Goal: Task Accomplishment & Management: Use online tool/utility

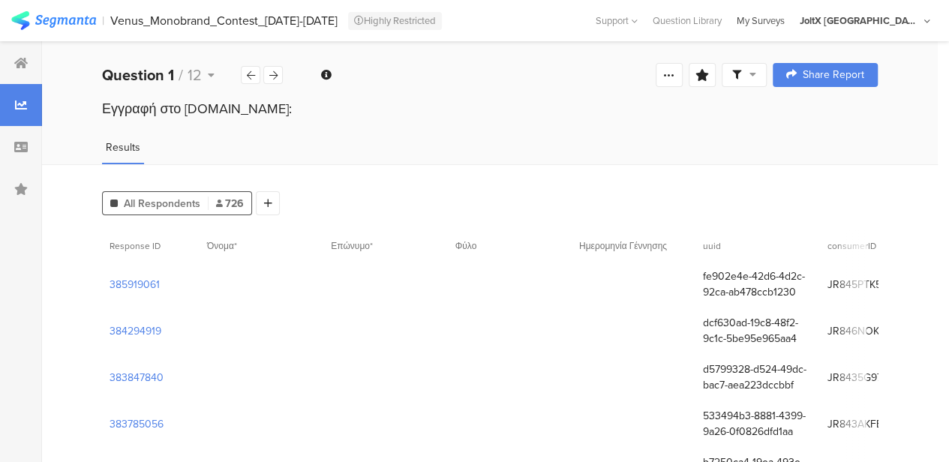
click at [633, 20] on div "My Surveys" at bounding box center [760, 21] width 63 height 14
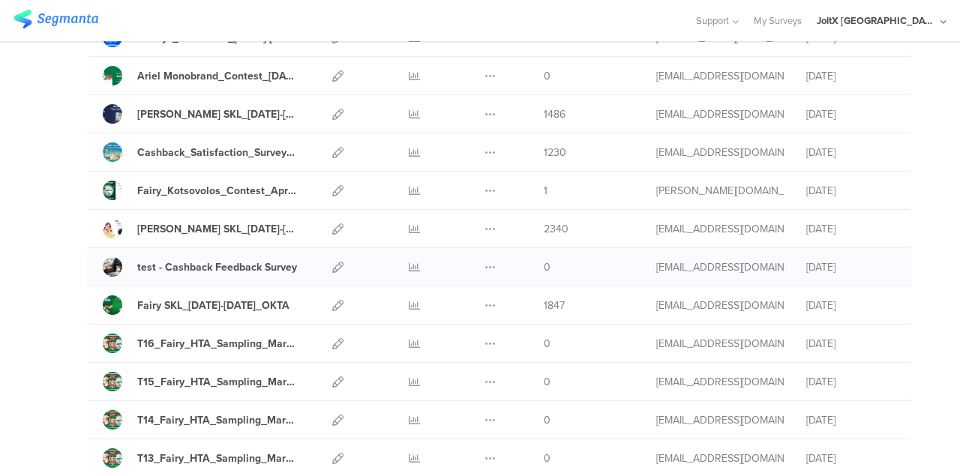
scroll to position [600, 0]
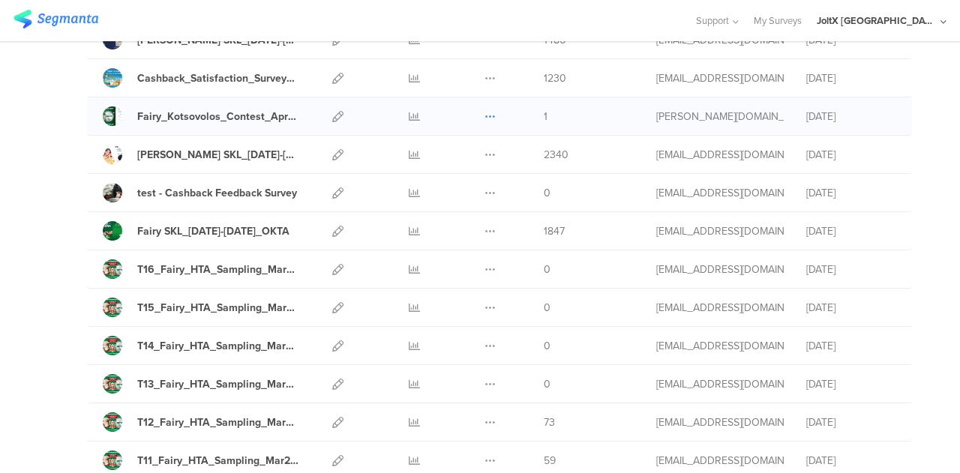
click at [485, 111] on icon at bounding box center [490, 116] width 11 height 11
click at [449, 151] on button "Duplicate" at bounding box center [460, 154] width 83 height 27
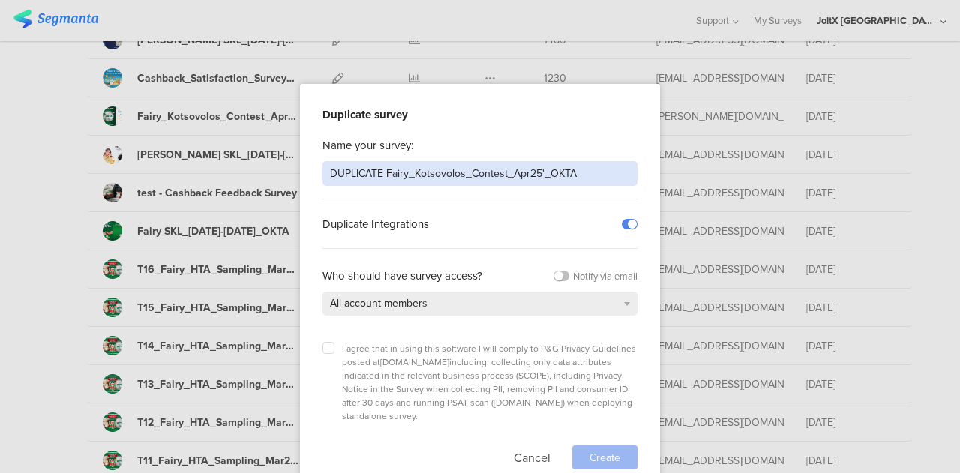
drag, startPoint x: 383, startPoint y: 172, endPoint x: 158, endPoint y: 154, distance: 225.8
click at [158, 154] on div "Duplicate survey Name your survey: DUPLICATE Fairy_Kotsovolos_Contest_Apr25'_OK…" at bounding box center [480, 236] width 960 height 473
type input "Copy Fairy_Kotsovolos_Contest_Sept25"
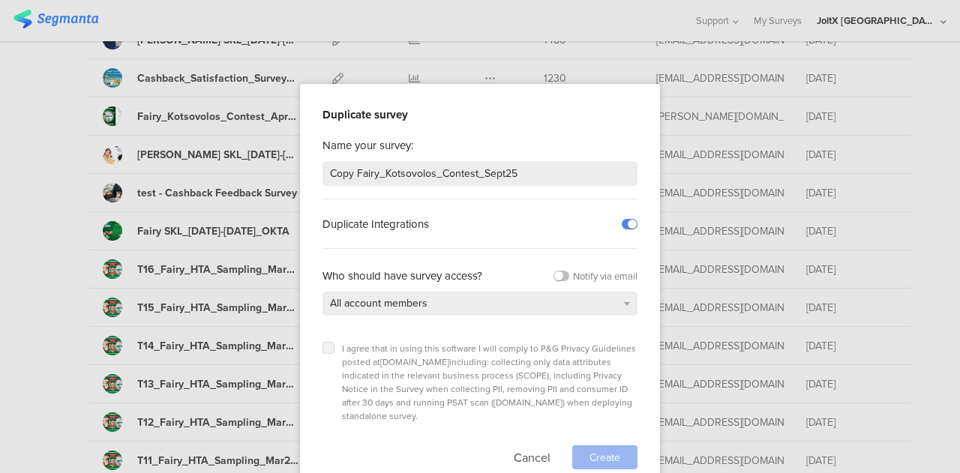
click at [327, 347] on icon at bounding box center [329, 348] width 6 height 6
click at [0, 0] on input "checkbox" at bounding box center [0, 0] width 0 height 0
click at [587, 446] on div "Create" at bounding box center [604, 458] width 65 height 24
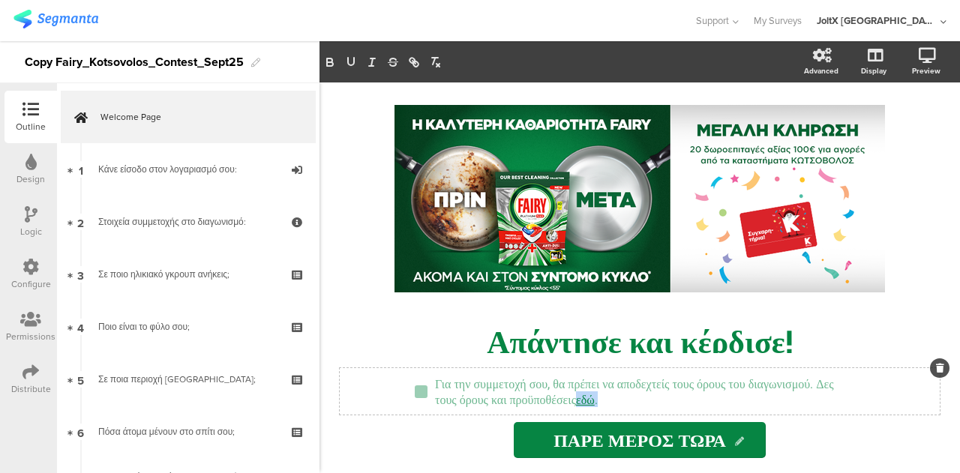
drag, startPoint x: 734, startPoint y: 399, endPoint x: 708, endPoint y: 400, distance: 25.5
click at [708, 400] on div "Για την συμμετοχή σου, θα πρέπει να αποδεχτείς τους όρους του διαγωνισμού. Δες …" at bounding box center [646, 391] width 430 height 39
click at [419, 60] on icon "button" at bounding box center [414, 63] width 14 height 14
click at [789, 423] on input "εδώ." at bounding box center [795, 430] width 128 height 20
drag, startPoint x: 788, startPoint y: 430, endPoint x: 599, endPoint y: 431, distance: 189.8
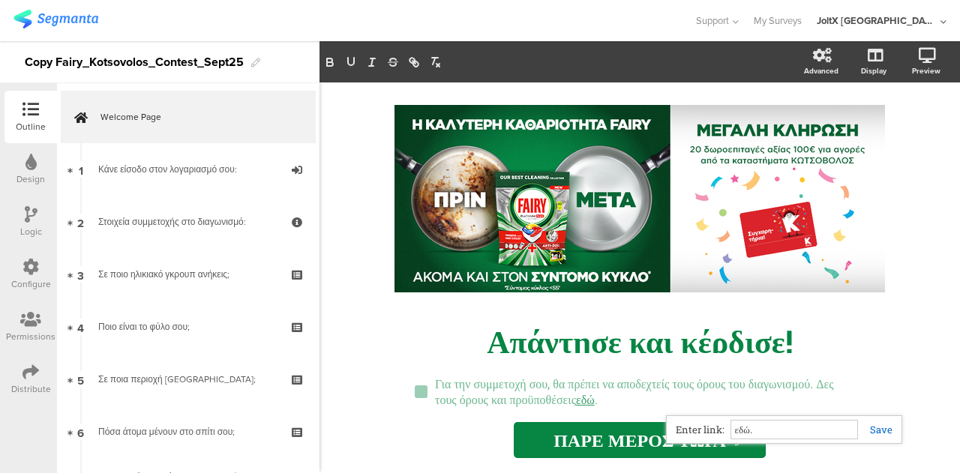
click at [599, 431] on div "Για την συμμετοχή σου, θα πρέπει να αποδεχτείς τους όρους του διαγωνισμού. Δες …" at bounding box center [640, 413] width 600 height 90
paste input "https://www.epithimies.gr/%CE%B3%CE%B5%CE%BD%CE%B9%CE%BA%CE%AC/%CF%8C%CF%81%CE%…"
type input "https://www.epithimies.gr/%CE%B3%CE%B5%CE%BD%CE%B9%CE%BA%CE%AC/%CF%8C%CF%81%CE%…"
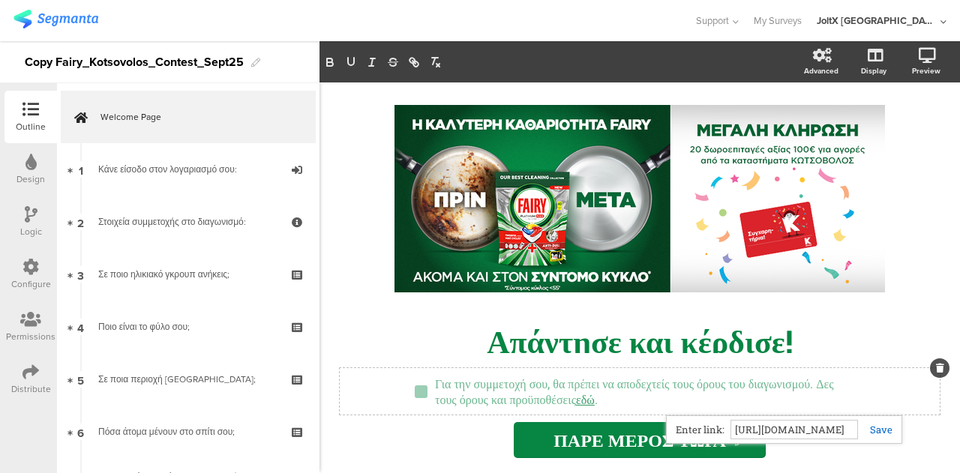
click at [872, 430] on link at bounding box center [875, 430] width 35 height 14
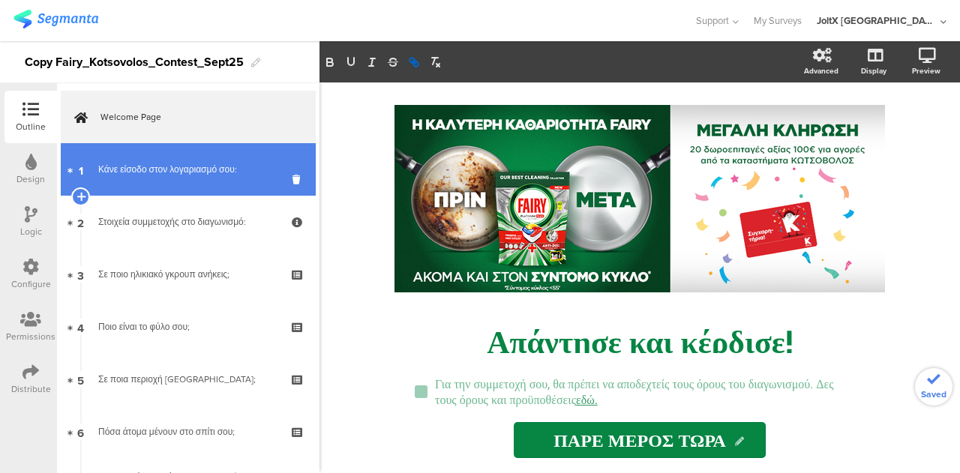
click at [164, 152] on link "1 Κάνε είσοδο στον λογαριασμό σου:" at bounding box center [188, 169] width 255 height 53
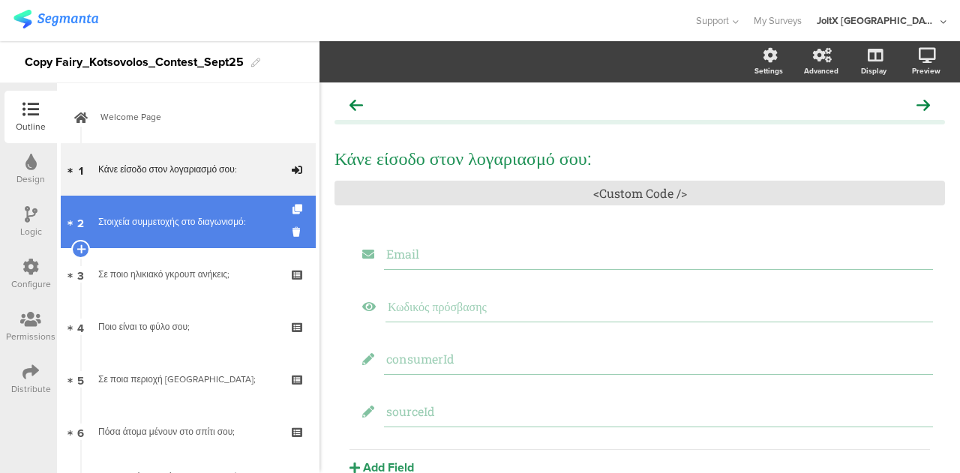
click at [144, 226] on div "Στοιχεία συμμετοχής στο διαγωνισμό:" at bounding box center [187, 222] width 179 height 15
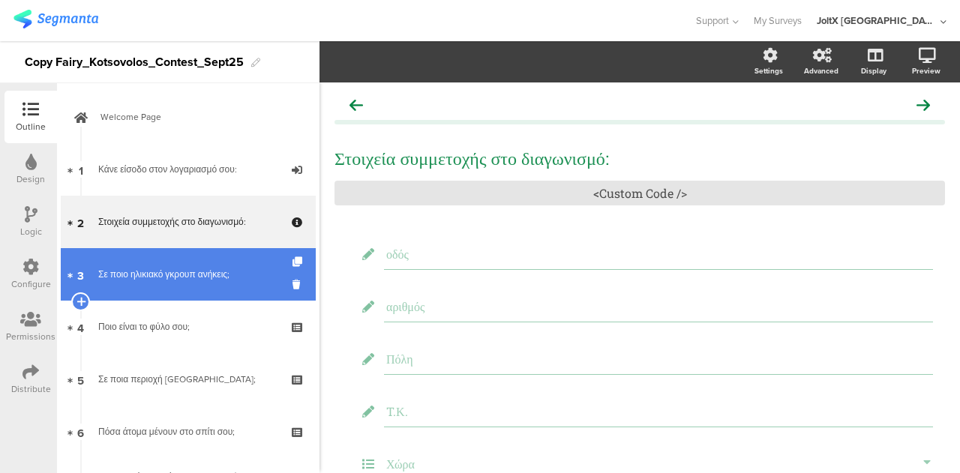
click at [153, 275] on div "Σε ποιο ηλικιακό γκρουπ ανήκεις;" at bounding box center [187, 274] width 179 height 15
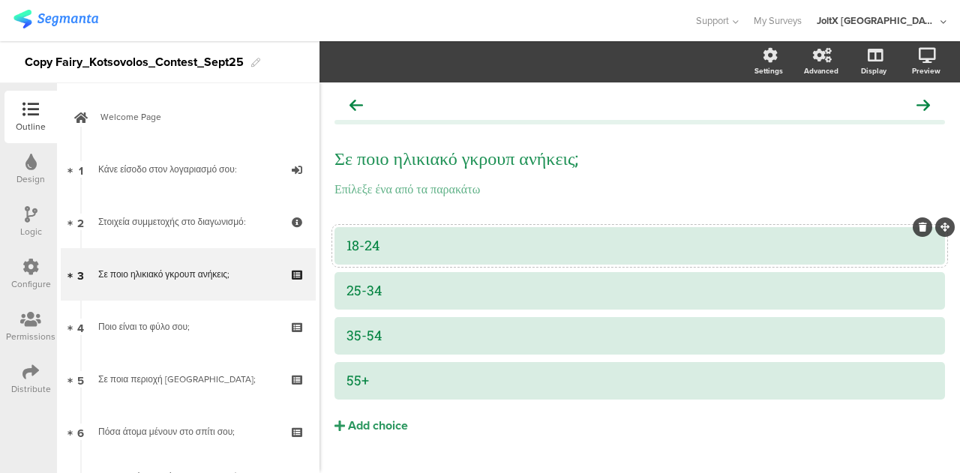
click at [419, 245] on div "18-24" at bounding box center [640, 245] width 587 height 17
click at [438, 286] on div "25-34" at bounding box center [640, 290] width 587 height 17
click at [440, 332] on div "35-54" at bounding box center [640, 335] width 587 height 17
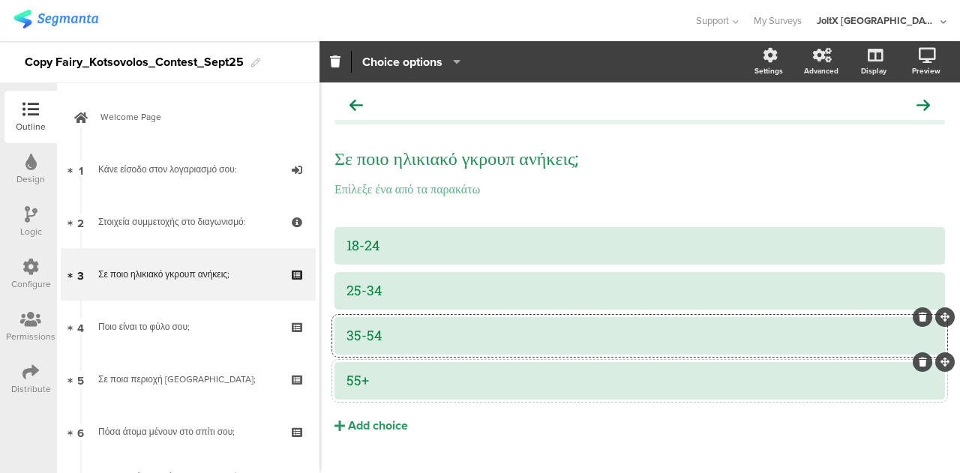
click at [439, 391] on div "55+" at bounding box center [640, 380] width 587 height 25
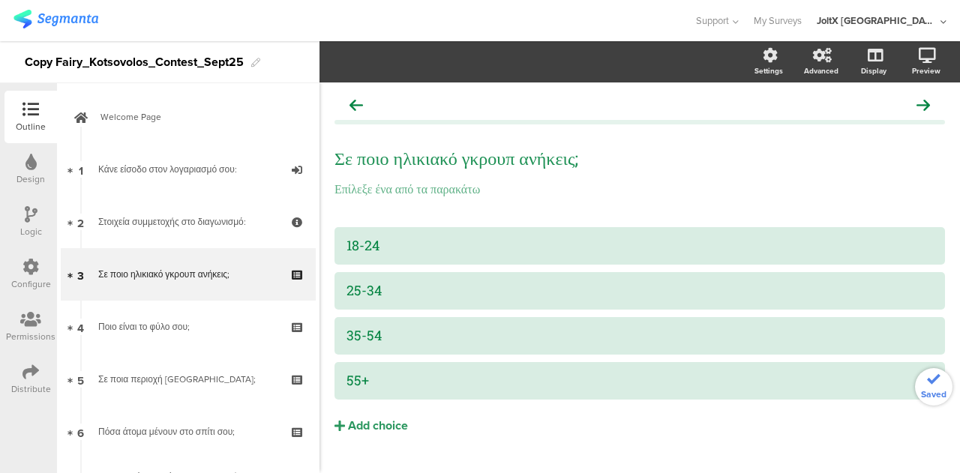
click at [158, 344] on link "4 Ποιο είναι το φύλο σου;" at bounding box center [188, 327] width 255 height 53
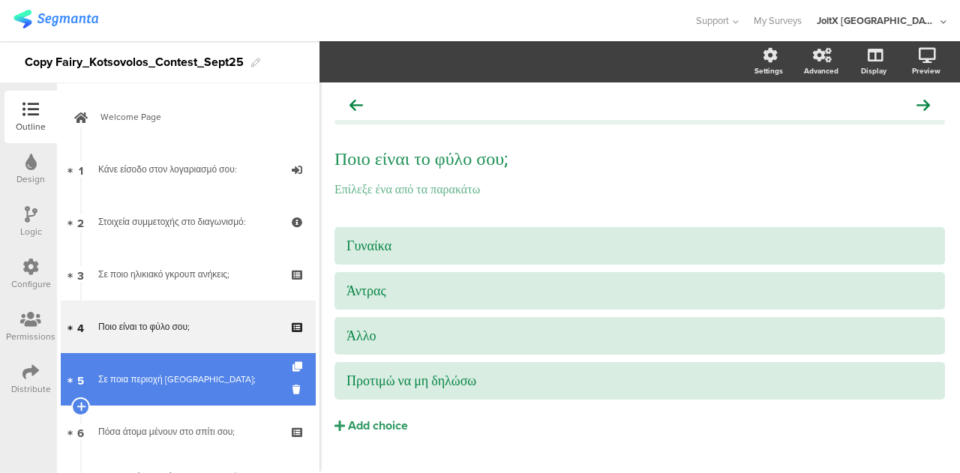
click at [152, 382] on div "Σε ποια περιοχή μένεις;" at bounding box center [187, 379] width 179 height 15
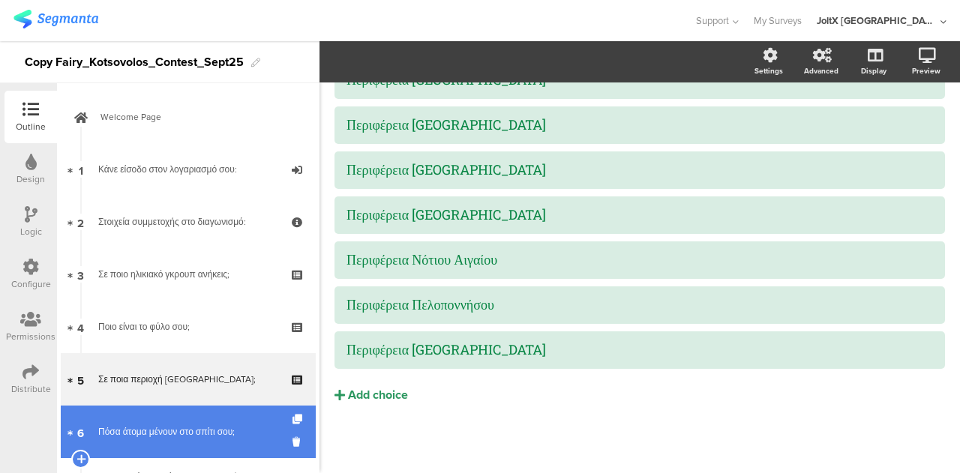
click at [171, 442] on link "6 Πόσα άτομα μένουν στο σπίτι σου;" at bounding box center [188, 432] width 255 height 53
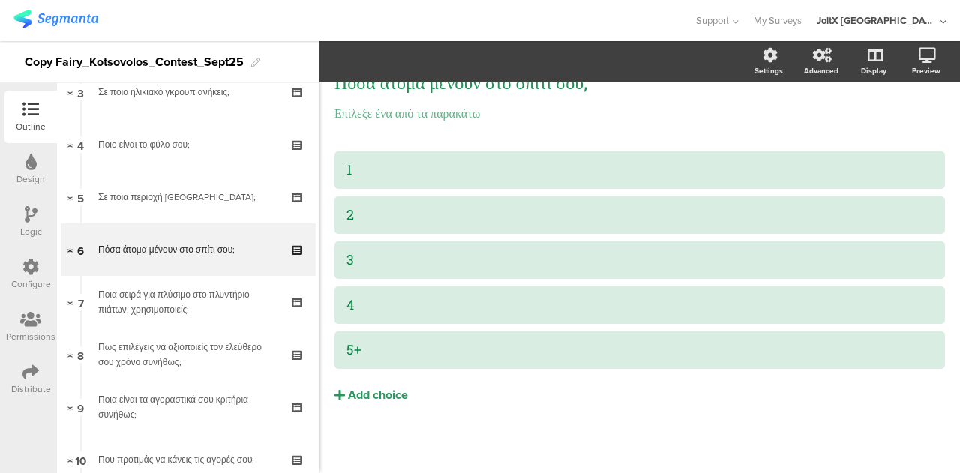
scroll to position [386, 0]
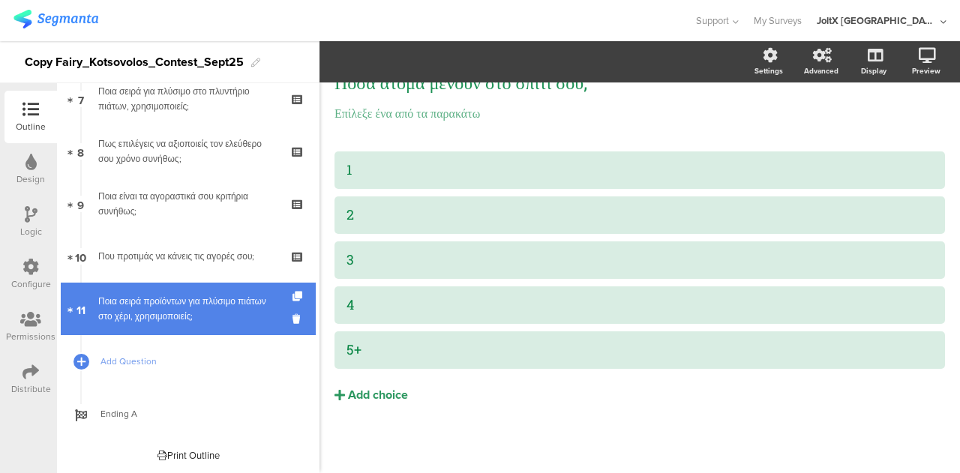
click at [210, 320] on div "Ποια σειρά προϊόντων για πλύσιμο πιάτων στο χέρι, χρησιμοποιείς;" at bounding box center [187, 309] width 179 height 30
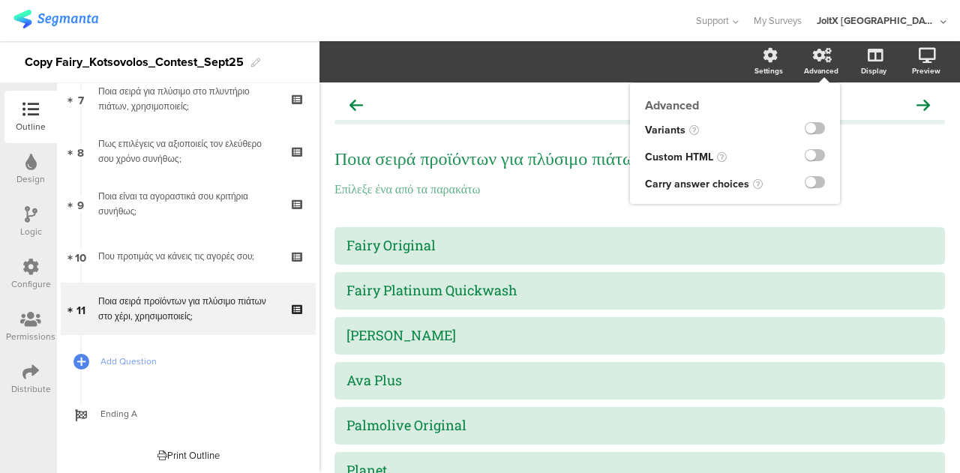
click at [818, 64] on div "Advanced" at bounding box center [829, 63] width 53 height 38
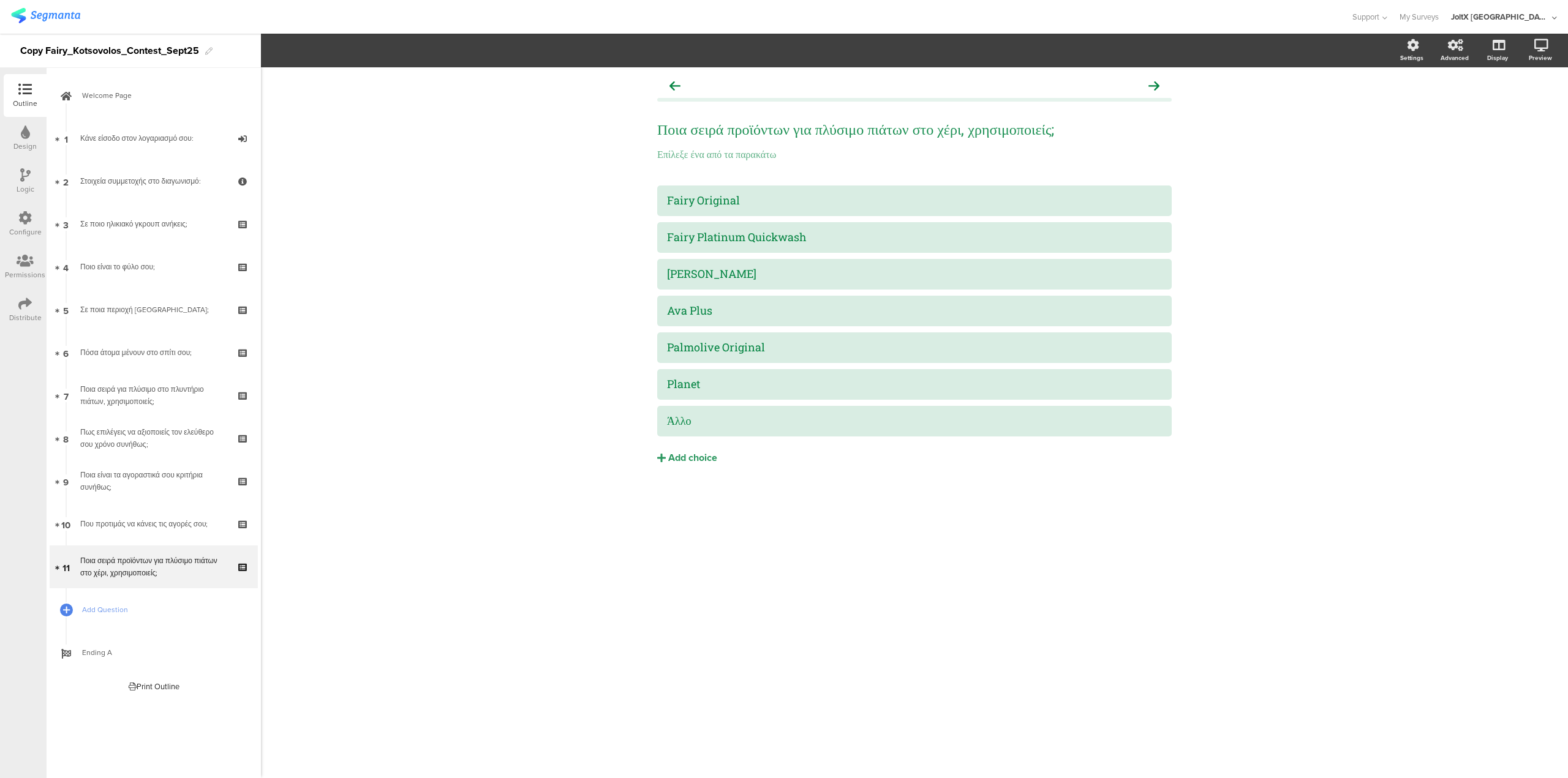
click at [24, 141] on div "Design" at bounding box center [25, 147] width 24 height 11
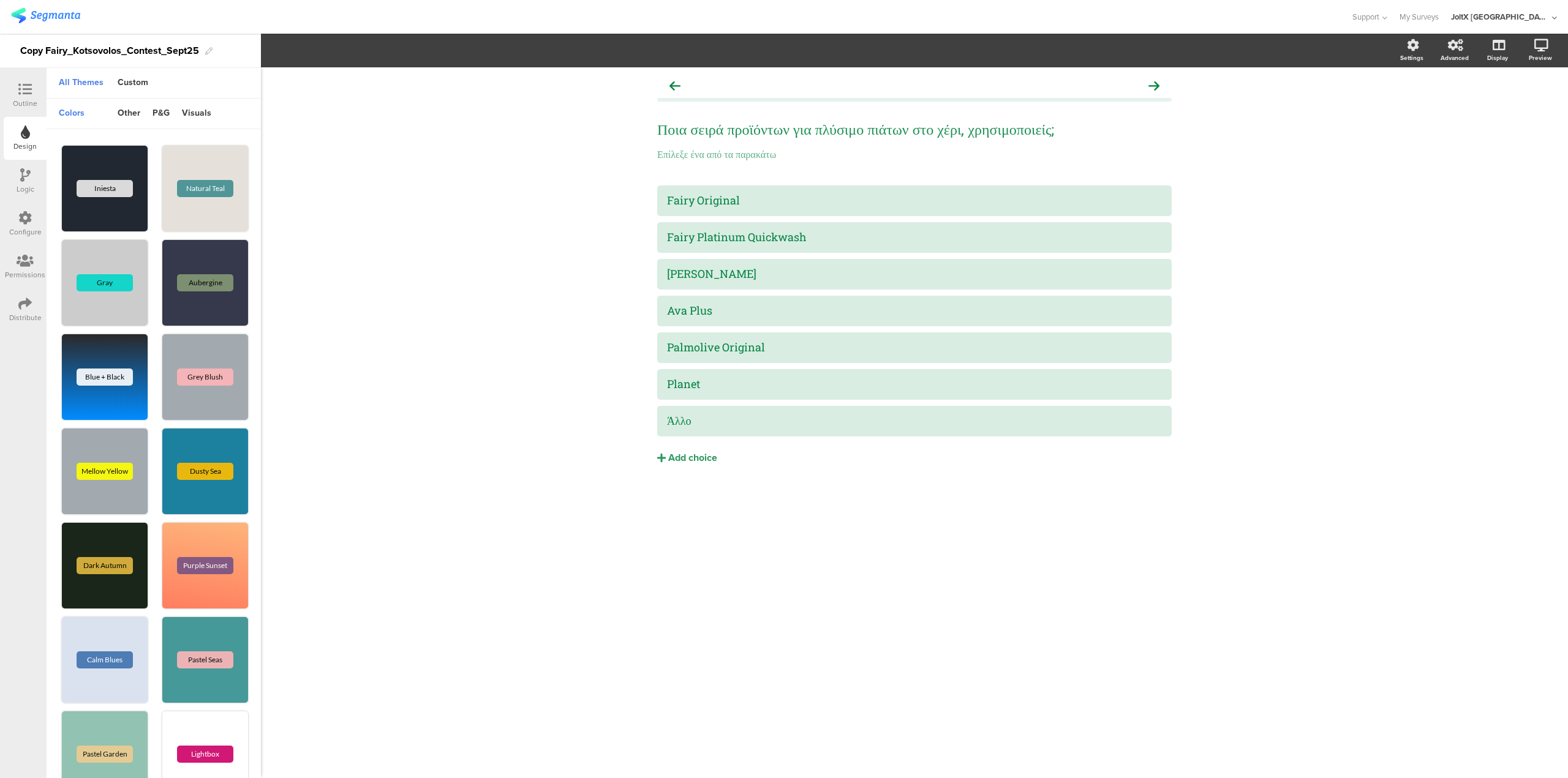
click at [16, 179] on div "Logic" at bounding box center [25, 181] width 43 height 43
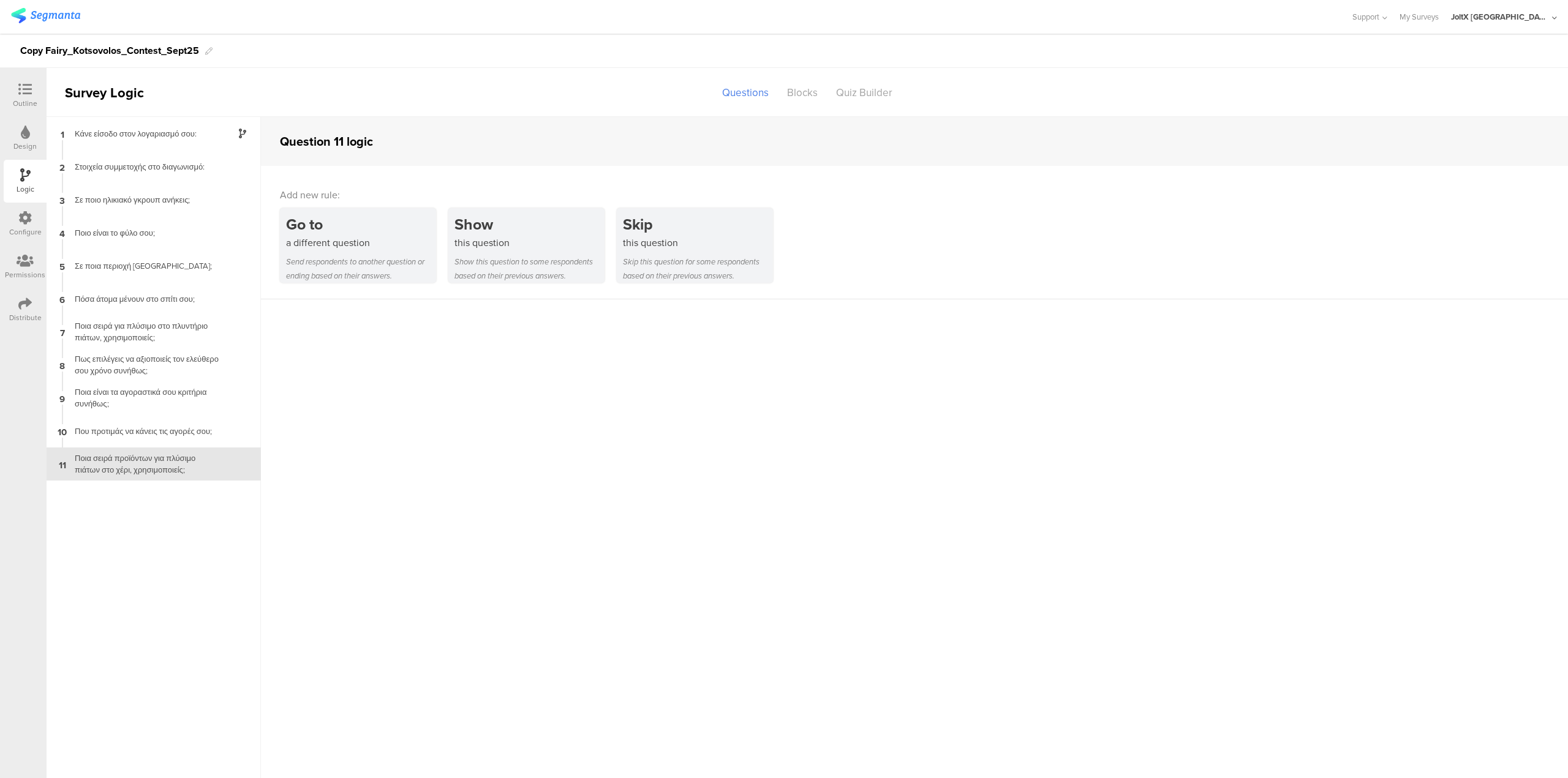
click at [24, 102] on div "Outline" at bounding box center [25, 104] width 24 height 11
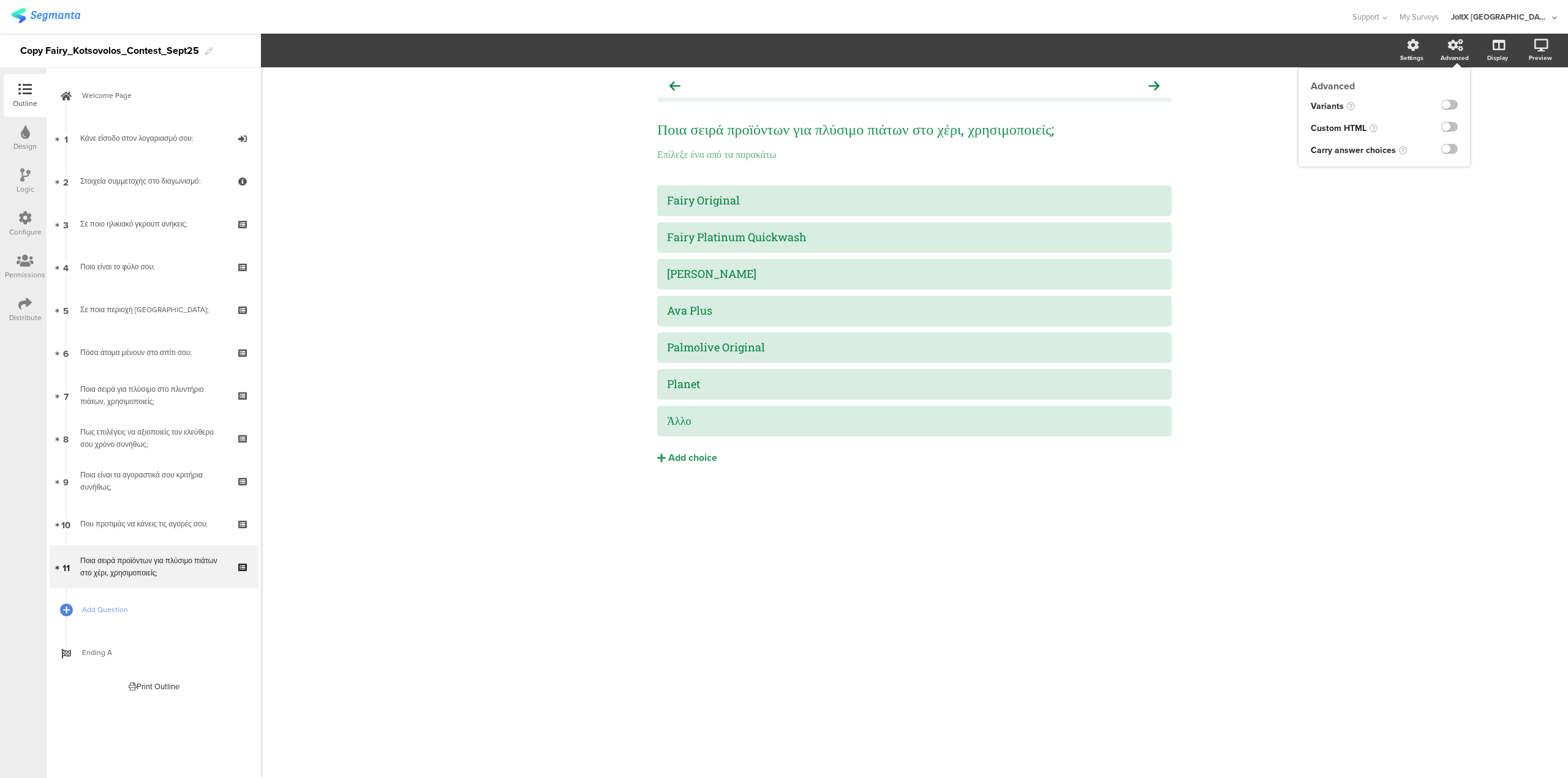
click at [783, 50] on div "Advanced" at bounding box center [1461, 51] width 43 height 31
click at [783, 104] on label at bounding box center [1450, 104] width 16 height 10
click at [0, 0] on input "checkbox" at bounding box center [0, 0] width 0 height 0
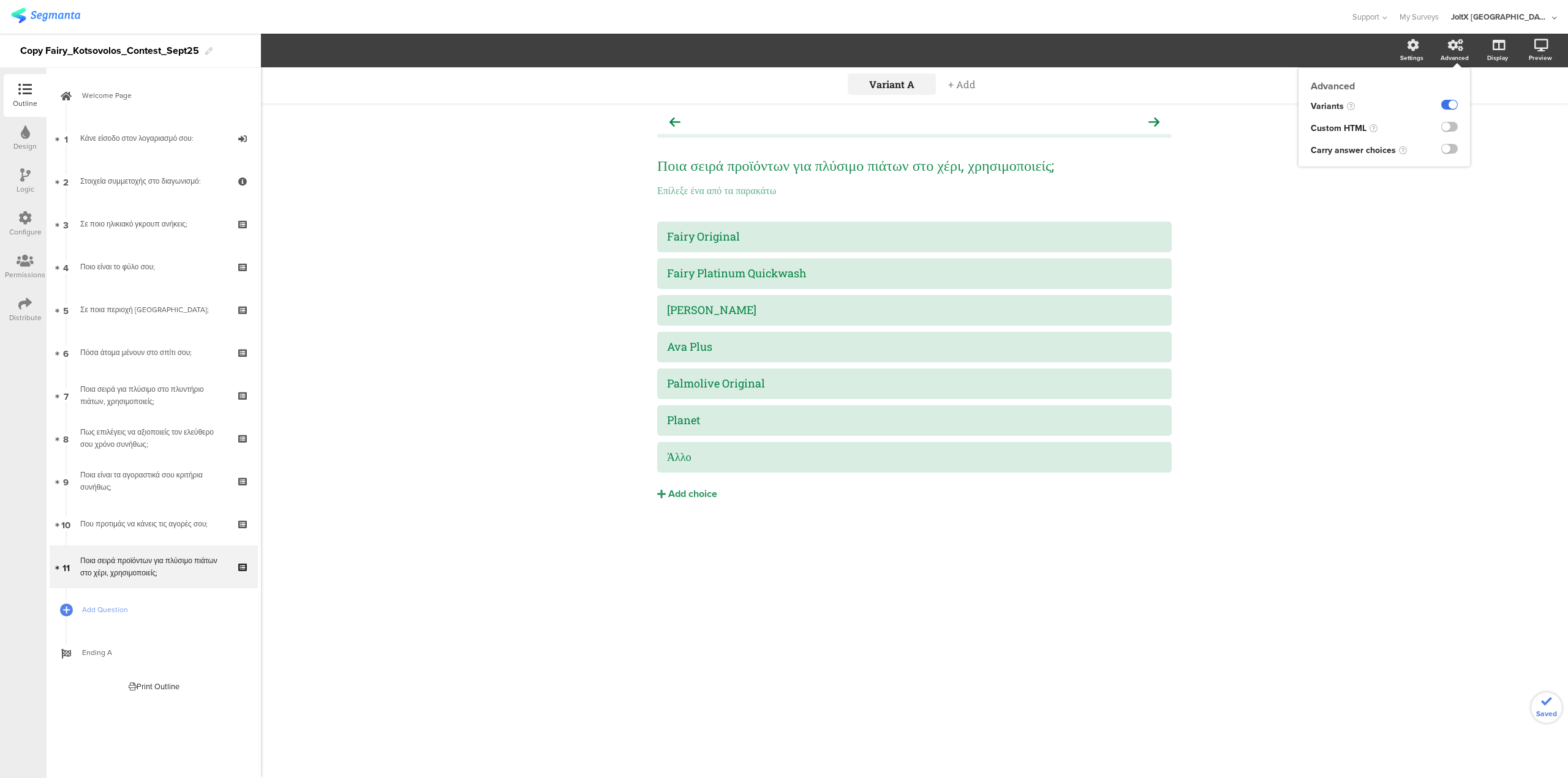
click at [783, 104] on label at bounding box center [1450, 104] width 16 height 10
click at [0, 0] on input "checkbox" at bounding box center [0, 0] width 0 height 0
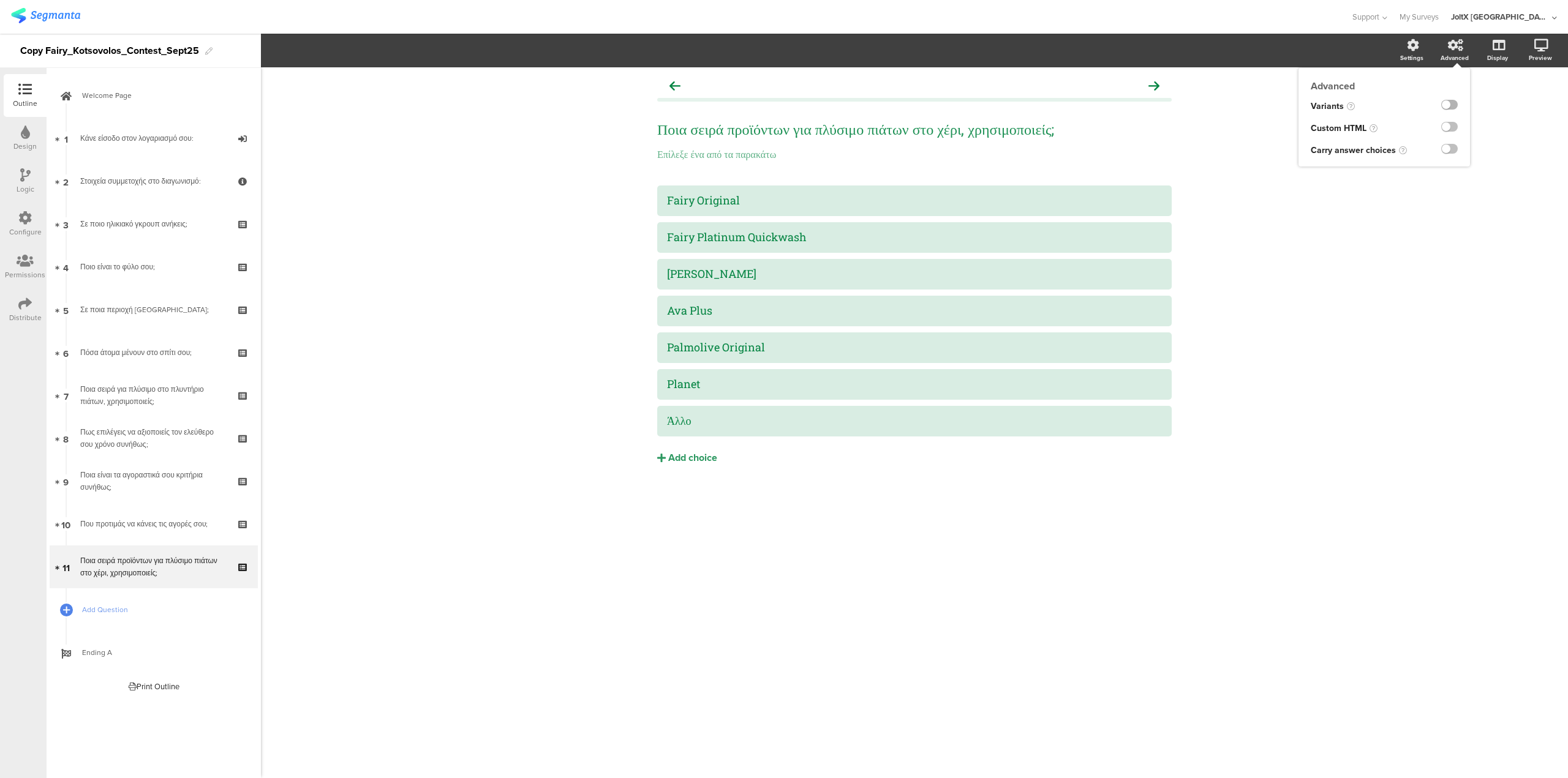
click at [783, 104] on label at bounding box center [1450, 104] width 16 height 10
click at [0, 0] on input "checkbox" at bounding box center [0, 0] width 0 height 0
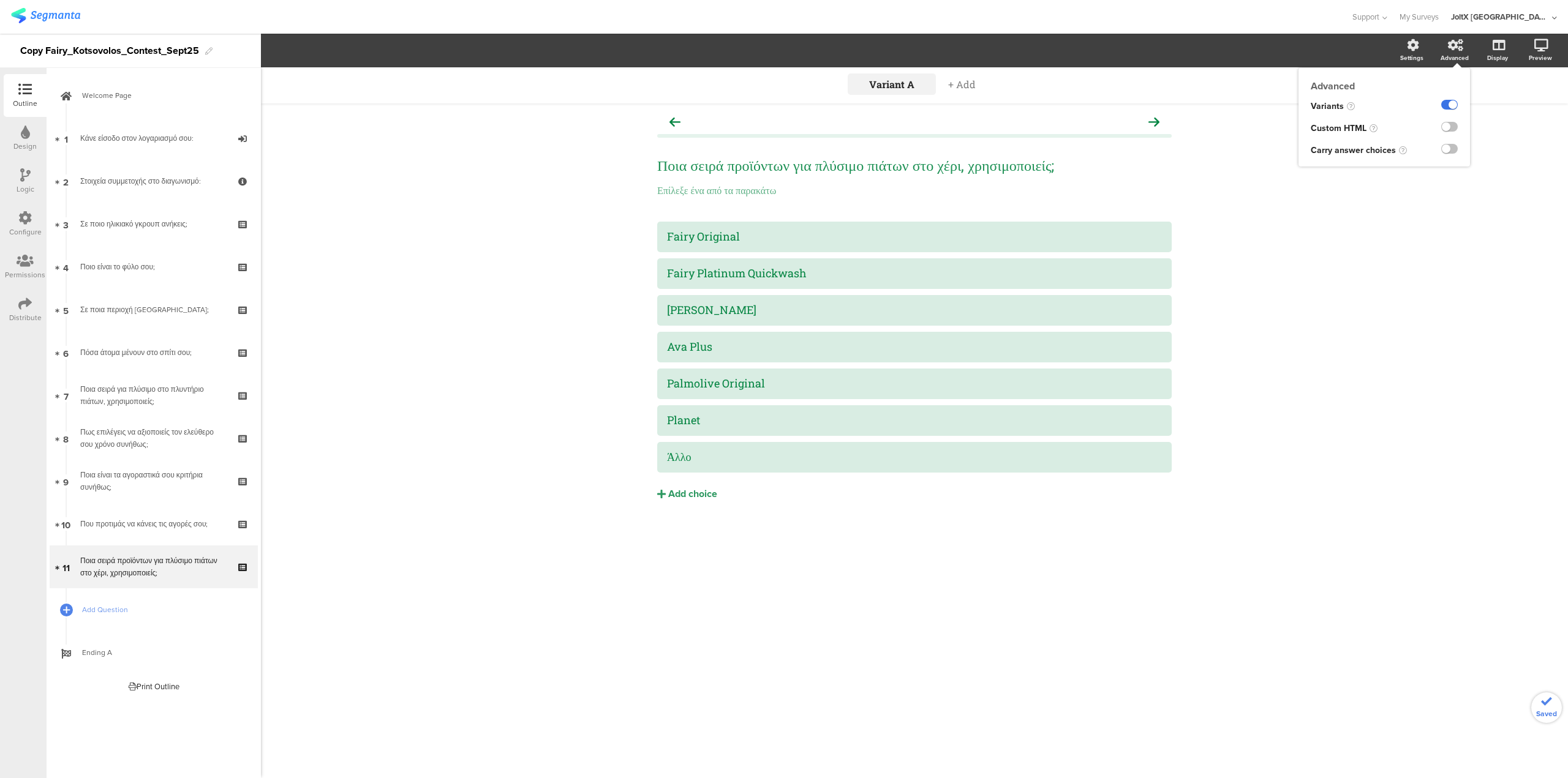
click at [783, 106] on label at bounding box center [1450, 104] width 16 height 10
click at [0, 0] on input "checkbox" at bounding box center [0, 0] width 0 height 0
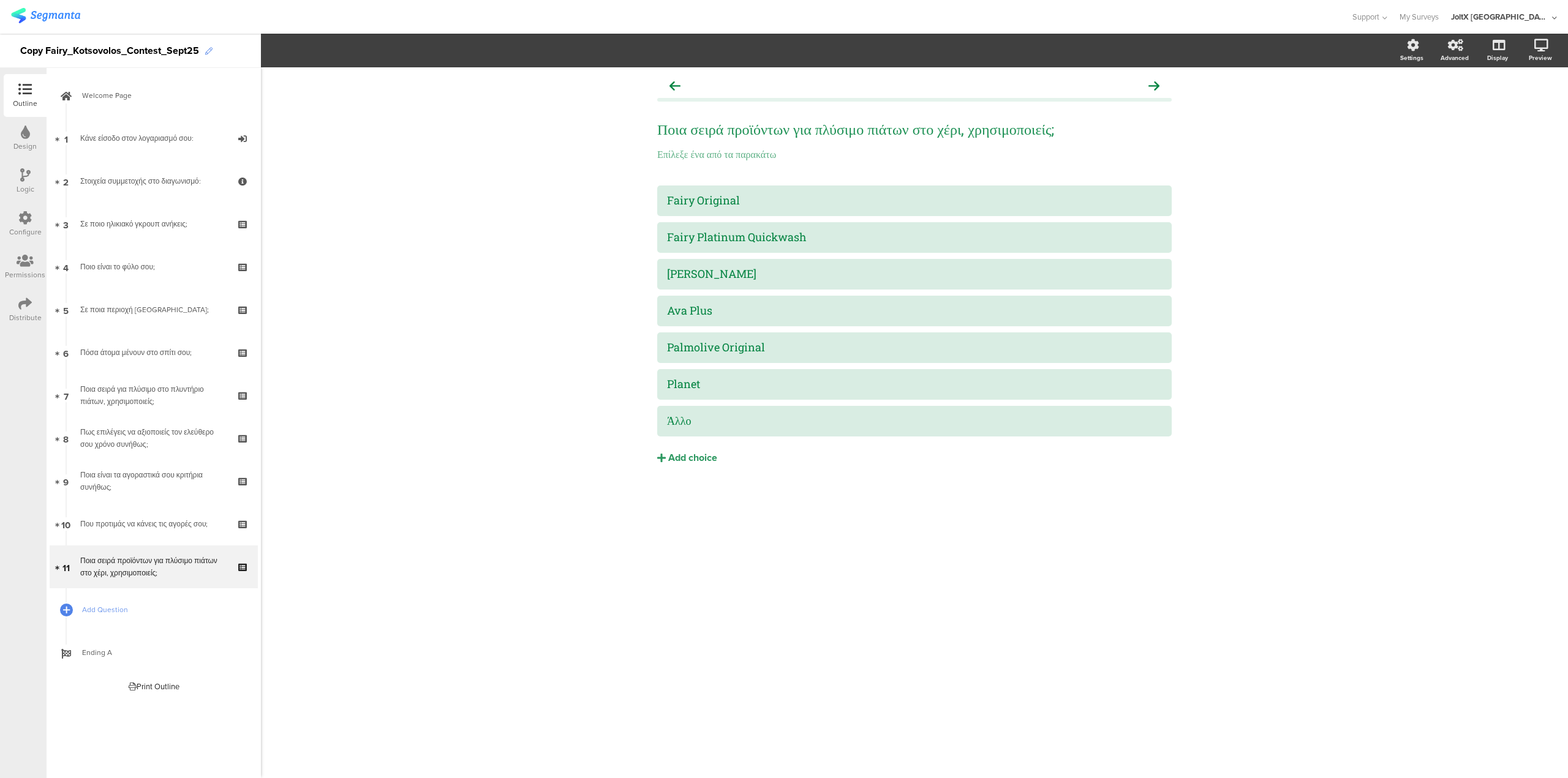
click at [211, 48] on icon at bounding box center [208, 51] width 7 height 7
drag, startPoint x: 48, startPoint y: 48, endPoint x: 0, endPoint y: 60, distance: 49.5
click at [0, 60] on div "Copy Fairy_Kotsovolos_Contest_Sept25" at bounding box center [131, 51] width 261 height 34
click at [403, 266] on div "Ποια σειρά προϊόντων για πλύσιμο πιάτων στο χέρι, χρησιμοποιείς; Ποια σειρά προ…" at bounding box center [915, 423] width 1307 height 711
click at [762, 207] on div "Fairy Original" at bounding box center [915, 200] width 495 height 14
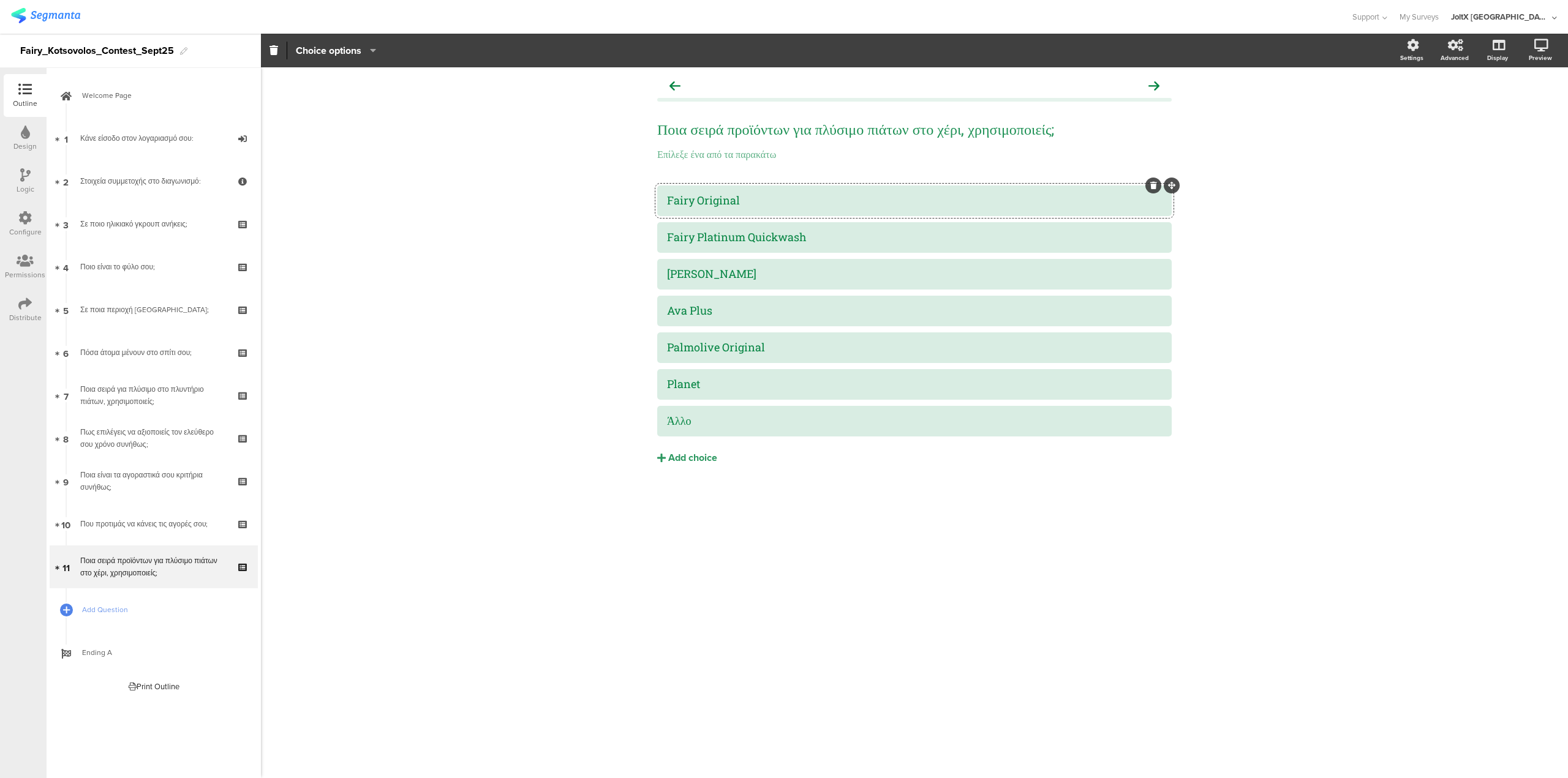
click at [376, 56] on span "Choice options" at bounding box center [336, 50] width 80 height 14
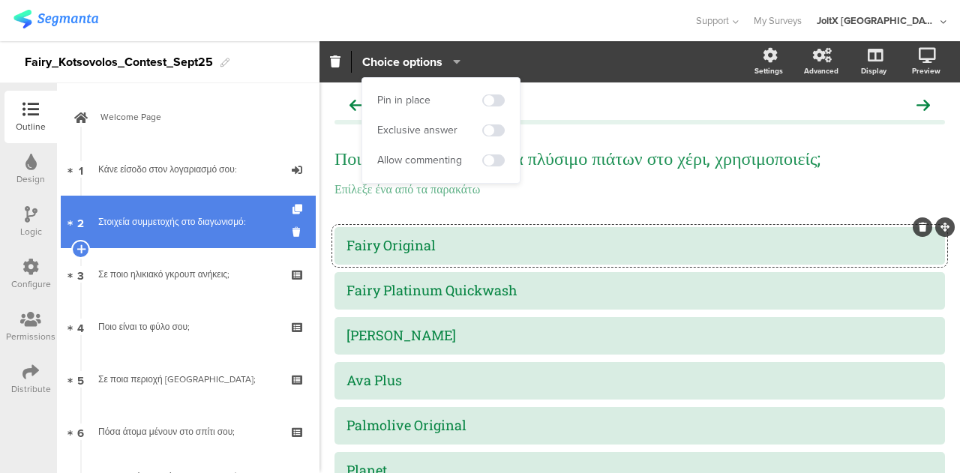
click at [177, 247] on link "2 Στοιχεία συμμετοχής στο διαγωνισμό:" at bounding box center [188, 222] width 255 height 53
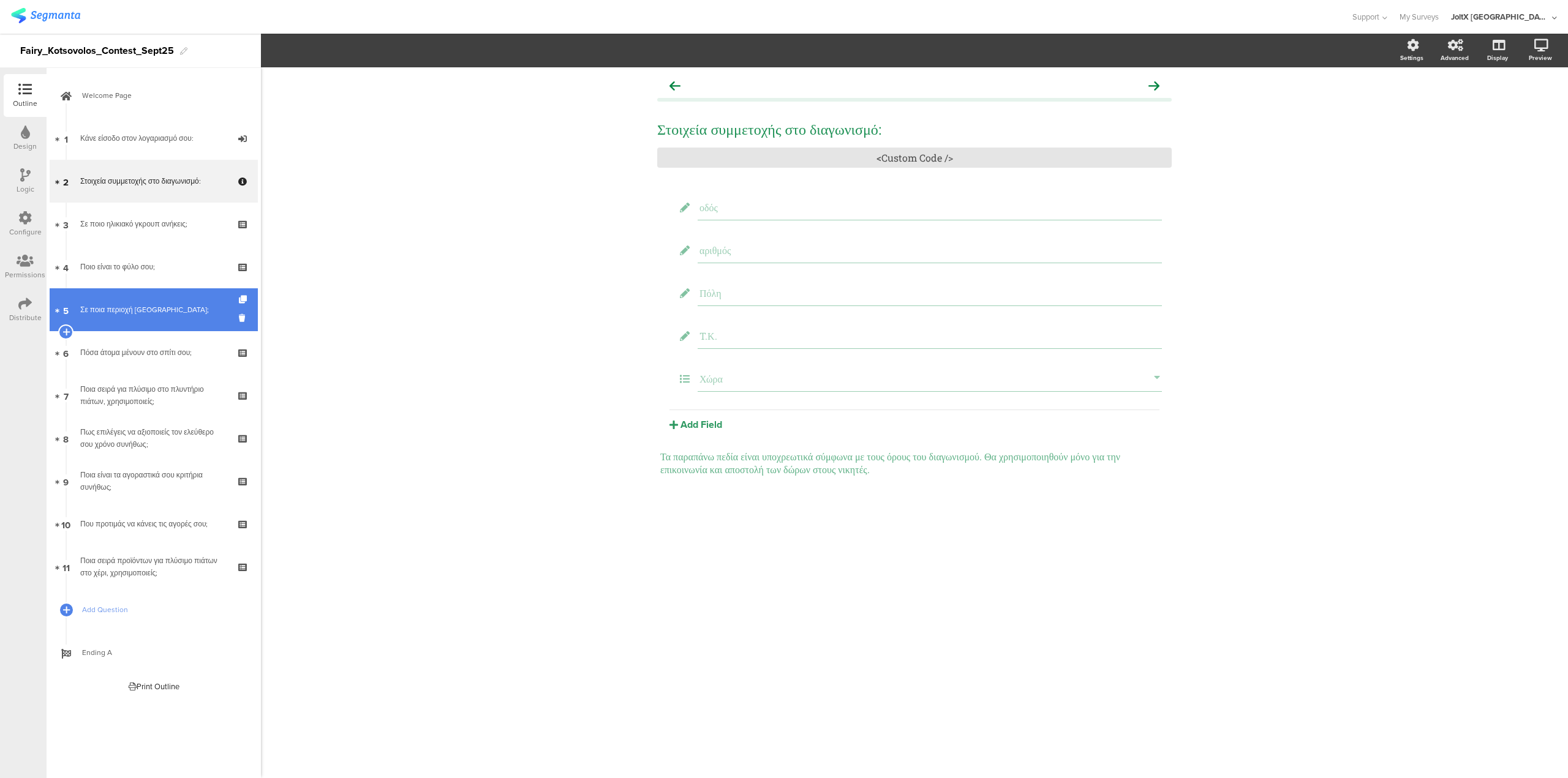
click at [176, 313] on div "Σε ποια περιοχή μένεις;" at bounding box center [153, 309] width 146 height 12
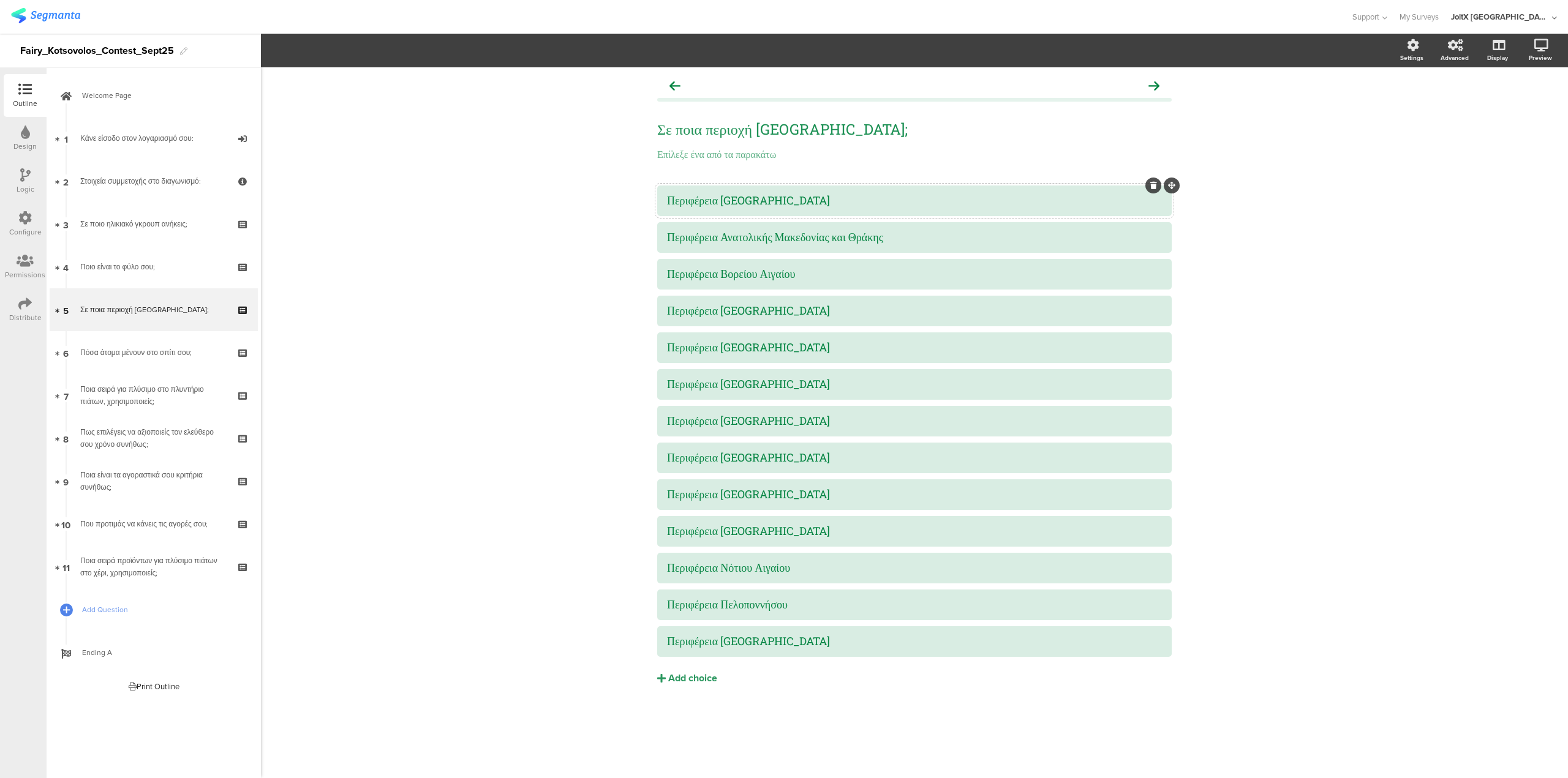
click at [729, 196] on div "Περιφέρεια Αττικής" at bounding box center [915, 200] width 495 height 14
click at [381, 52] on div "Pin in place Exclusive answer Allow commenting Choice options" at bounding box center [336, 51] width 97 height 18
click at [373, 48] on icon "button" at bounding box center [370, 51] width 12 height 10
click at [783, 47] on div "Advanced" at bounding box center [1461, 51] width 43 height 31
click at [783, 202] on div "Περιφέρεια Αττικής" at bounding box center [915, 200] width 495 height 14
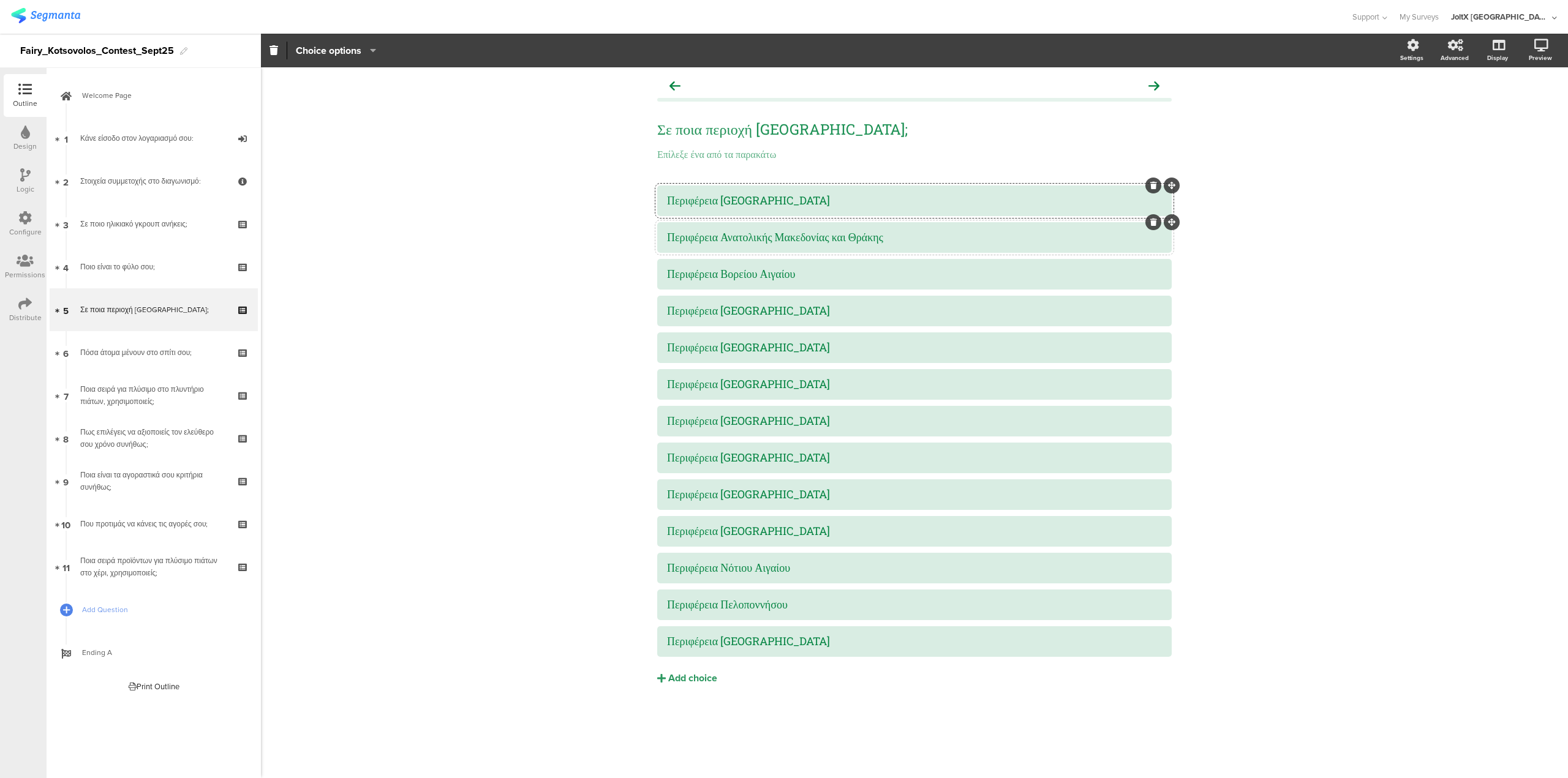
click at [783, 251] on div at bounding box center [915, 238] width 514 height 31
click at [783, 282] on div "Περιφέρεια Βορείου Αιγαίου" at bounding box center [915, 273] width 495 height 20
click at [376, 52] on icon "button" at bounding box center [370, 51] width 12 height 10
click at [406, 110] on span at bounding box center [403, 107] width 19 height 10
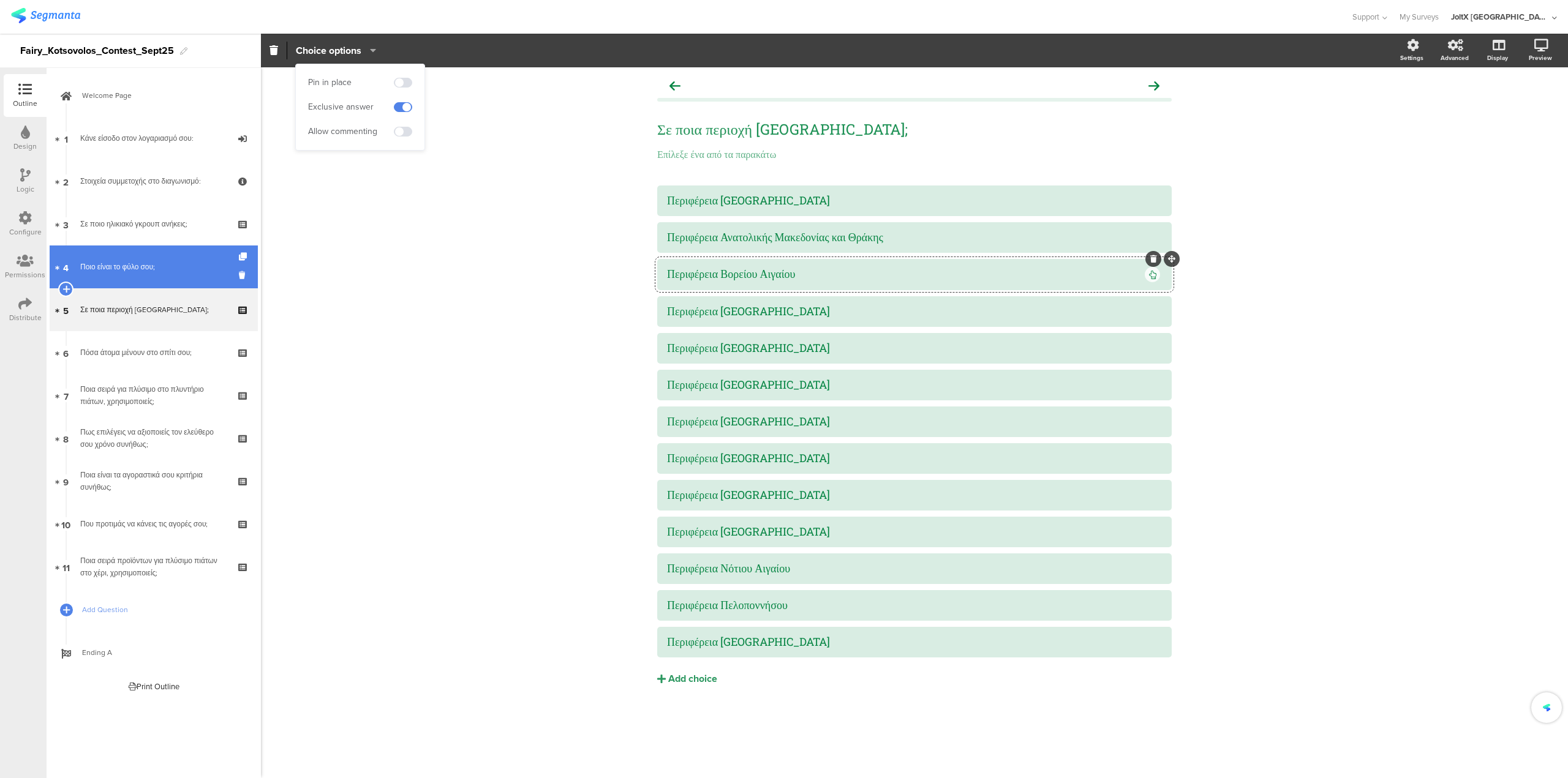
click at [157, 259] on link "4 Ποιο είναι το φύλο σου;" at bounding box center [154, 267] width 208 height 43
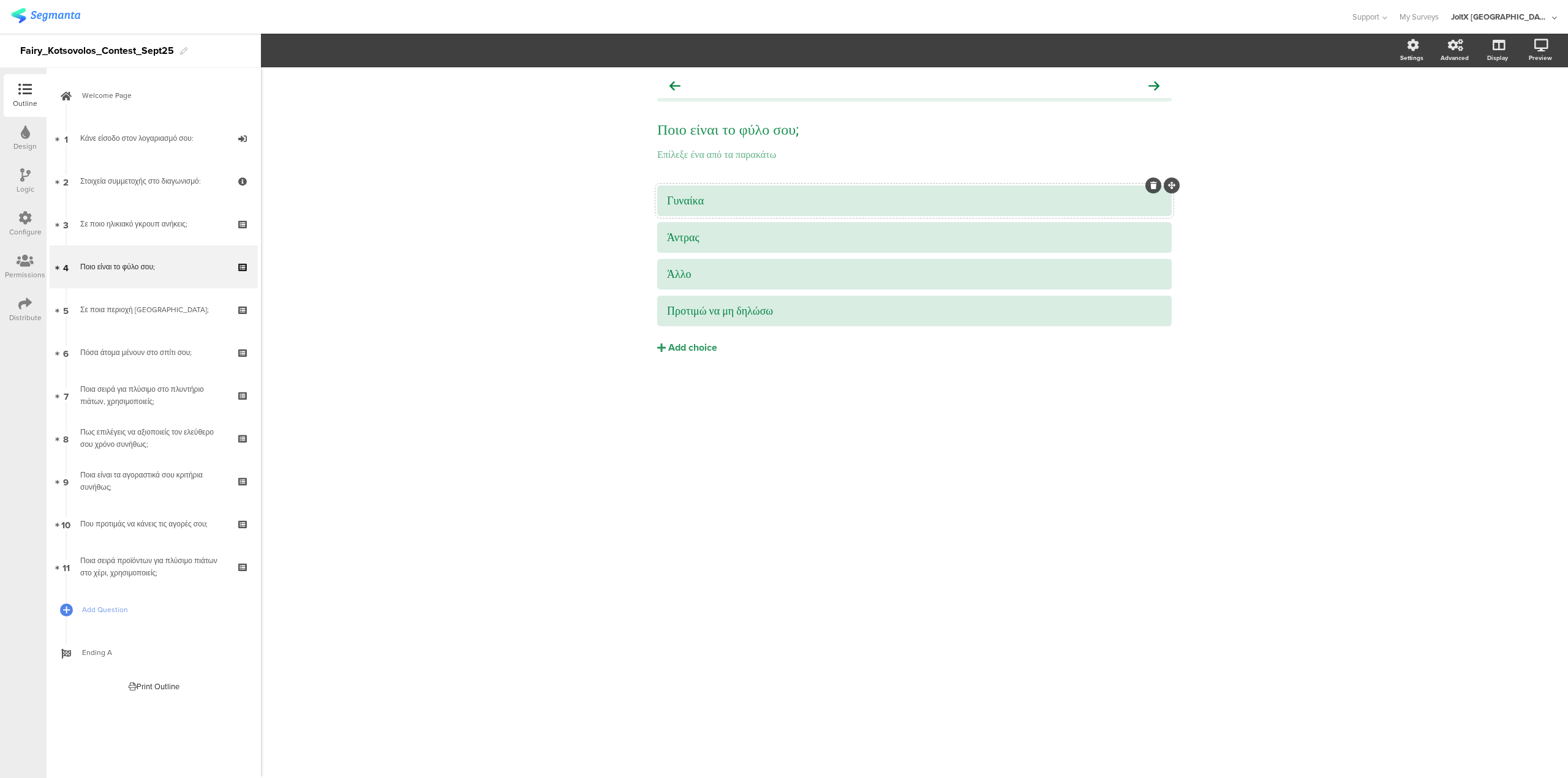
click at [720, 205] on div "Γυναίκα" at bounding box center [915, 200] width 495 height 14
click at [158, 304] on div "Σε ποια περιοχή μένεις;" at bounding box center [153, 309] width 146 height 12
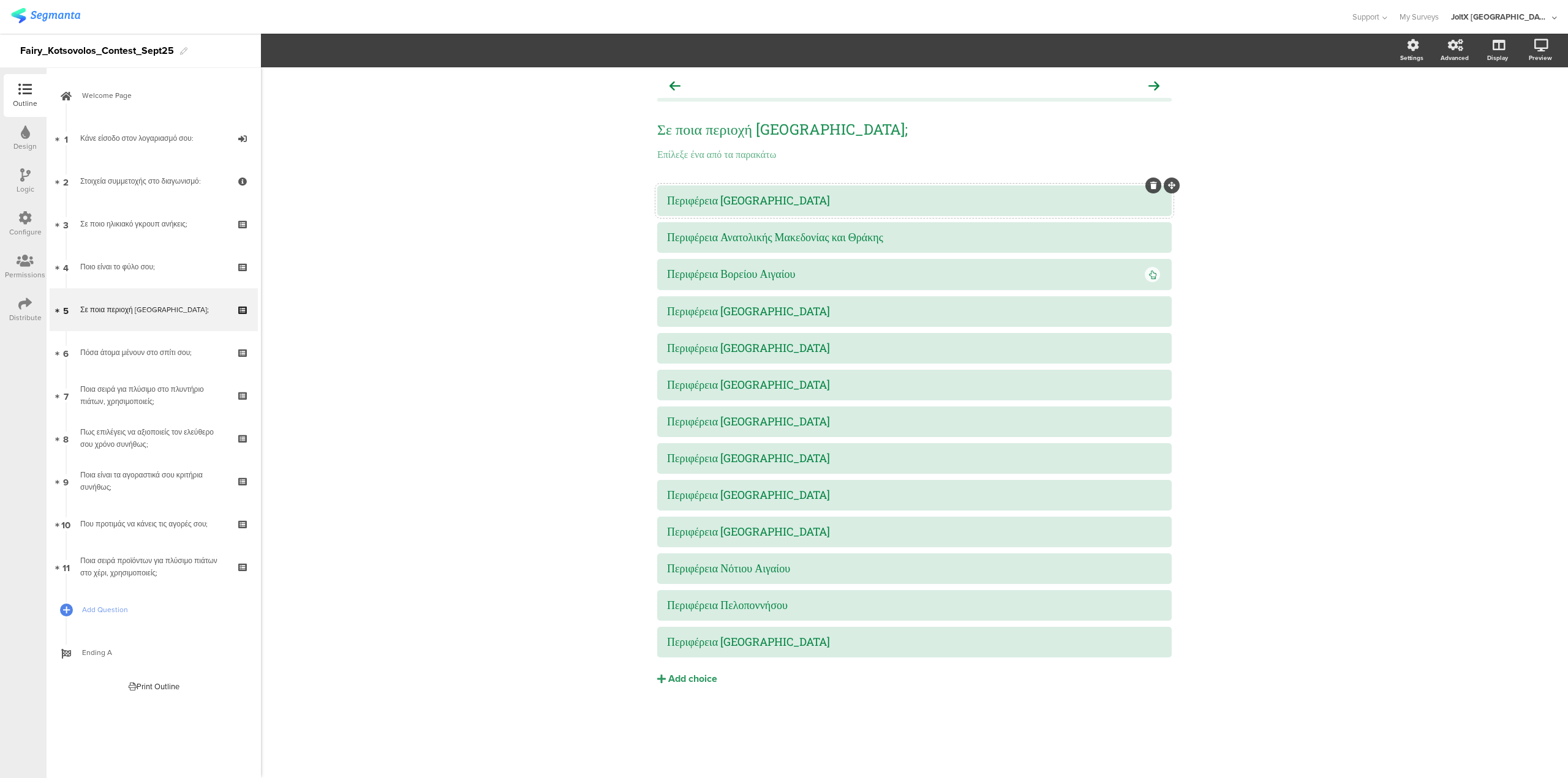
click at [732, 210] on div "Περιφέρεια Αττικής" at bounding box center [915, 200] width 495 height 20
click at [360, 63] on section "Pin in place Exclusive answer Allow commenting Choice options Settings Advanced…" at bounding box center [915, 50] width 1307 height 33
click at [764, 198] on div "Περιφέρεια Αττικής" at bounding box center [915, 200] width 495 height 14
click at [370, 48] on icon "button" at bounding box center [370, 51] width 12 height 10
click at [706, 245] on div "Περιφέρεια Ανατολικής Μακεδονίας και Θράκης" at bounding box center [915, 237] width 495 height 20
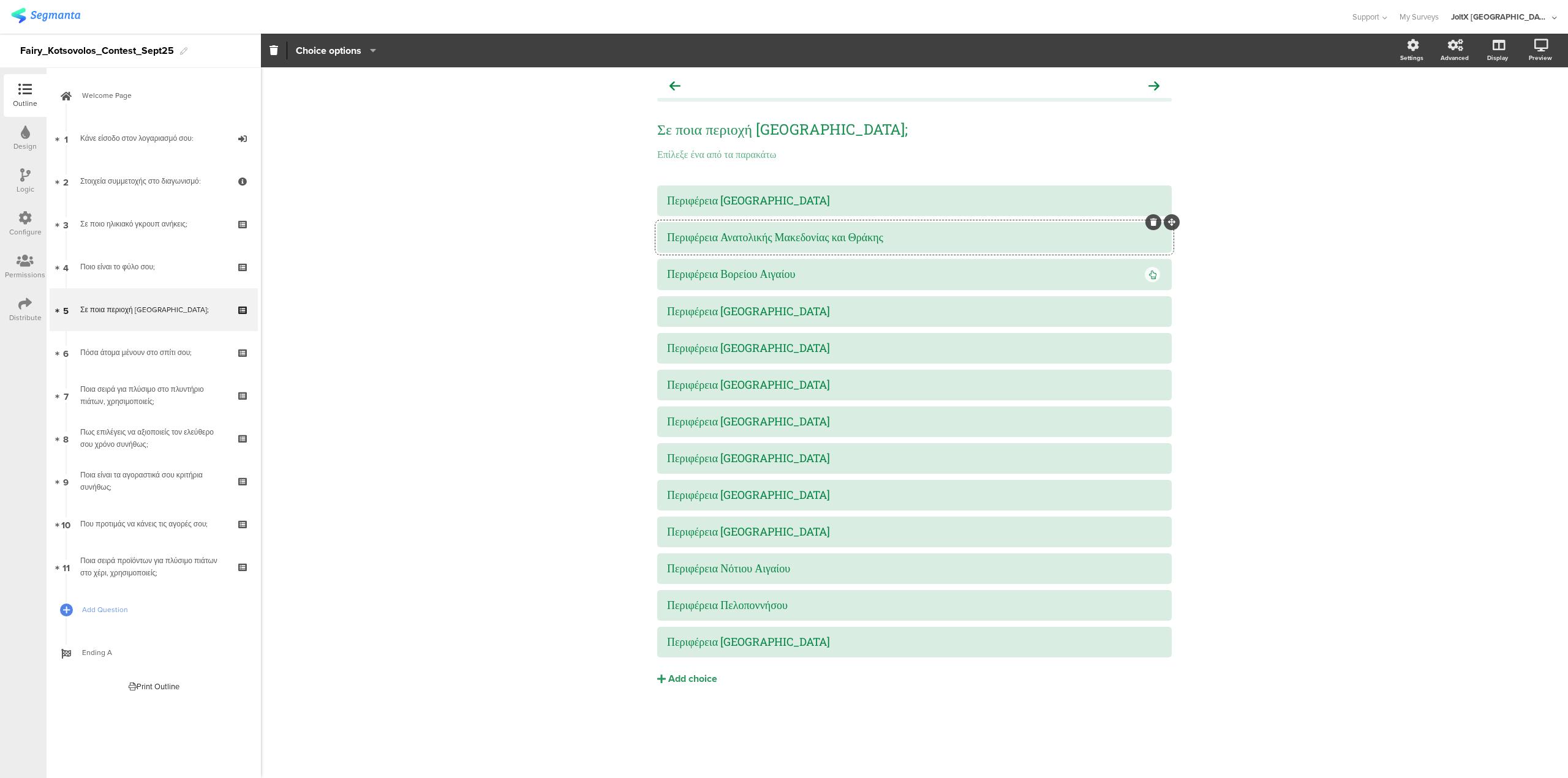
click at [365, 47] on icon "button" at bounding box center [370, 51] width 12 height 10
click at [778, 286] on div at bounding box center [915, 274] width 514 height 31
click at [372, 47] on icon "button" at bounding box center [370, 51] width 12 height 10
click at [408, 106] on span at bounding box center [403, 107] width 19 height 10
click at [462, 256] on div "Σε ποια περιοχή μένεις; Σε ποια περιοχή μένεις; Επίλεξε ένα από τα παρακάτω Επί…" at bounding box center [915, 423] width 1307 height 711
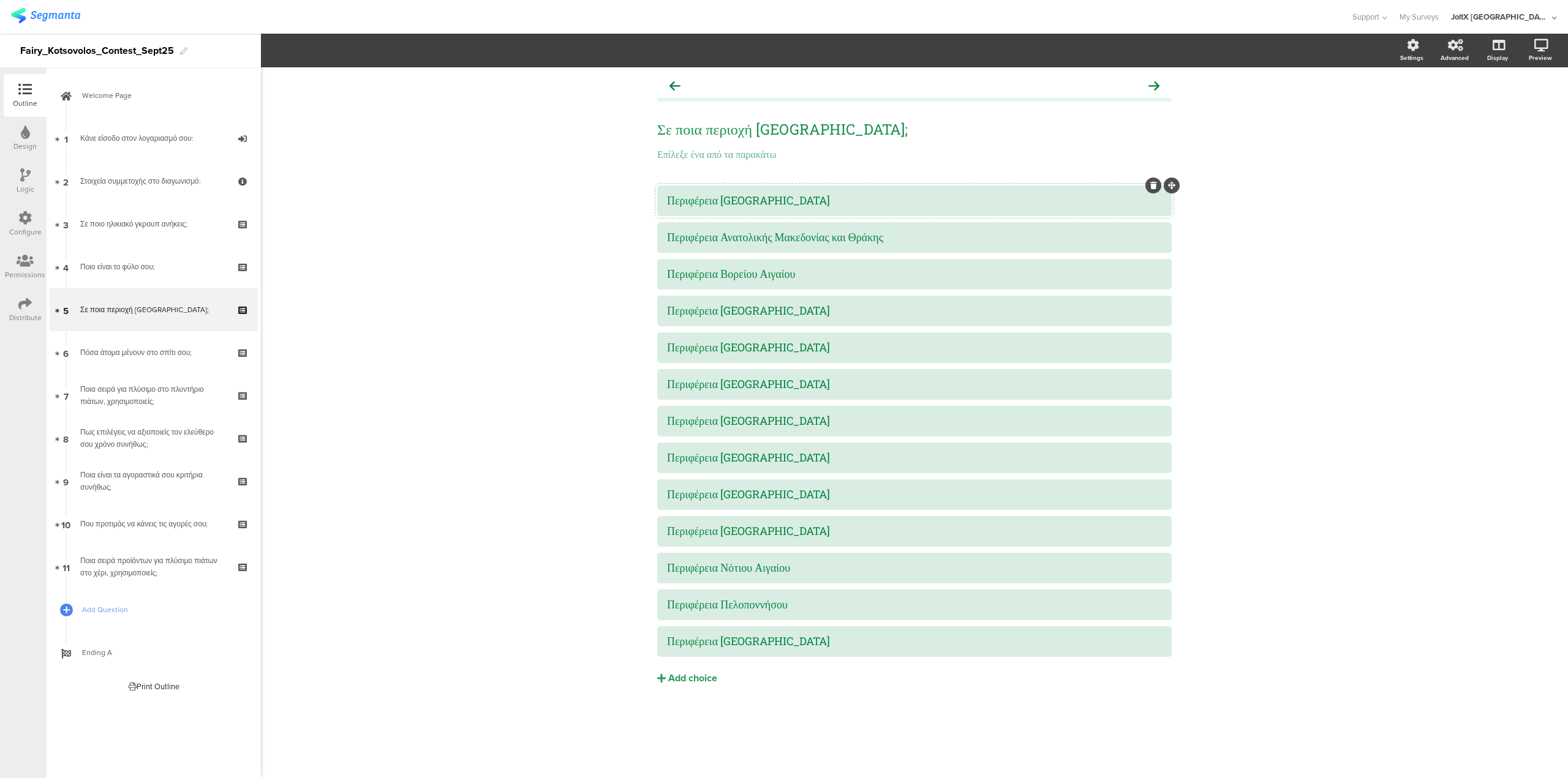
click at [783, 195] on div "Περιφέρεια Αττικής" at bounding box center [915, 200] width 495 height 14
click at [214, 185] on div "Στοιχεία συμμετοχής στο διαγωνισμό:" at bounding box center [153, 181] width 146 height 12
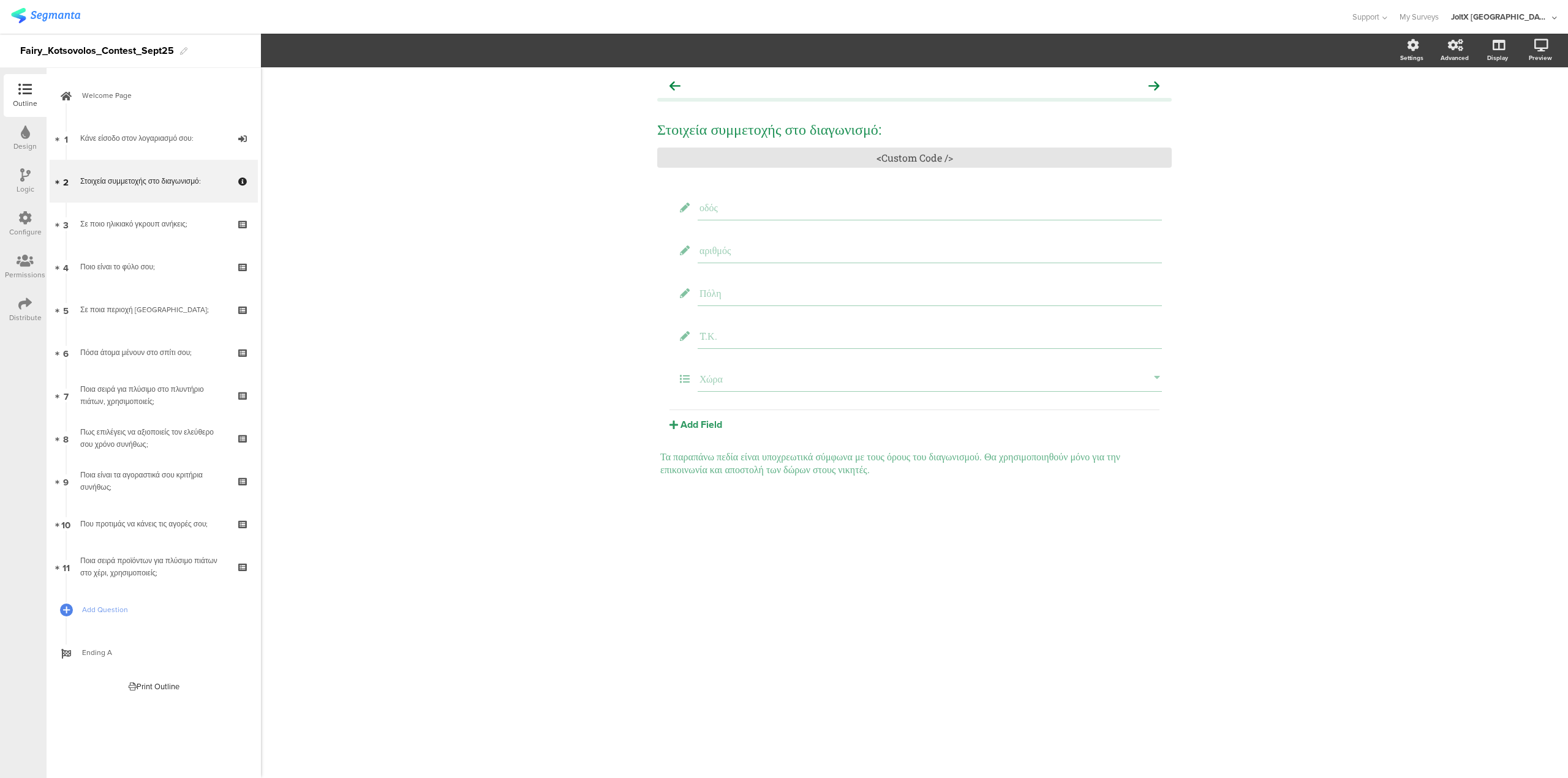
click at [29, 182] on div at bounding box center [25, 176] width 11 height 16
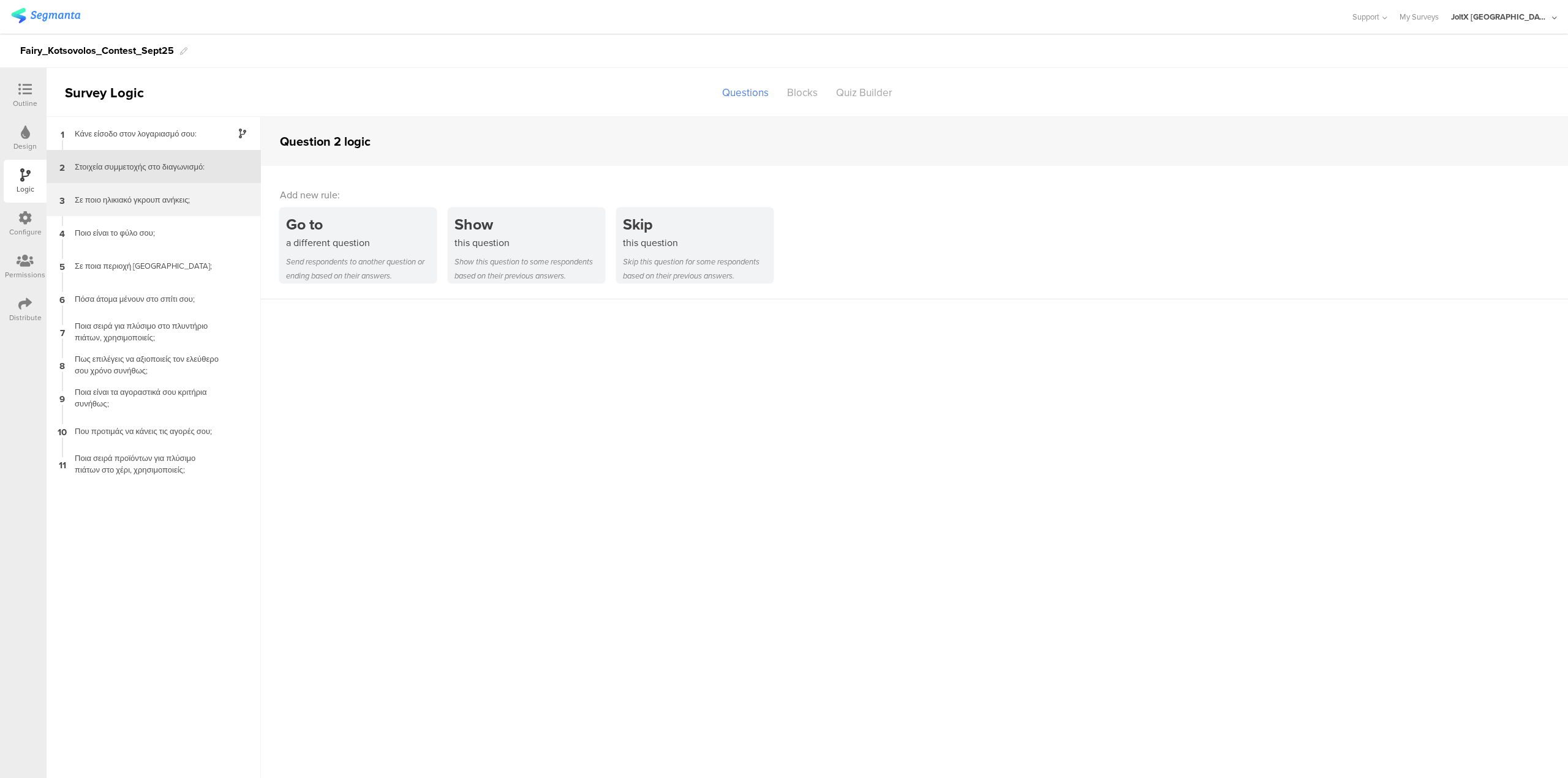
click at [129, 203] on div "Σε ποιο ηλικιακό γκρουπ ανήκεις;" at bounding box center [145, 200] width 154 height 11
click at [142, 246] on div "4 Ποιο είναι το φύλο σου;" at bounding box center [154, 233] width 215 height 33
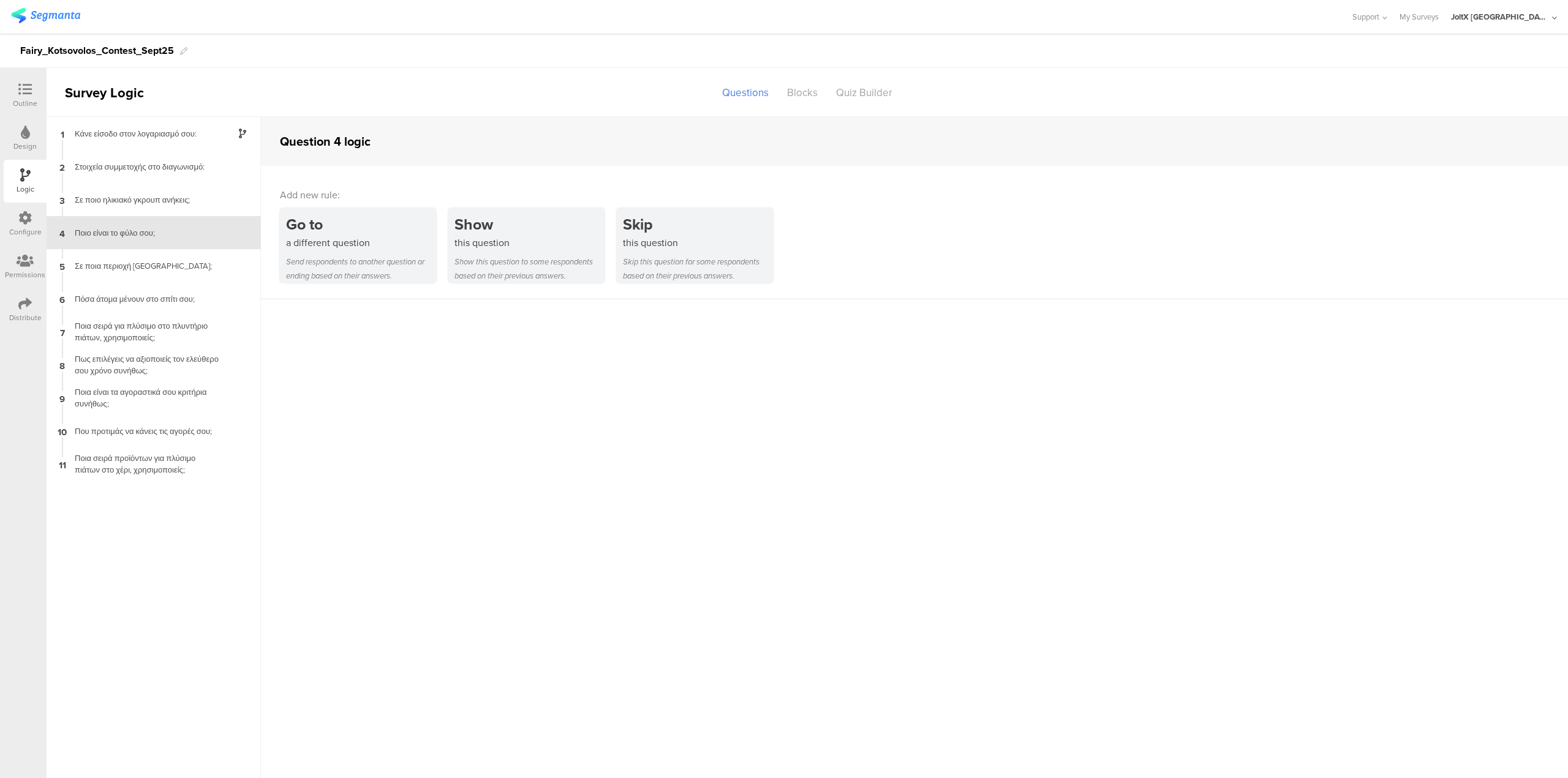
click at [17, 220] on div "Configure" at bounding box center [25, 224] width 43 height 43
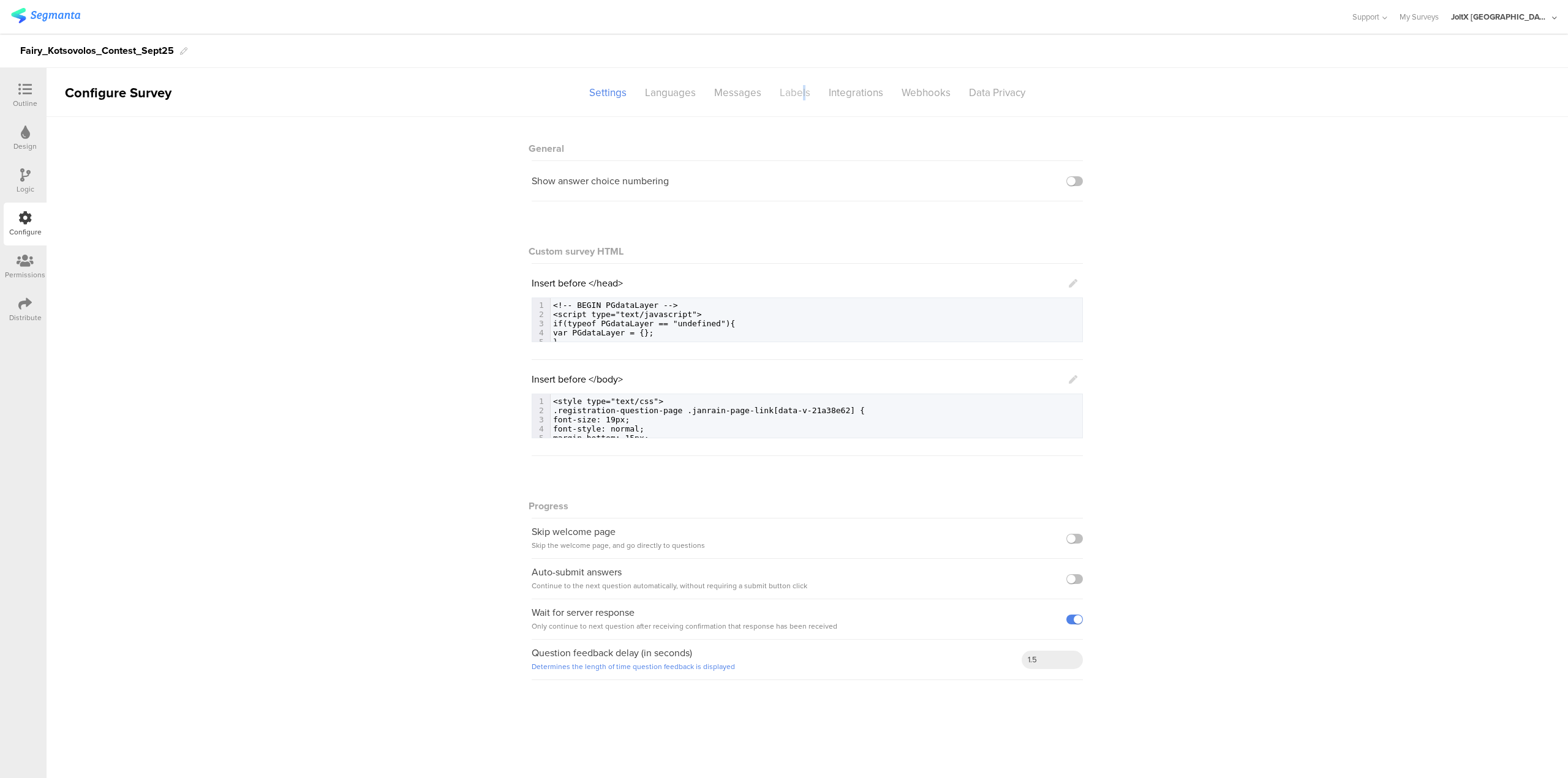
click at [783, 97] on div "Labels" at bounding box center [795, 93] width 49 height 21
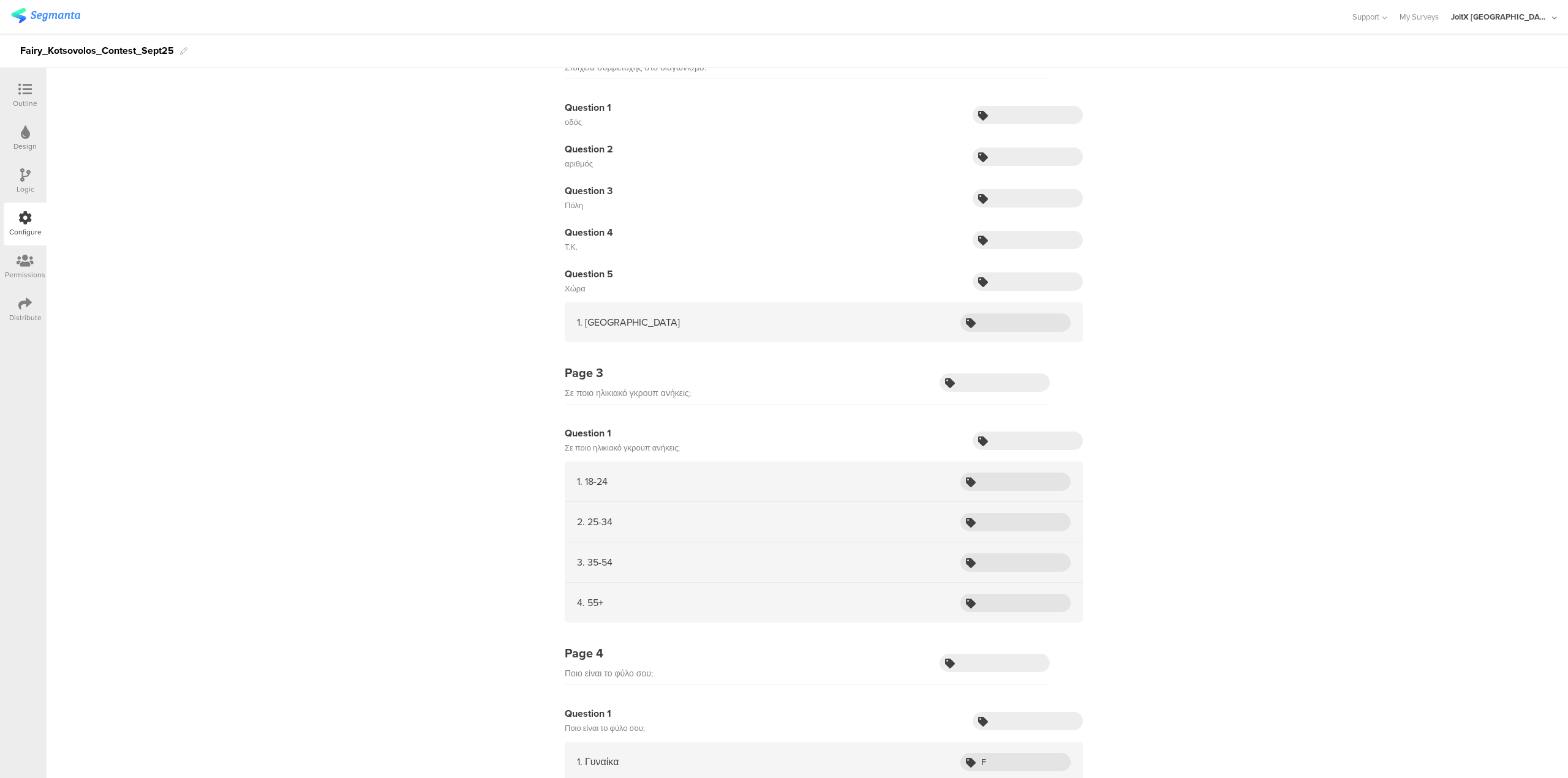
scroll to position [306, 0]
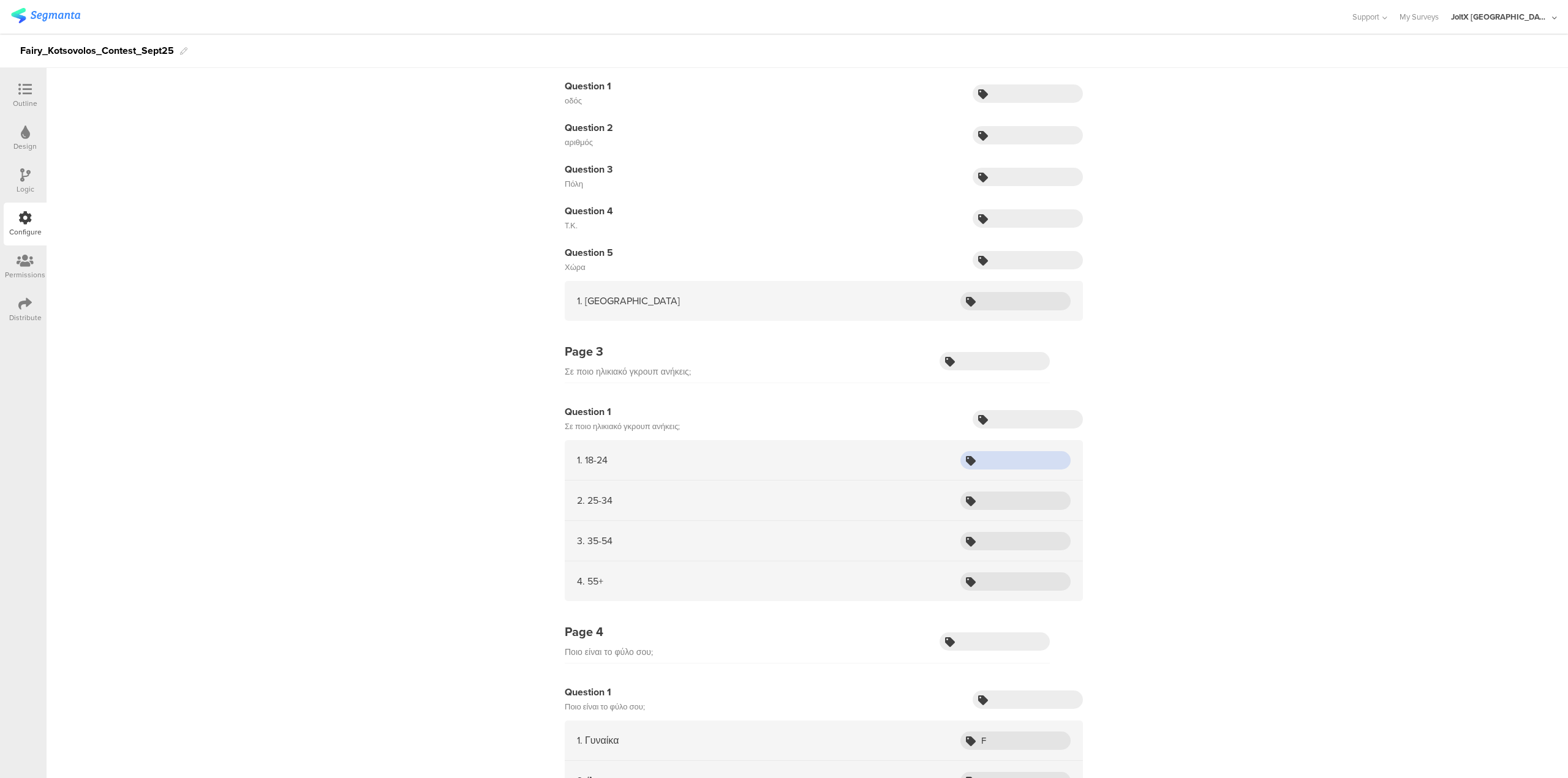
click at [783, 386] on input "text" at bounding box center [1015, 460] width 110 height 19
paste input "18-24"
type input "18-24"
click at [783, 386] on input "text" at bounding box center [1015, 500] width 110 height 19
paste input "25-34"
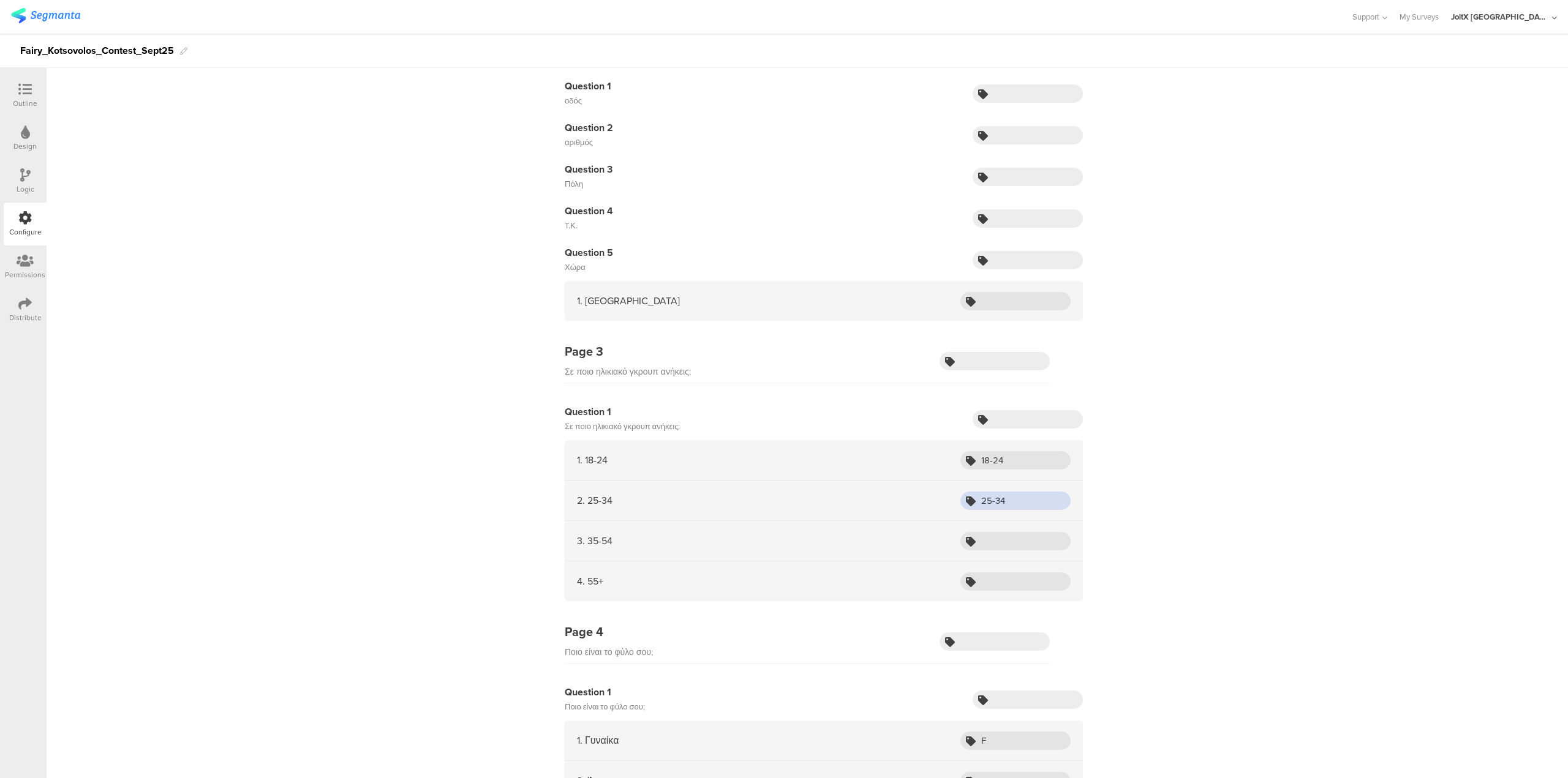
type input "25-34"
click at [783, 386] on div "3. 35-54" at bounding box center [824, 541] width 519 height 41
click at [783, 386] on input "text" at bounding box center [1015, 541] width 110 height 19
paste input "35-44"
type input "35-44"
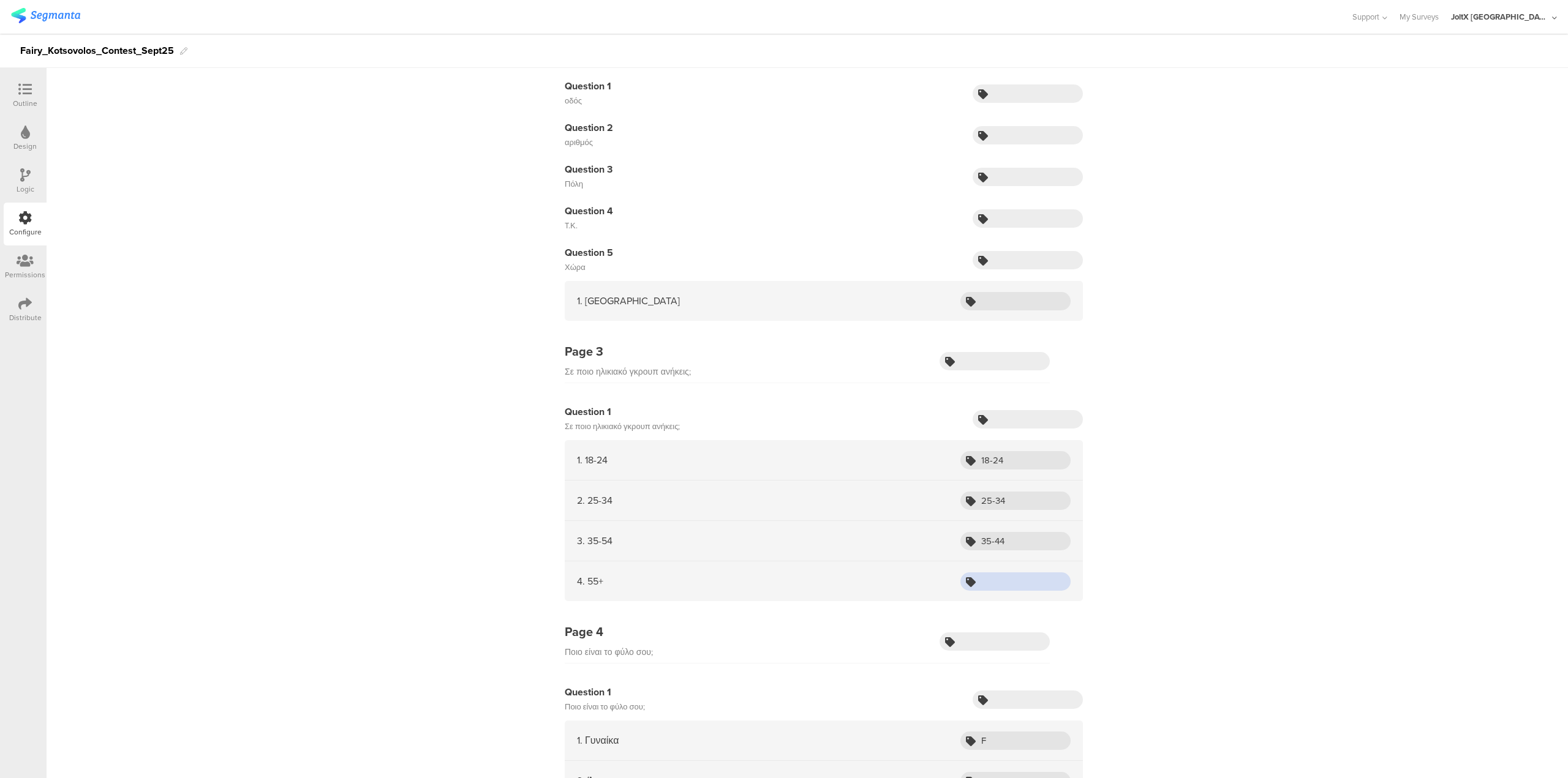
click at [783, 386] on input "text" at bounding box center [1015, 581] width 110 height 19
click at [33, 95] on div at bounding box center [25, 90] width 24 height 16
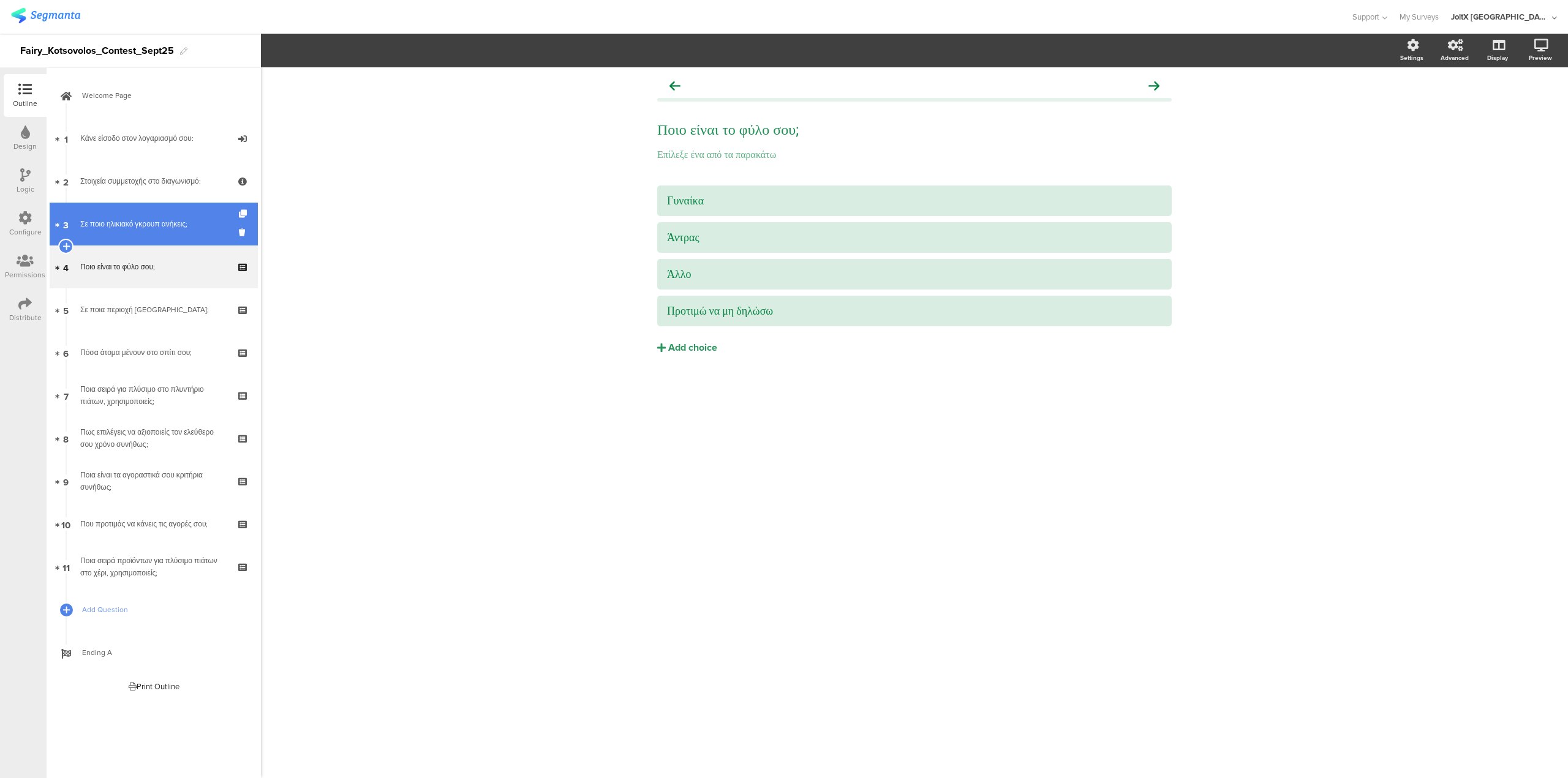
click at [109, 226] on div "Σε ποιο ηλικιακό γκρουπ ανήκεις;" at bounding box center [153, 224] width 146 height 12
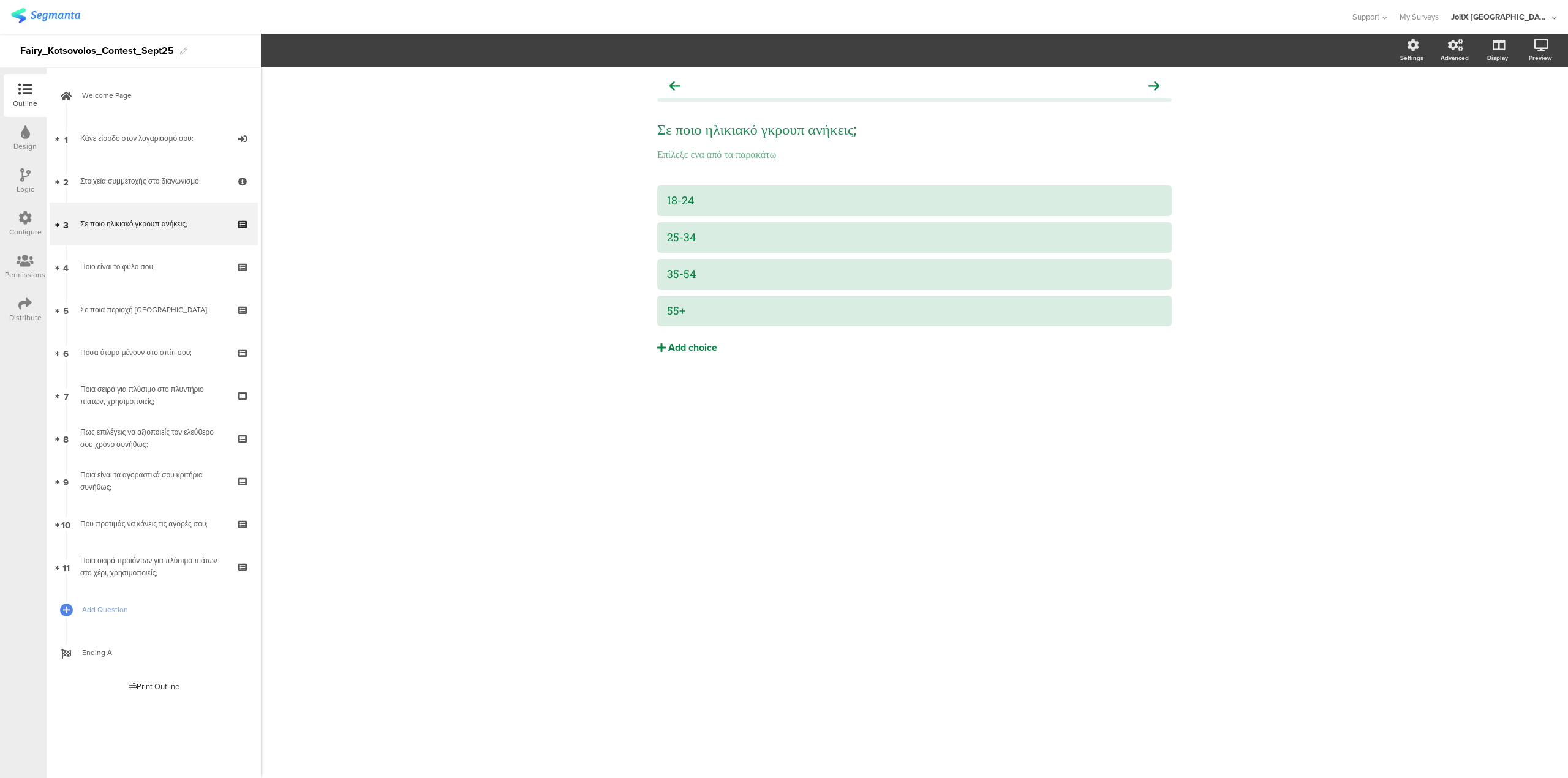
click at [684, 349] on div "Add choice" at bounding box center [693, 349] width 49 height 13
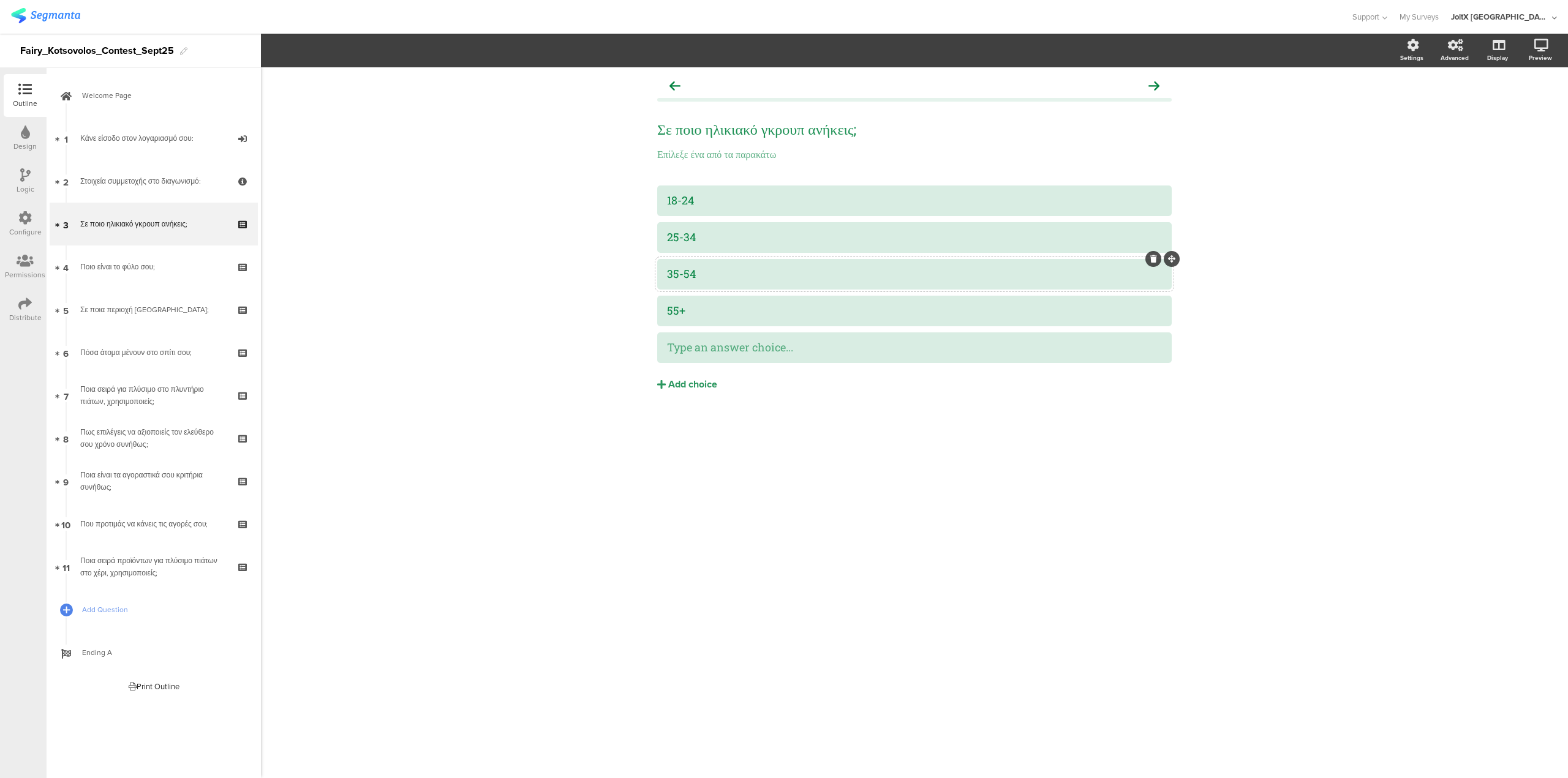
click at [719, 273] on div "35-54" at bounding box center [915, 273] width 495 height 14
drag, startPoint x: 695, startPoint y: 346, endPoint x: 697, endPoint y: 318, distance: 28.1
drag, startPoint x: 1170, startPoint y: 339, endPoint x: 1143, endPoint y: 307, distance: 41.9
click at [783, 285] on div "18-24 25-34 35-44 55+" at bounding box center [915, 274] width 514 height 178
drag, startPoint x: 1176, startPoint y: 330, endPoint x: 1170, endPoint y: 338, distance: 10.0
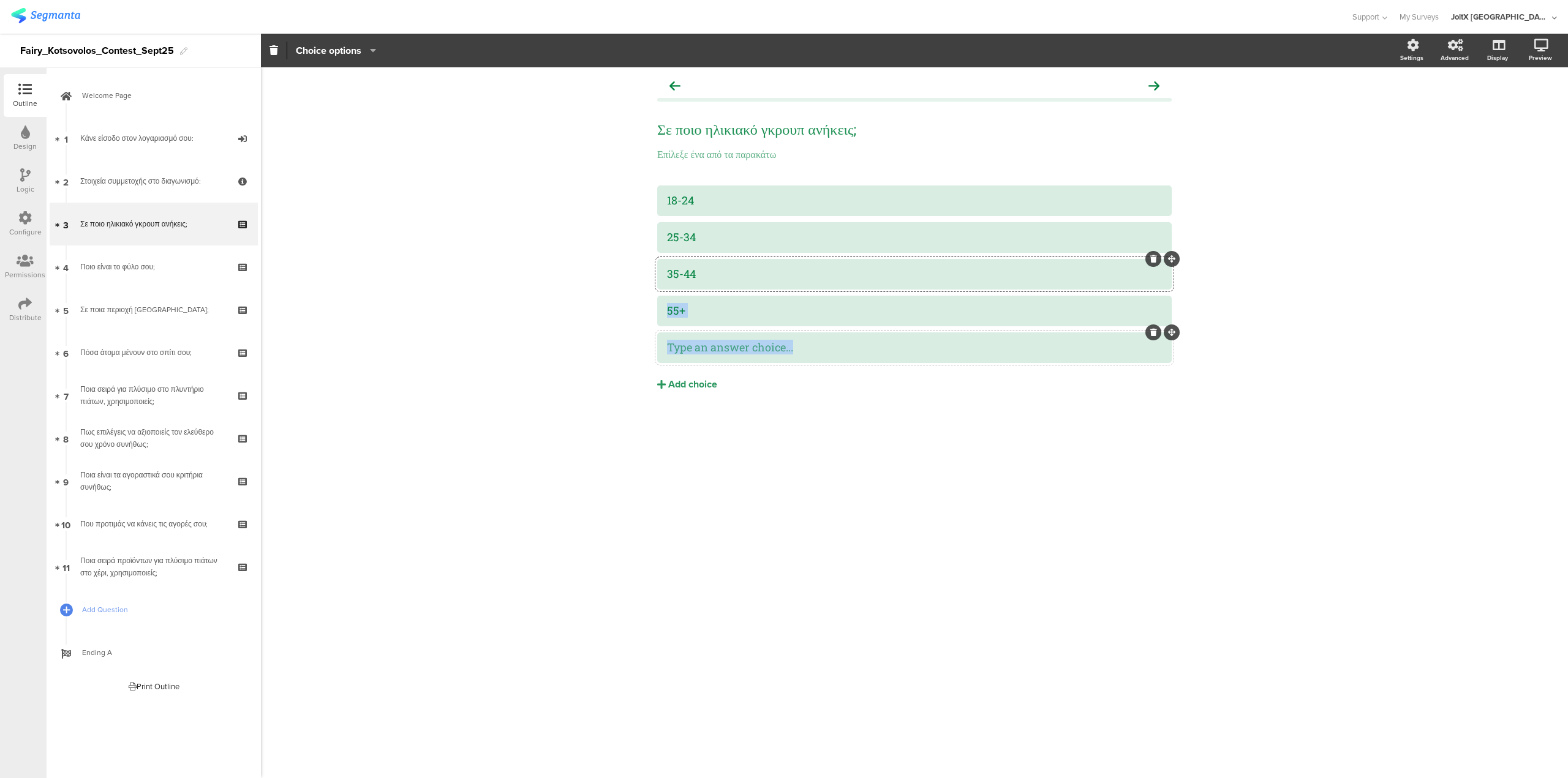
click at [783, 286] on div "Σε ποιο ηλικιακό γκρουπ ανήκεις; Σε ποιο ηλικιακό γκρουπ ανήκεις; Επίλεξε ένα α…" at bounding box center [915, 258] width 539 height 381
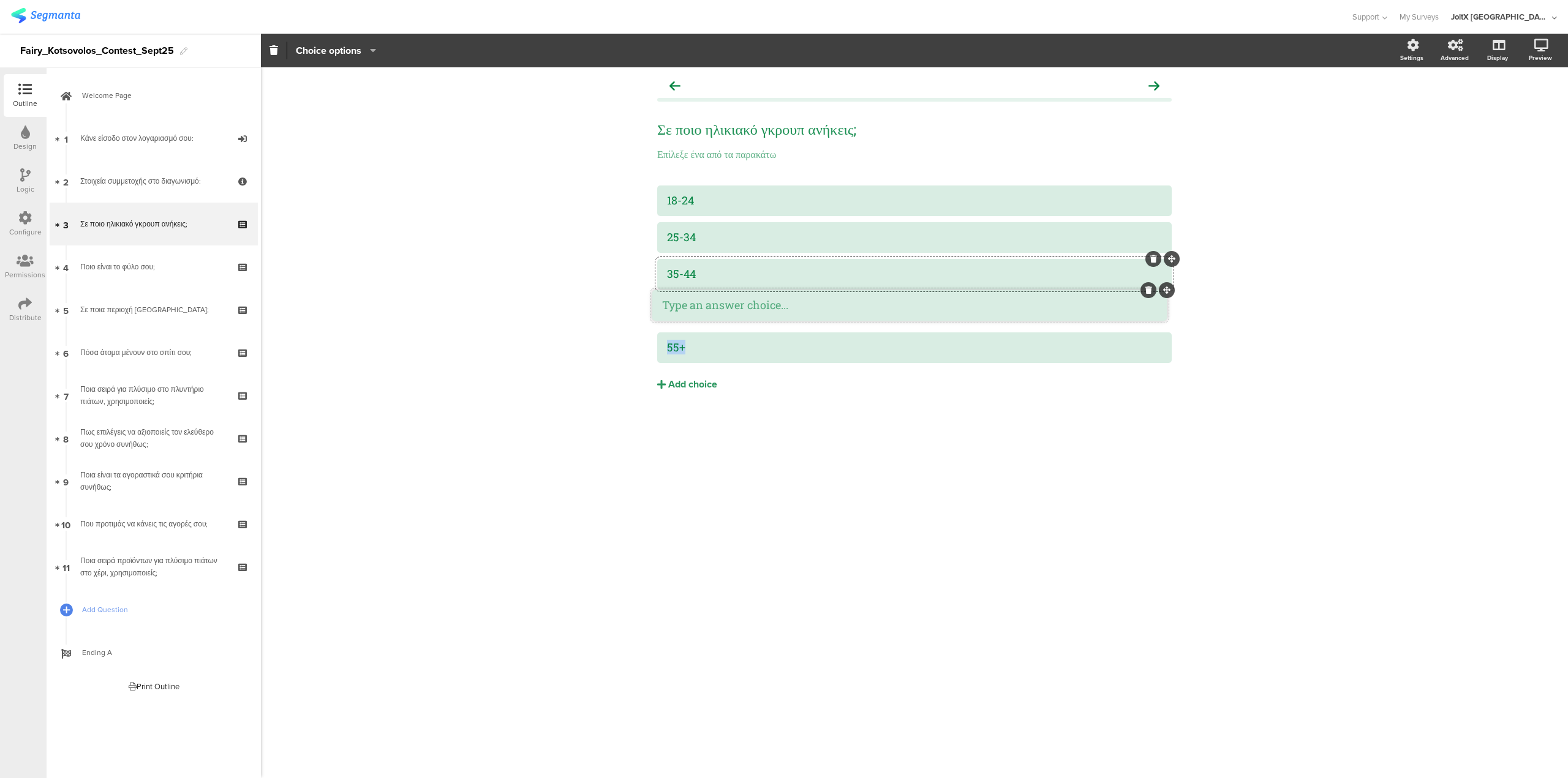
drag, startPoint x: 1171, startPoint y: 335, endPoint x: 1166, endPoint y: 291, distance: 44.3
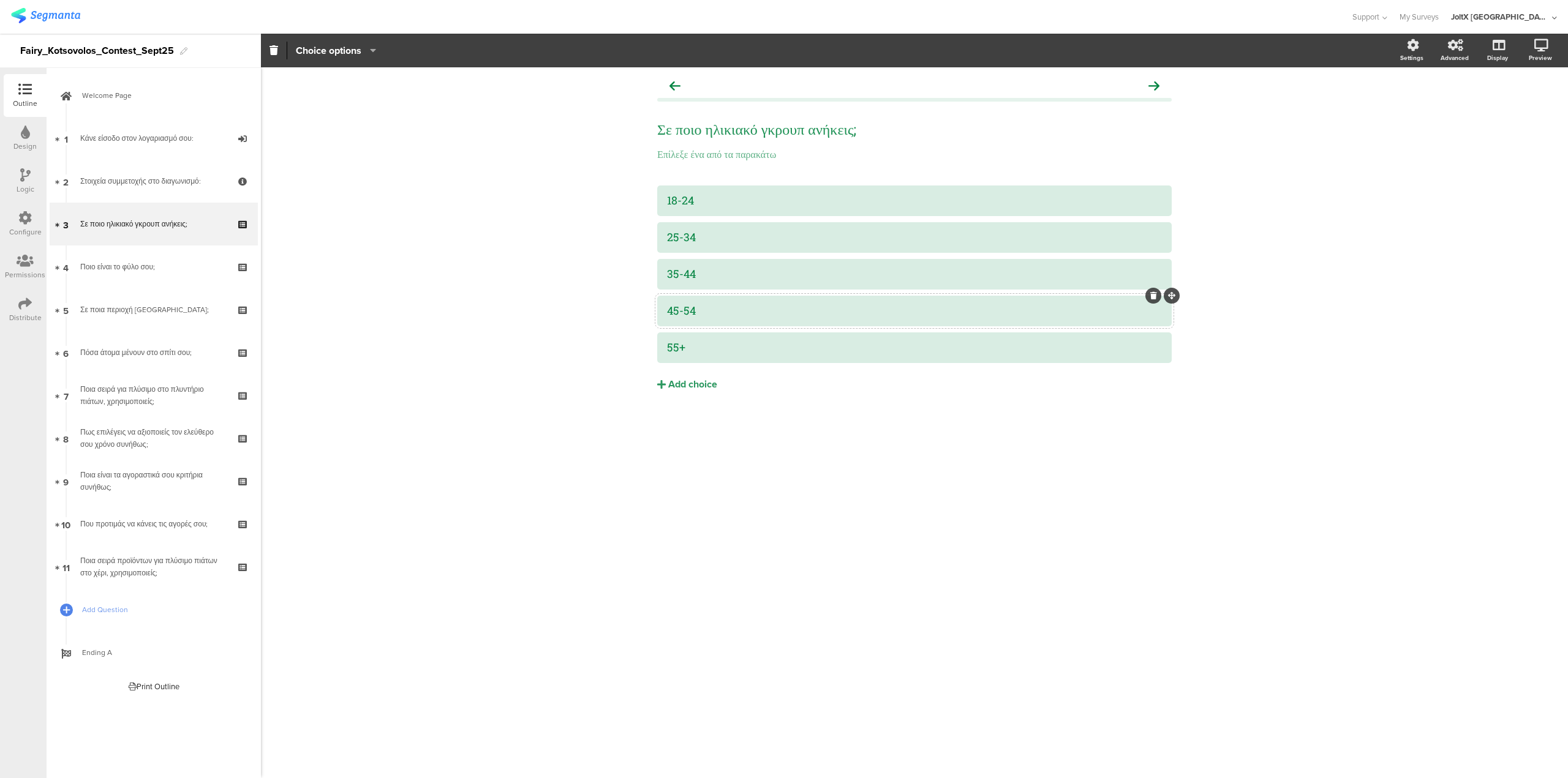
click at [775, 386] on div "Σε ποιο ηλικιακό γκρουπ ανήκεις; Σε ποιο ηλικιακό γκρουπ ανήκεις; Επίλεξε ένα α…" at bounding box center [915, 258] width 539 height 381
click at [37, 222] on div "Configure" at bounding box center [25, 224] width 43 height 43
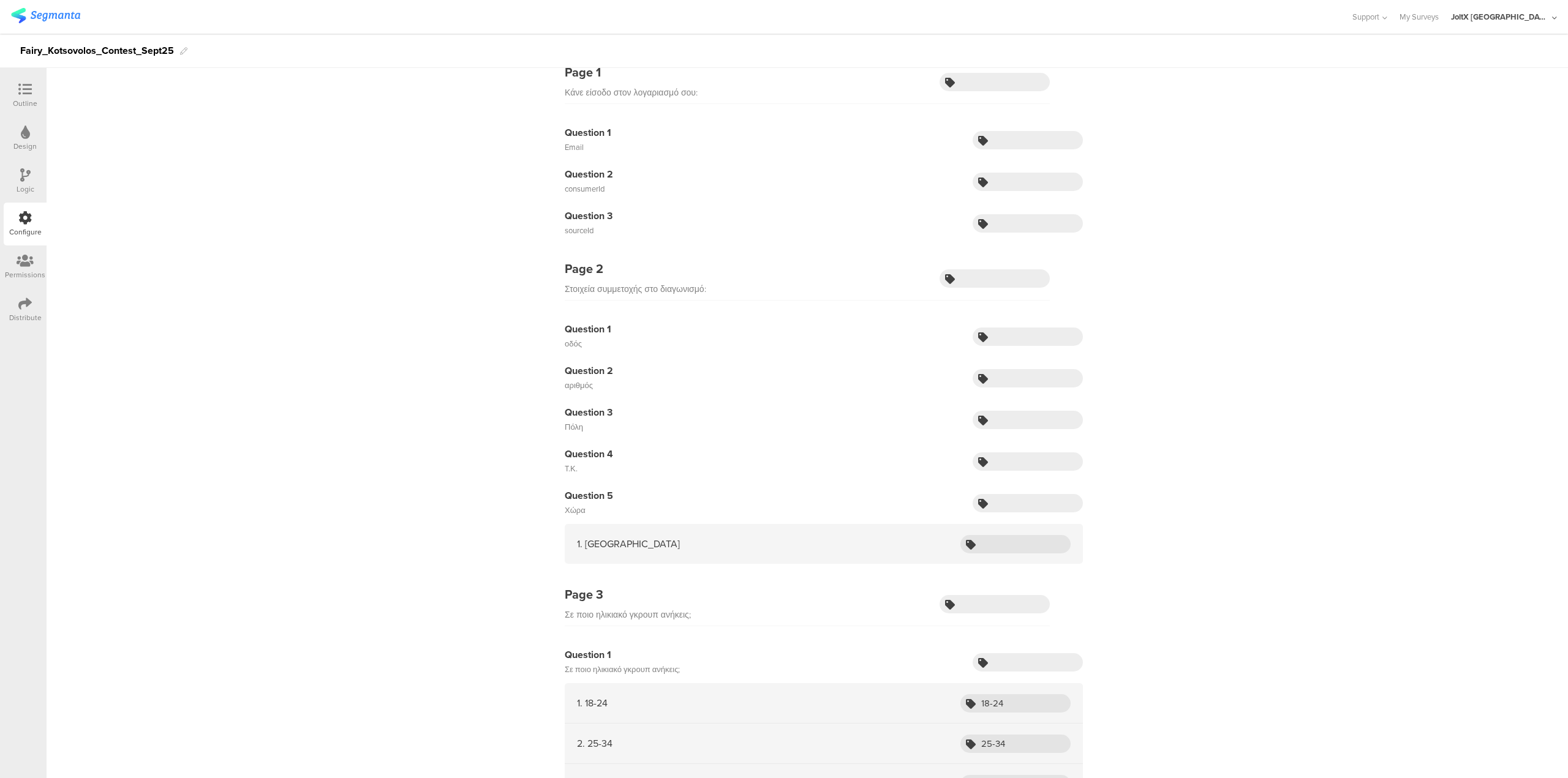
scroll to position [245, 0]
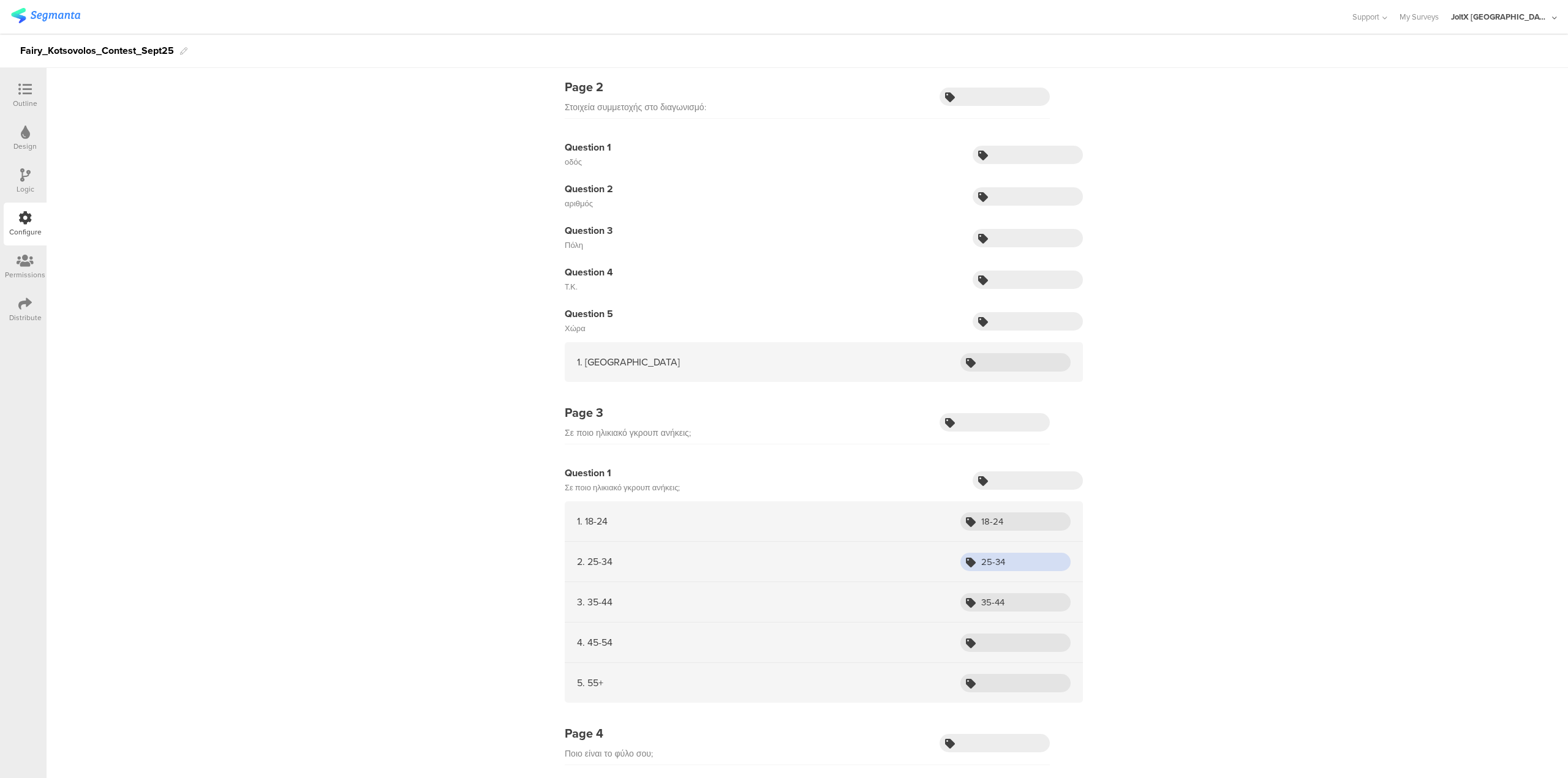
click at [783, 386] on input "25-34" at bounding box center [1015, 562] width 110 height 19
click at [783, 386] on input "35-44" at bounding box center [1015, 602] width 110 height 19
click at [783, 386] on input "text" at bounding box center [1015, 642] width 110 height 19
paste input "45-54"
type input "45-54"
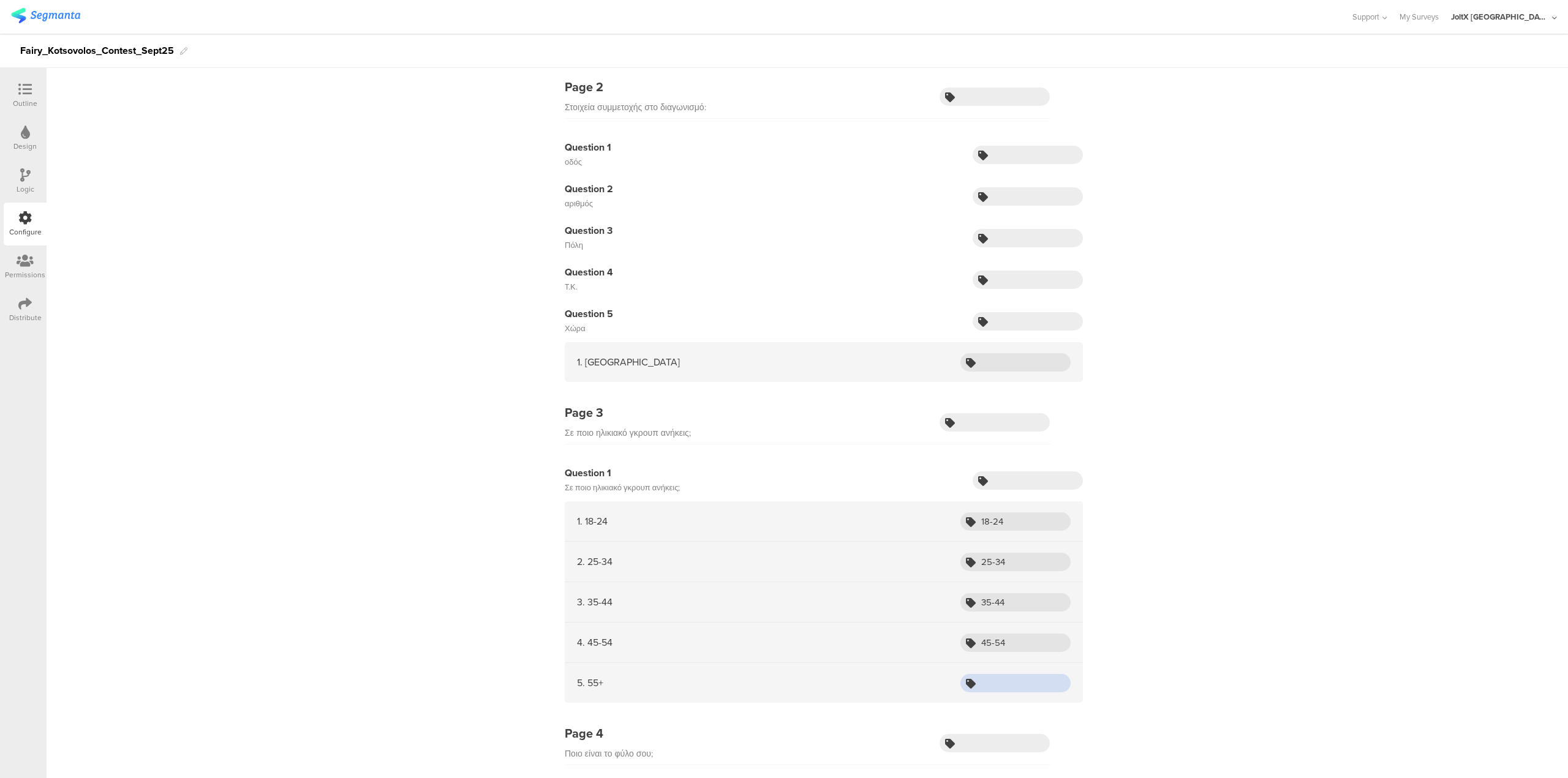
click at [783, 386] on input "text" at bounding box center [1015, 683] width 110 height 19
paste input "55+"
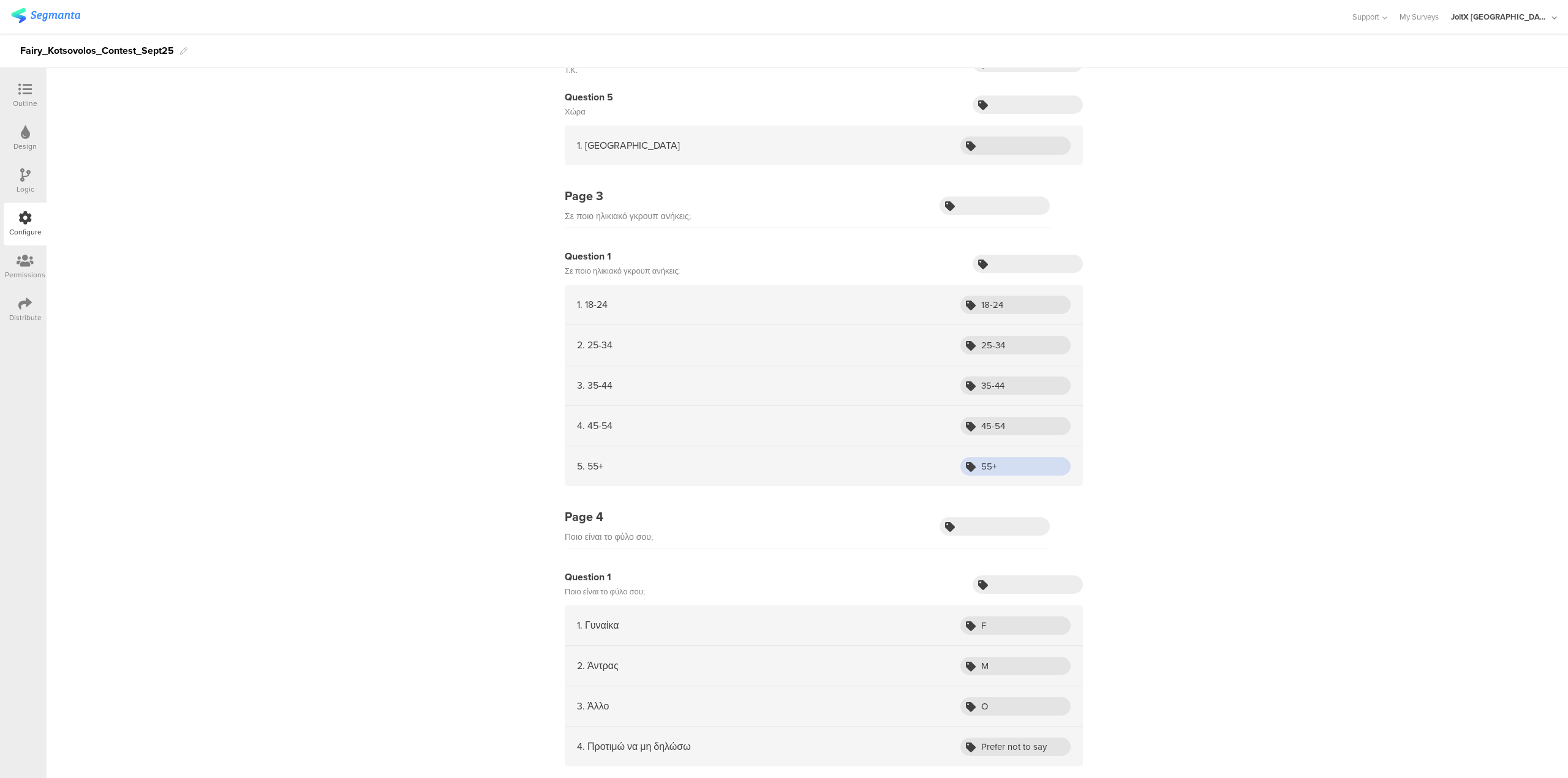
scroll to position [490, 0]
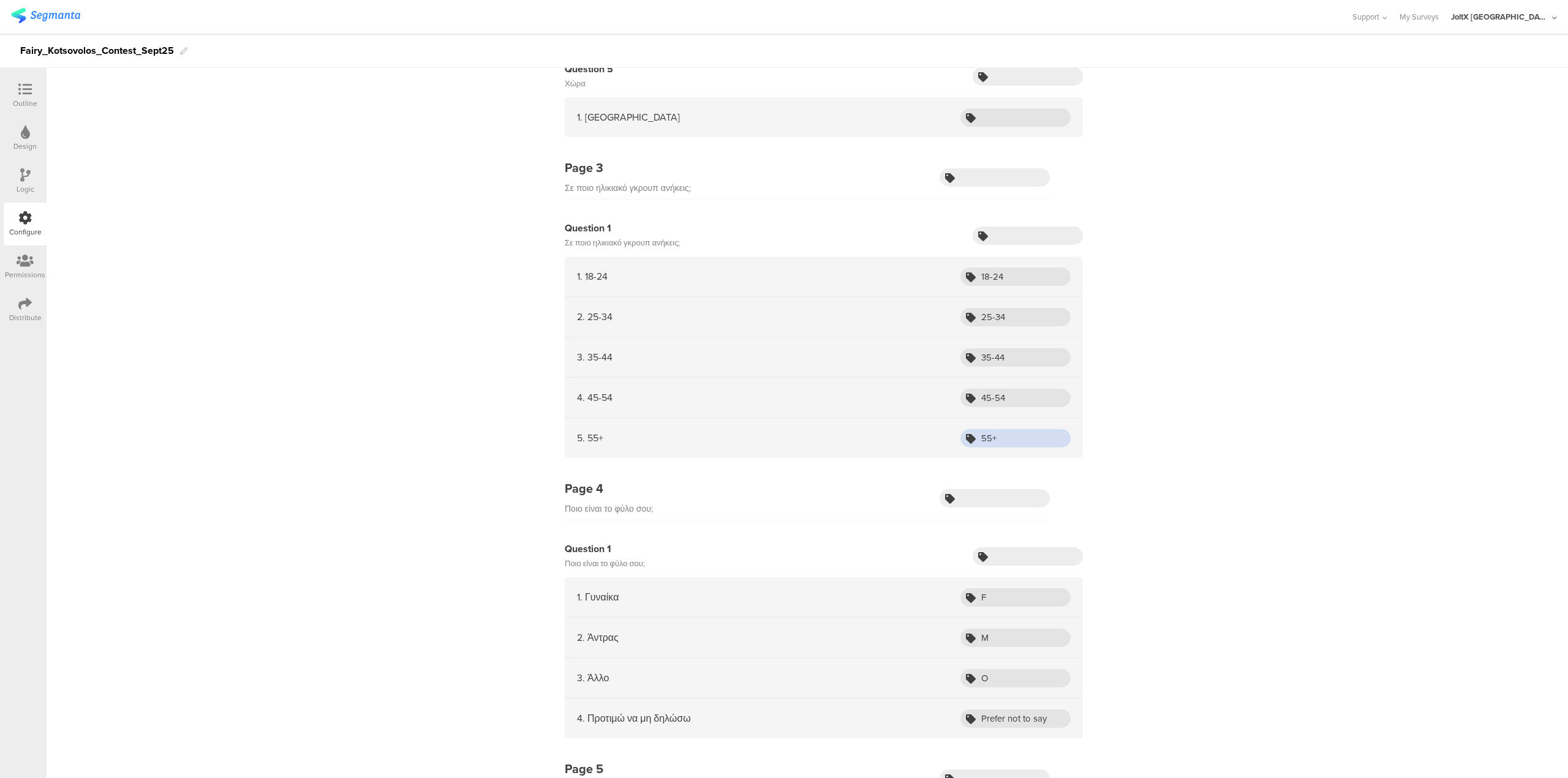
type input "55+"
click at [783, 386] on input "text" at bounding box center [995, 498] width 110 height 19
paste input "2714"
type input "2714"
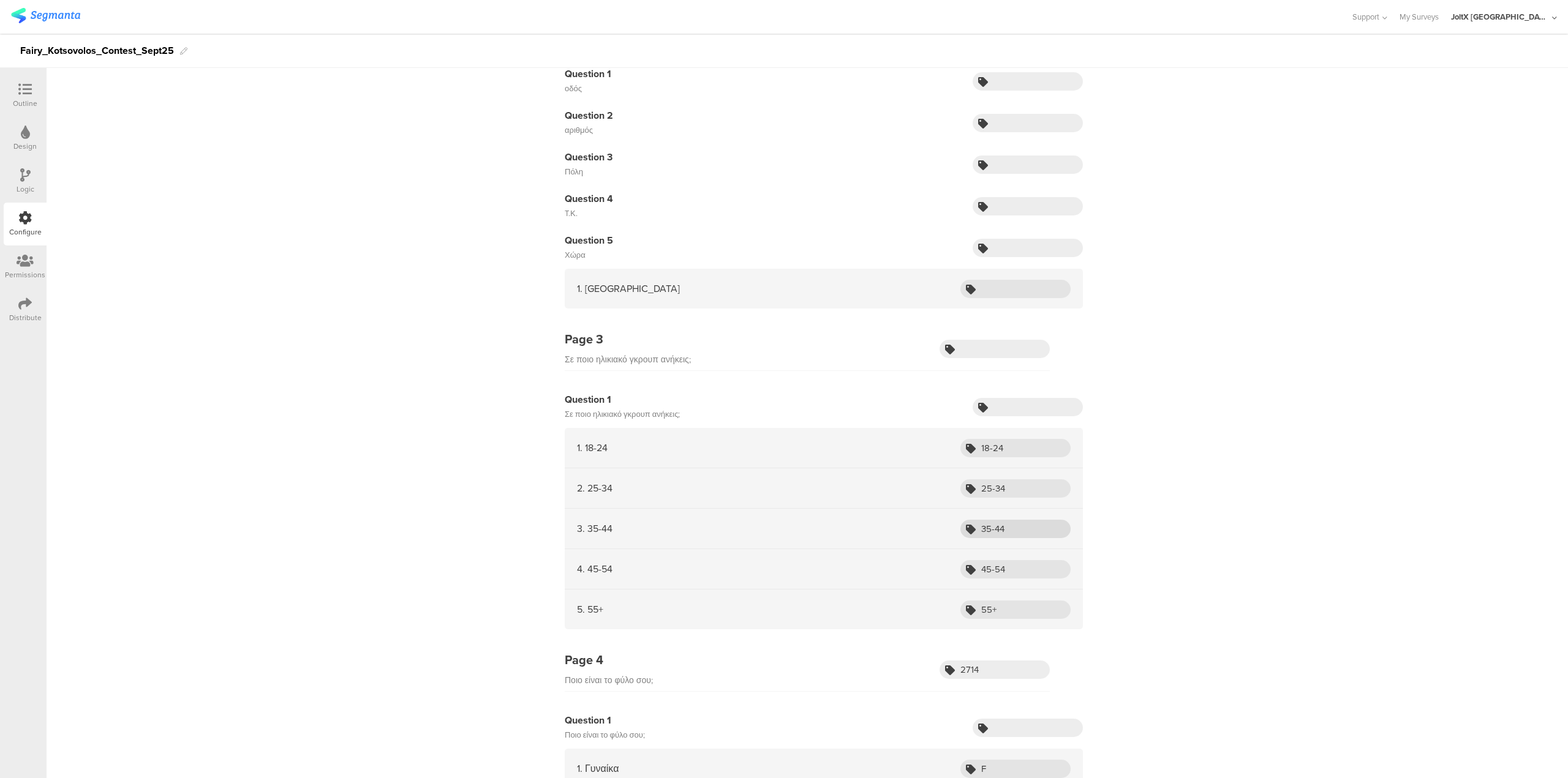
scroll to position [306, 0]
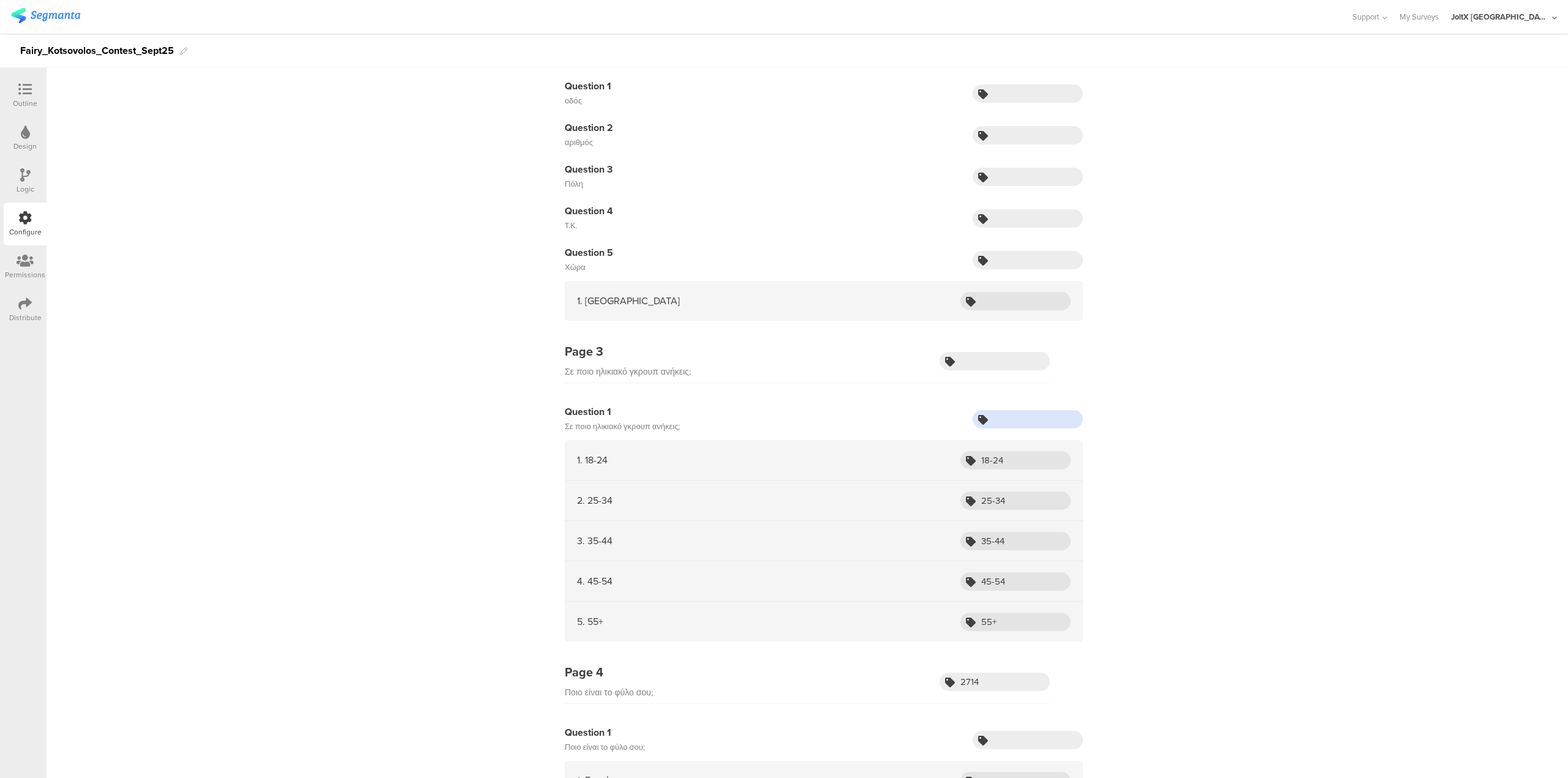
click at [783, 386] on input "text" at bounding box center [1027, 420] width 110 height 19
type input "v"
paste input "2409"
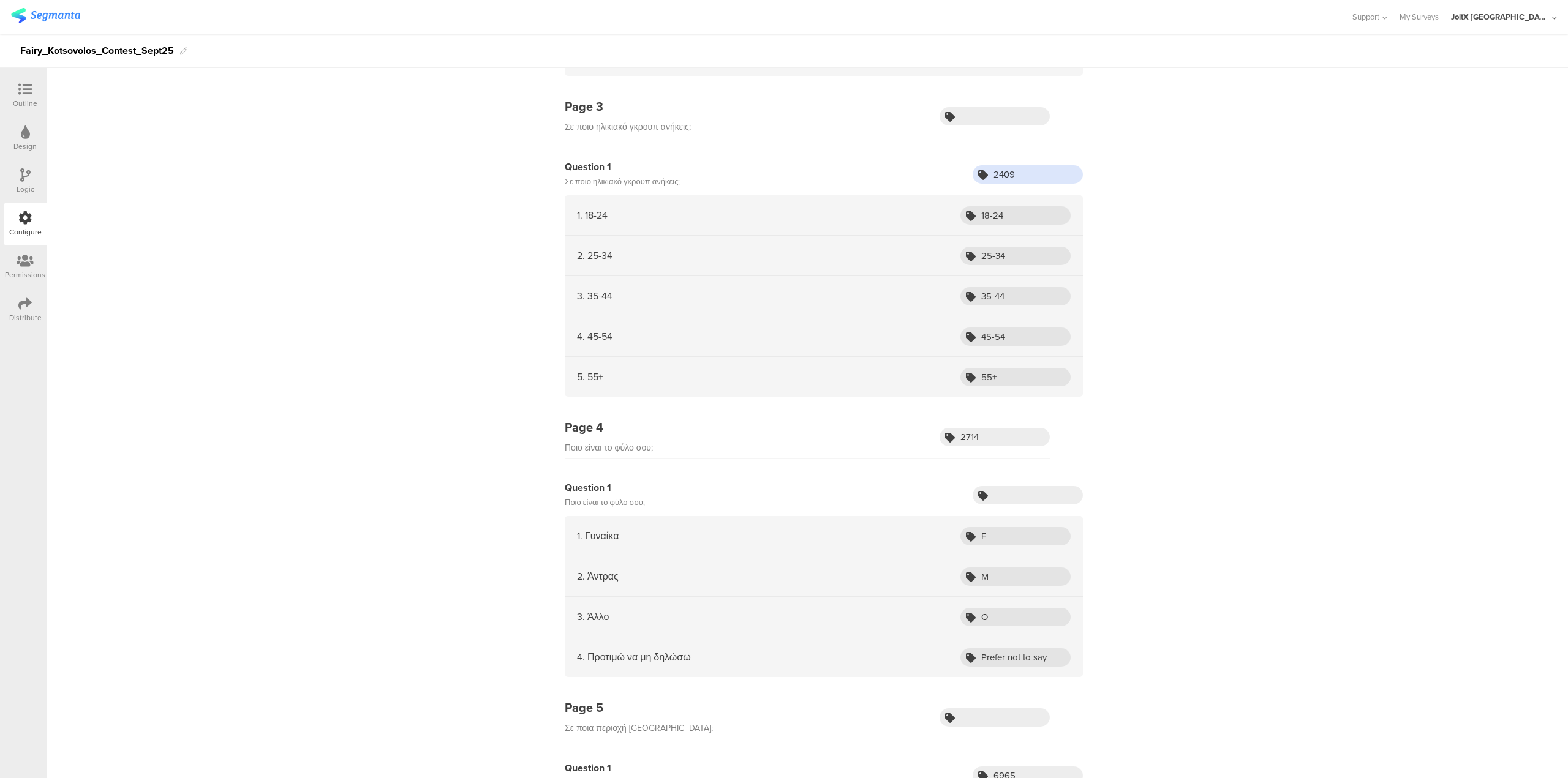
scroll to position [612, 0]
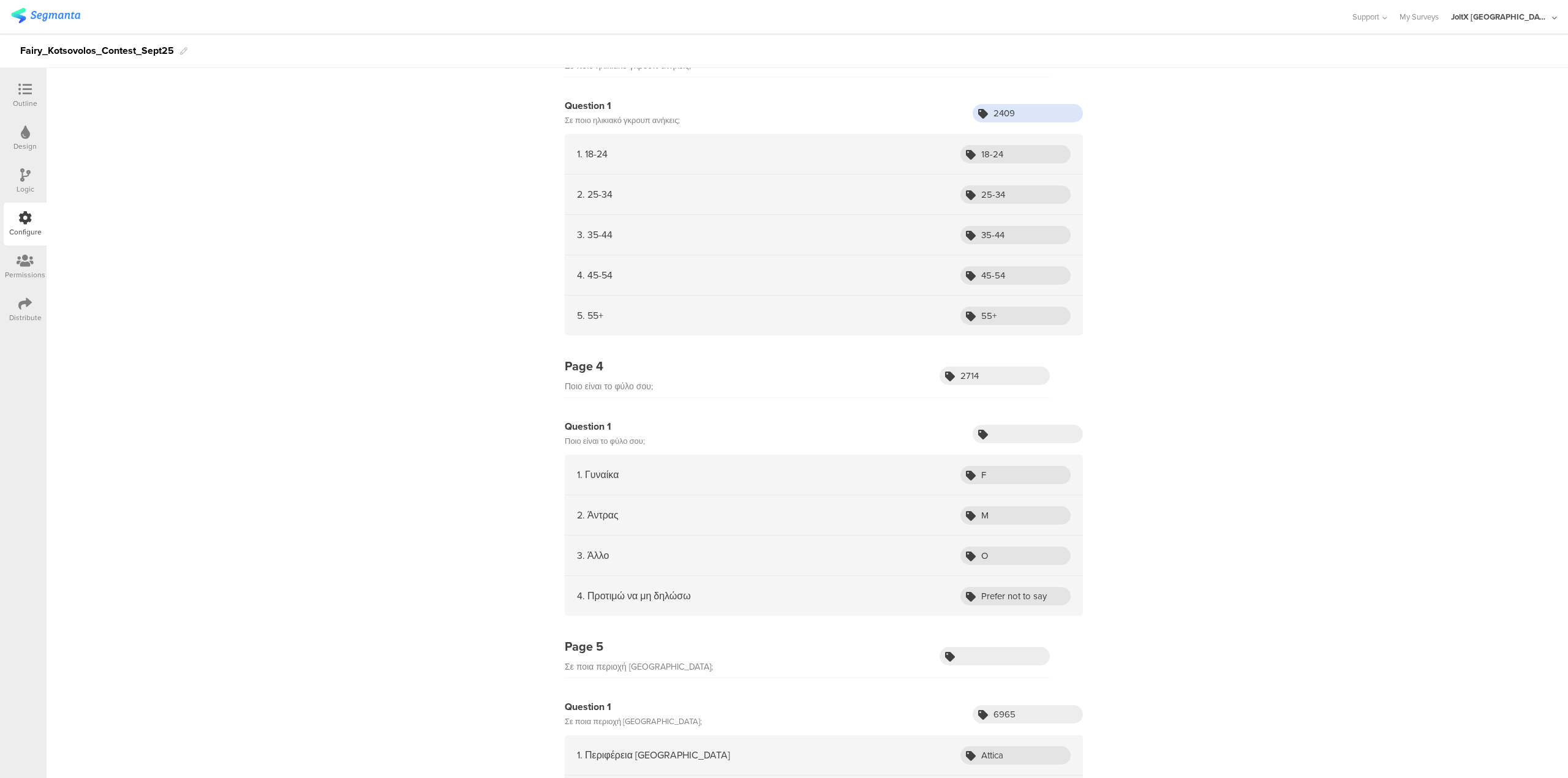
type input "2409"
click at [783, 386] on input "text" at bounding box center [1027, 434] width 110 height 19
paste input "2714"
type input "2714"
click at [783, 386] on input "O" at bounding box center [1015, 556] width 110 height 19
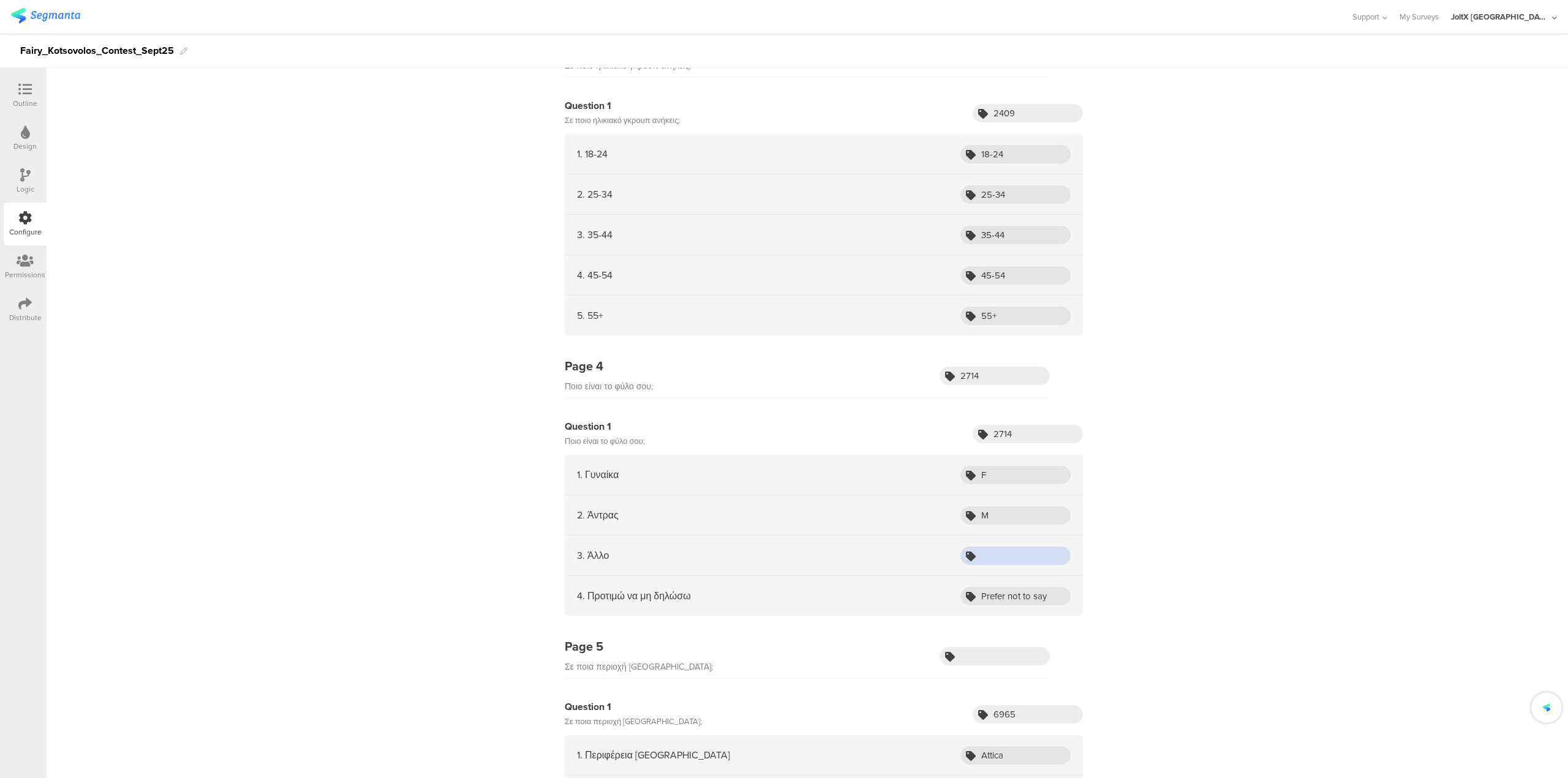
type input "I"
type input "U"
drag, startPoint x: 1055, startPoint y: 599, endPoint x: 857, endPoint y: 597, distance: 198.0
click at [783, 386] on div "4. Προτιμώ να μη δηλώσω Prefer not to say" at bounding box center [824, 596] width 519 height 40
paste input "R"
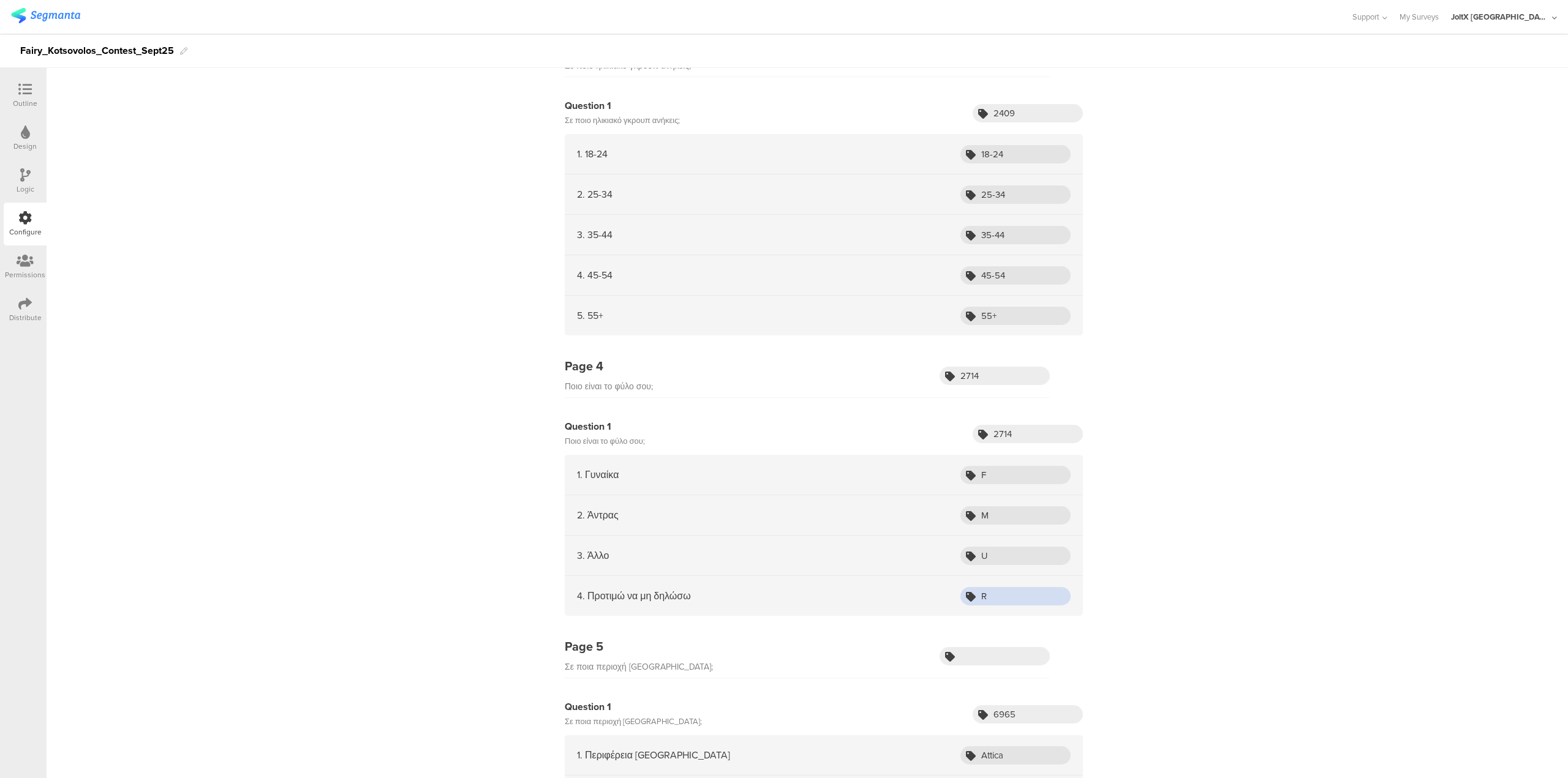
type input "R"
click at [783, 386] on input "text" at bounding box center [995, 656] width 110 height 19
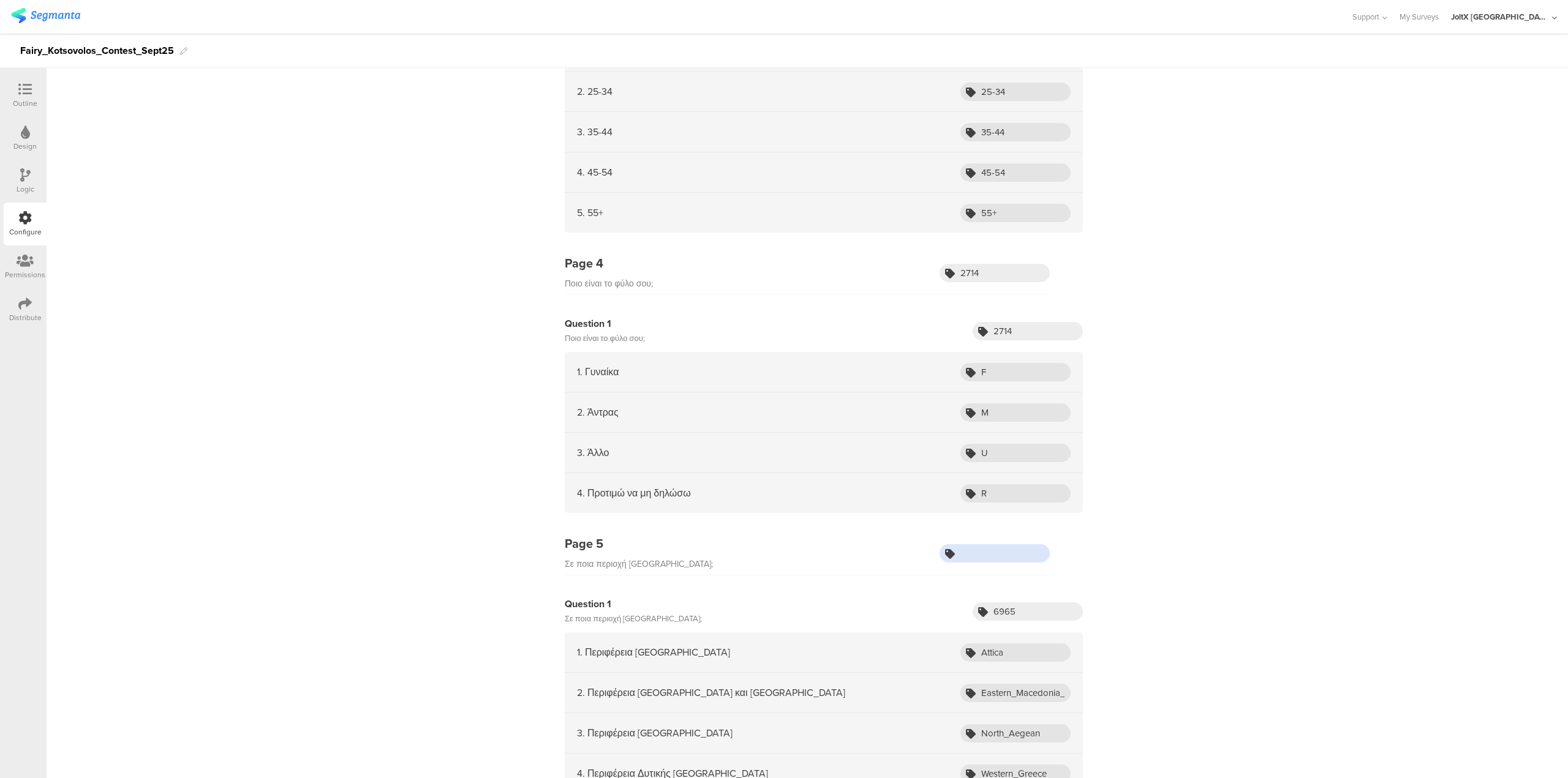
scroll to position [735, 0]
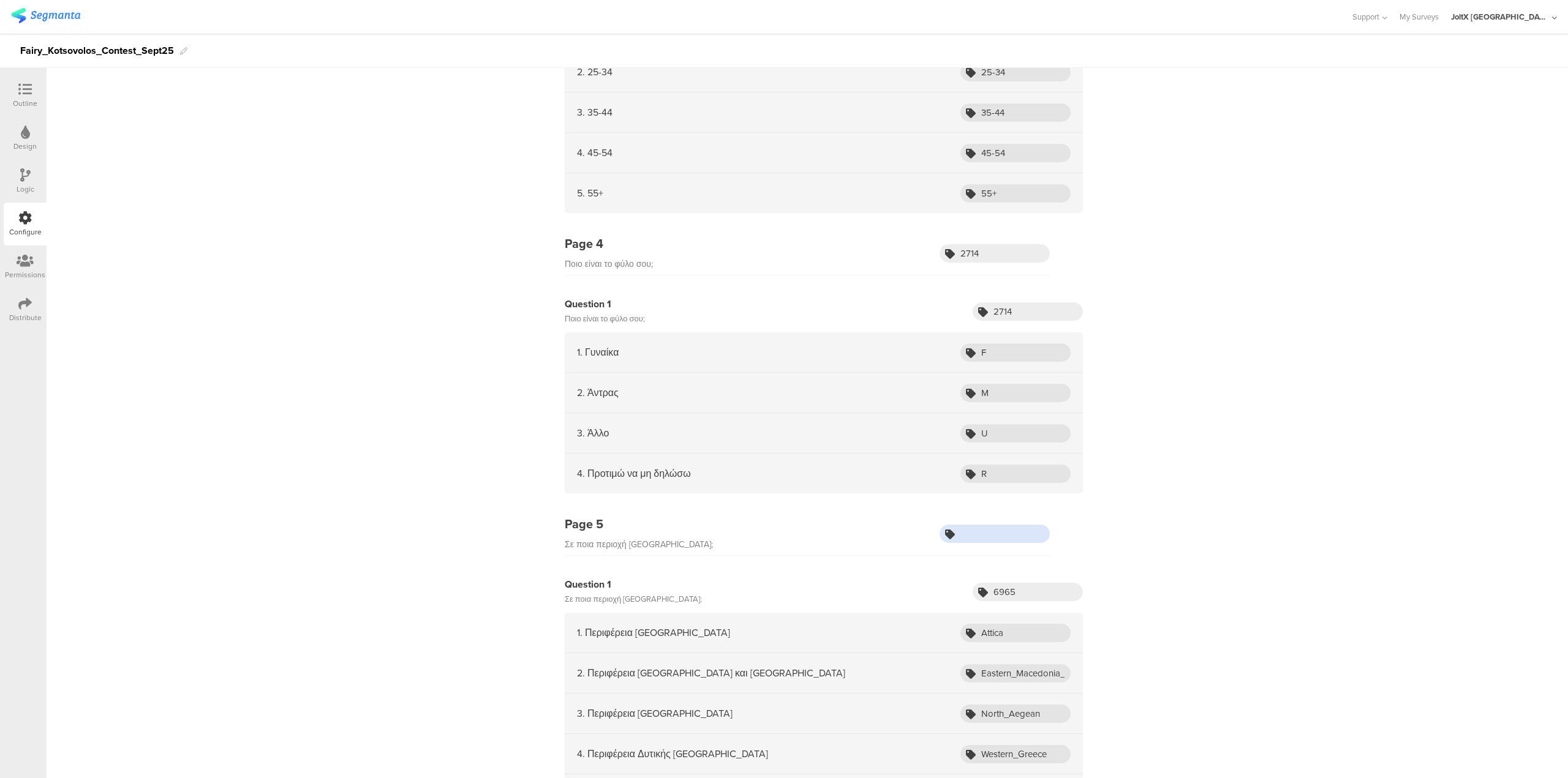
paste input "6965"
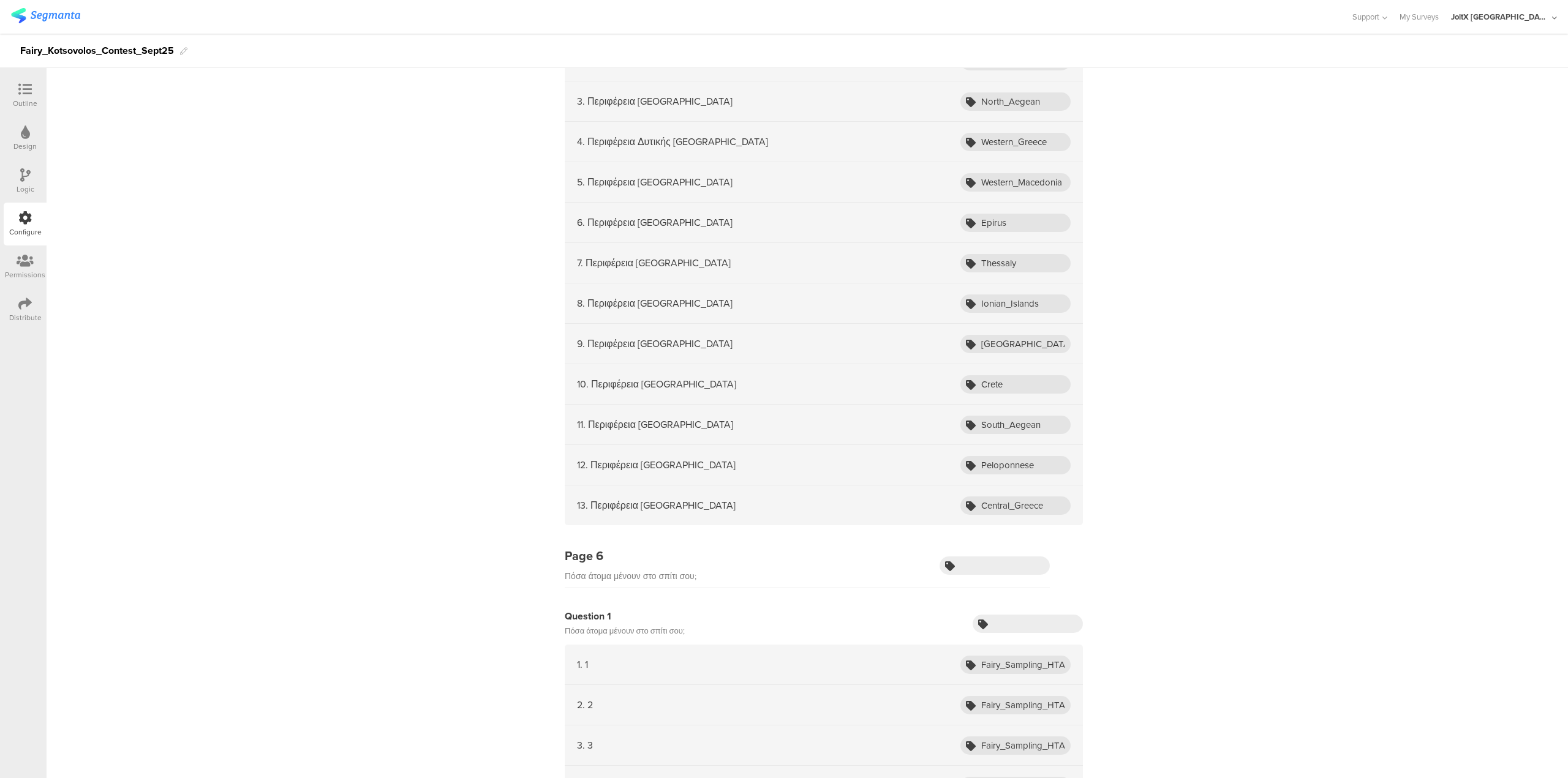
scroll to position [1408, 0]
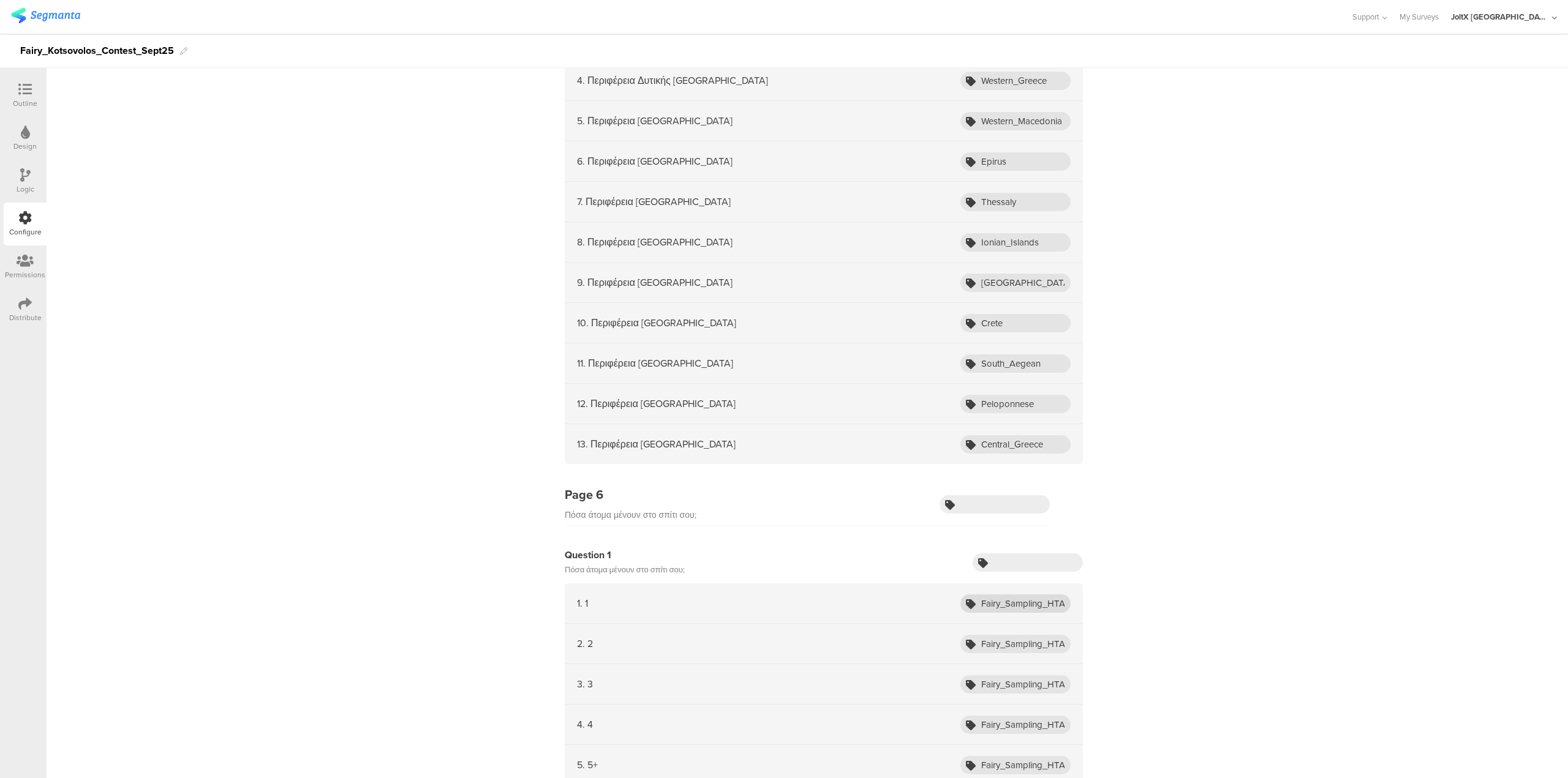
type input "6965"
click at [783, 386] on input "Fairy_Sampling_HTA_Oct24_1" at bounding box center [1015, 603] width 110 height 19
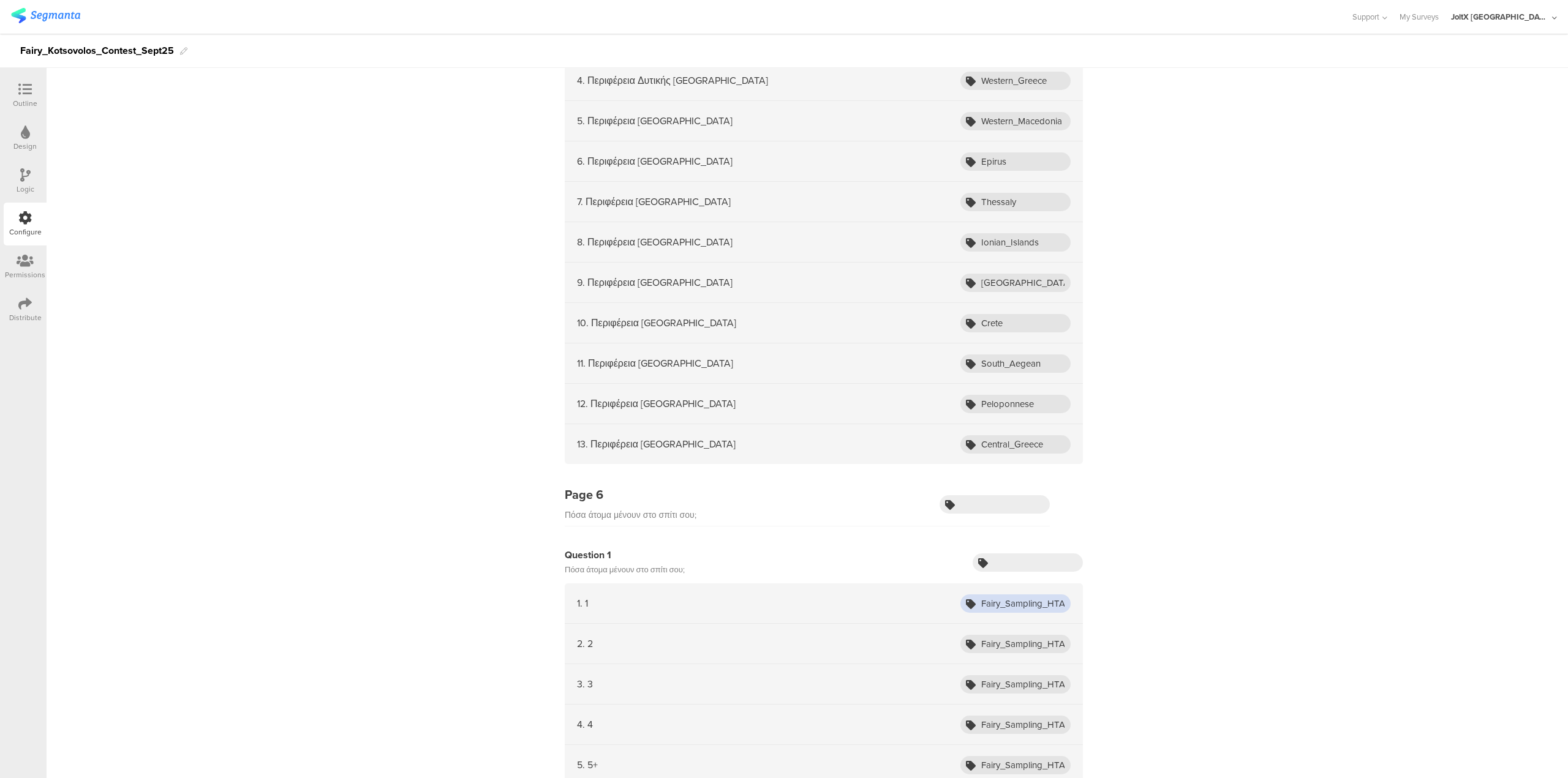
click at [783, 386] on input "Fairy_Sampling_HTA_Oct24_1" at bounding box center [1015, 603] width 110 height 19
drag, startPoint x: 1003, startPoint y: 607, endPoint x: 1154, endPoint y: 621, distance: 151.6
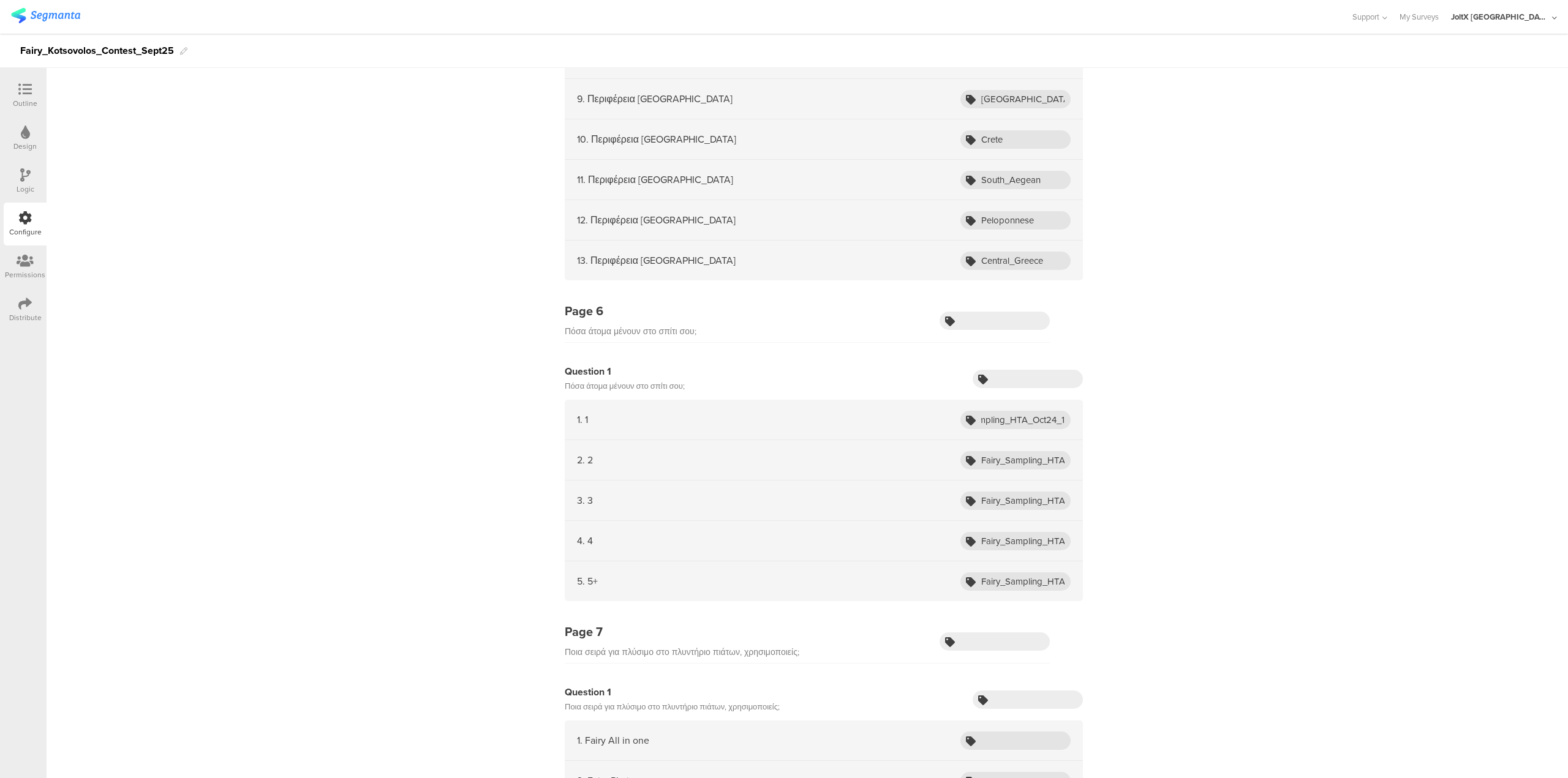
scroll to position [0, 0]
click at [783, 380] on input "text" at bounding box center [1027, 379] width 110 height 19
paste input "58"
type input "58"
click at [783, 316] on input "text" at bounding box center [995, 321] width 110 height 19
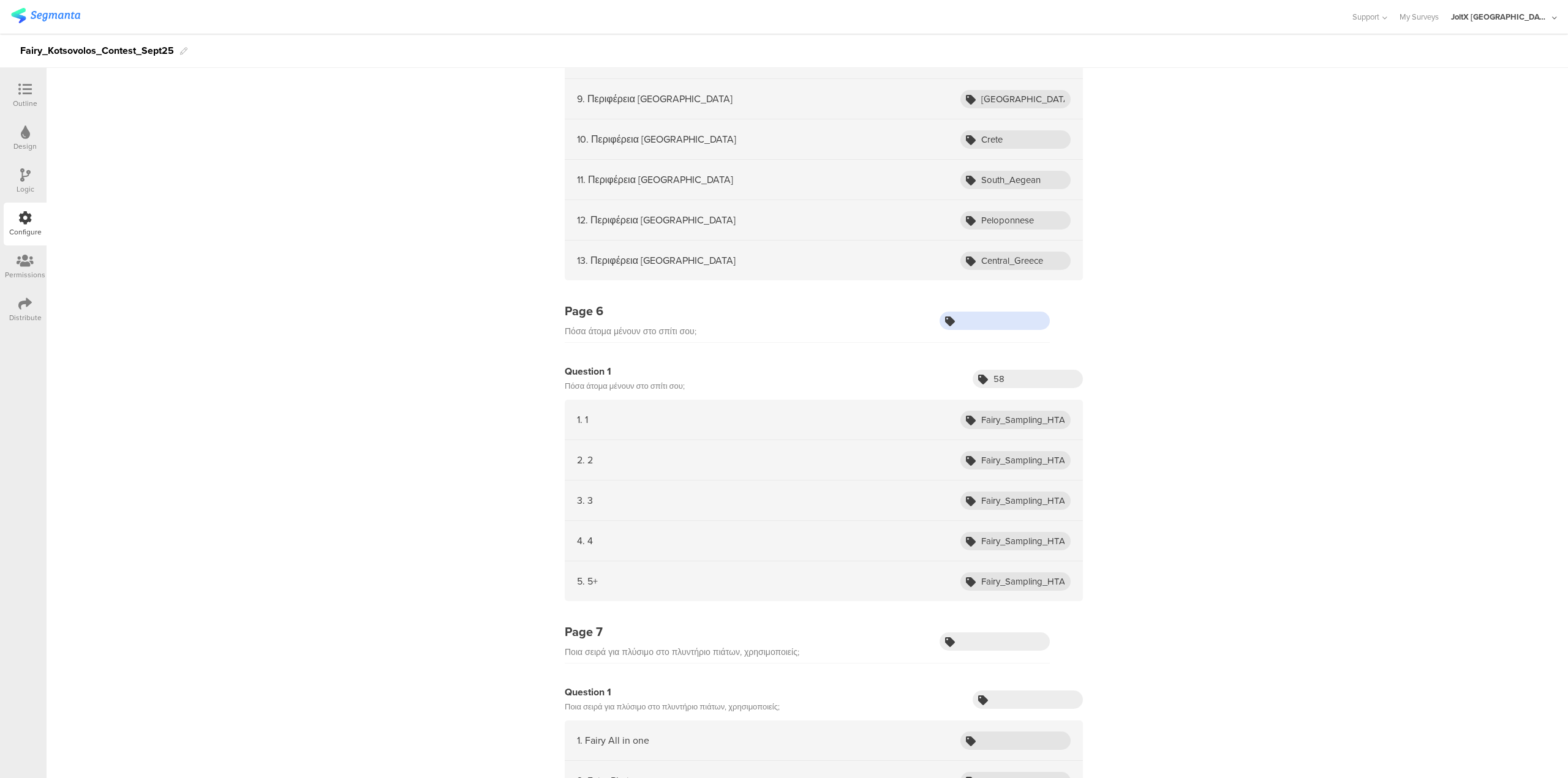
paste input "58"
type input "58"
click at [783, 386] on input "Fairy_Sampling_HTA_Oct24_1" at bounding box center [1015, 420] width 110 height 19
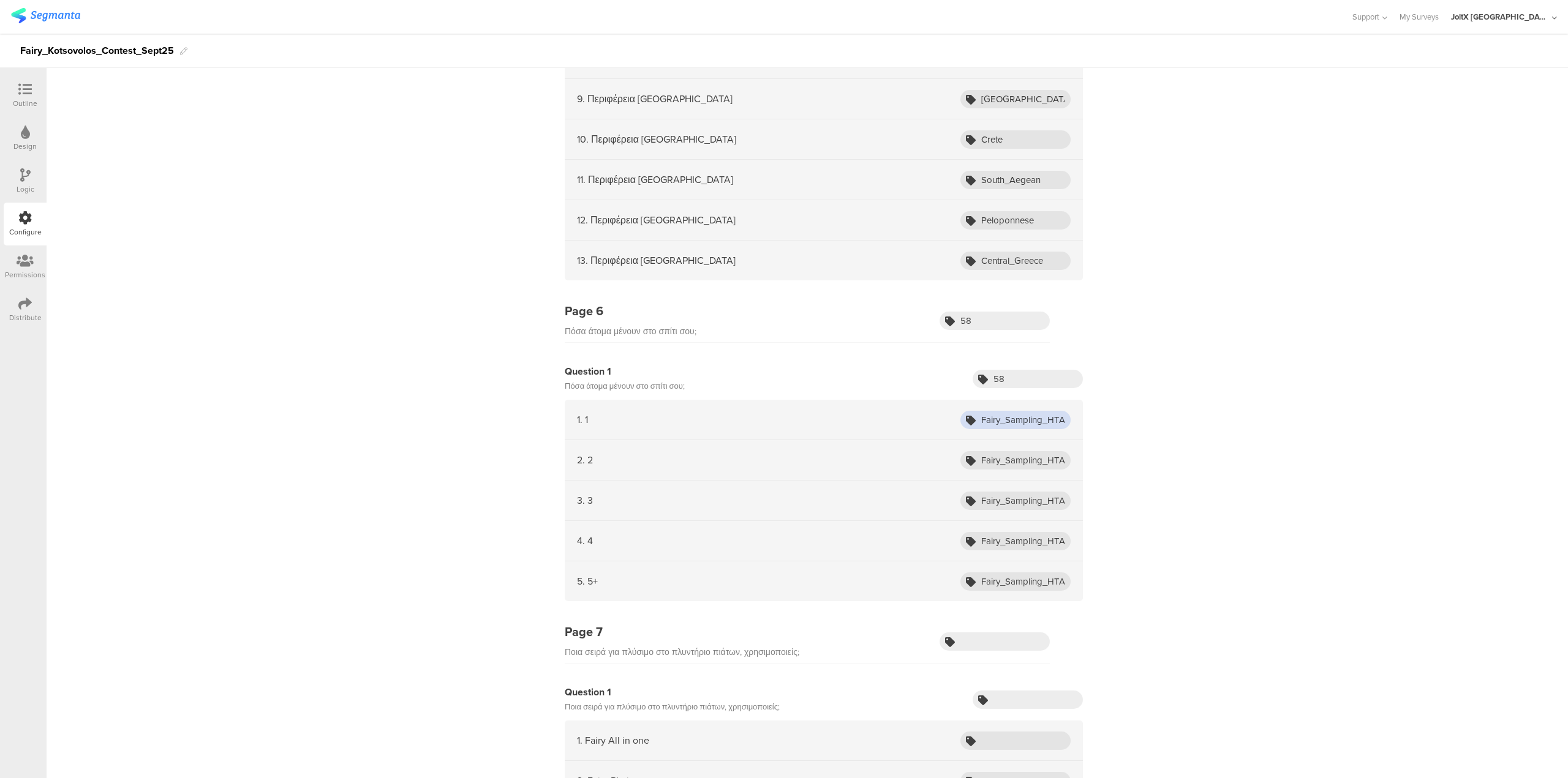
paste input "1"
type input "1"
click at [783, 386] on input "Fairy_Sampling_HTA_Oct24_2" at bounding box center [1015, 460] width 110 height 19
type input "2"
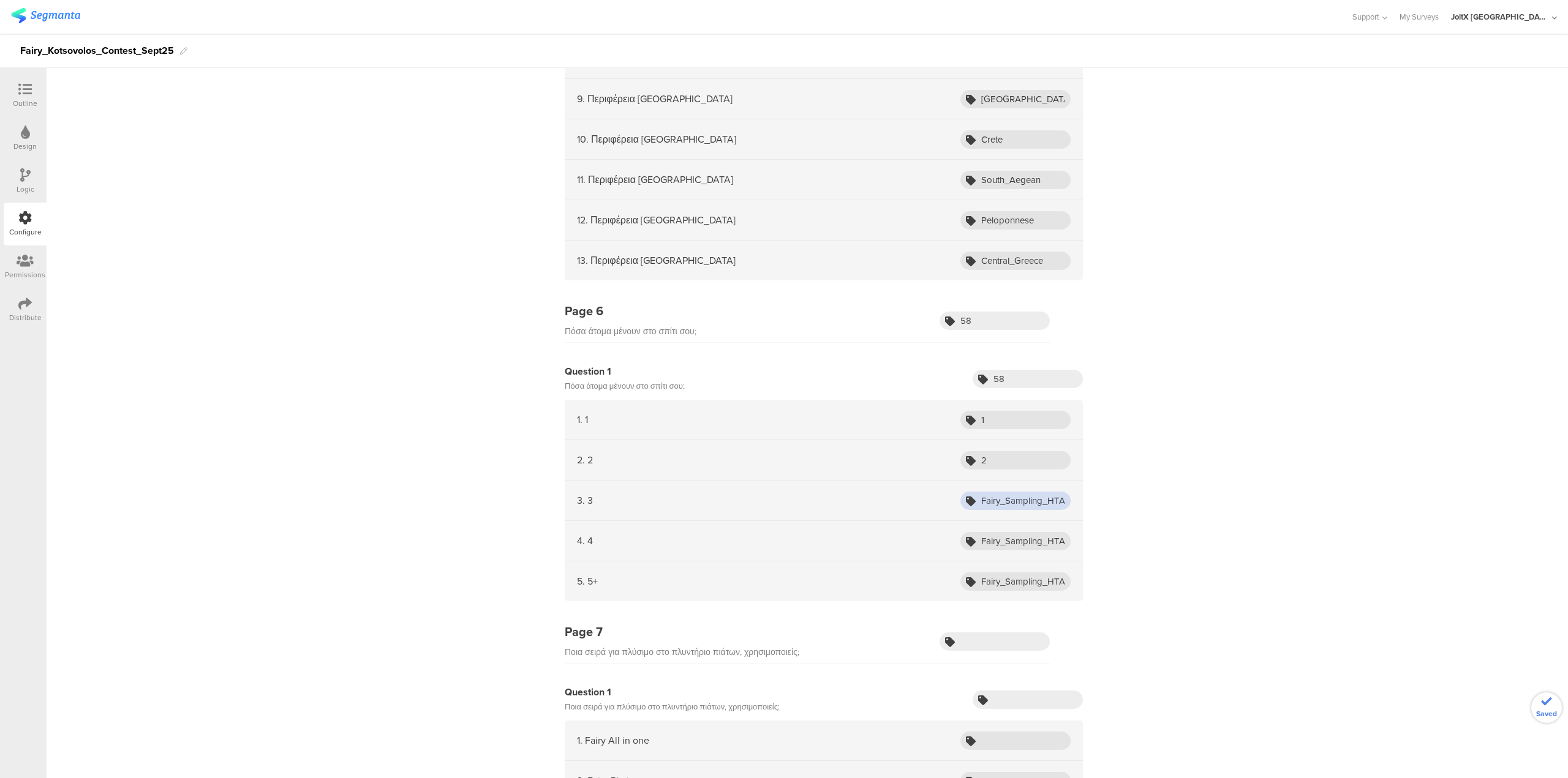
click at [783, 386] on input "Fairy_Sampling_HTA_Oct24_3" at bounding box center [1015, 500] width 110 height 19
type input "3"
click at [783, 386] on input "Fairy_Sampling_HTA_Oct24_4" at bounding box center [1015, 541] width 110 height 19
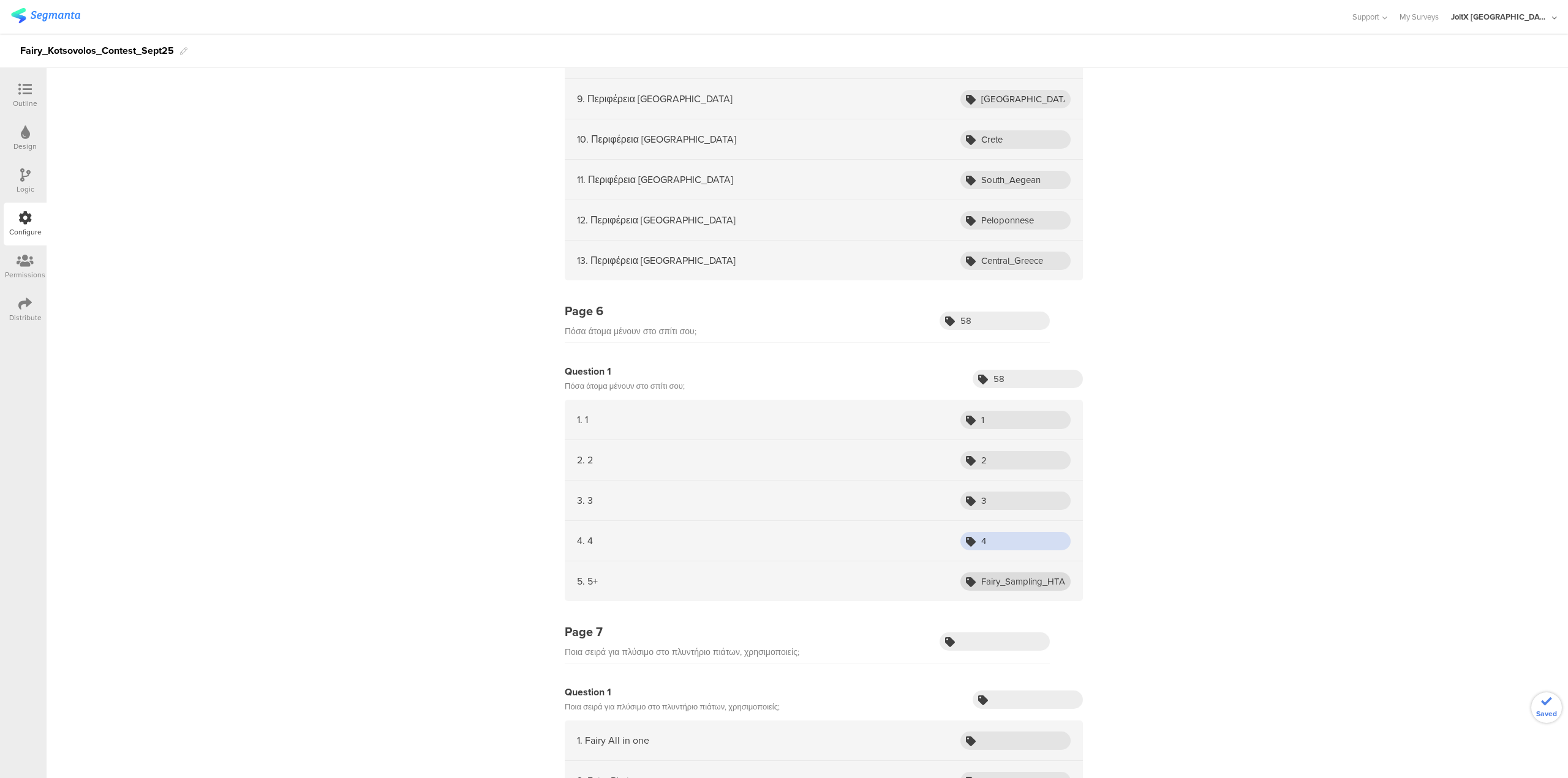
type input "4"
click at [783, 386] on input "Fairy_Sampling_HTA_Oct24_5+" at bounding box center [1015, 581] width 110 height 19
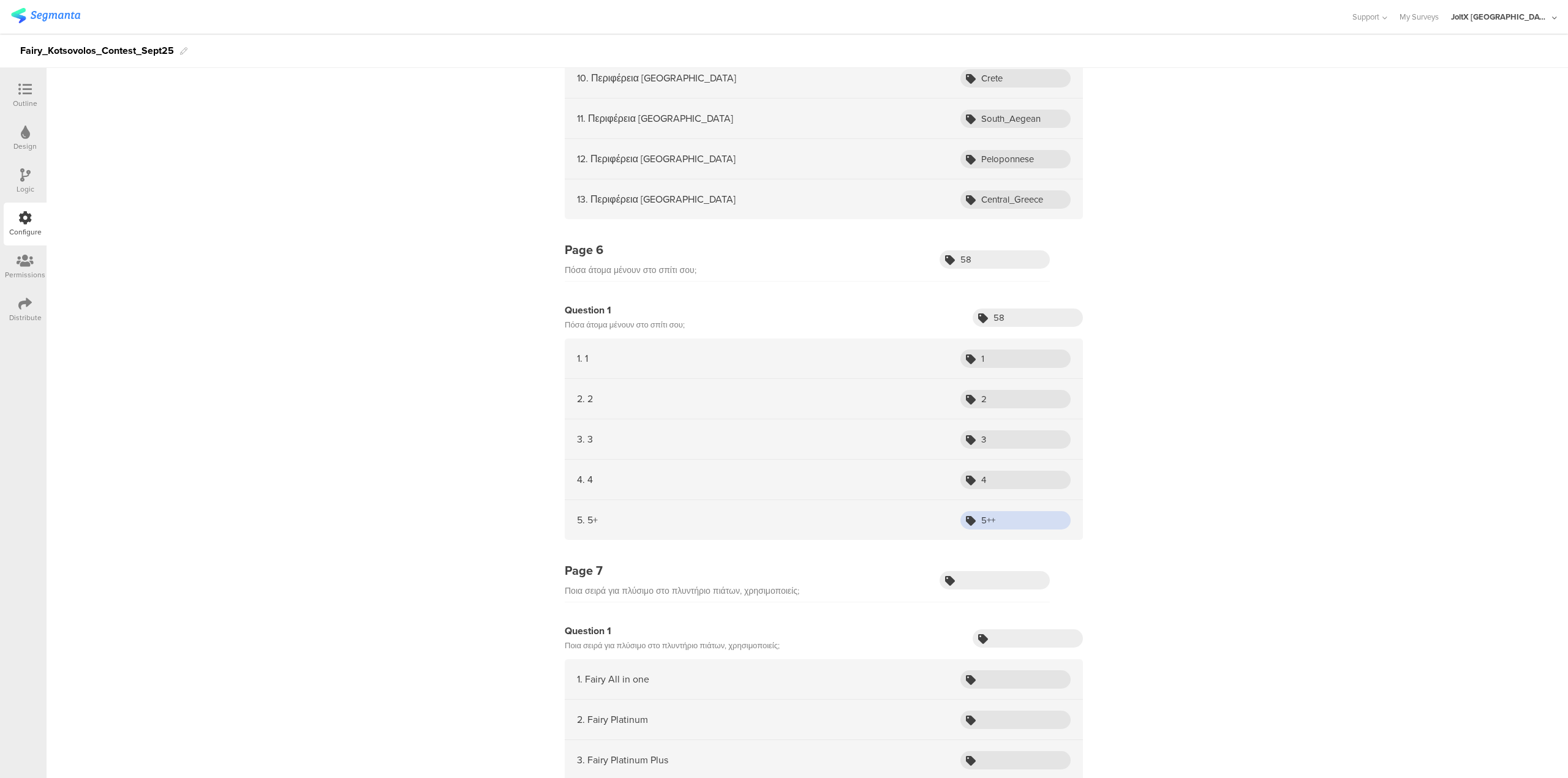
type input "5++"
drag, startPoint x: 761, startPoint y: 634, endPoint x: 553, endPoint y: 646, distance: 208.3
copy div "Ποια σειρά για πλύσιμο στο πλυντήριο πιάτων, χρησιμοποιείς;"
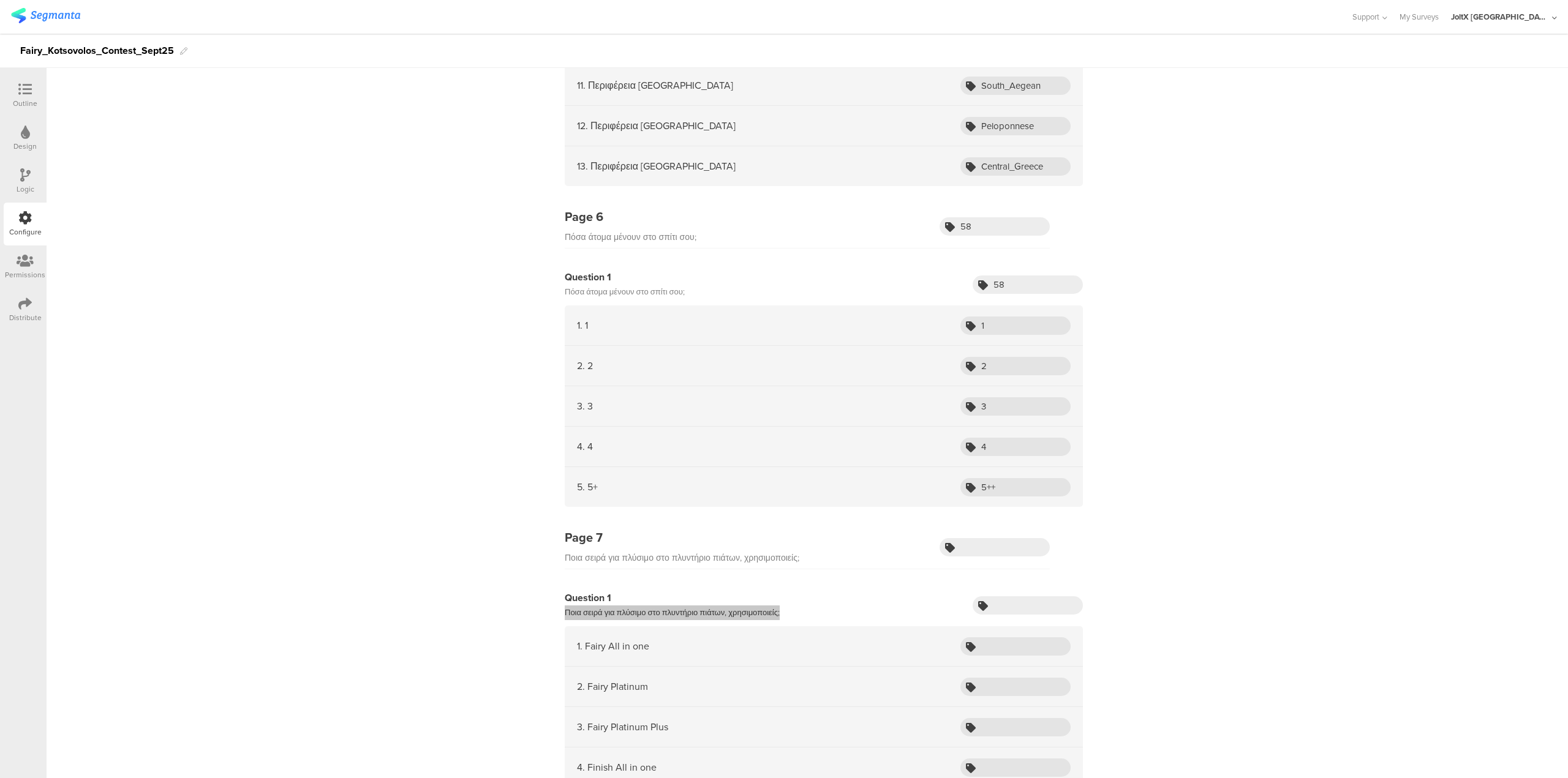
scroll to position [1714, 0]
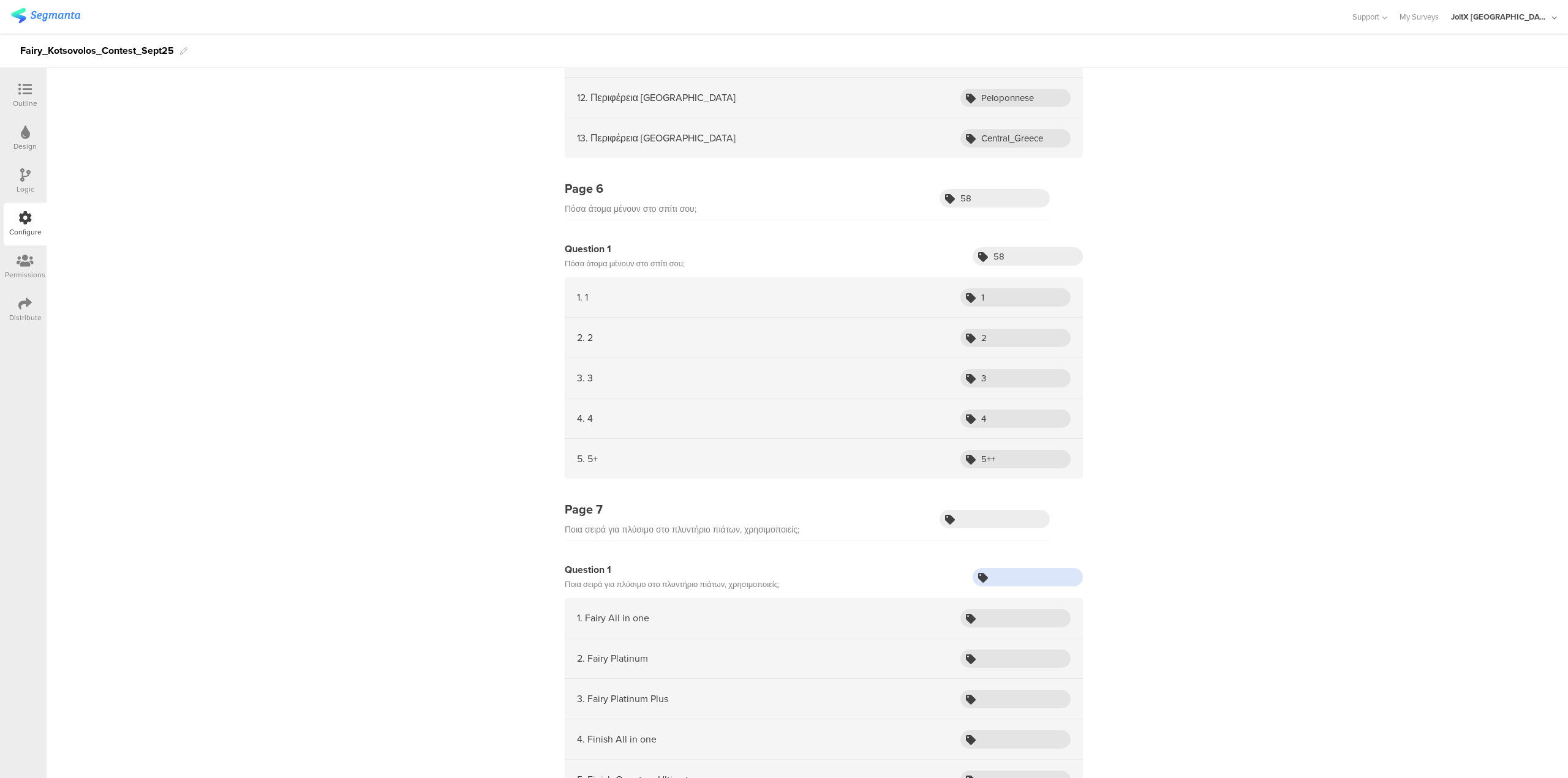
click at [783, 386] on input "text" at bounding box center [1027, 577] width 110 height 19
paste input "2424"
drag, startPoint x: 1020, startPoint y: 582, endPoint x: 944, endPoint y: 585, distance: 76.1
click at [783, 386] on div "Question 1 Ποια σειρά για πλύσιμο στο πλυντήριο πιάτων, χρησιμοποιείς; 2424" at bounding box center [824, 577] width 519 height 29
type input "2424"
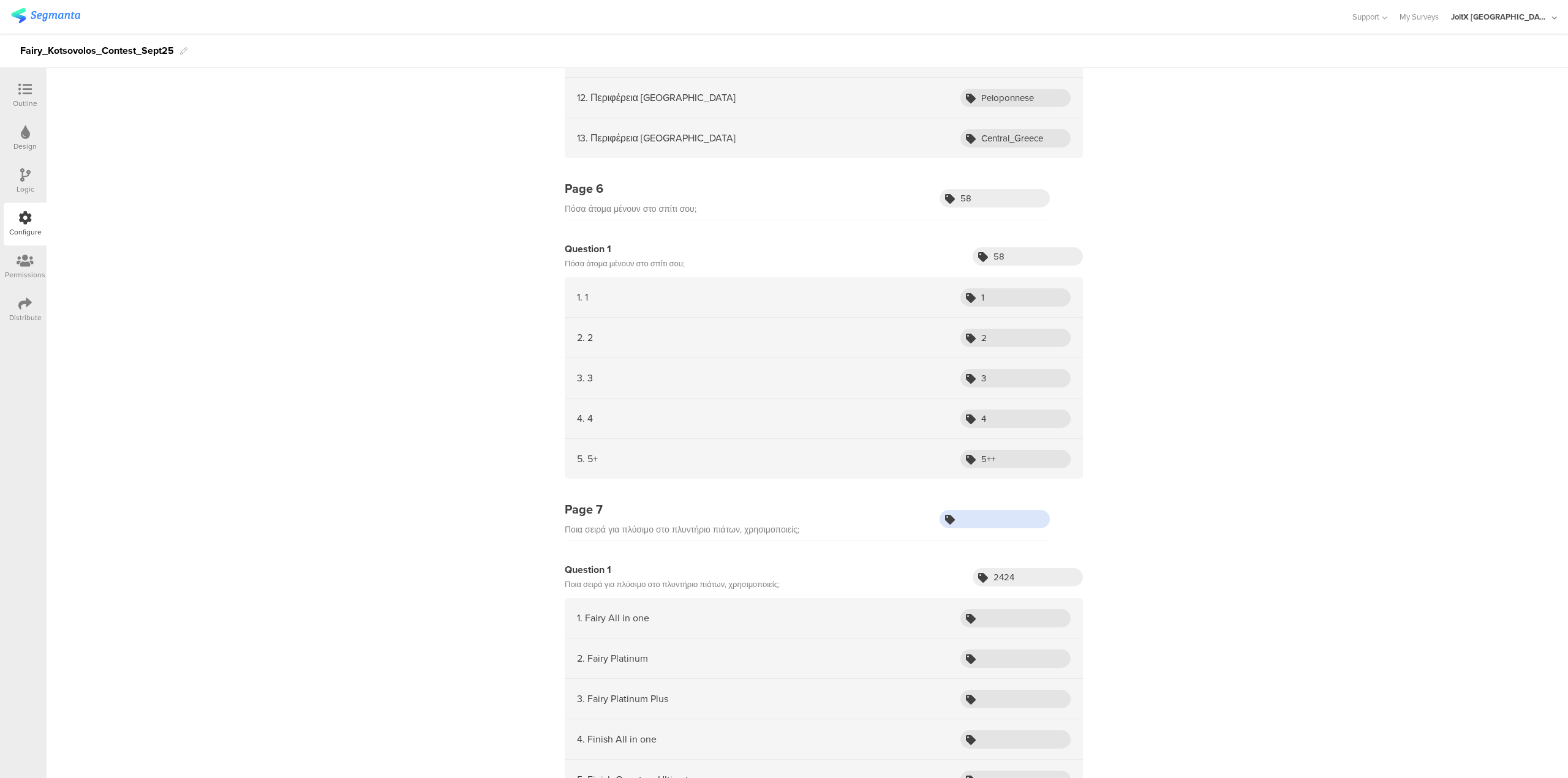
click at [783, 386] on input "text" at bounding box center [995, 519] width 110 height 19
paste input "2424"
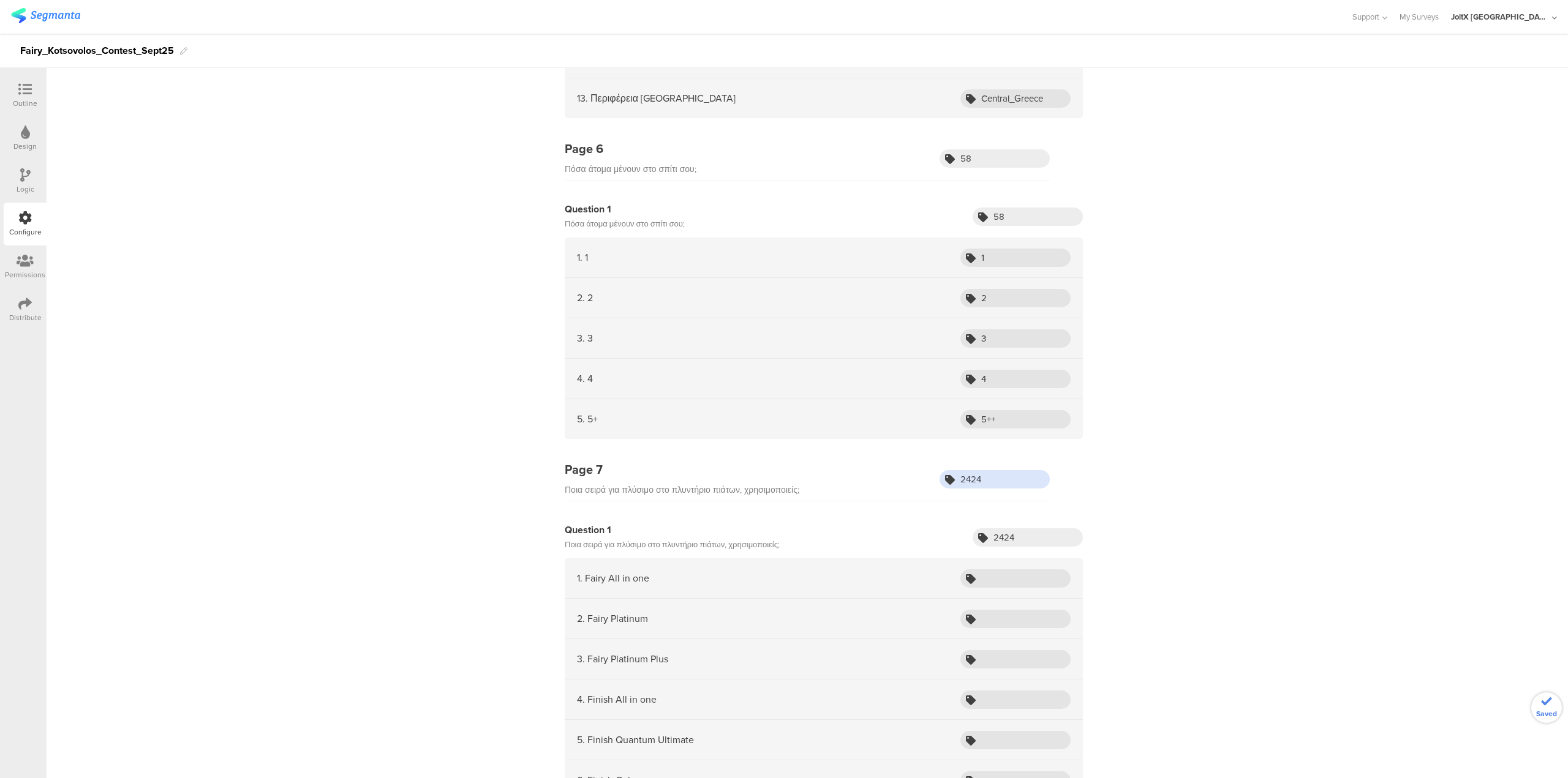
scroll to position [1776, 0]
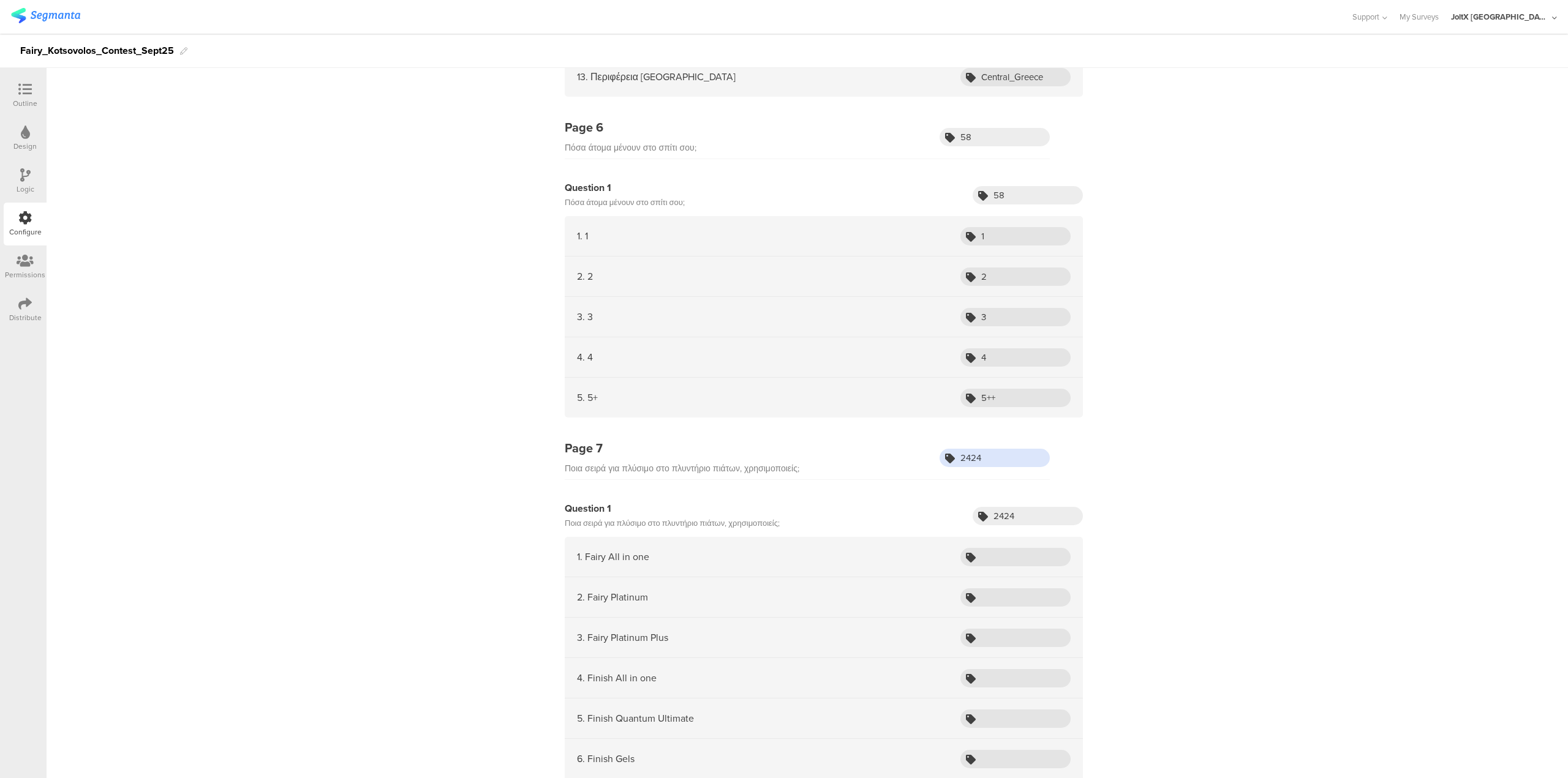
type input "2424"
click at [783, 386] on input "text" at bounding box center [1015, 557] width 110 height 19
paste input "Fairy All in one"
type input "Fairy All in one"
click at [783, 386] on input "text" at bounding box center [1015, 598] width 110 height 19
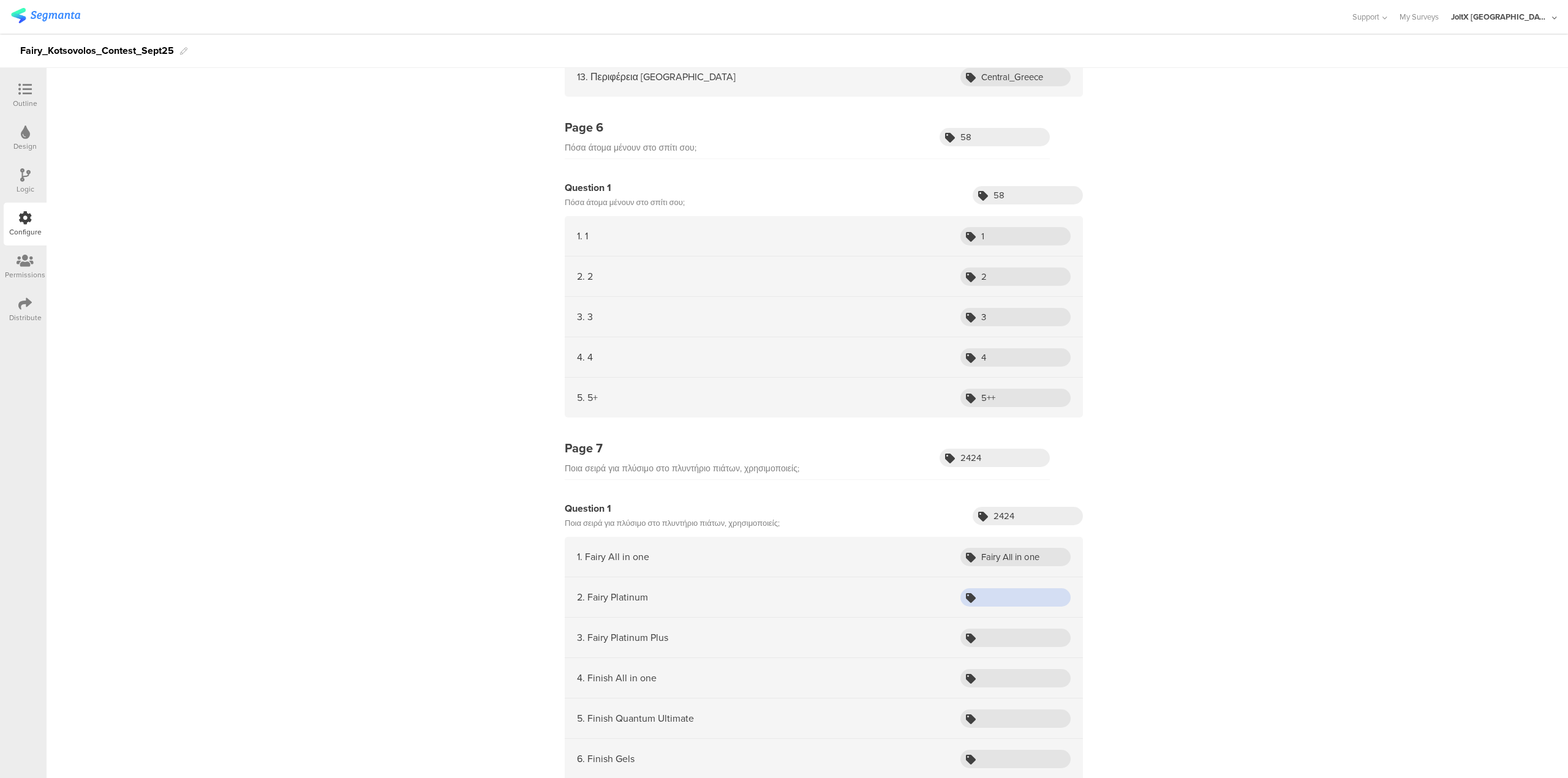
paste input "Fairy Platinum"
type input "Fairy Platinum"
click at [783, 386] on input "text" at bounding box center [1015, 638] width 110 height 19
paste input "Fairy Platinum Plus"
type input "Fairy Platinum Plus"
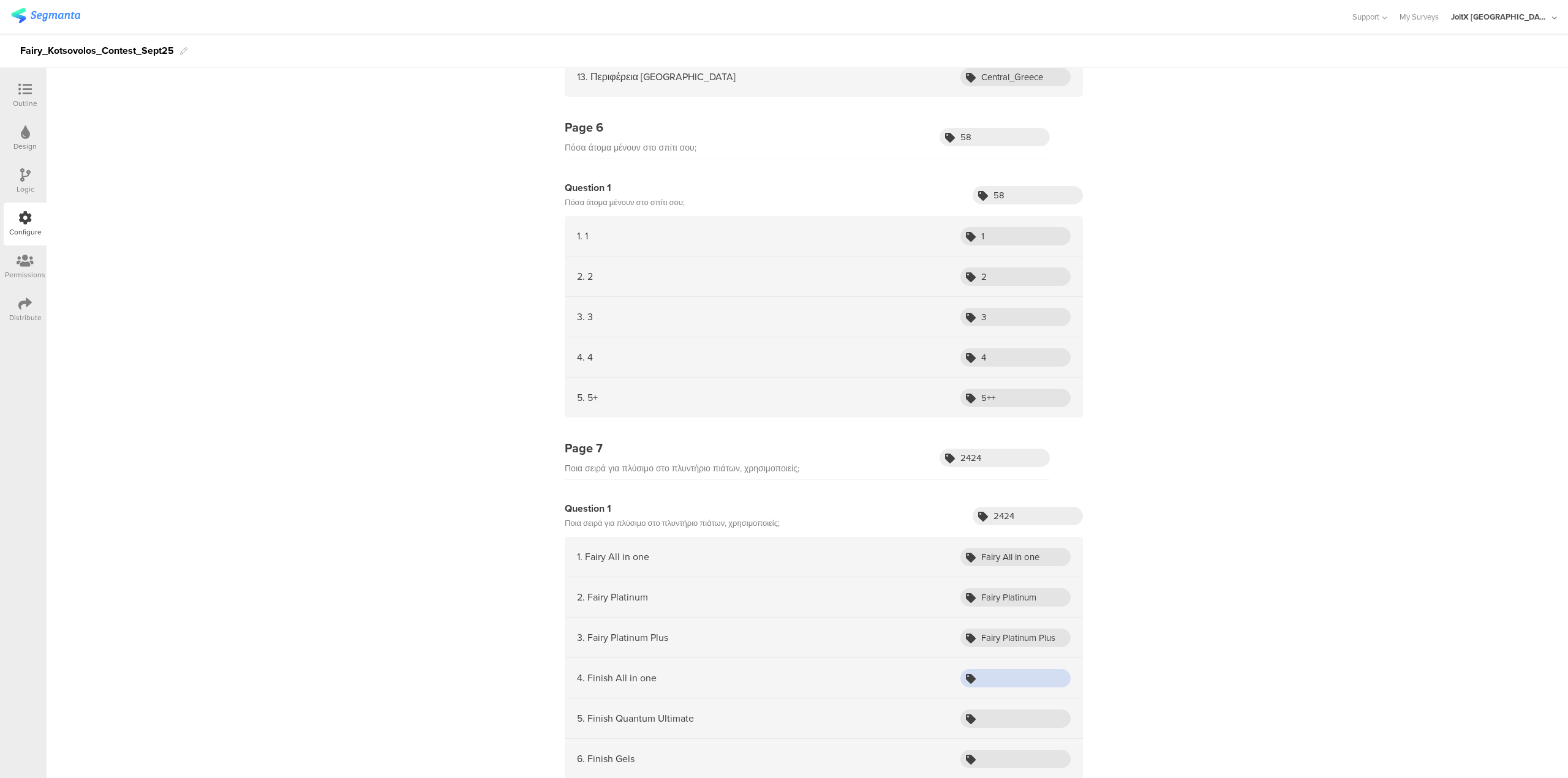
click at [783, 386] on input "text" at bounding box center [1015, 678] width 110 height 19
paste input "Finish All in one"
type input "Finish All in one"
click at [783, 386] on input "text" at bounding box center [1015, 718] width 110 height 19
paste input "Finish Quantum Ultimate"
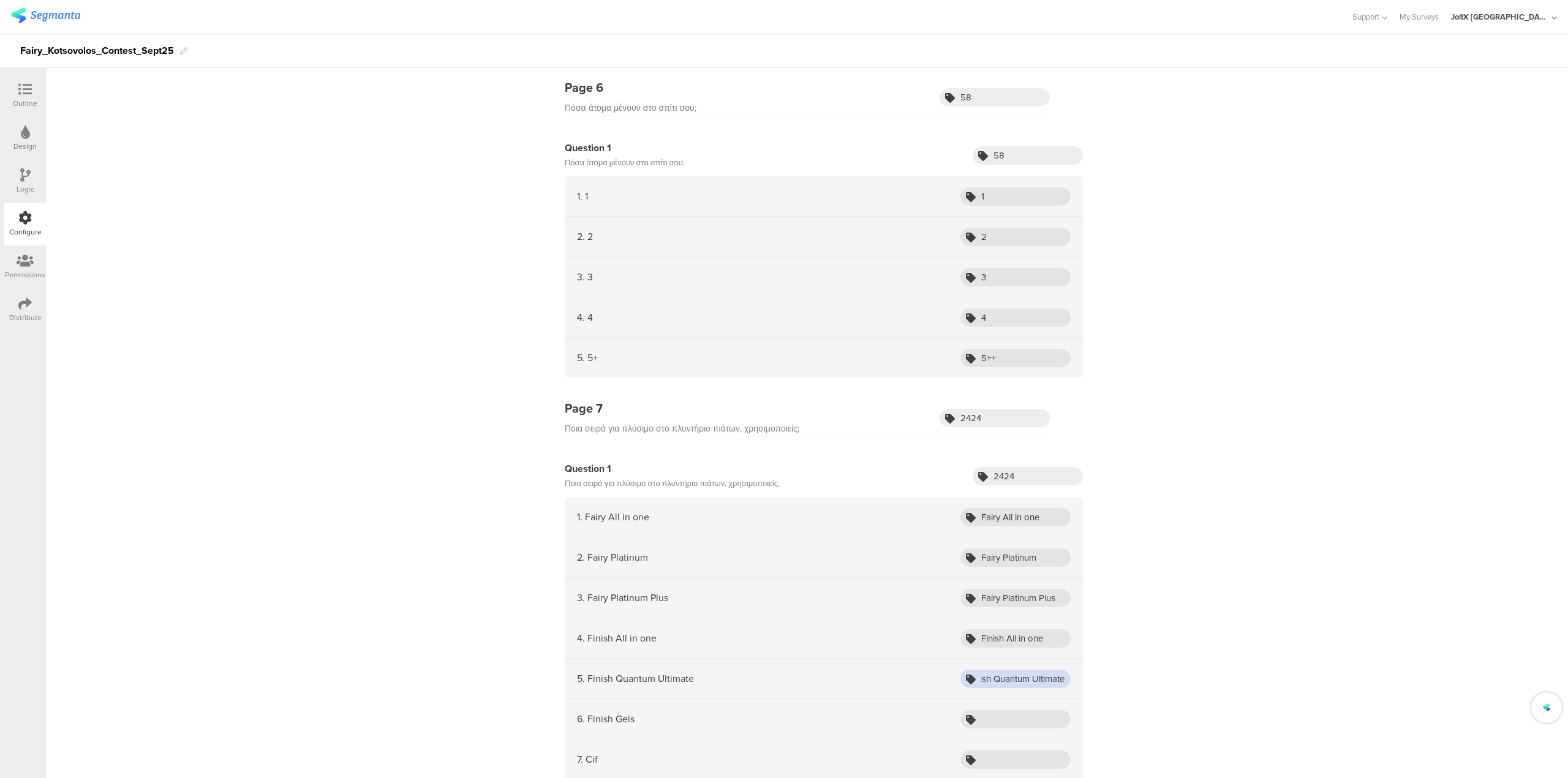
scroll to position [1837, 0]
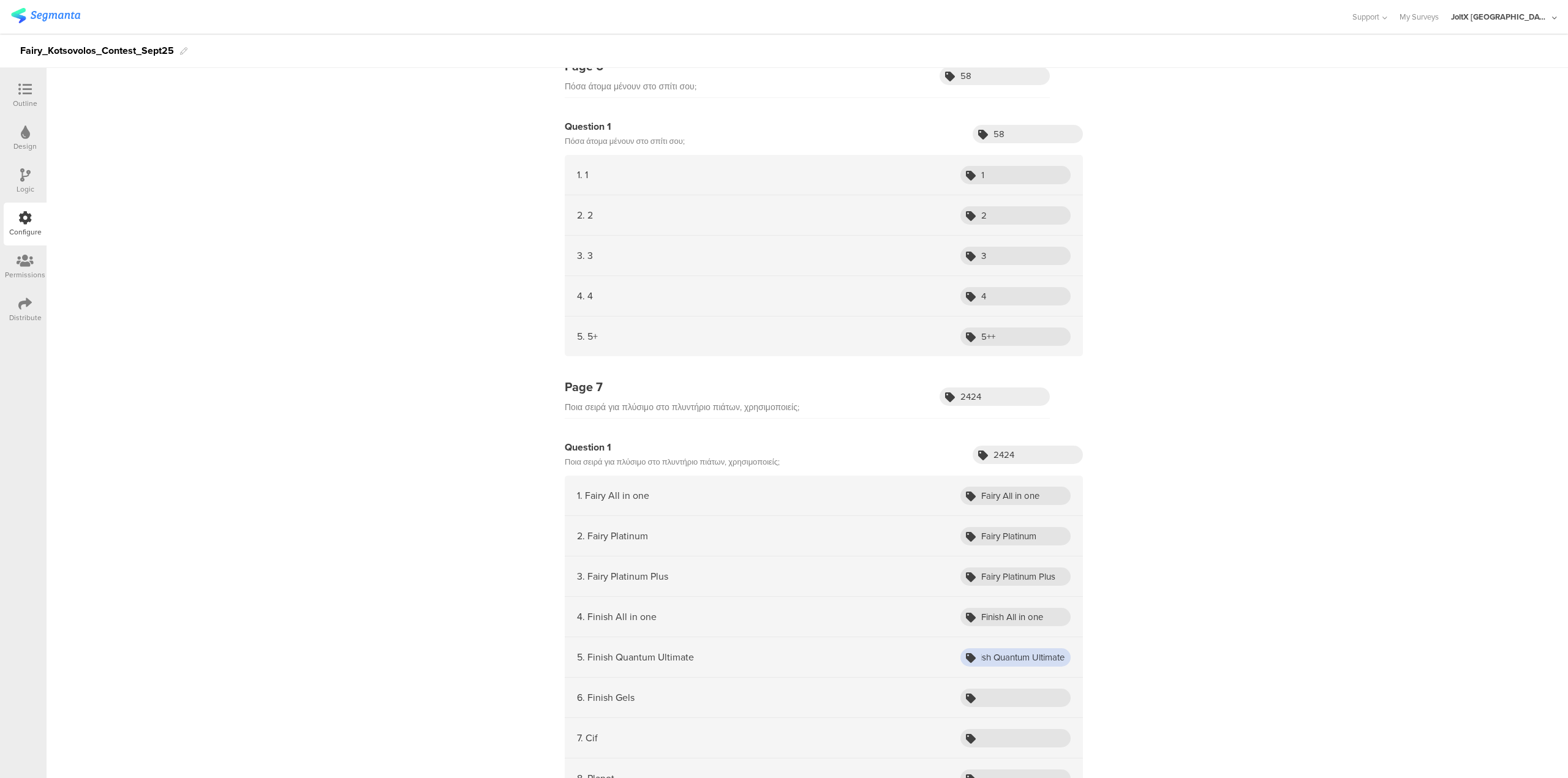
type input "Finish Quantum Ultimate"
click at [783, 386] on input "text" at bounding box center [1015, 698] width 110 height 19
paste input "Finish Gels"
type input "Finish Gels"
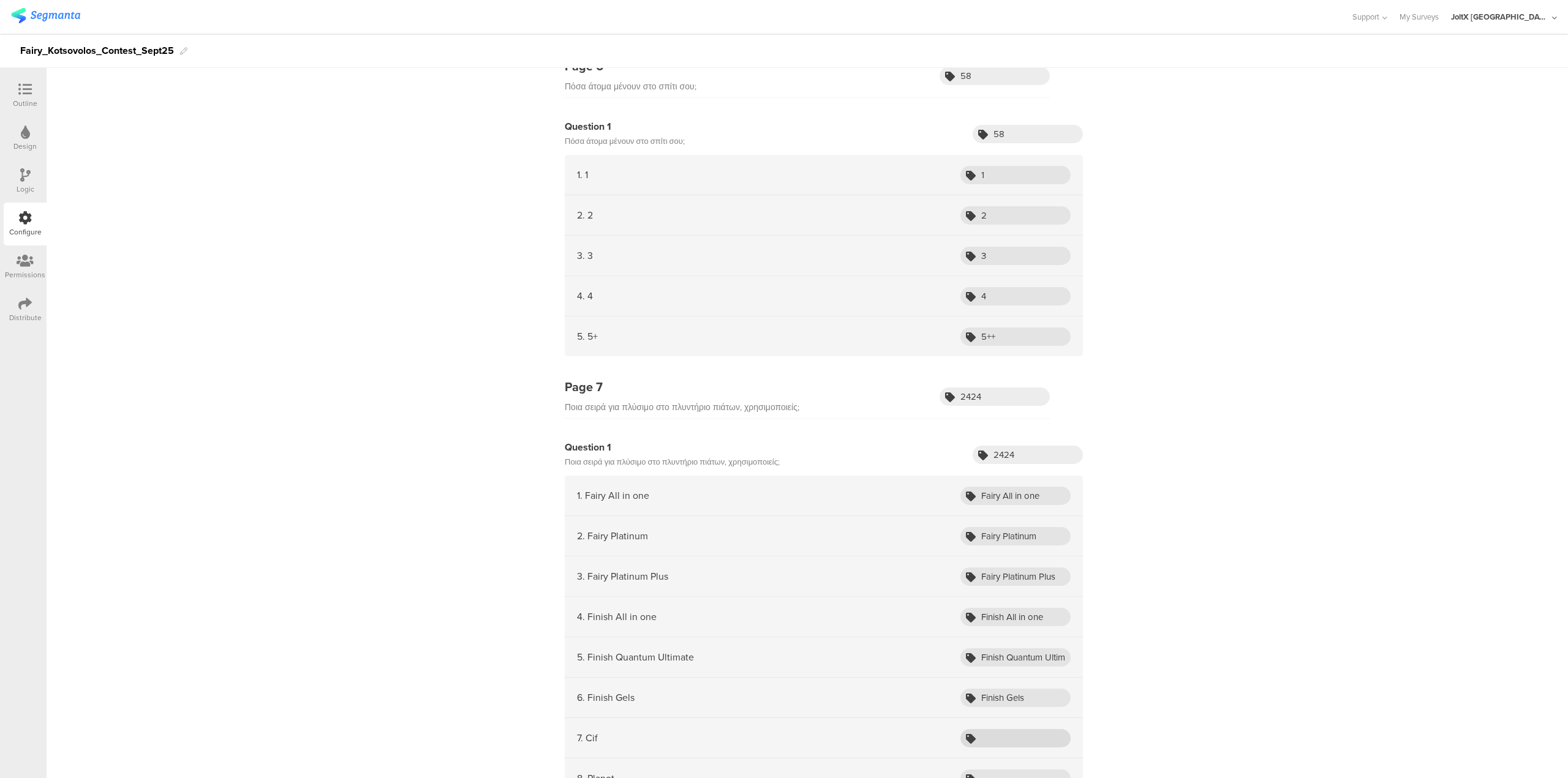
click at [783, 386] on div "7. Cif" at bounding box center [824, 739] width 519 height 41
click at [783, 386] on input "text" at bounding box center [1015, 738] width 110 height 19
paste input "Cif"
type input "Cif"
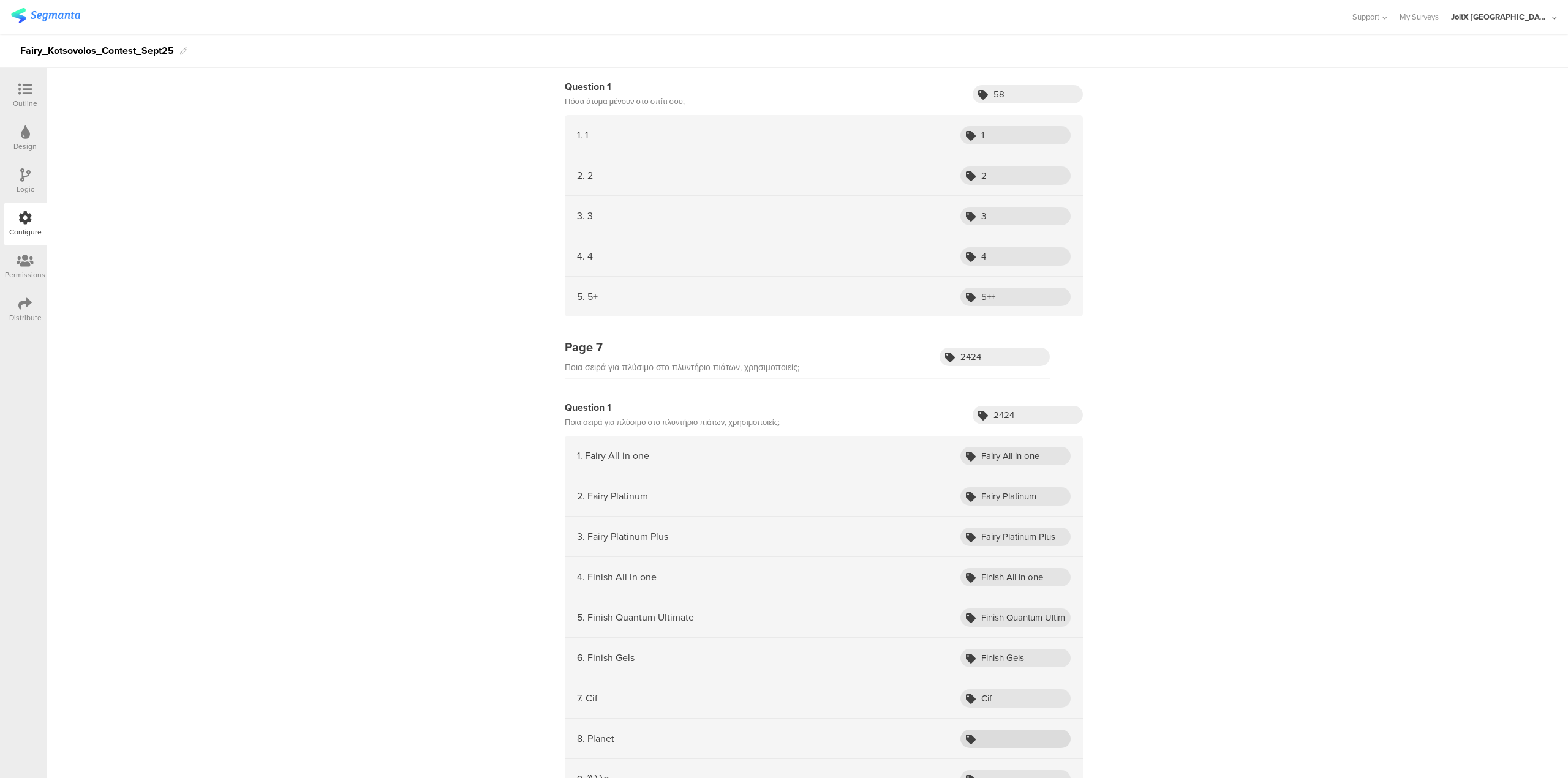
scroll to position [1898, 0]
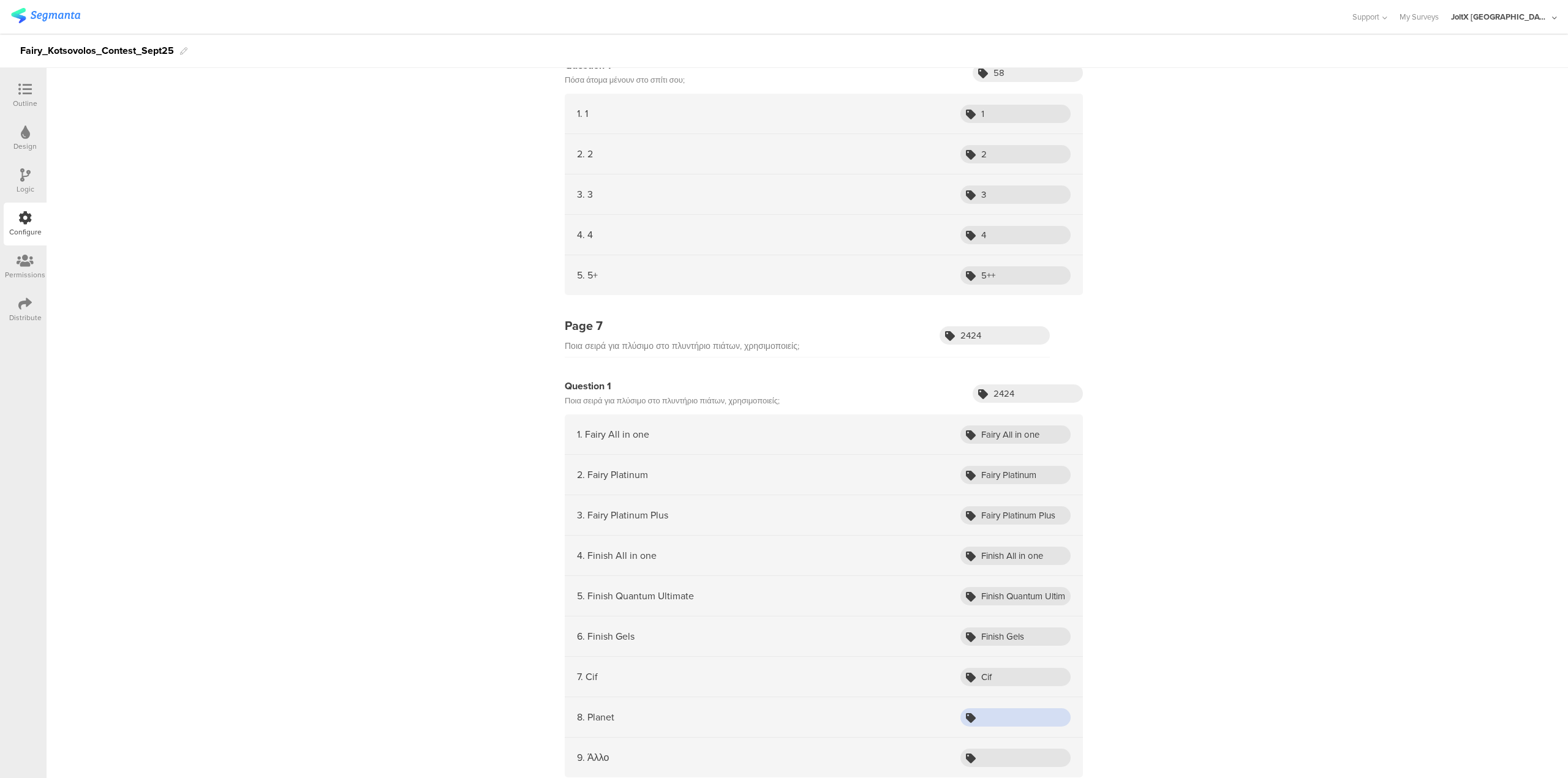
click at [783, 386] on input "text" at bounding box center [1015, 718] width 110 height 19
paste input "Other"
type input "Other"
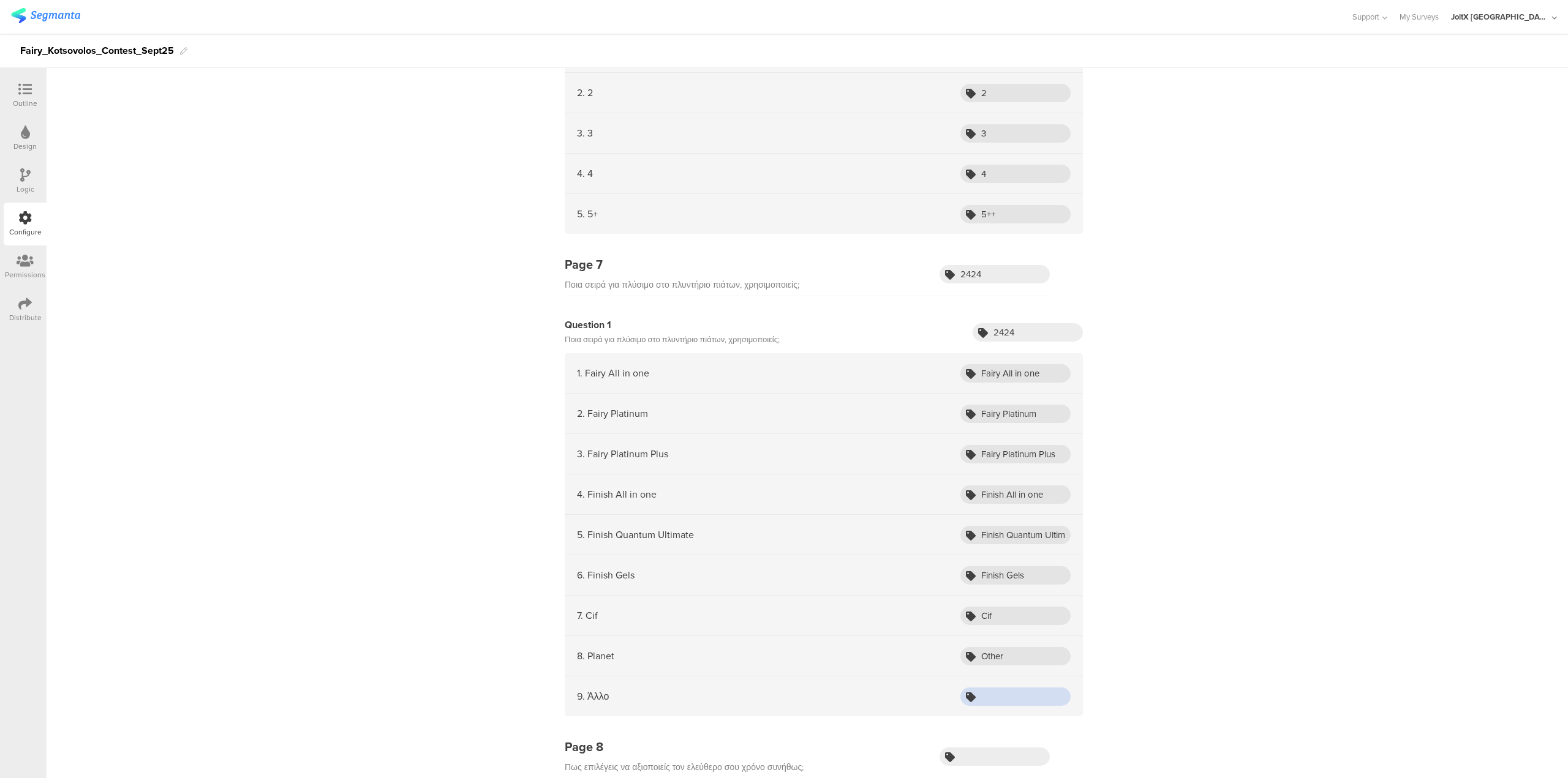
click at [783, 386] on input "text" at bounding box center [1015, 696] width 110 height 19
paste input "Do not have a dishwasher"
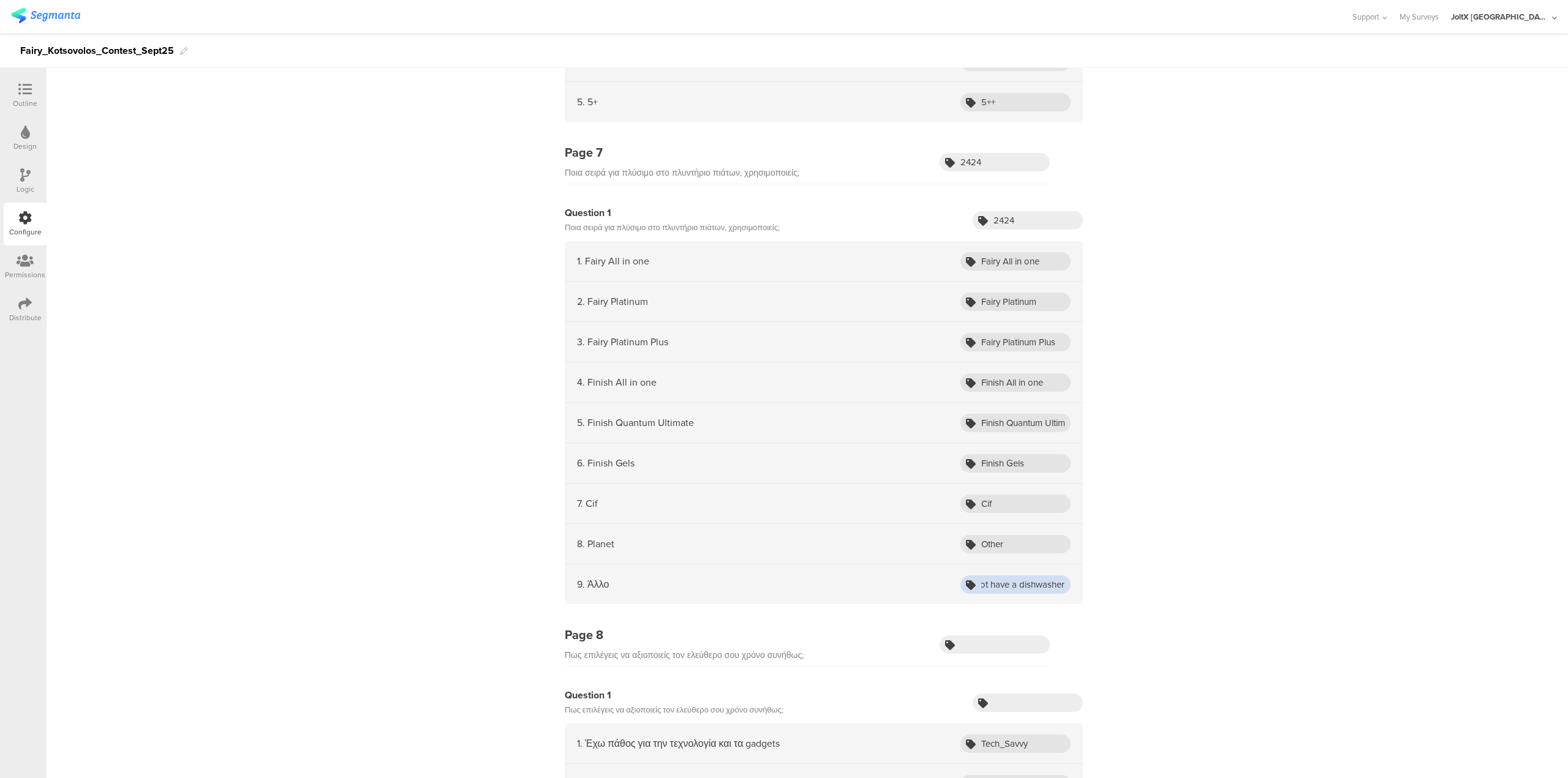
scroll to position [2083, 0]
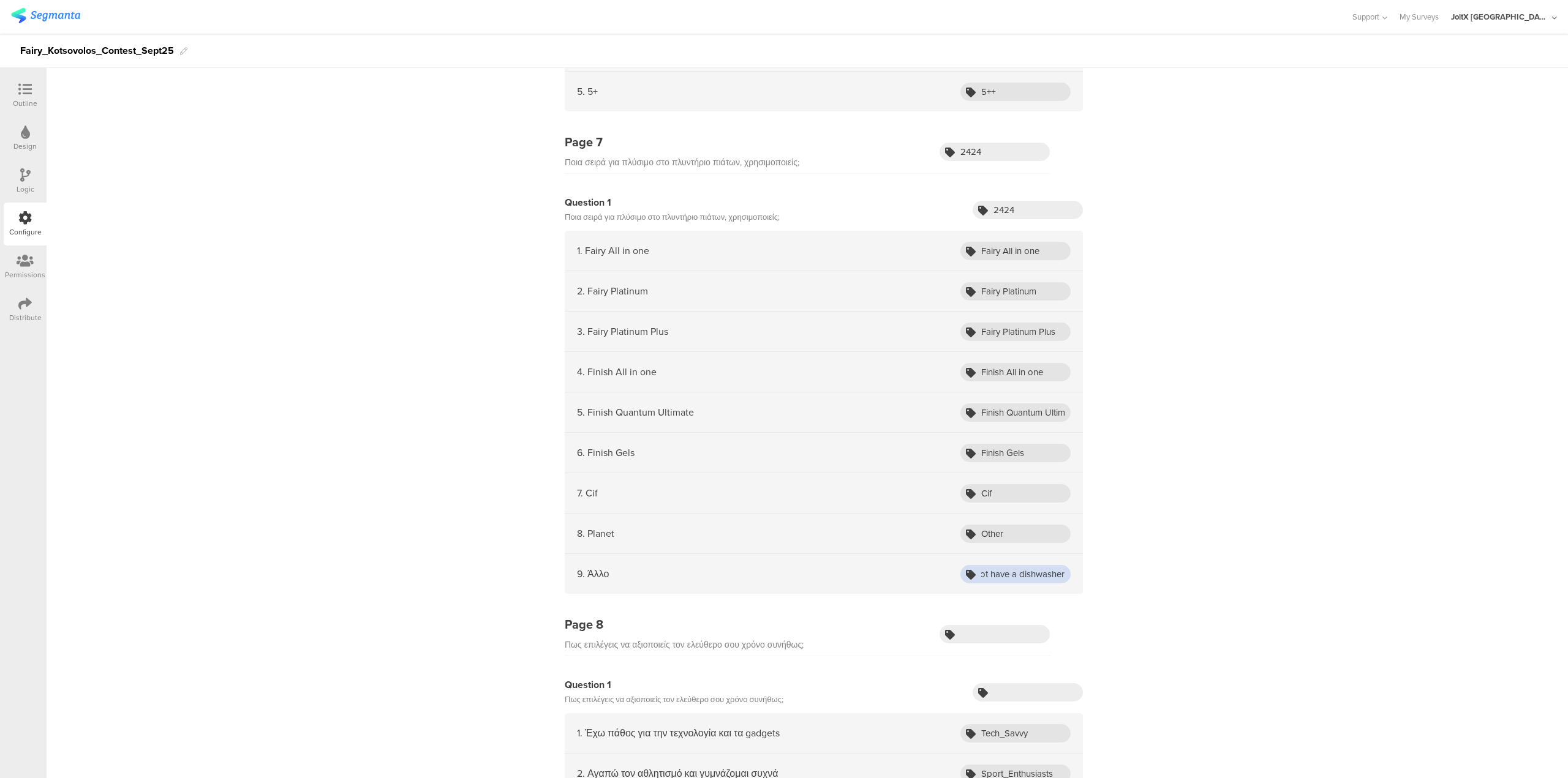
type input "Do not have a dishwasher"
click at [36, 96] on div at bounding box center [25, 90] width 24 height 16
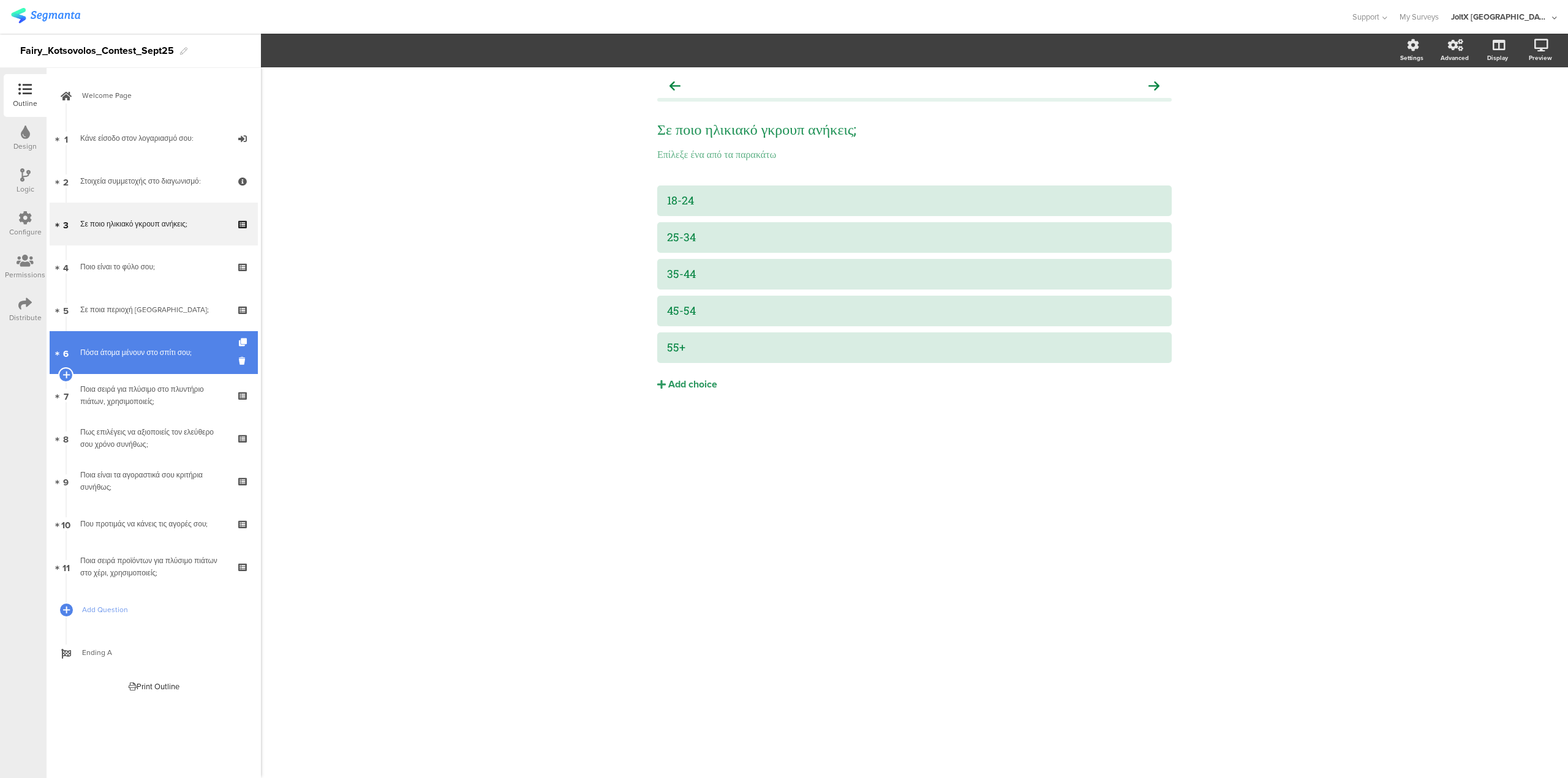
click at [138, 357] on div "Πόσα άτομα μένουν στο σπίτι σου;" at bounding box center [153, 353] width 146 height 12
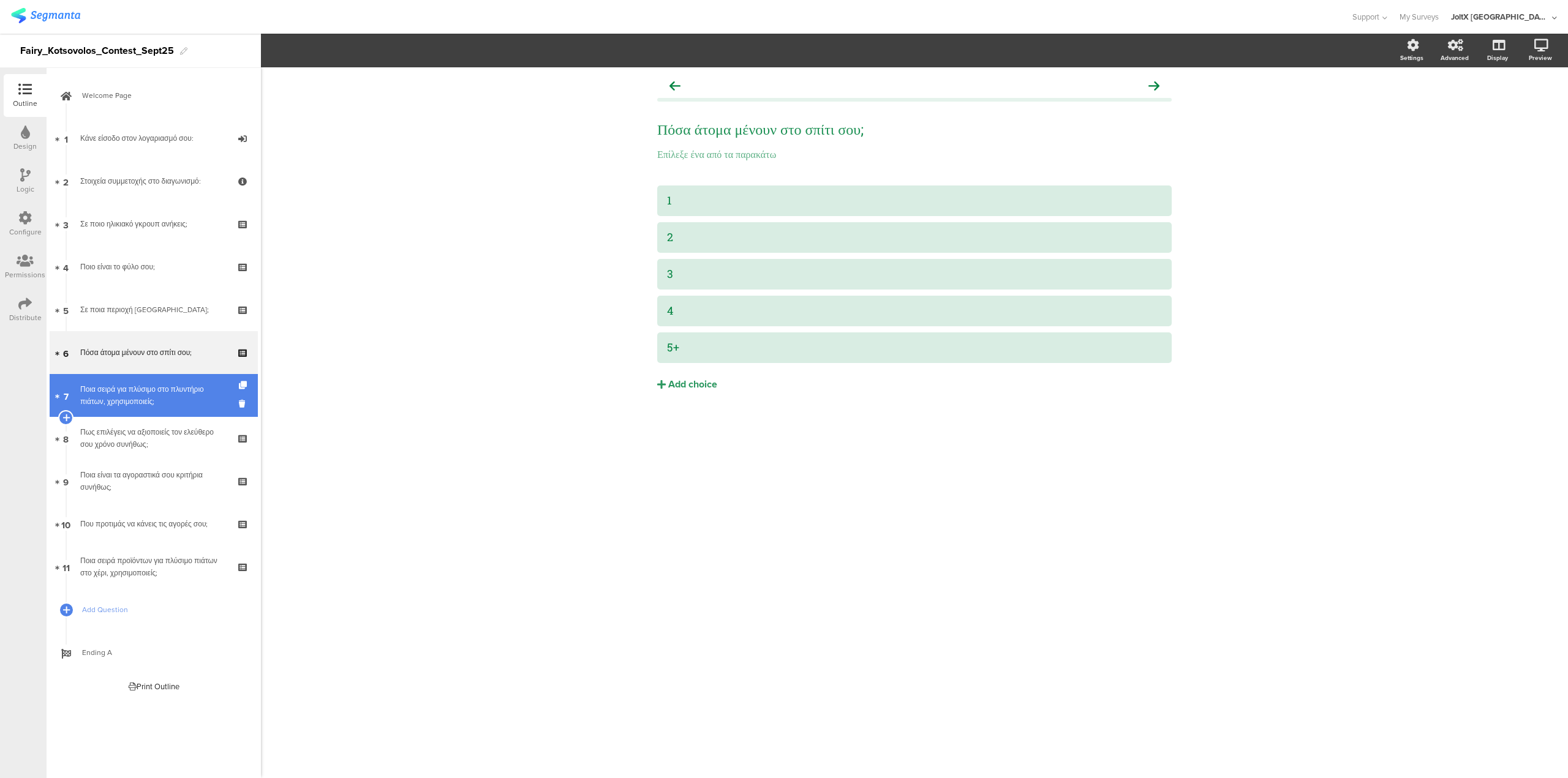
click at [137, 386] on div "Ποια σειρά για πλύσιμο στο πλυντήριο πιάτων, χρησιμοποιείς;" at bounding box center [153, 396] width 146 height 24
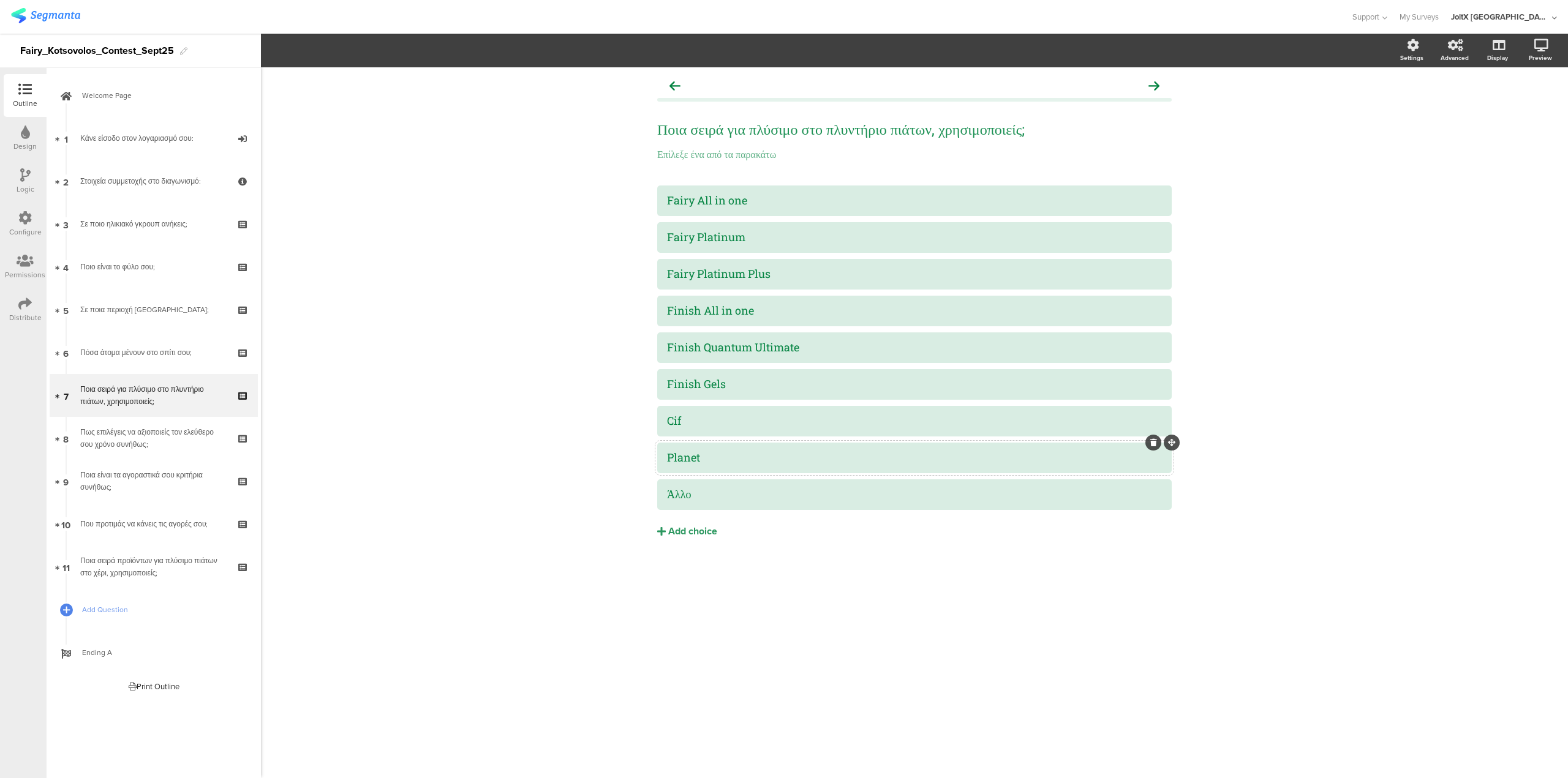
click at [719, 386] on div "Planet" at bounding box center [915, 457] width 495 height 14
click at [677, 386] on div "Άλλο" at bounding box center [915, 494] width 495 height 14
copy div "Άλλο"
click at [707, 386] on div at bounding box center [915, 457] width 495 height 20
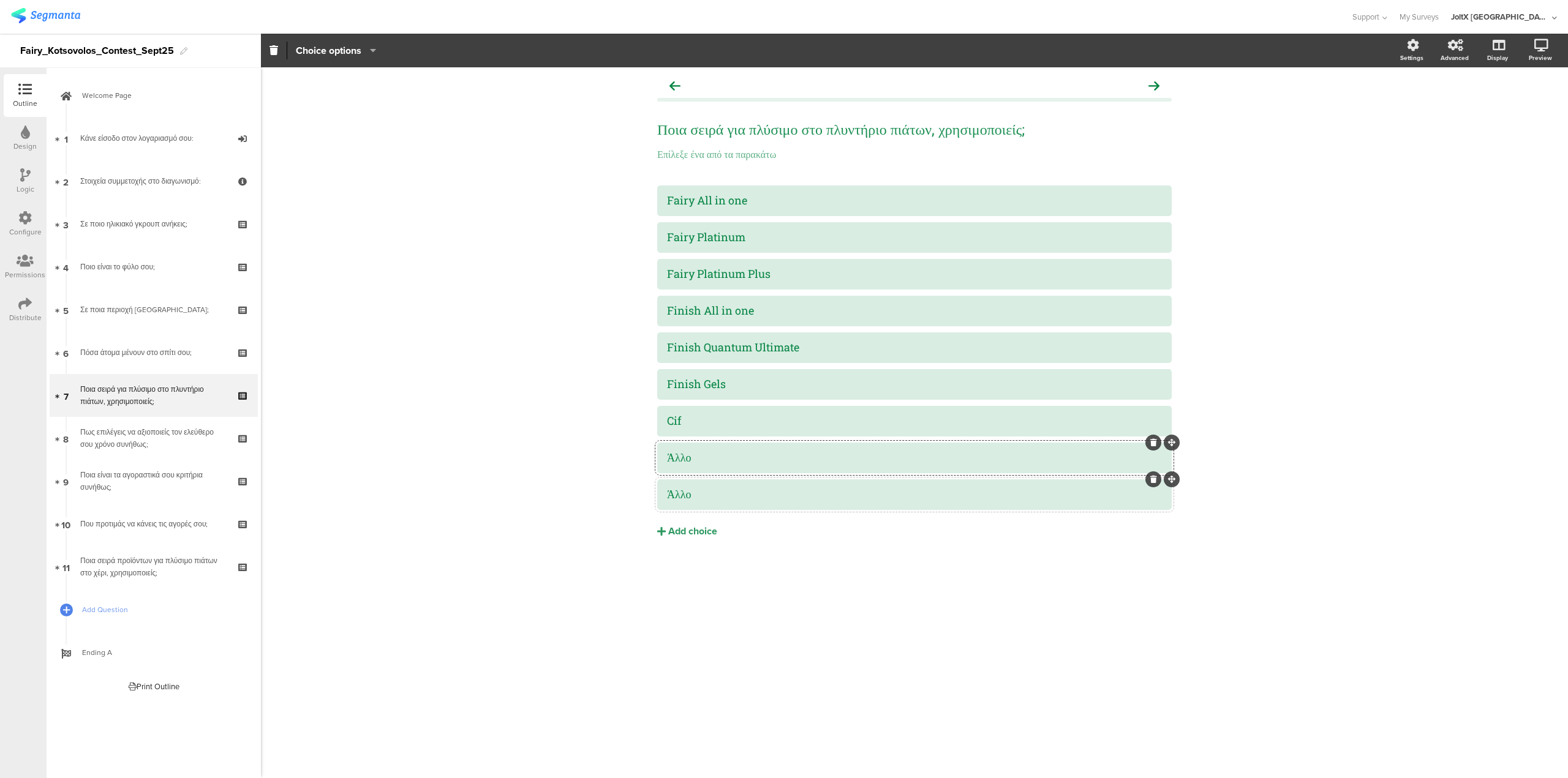
click at [673, 386] on div "Άλλο" at bounding box center [915, 494] width 495 height 14
paste div
click at [28, 224] on icon at bounding box center [25, 218] width 14 height 14
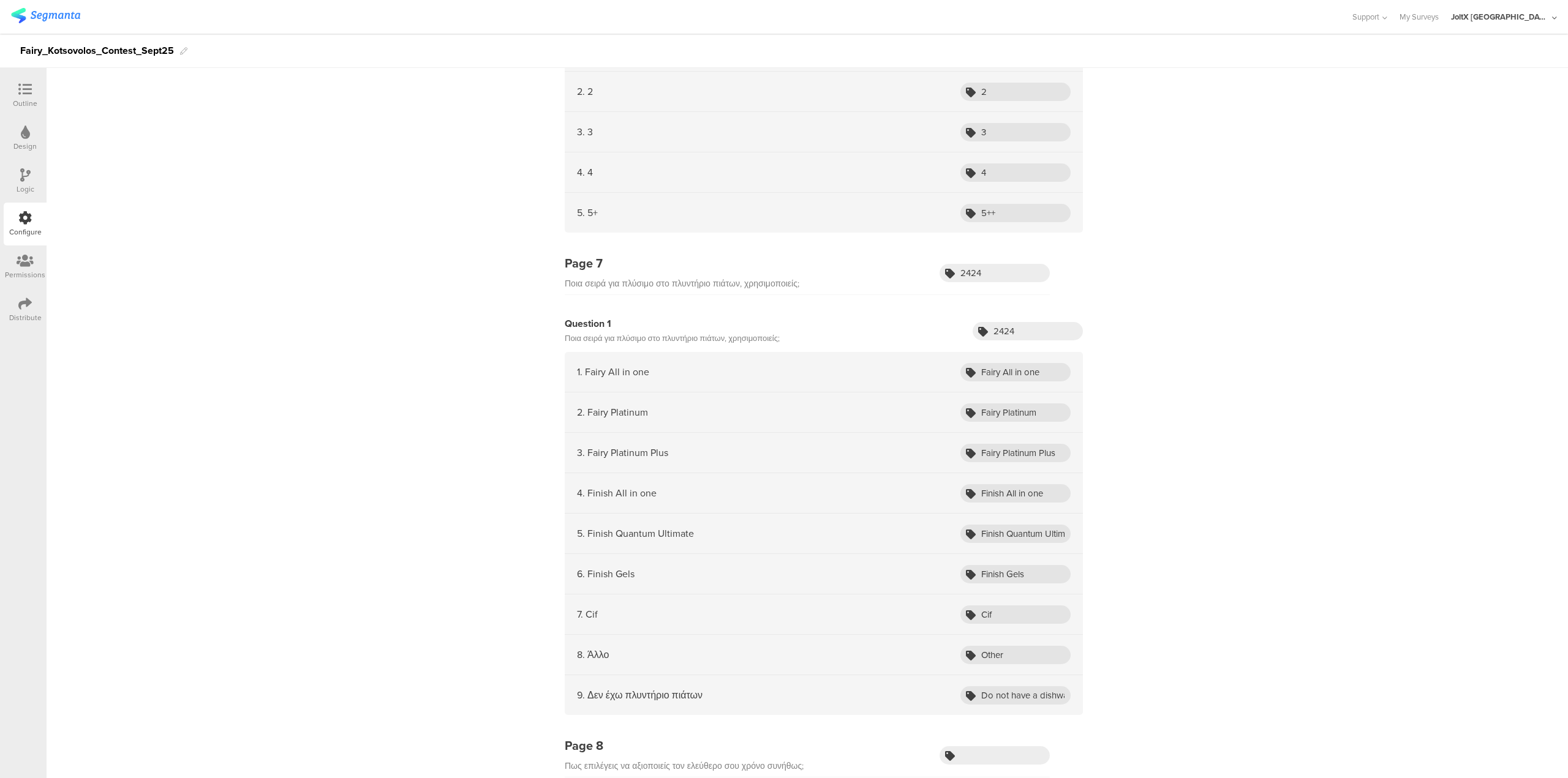
scroll to position [2144, 0]
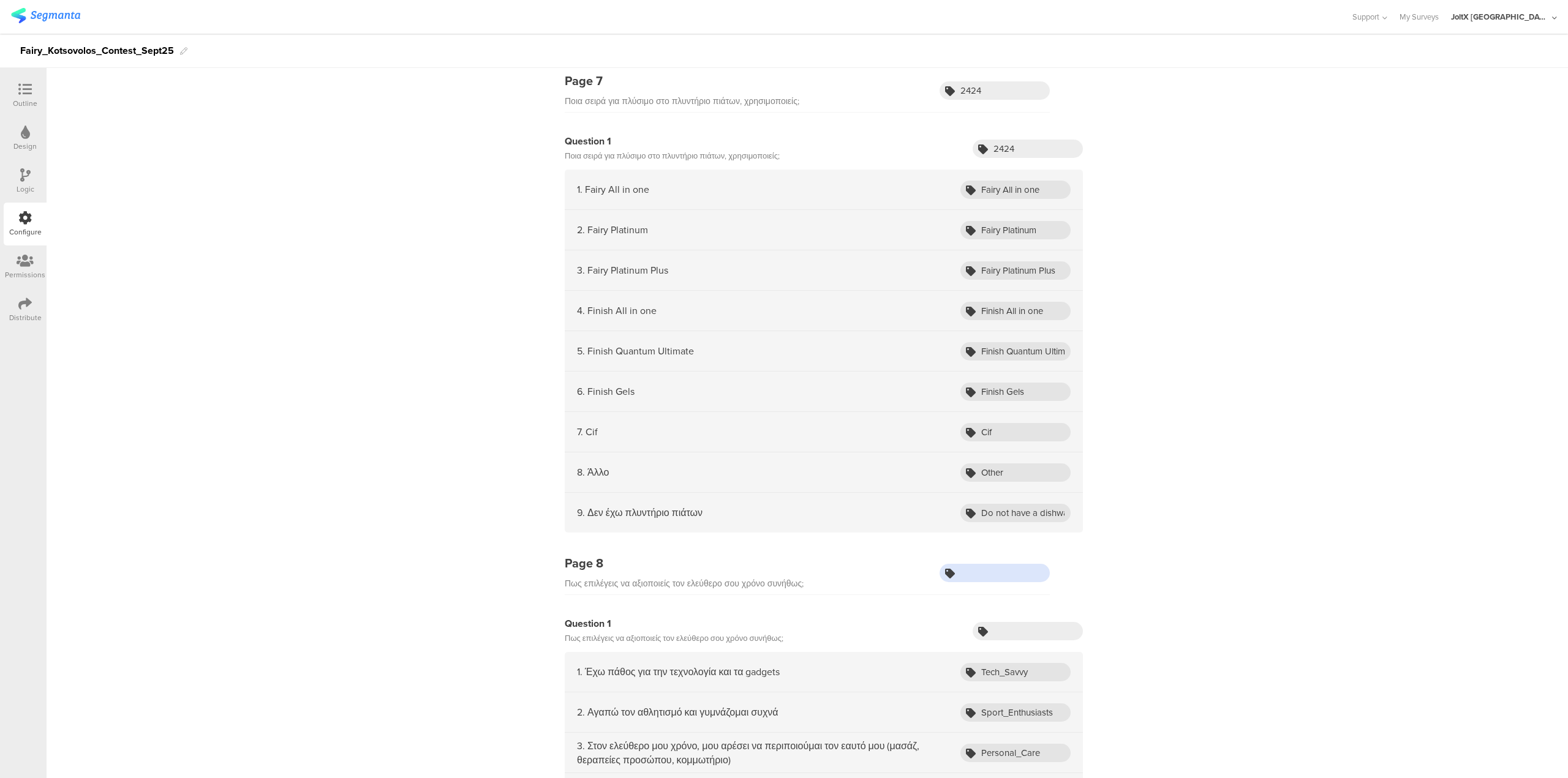
click at [783, 386] on input "text" at bounding box center [995, 573] width 110 height 19
paste input "3545"
drag, startPoint x: 989, startPoint y: 570, endPoint x: 898, endPoint y: 584, distance: 92.1
click at [783, 386] on div "Page 8 Πως επιλέγεις να αξιοποιείς τον ελεύθερο σου χρόνο συνήθως; 3545" at bounding box center [808, 575] width 485 height 41
type input "3545"
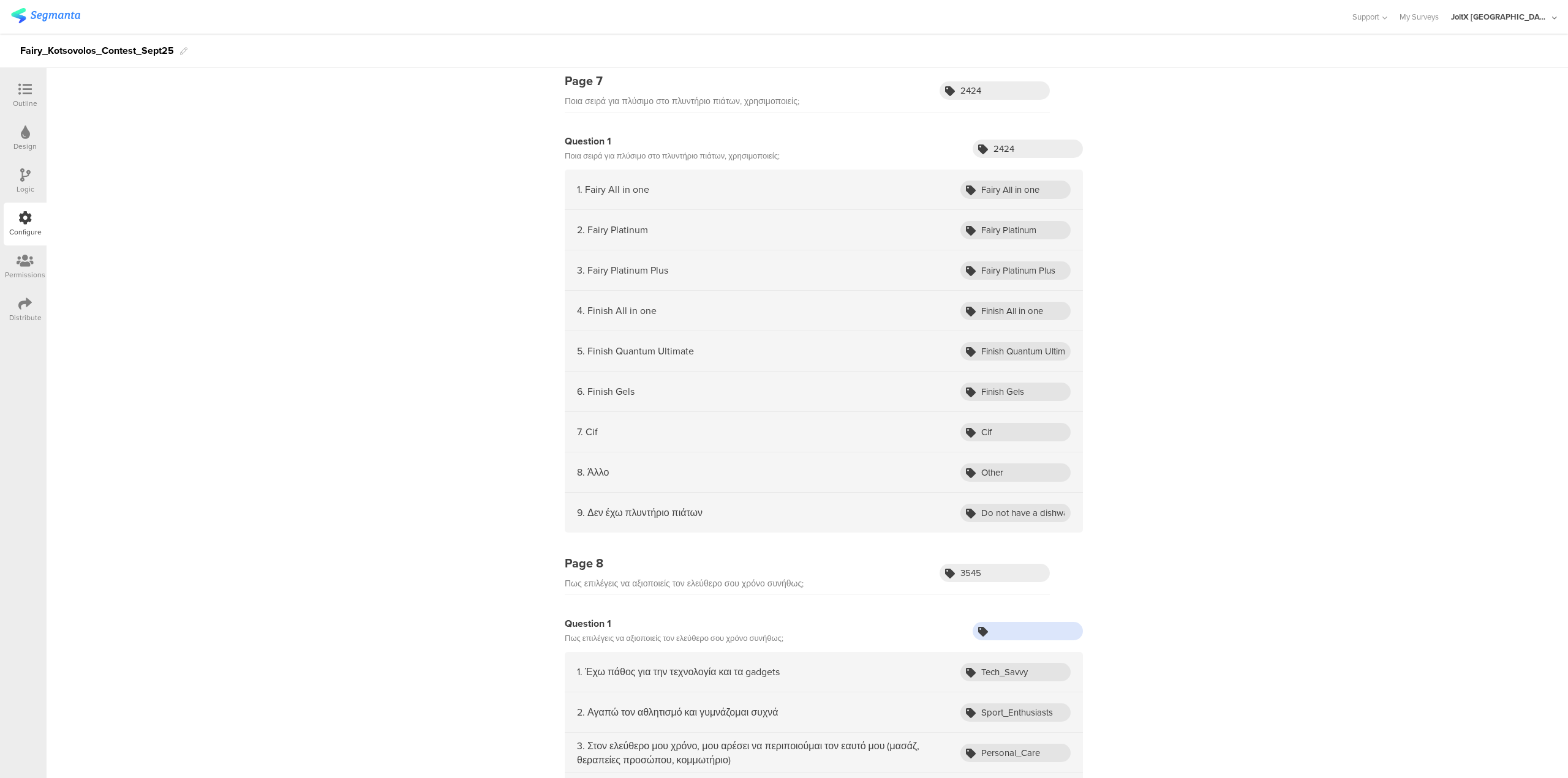
click at [783, 386] on input "text" at bounding box center [1027, 631] width 110 height 19
paste input "3545"
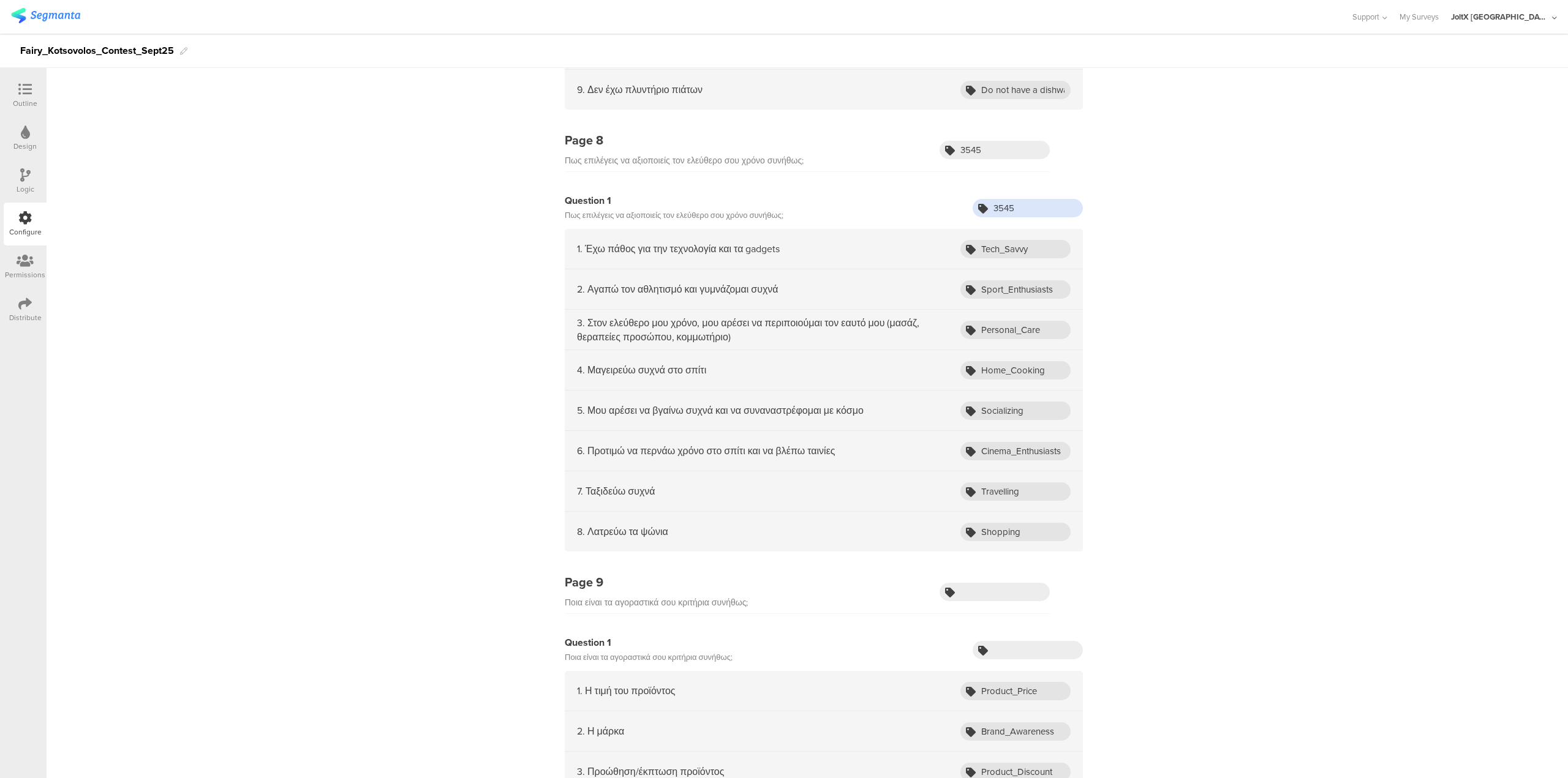
scroll to position [2572, 0]
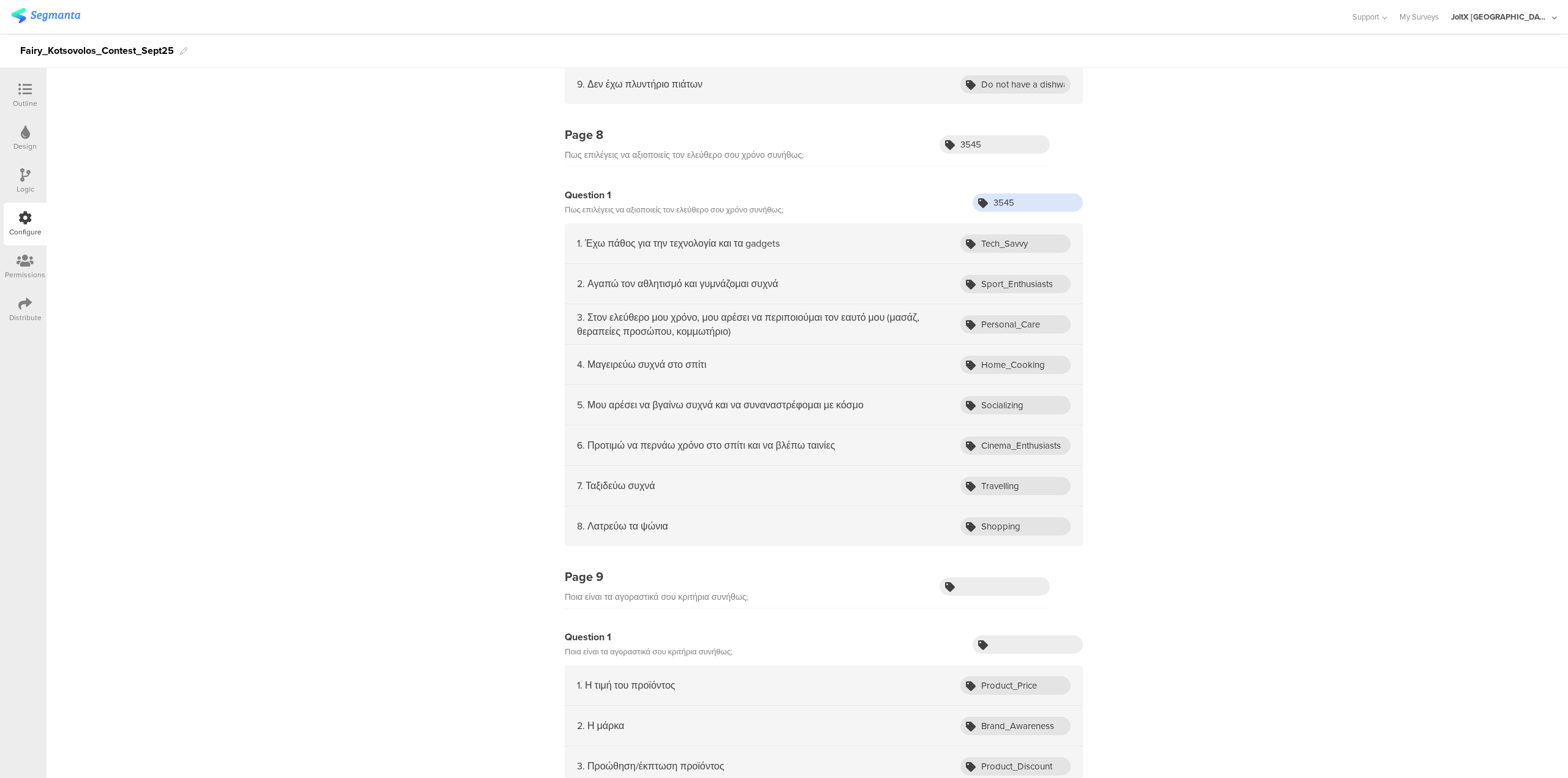
type input "3545"
click at [783, 386] on input "text" at bounding box center [995, 586] width 110 height 19
paste input "6964"
drag, startPoint x: 991, startPoint y: 587, endPoint x: 878, endPoint y: 585, distance: 113.0
click at [783, 386] on div "Page 9 Ποια είναι τα αγοραστικά σου κριτήρια συνήθως; 6964" at bounding box center [808, 588] width 485 height 41
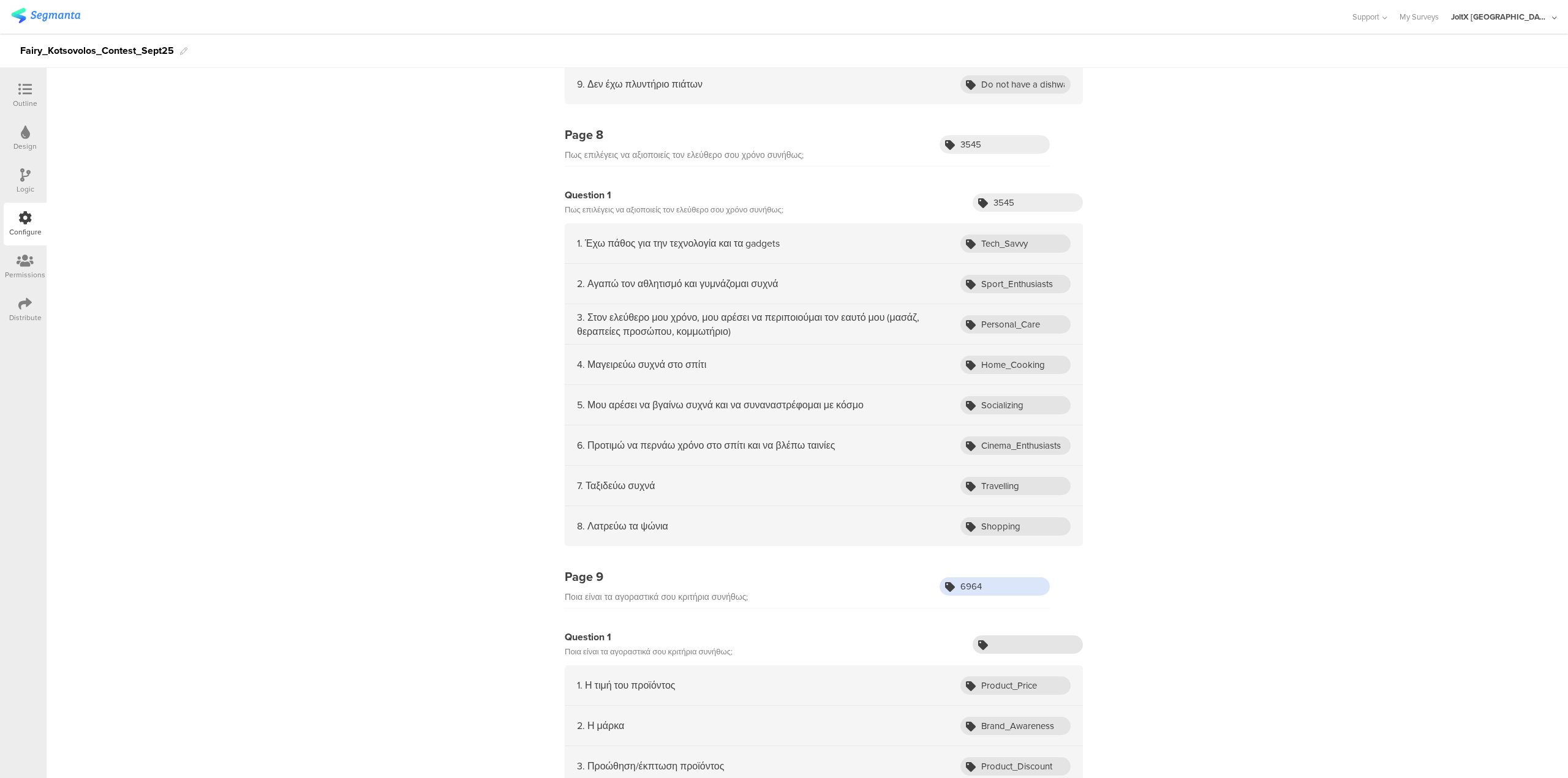
type input "6964"
click at [783, 386] on input "text" at bounding box center [1027, 645] width 110 height 19
paste input "6964"
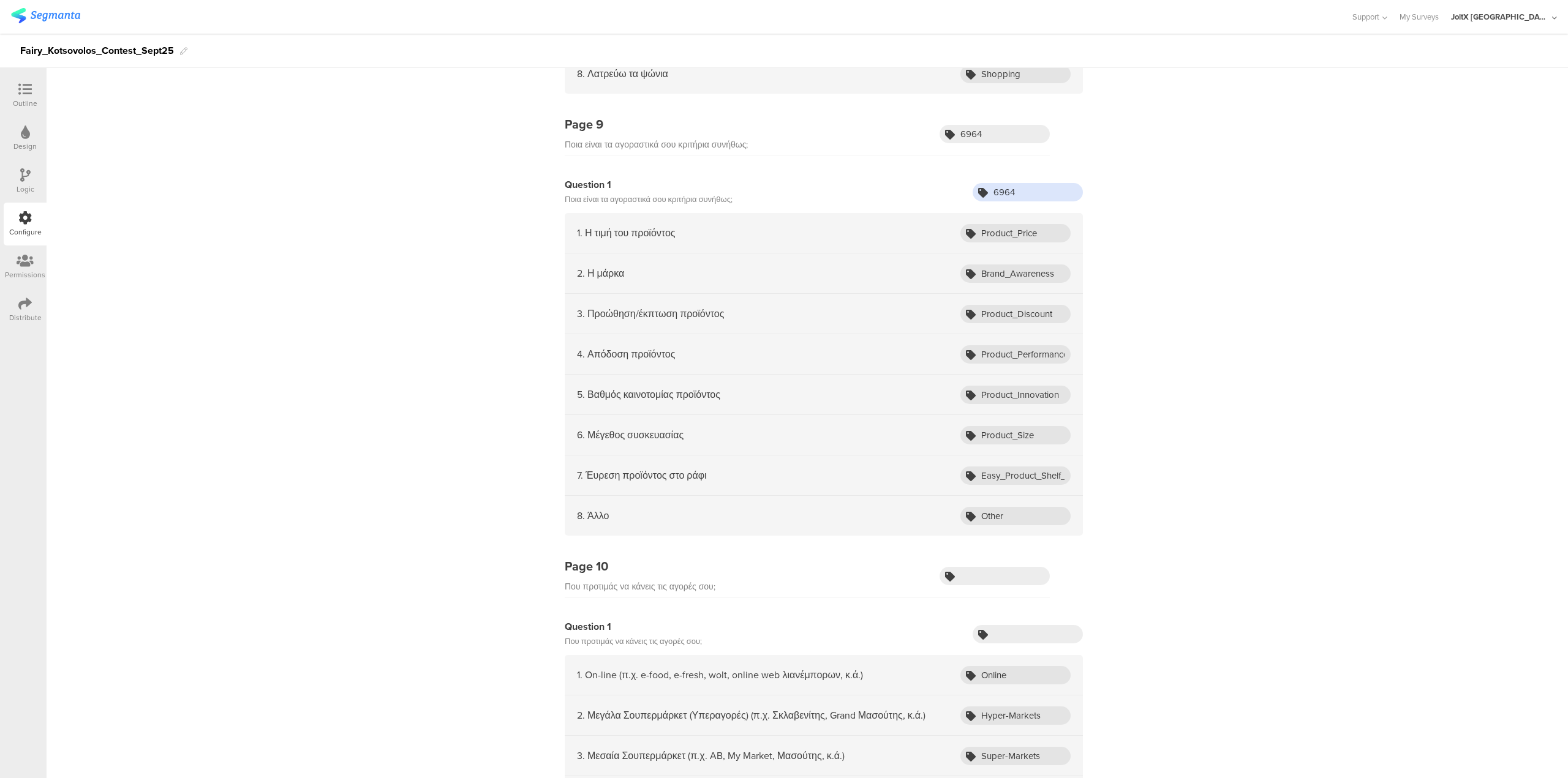
scroll to position [3062, 0]
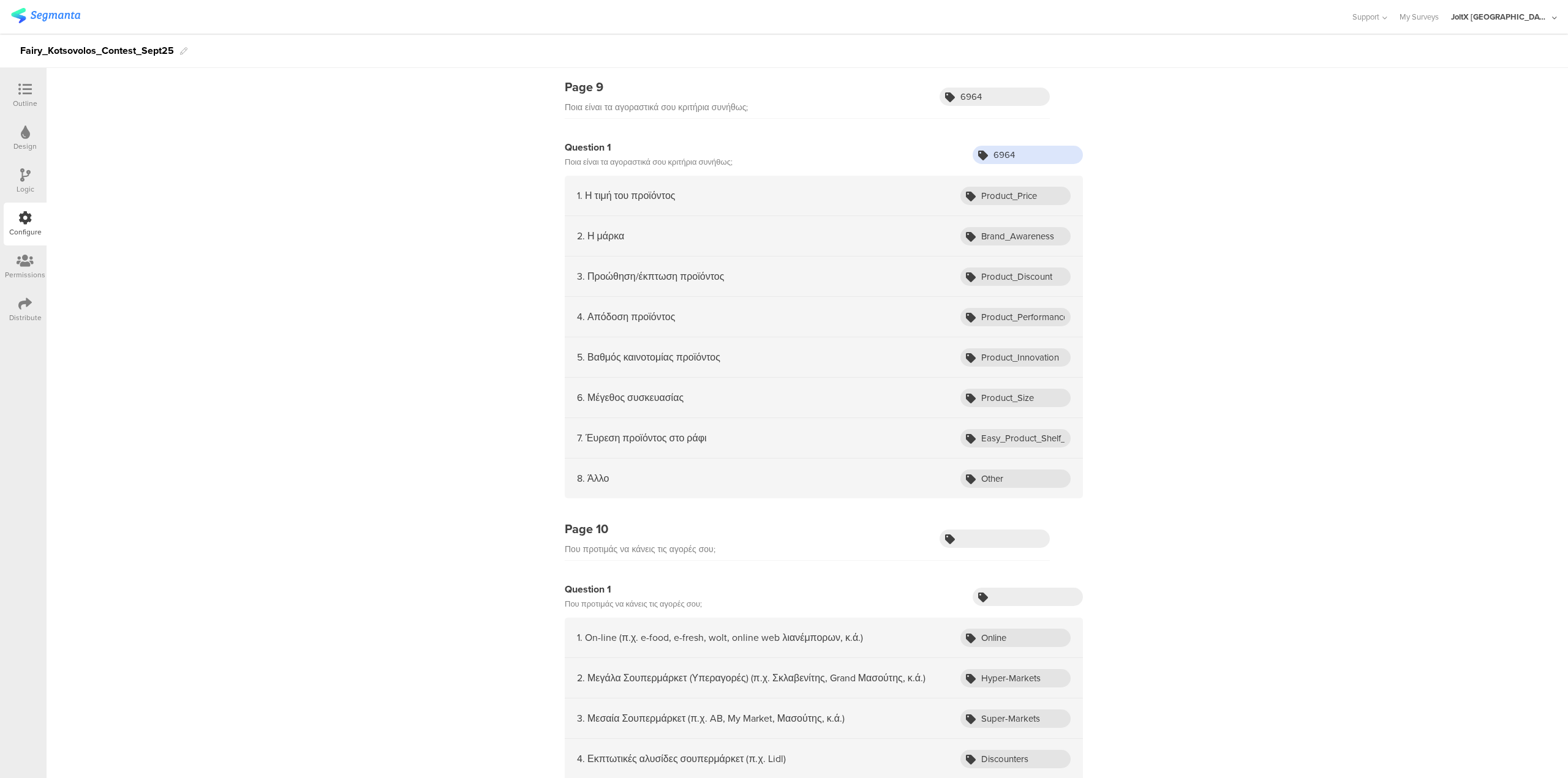
type input "6964"
click at [783, 386] on input "text" at bounding box center [995, 539] width 110 height 19
paste input "5961"
drag, startPoint x: 1004, startPoint y: 540, endPoint x: 893, endPoint y: 550, distance: 111.4
click at [783, 386] on div "Page 10 Που προτιμάς να κάνεις τις αγορές σου; 5961" at bounding box center [808, 540] width 485 height 41
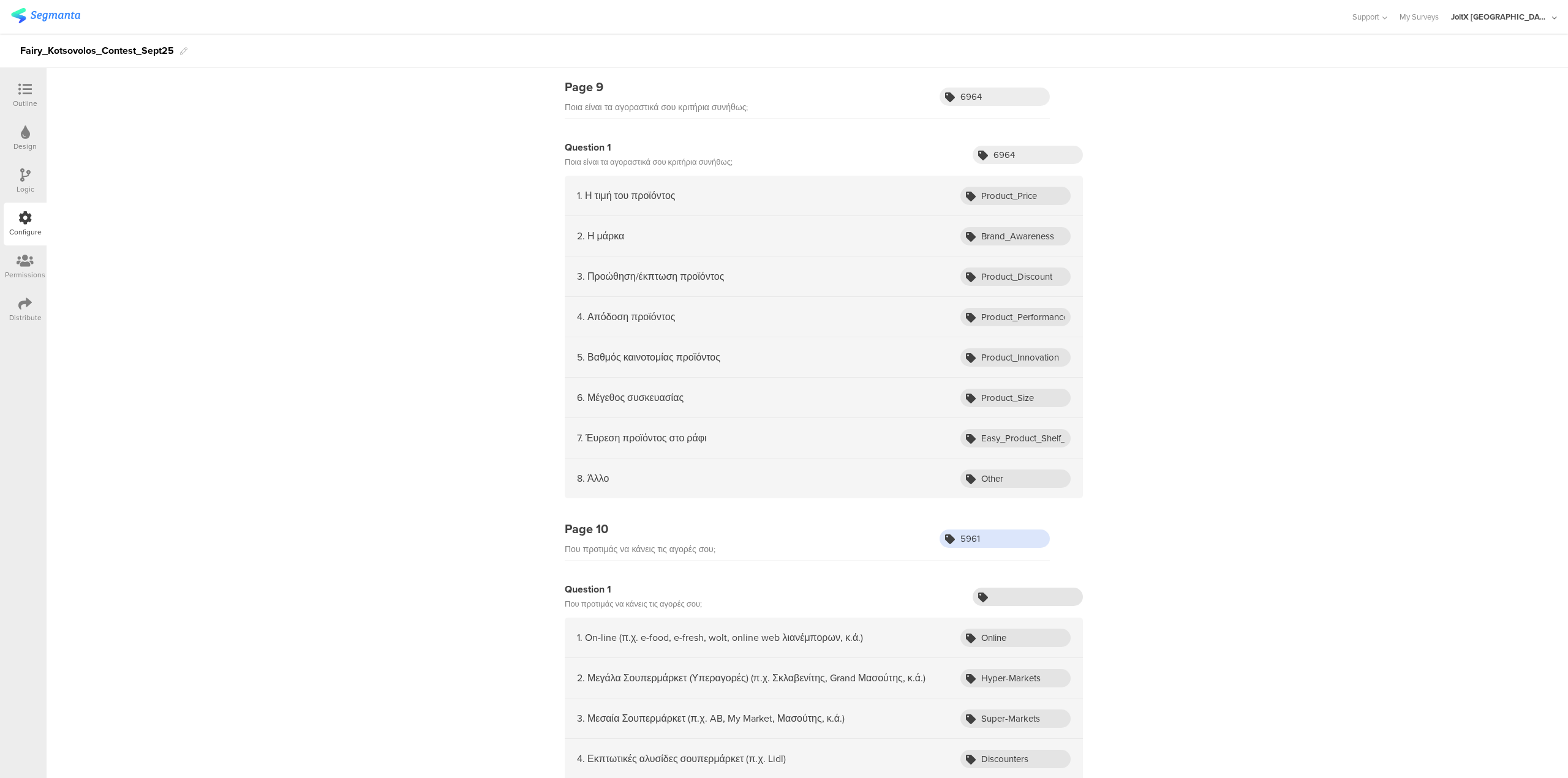
type input "5961"
click at [783, 386] on input "text" at bounding box center [1027, 597] width 110 height 19
paste input "5961"
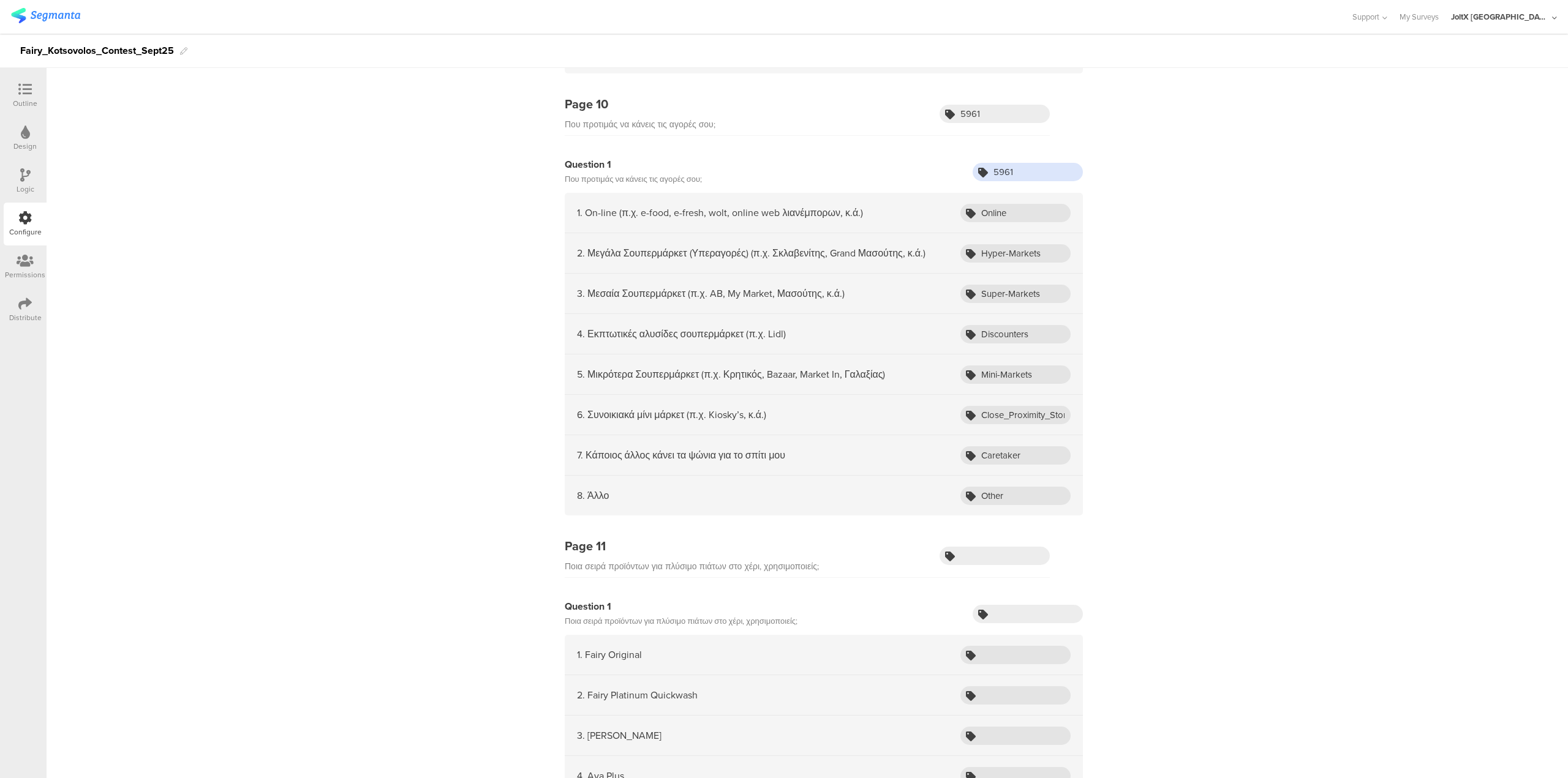
scroll to position [3491, 0]
type input "5961"
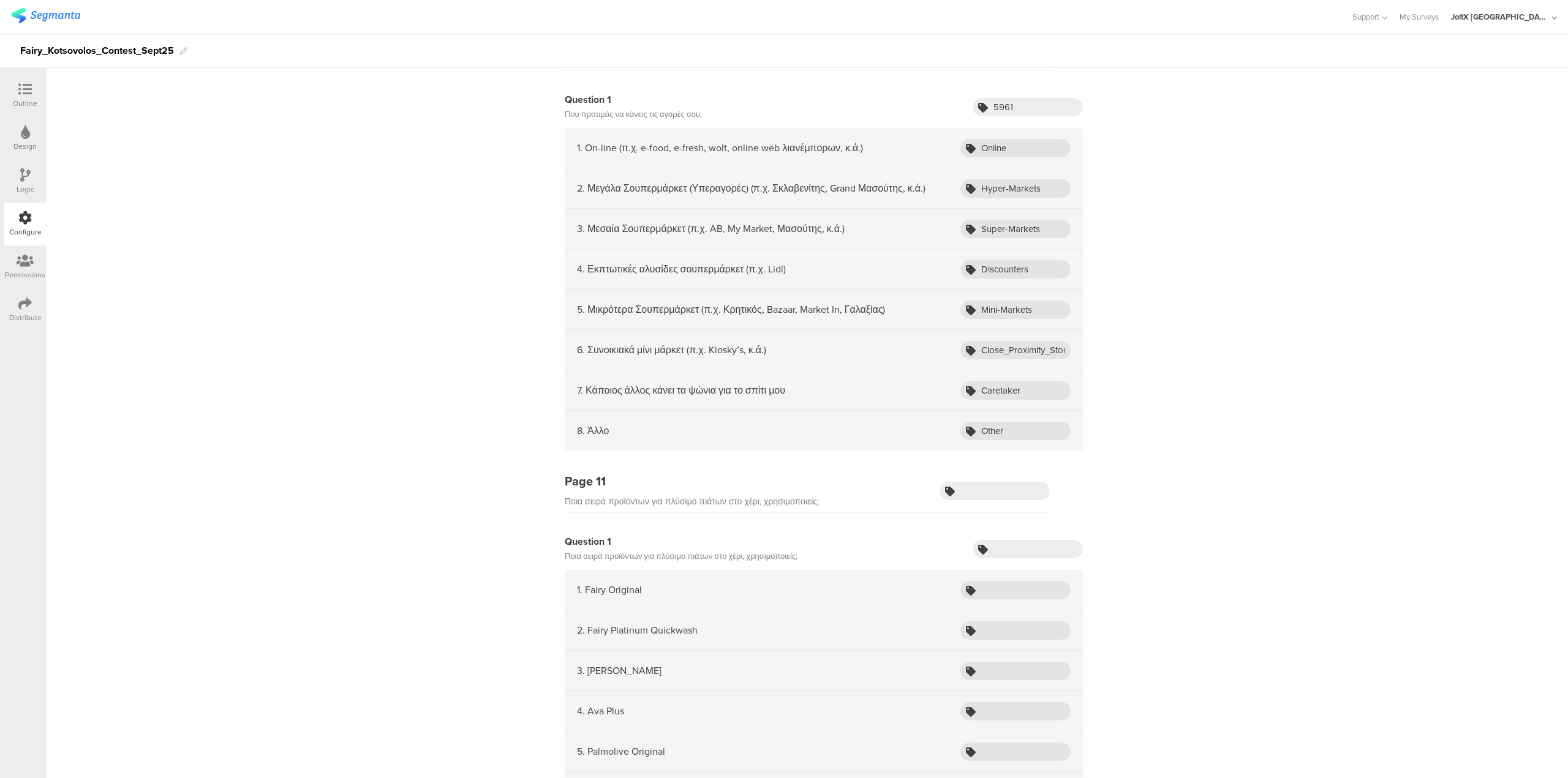
scroll to position [3613, 0]
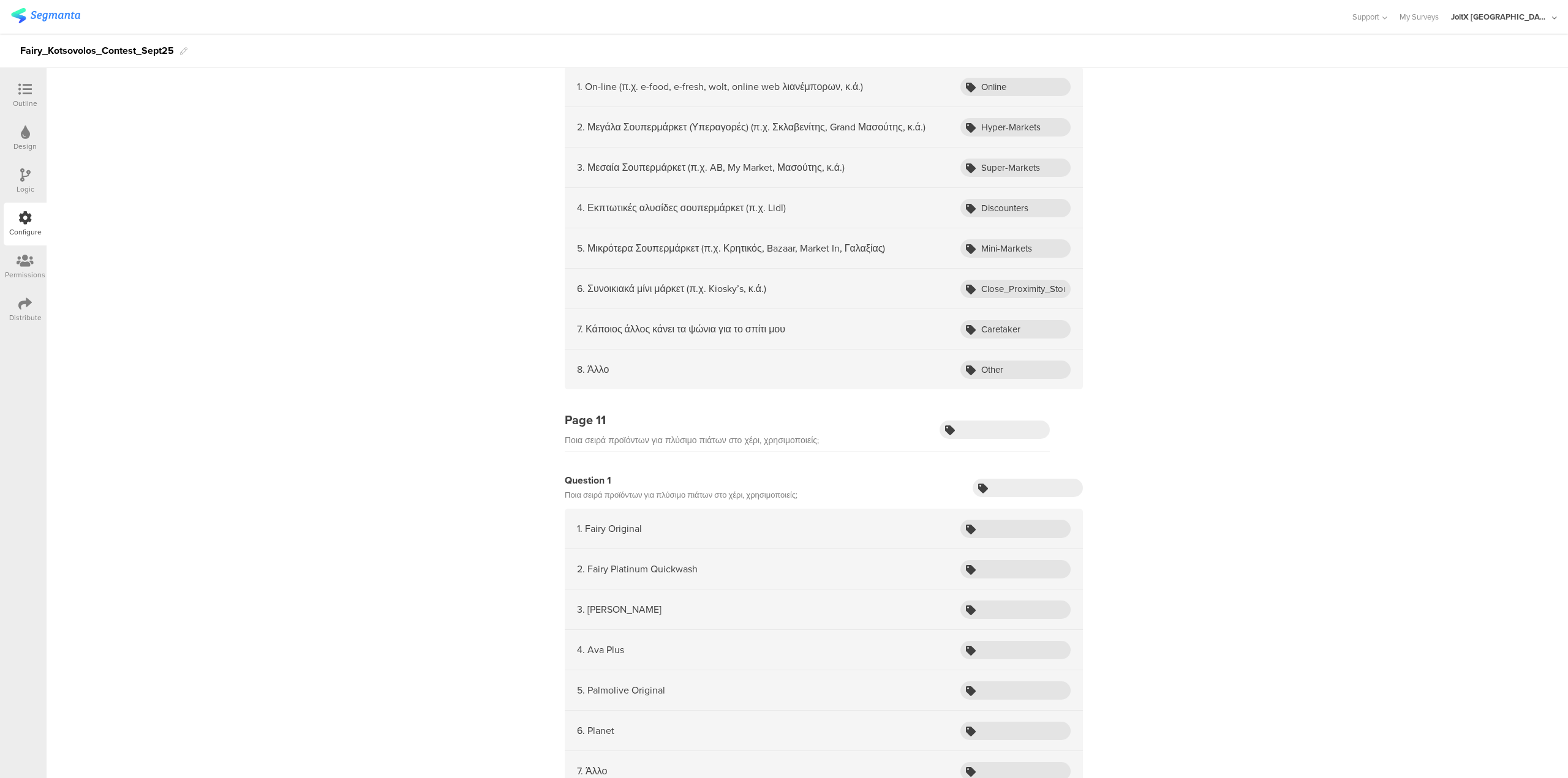
click at [12, 90] on div "Outline" at bounding box center [25, 96] width 43 height 43
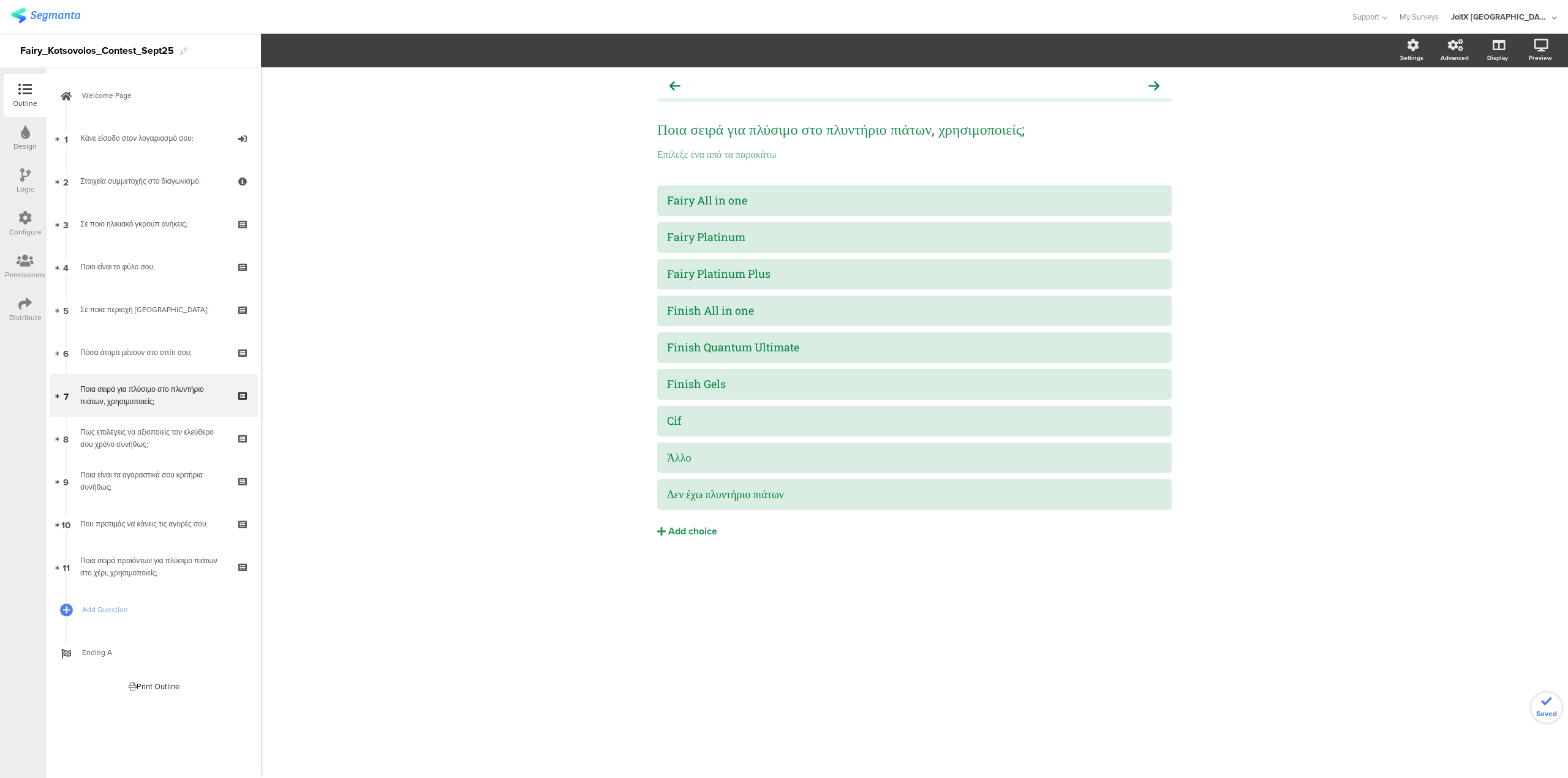
click at [154, 386] on link "11 Ποια σειρά προϊόντων για πλύσιμο πιάτων στο χέρι, χρησιμοποιείς;" at bounding box center [154, 567] width 208 height 43
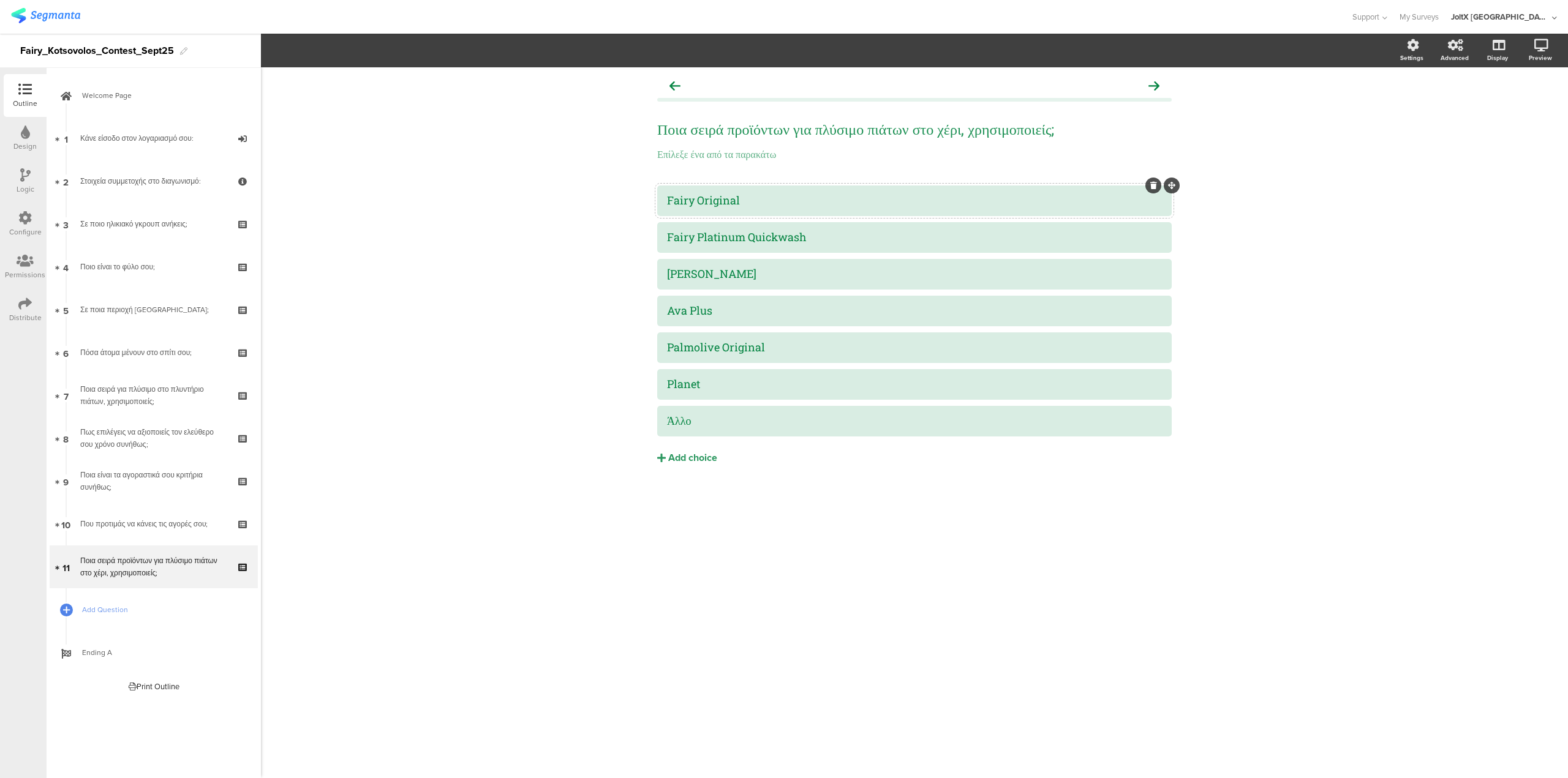
click at [683, 193] on div "Fairy Original" at bounding box center [915, 200] width 495 height 14
click at [783, 198] on div "Fairy Original" at bounding box center [915, 200] width 495 height 14
click at [706, 238] on div "Fairy Platinum Quickwash" at bounding box center [915, 237] width 495 height 14
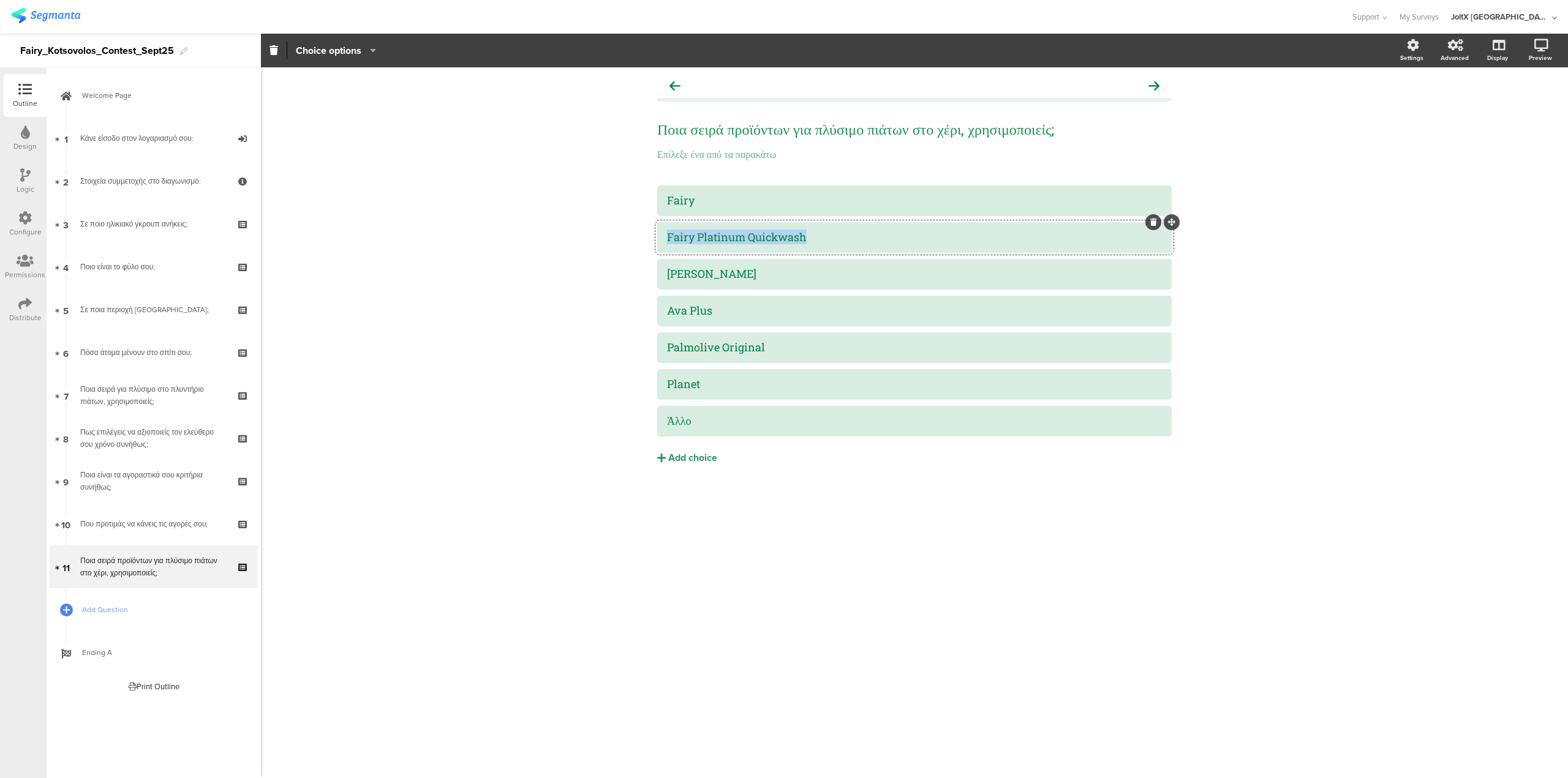
click at [706, 238] on div "Fairy Platinum Quickwash" at bounding box center [915, 237] width 495 height 14
paste div
click at [697, 271] on div "[PERSON_NAME]" at bounding box center [915, 273] width 495 height 14
paste div
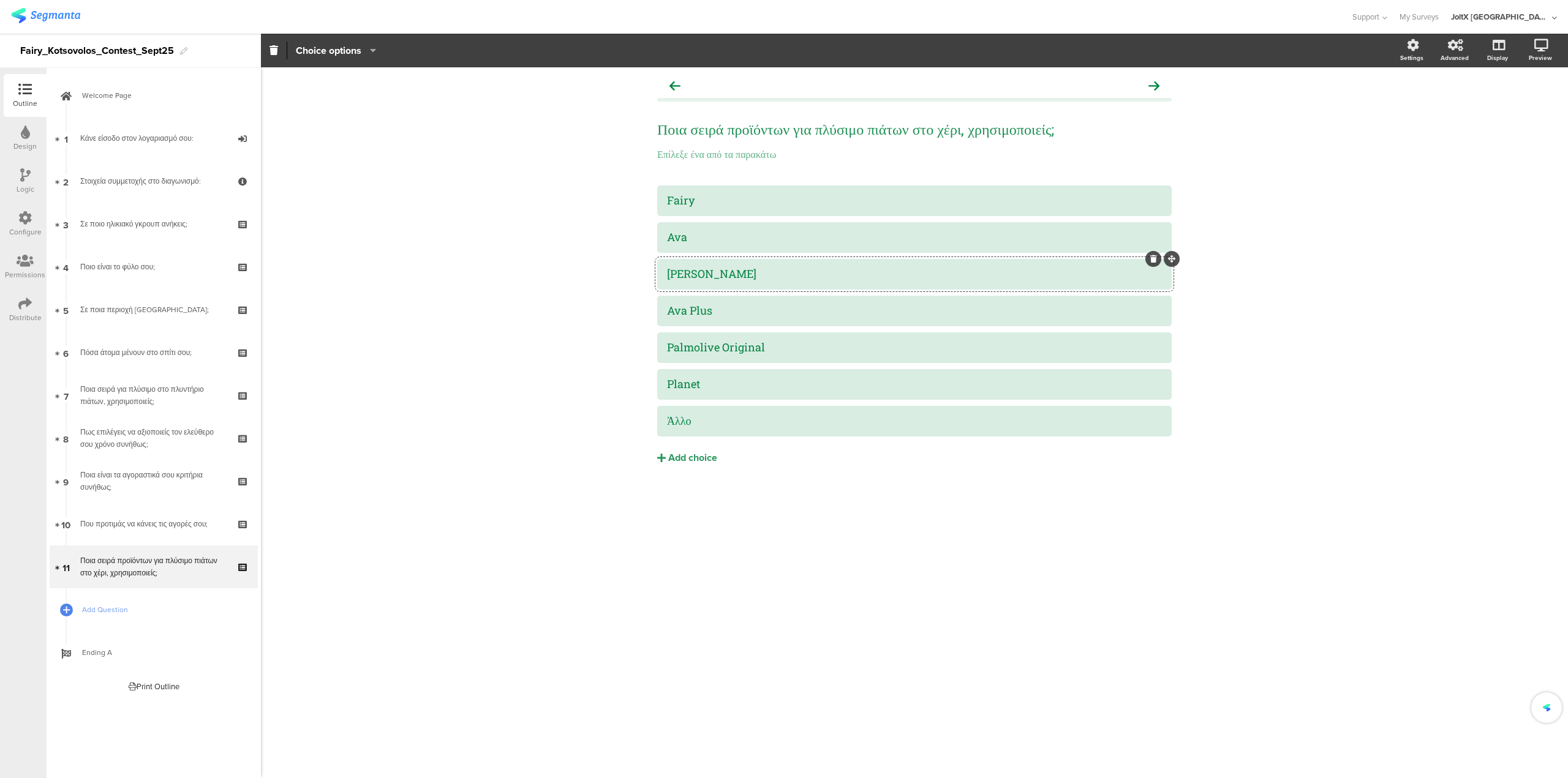
click at [697, 271] on div "Ava Palmolive" at bounding box center [915, 273] width 495 height 14
click at [690, 275] on div "Ava Palmolive" at bounding box center [915, 273] width 495 height 14
click at [680, 305] on div "Ava Plus" at bounding box center [915, 310] width 495 height 14
click at [680, 306] on div "Ava Plus" at bounding box center [915, 310] width 495 height 14
click at [683, 307] on div "Ava Plus" at bounding box center [915, 310] width 495 height 14
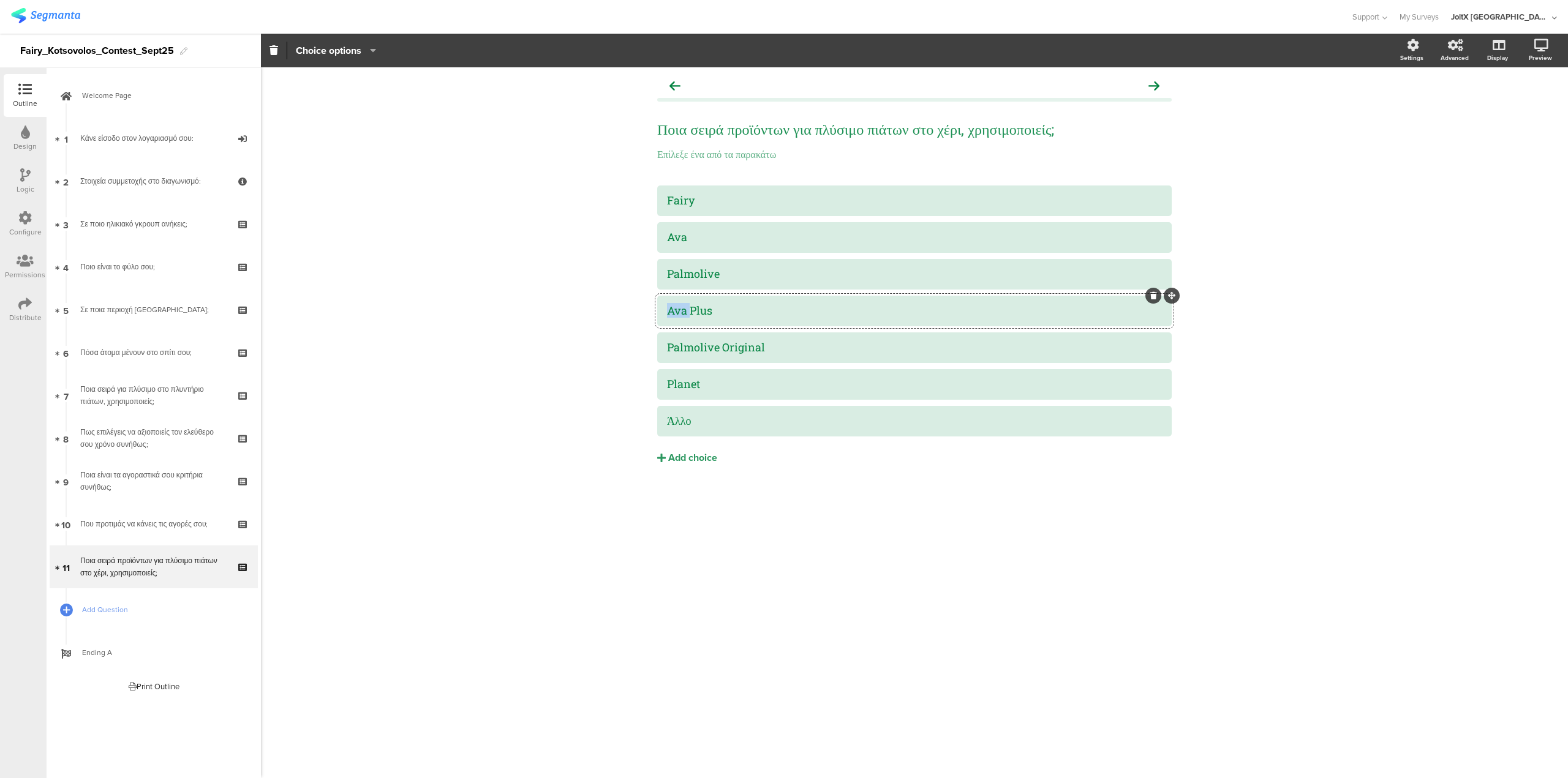
click at [683, 307] on div "Ava Plus" at bounding box center [915, 310] width 495 height 14
click at [683, 308] on div "Ava Plus" at bounding box center [915, 310] width 495 height 14
paste div
click at [702, 344] on div "Palmolive Original" at bounding box center [915, 347] width 495 height 14
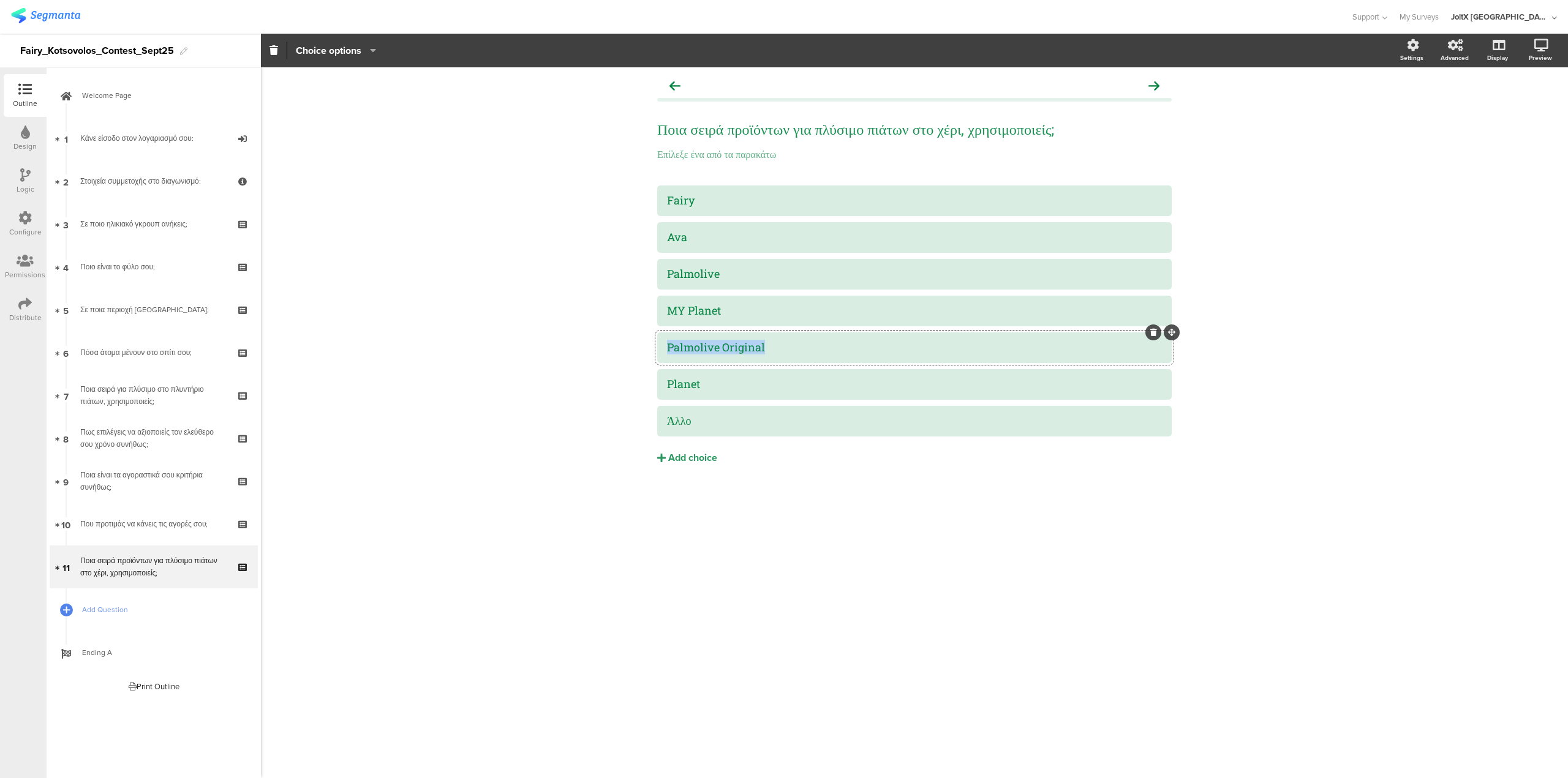
click at [702, 344] on div "Palmolive Original" at bounding box center [915, 347] width 495 height 14
paste div
click at [710, 386] on div "Planet" at bounding box center [915, 384] width 495 height 14
click at [783, 371] on div at bounding box center [1154, 370] width 16 height 16
click at [783, 369] on icon at bounding box center [1154, 369] width 7 height 7
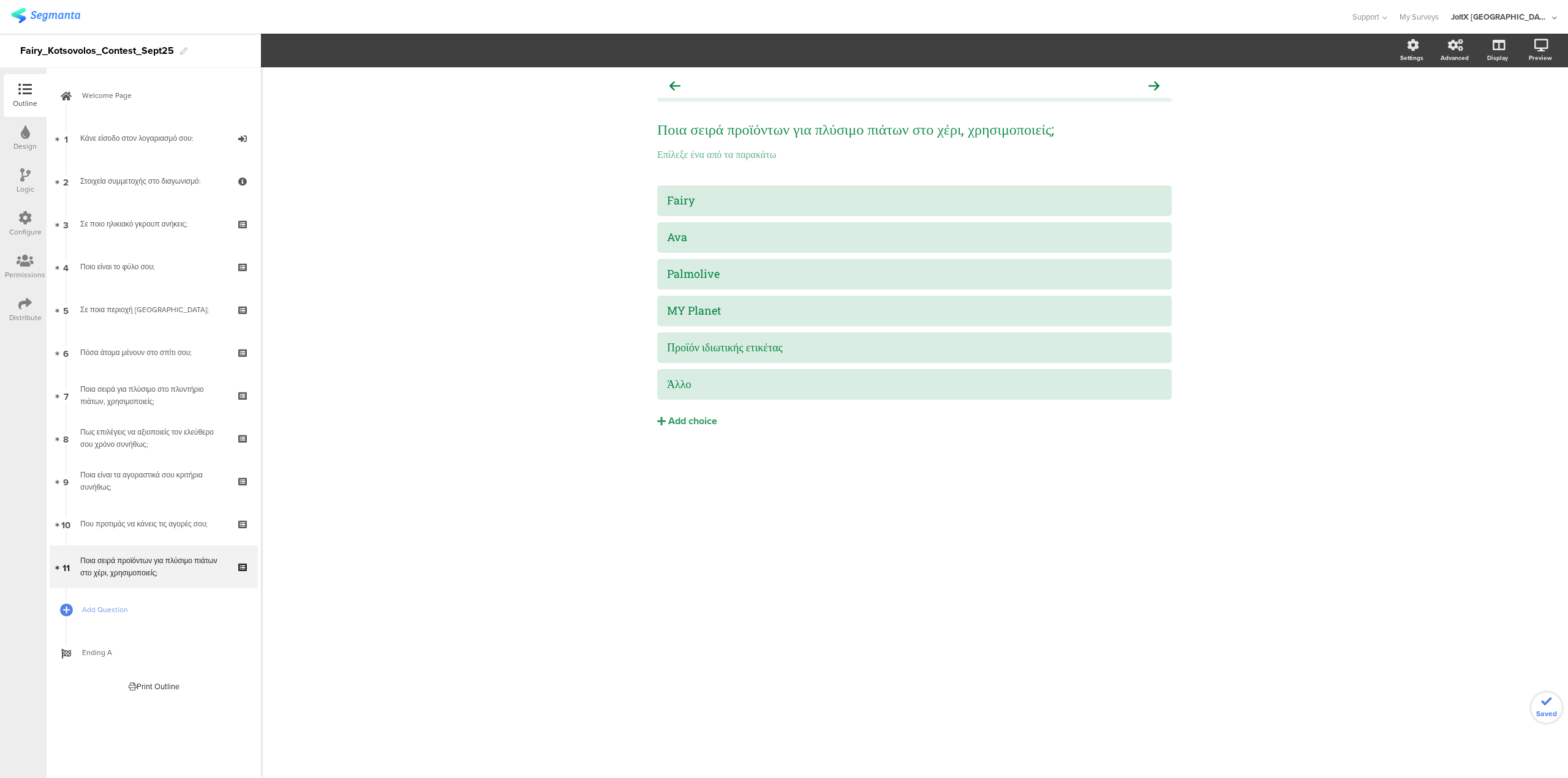
click at [26, 212] on icon at bounding box center [25, 218] width 14 height 14
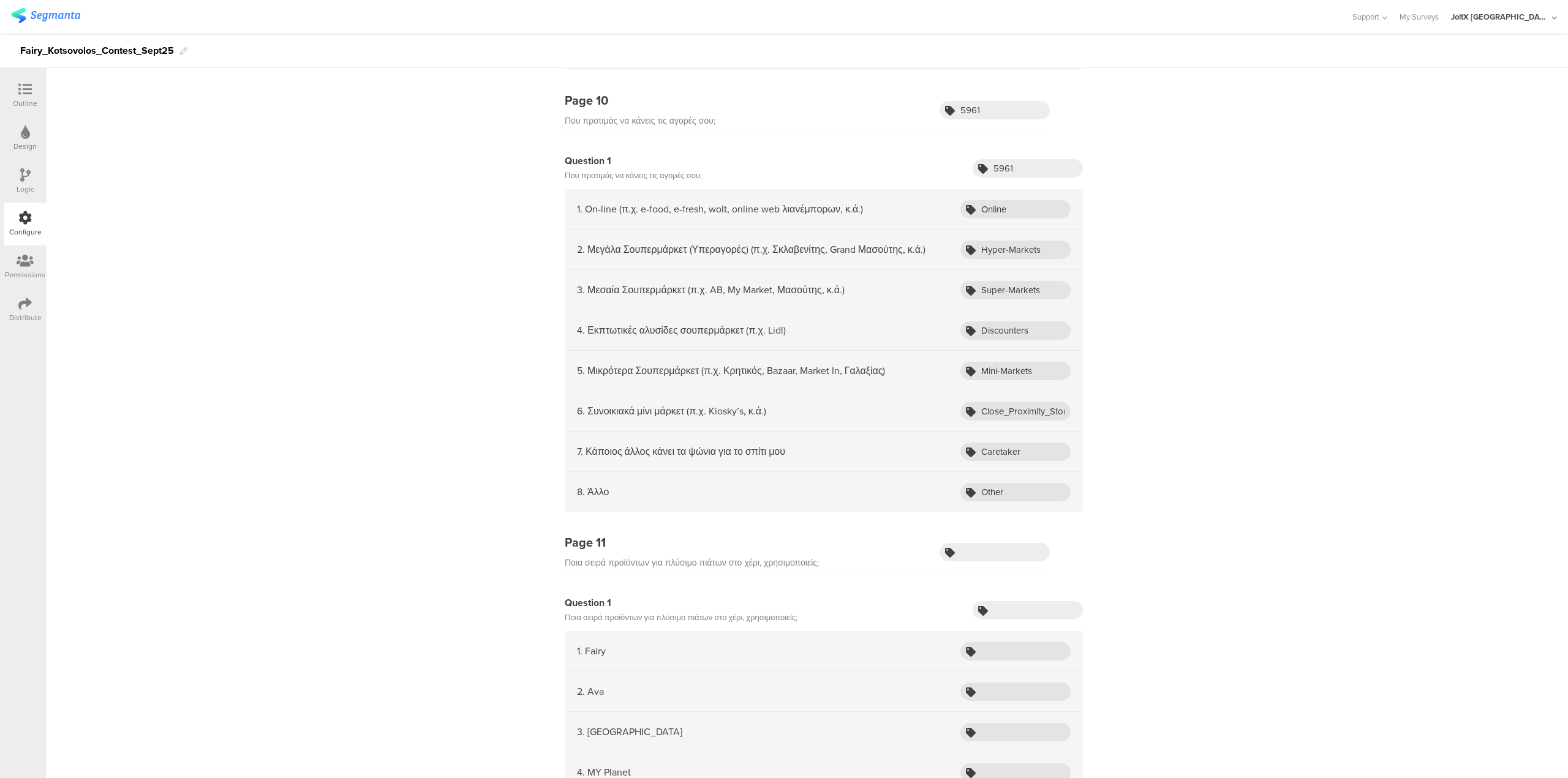
scroll to position [3690, 0]
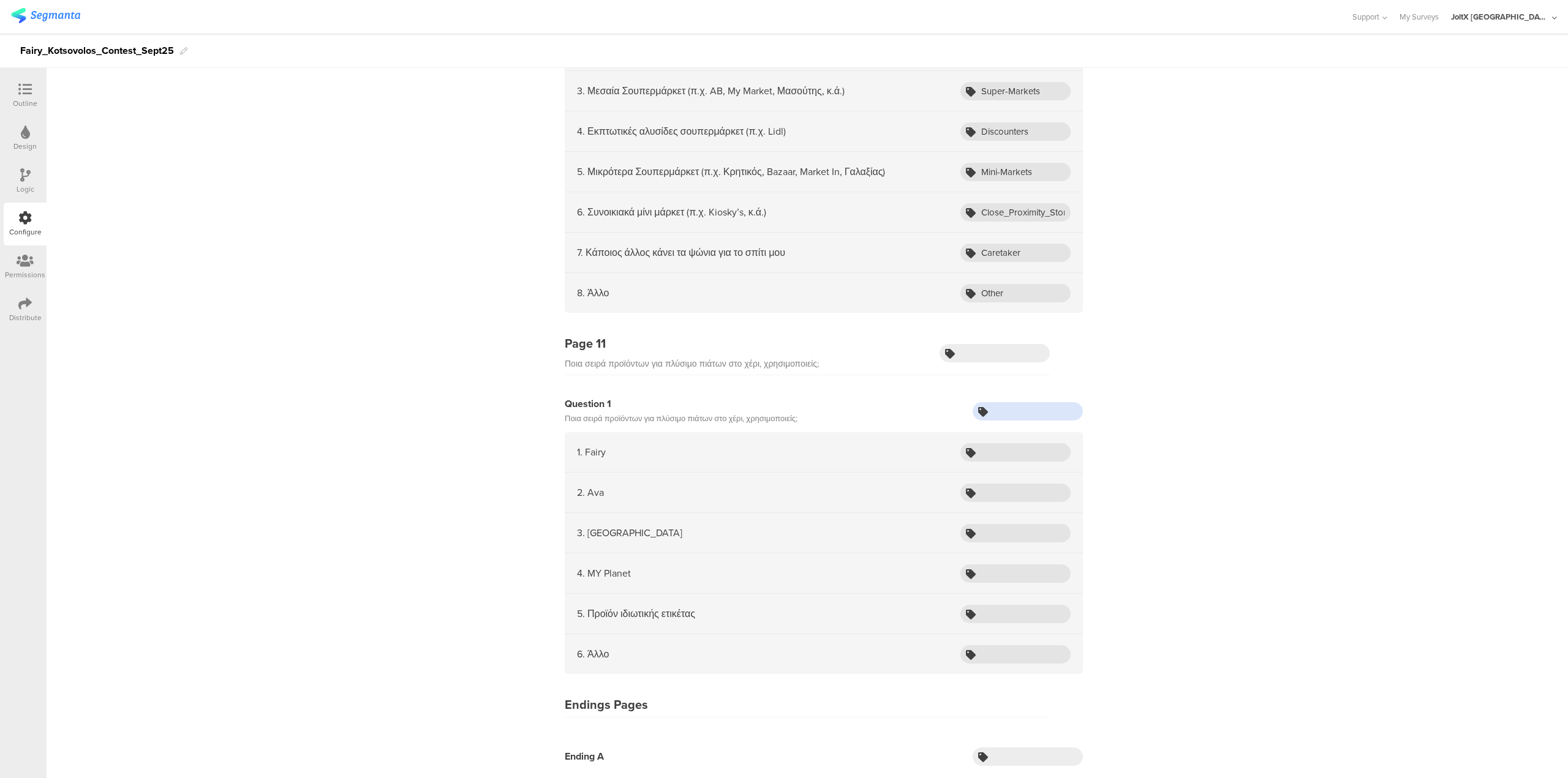
click at [783, 386] on input "text" at bounding box center [1027, 411] width 110 height 19
paste input "605"
type input "605"
click at [783, 346] on input "text" at bounding box center [995, 353] width 110 height 19
paste input "605"
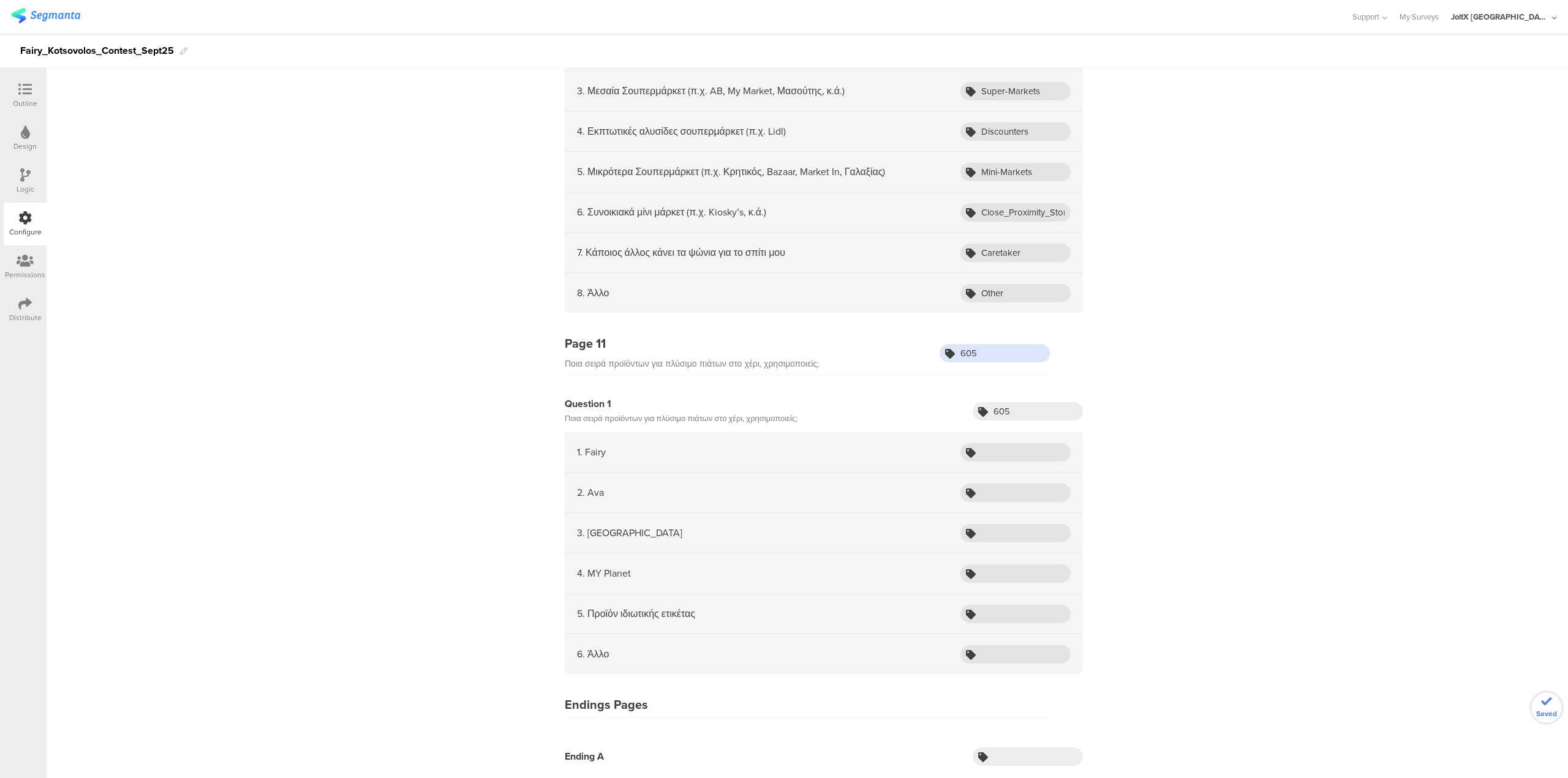
type input "605"
click at [783, 386] on div "1. Fairy" at bounding box center [824, 453] width 519 height 41
click at [783, 386] on input "text" at bounding box center [1015, 452] width 110 height 19
paste input "Fairy"
type input "Fairy"
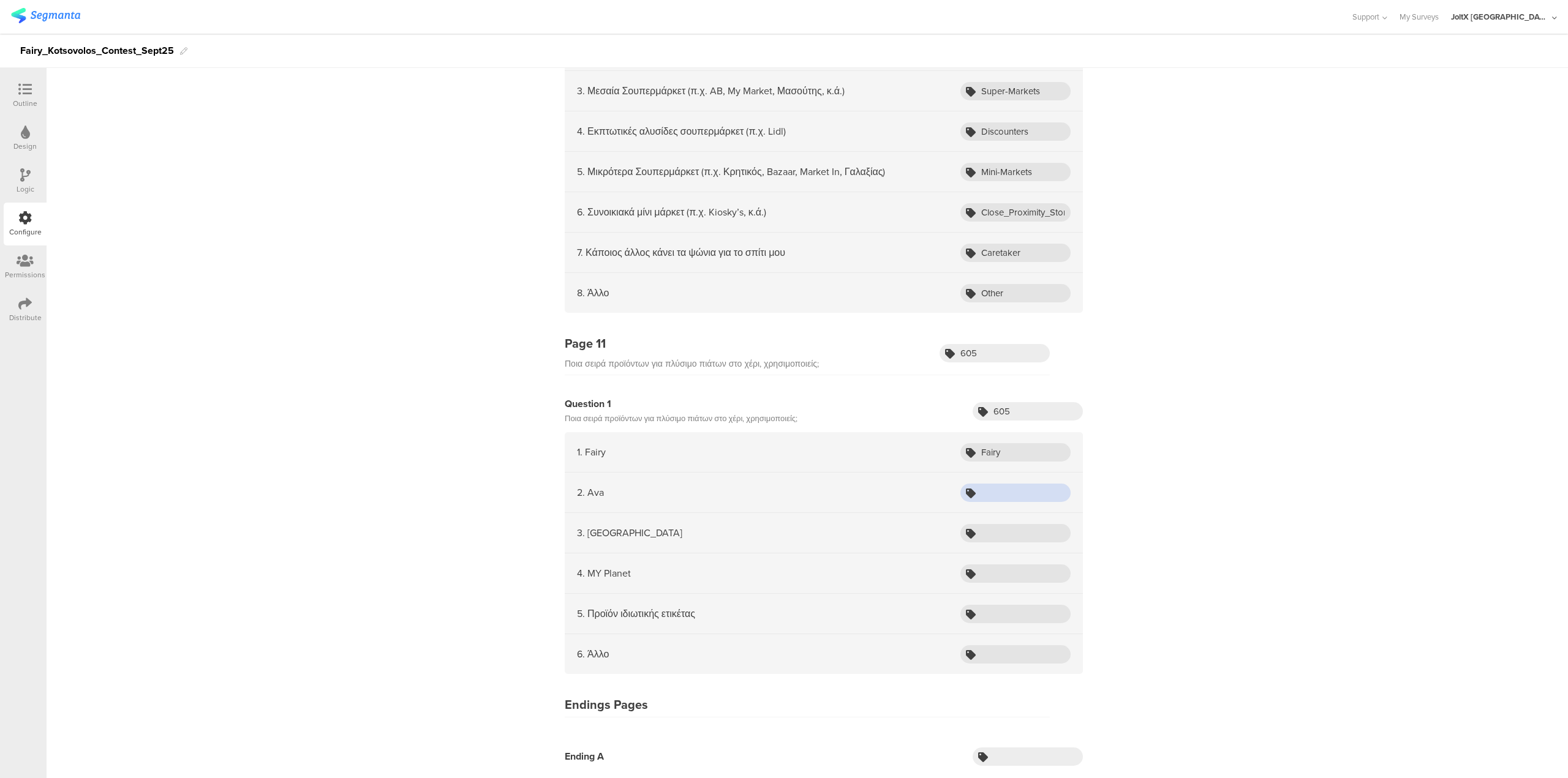
click at [783, 386] on input "text" at bounding box center [1015, 493] width 110 height 19
paste input "Ava"
type input "Ava"
click at [783, 386] on input "text" at bounding box center [1015, 533] width 110 height 19
paste input "Palmolive"
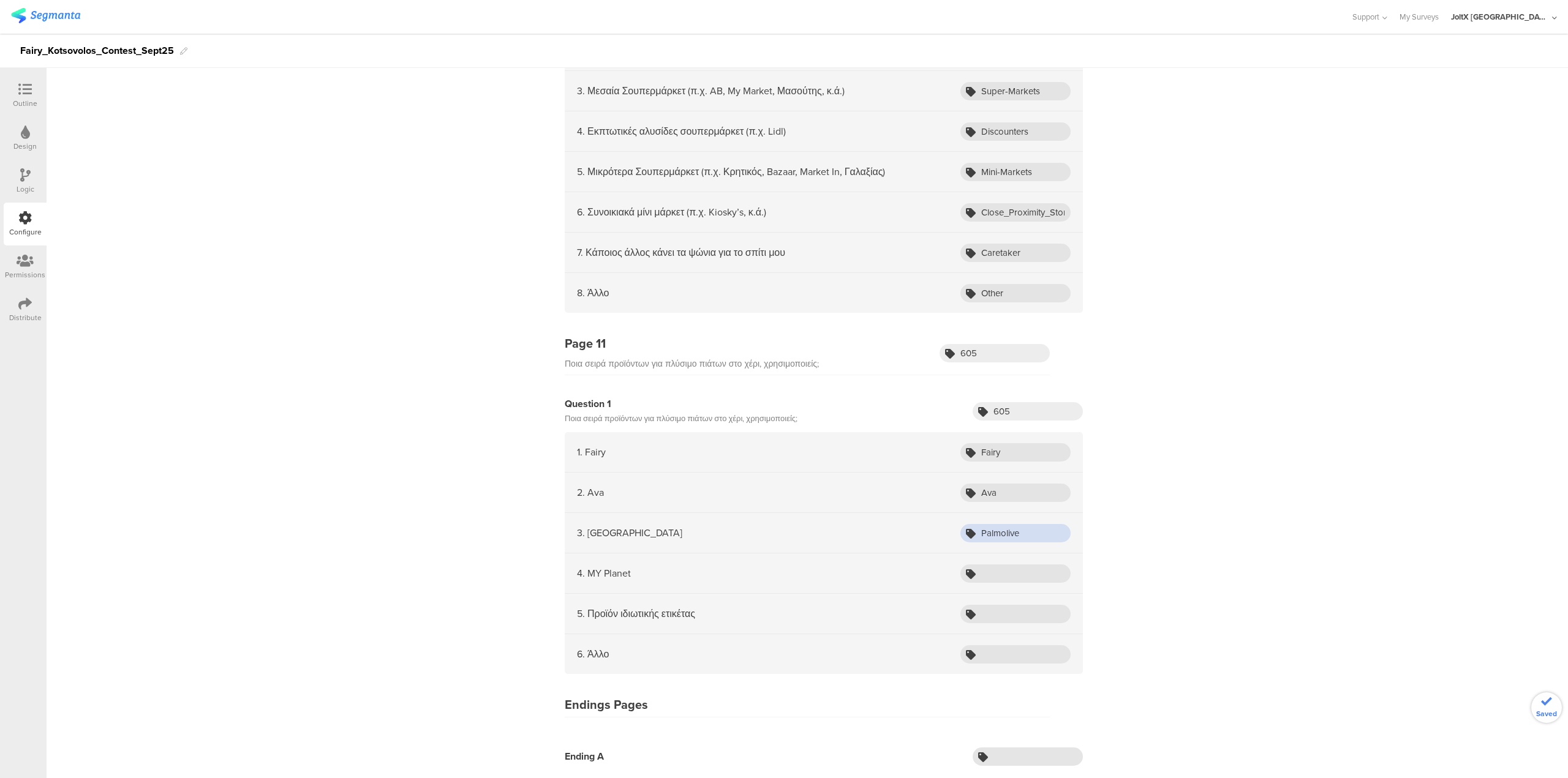
type input "Palmolive"
click at [783, 386] on input "text" at bounding box center [1015, 574] width 110 height 19
paste input "MY Planet"
type input "MY Planet"
click at [783, 386] on input "text" at bounding box center [1015, 614] width 110 height 19
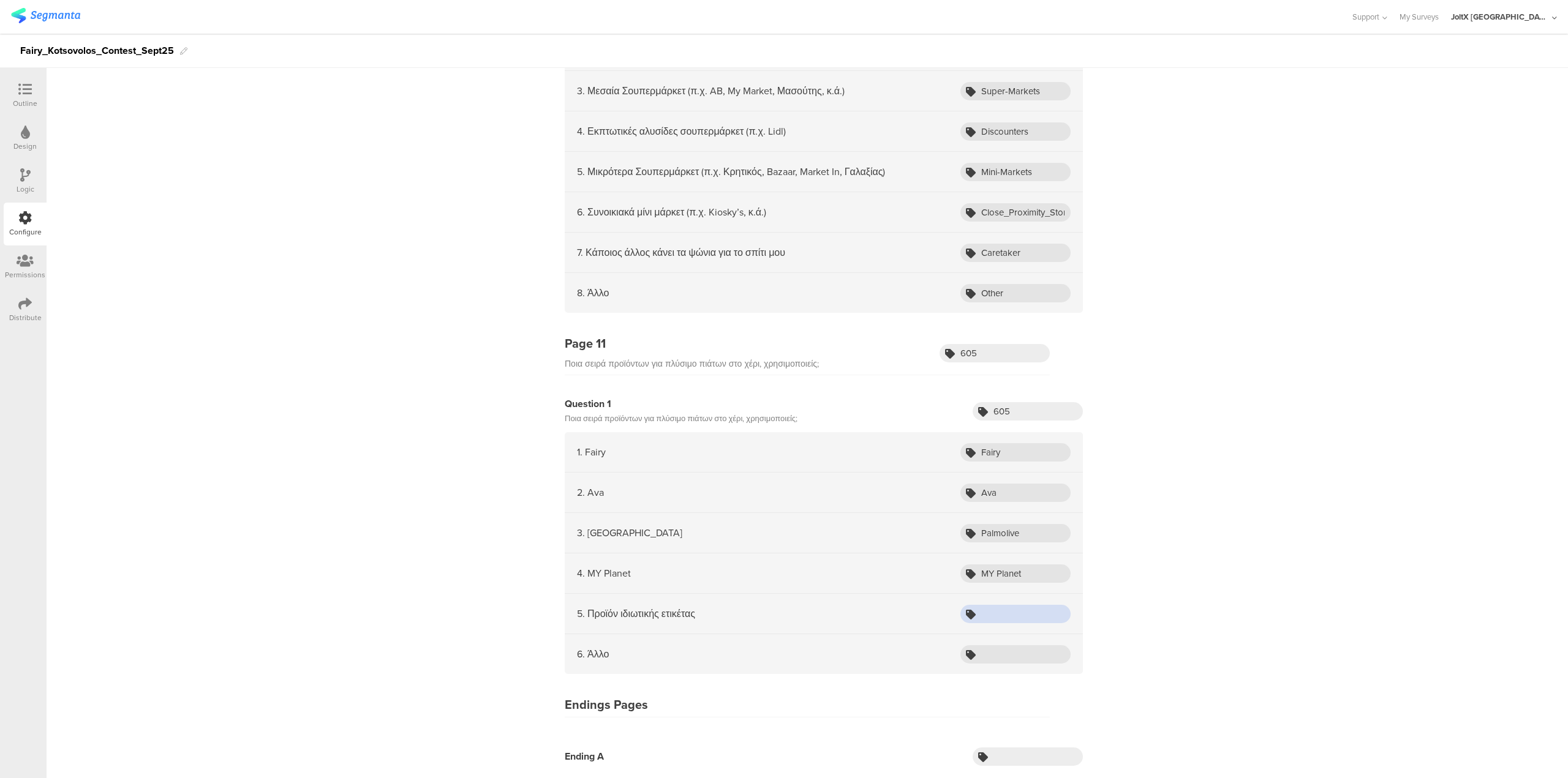
paste input "Private label product"
type input "Private label product"
click at [783, 386] on input "text" at bounding box center [1015, 655] width 110 height 19
paste input "Other"
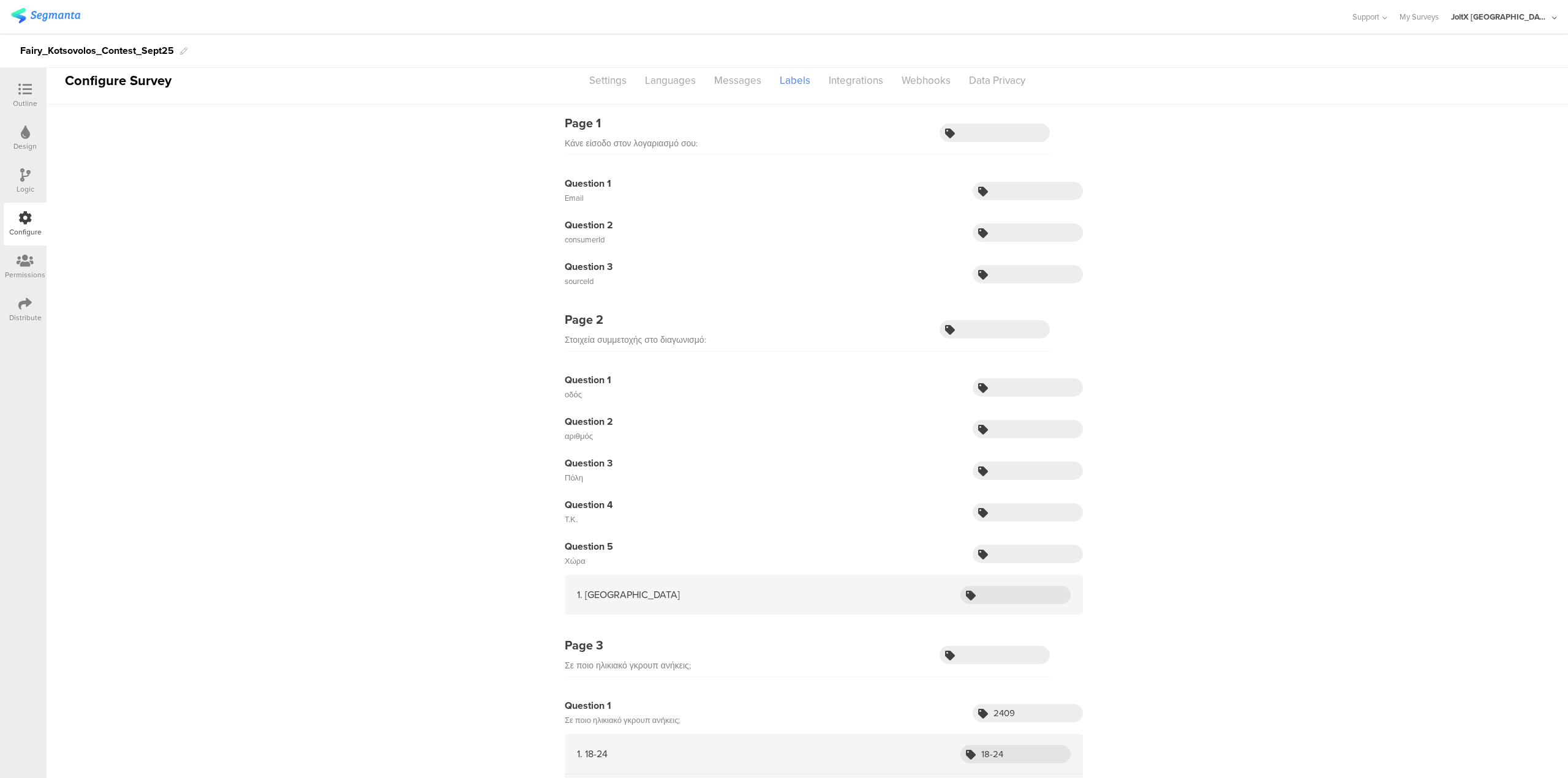
scroll to position [0, 0]
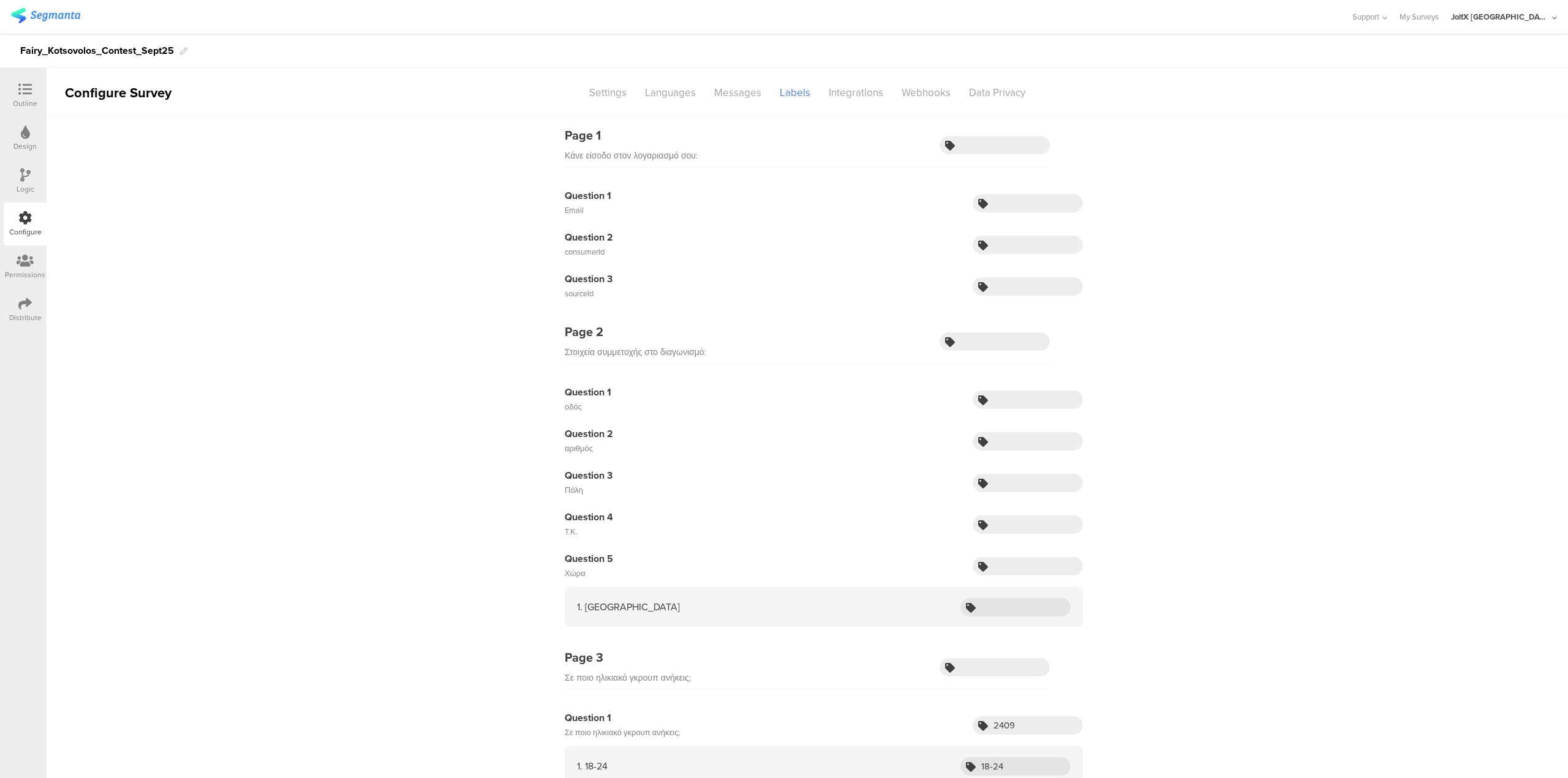
type input "Other"
click at [618, 92] on div "Settings" at bounding box center [608, 93] width 56 height 21
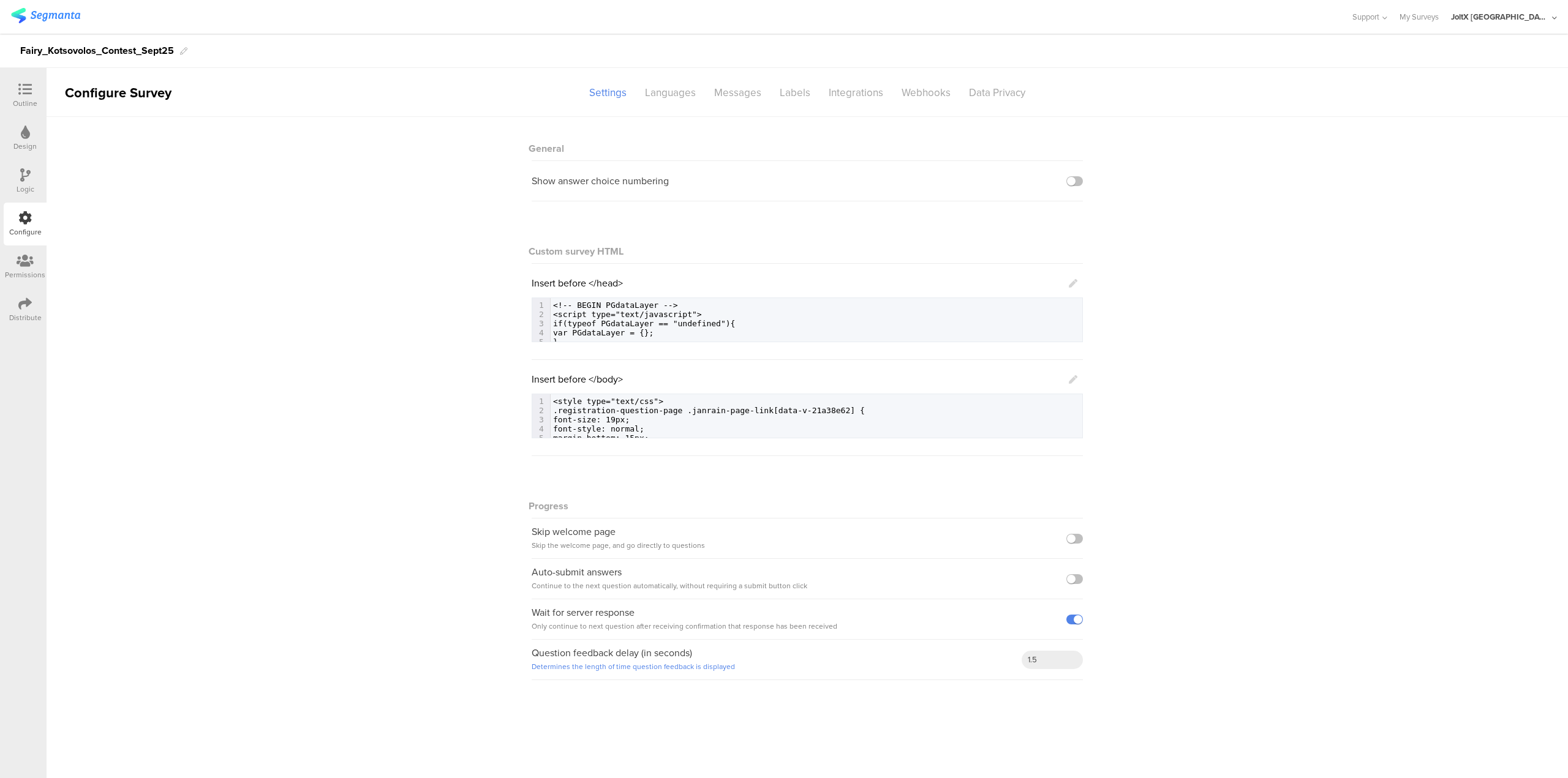
click at [651, 335] on span "var PGdataLayer = {};" at bounding box center [603, 332] width 100 height 9
click at [745, 91] on div "Messages" at bounding box center [737, 93] width 65 height 21
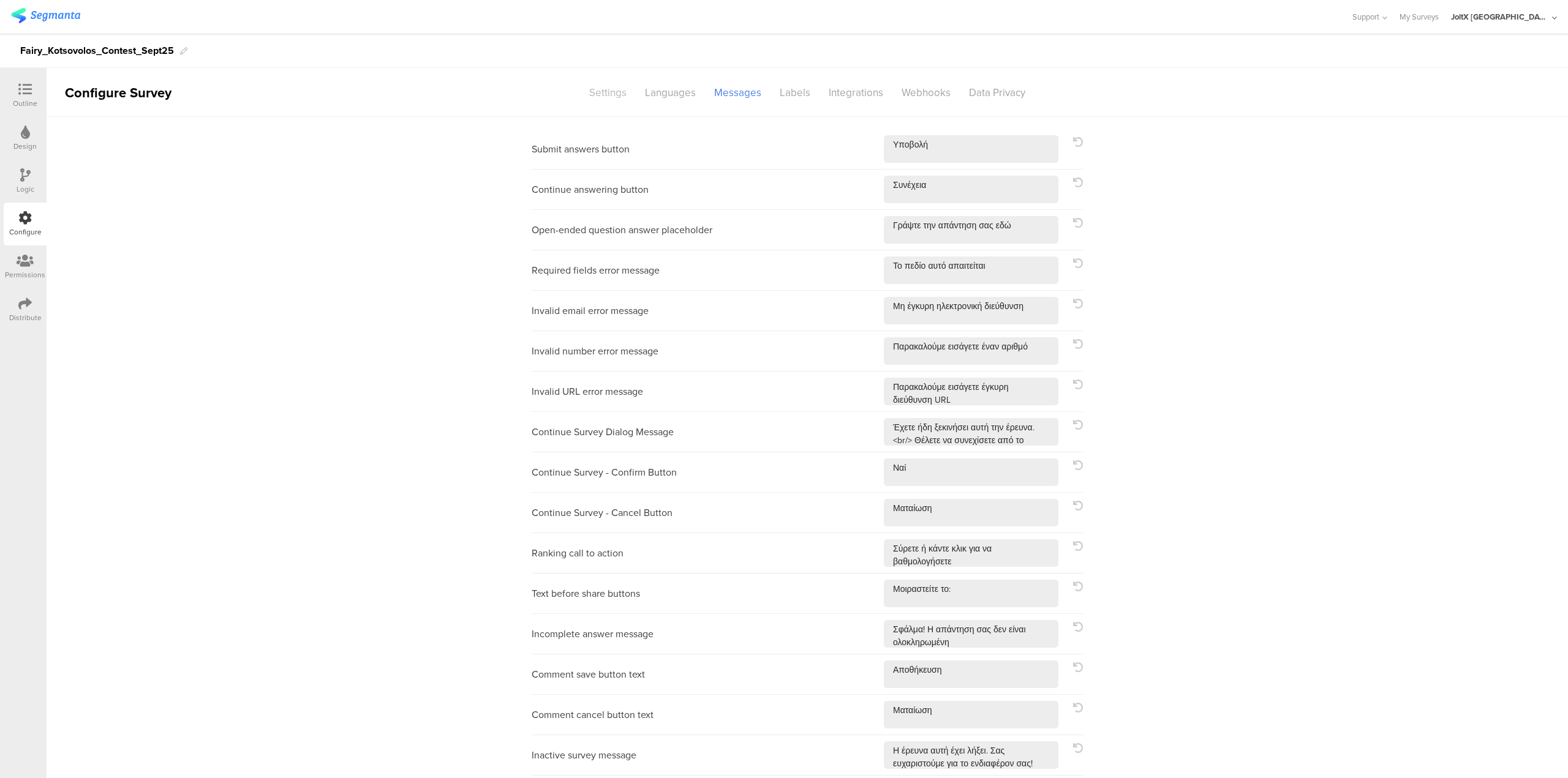
click at [622, 90] on div "Settings" at bounding box center [608, 93] width 56 height 21
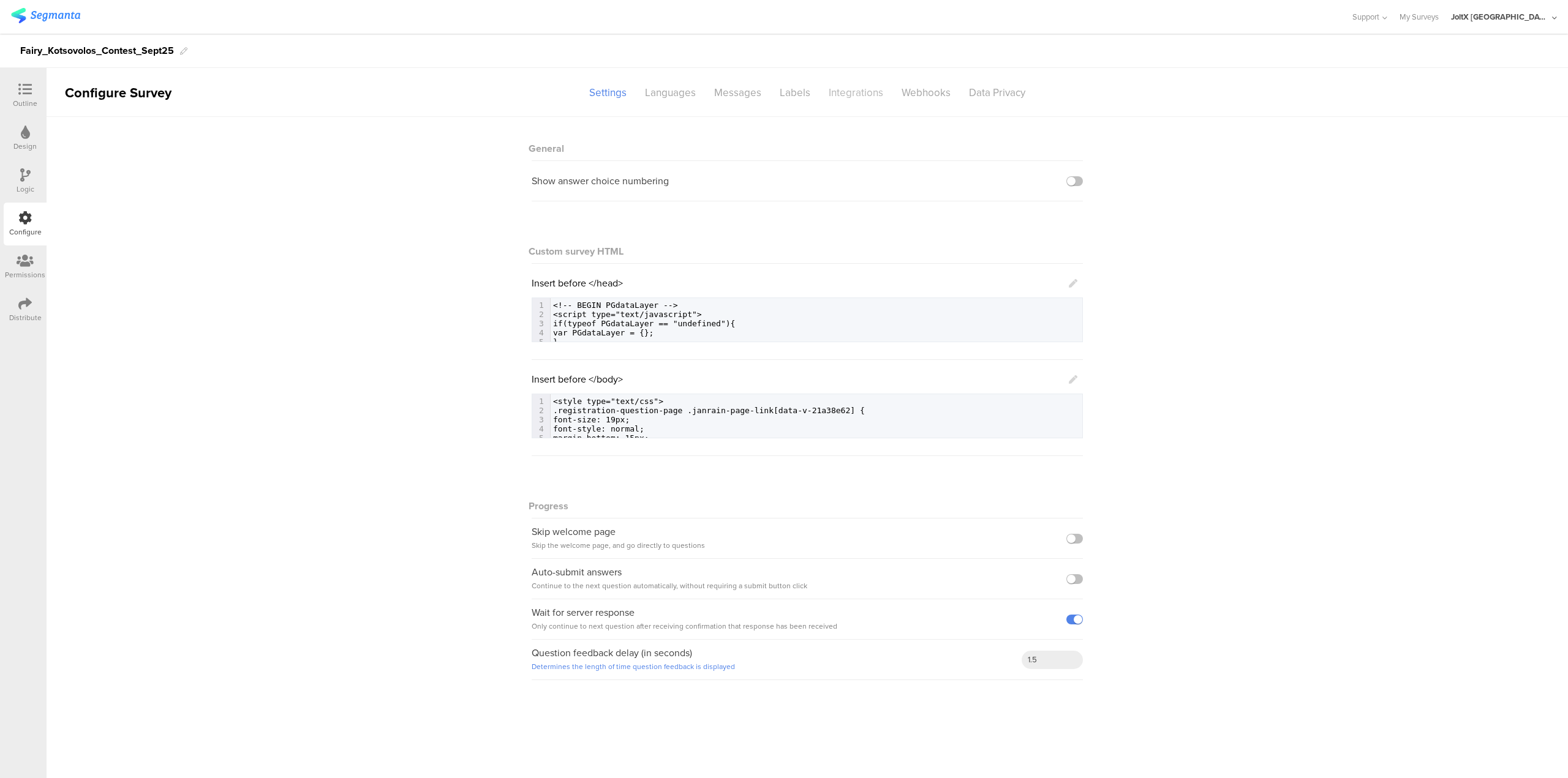
click at [783, 91] on div "Integrations" at bounding box center [856, 93] width 73 height 21
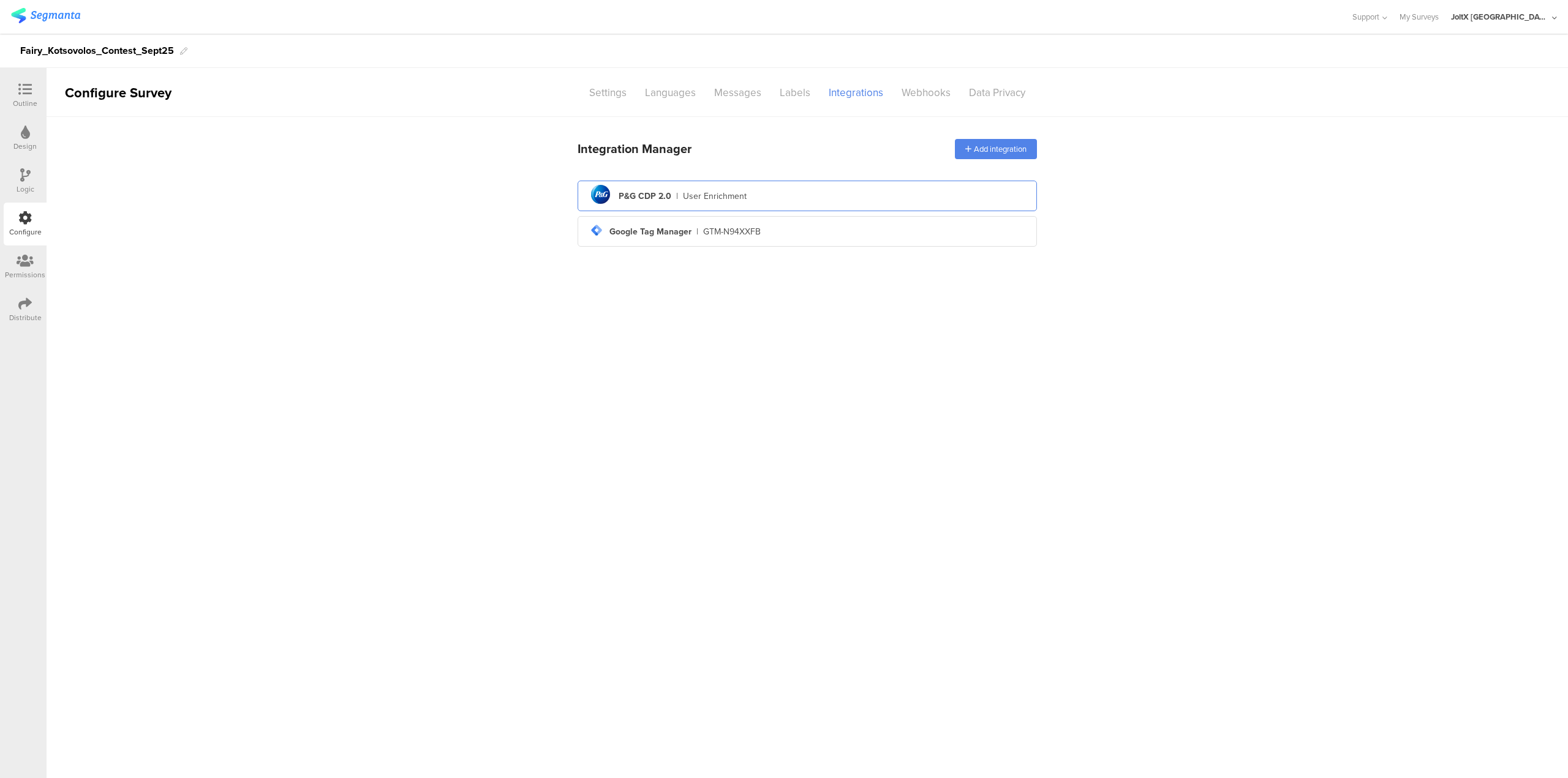
click at [783, 195] on div "pg logo P&G CDP 2.0 | User Enrichment" at bounding box center [807, 196] width 440 height 30
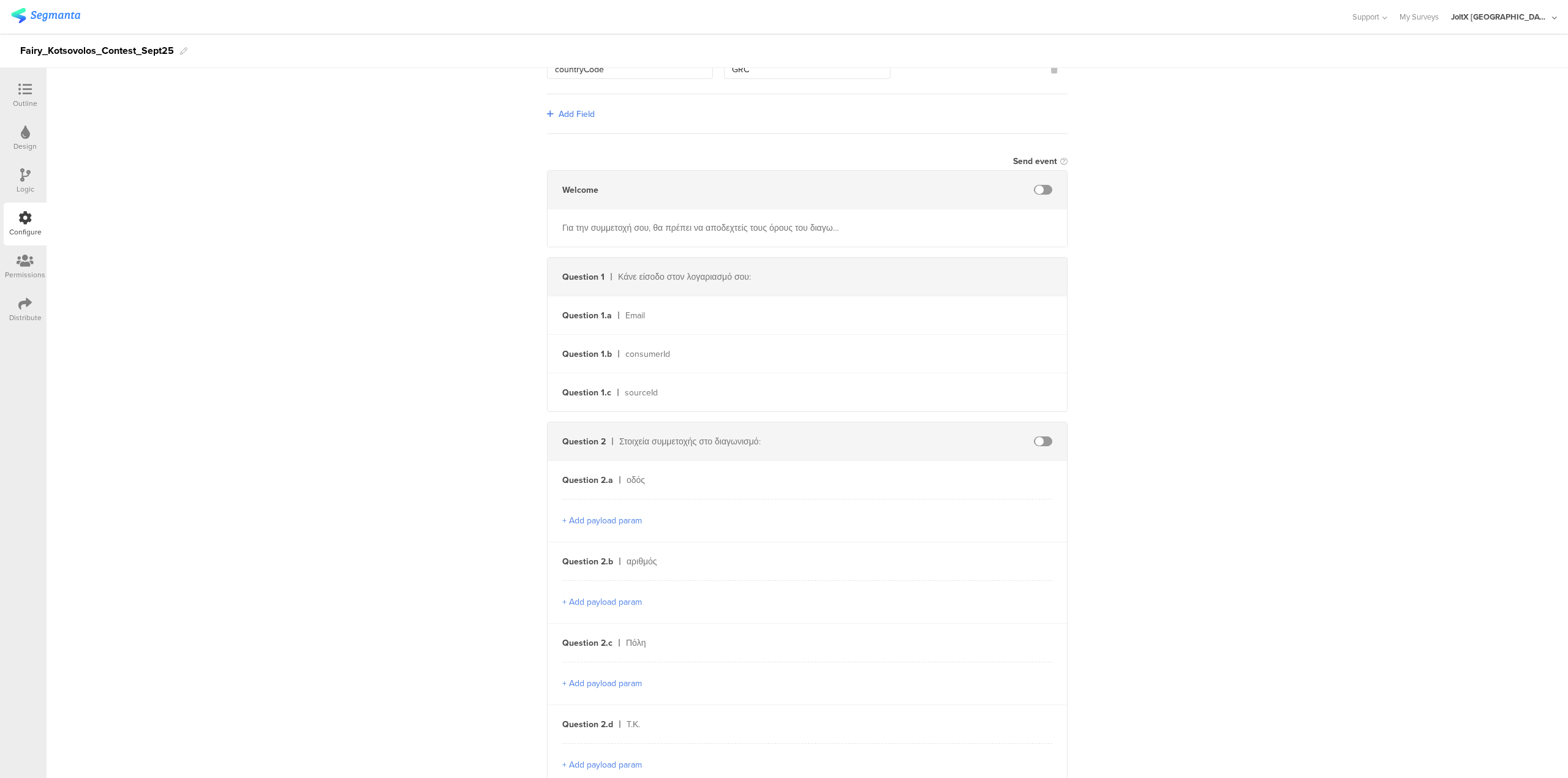
scroll to position [245, 0]
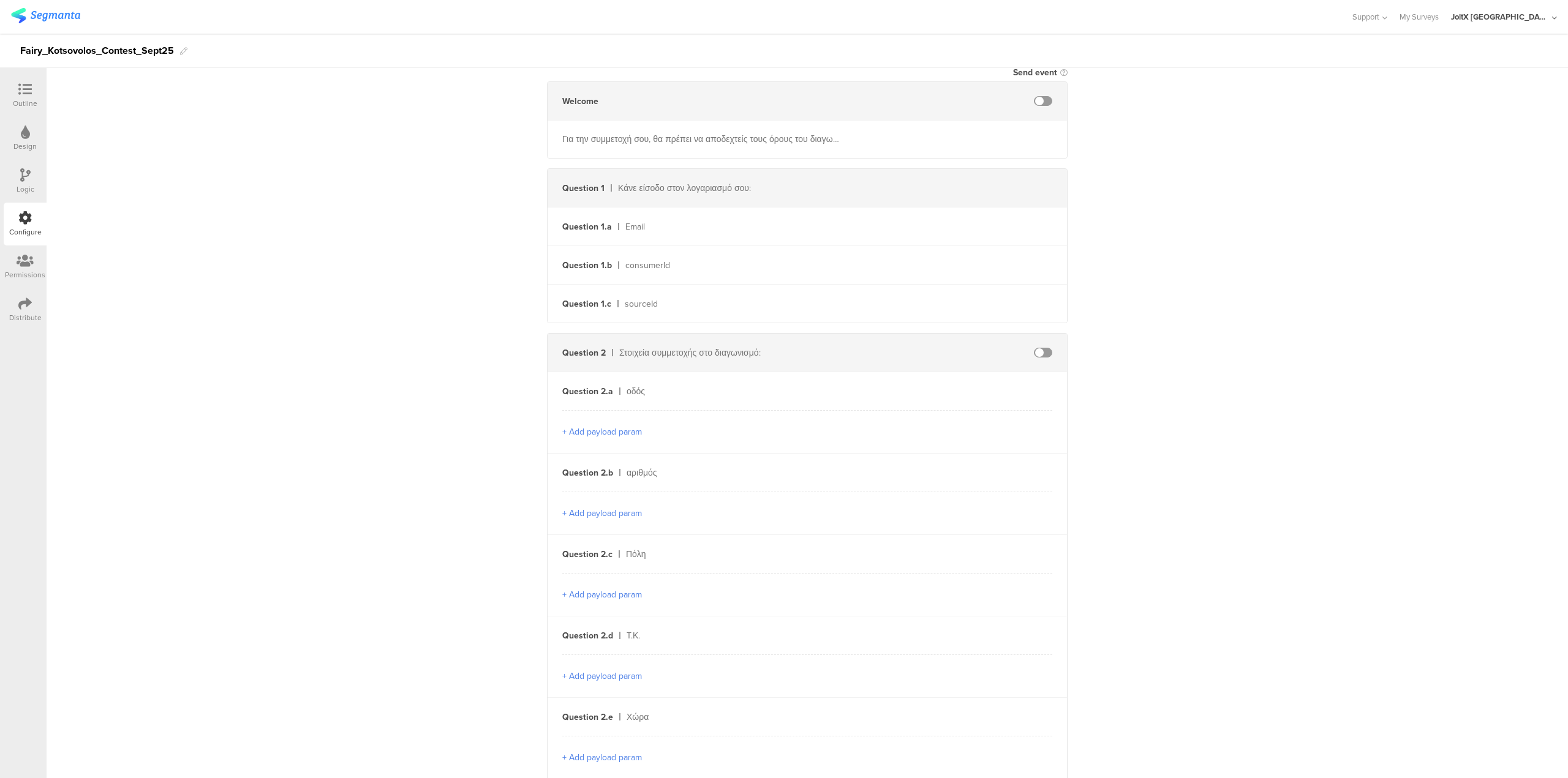
click at [626, 386] on button "+ Add payload param" at bounding box center [603, 432] width 80 height 13
click at [756, 385] on div "οδός" at bounding box center [733, 392] width 214 height 13
click at [783, 386] on div at bounding box center [808, 436] width 490 height 21
click at [783, 386] on icon at bounding box center [1039, 435] width 7 height 9
click at [773, 386] on div "Question 2.a οδός" at bounding box center [808, 391] width 519 height 38
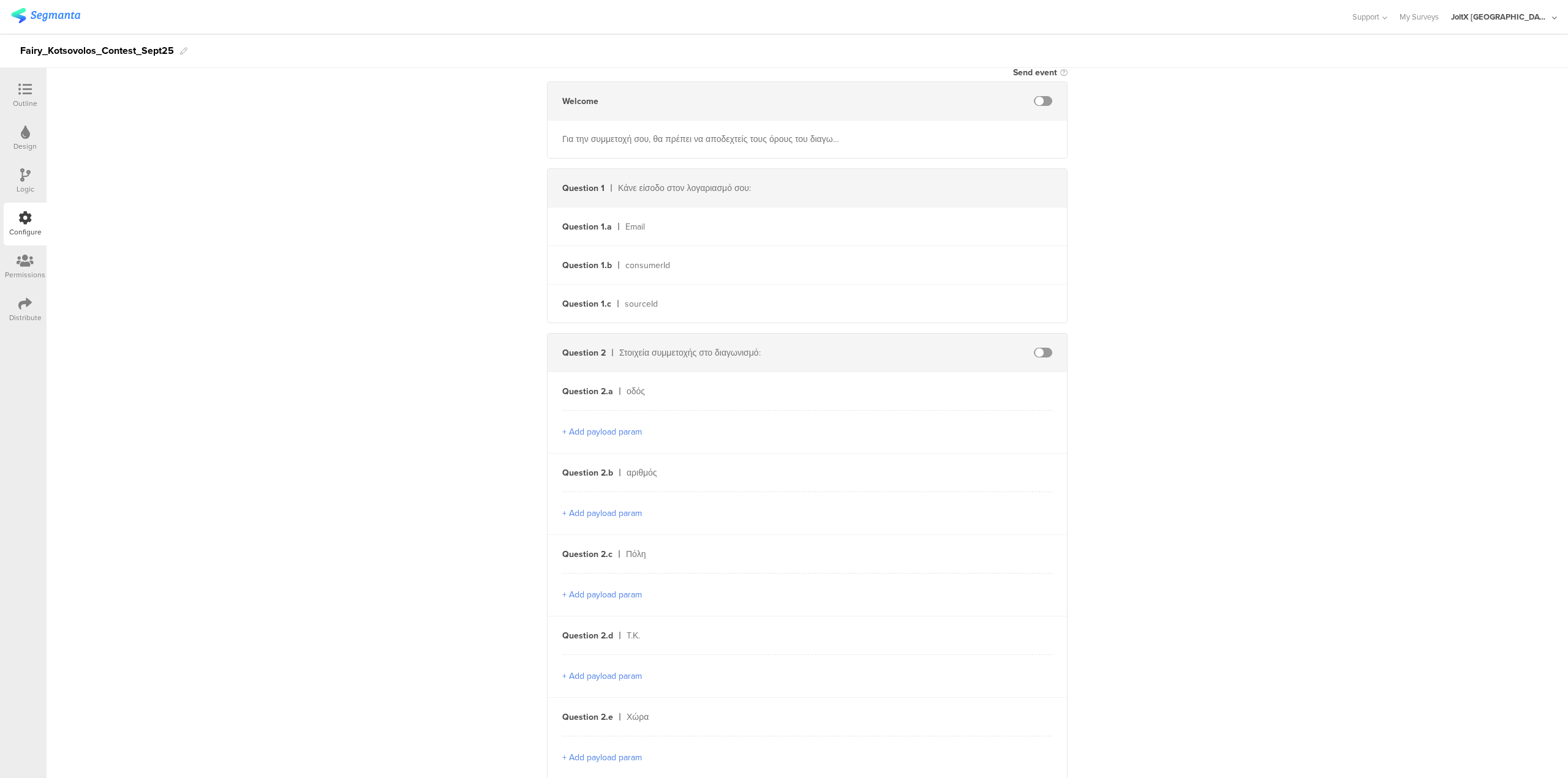
click at [783, 353] on span at bounding box center [1043, 353] width 19 height 10
click at [783, 386] on input "text" at bounding box center [937, 391] width 135 height 20
type input "A"
type input "addressStreet1"
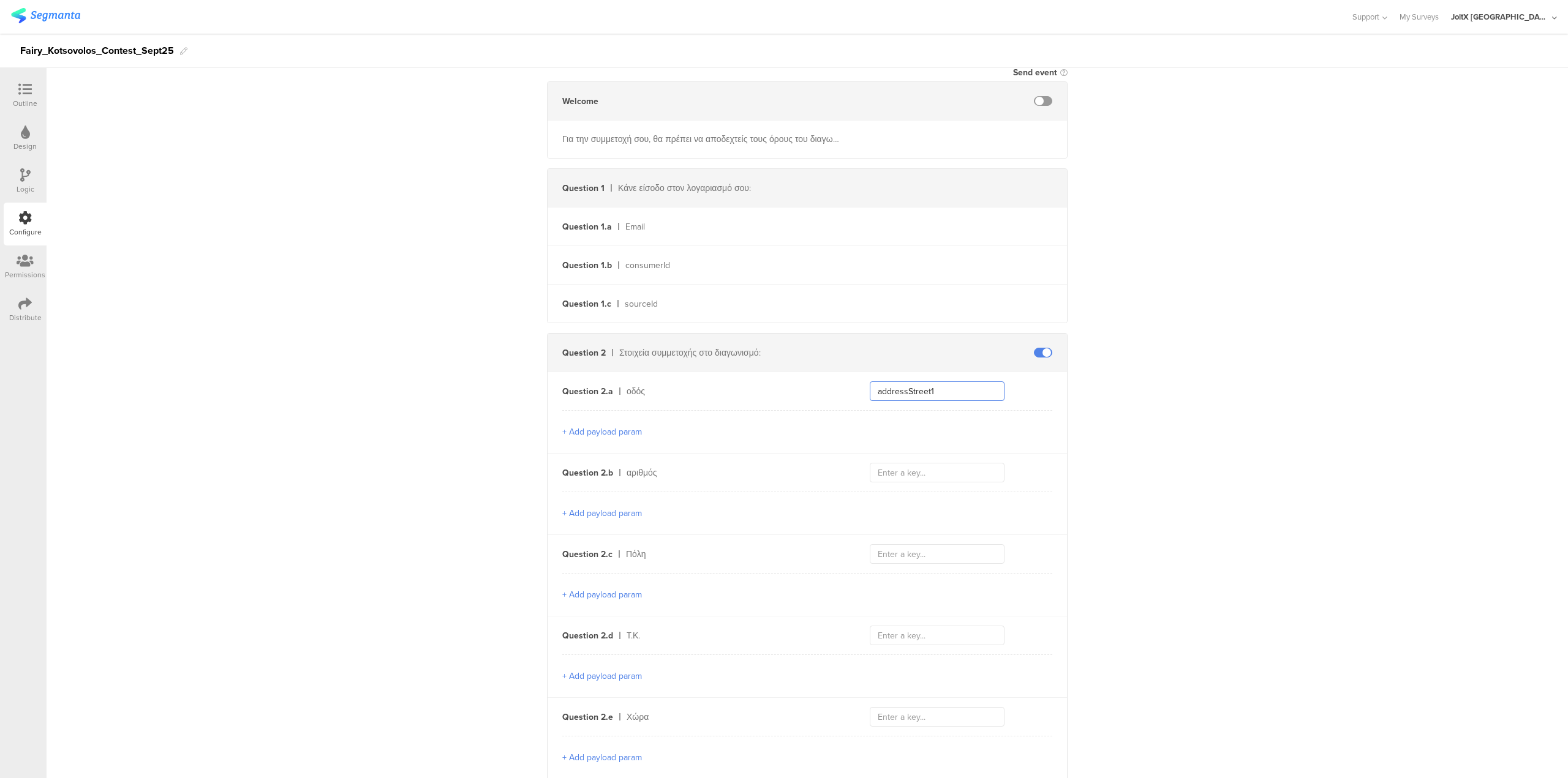
drag, startPoint x: 947, startPoint y: 393, endPoint x: 801, endPoint y: 393, distance: 146.0
click at [783, 386] on div "Question 2.a οδός addressStreet1" at bounding box center [808, 391] width 519 height 38
click at [783, 386] on input "text" at bounding box center [937, 473] width 135 height 20
paste input "addressStreet1"
type input "addressStreet2"
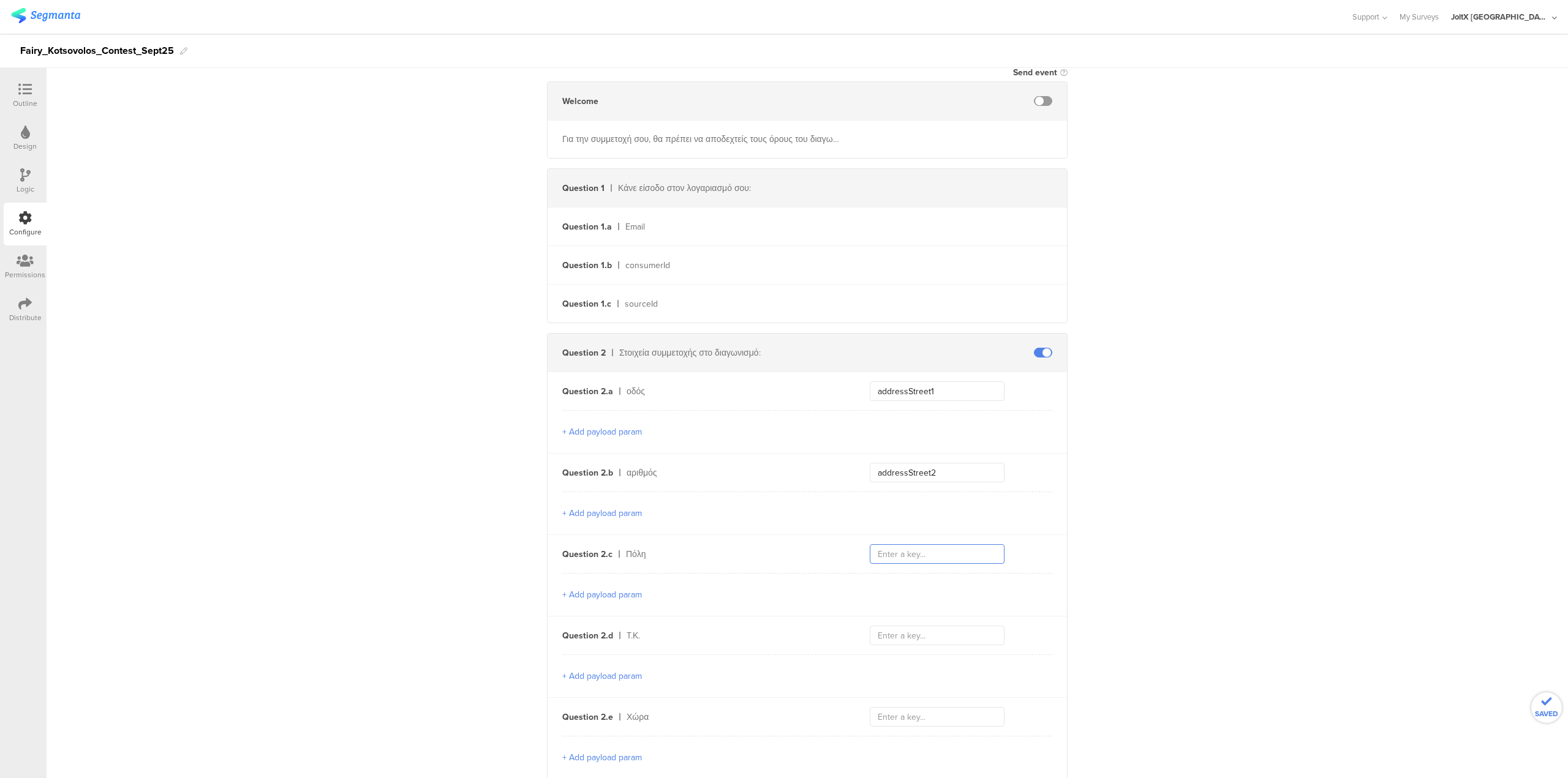
click at [783, 386] on input "text" at bounding box center [937, 554] width 135 height 20
paste input "addressStreet1"
type input "addressCity"
click at [783, 386] on input "text" at bounding box center [937, 636] width 135 height 20
paste input "addressStreet1"
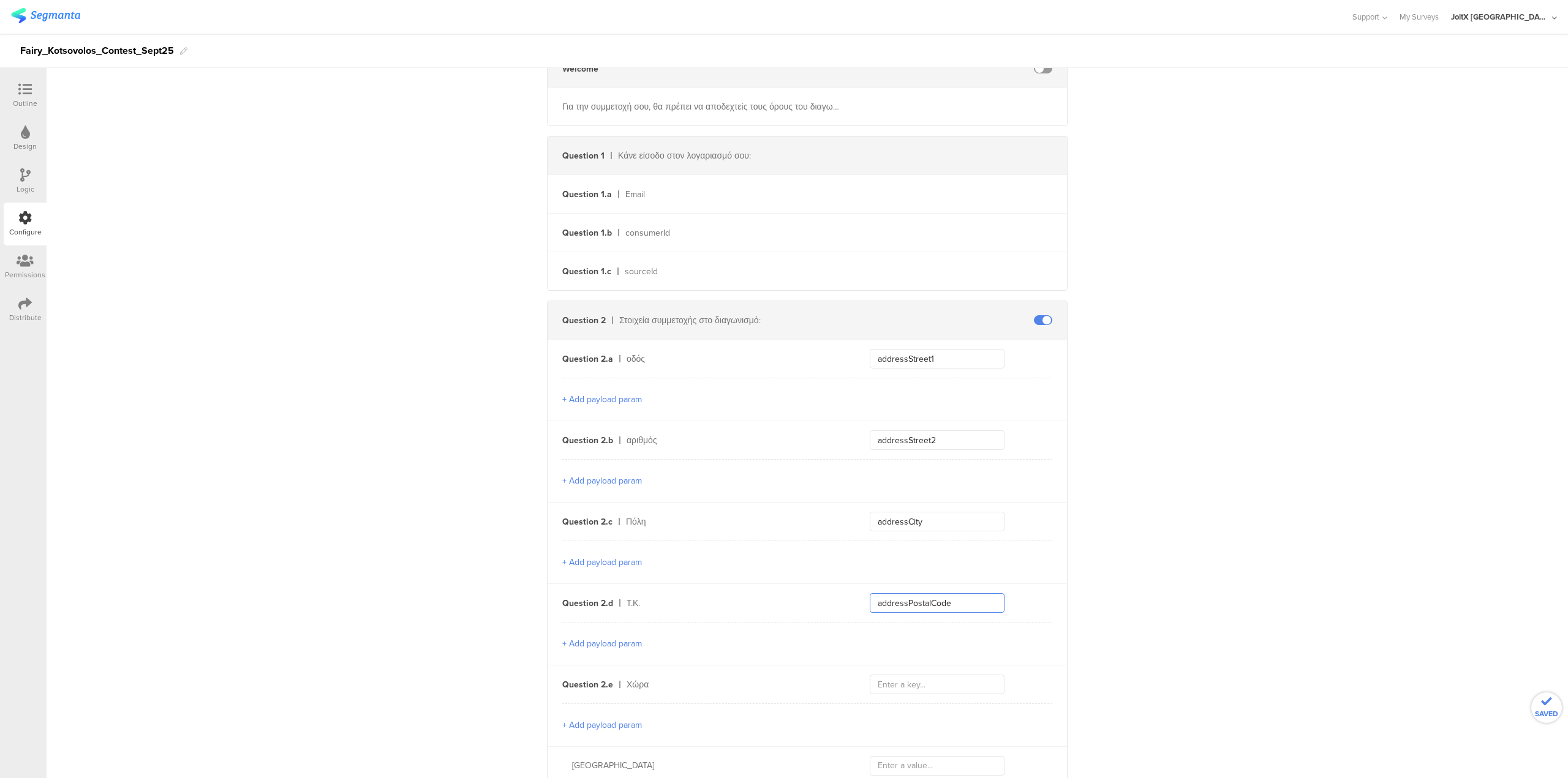
scroll to position [306, 0]
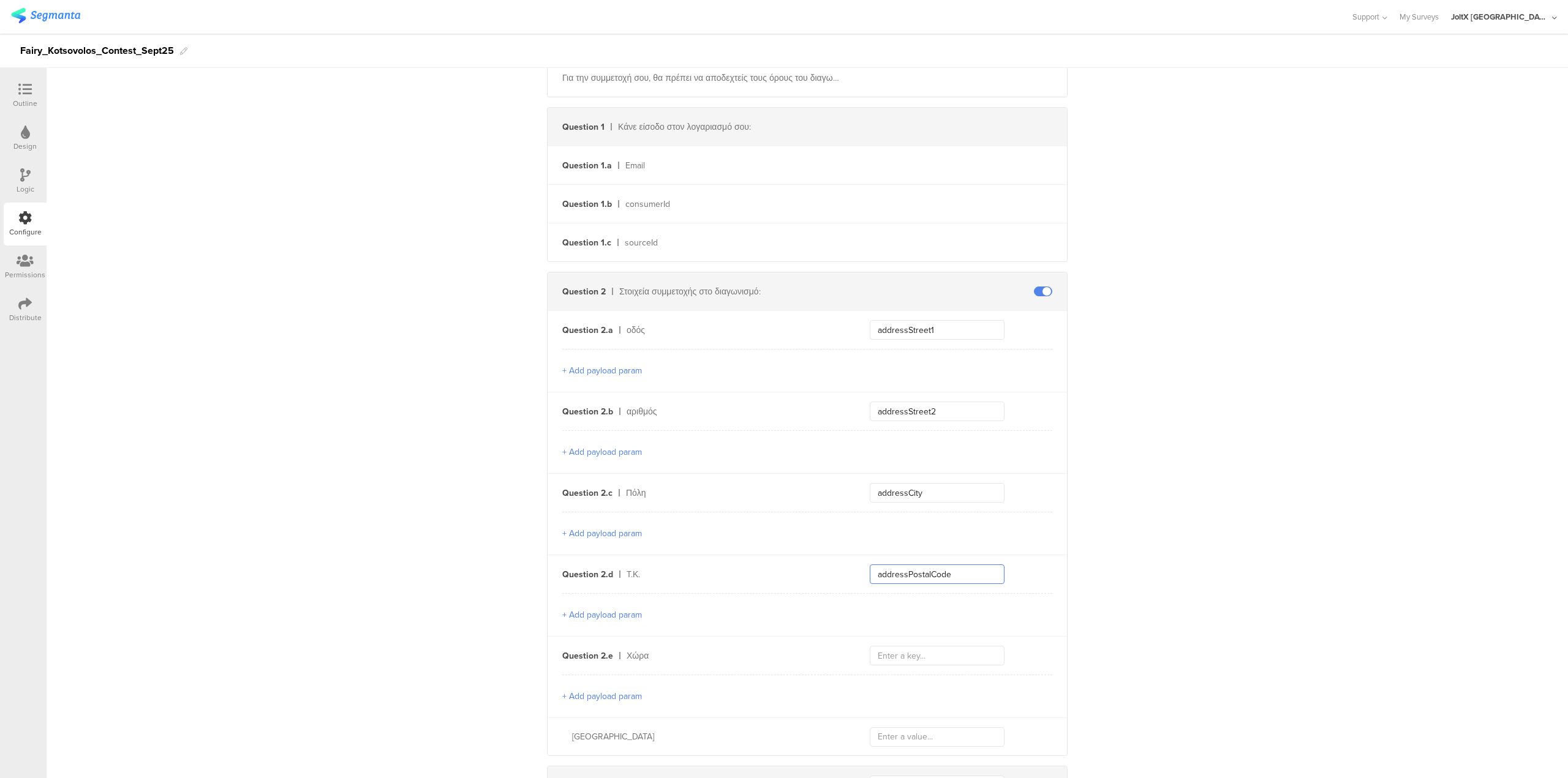
type input "addressPostalCode"
click at [783, 386] on input "text" at bounding box center [937, 656] width 135 height 20
paste input "addressStreet1"
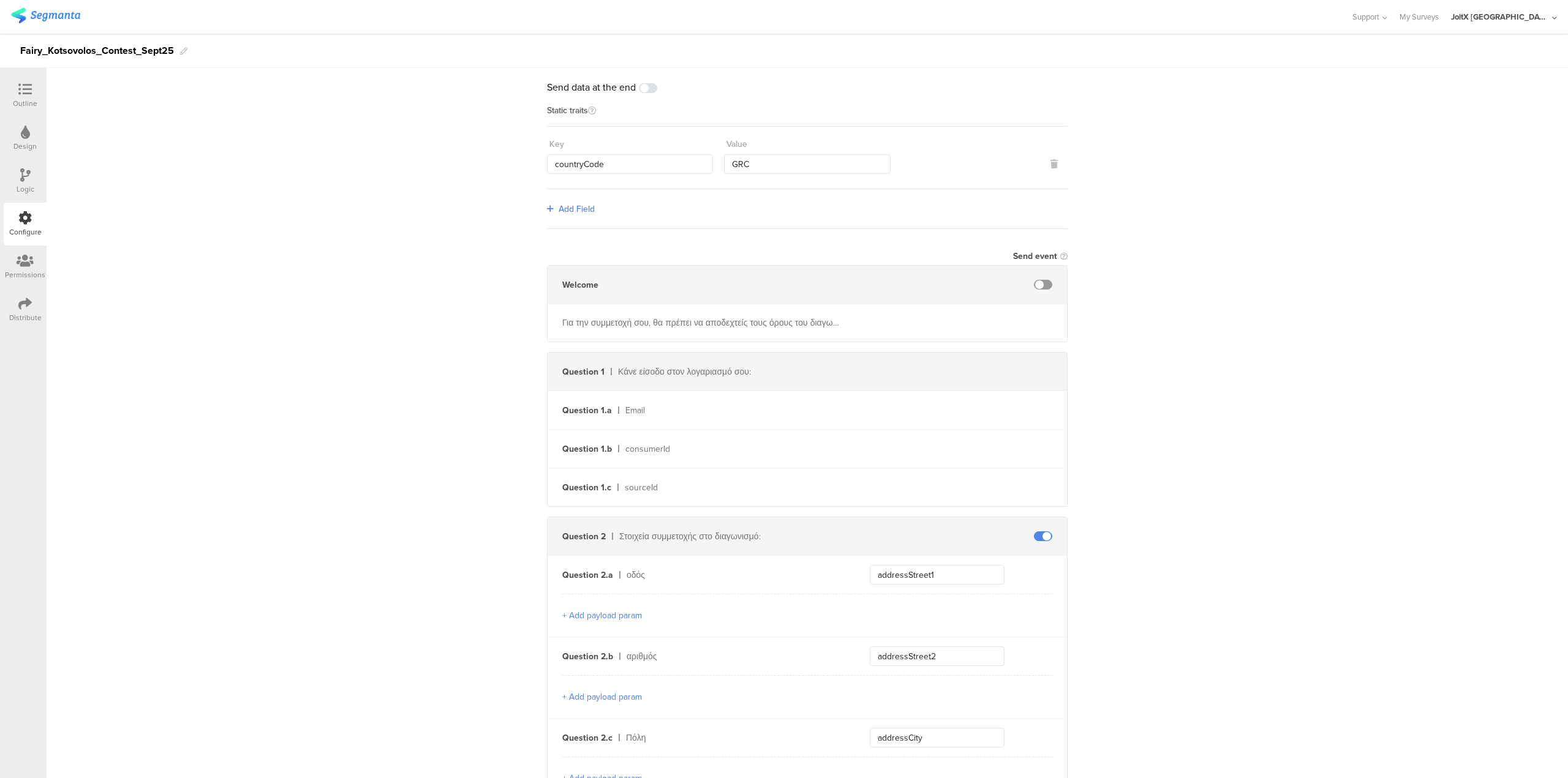
scroll to position [0, 0]
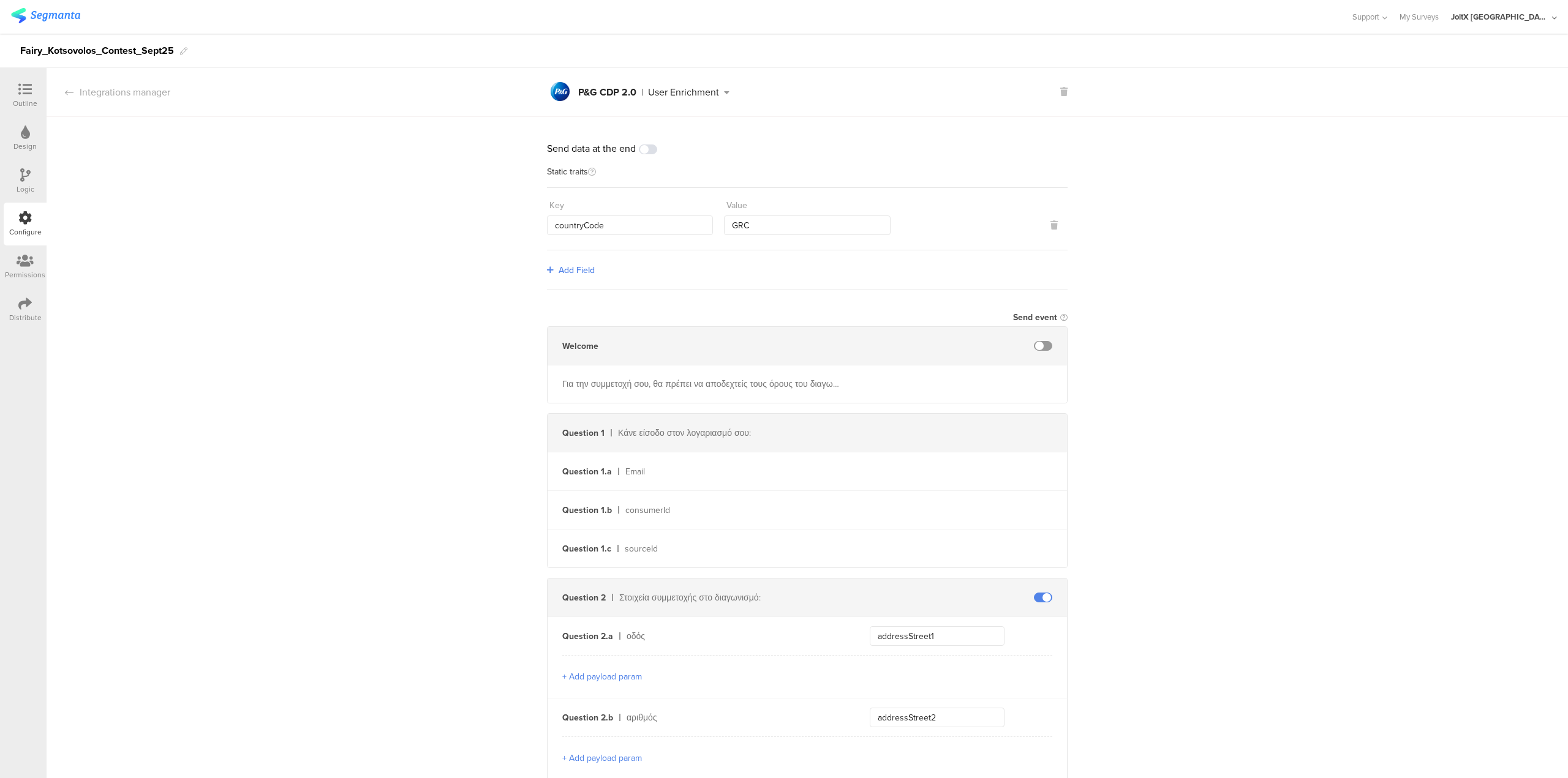
type input "addressCountry"
click at [783, 386] on div "Question 1 Κάνε είσοδο στον λογαριασμό σου:" at bounding box center [808, 433] width 519 height 38
click at [15, 217] on div "Configure" at bounding box center [25, 224] width 43 height 43
click at [646, 149] on span at bounding box center [648, 149] width 19 height 10
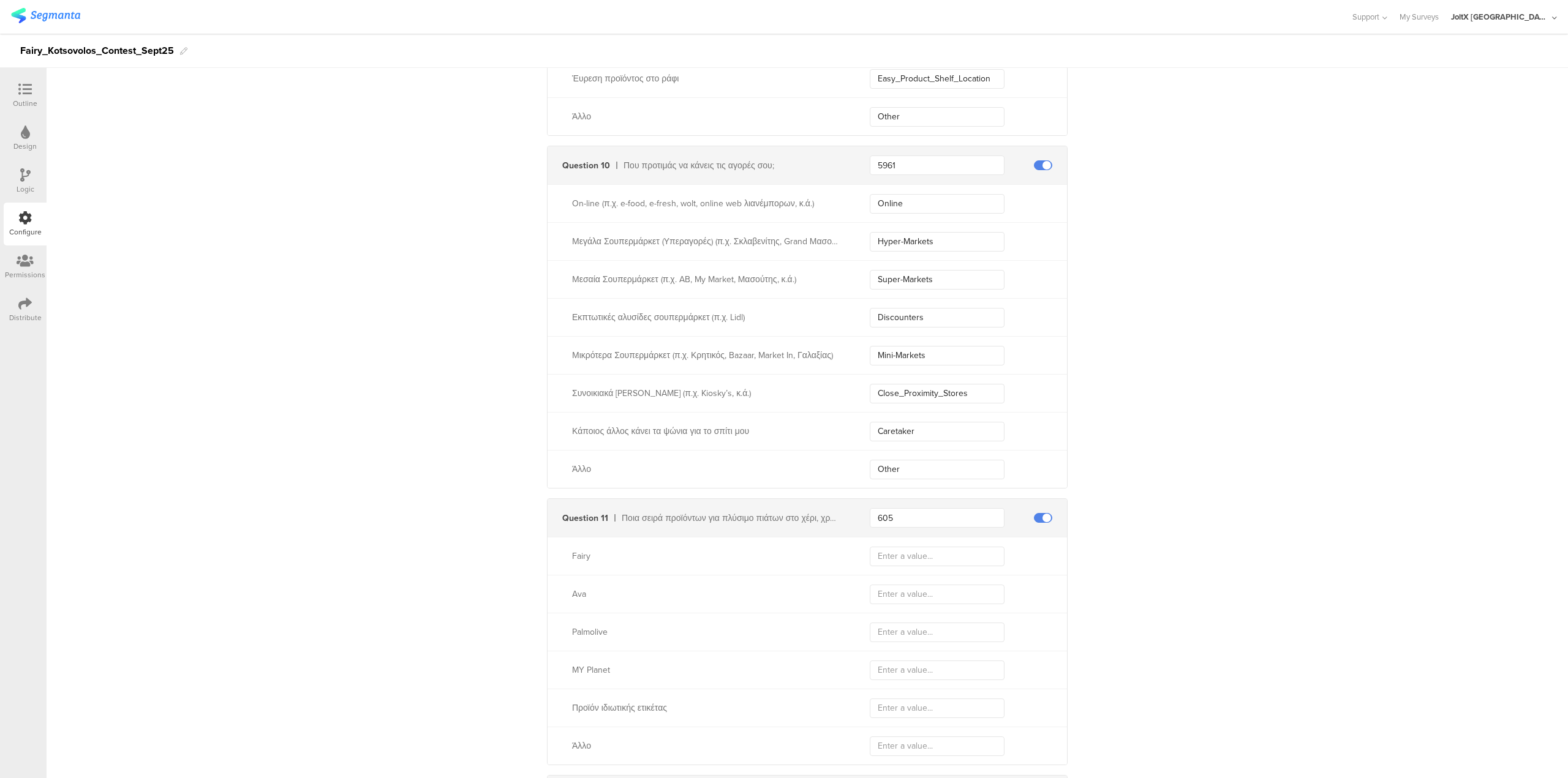
scroll to position [3358, 0]
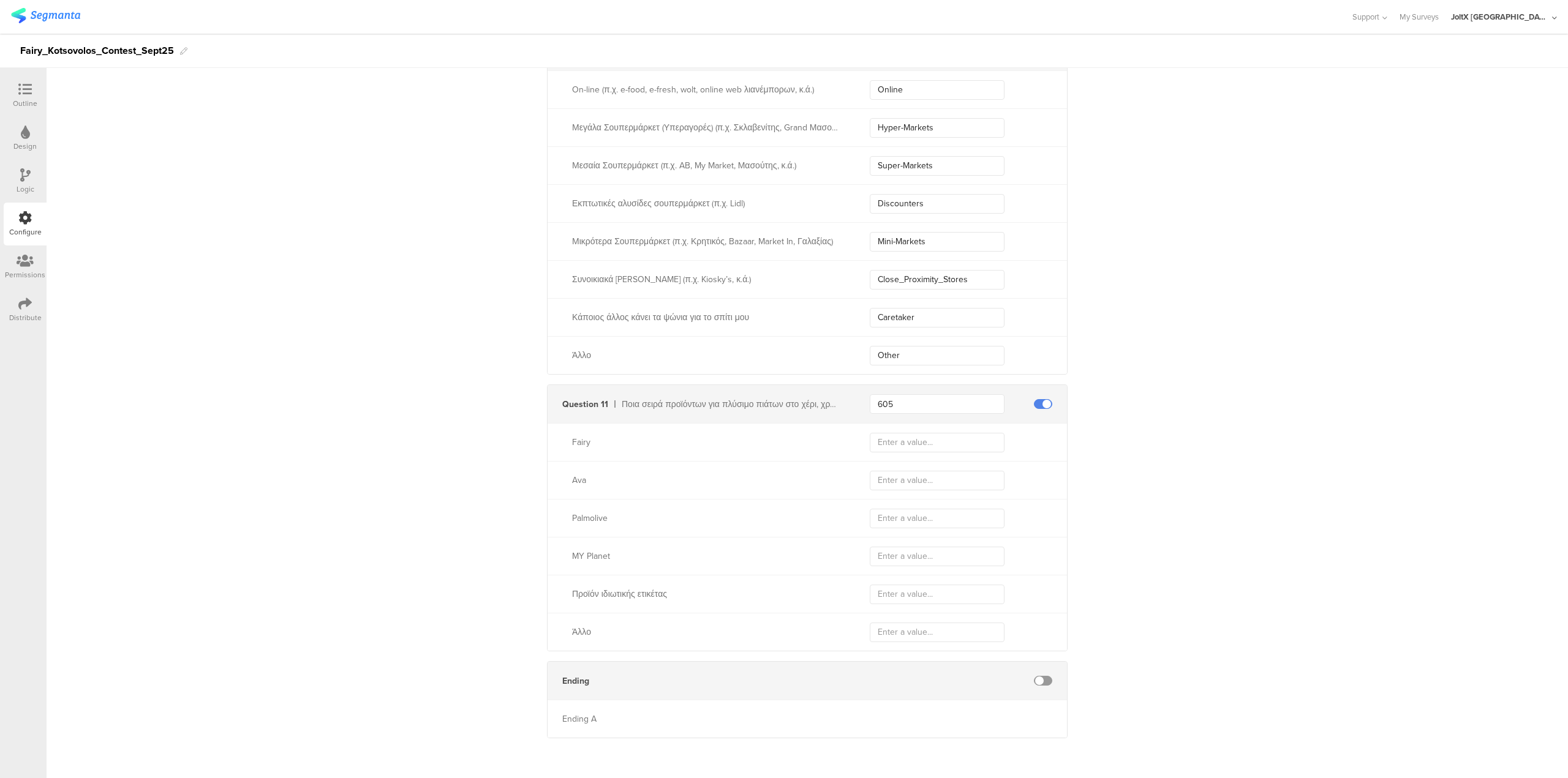
click at [28, 227] on div "Configure" at bounding box center [25, 233] width 33 height 11
click at [24, 178] on icon at bounding box center [25, 175] width 11 height 14
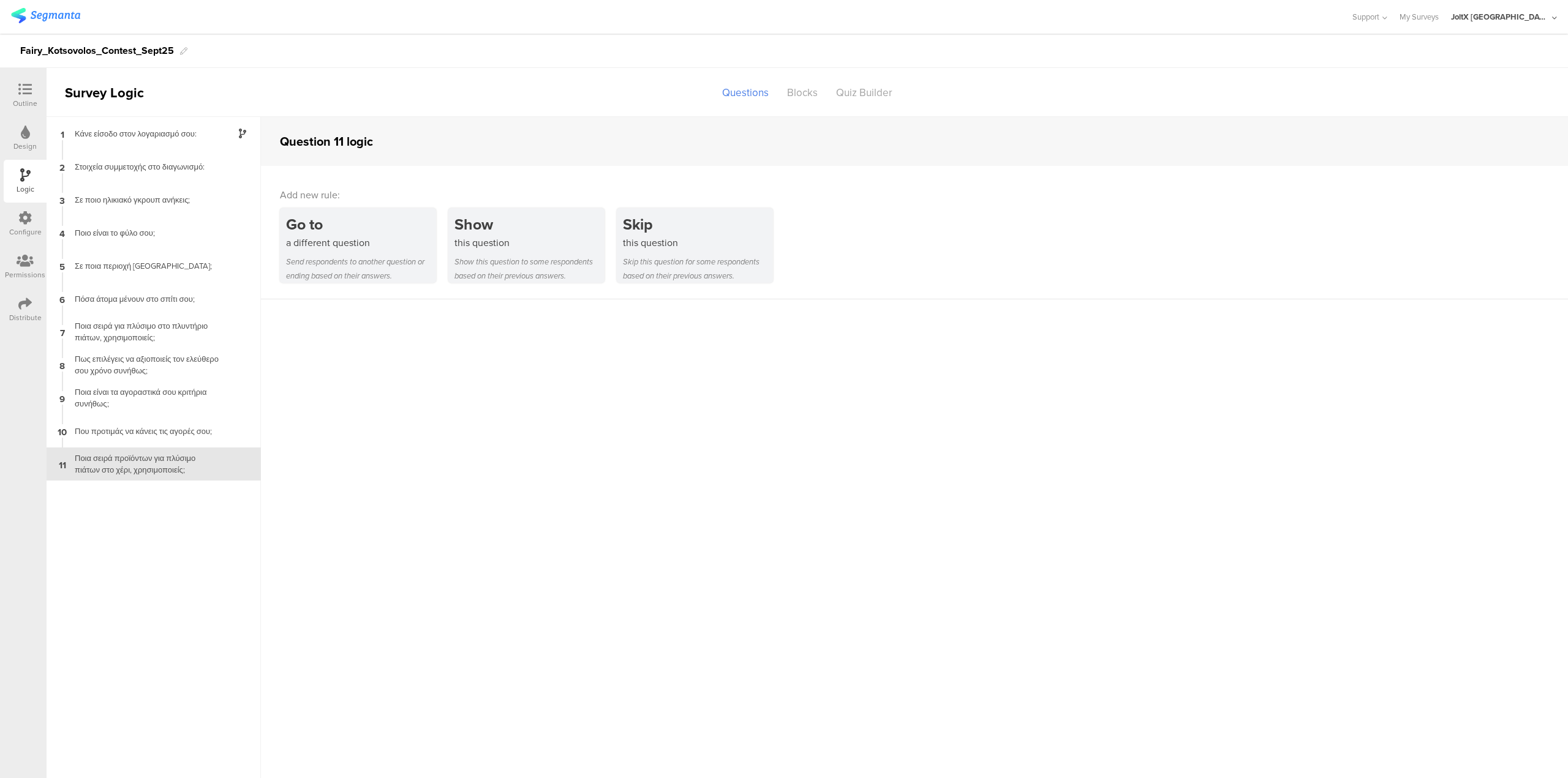
click at [20, 222] on icon at bounding box center [25, 218] width 14 height 14
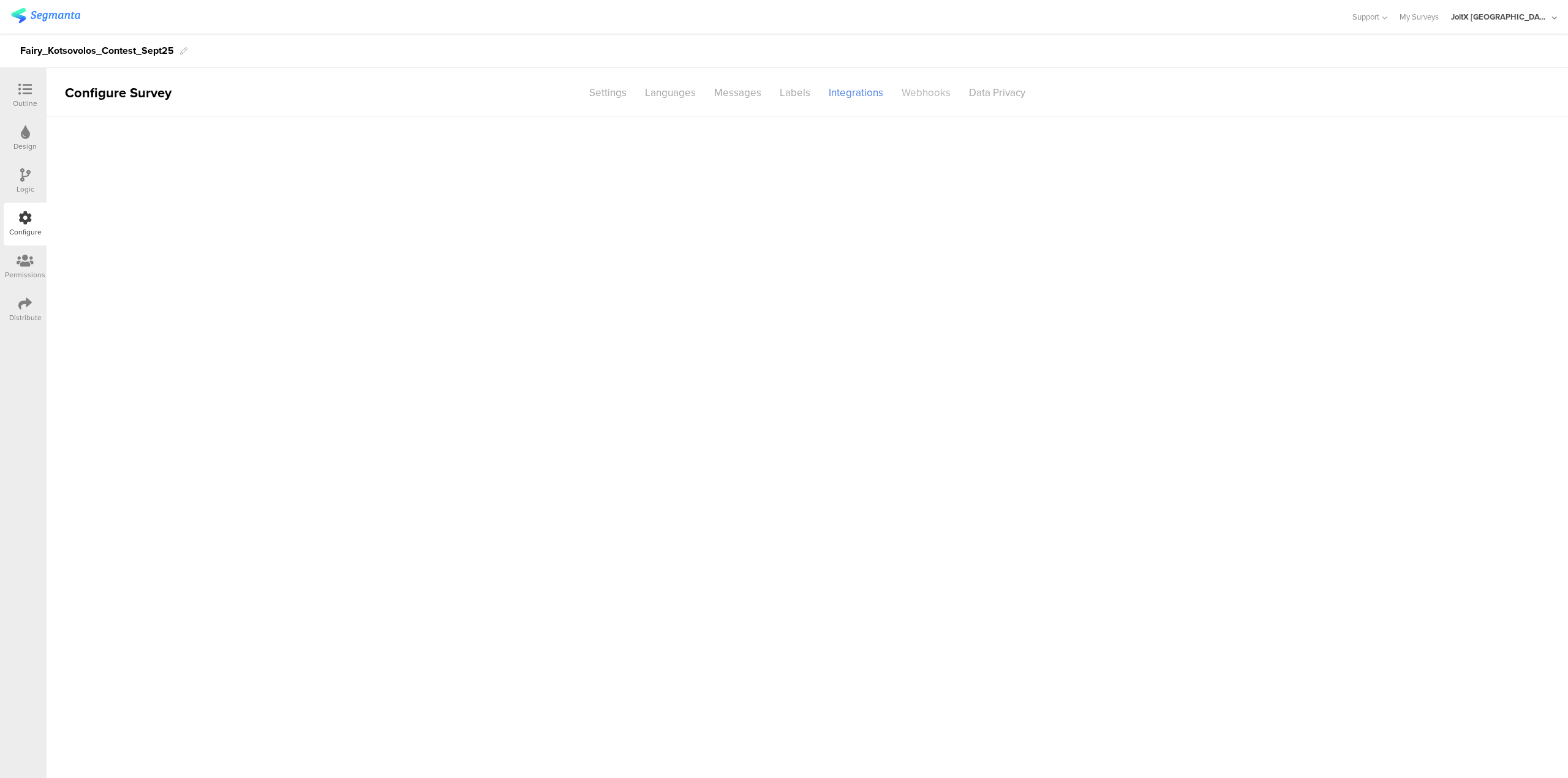
click at [783, 91] on div "Webhooks" at bounding box center [926, 93] width 68 height 21
click at [648, 140] on div "Add Hook" at bounding box center [810, 136] width 392 height 14
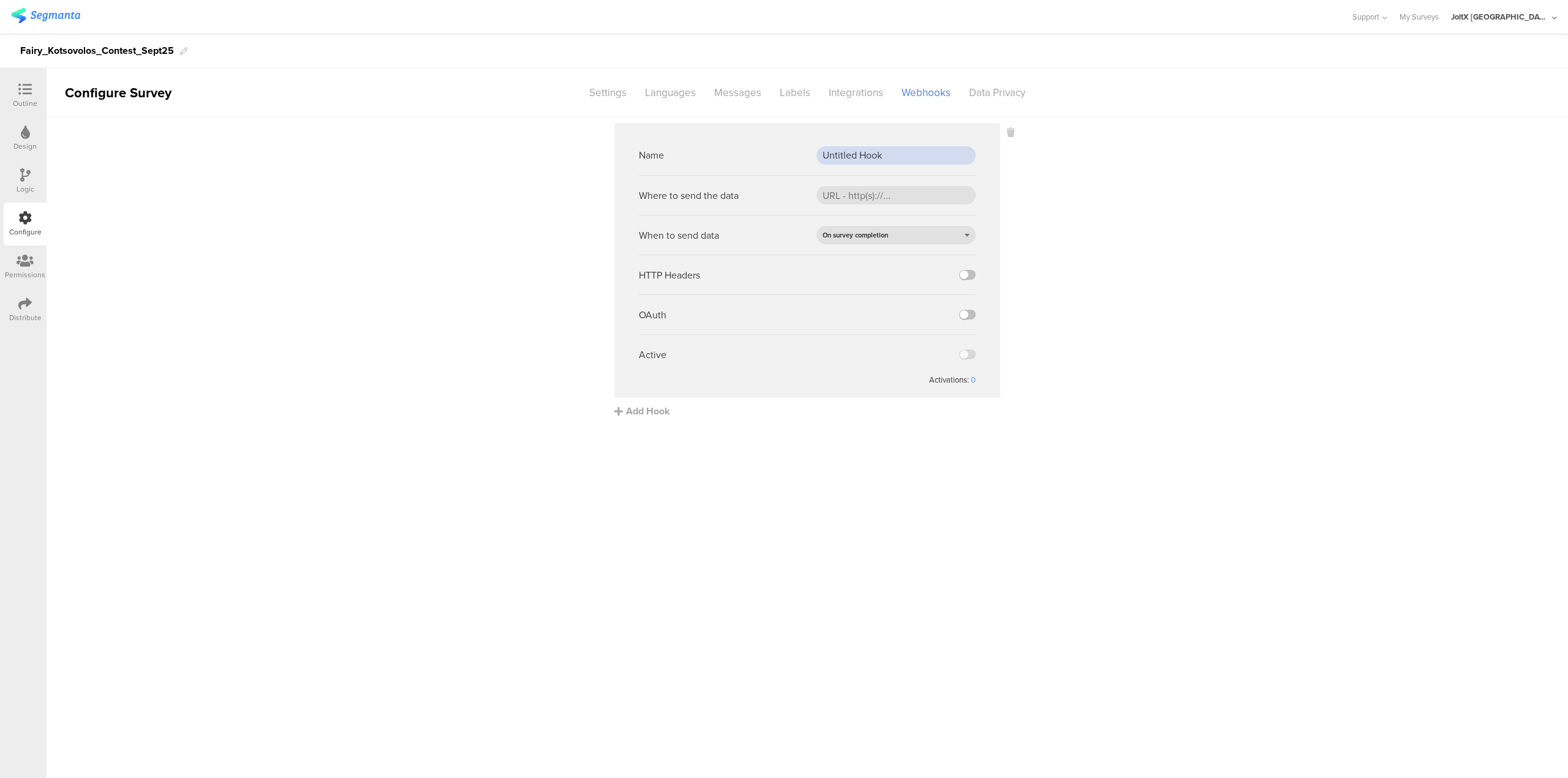
click at [783, 158] on input "Untitled Hook" at bounding box center [896, 155] width 159 height 19
type input "c"
type input "C360"
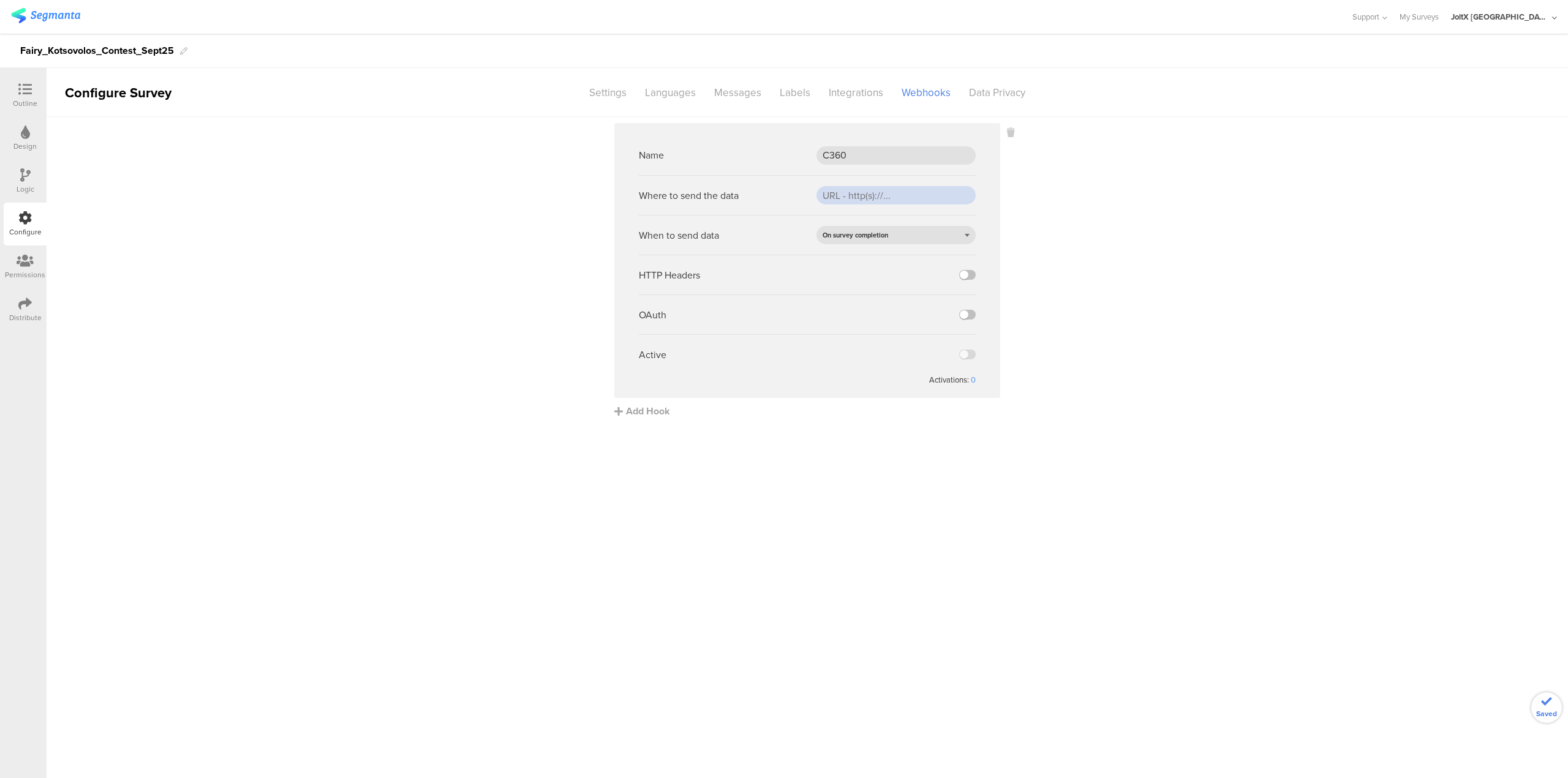
click at [783, 198] on input "url" at bounding box center [896, 195] width 159 height 19
paste input "addressStreet1"
drag, startPoint x: 898, startPoint y: 198, endPoint x: 755, endPoint y: 198, distance: 143.0
click at [755, 198] on div "Where to send the data addressStreet1" at bounding box center [807, 195] width 337 height 40
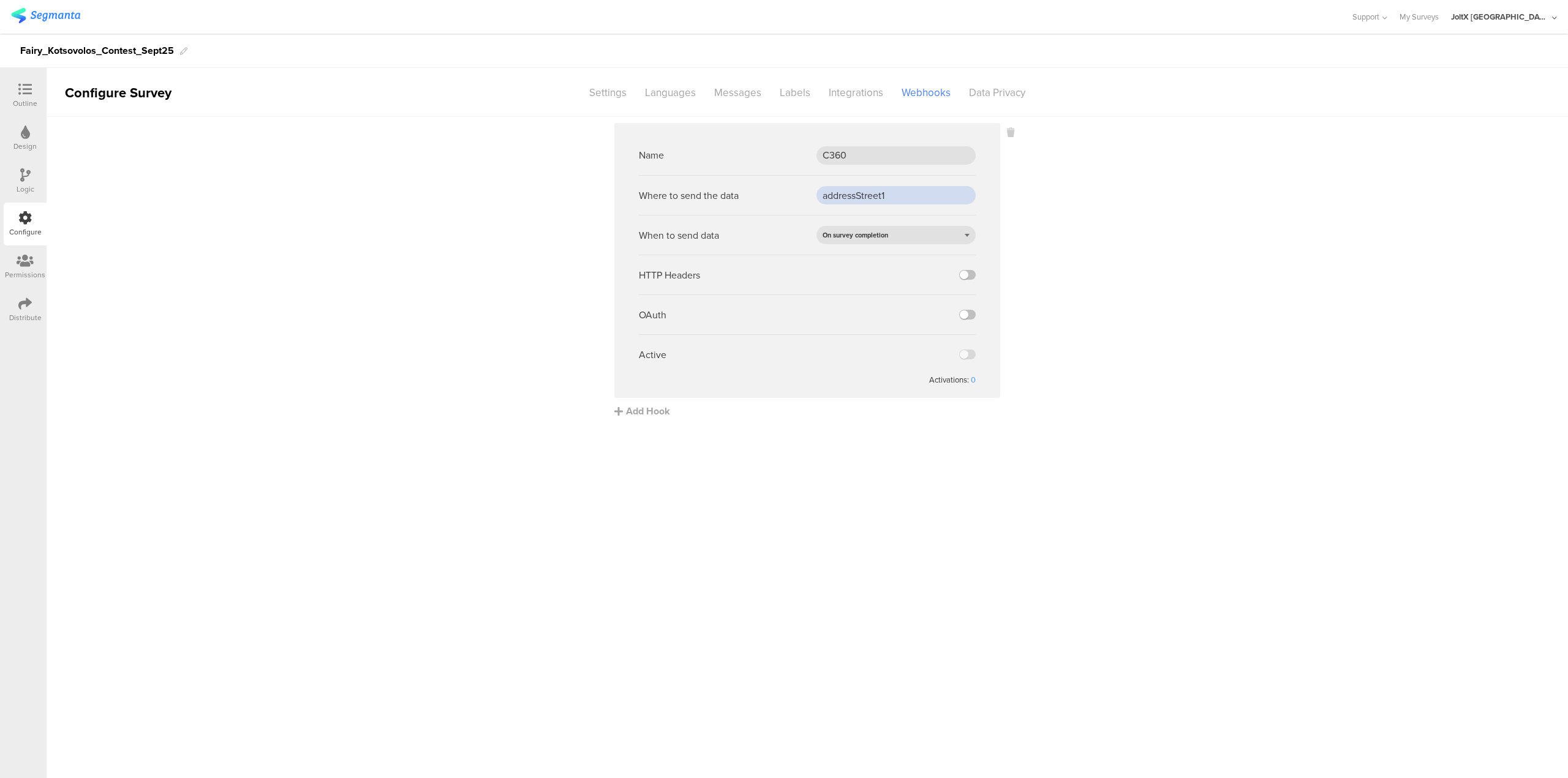
drag, startPoint x: 893, startPoint y: 195, endPoint x: 657, endPoint y: 219, distance: 237.2
click at [661, 219] on ng-form "Name C360 Where to send the data addressStreet1 When to send data On survey com…" at bounding box center [807, 260] width 337 height 251
paste input "https://fn.segmentapis.com/?b=a2pXUkVzSk4xaUF6c0Y5ajJVeXZxajo6RTJhSHhJckpkN3RSR…"
type input "https://fn.segmentapis.com/?b=a2pXUkVzSk4xaUF6c0Y5ajJVeXZxajo6RTJhSHhJckpkN3RSR…"
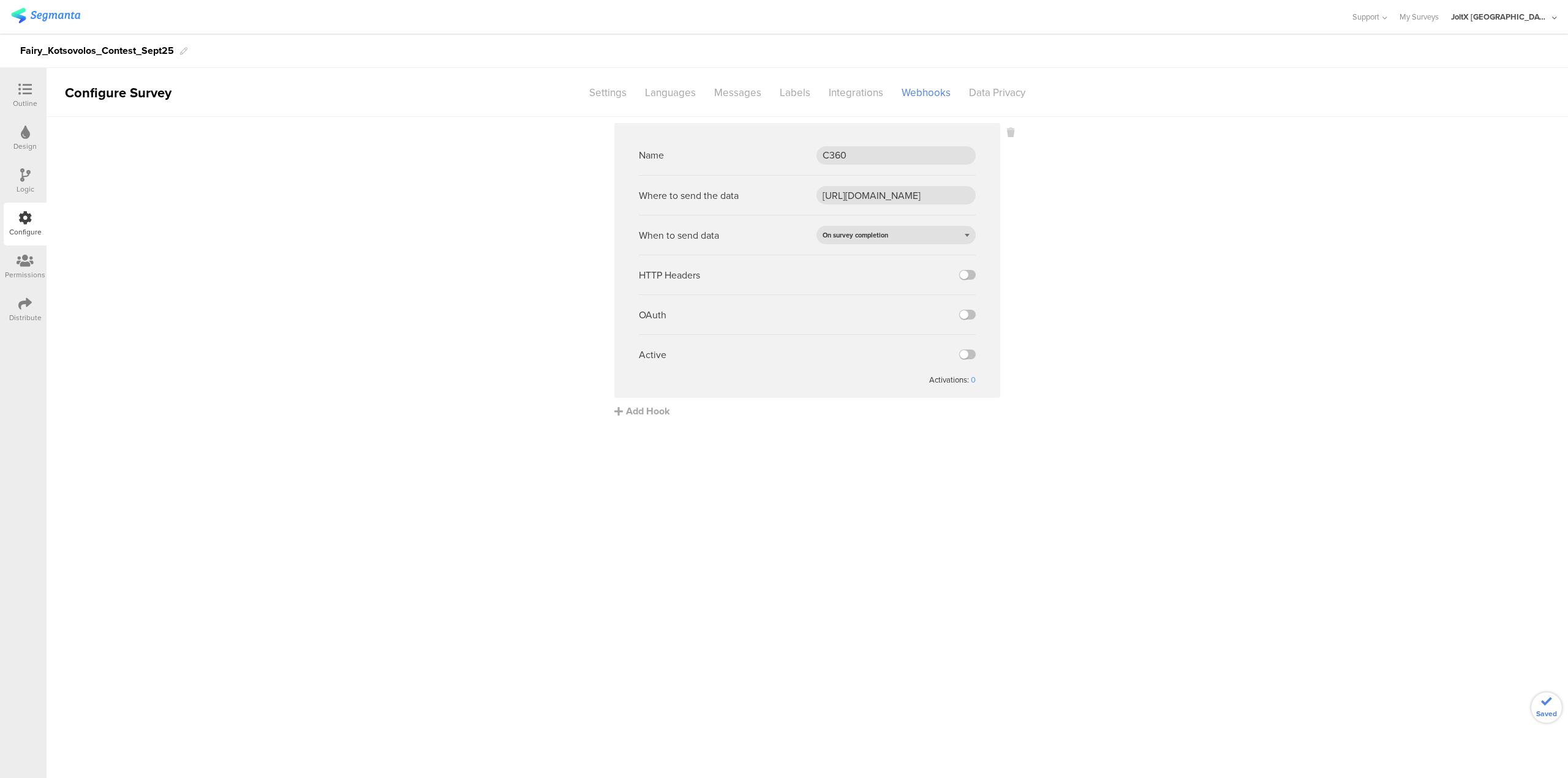
scroll to position [0, 0]
click at [783, 238] on span "On survey completion" at bounding box center [855, 235] width 65 height 10
click at [783, 238] on div "On survey completion" at bounding box center [896, 235] width 159 height 19
click at [783, 359] on div "Active" at bounding box center [807, 354] width 337 height 40
click at [783, 352] on label at bounding box center [968, 354] width 16 height 10
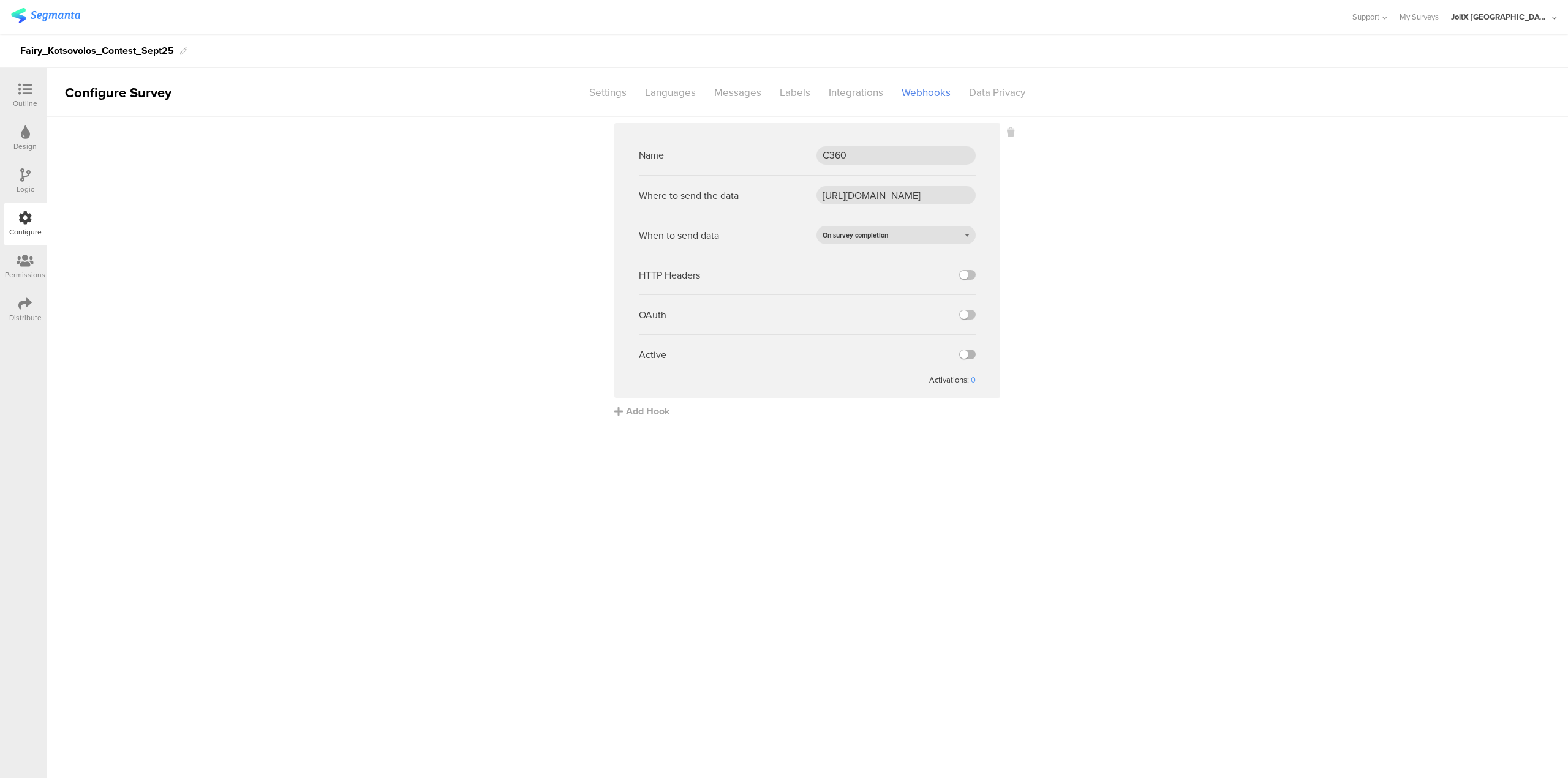
click at [0, 0] on input "checkbox" at bounding box center [0, 0] width 0 height 0
click at [626, 100] on div "Settings" at bounding box center [608, 93] width 56 height 21
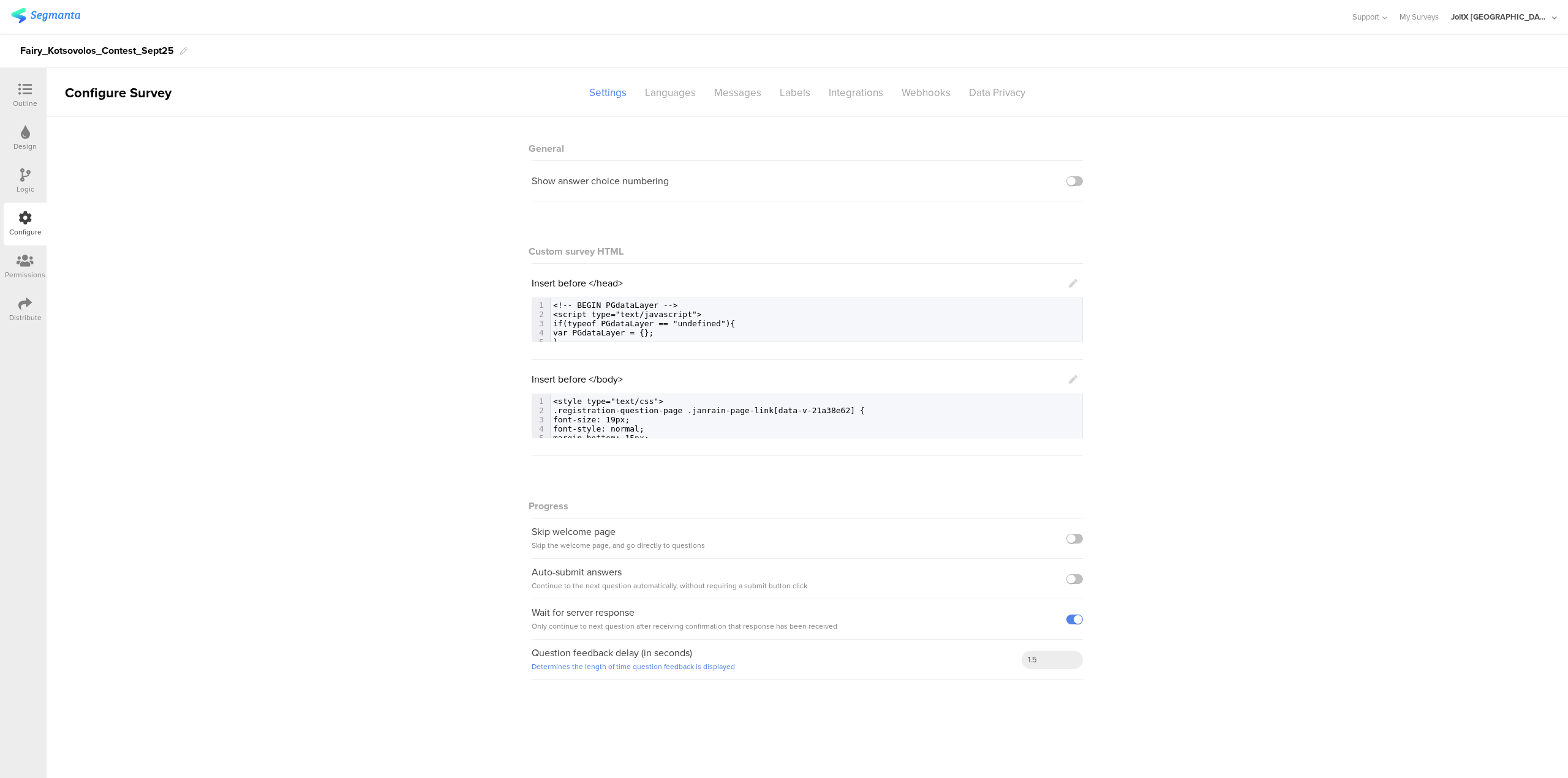
click at [34, 90] on div at bounding box center [25, 90] width 24 height 16
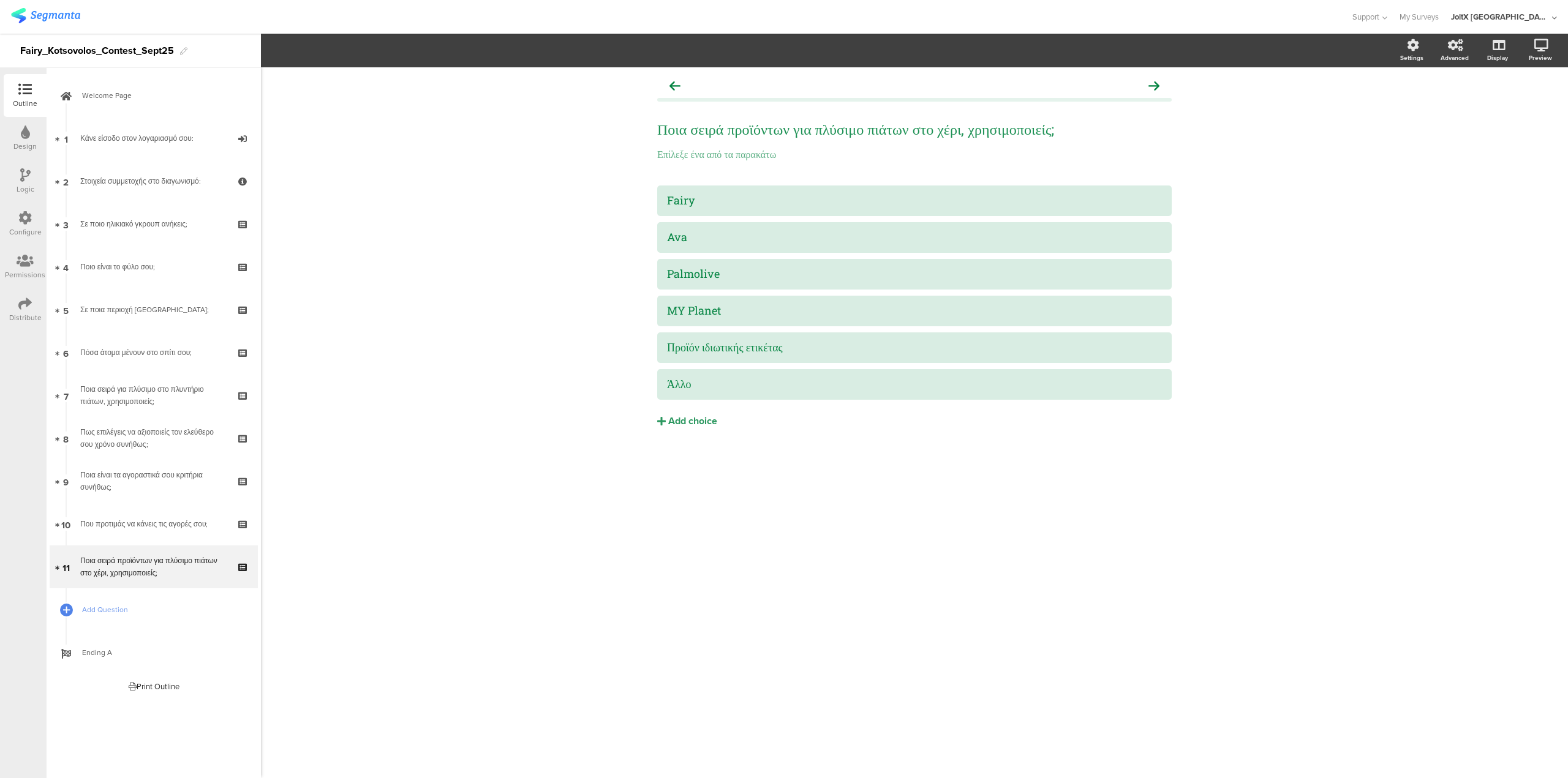
click at [19, 212] on icon at bounding box center [25, 218] width 14 height 14
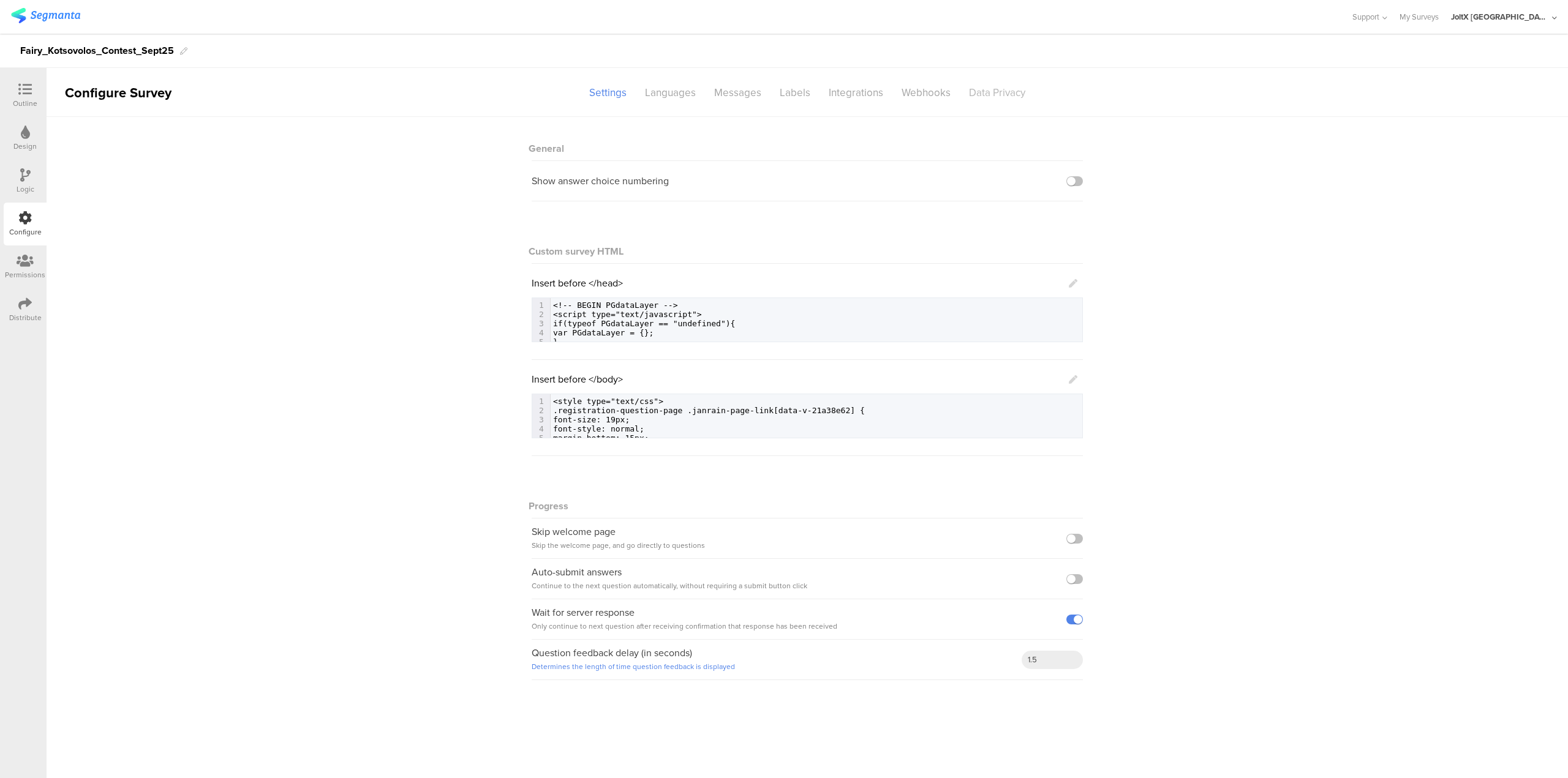
click at [783, 102] on div "Data Privacy" at bounding box center [997, 93] width 75 height 21
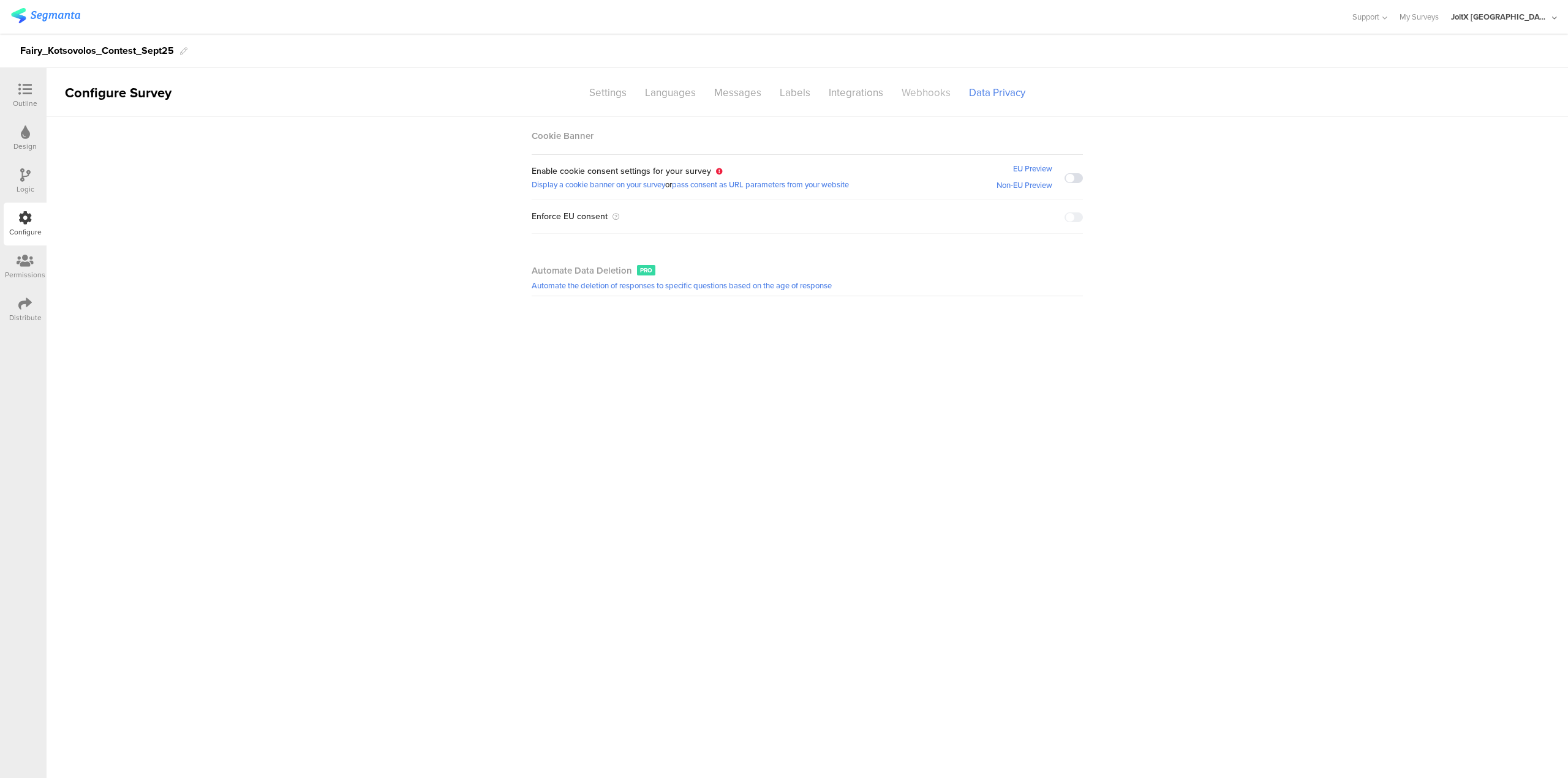
click at [783, 92] on div "Webhooks" at bounding box center [926, 93] width 68 height 21
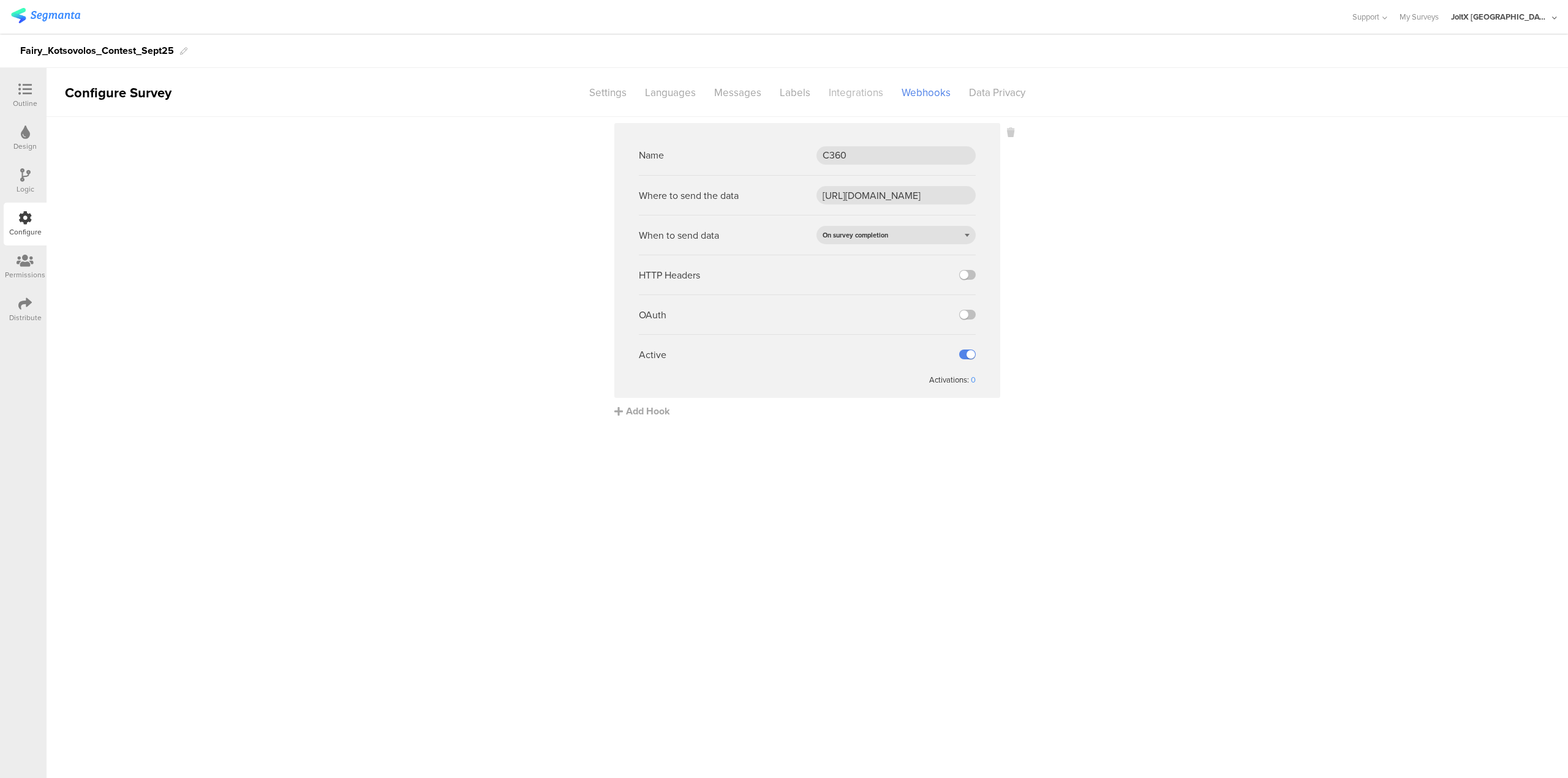
click at [783, 91] on div "Integrations" at bounding box center [856, 93] width 73 height 21
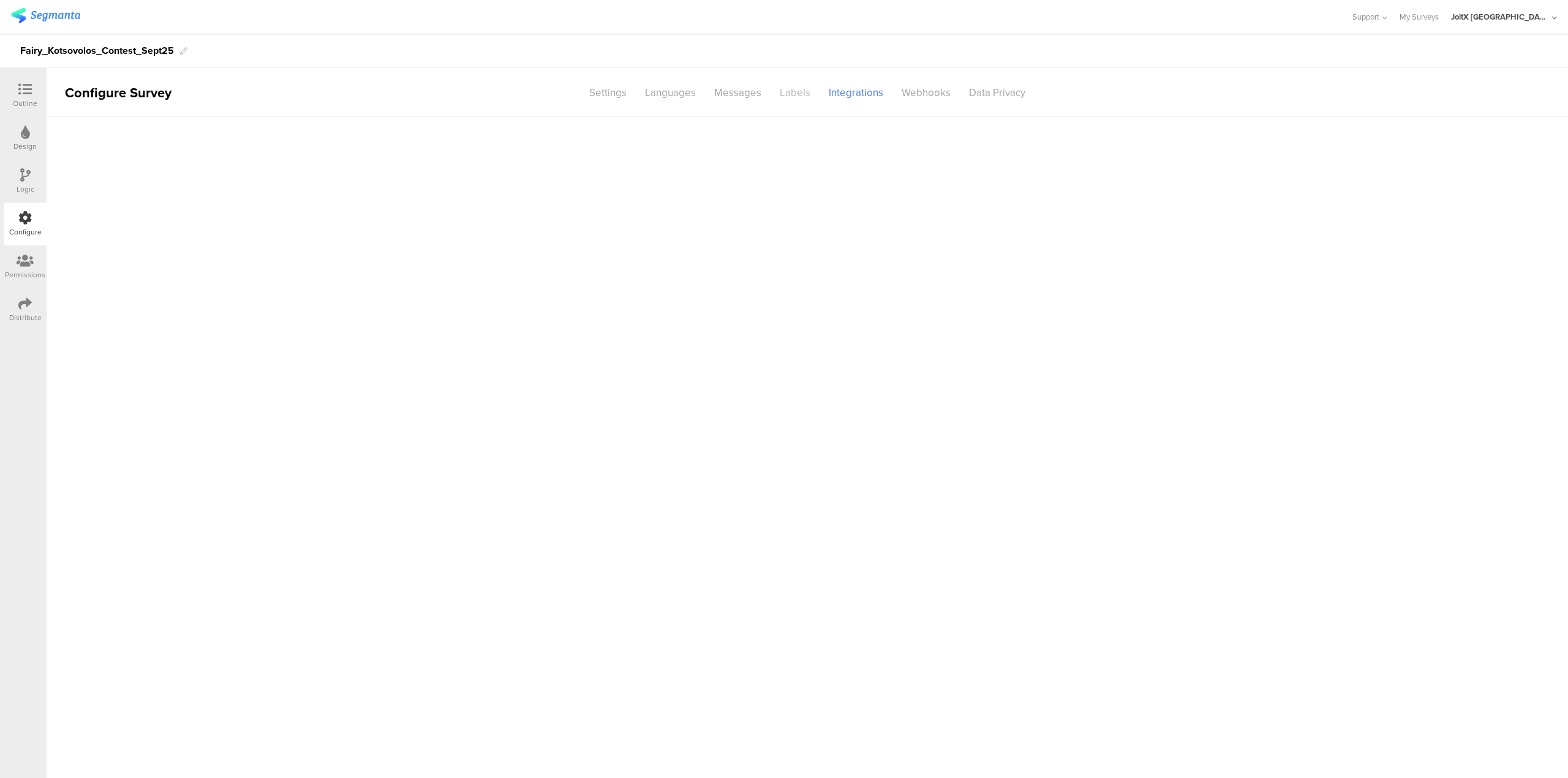
click at [777, 95] on div "Labels" at bounding box center [795, 93] width 49 height 21
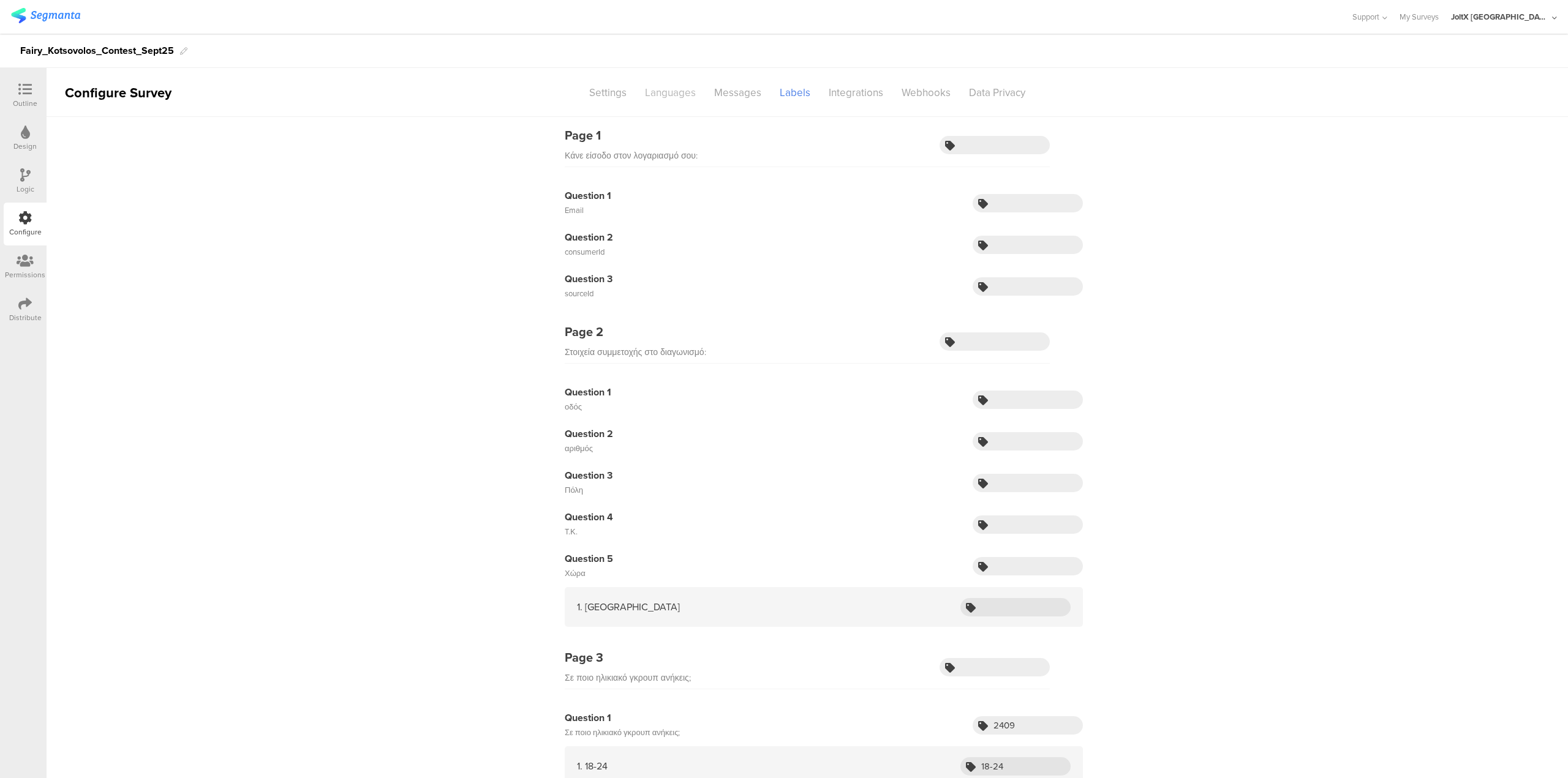
click at [678, 95] on div "Languages" at bounding box center [670, 93] width 69 height 21
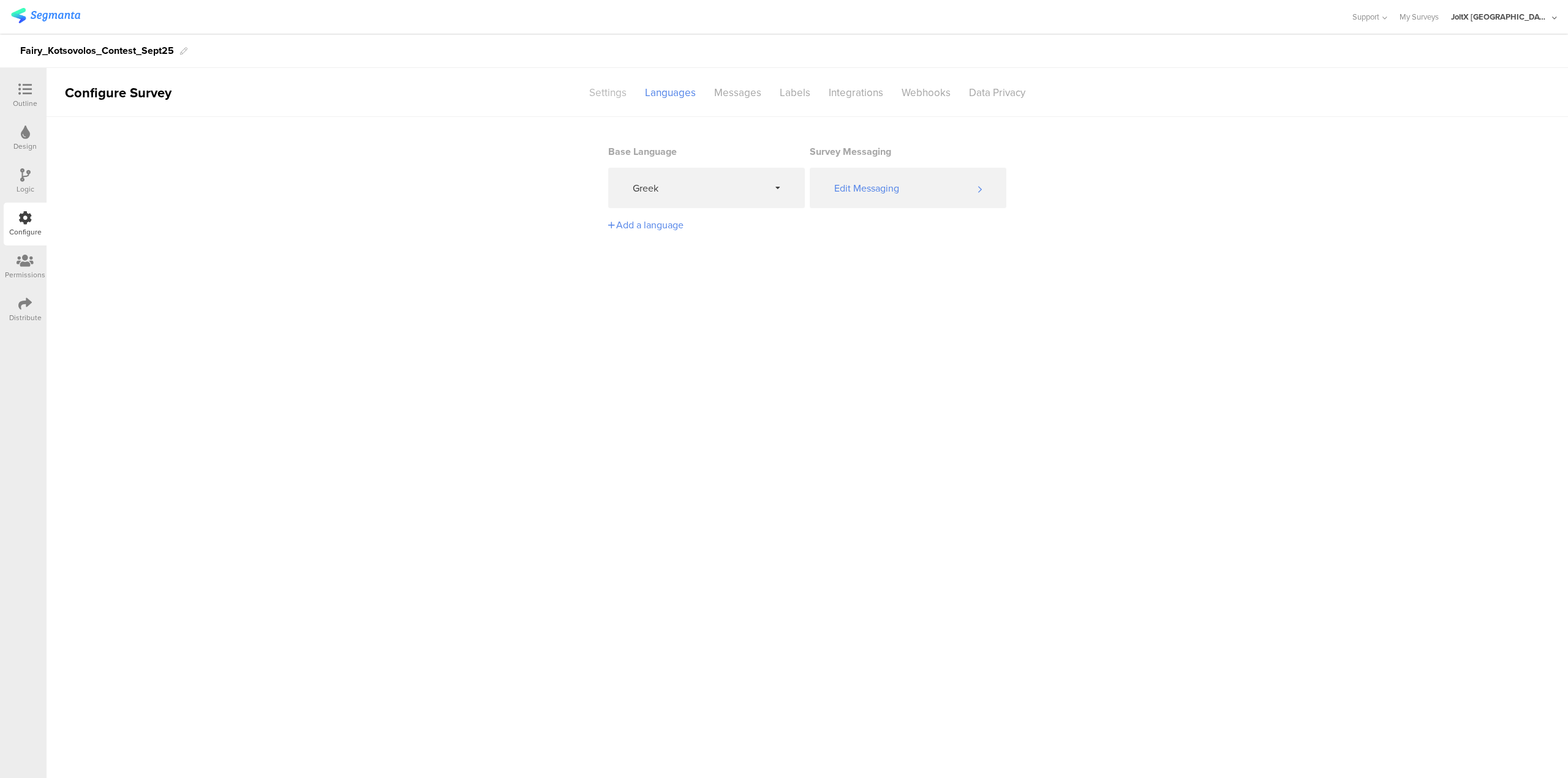
click at [595, 96] on div "Settings" at bounding box center [608, 93] width 56 height 21
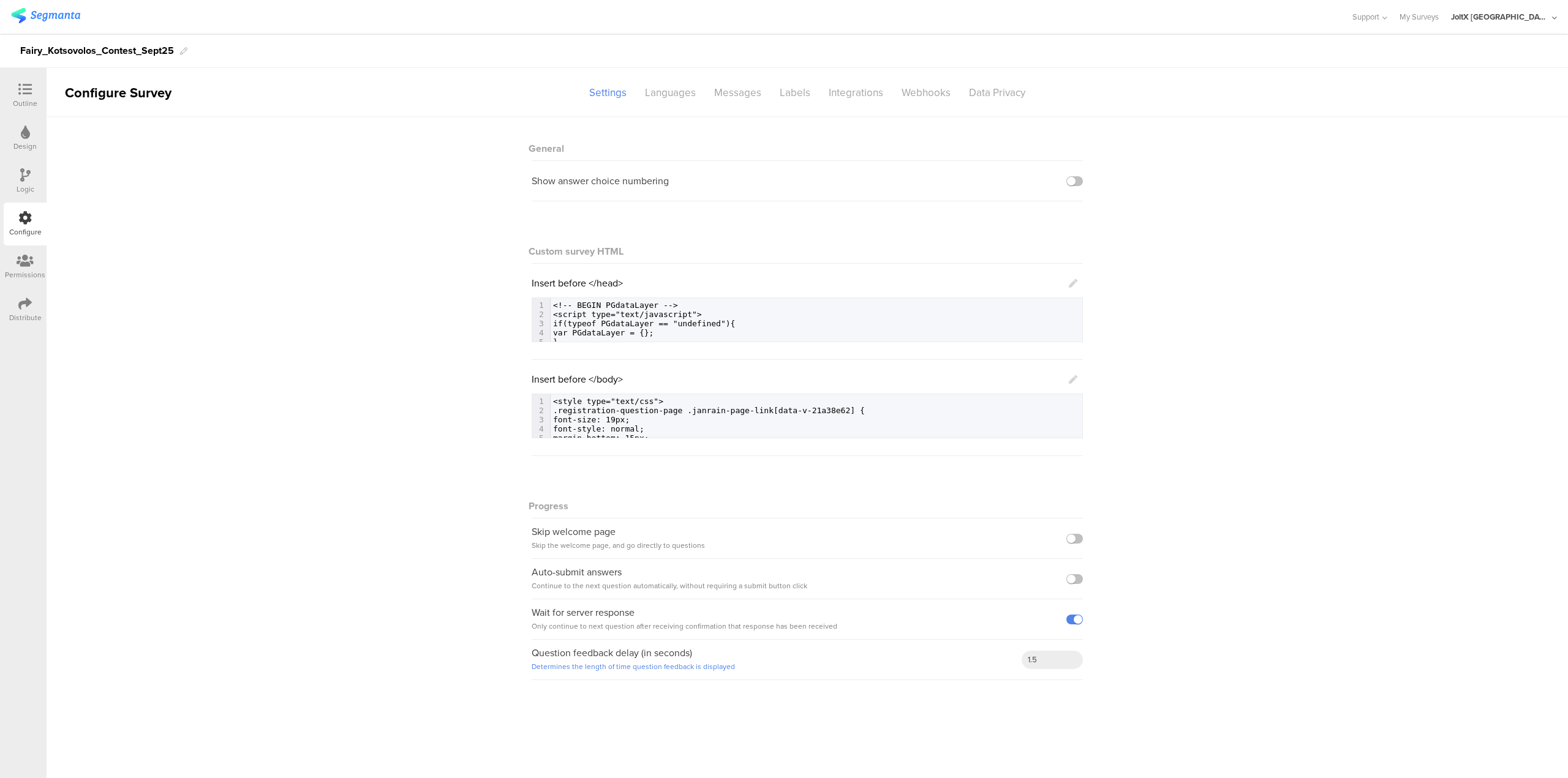
click at [21, 320] on div "Distribute" at bounding box center [25, 318] width 33 height 11
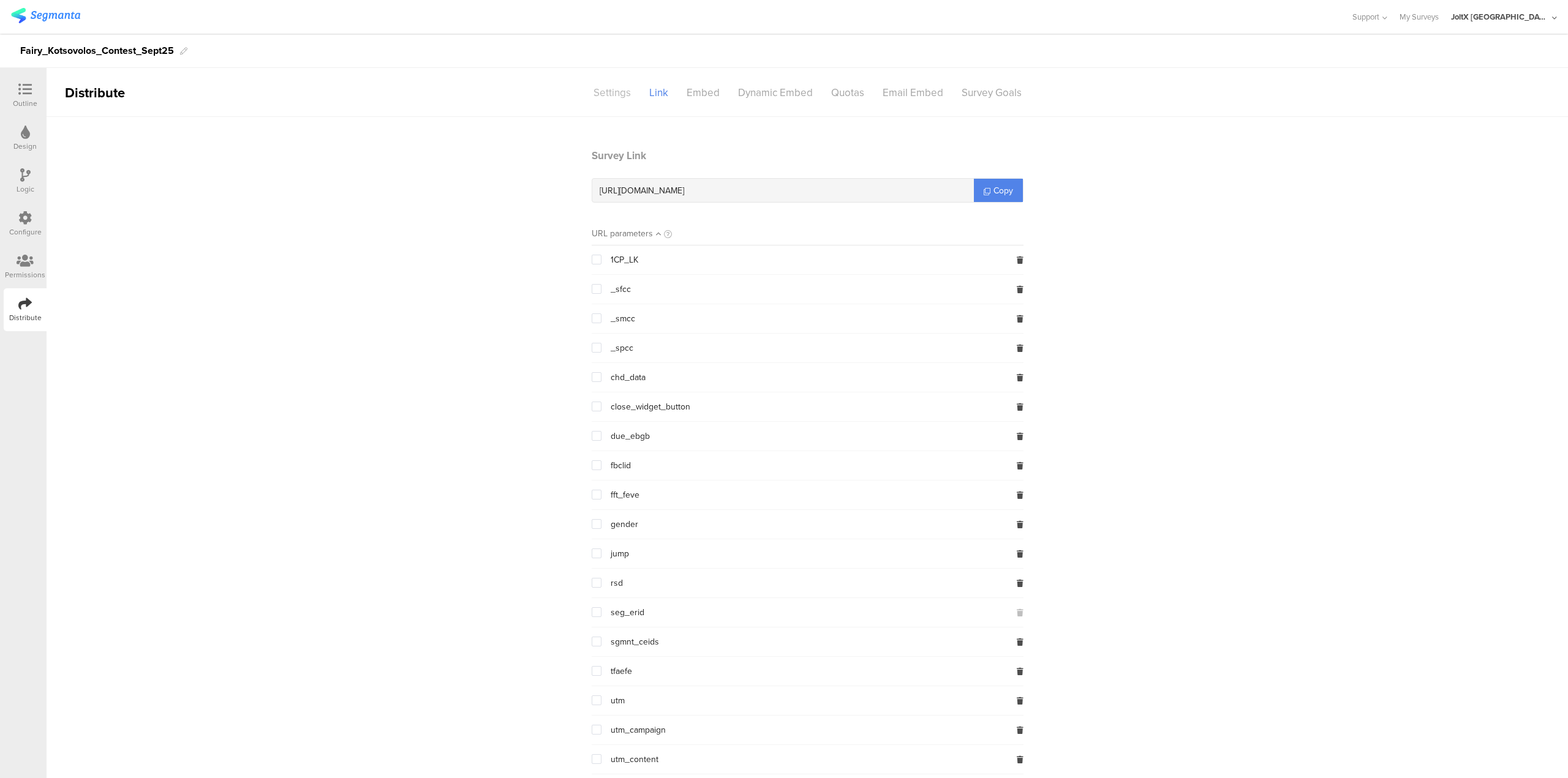
click at [604, 89] on div "Settings" at bounding box center [612, 93] width 56 height 21
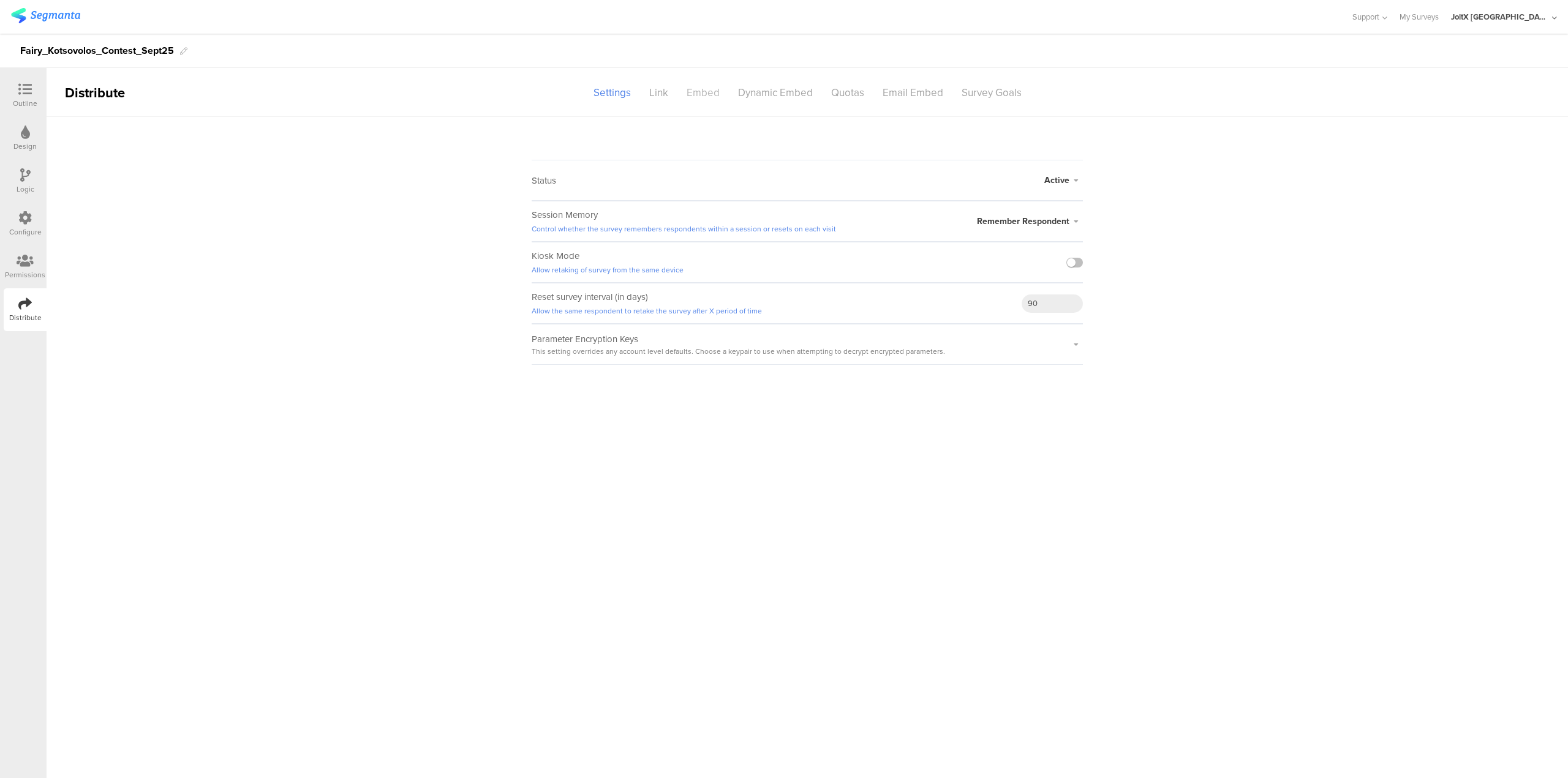
click at [717, 90] on div "Embed" at bounding box center [703, 93] width 51 height 21
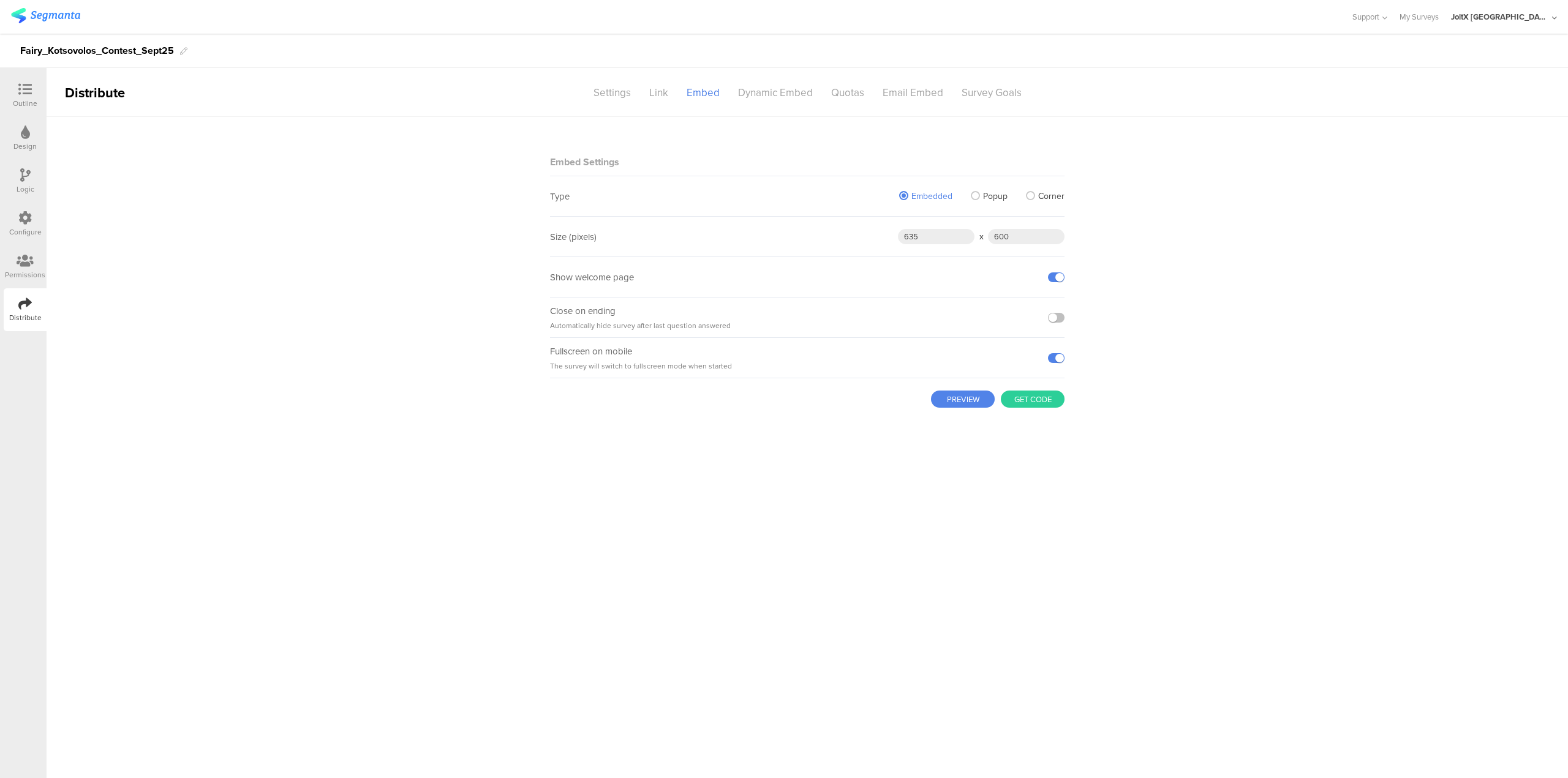
click at [783, 386] on button "Get code" at bounding box center [1033, 399] width 64 height 17
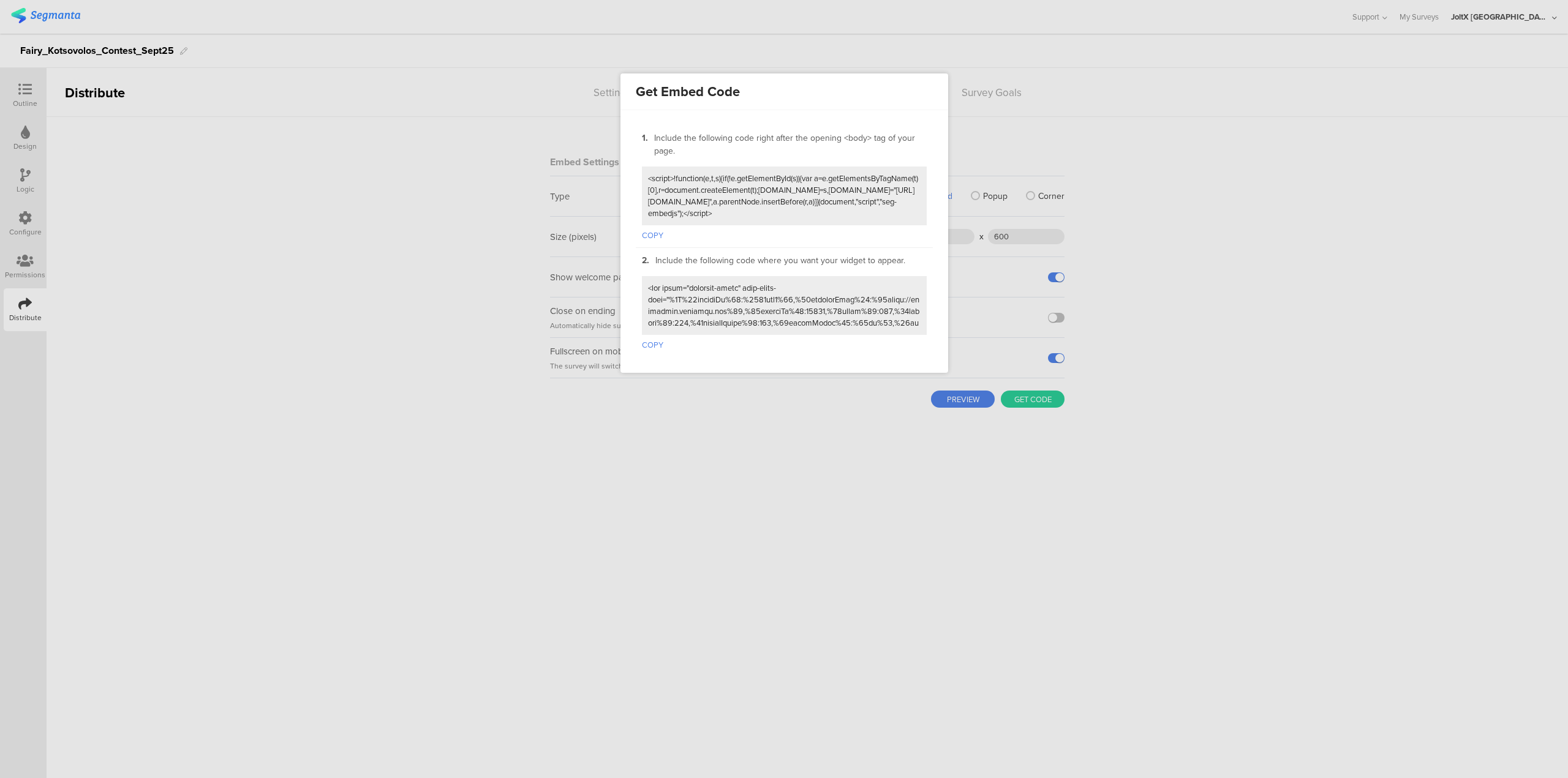
drag, startPoint x: 1100, startPoint y: 144, endPoint x: 862, endPoint y: 146, distance: 238.0
click at [783, 146] on div at bounding box center [784, 389] width 1568 height 778
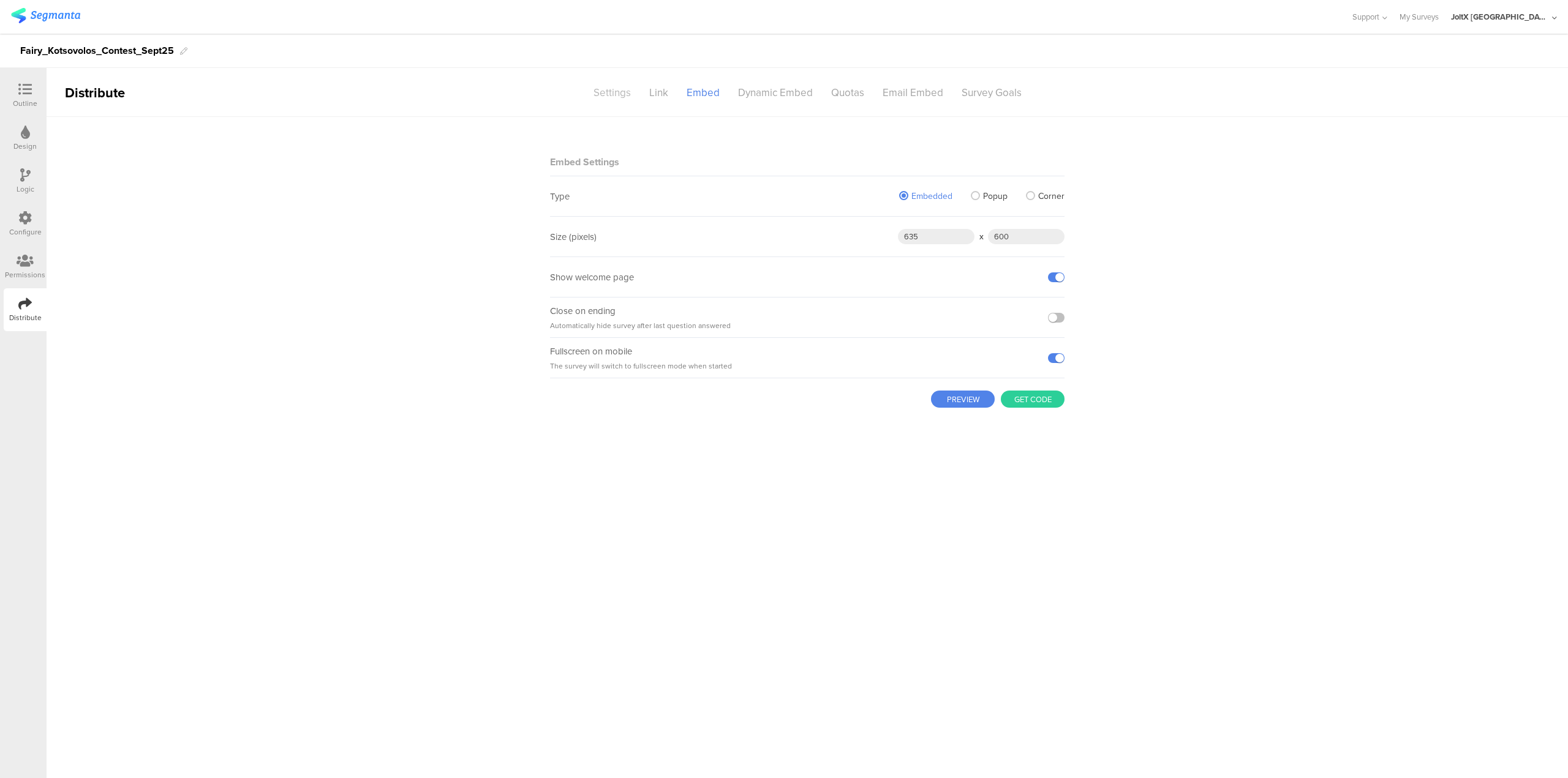
click at [601, 89] on div "Settings" at bounding box center [612, 93] width 56 height 21
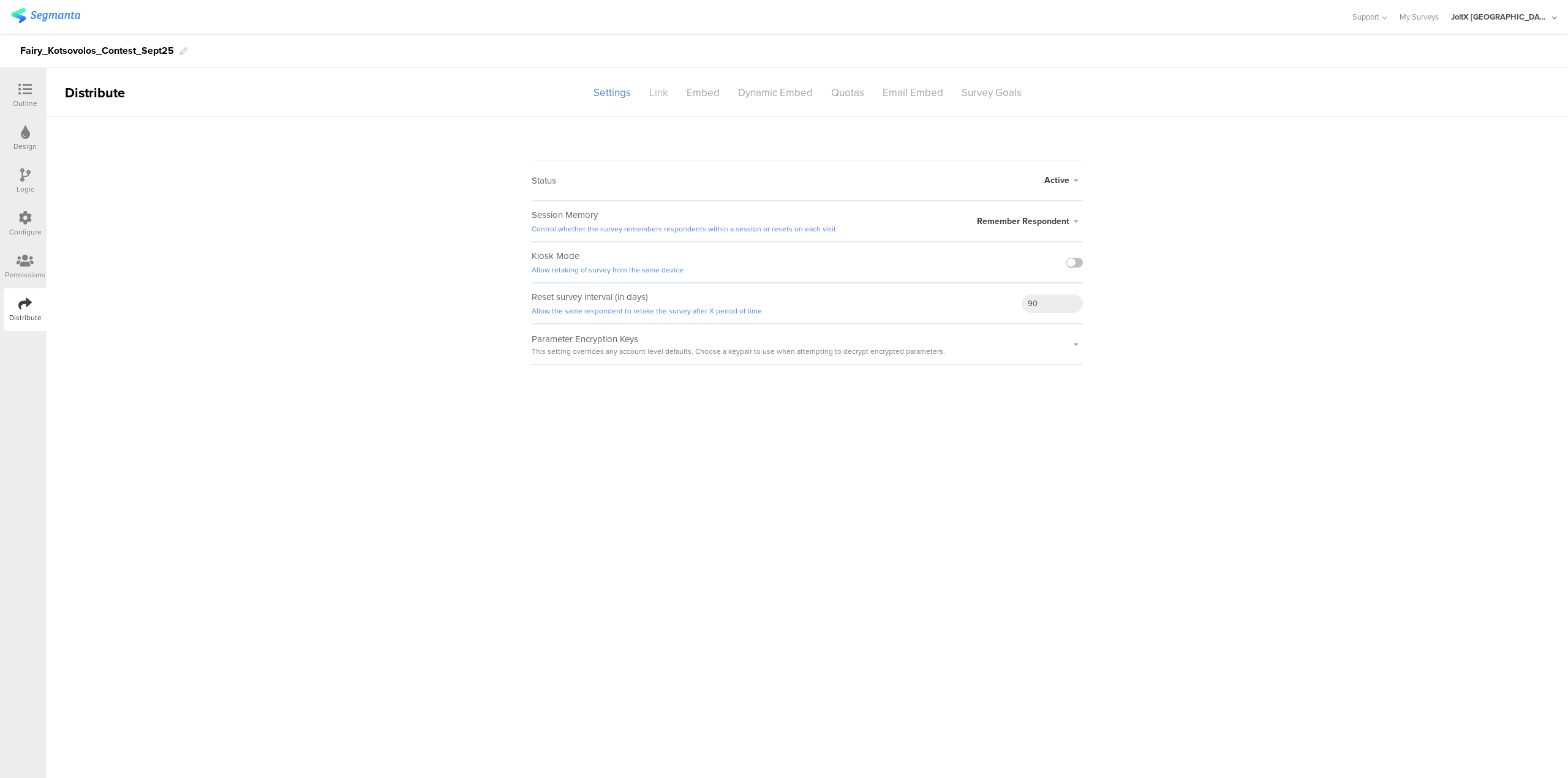
click at [665, 88] on div "Link" at bounding box center [659, 93] width 38 height 21
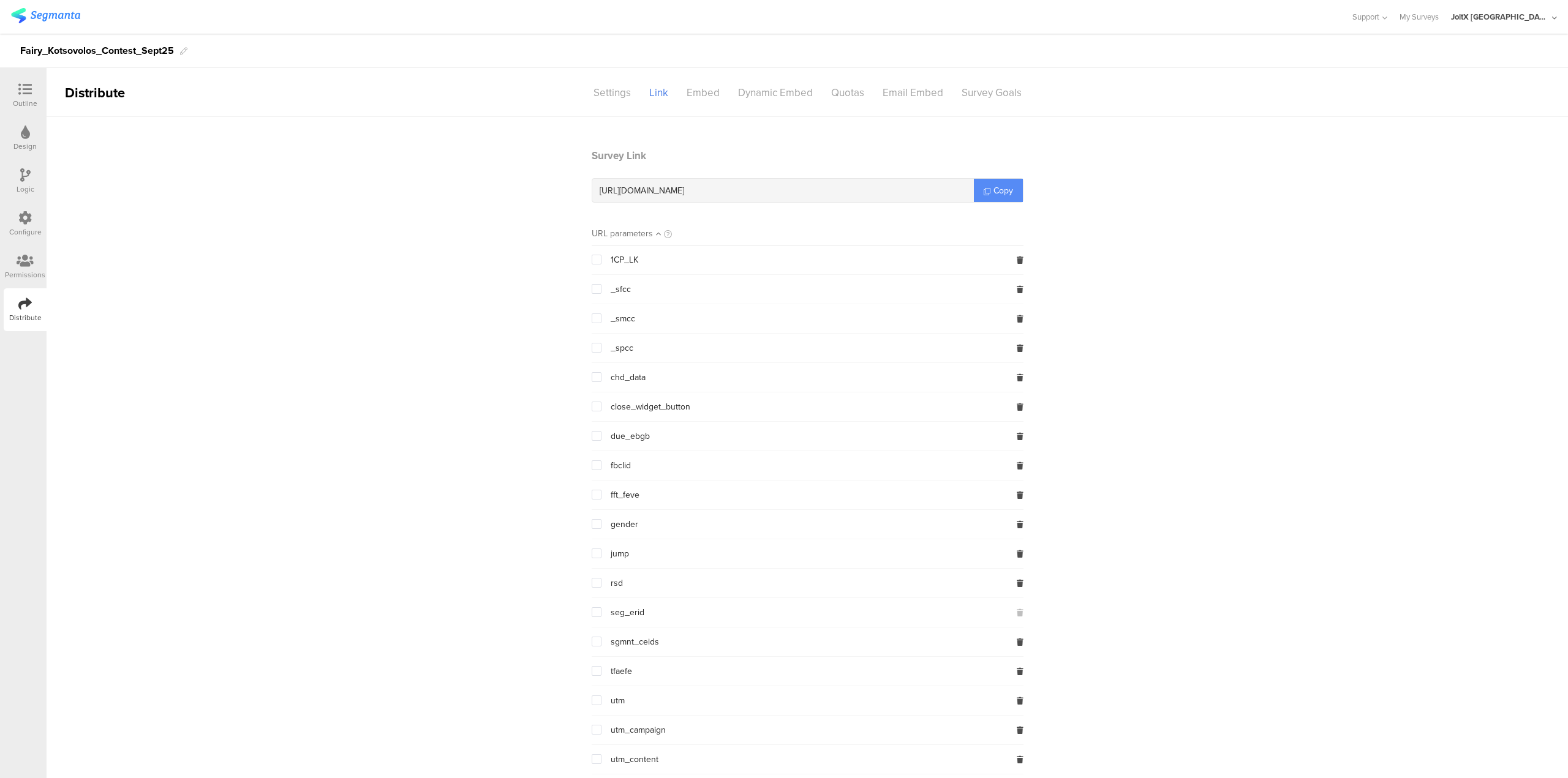
click at [783, 190] on link "Copy" at bounding box center [999, 190] width 49 height 24
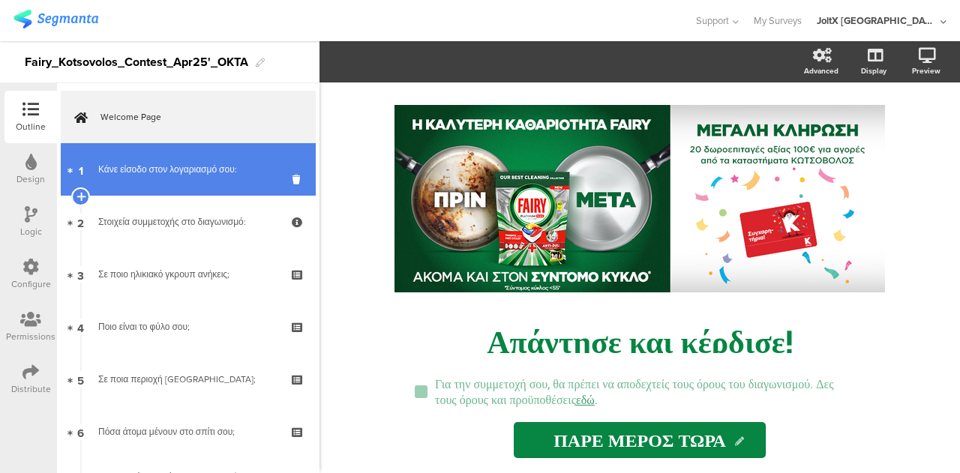
click at [146, 181] on link "1 Κάνε είσοδο στον λογαριασμό σου:" at bounding box center [188, 169] width 255 height 53
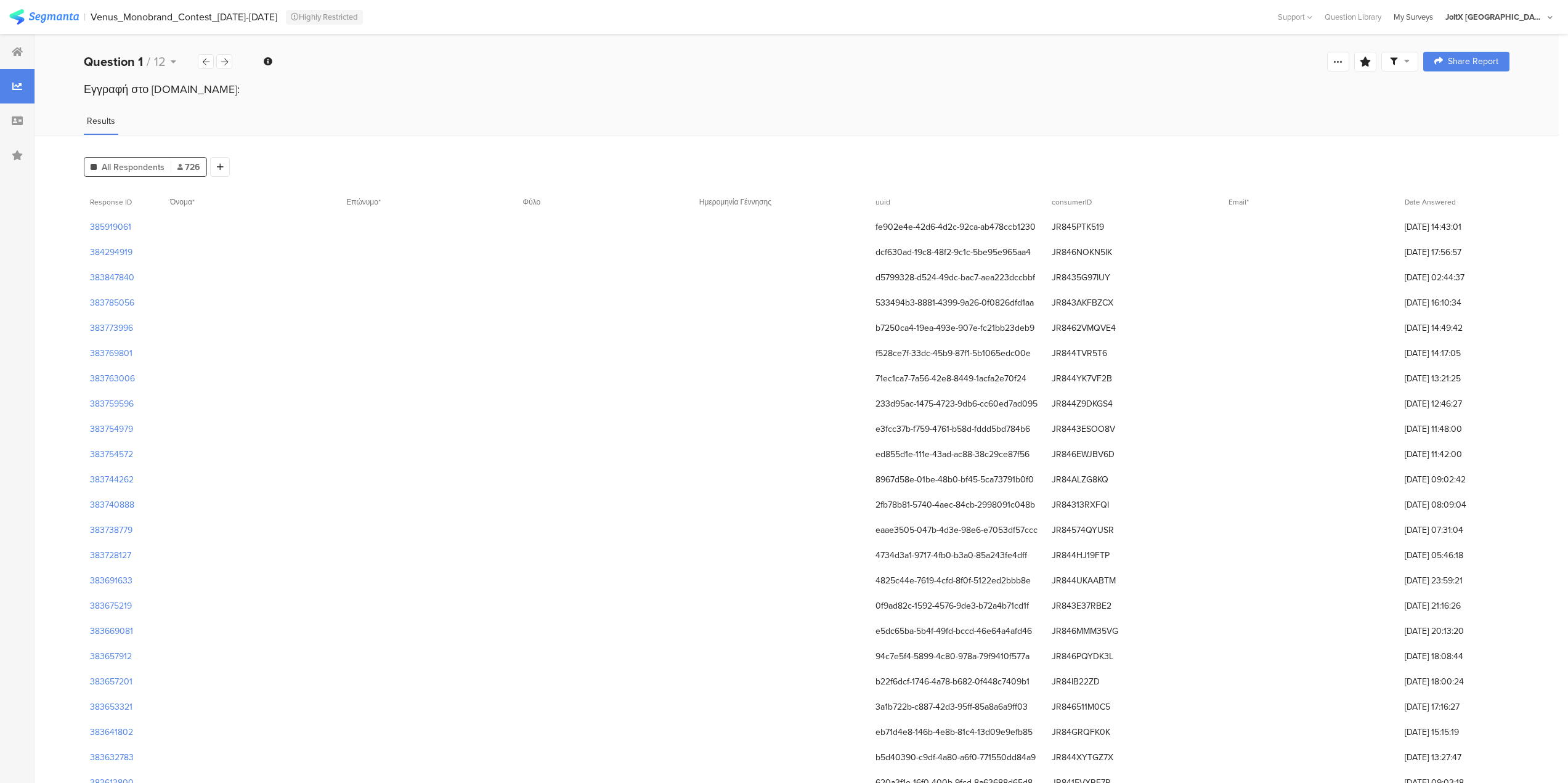
click at [1439, 20] on div "My Surveys" at bounding box center [1413, 17] width 52 height 12
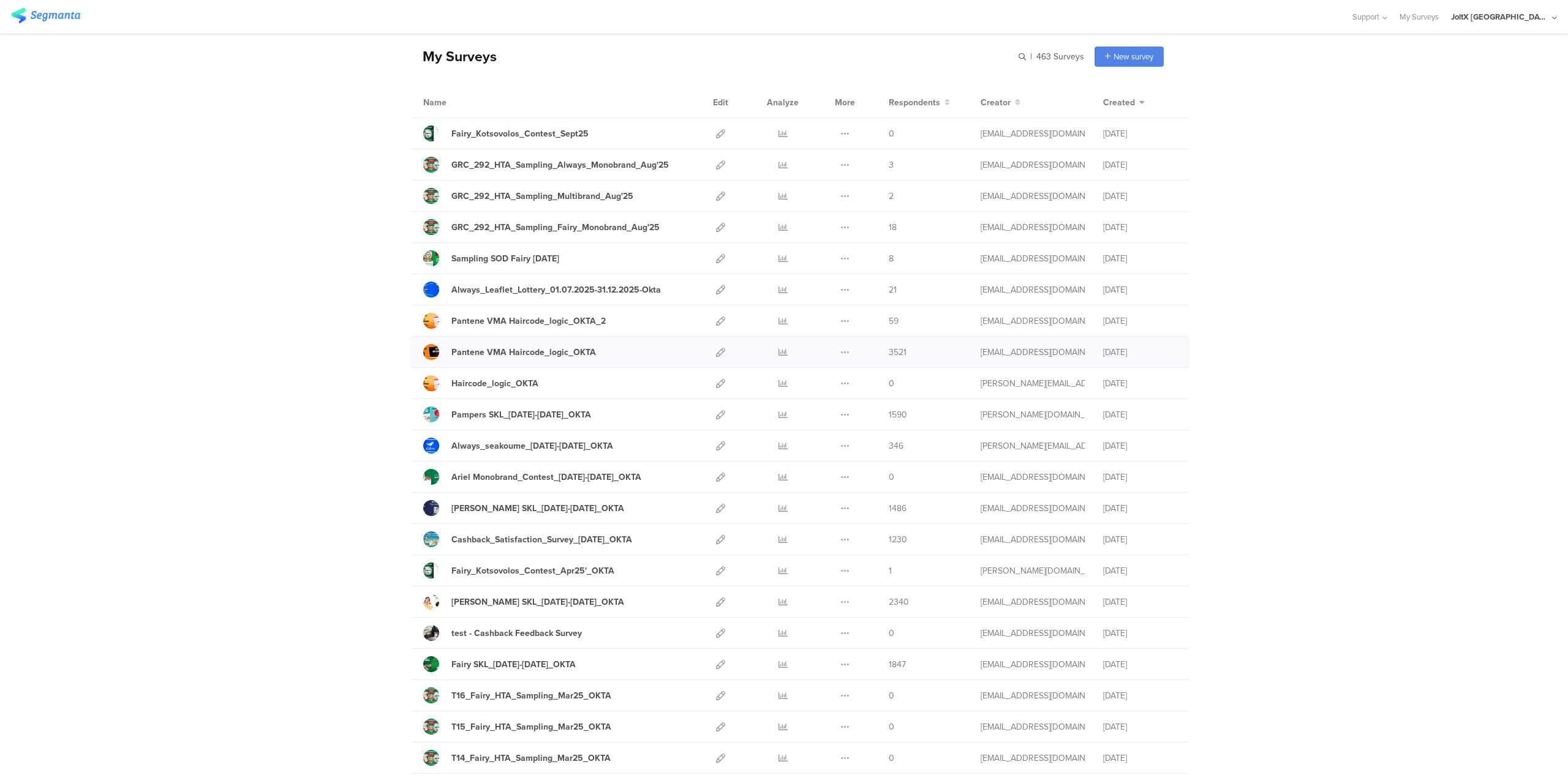
scroll to position [122, 0]
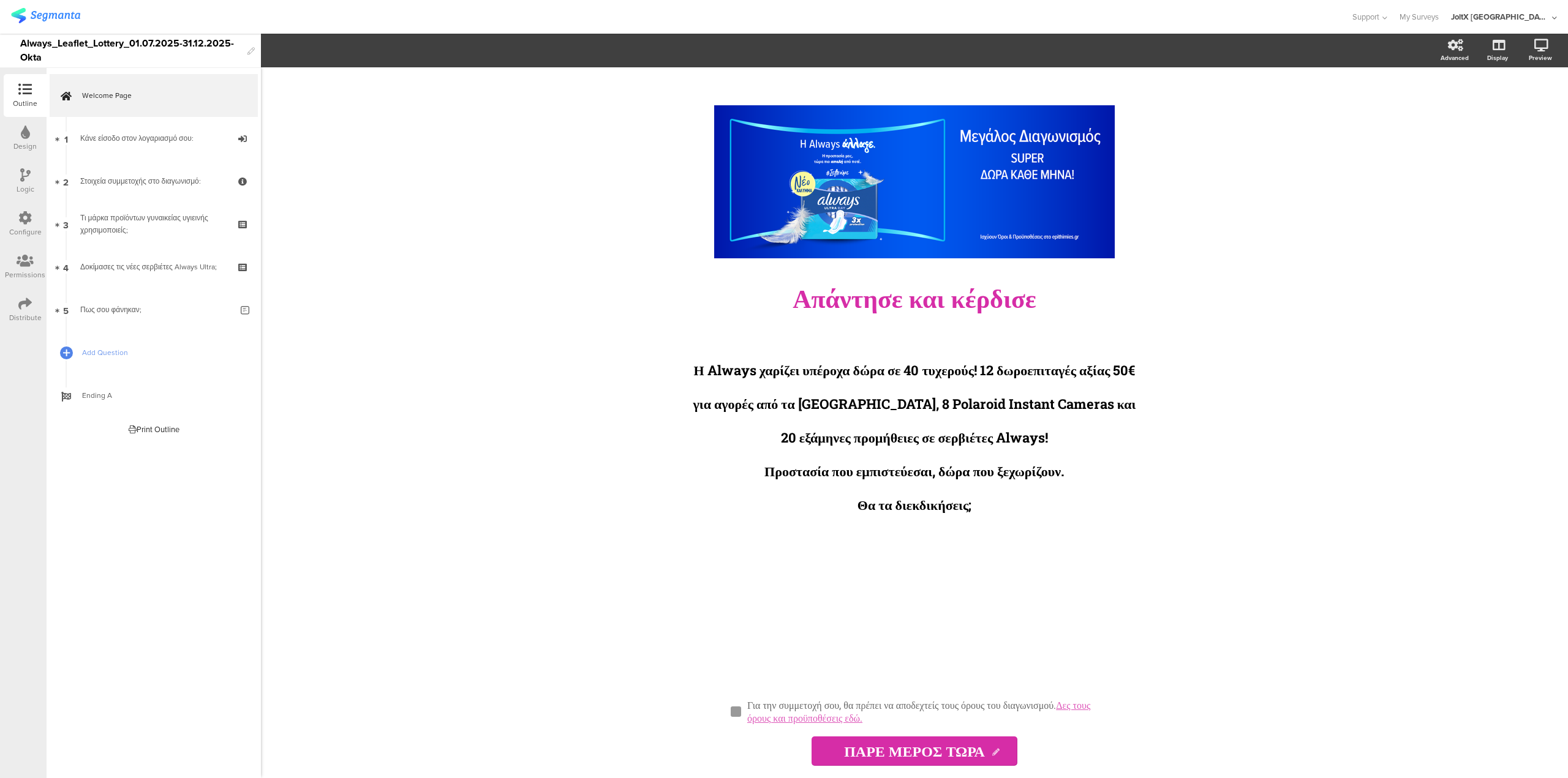
click at [29, 233] on div "Configure" at bounding box center [25, 233] width 33 height 11
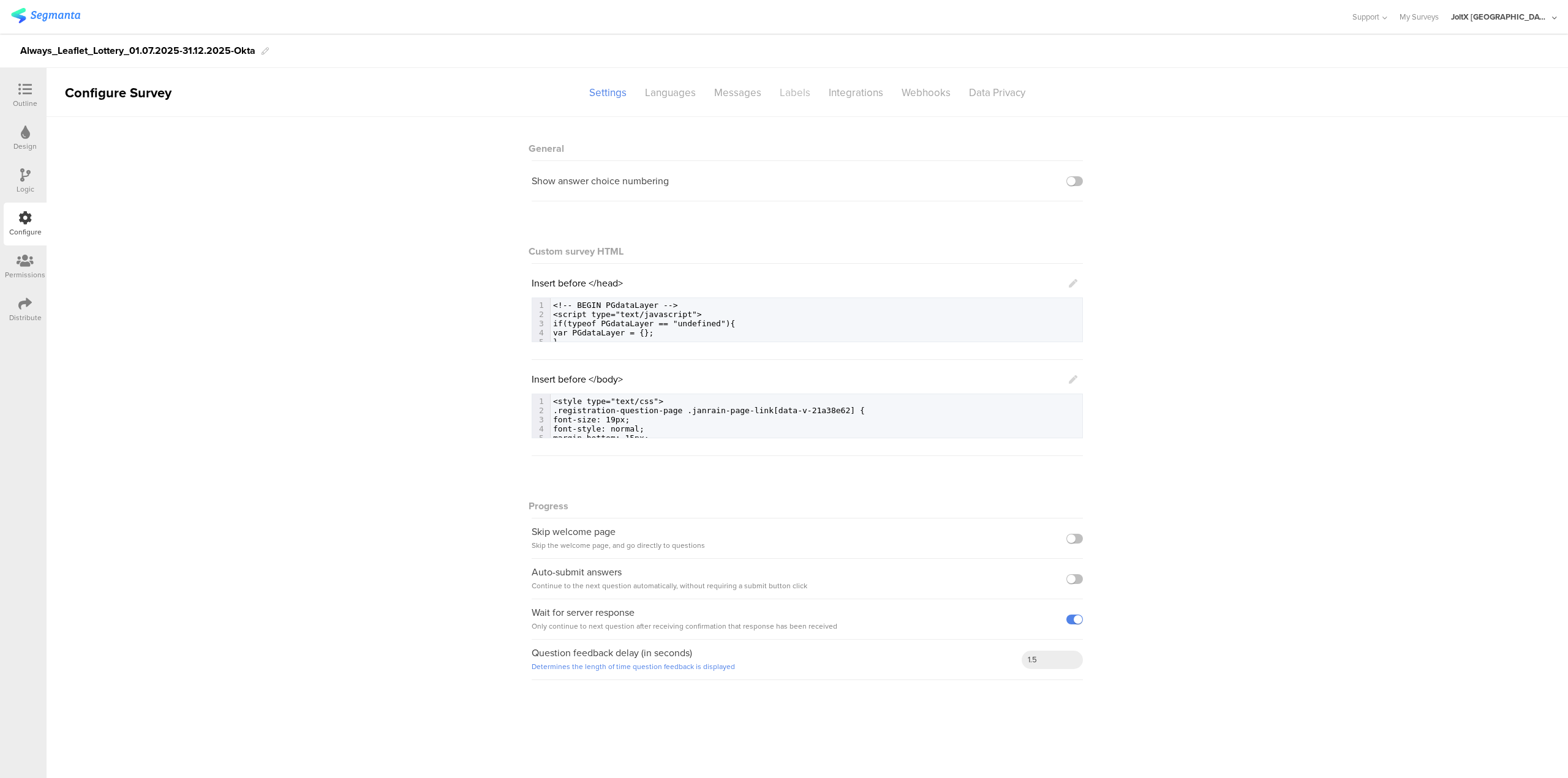
click at [791, 84] on div "Labels" at bounding box center [795, 93] width 49 height 21
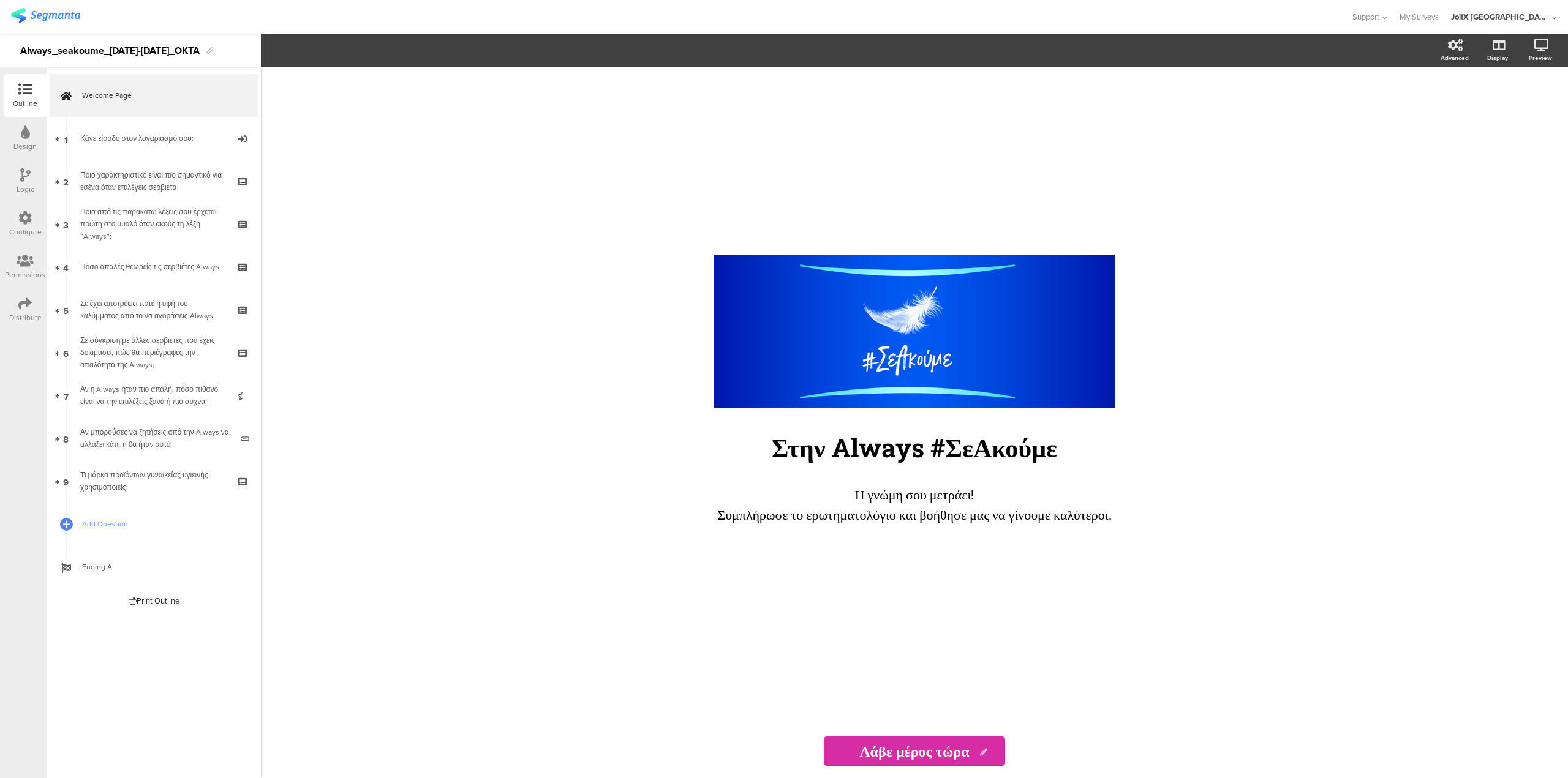
click at [11, 217] on div "Configure" at bounding box center [25, 224] width 43 height 43
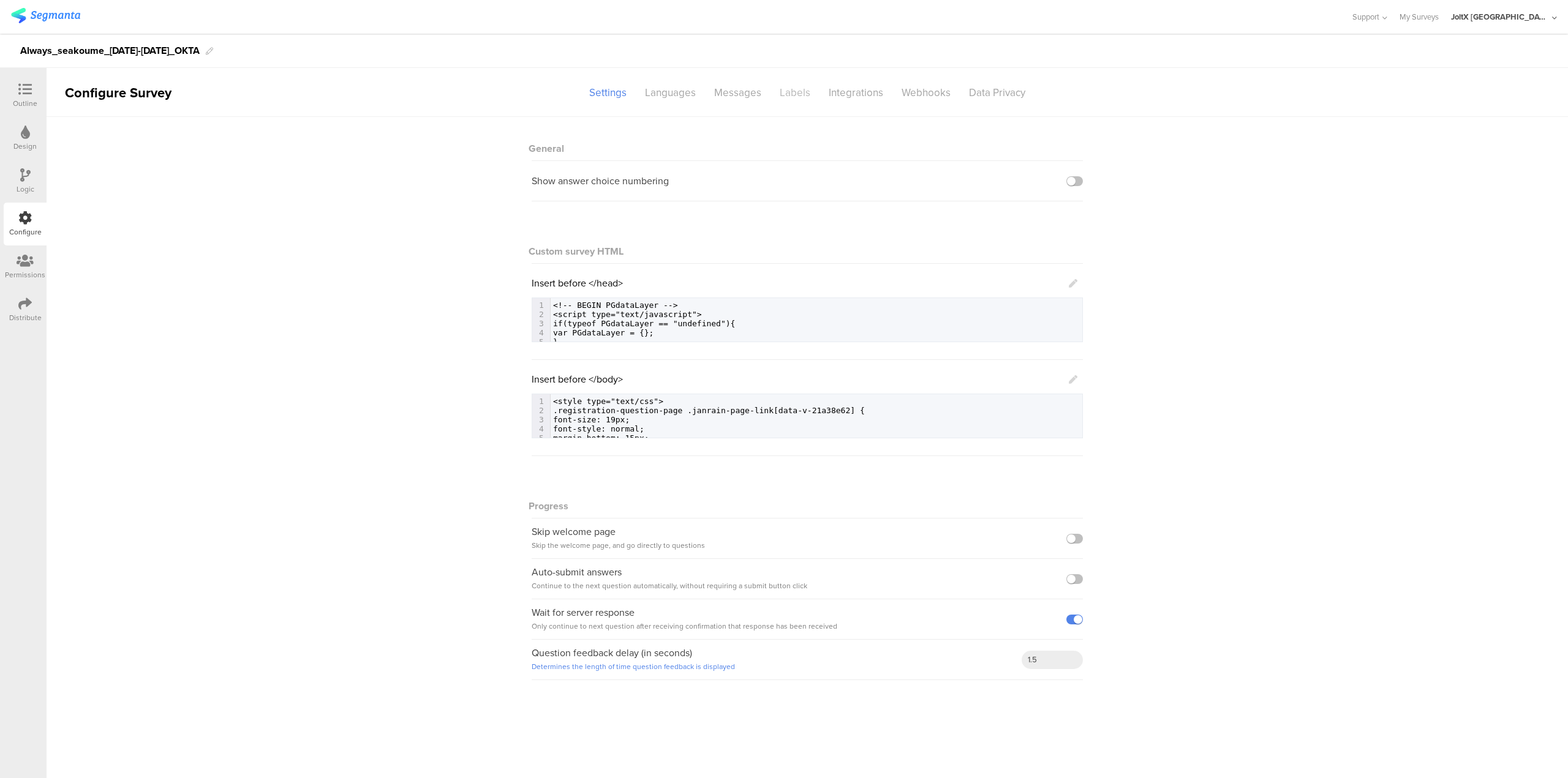
click at [791, 95] on div "Labels" at bounding box center [795, 93] width 49 height 21
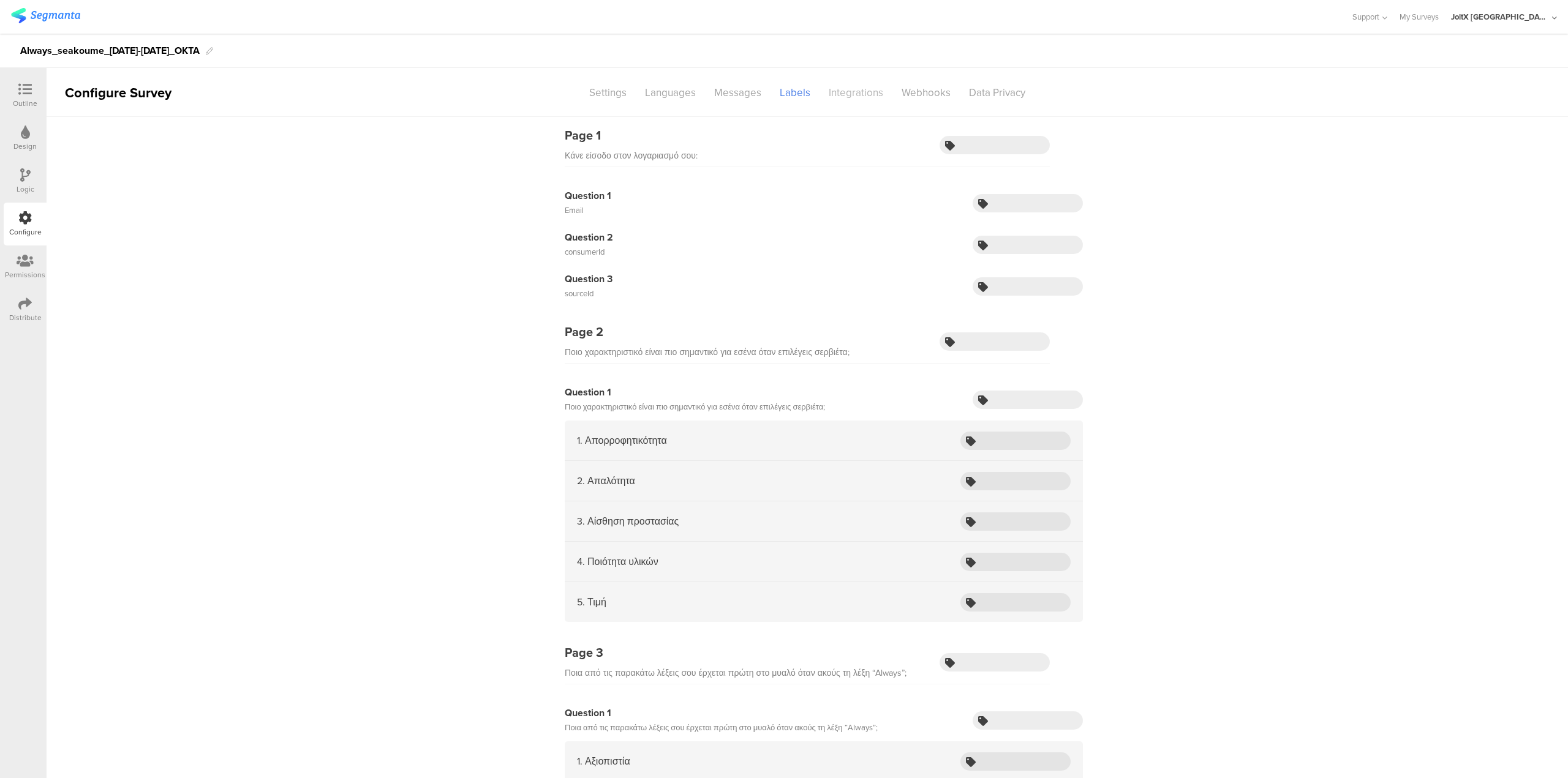
click at [847, 90] on div "Integrations" at bounding box center [856, 93] width 73 height 21
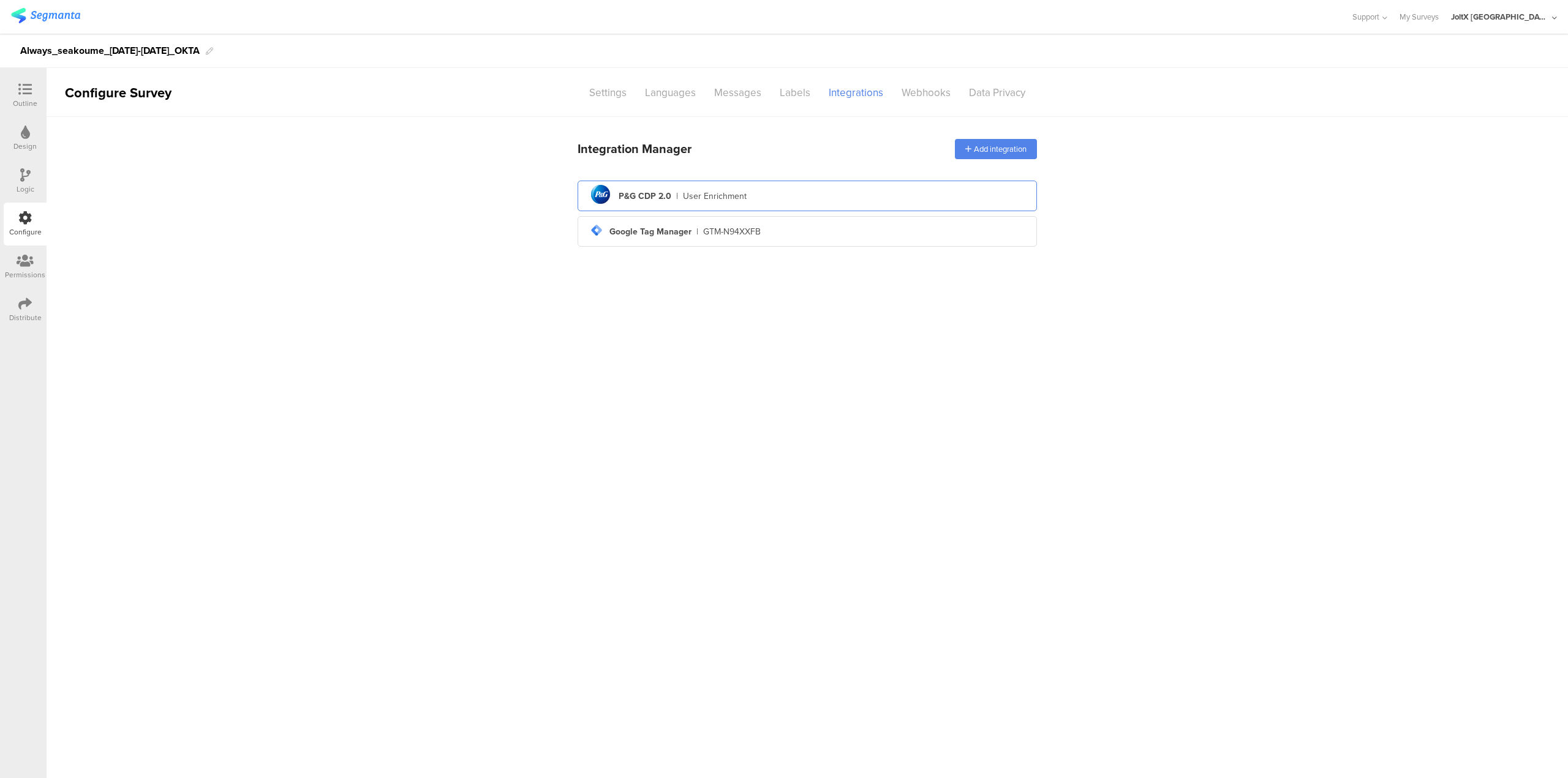
click at [898, 207] on div "pg logo P&G CDP 2.0 | User Enrichment" at bounding box center [807, 196] width 440 height 30
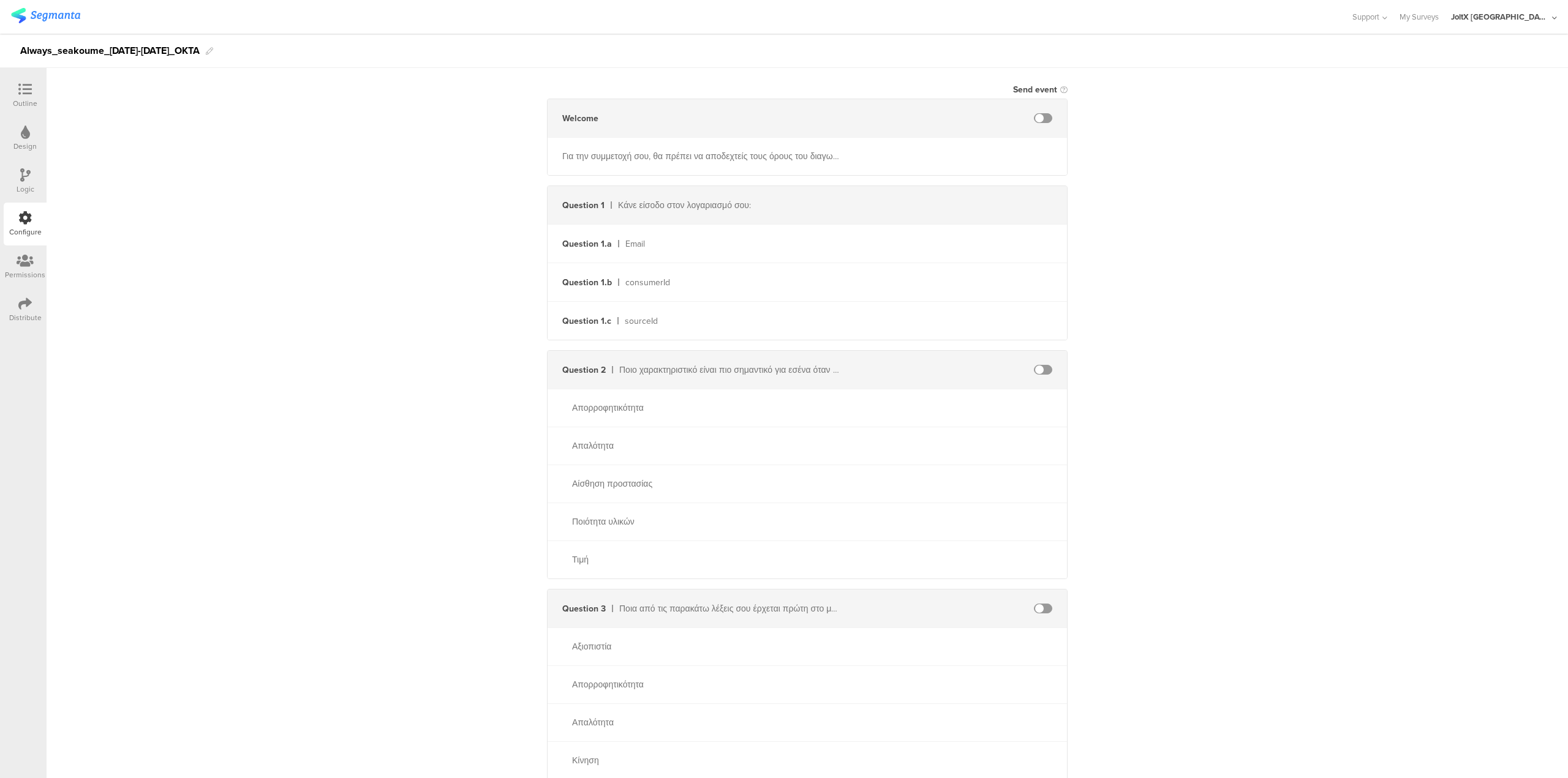
scroll to position [184, 0]
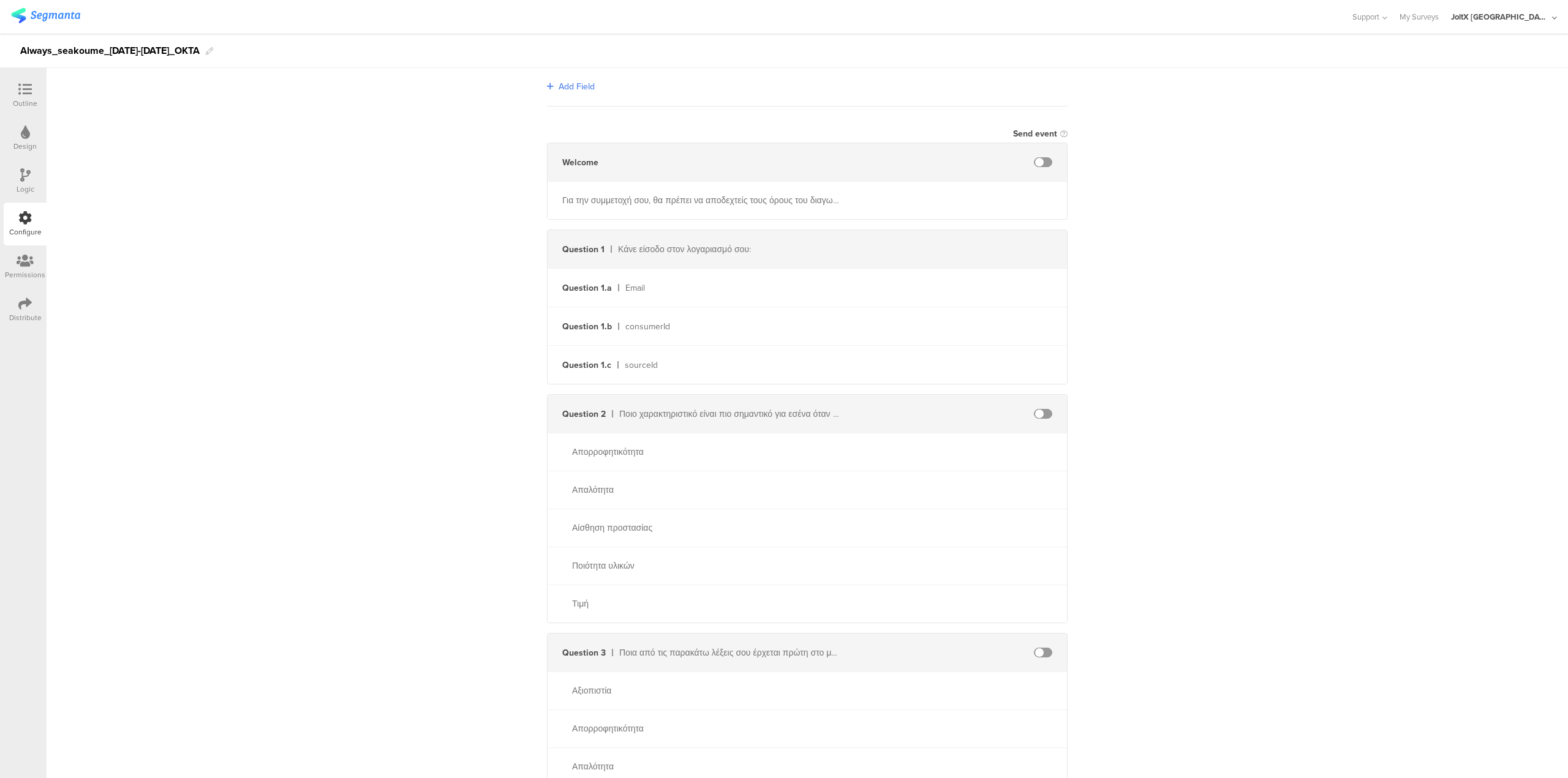
click at [1049, 416] on div at bounding box center [1043, 414] width 48 height 10
click at [1041, 408] on div "Question 2 Ποιο χαρακτηριστικό είναι πιο σημαντικό για εσένα όταν επιλέγεις σερ…" at bounding box center [808, 414] width 519 height 38
click at [1039, 412] on span at bounding box center [1043, 414] width 19 height 10
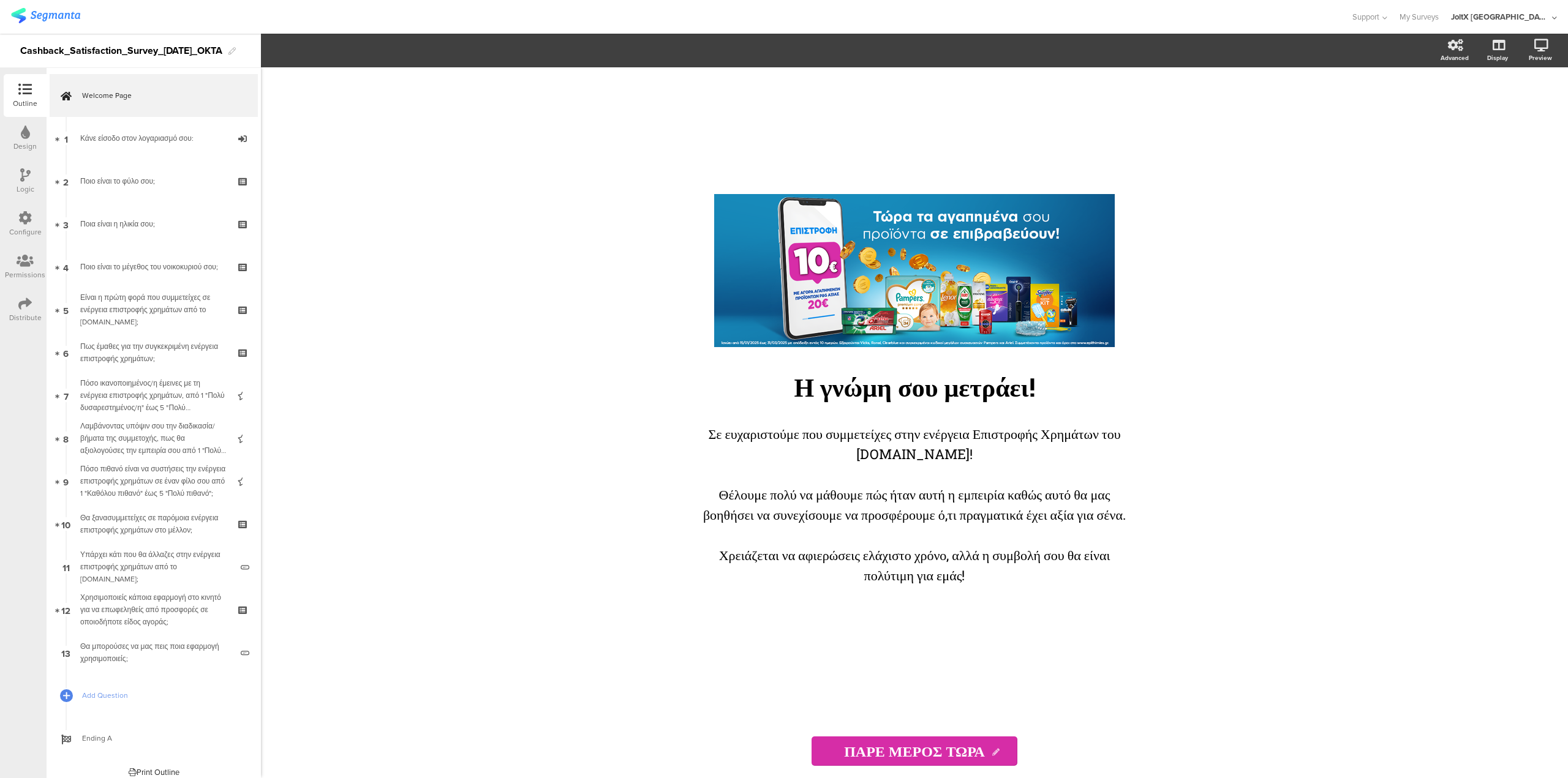
click at [15, 224] on div "Configure" at bounding box center [25, 224] width 43 height 43
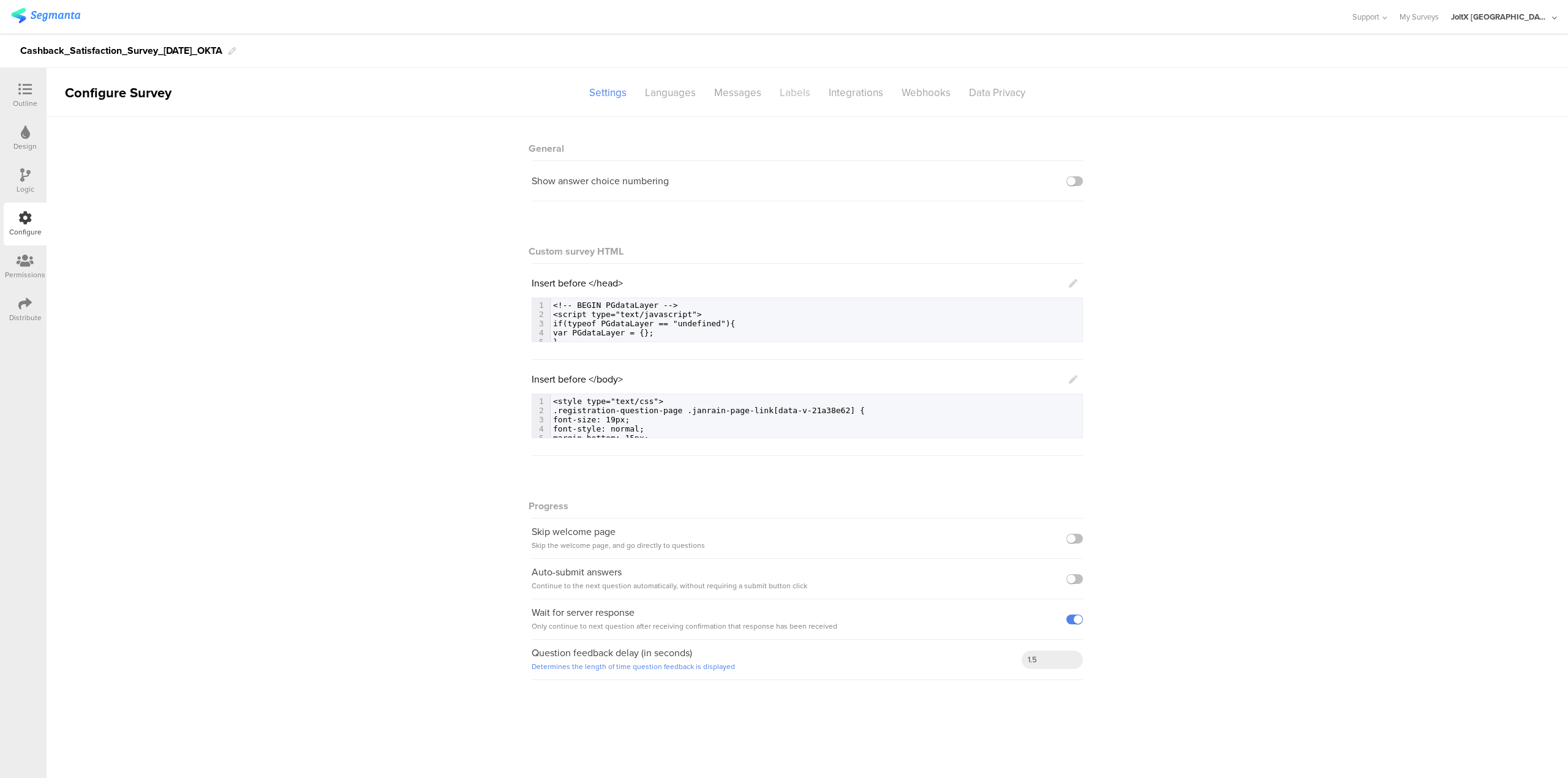
click at [811, 86] on div "Labels" at bounding box center [795, 93] width 49 height 21
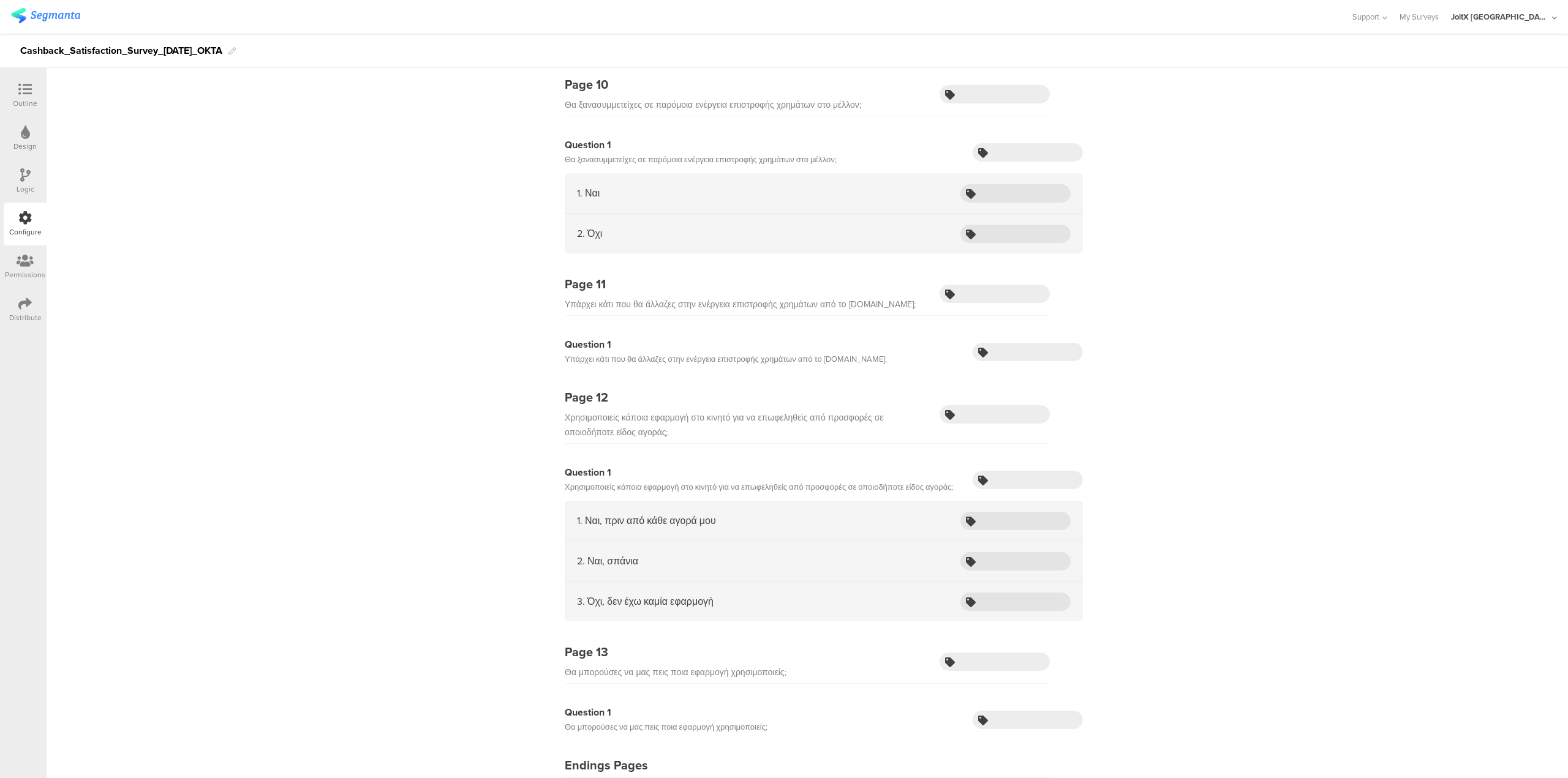
scroll to position [2543, 0]
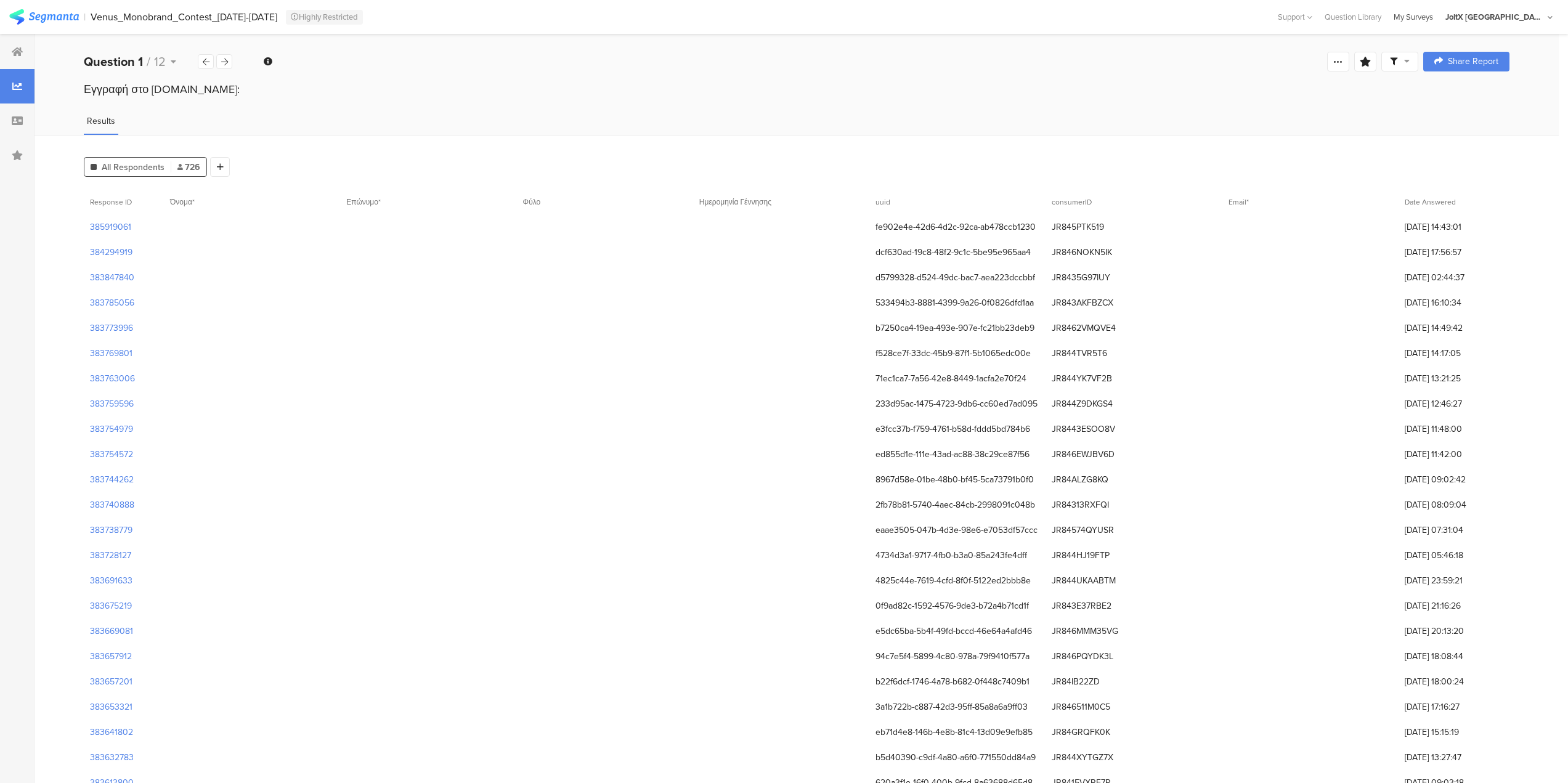
click at [1439, 18] on div "My Surveys" at bounding box center [1413, 17] width 52 height 12
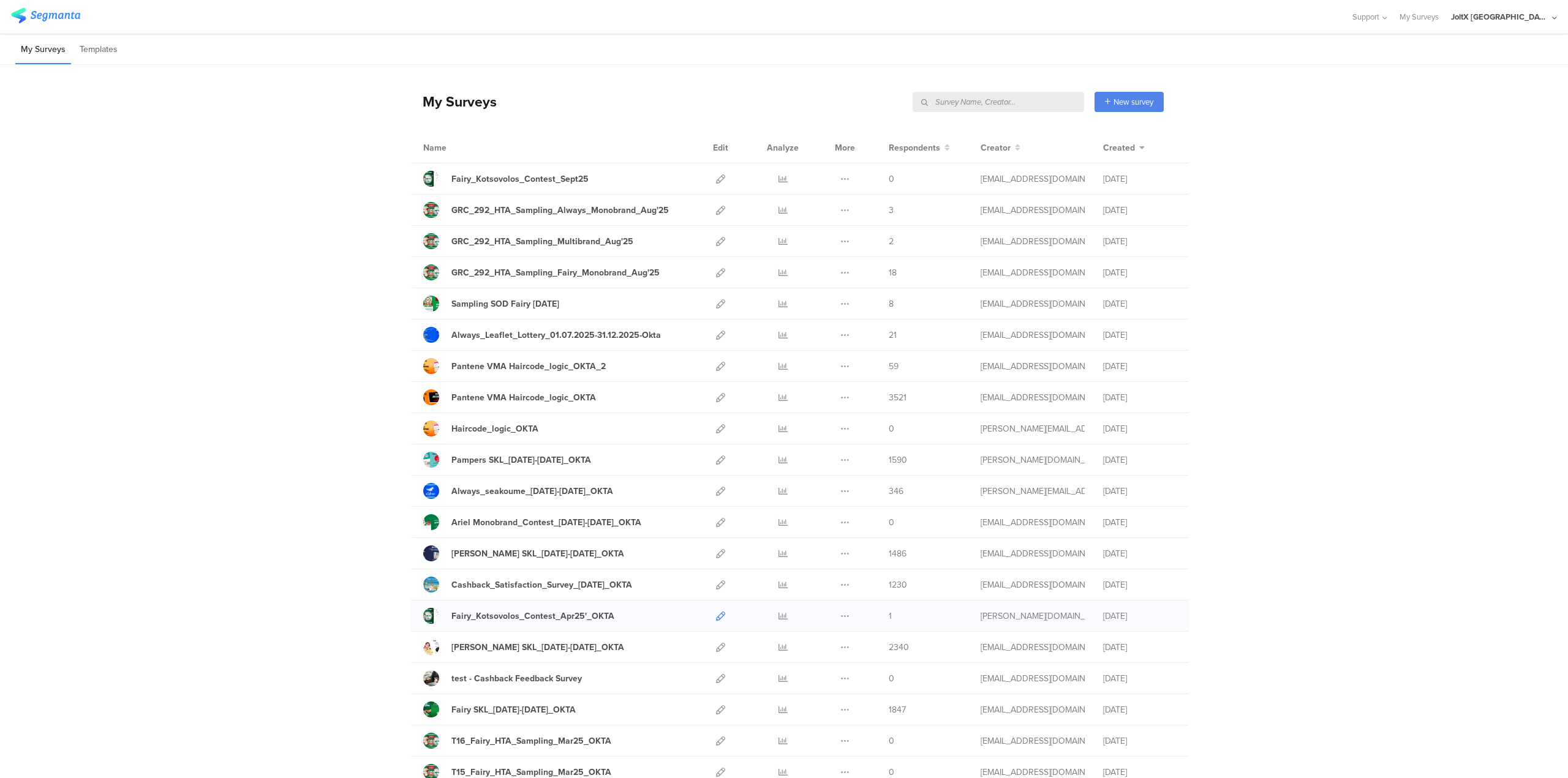
click at [716, 609] on link at bounding box center [720, 616] width 9 height 31
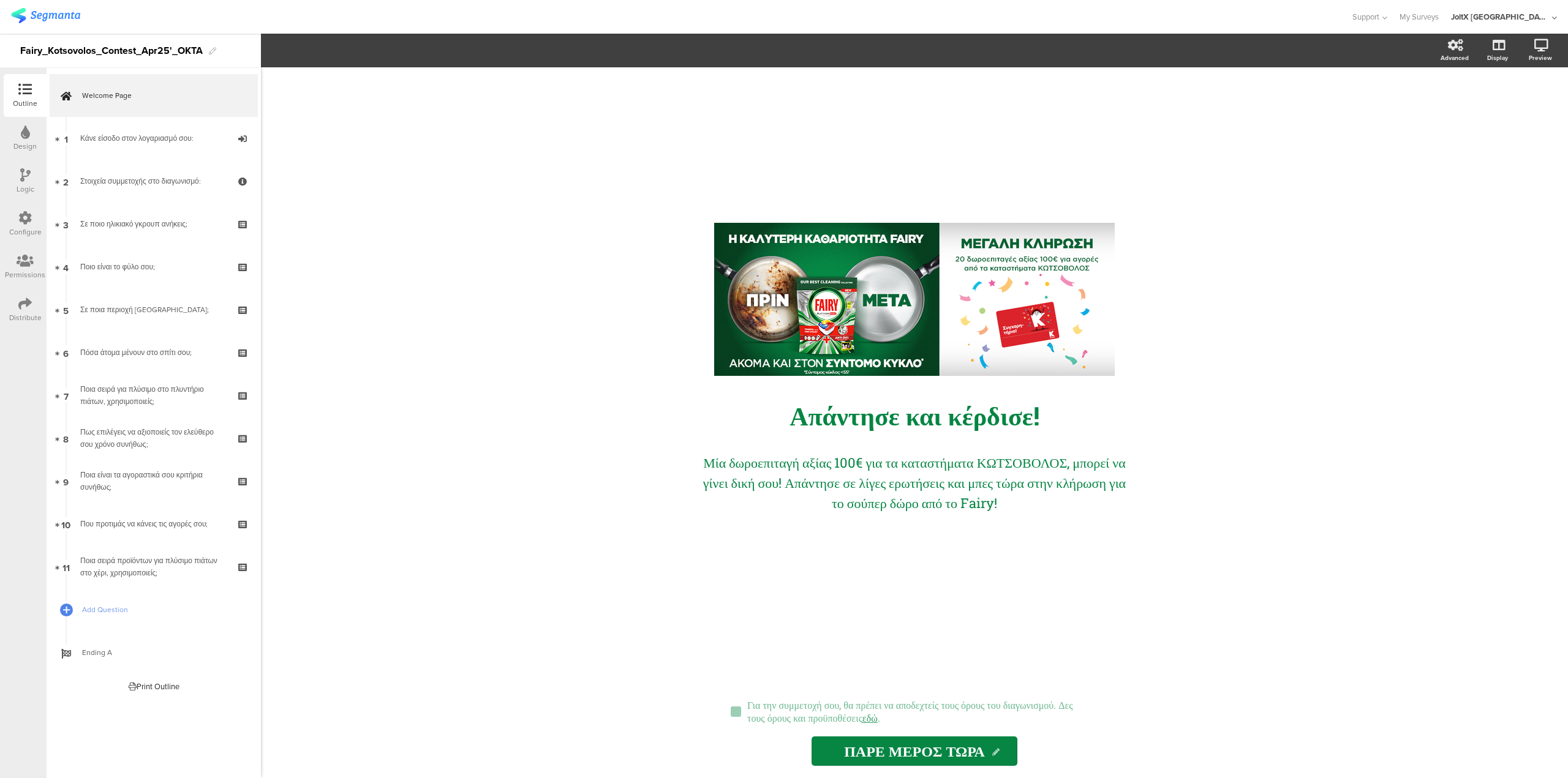
click at [9, 225] on div "Configure" at bounding box center [25, 224] width 43 height 43
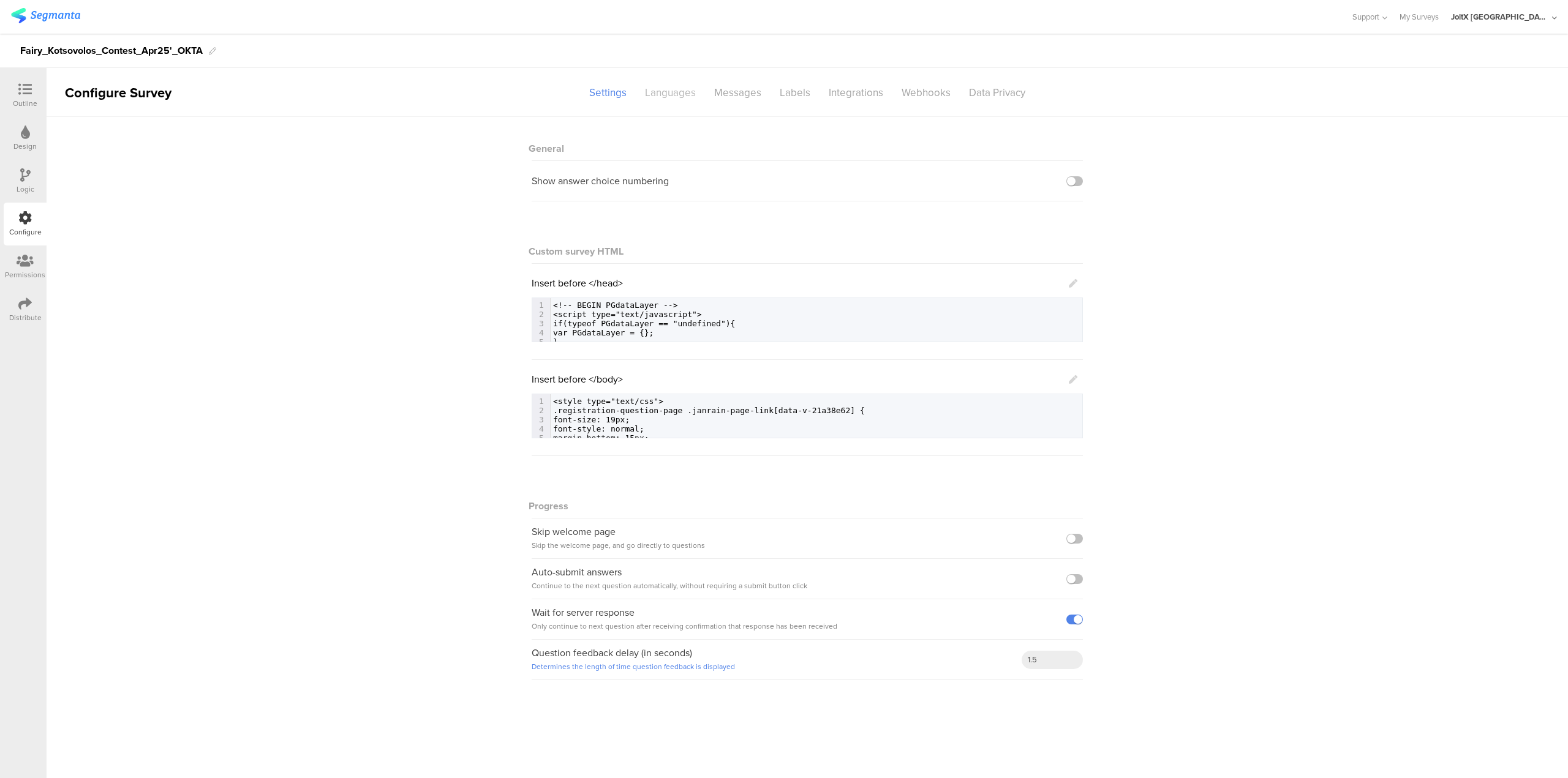
click at [651, 91] on div "Languages" at bounding box center [670, 93] width 69 height 21
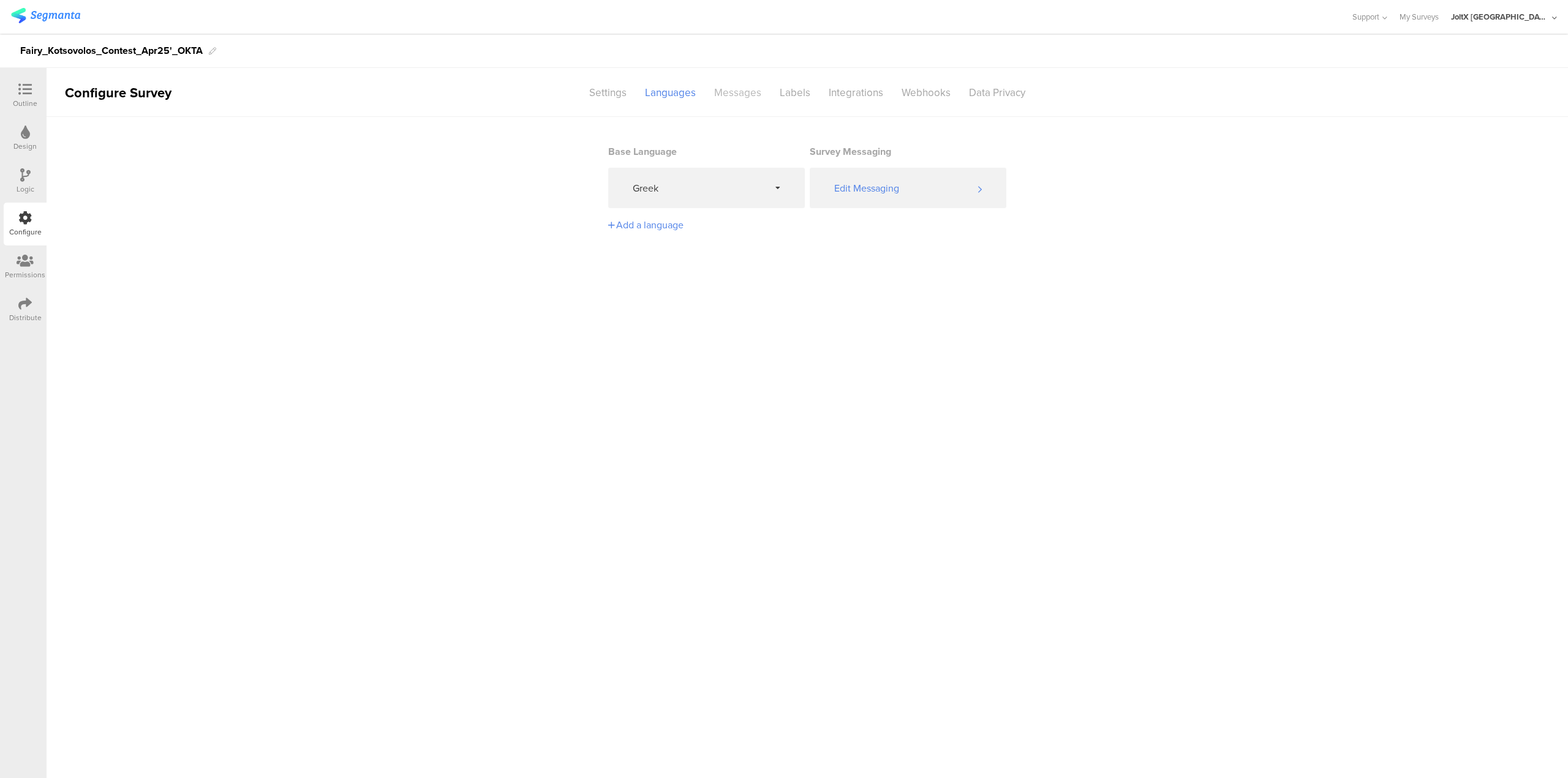
click at [739, 98] on div "Messages" at bounding box center [737, 93] width 65 height 21
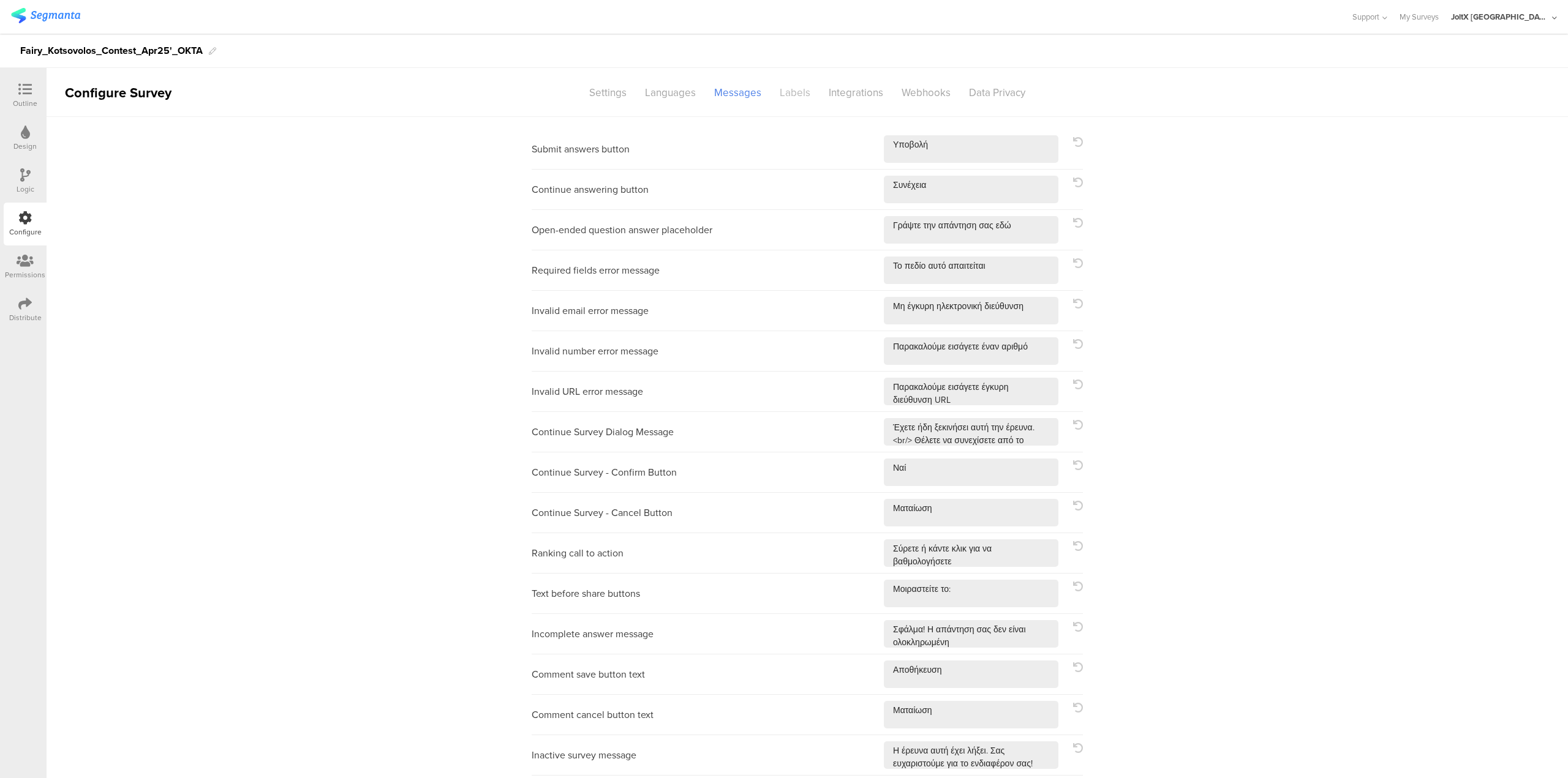
click at [798, 89] on div "Labels" at bounding box center [795, 93] width 49 height 21
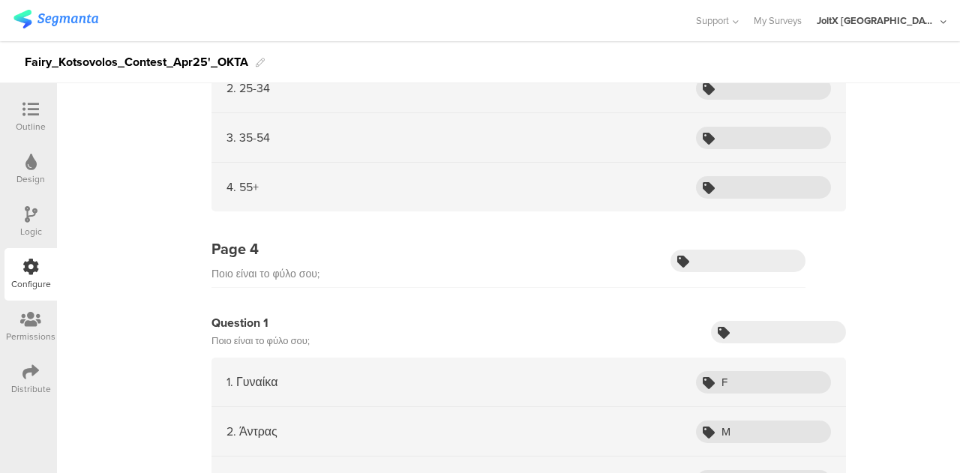
scroll to position [675, 0]
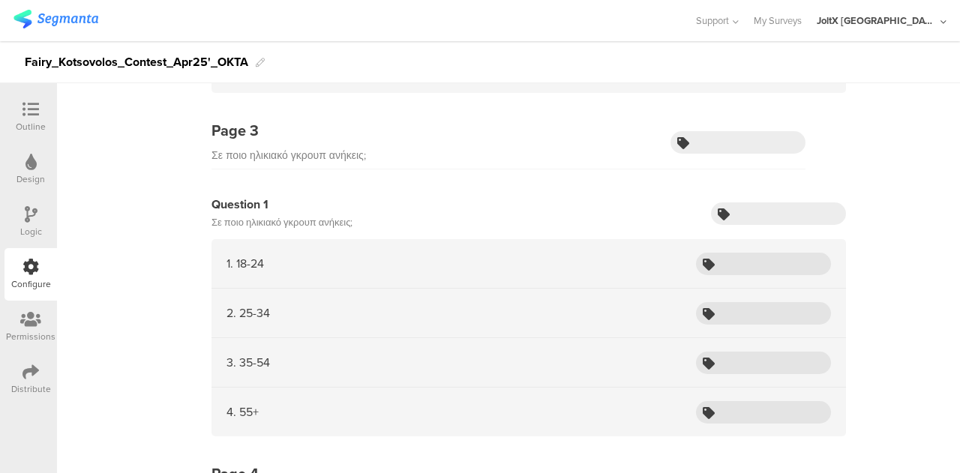
click at [26, 107] on icon at bounding box center [31, 109] width 17 height 17
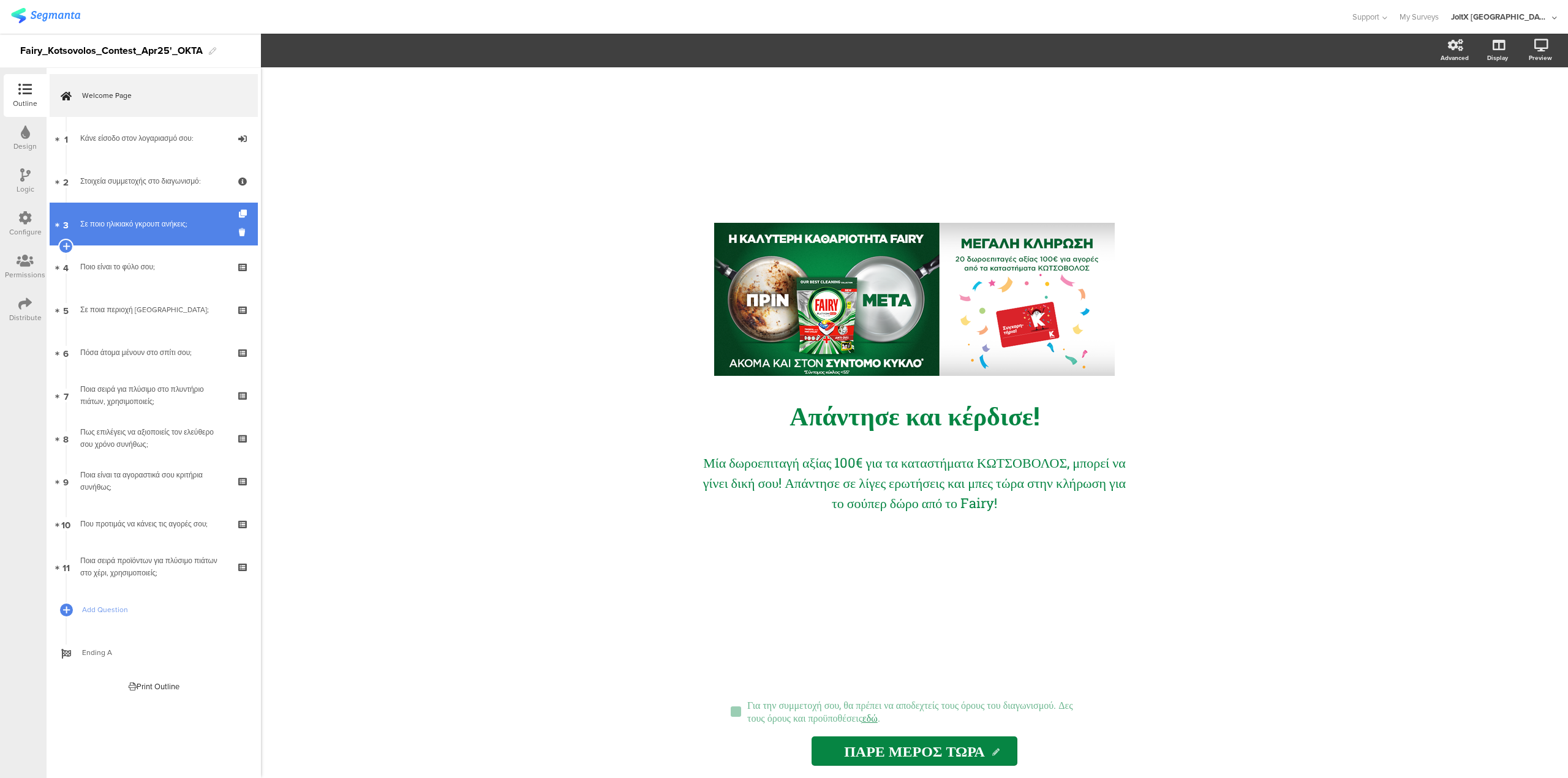
click at [149, 222] on div "Σε ποιο ηλικιακό γκρουπ ανήκεις;" at bounding box center [153, 224] width 146 height 12
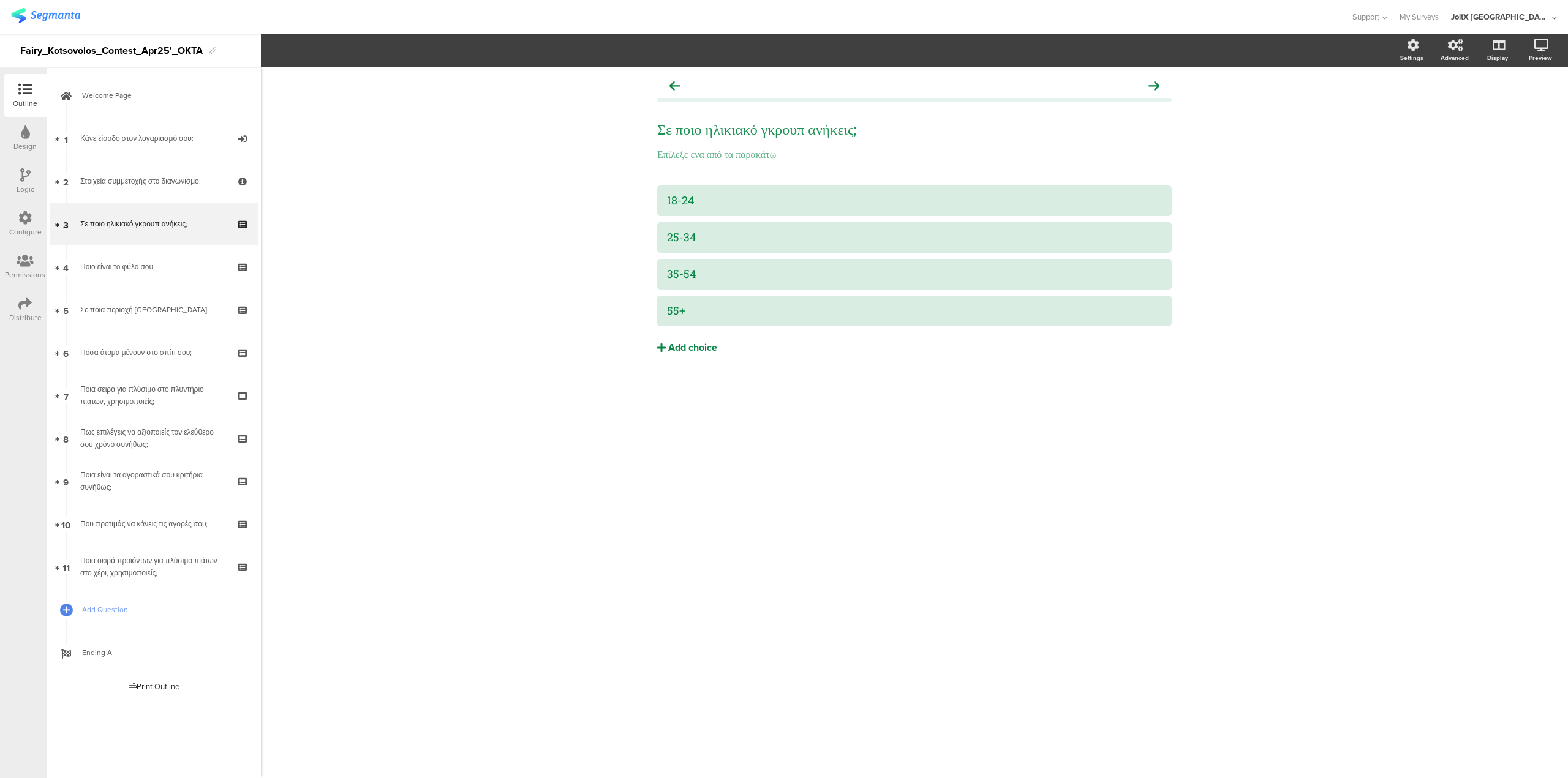
click at [696, 347] on div "Add choice" at bounding box center [693, 349] width 49 height 13
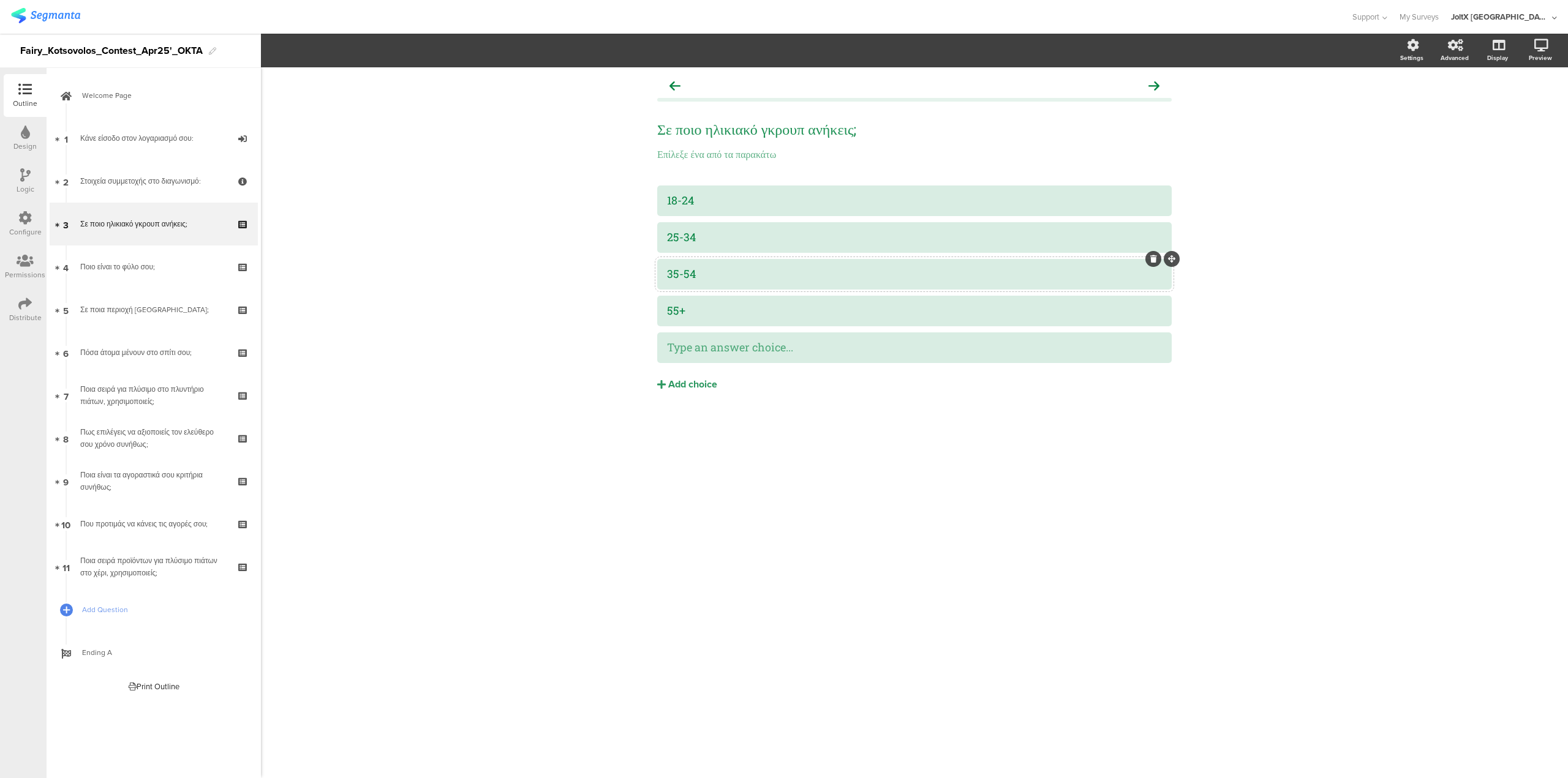
click at [699, 277] on div "35-54" at bounding box center [915, 273] width 495 height 14
drag, startPoint x: 685, startPoint y: 354, endPoint x: 685, endPoint y: 340, distance: 14.0
drag, startPoint x: 1169, startPoint y: 335, endPoint x: 1156, endPoint y: 295, distance: 42.1
click at [733, 300] on div at bounding box center [915, 310] width 495 height 20
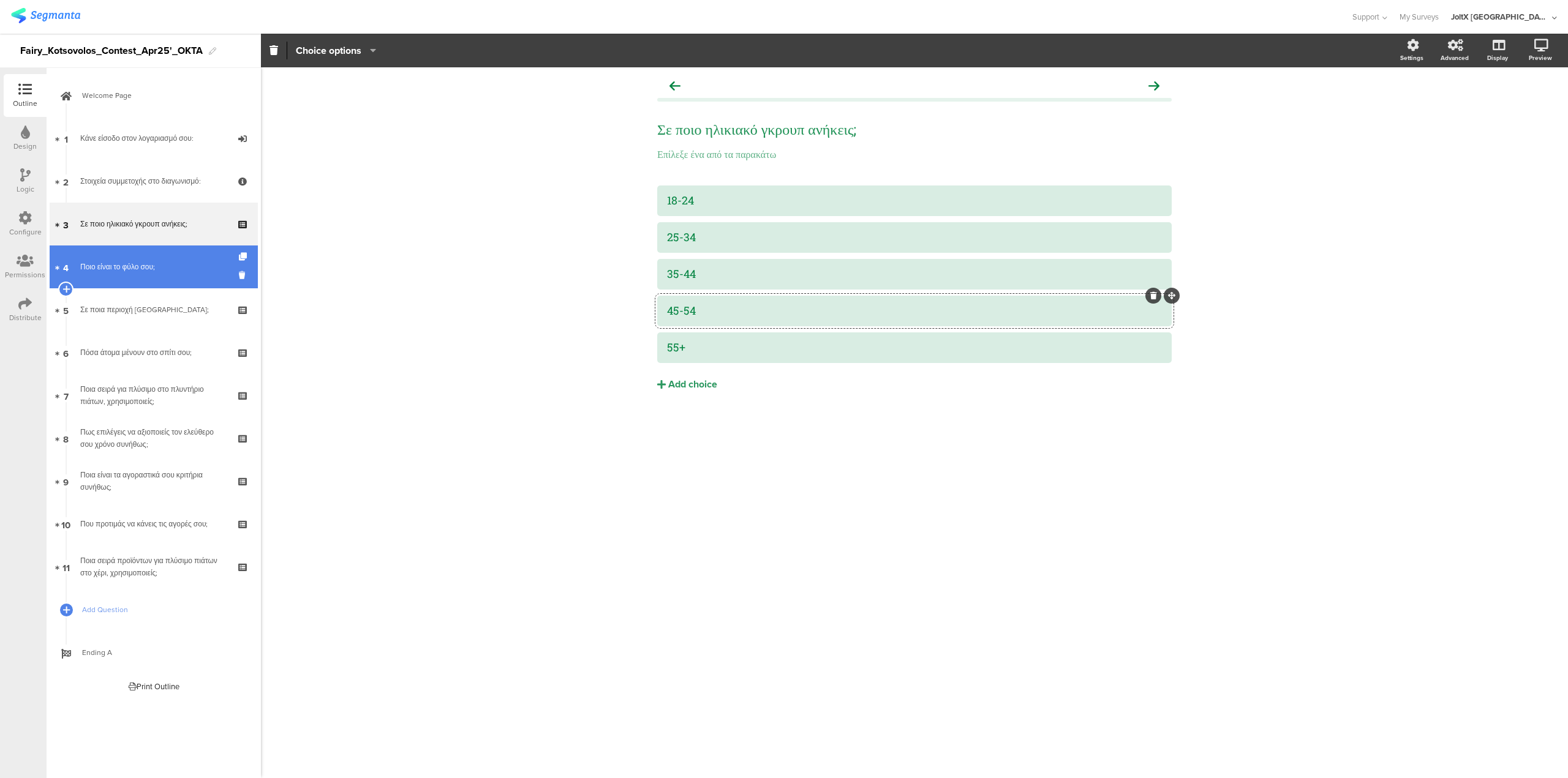
click at [161, 275] on link "4 Ποιο είναι το φύλο σου;" at bounding box center [154, 267] width 208 height 43
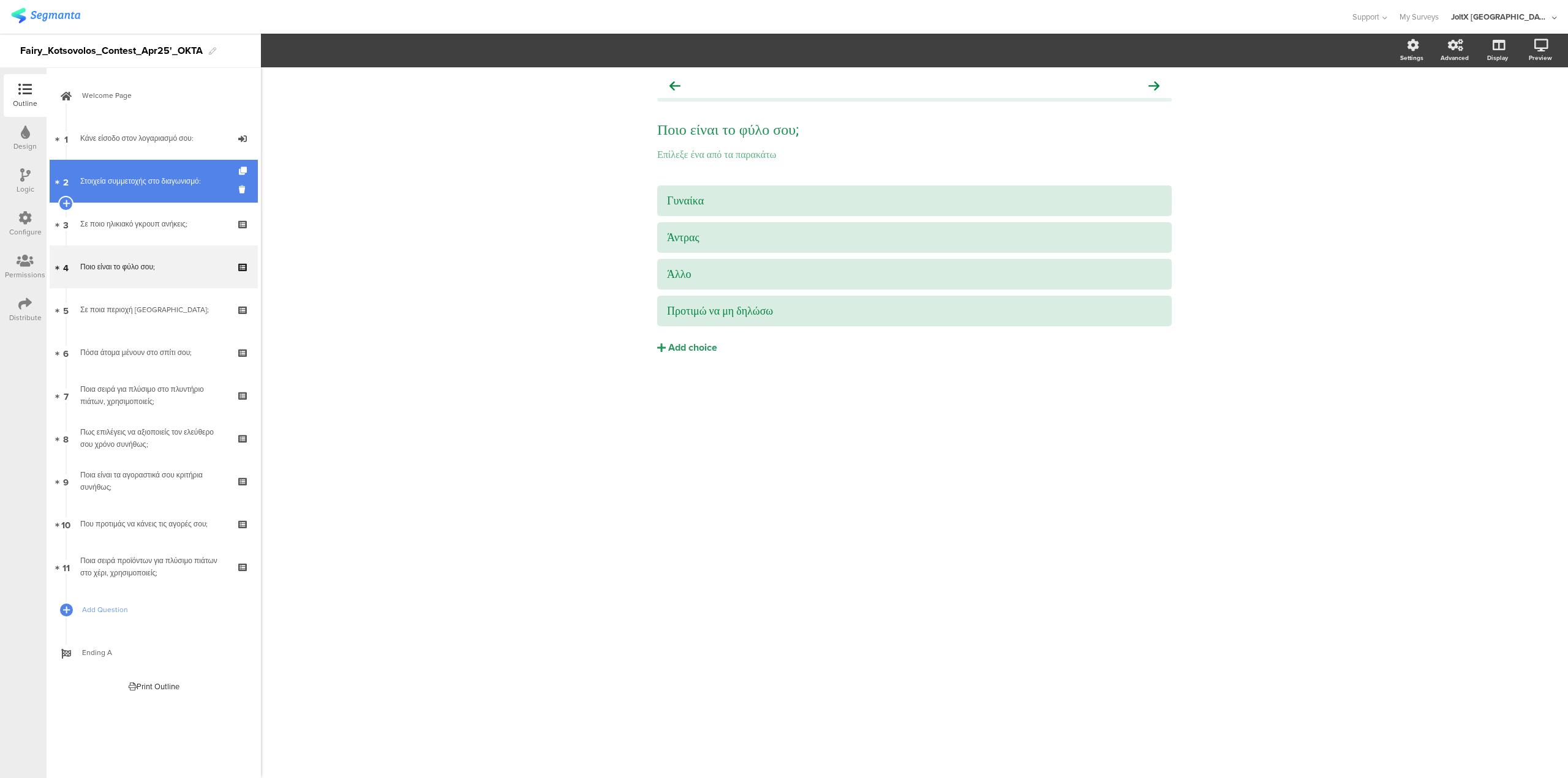
click at [140, 166] on link "2 Στοιχεία συμμετοχής στο διαγωνισμό:" at bounding box center [154, 181] width 208 height 43
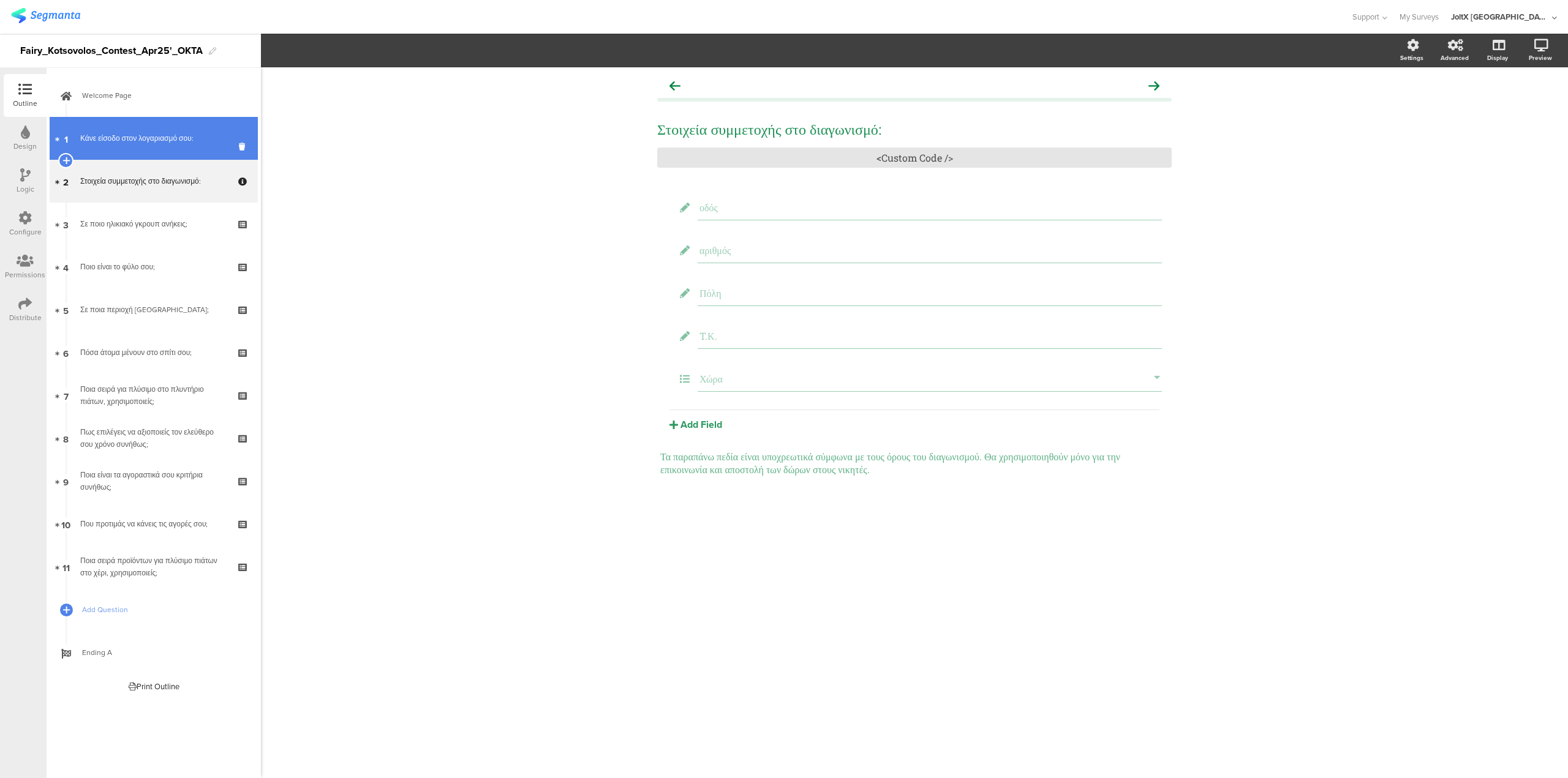
click at [144, 144] on div "Κάνε είσοδο στον λογαριασμό σου:" at bounding box center [153, 138] width 146 height 12
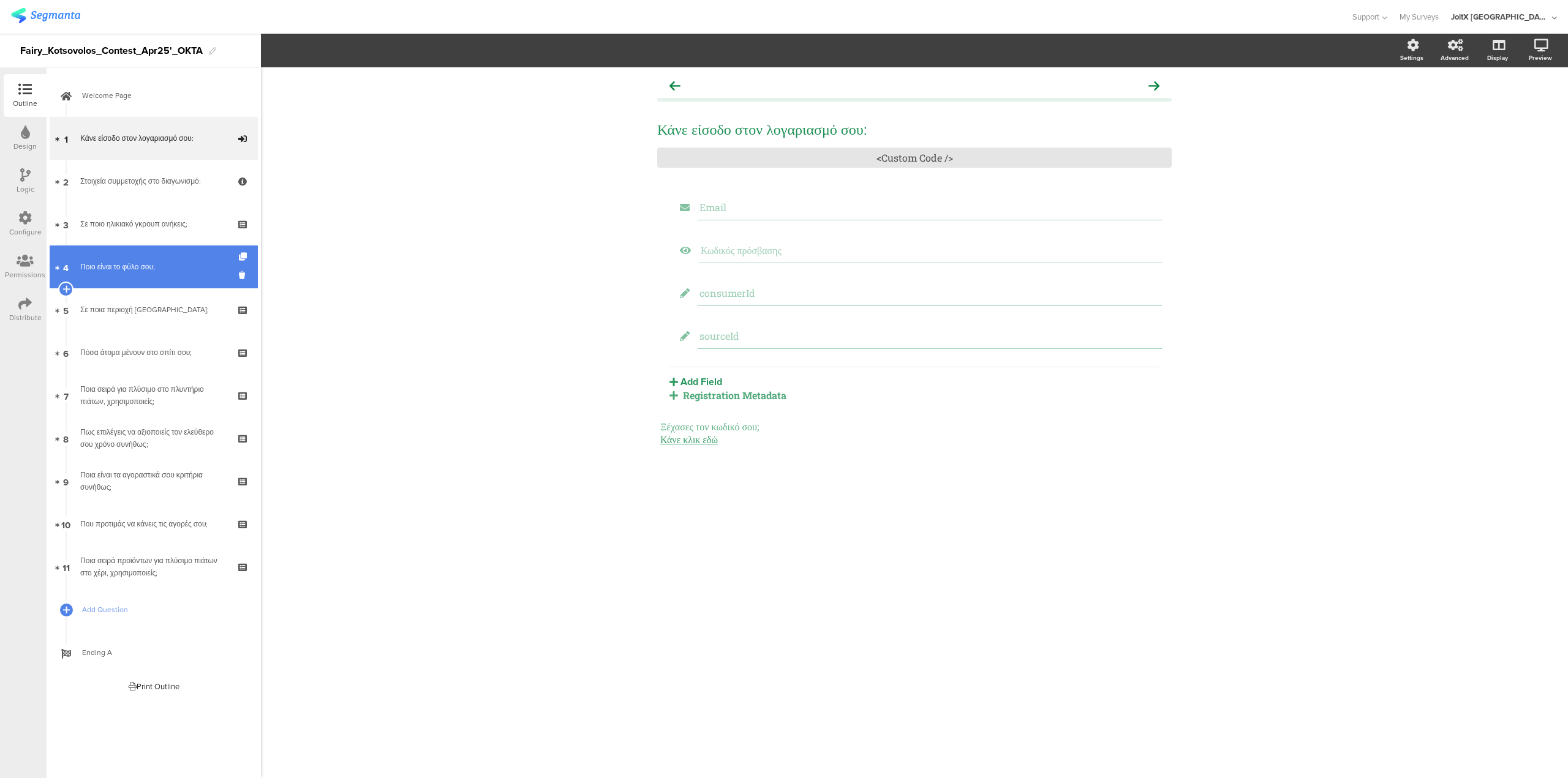
click at [134, 254] on link "4 Ποιο είναι το φύλο σου;" at bounding box center [154, 267] width 208 height 43
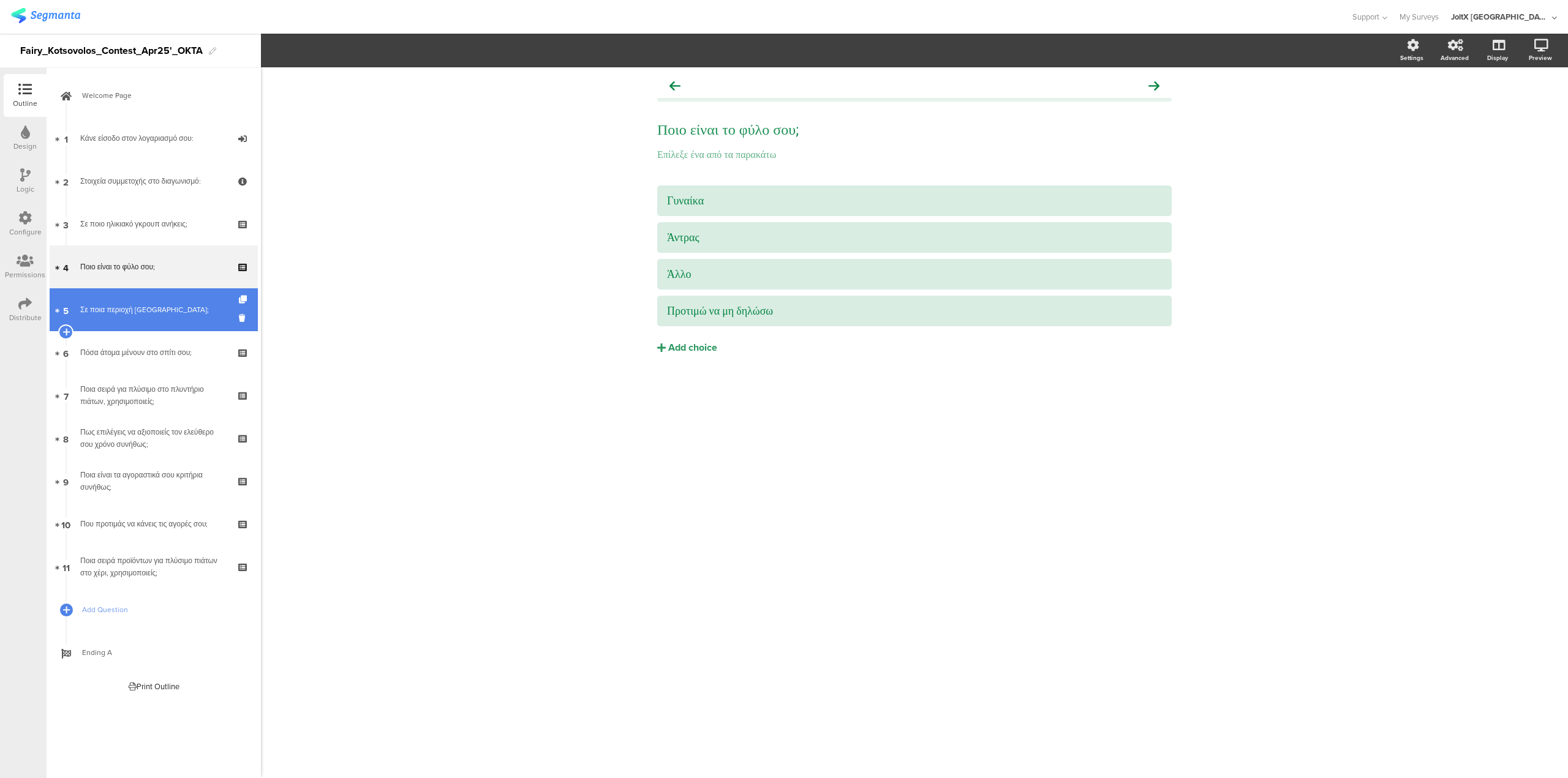
click at [133, 291] on link "5 Σε ποια περιοχή μένεις;" at bounding box center [154, 309] width 208 height 43
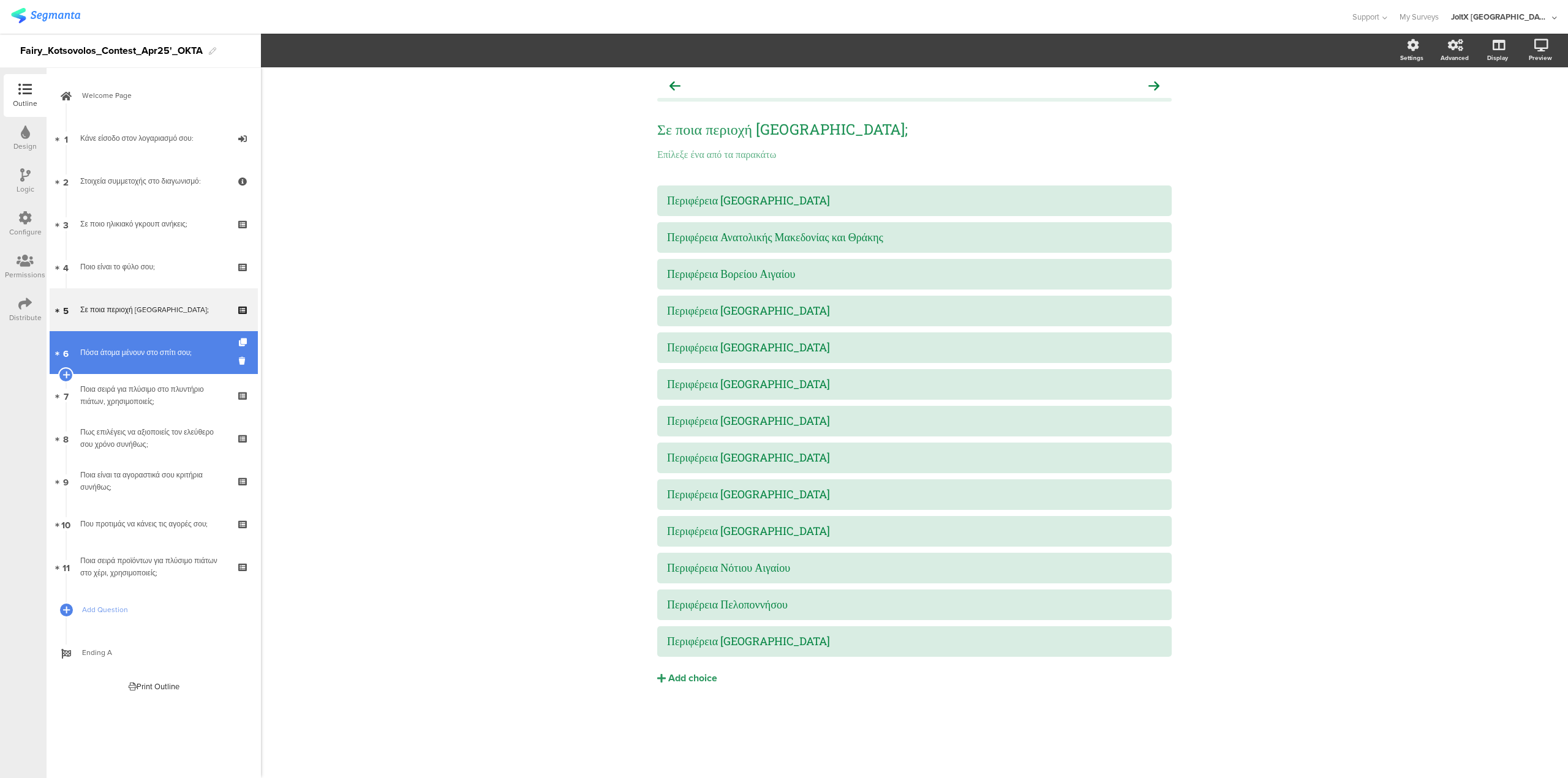
click at [139, 356] on div "Πόσα άτομα μένουν στο σπίτι σου;" at bounding box center [153, 353] width 146 height 12
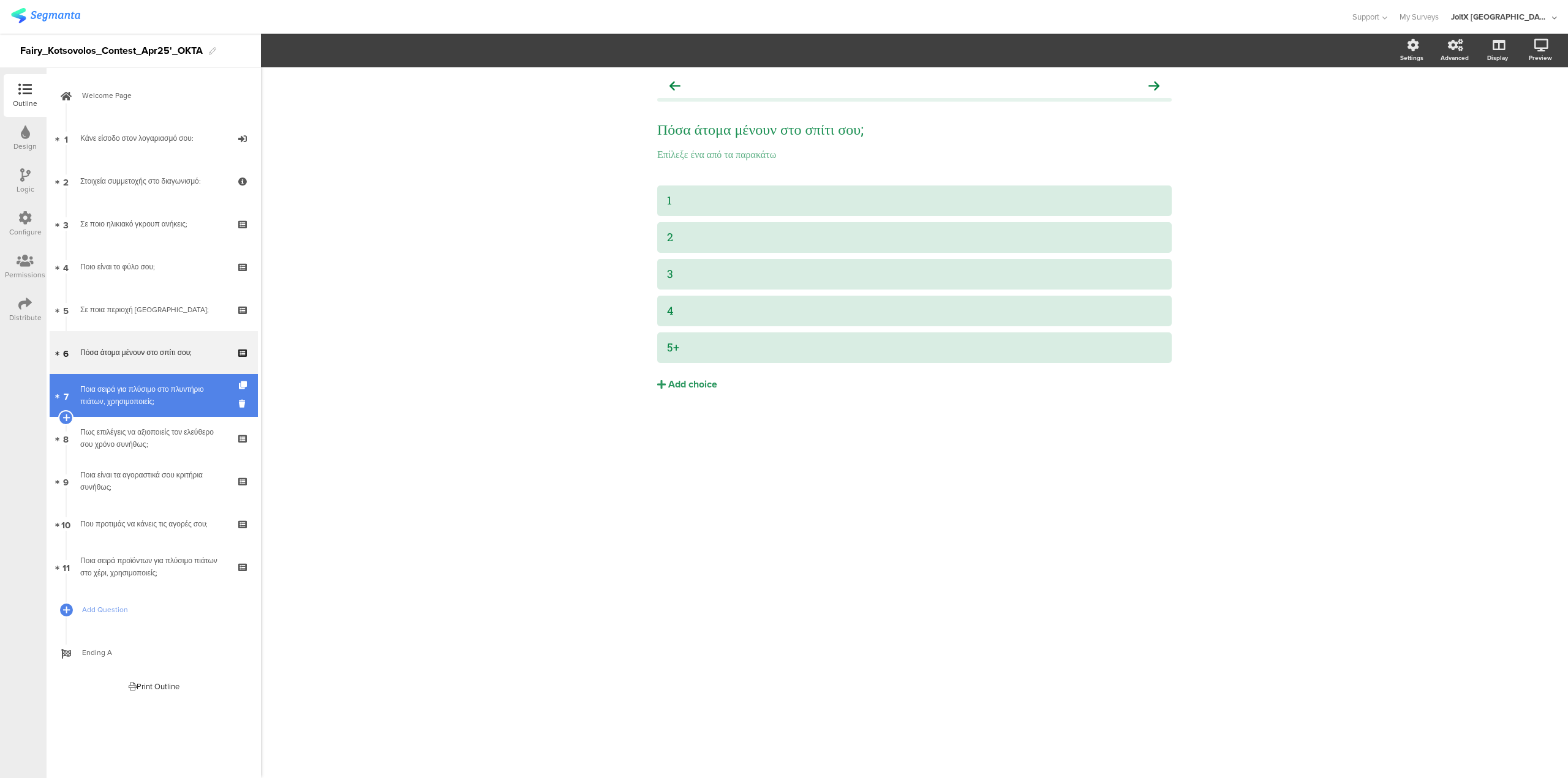
click at [175, 393] on div "Ποια σειρά για πλύσιμο στο πλυντήριο πιάτων, χρησιμοποιείς;" at bounding box center [153, 396] width 146 height 24
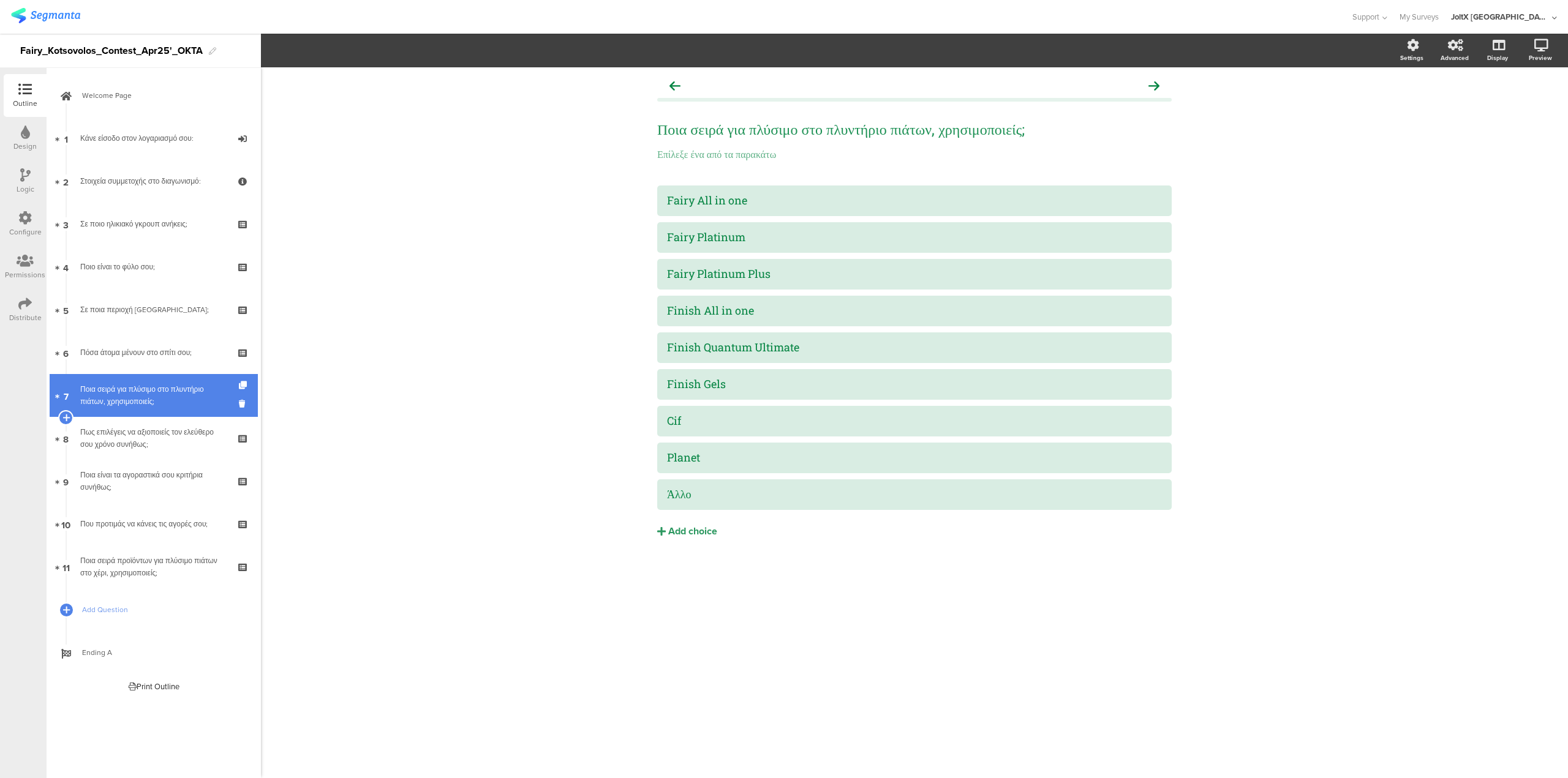
click at [185, 407] on div "Ποια σειρά για πλύσιμο στο πλυντήριο πιάτων, χρησιμοποιείς;" at bounding box center [153, 396] width 146 height 24
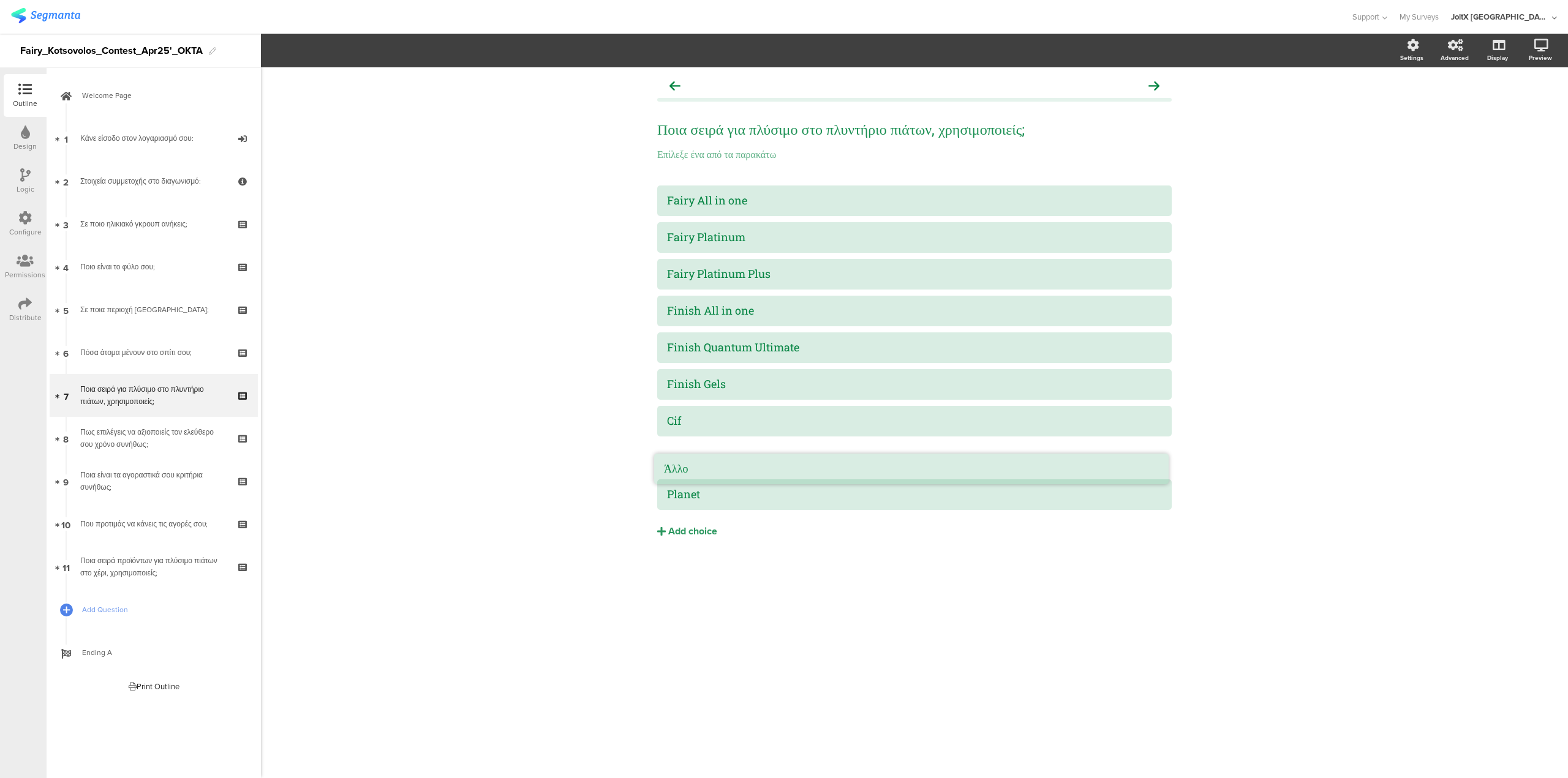
drag, startPoint x: 1169, startPoint y: 479, endPoint x: 1165, endPoint y: 450, distance: 29.3
click at [700, 491] on div "Planet" at bounding box center [915, 494] width 495 height 14
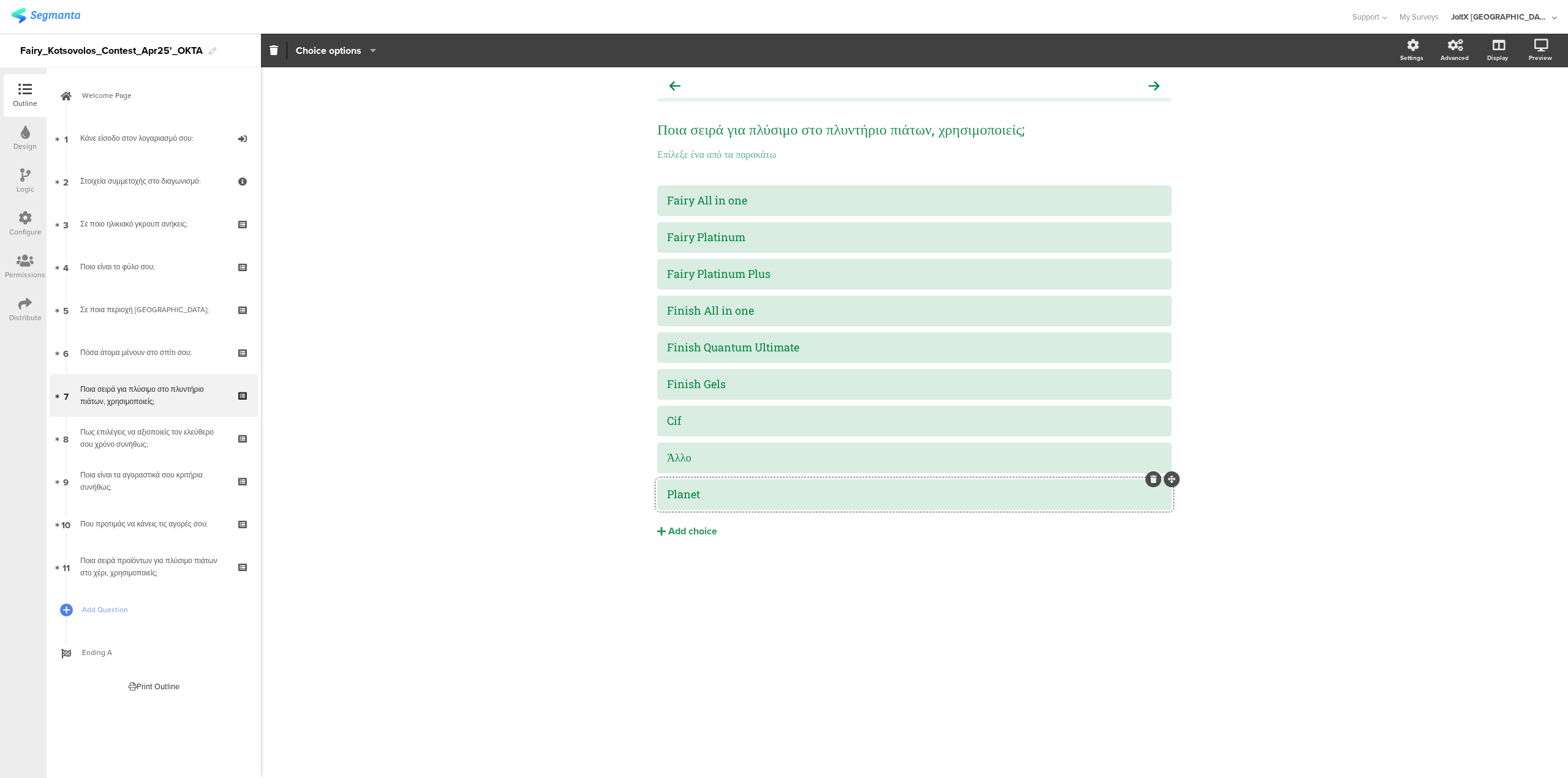
click at [700, 491] on div "Planet" at bounding box center [915, 494] width 495 height 14
click at [699, 491] on div "Planet" at bounding box center [915, 494] width 495 height 14
paste div
click at [82, 424] on link "8 Πως επιλέγεις να αξιοποιείς τον ελεύθερο σου χρόνο συνήθως;" at bounding box center [154, 438] width 208 height 43
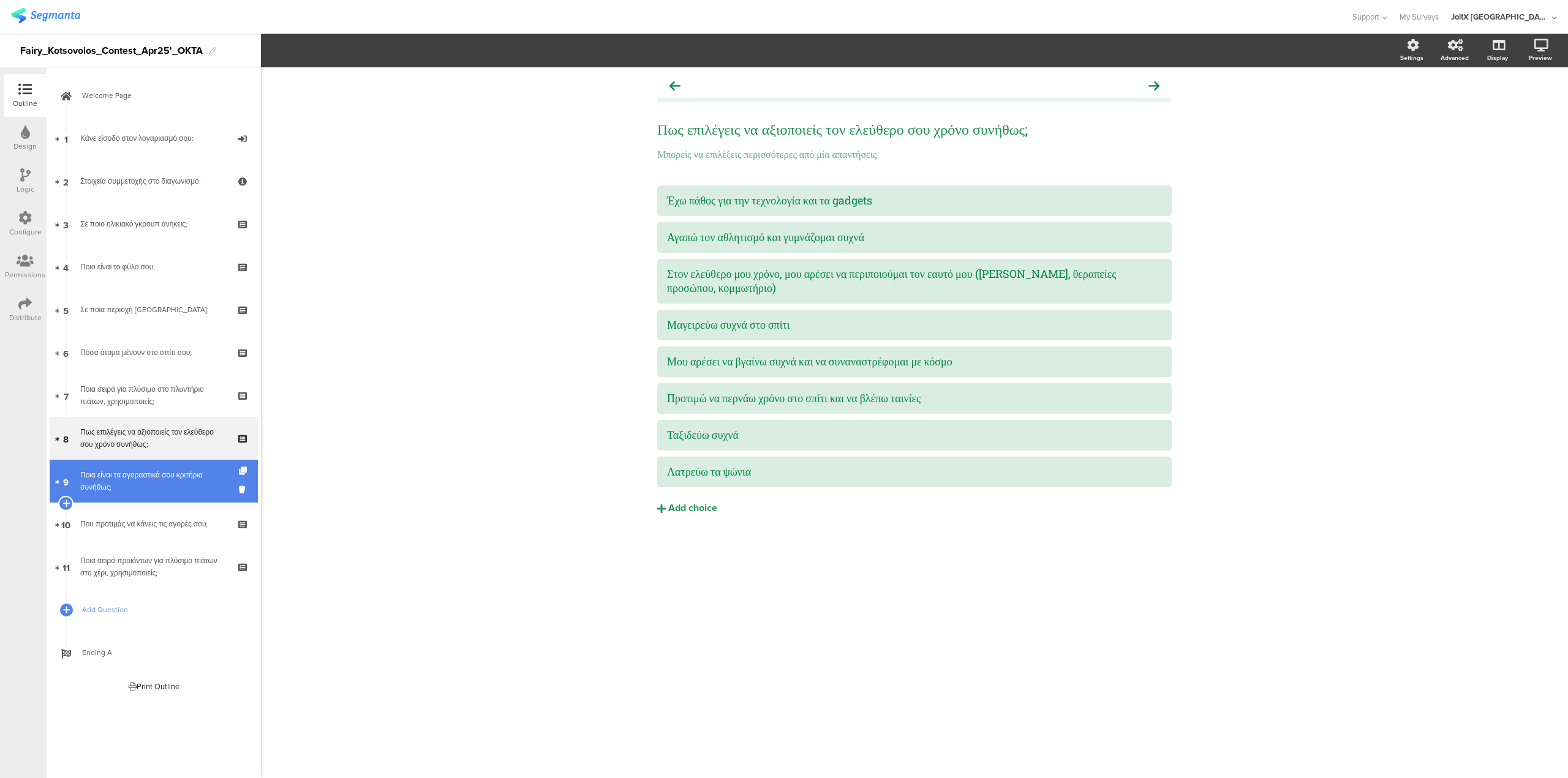
click at [131, 496] on link "9 Ποια είναι τα αγοραστικά σου κριτήρια συνήθως;" at bounding box center [154, 481] width 208 height 43
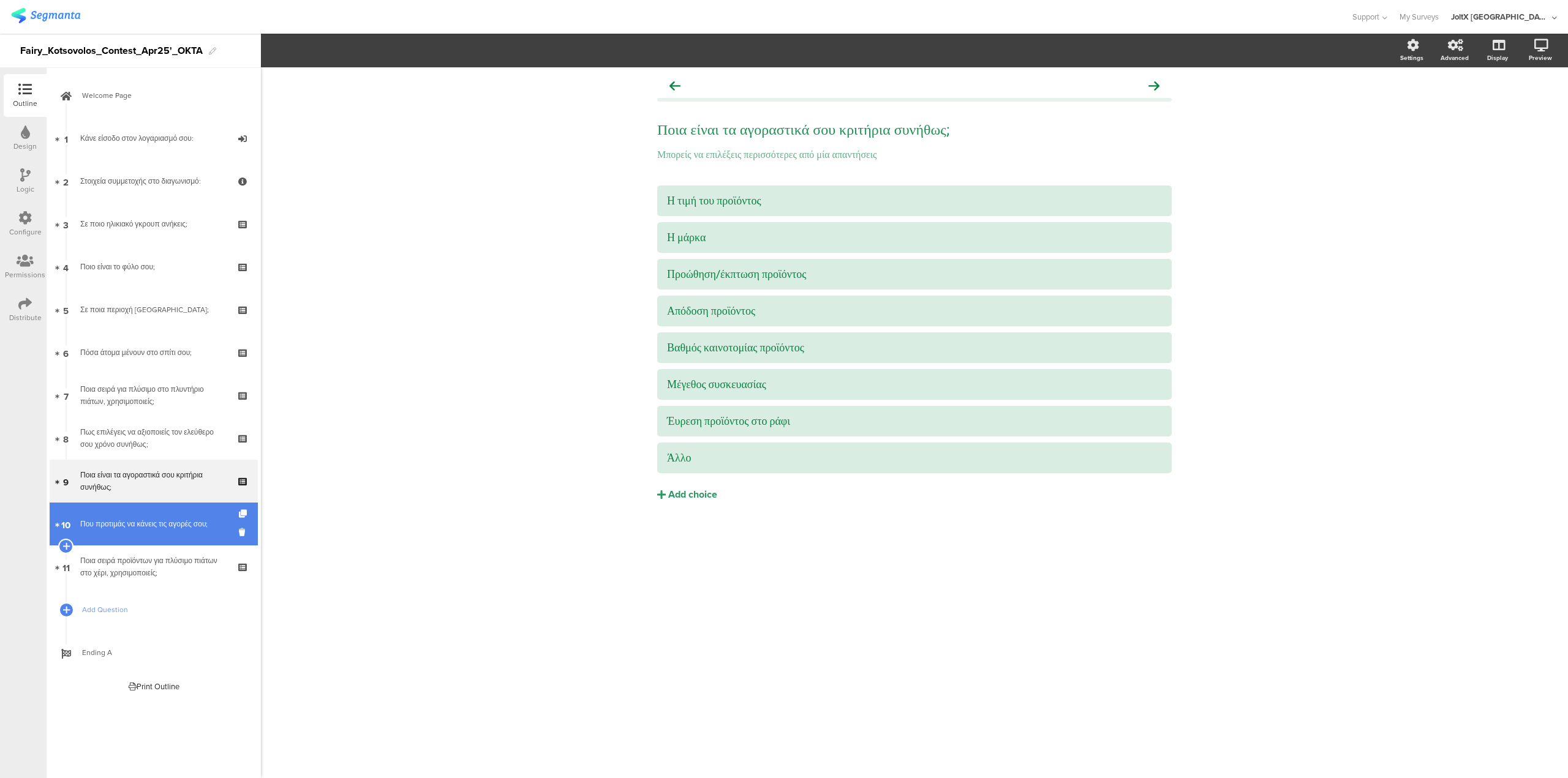
click at [162, 531] on link "10 Που προτιμάς να κάνεις τις αγορές σου;" at bounding box center [154, 524] width 208 height 43
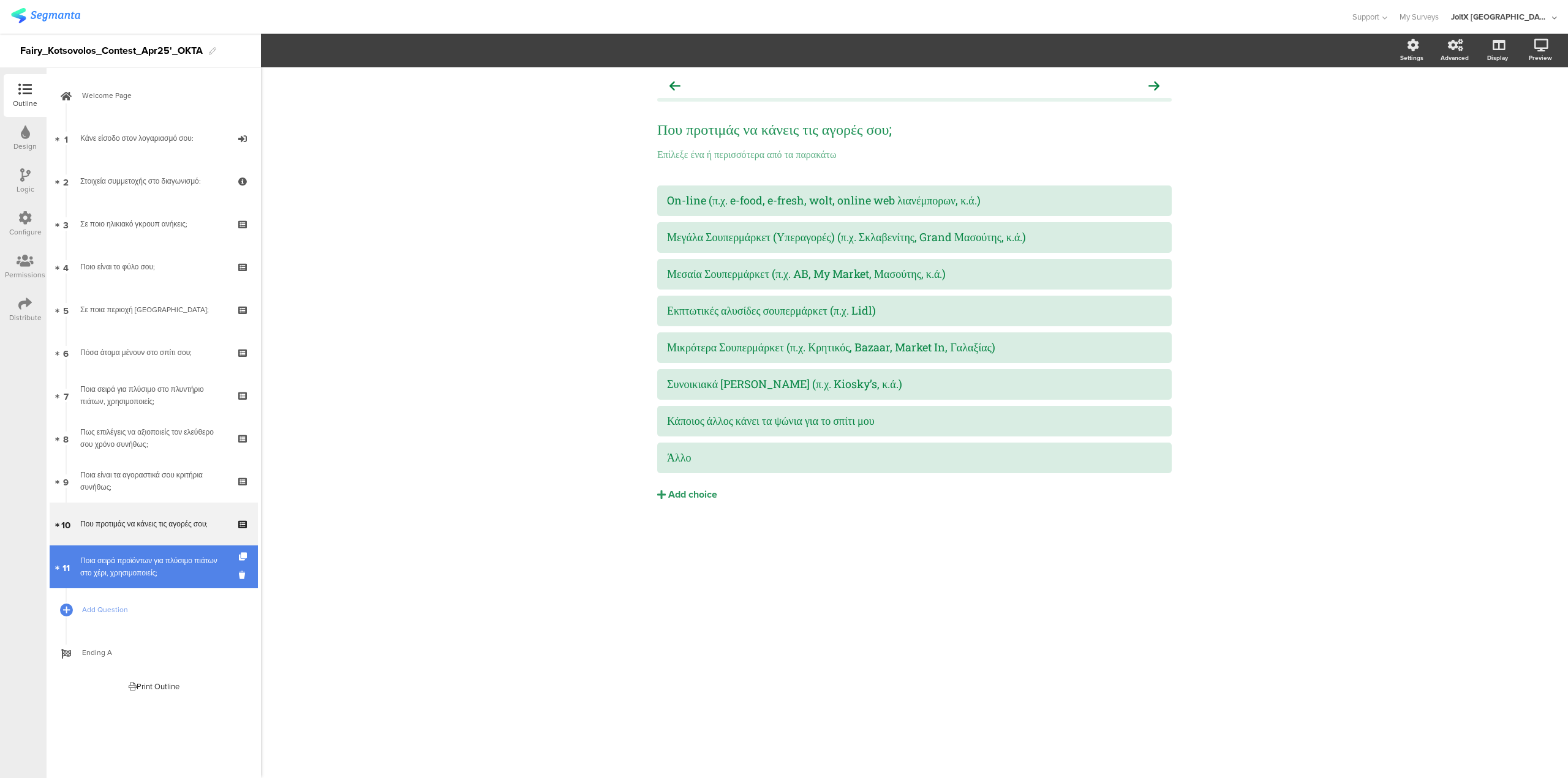
click at [149, 558] on div "Ποια σειρά προϊόντων για πλύσιμο πιάτων στο χέρι, χρησιμοποιείς;" at bounding box center [153, 567] width 146 height 24
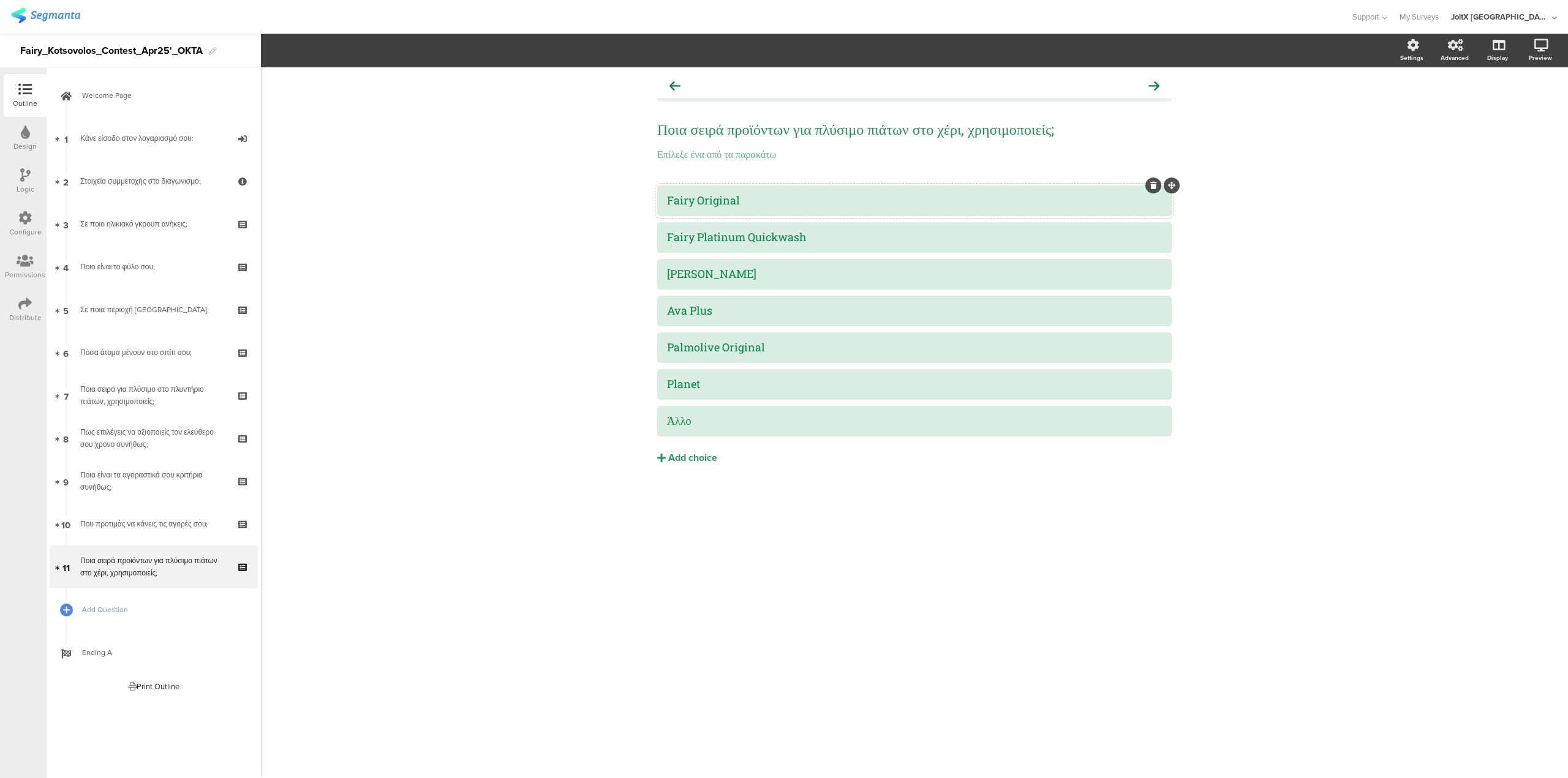
click at [769, 207] on div "Fairy Original" at bounding box center [915, 200] width 495 height 14
click at [703, 238] on div "Fairy Platinum Quickwash" at bounding box center [915, 237] width 495 height 14
paste div
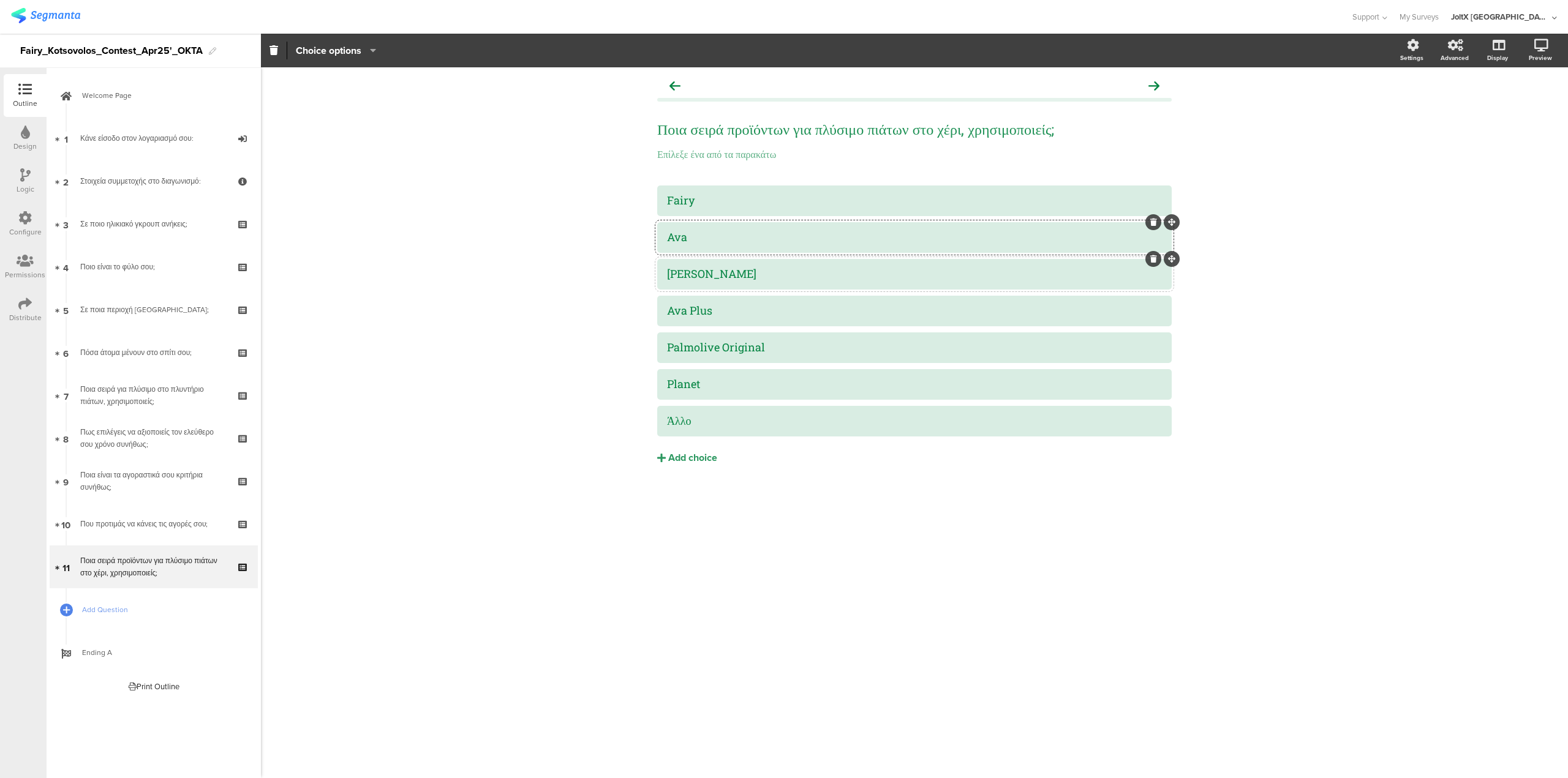
click at [684, 269] on div "Ava Perle" at bounding box center [915, 273] width 495 height 14
click at [688, 272] on div "Ava Perle" at bounding box center [915, 273] width 495 height 14
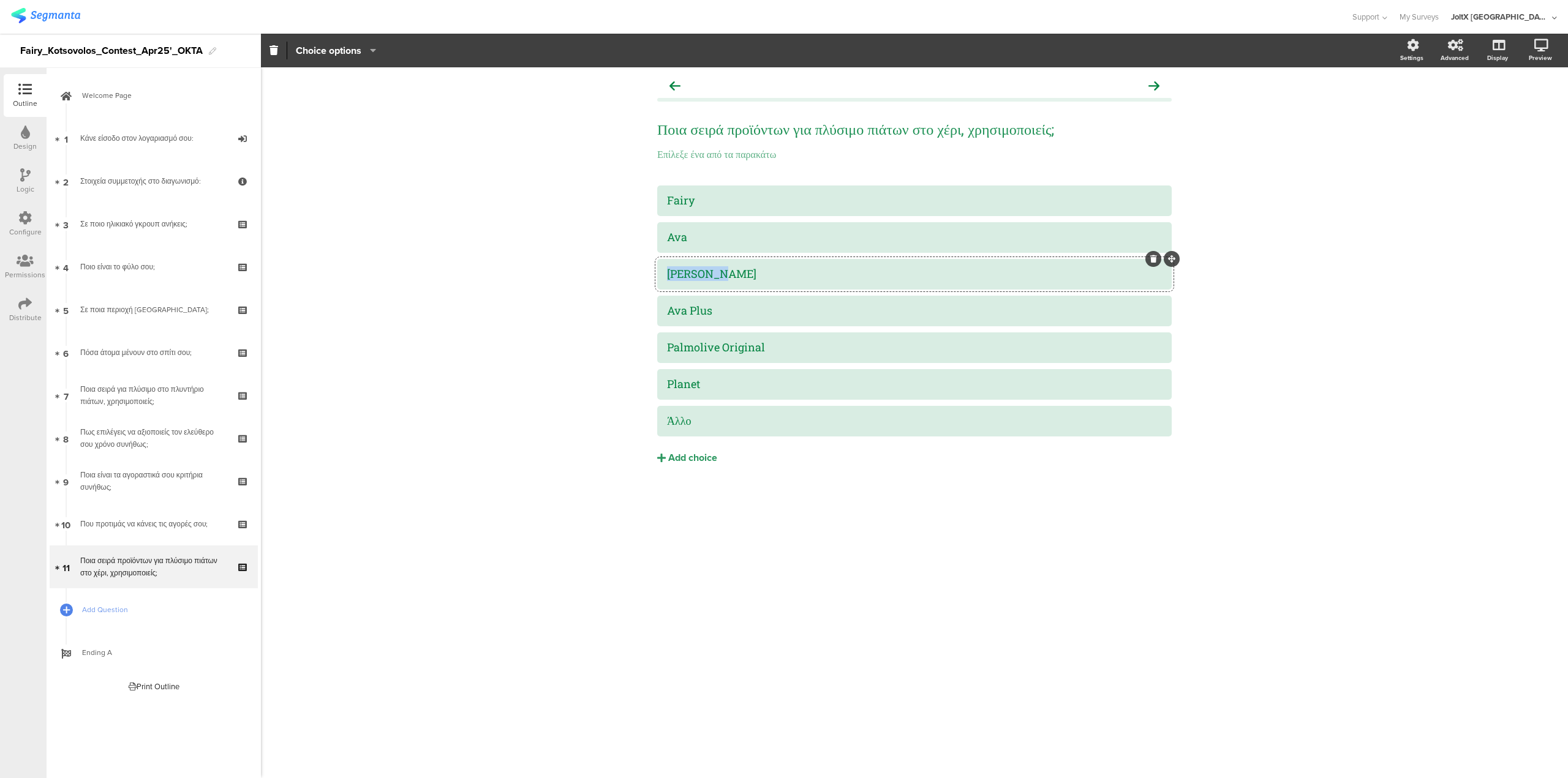
paste div
click at [697, 312] on div "Ava Plus" at bounding box center [915, 310] width 495 height 14
paste div
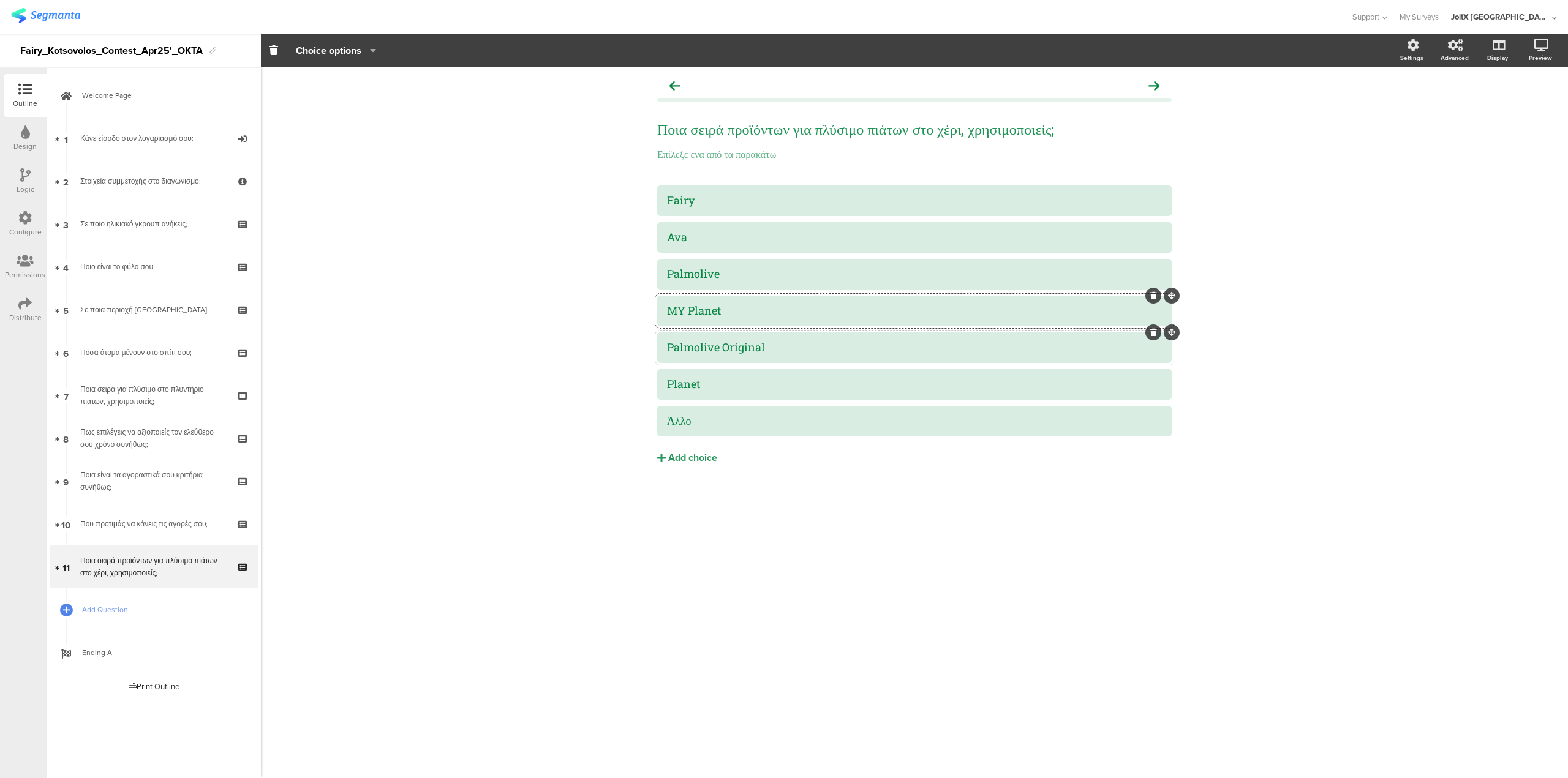
click at [703, 348] on div "Palmolive Original" at bounding box center [915, 347] width 495 height 14
paste div
click at [1157, 372] on div at bounding box center [1154, 370] width 16 height 16
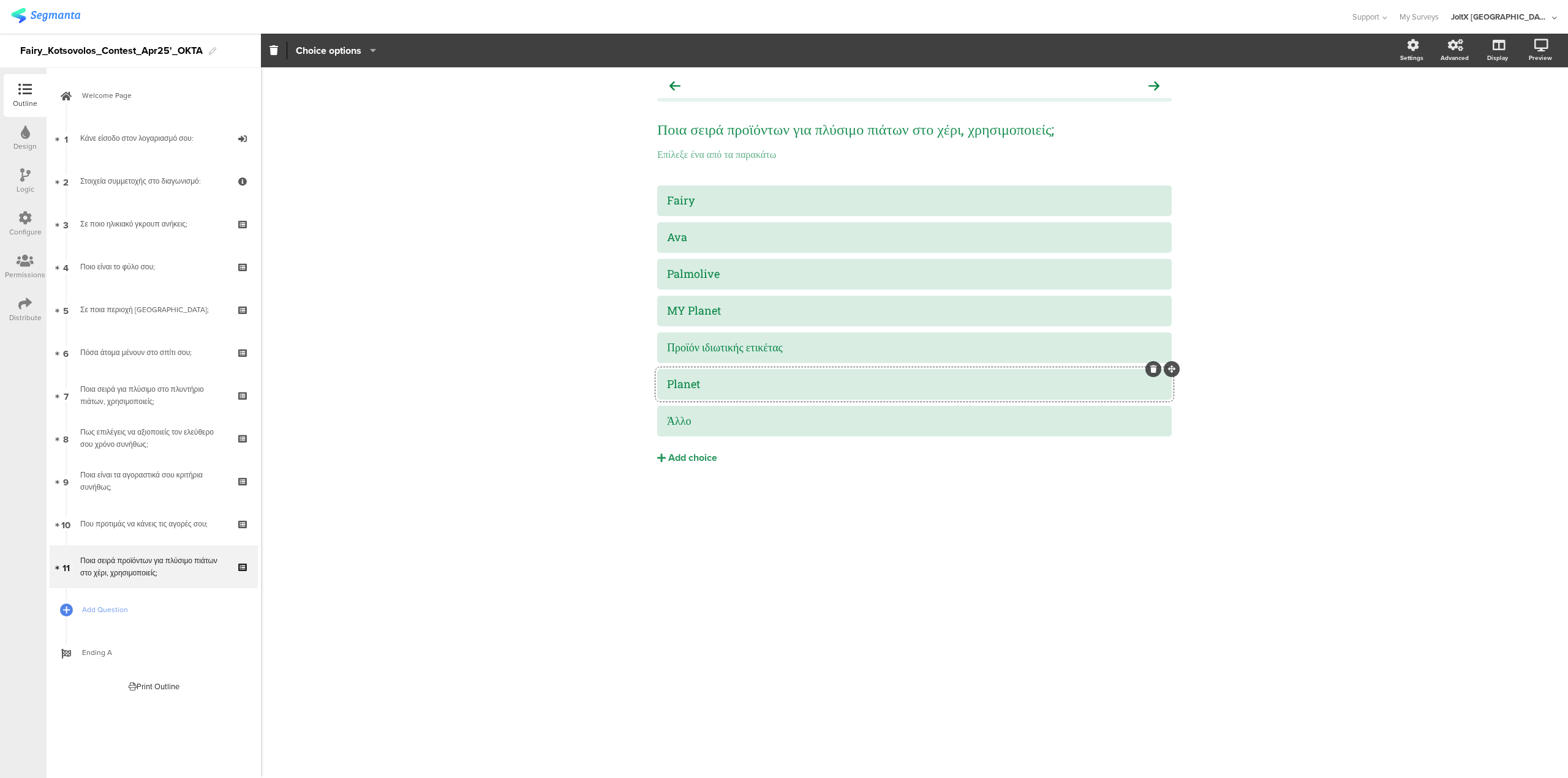
click at [1151, 367] on icon at bounding box center [1154, 369] width 7 height 7
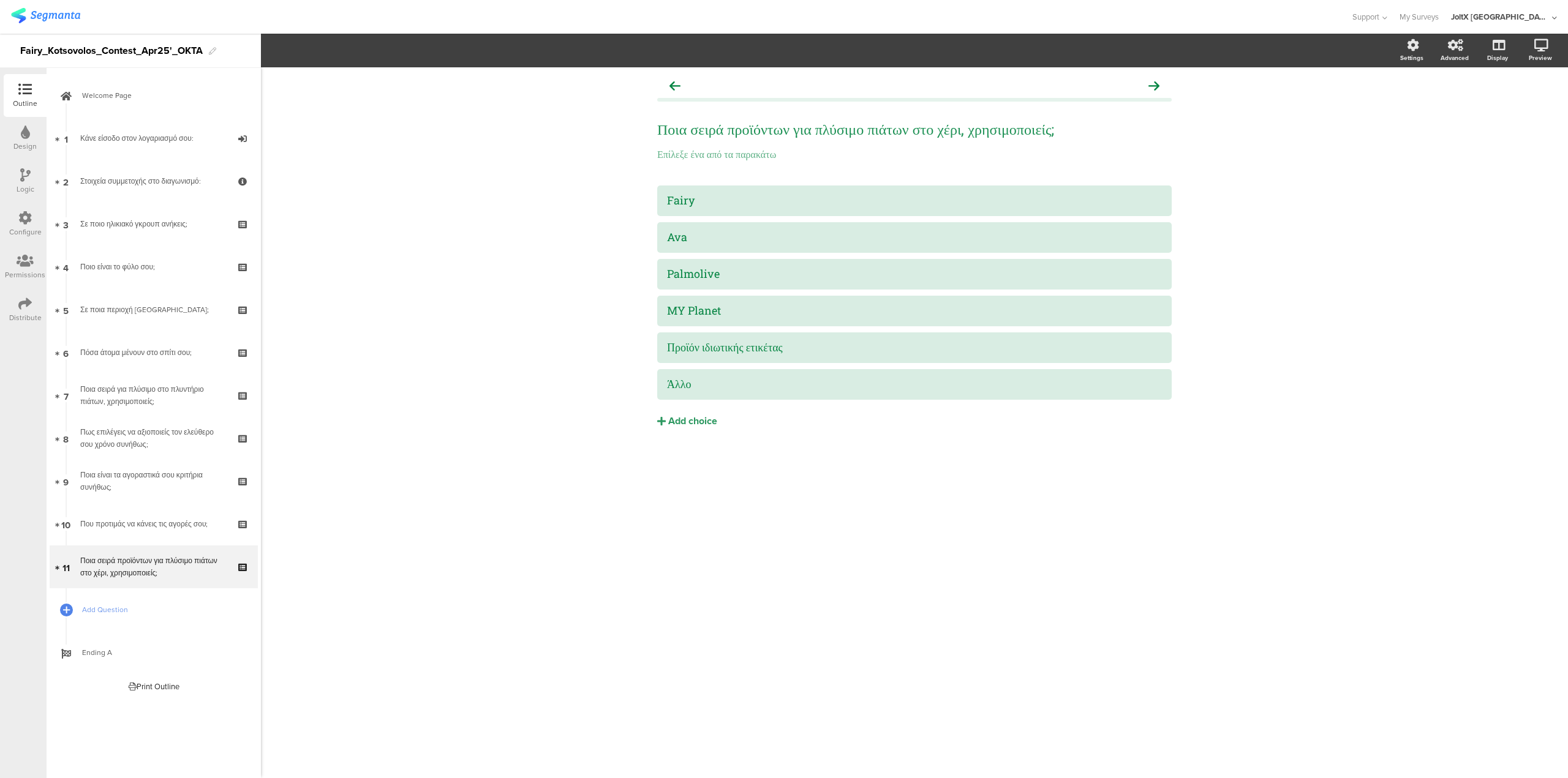
click at [29, 300] on icon at bounding box center [25, 304] width 14 height 14
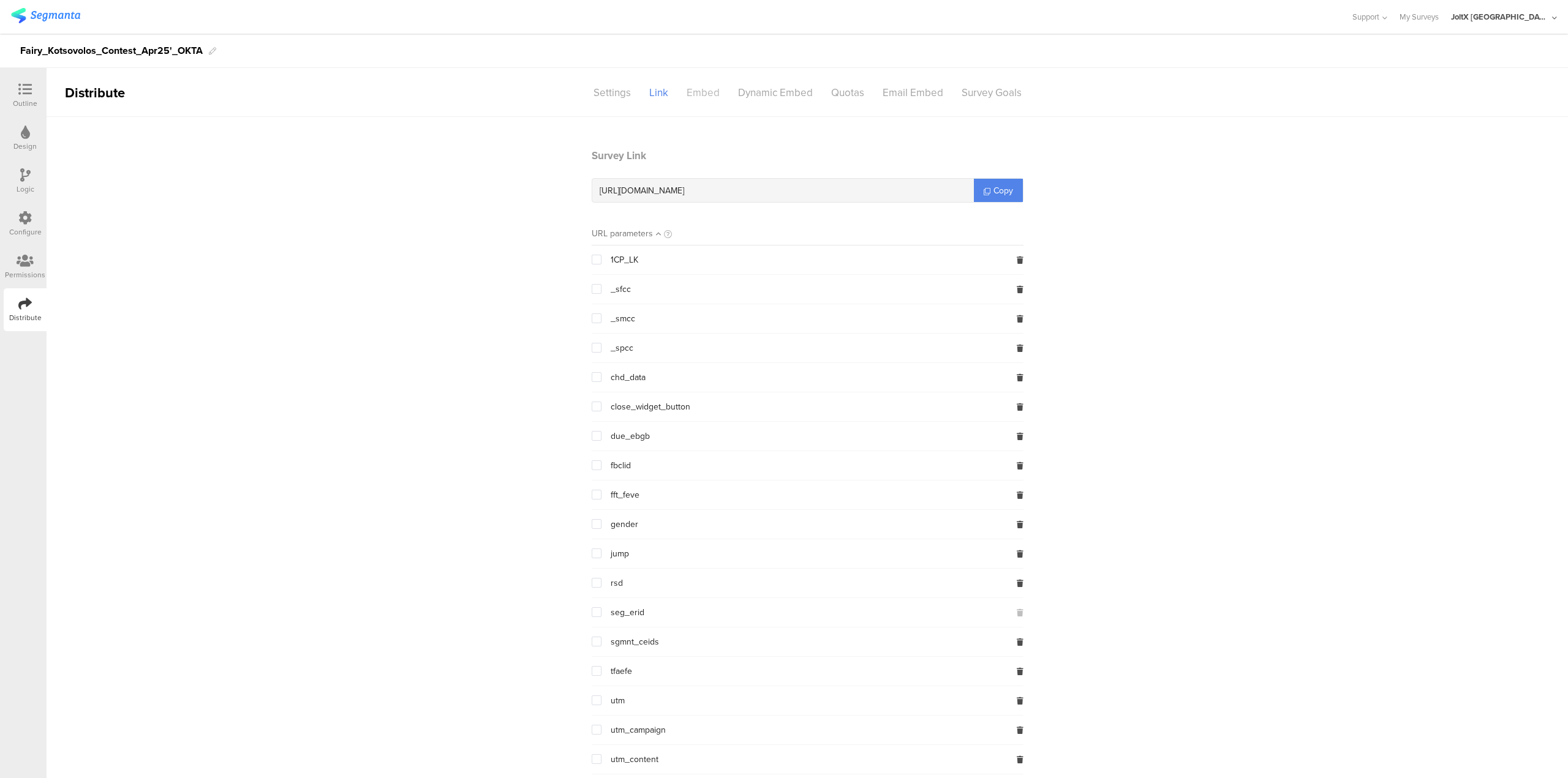
click at [697, 95] on div "Embed" at bounding box center [703, 93] width 51 height 21
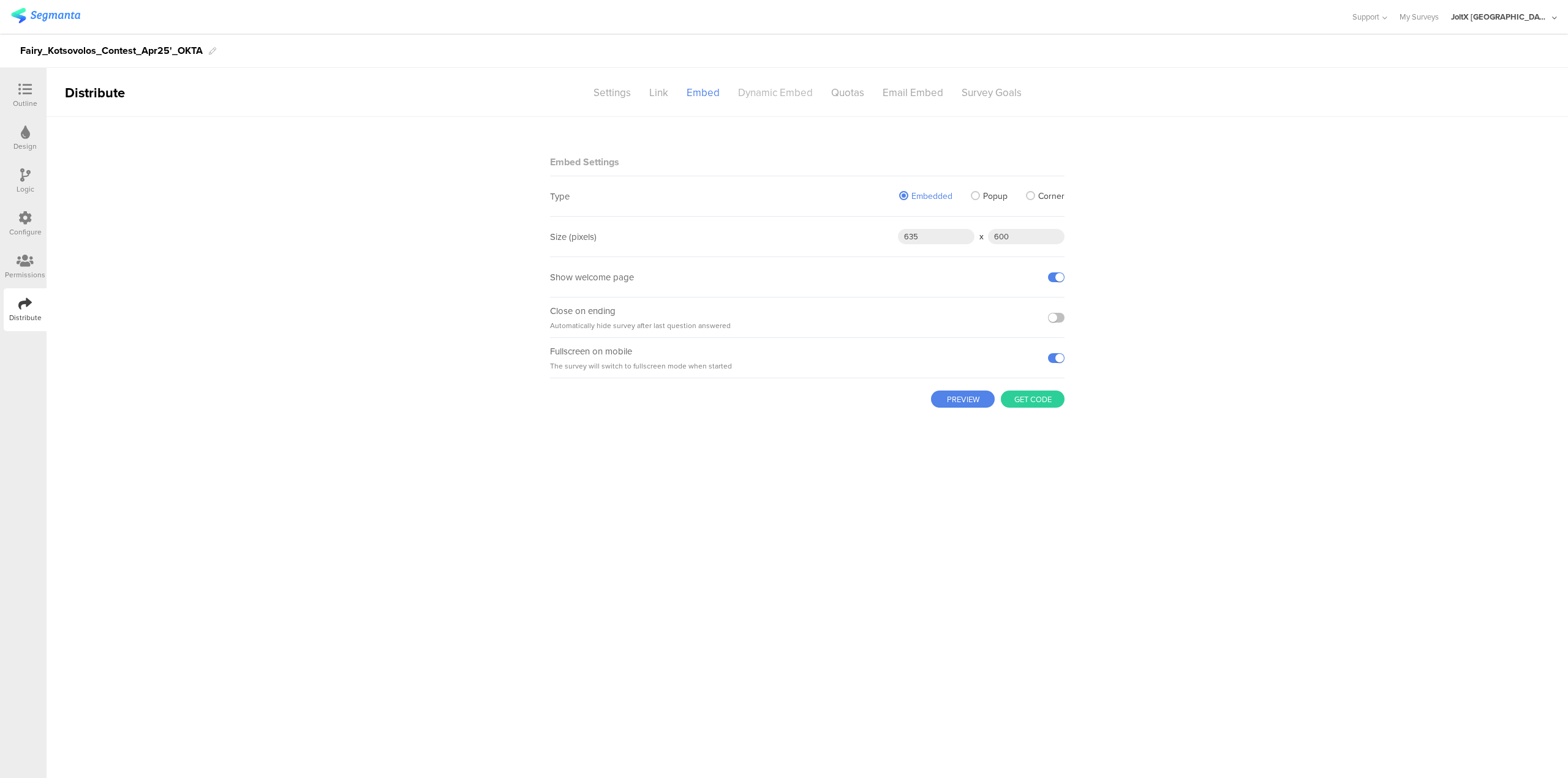
click at [772, 100] on div "Dynamic Embed" at bounding box center [776, 93] width 93 height 21
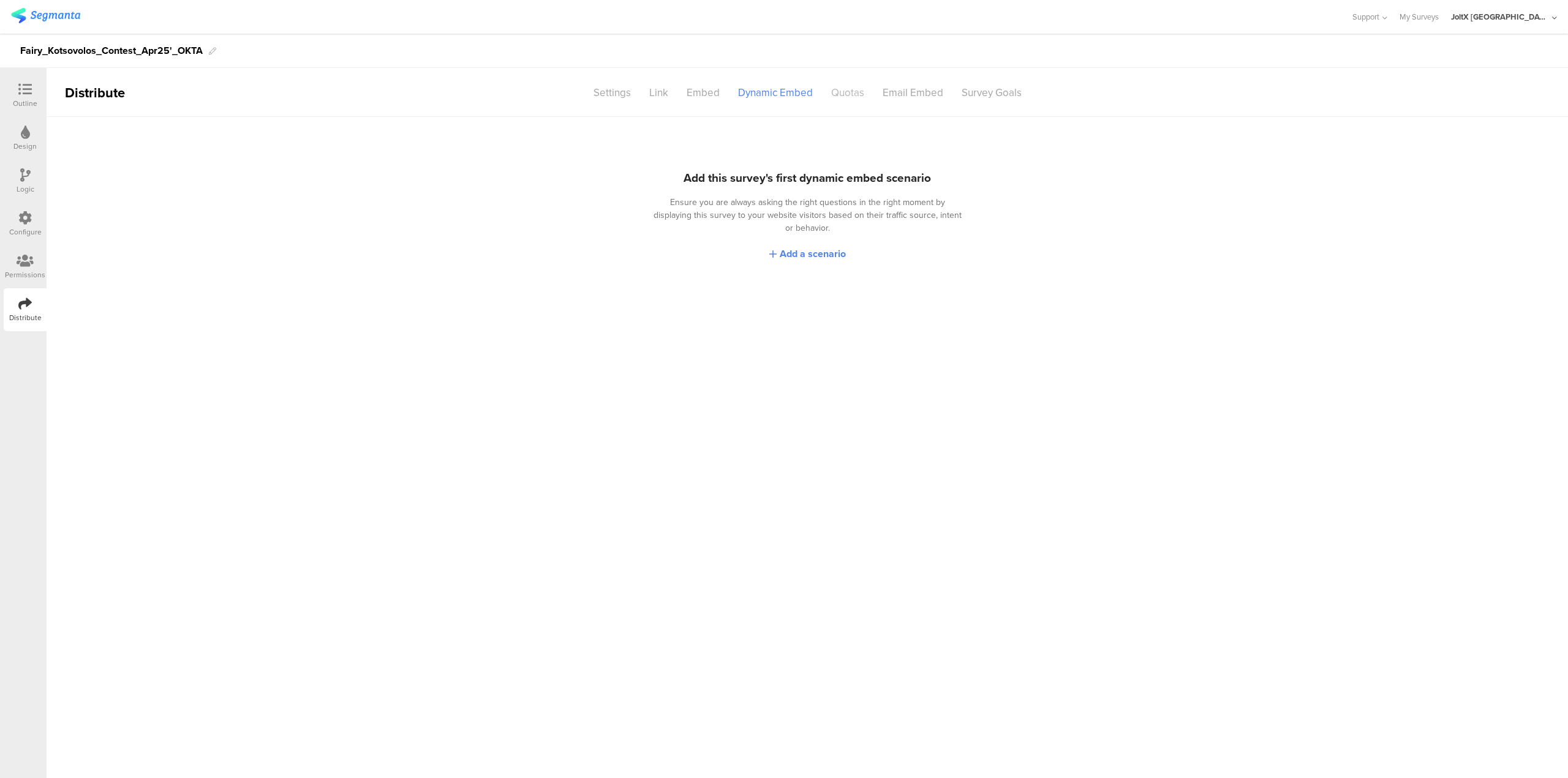
click at [840, 91] on div "Quotas" at bounding box center [848, 93] width 51 height 21
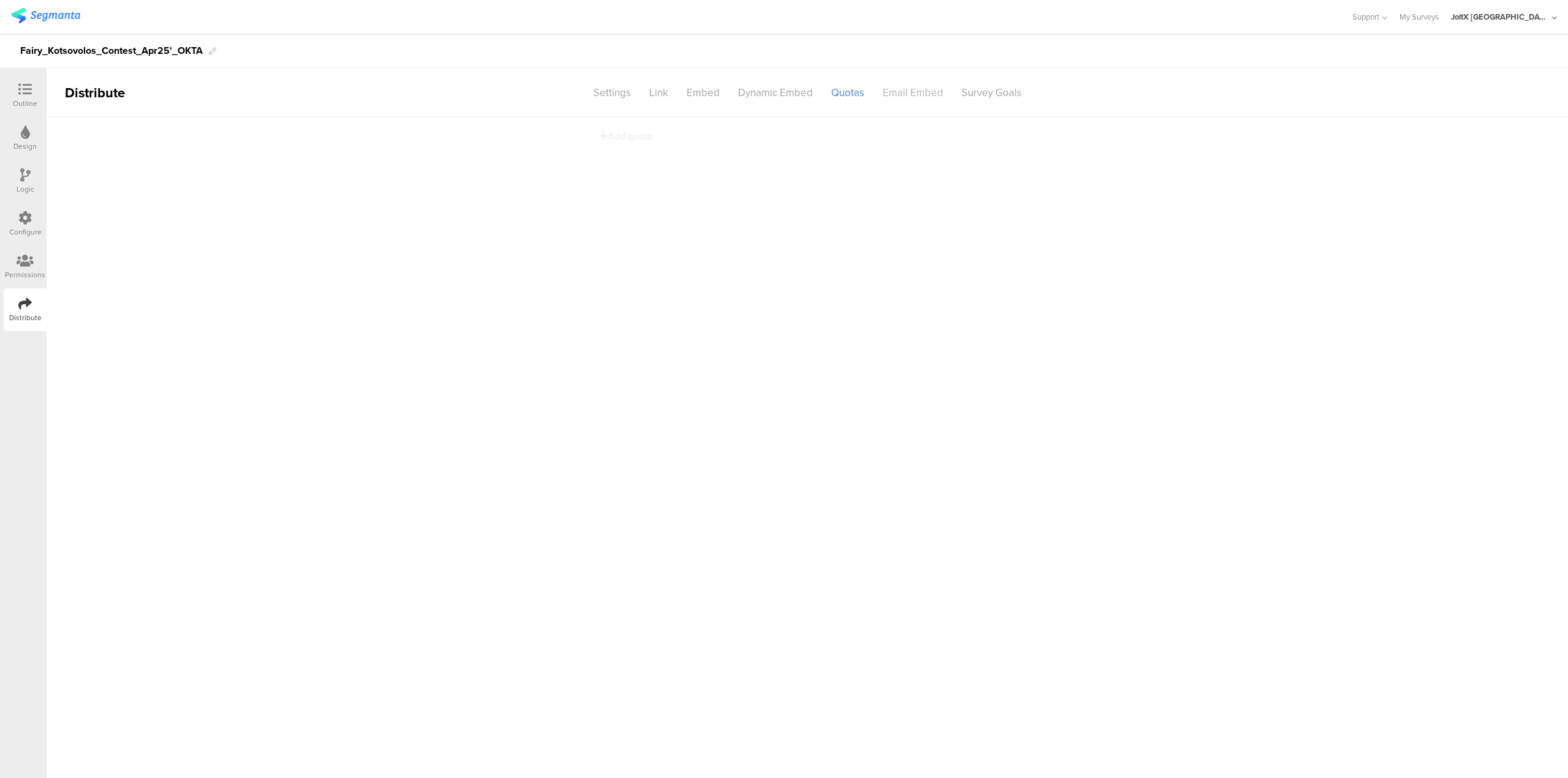
click at [896, 89] on div "Email Embed" at bounding box center [913, 93] width 79 height 21
click at [42, 222] on div "Configure" at bounding box center [25, 224] width 43 height 43
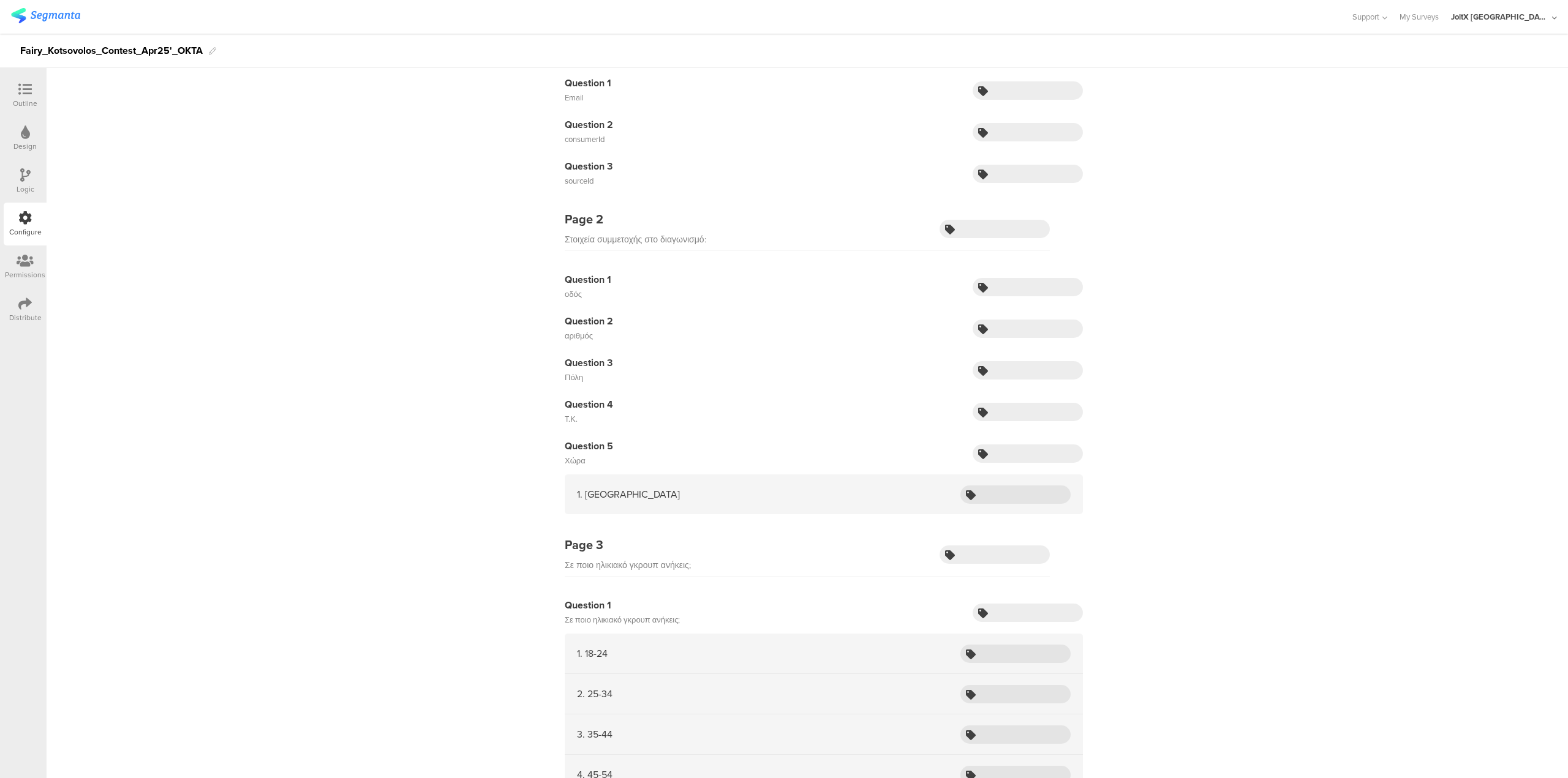
scroll to position [122, 0]
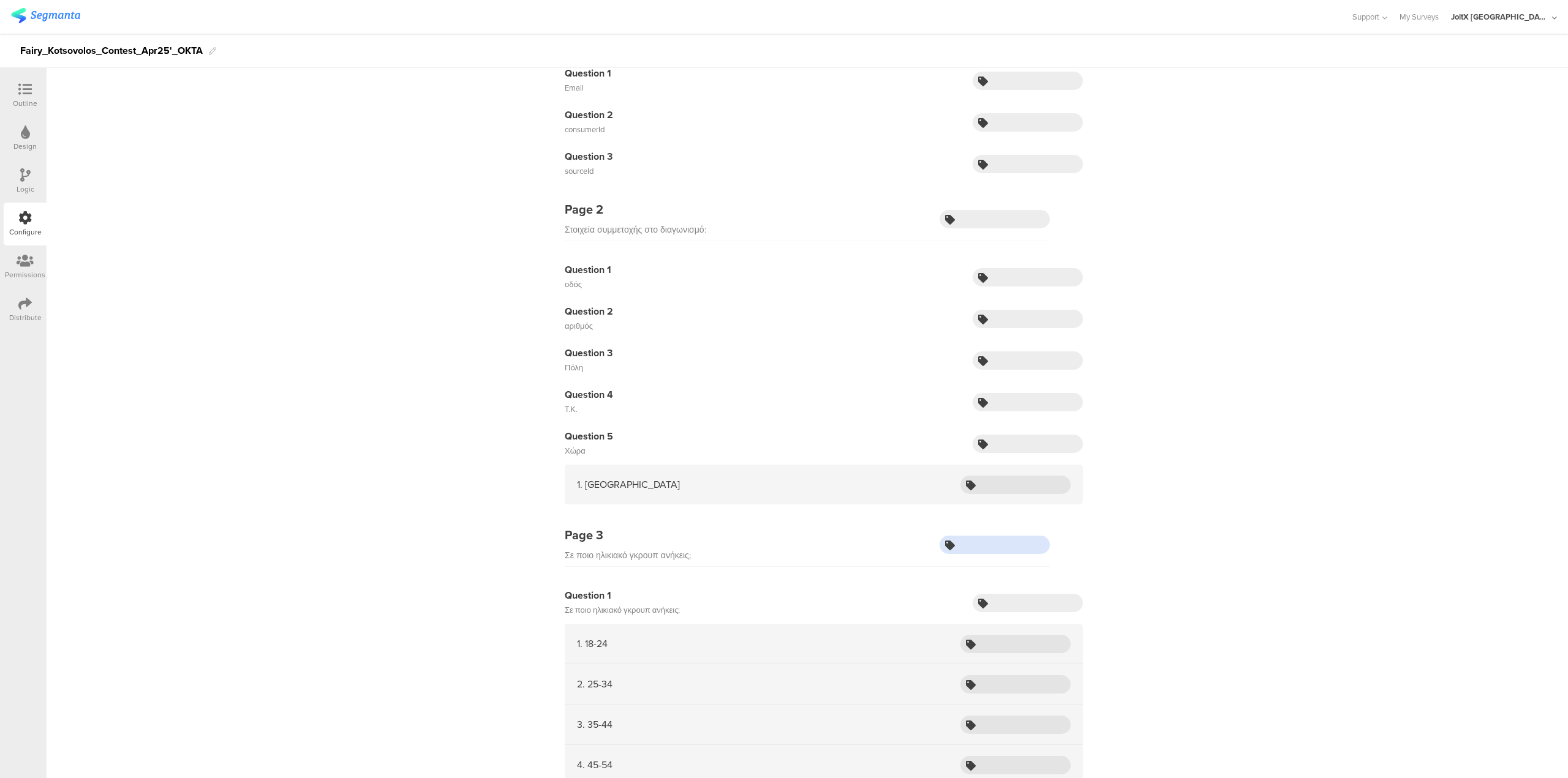
click at [979, 543] on input "text" at bounding box center [995, 545] width 110 height 19
paste input "2409"
type input "2409"
click at [1007, 648] on input "text" at bounding box center [1015, 644] width 110 height 19
paste input "18-24"
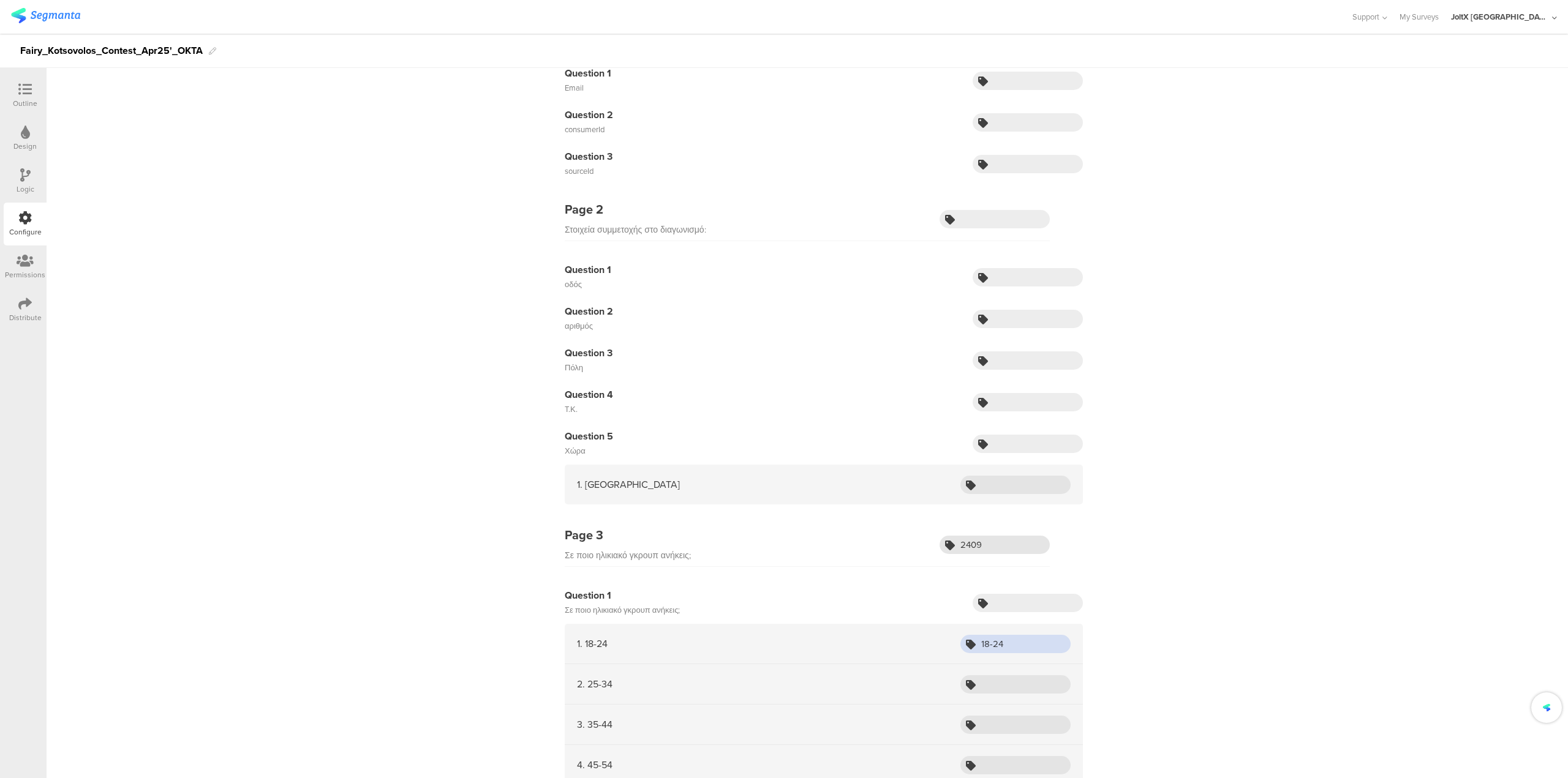
type input "18-24"
drag, startPoint x: 997, startPoint y: 540, endPoint x: 938, endPoint y: 548, distance: 59.5
click at [941, 550] on div "2409" at bounding box center [995, 545] width 110 height 19
click at [1028, 609] on input "text" at bounding box center [1027, 603] width 110 height 19
paste input "2409"
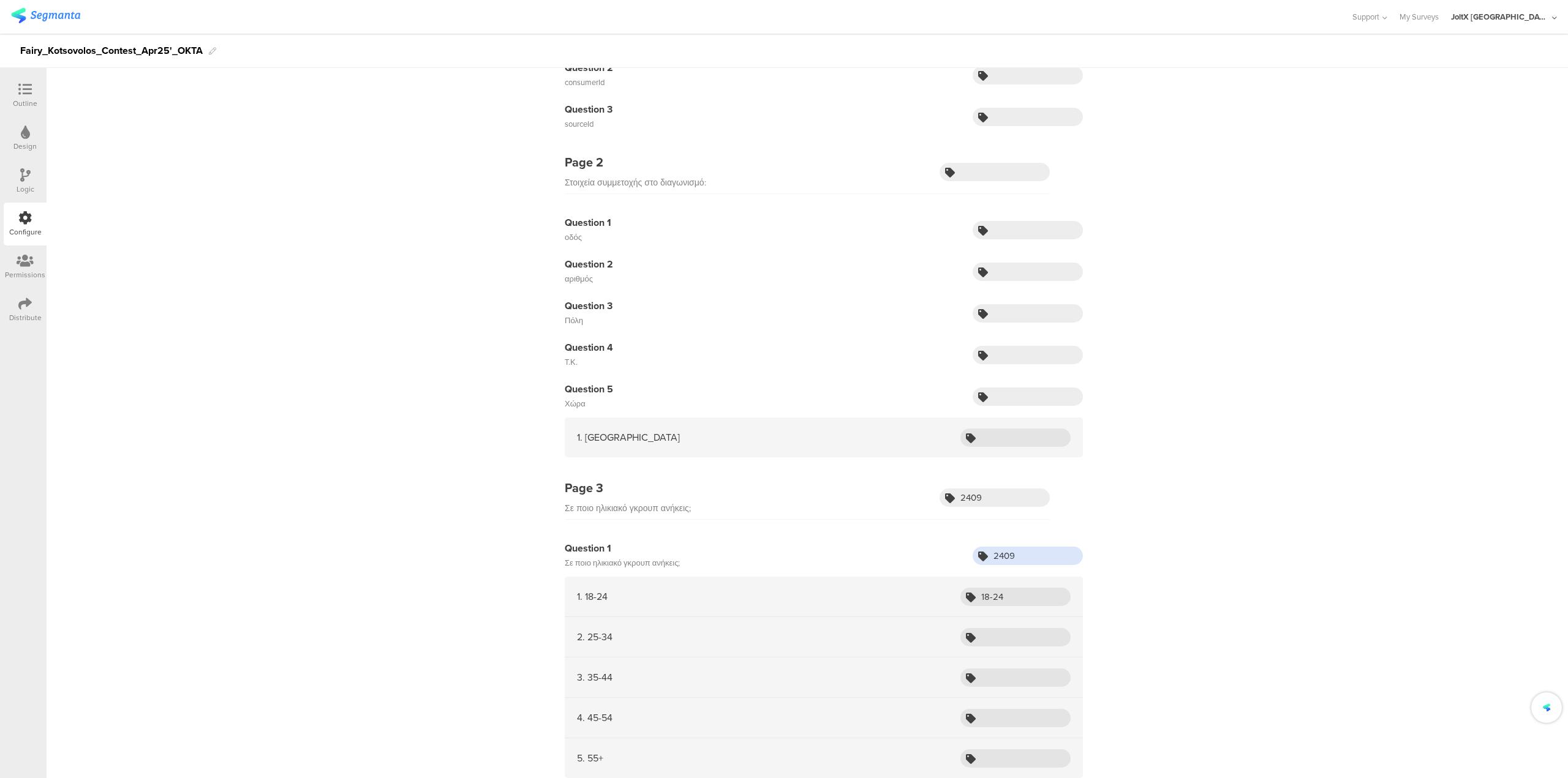
scroll to position [184, 0]
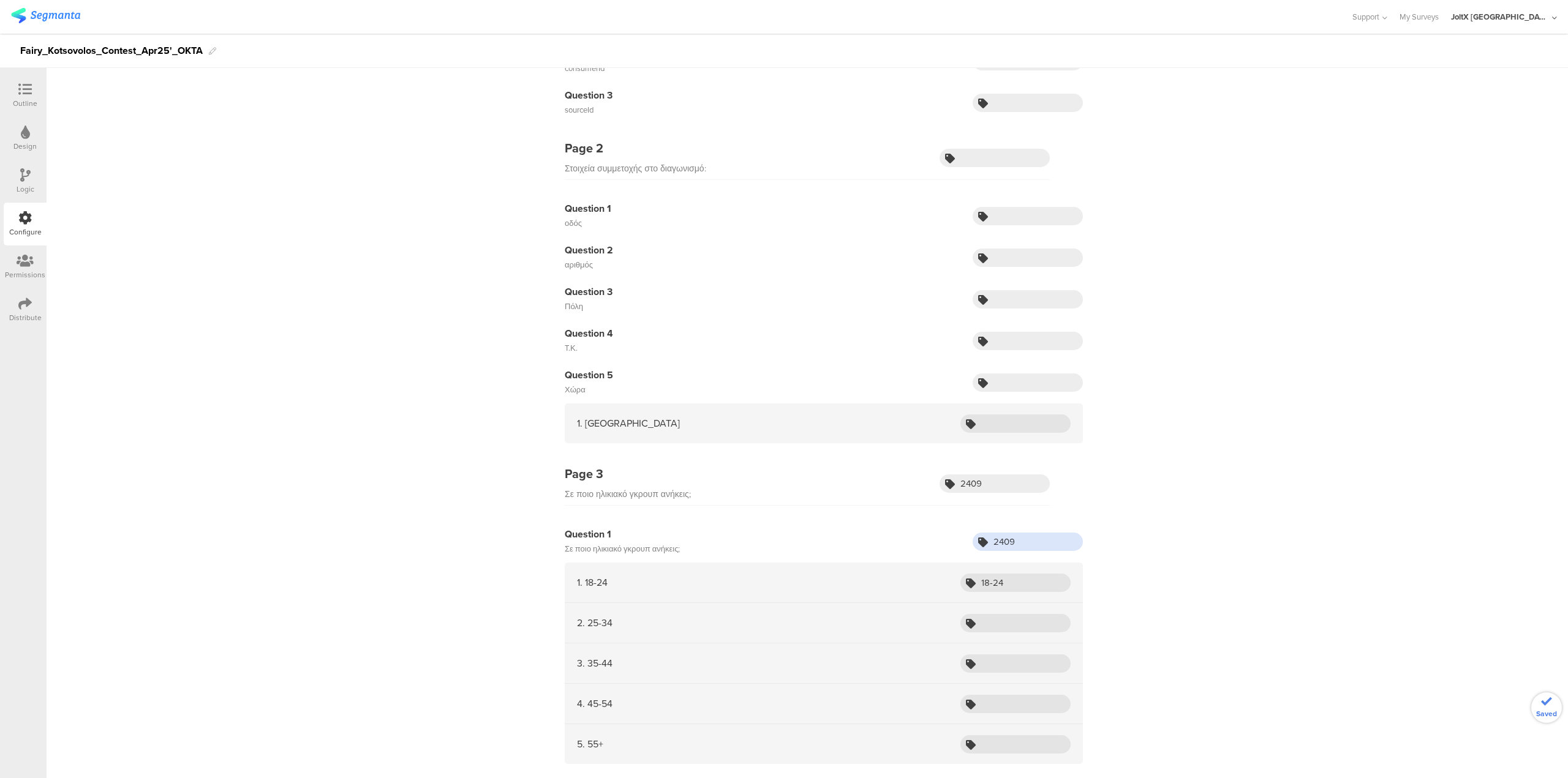
type input "2409"
click at [1007, 621] on input "text" at bounding box center [1015, 623] width 110 height 19
paste input "25-34"
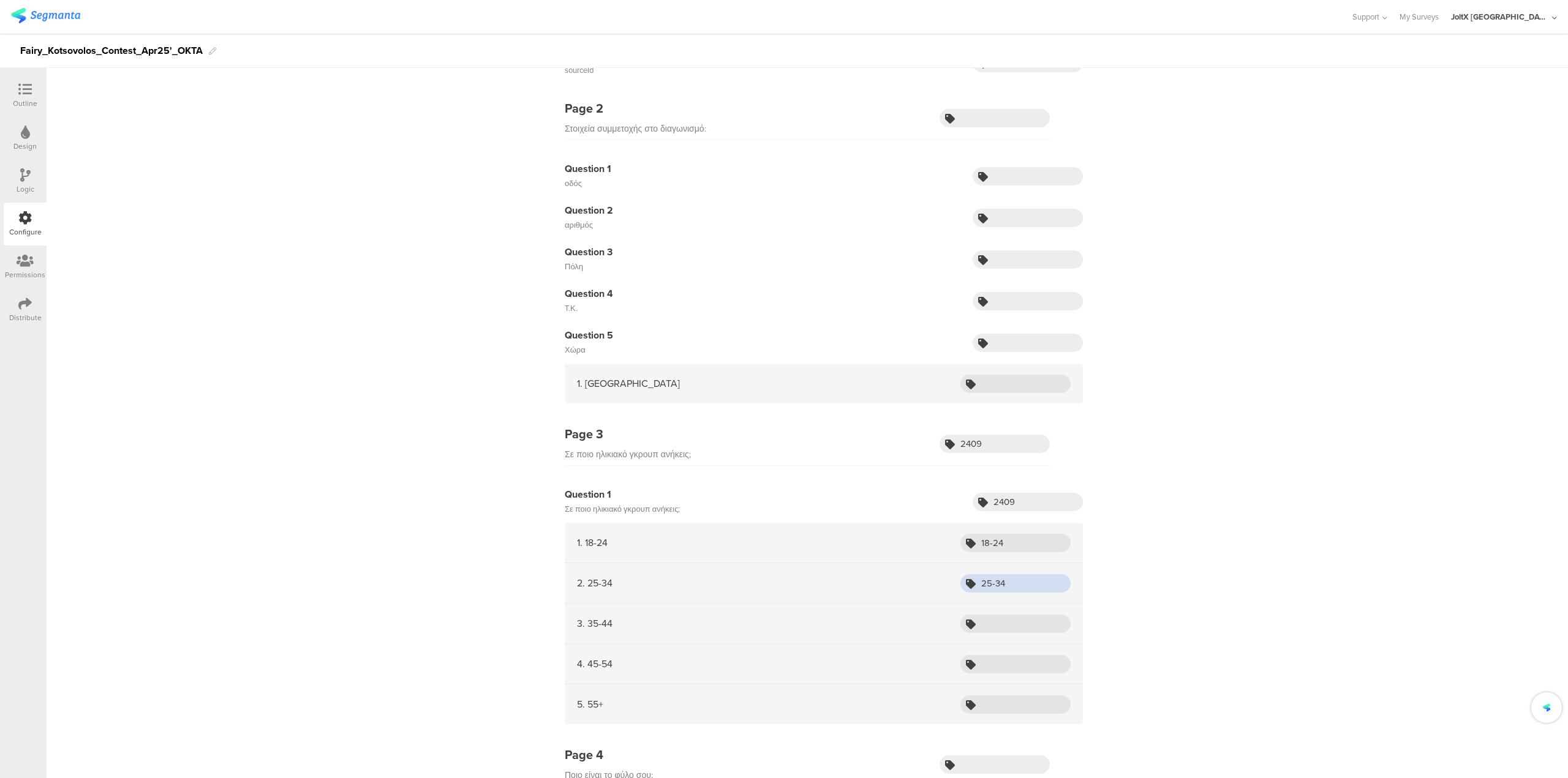
scroll to position [245, 0]
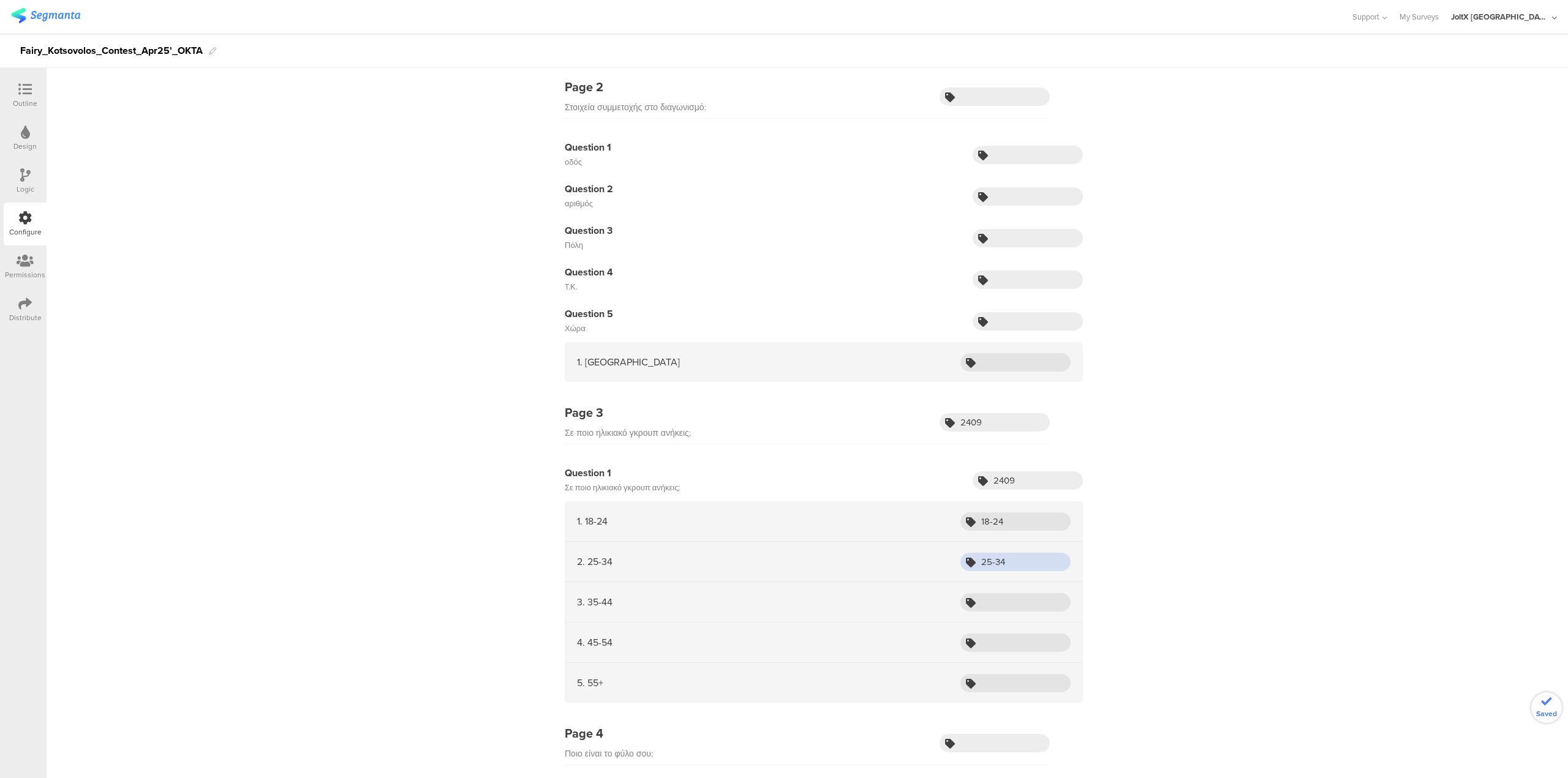
type input "25-34"
click at [988, 609] on input "text" at bounding box center [1015, 602] width 110 height 19
paste input "35-44"
type input "35-44"
click at [999, 646] on input "text" at bounding box center [1015, 642] width 110 height 19
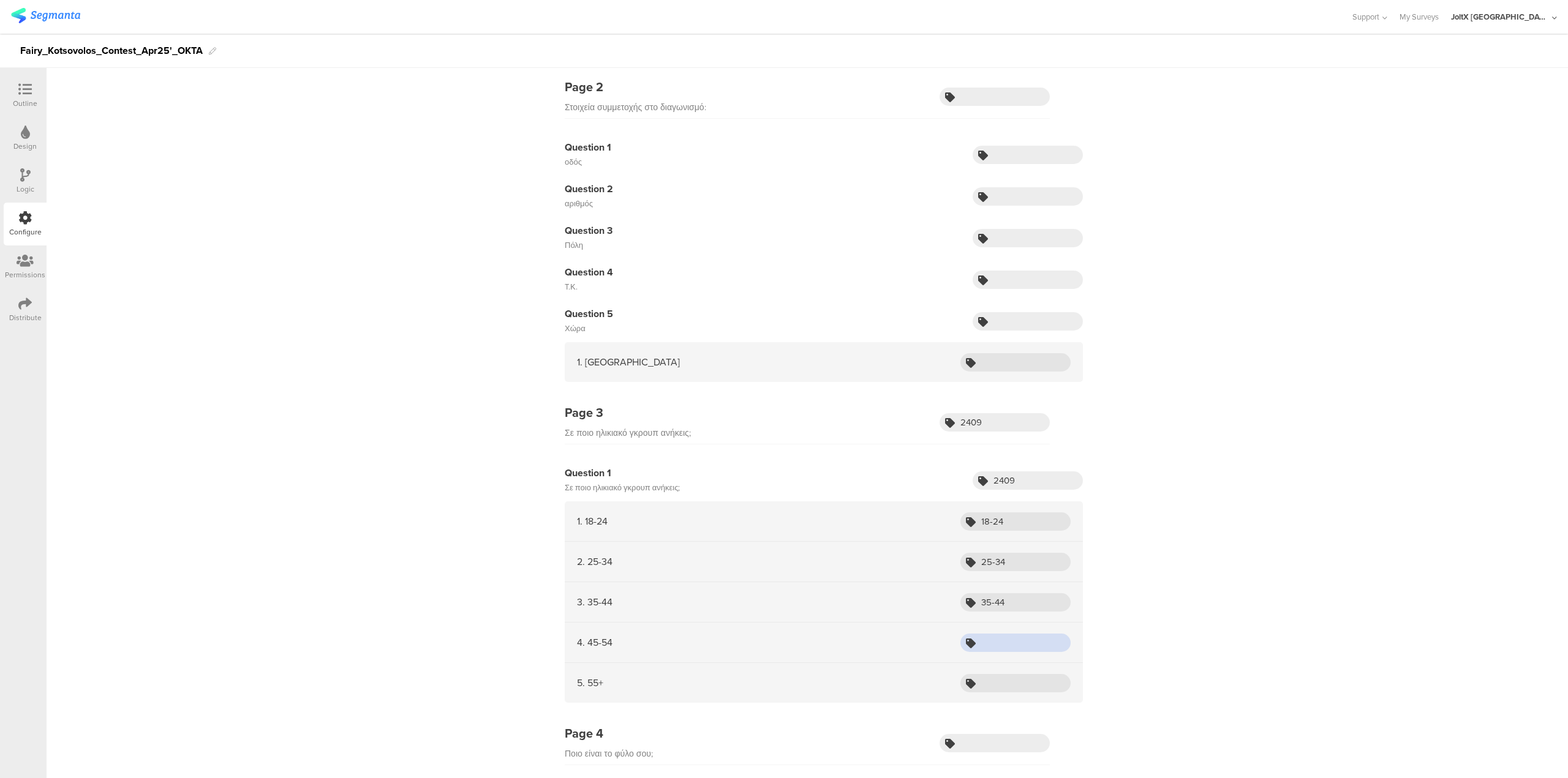
paste input "45-54"
type input "45-54"
click at [987, 684] on input "text" at bounding box center [1015, 683] width 110 height 19
paste input "55+"
type input "55+"
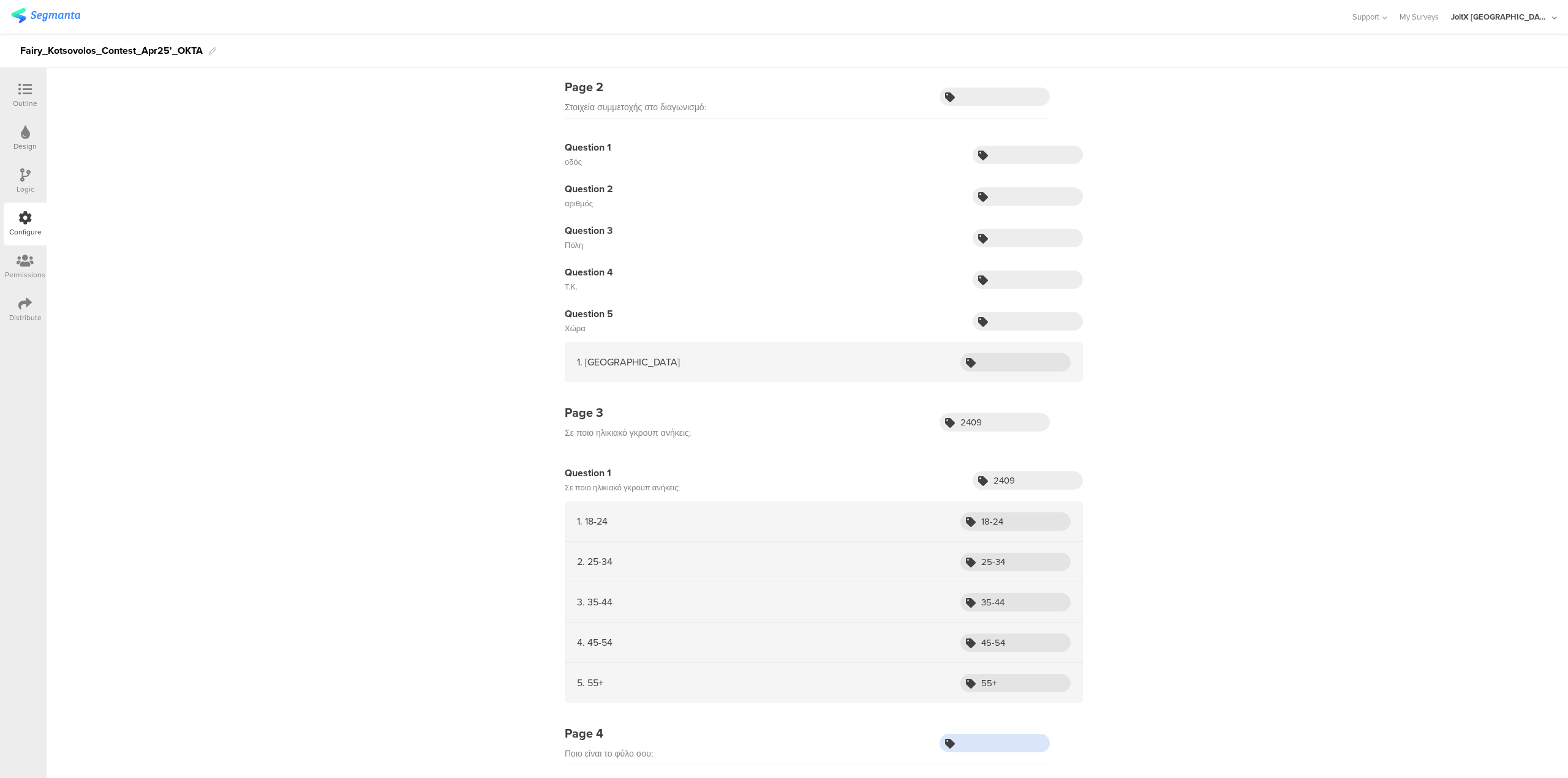
click at [983, 746] on input "text" at bounding box center [995, 743] width 110 height 19
paste input "2714"
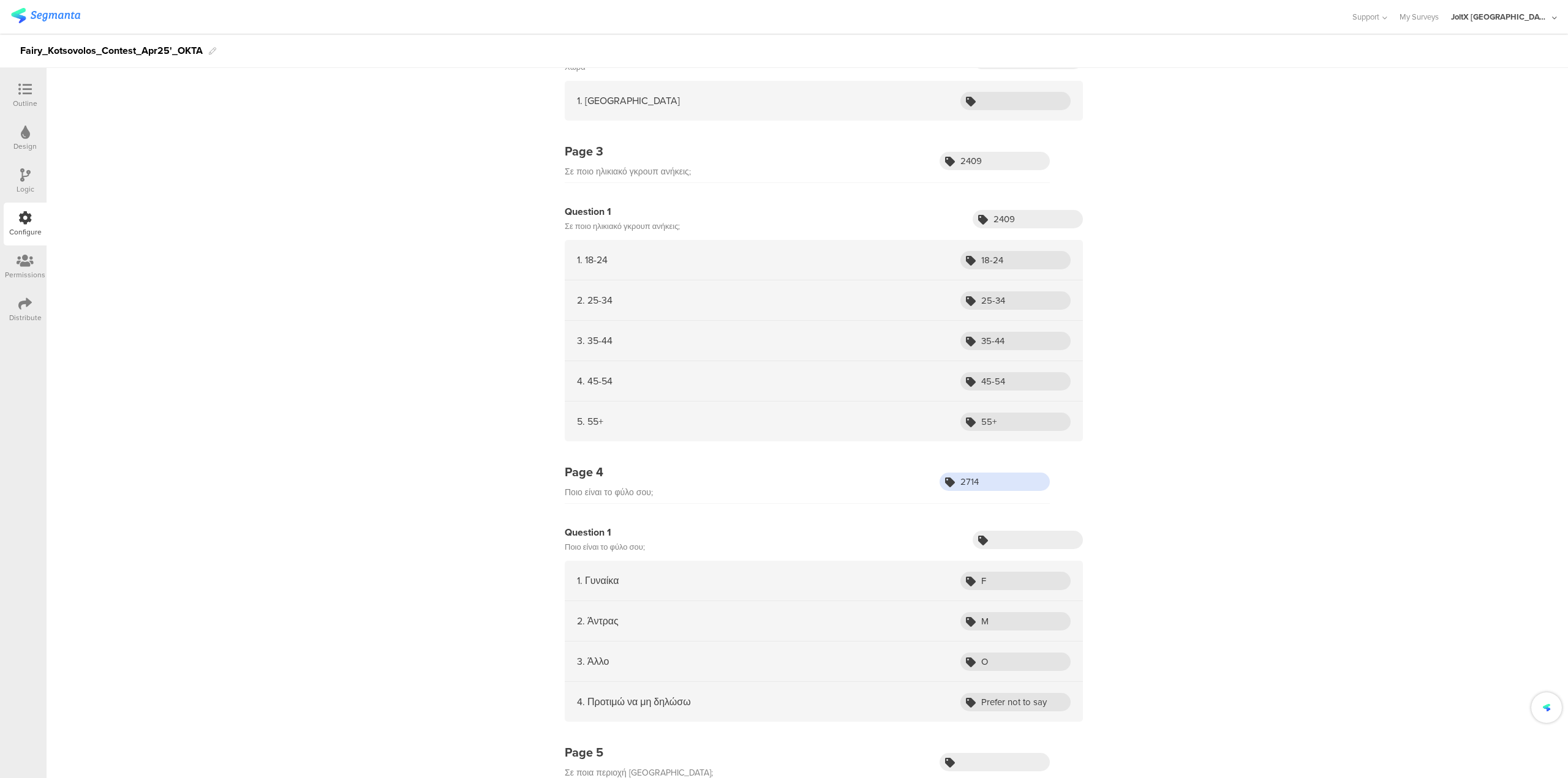
scroll to position [612, 0]
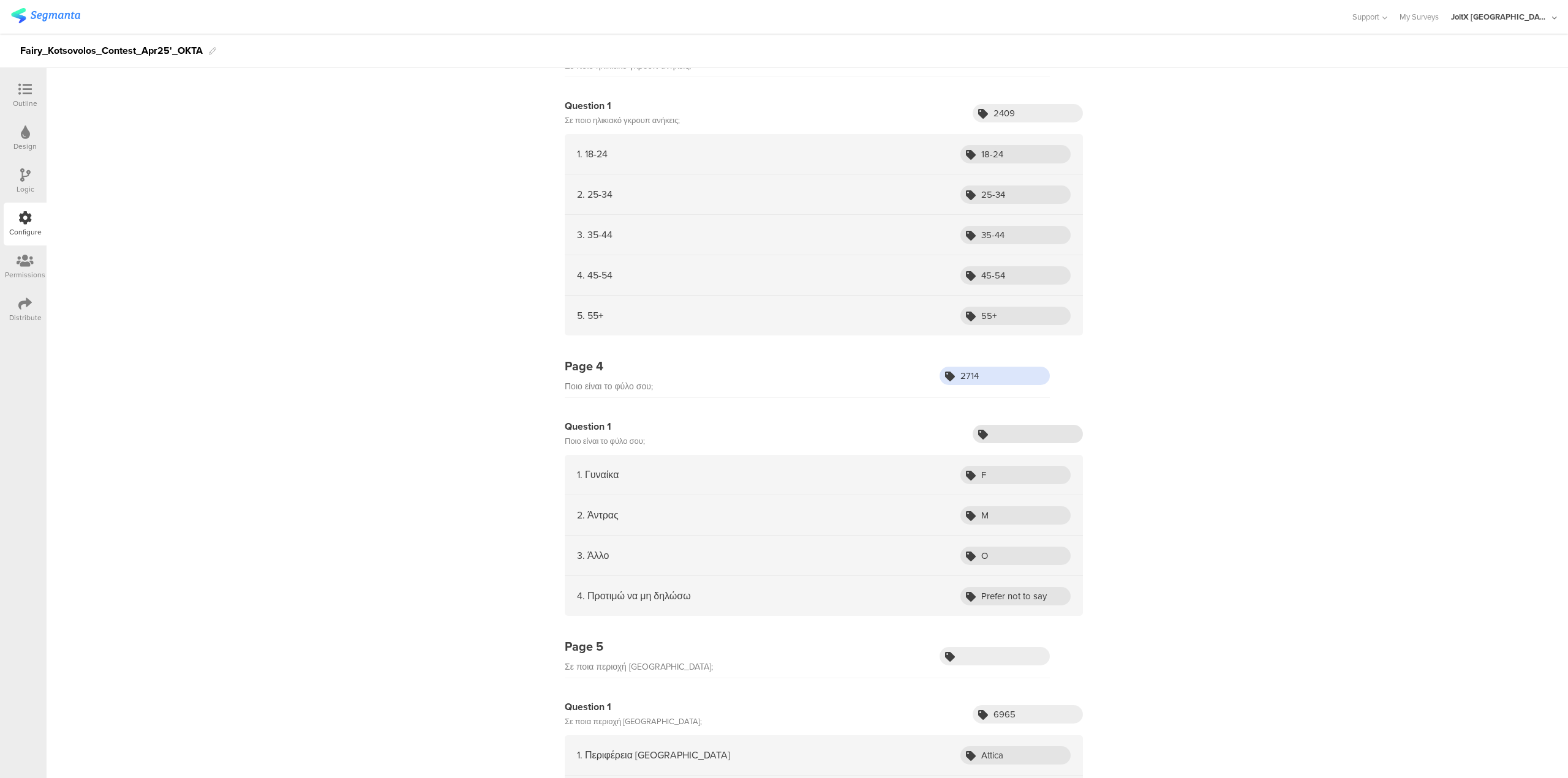
type input "2714"
click at [1006, 433] on input "text" at bounding box center [1027, 434] width 110 height 19
paste input "2714"
type input "2714"
drag, startPoint x: 1062, startPoint y: 594, endPoint x: 980, endPoint y: 545, distance: 95.5
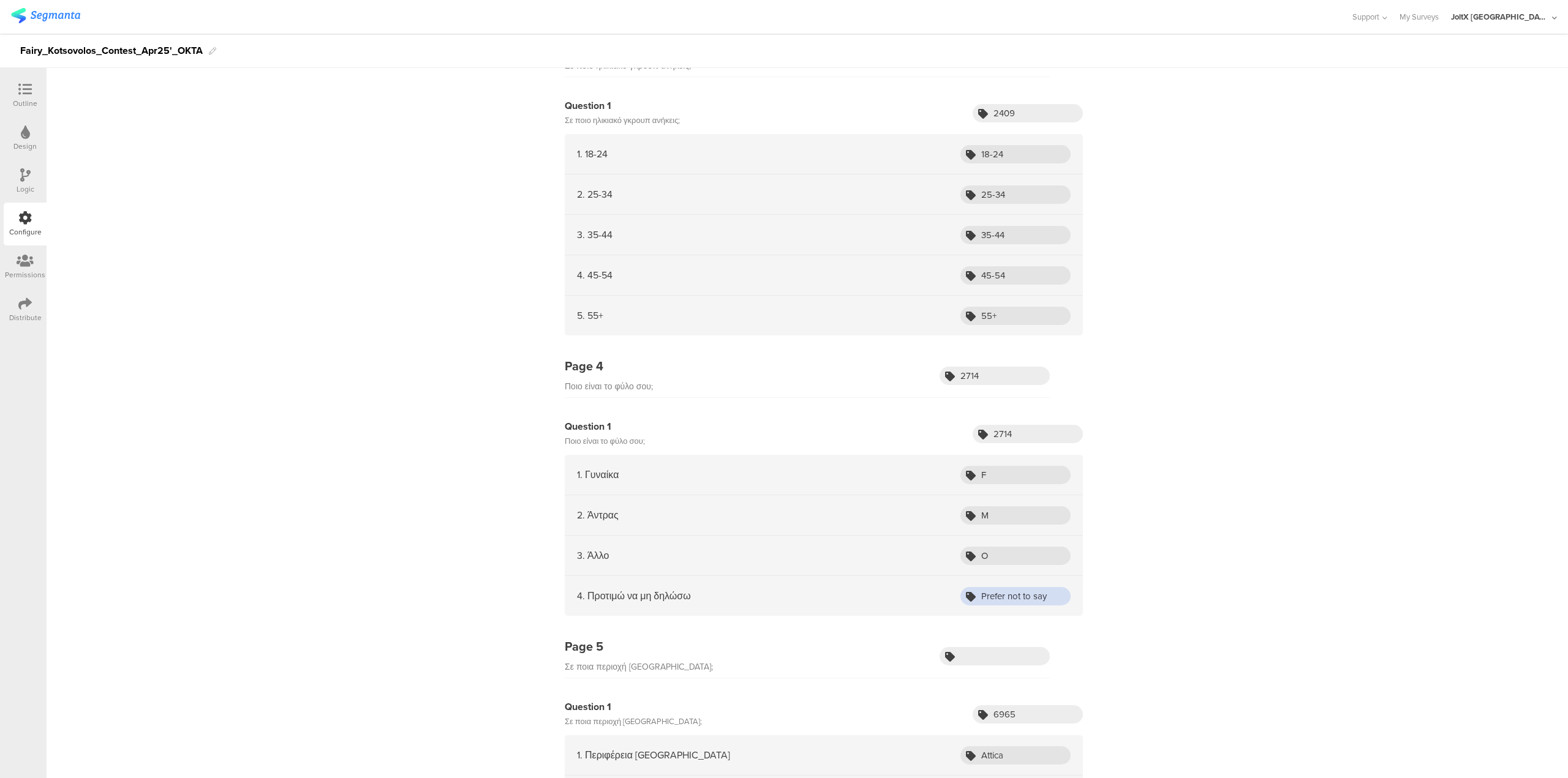
click at [960, 594] on div "Prefer not to say" at bounding box center [1015, 596] width 110 height 19
paste input "R"
type input "R"
click at [1004, 553] on input "O" at bounding box center [1015, 556] width 110 height 19
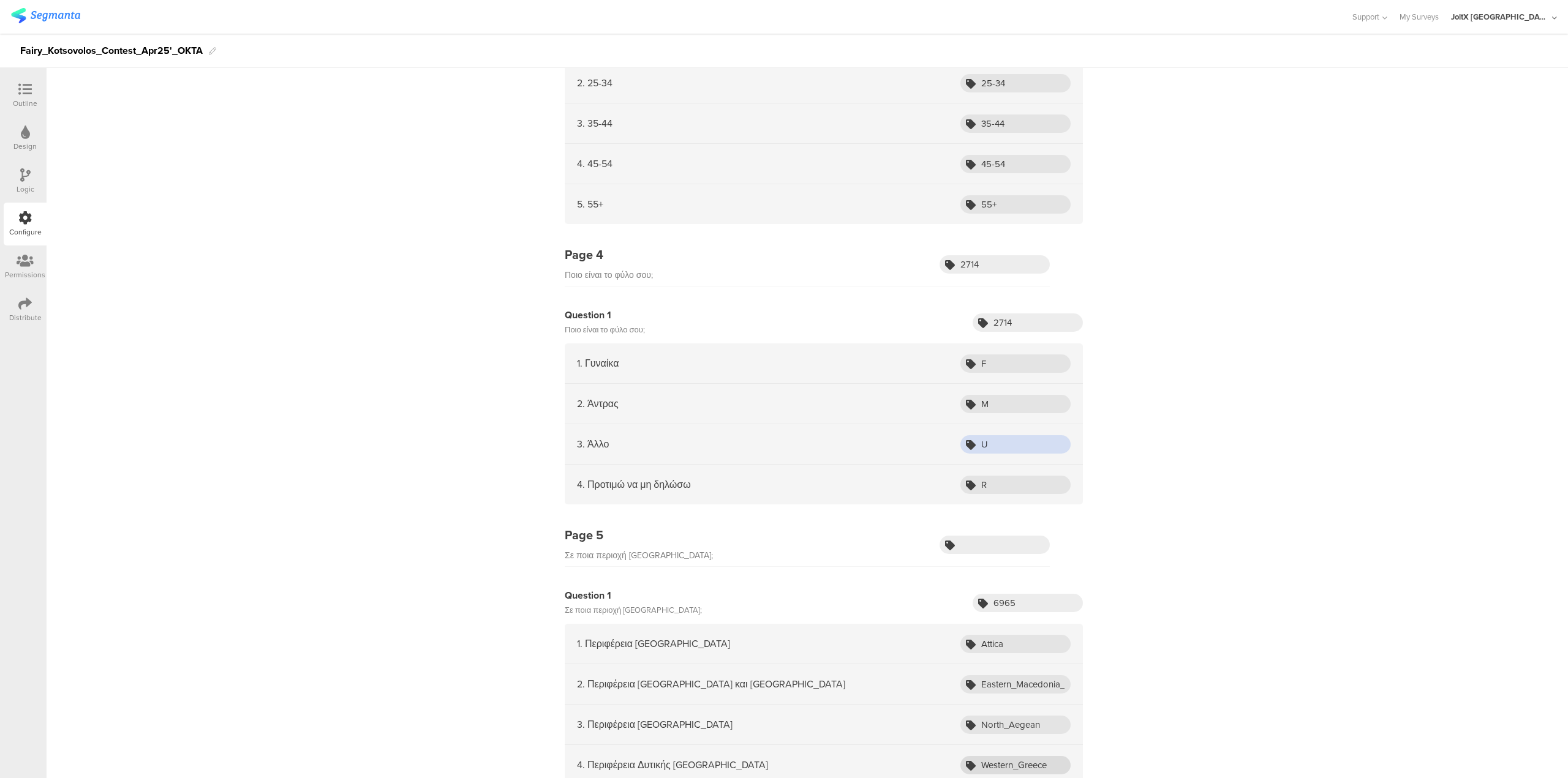
scroll to position [735, 0]
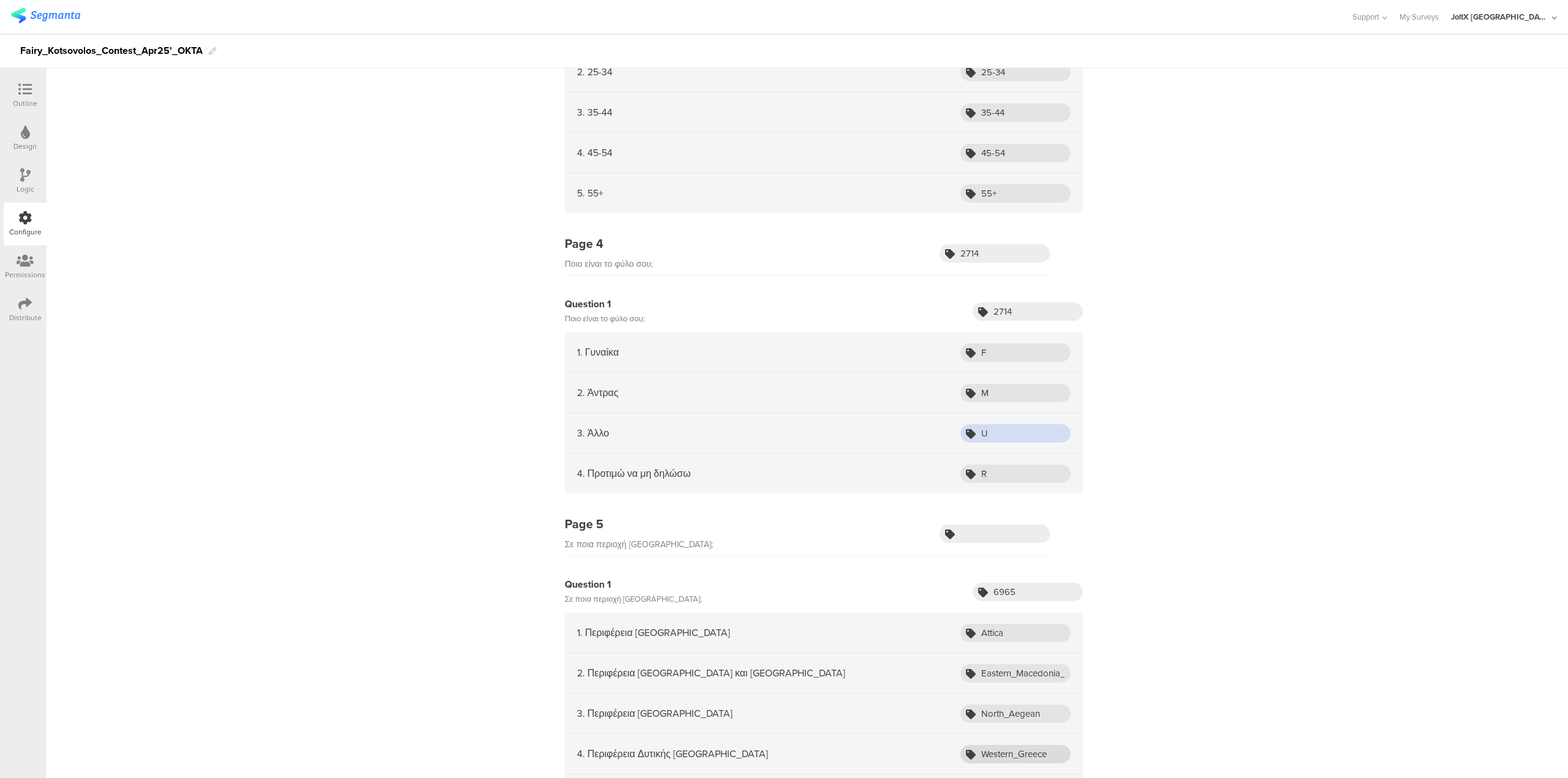
type input "U"
click at [998, 536] on input "text" at bounding box center [995, 534] width 110 height 19
paste input "6965"
type input "6965"
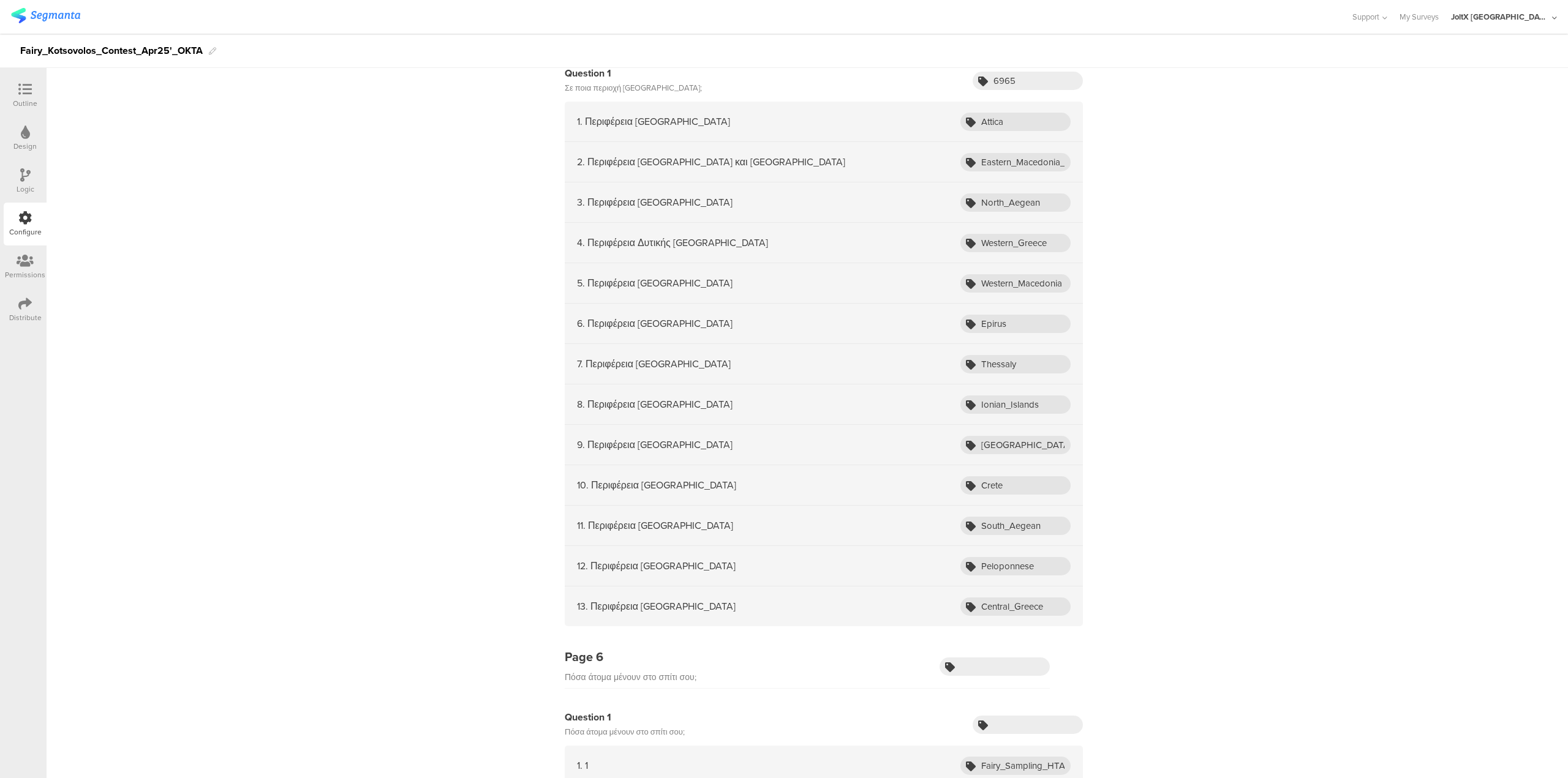
scroll to position [1347, 0]
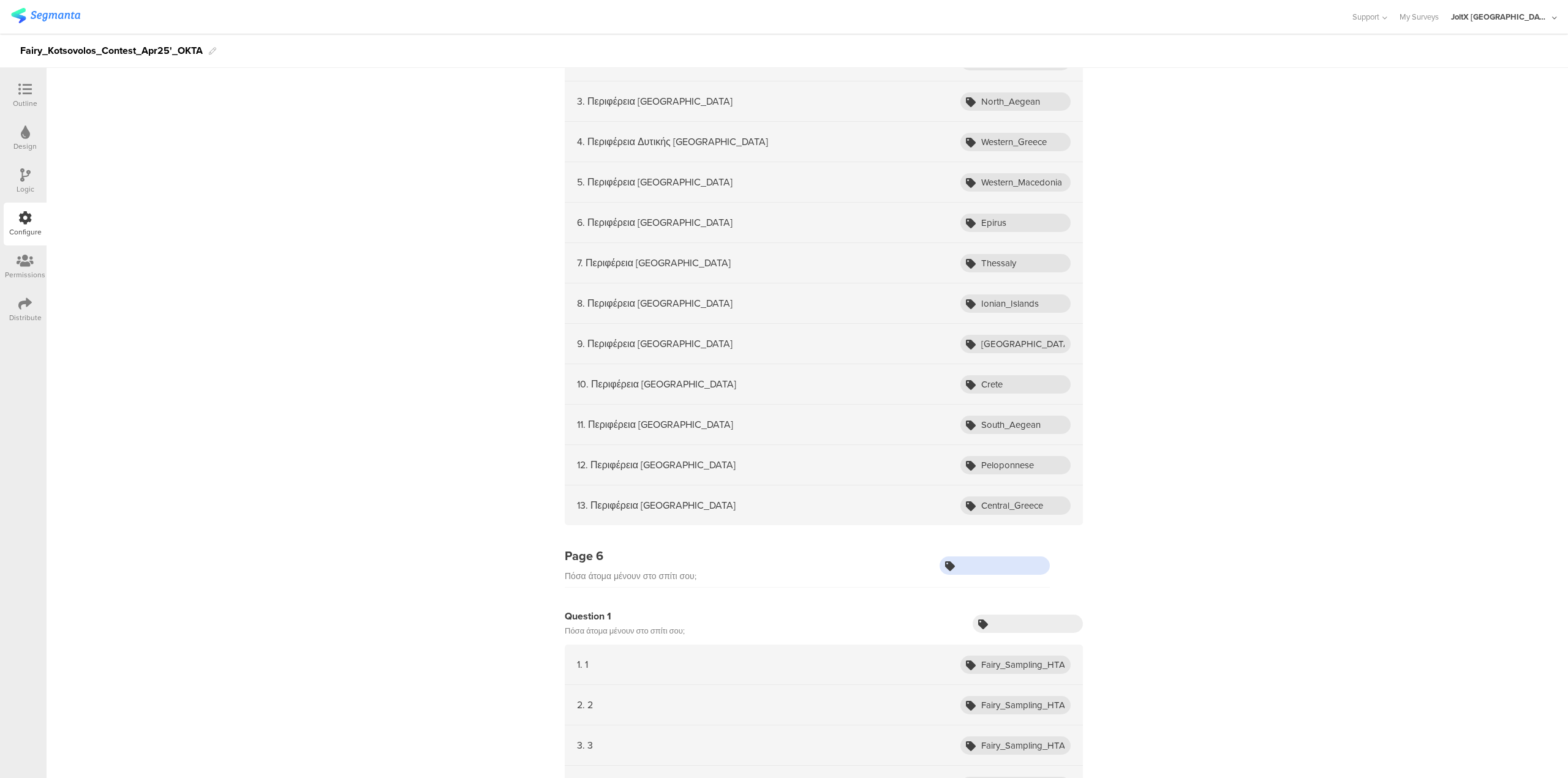
click at [989, 558] on input "text" at bounding box center [995, 566] width 110 height 19
paste input "58"
type input "58"
click at [1040, 626] on input "text" at bounding box center [1027, 624] width 110 height 19
paste input "58"
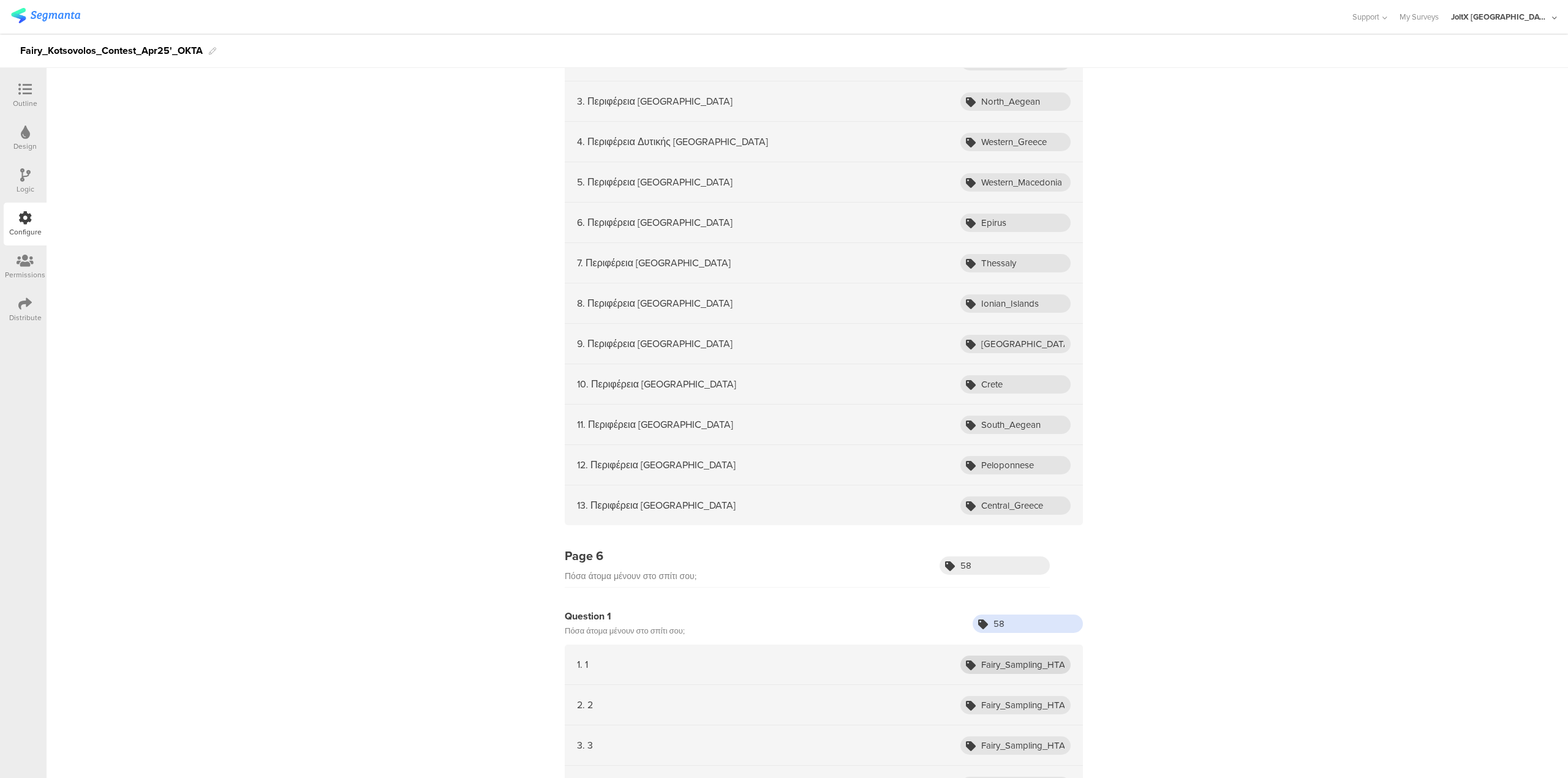
type input "58"
click at [1027, 663] on input "Fairy_Sampling_HTA_Oct24_1" at bounding box center [1015, 665] width 110 height 19
type input "1"
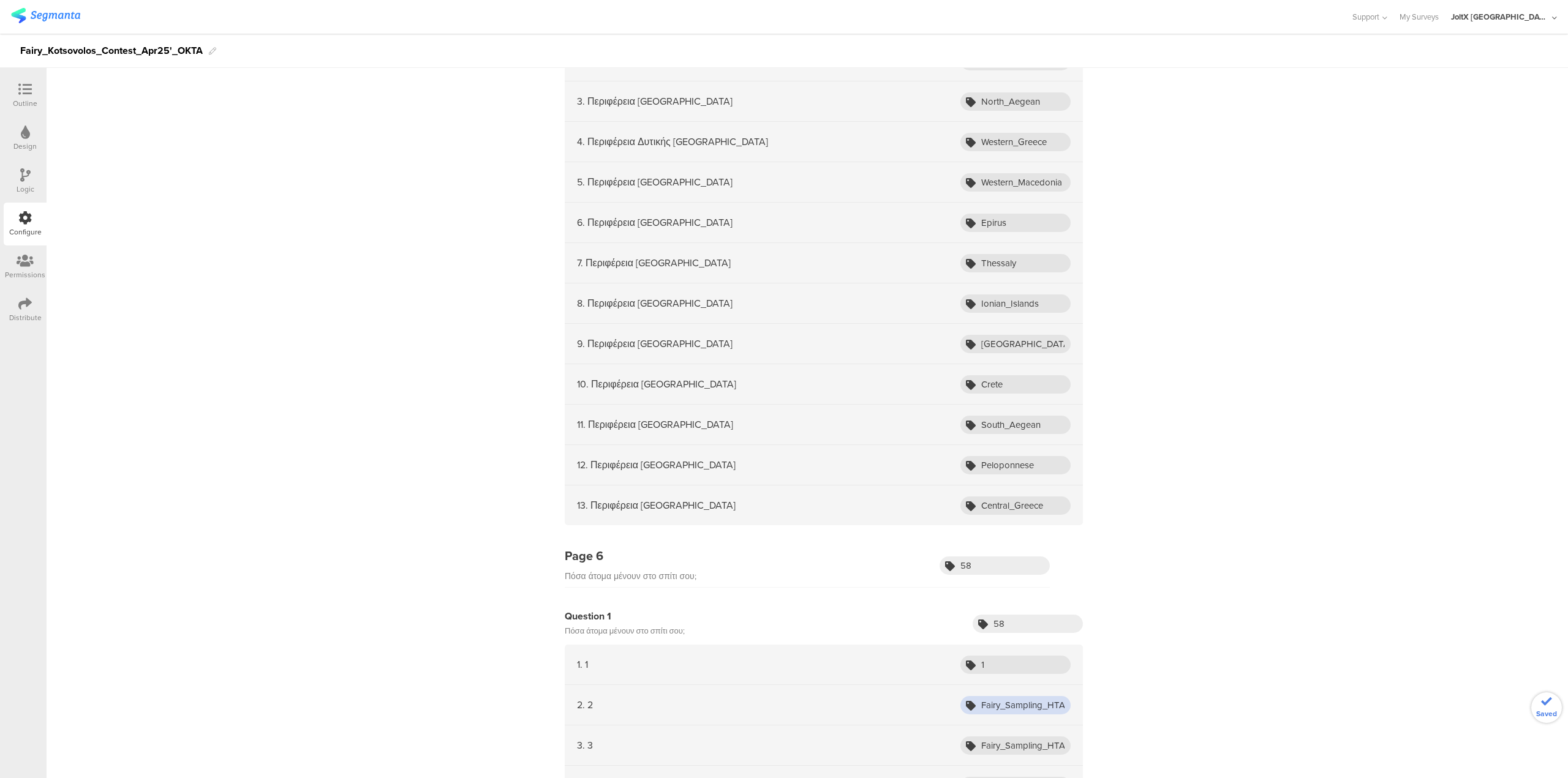
click at [1037, 700] on input "Fairy_Sampling_HTA_Oct24_2" at bounding box center [1015, 705] width 110 height 19
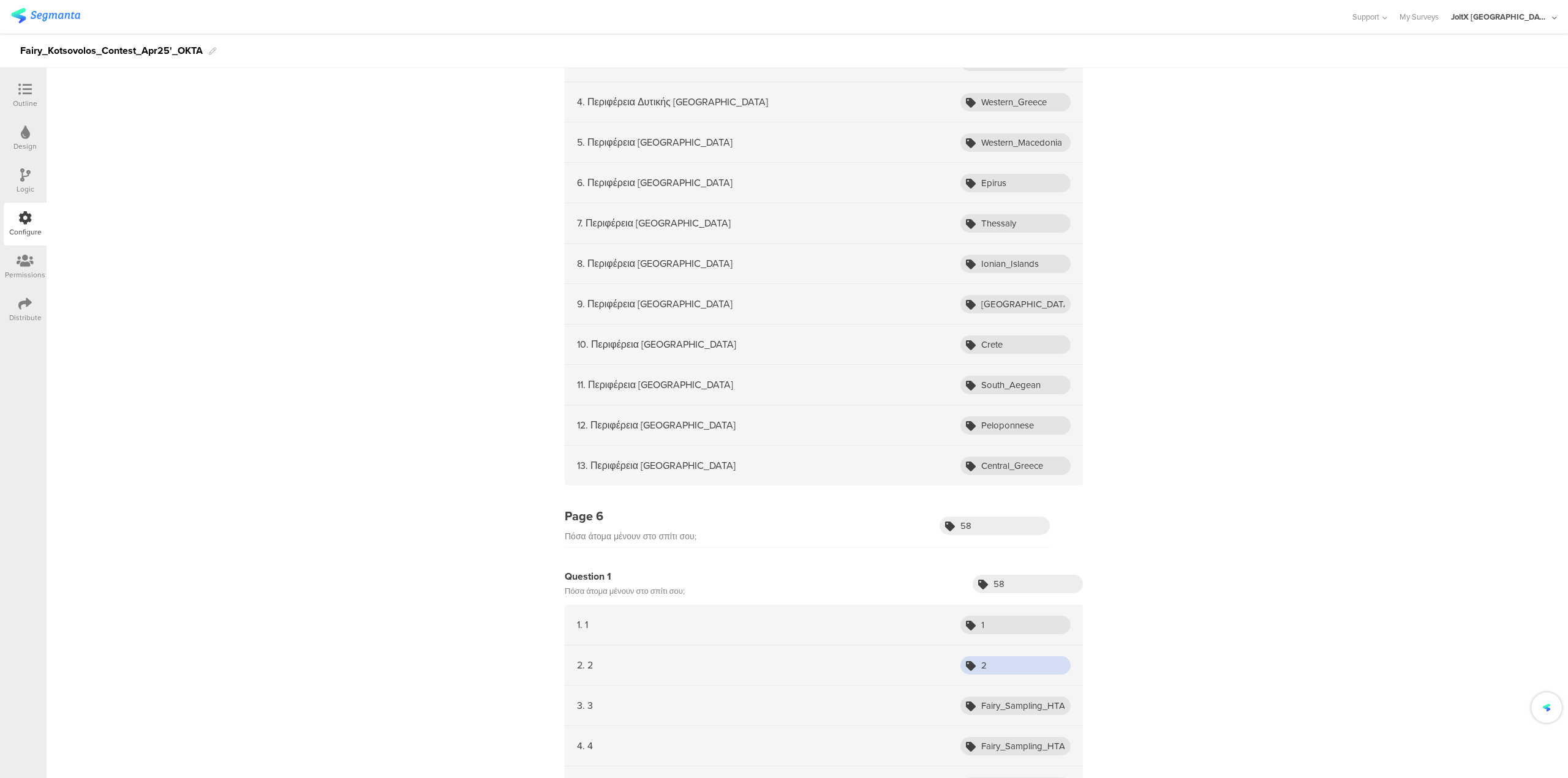
scroll to position [1469, 0]
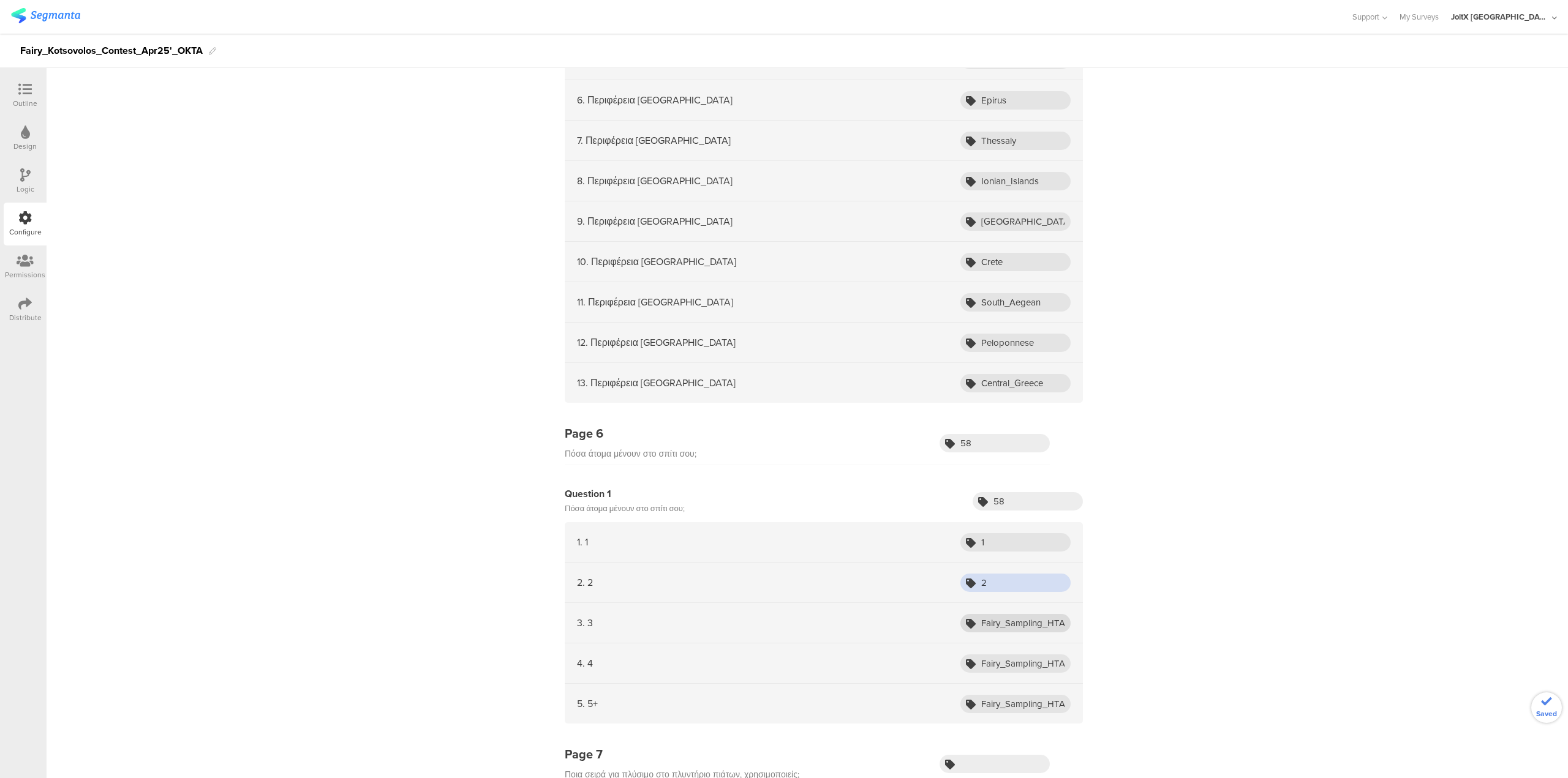
type input "2"
click at [994, 631] on input "Fairy_Sampling_HTA_Oct24_3" at bounding box center [1015, 623] width 110 height 19
type input "3"
click at [1012, 666] on input "Fairy_Sampling_HTA_Oct24_4" at bounding box center [1015, 664] width 110 height 19
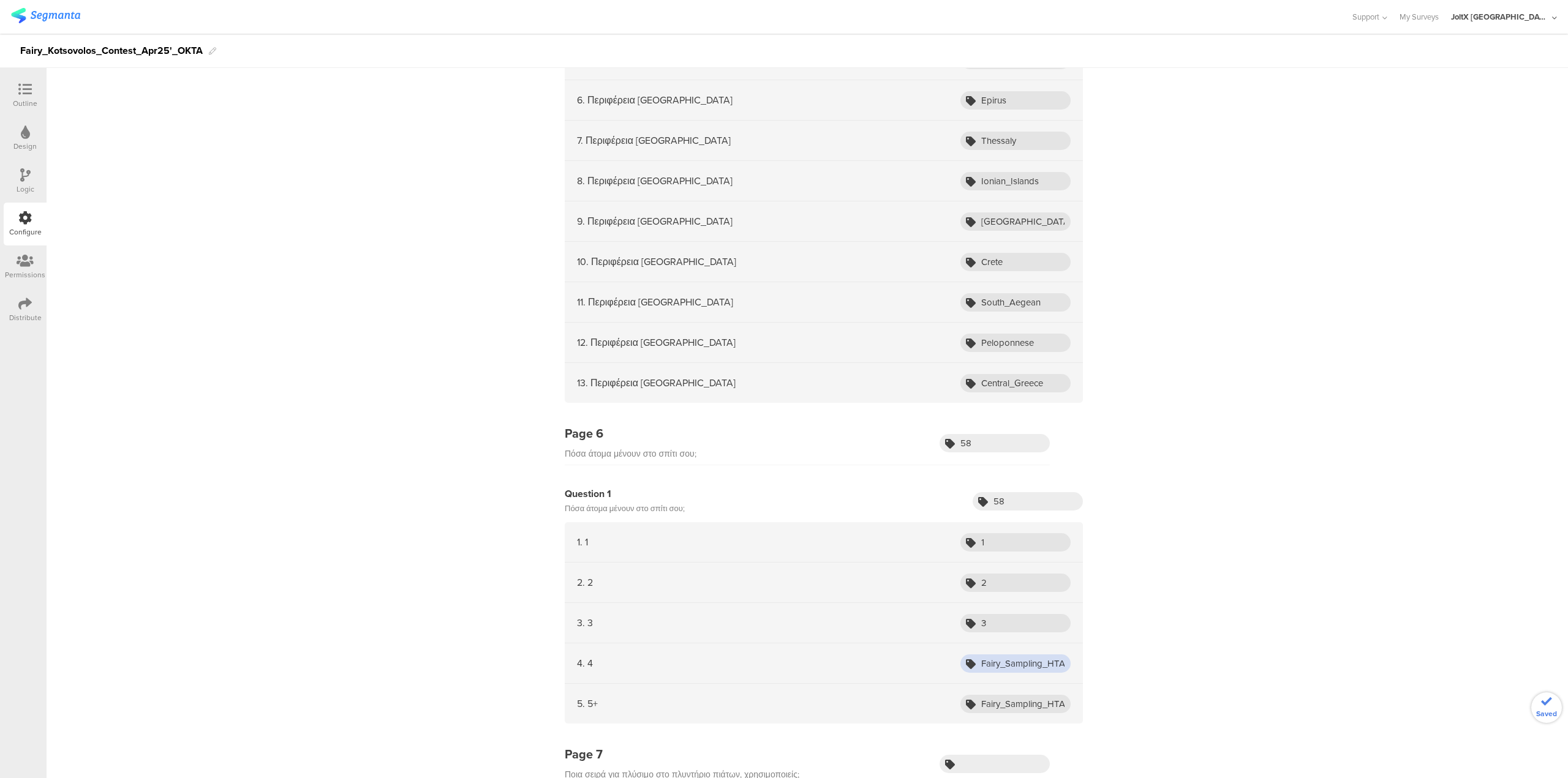
click at [1012, 666] on input "Fairy_Sampling_HTA_Oct24_4" at bounding box center [1015, 664] width 110 height 19
type input "4"
click at [1028, 711] on input "Fairy_Sampling_HTA_Oct24_5+" at bounding box center [1015, 704] width 110 height 19
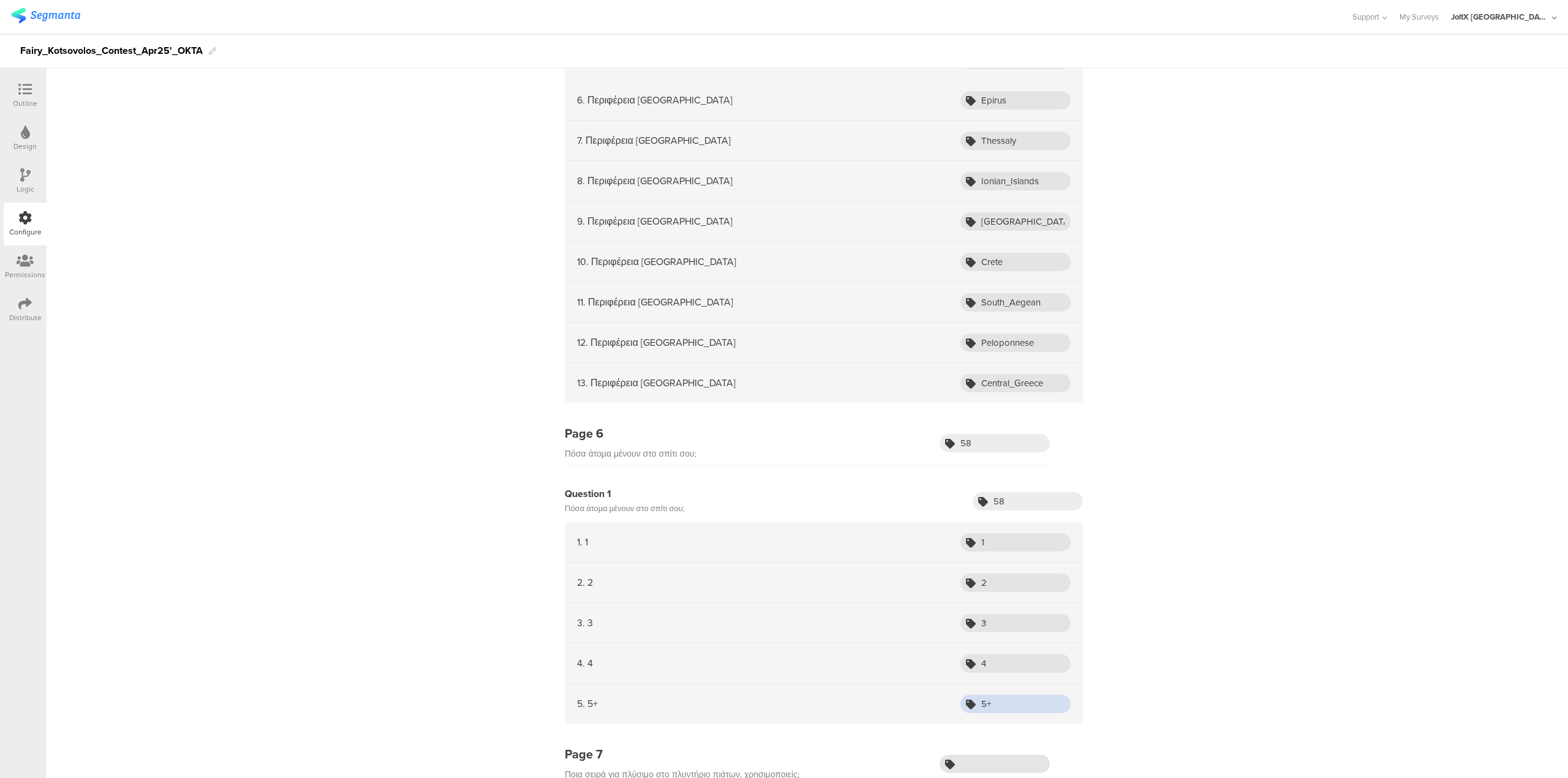
type input "5+"
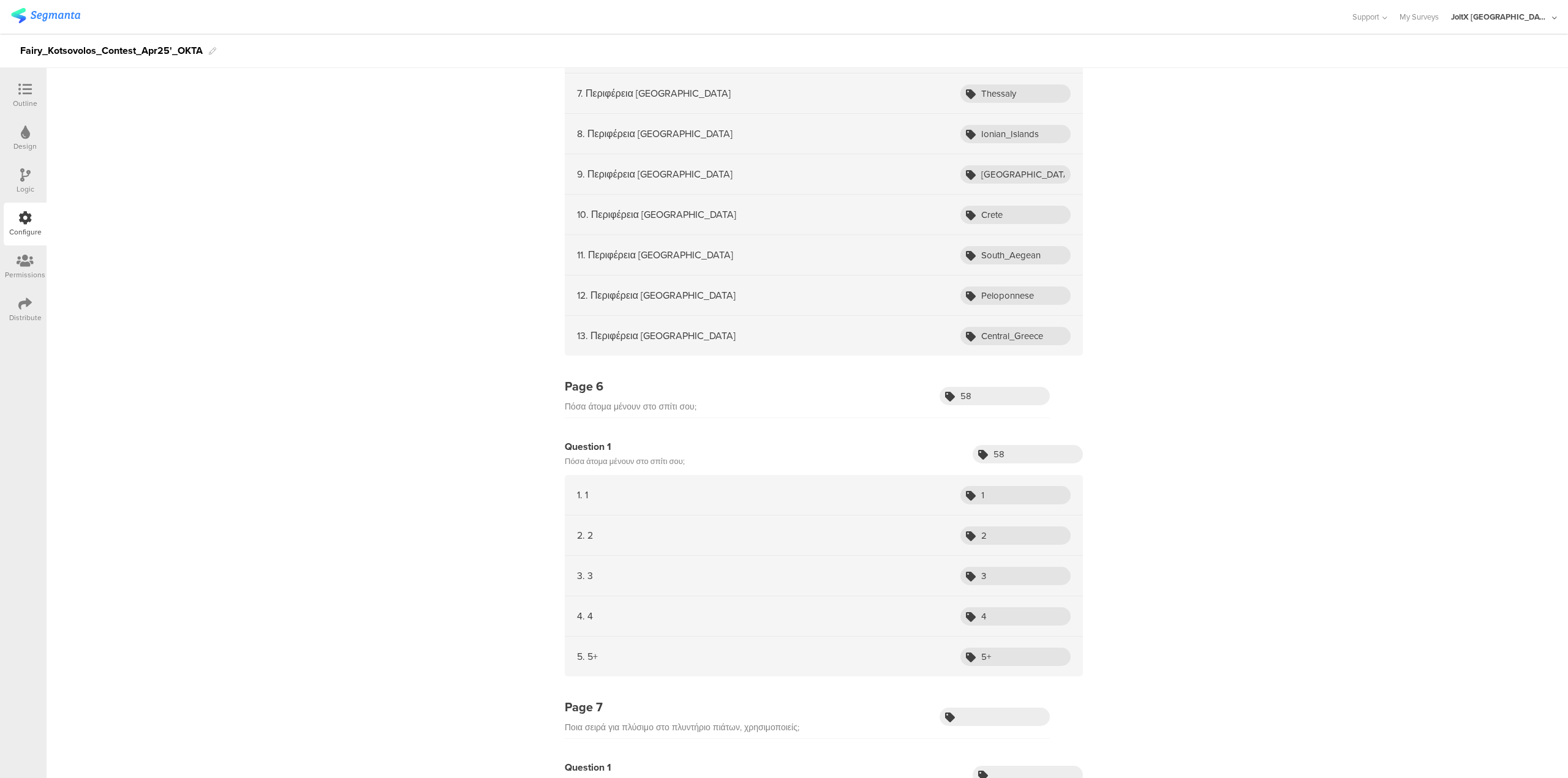
scroll to position [1592, 0]
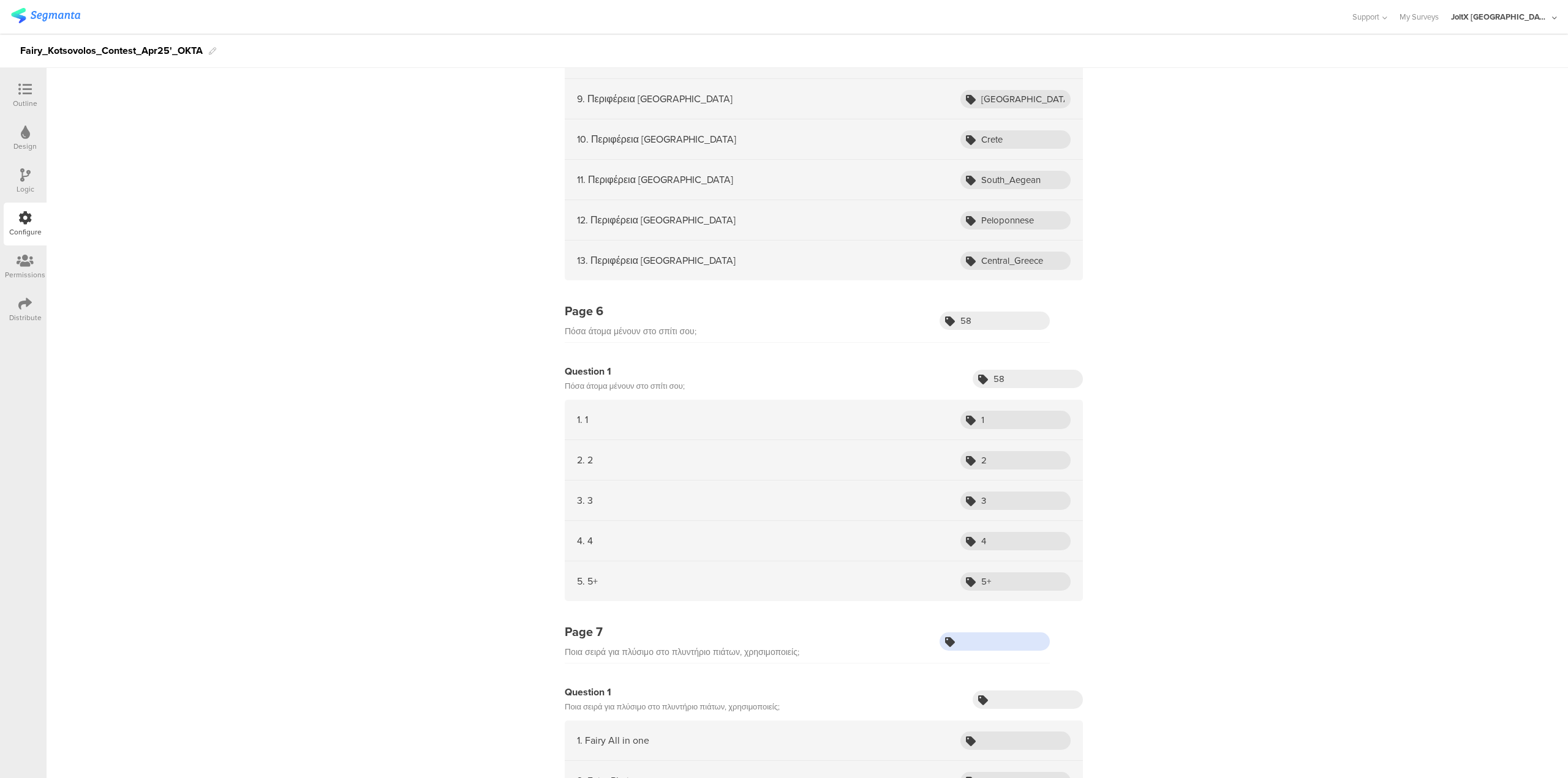
click at [987, 641] on input "text" at bounding box center [995, 642] width 110 height 19
paste input "2424"
type input "2424"
click at [998, 691] on input "text" at bounding box center [1027, 700] width 110 height 19
paste input "2424"
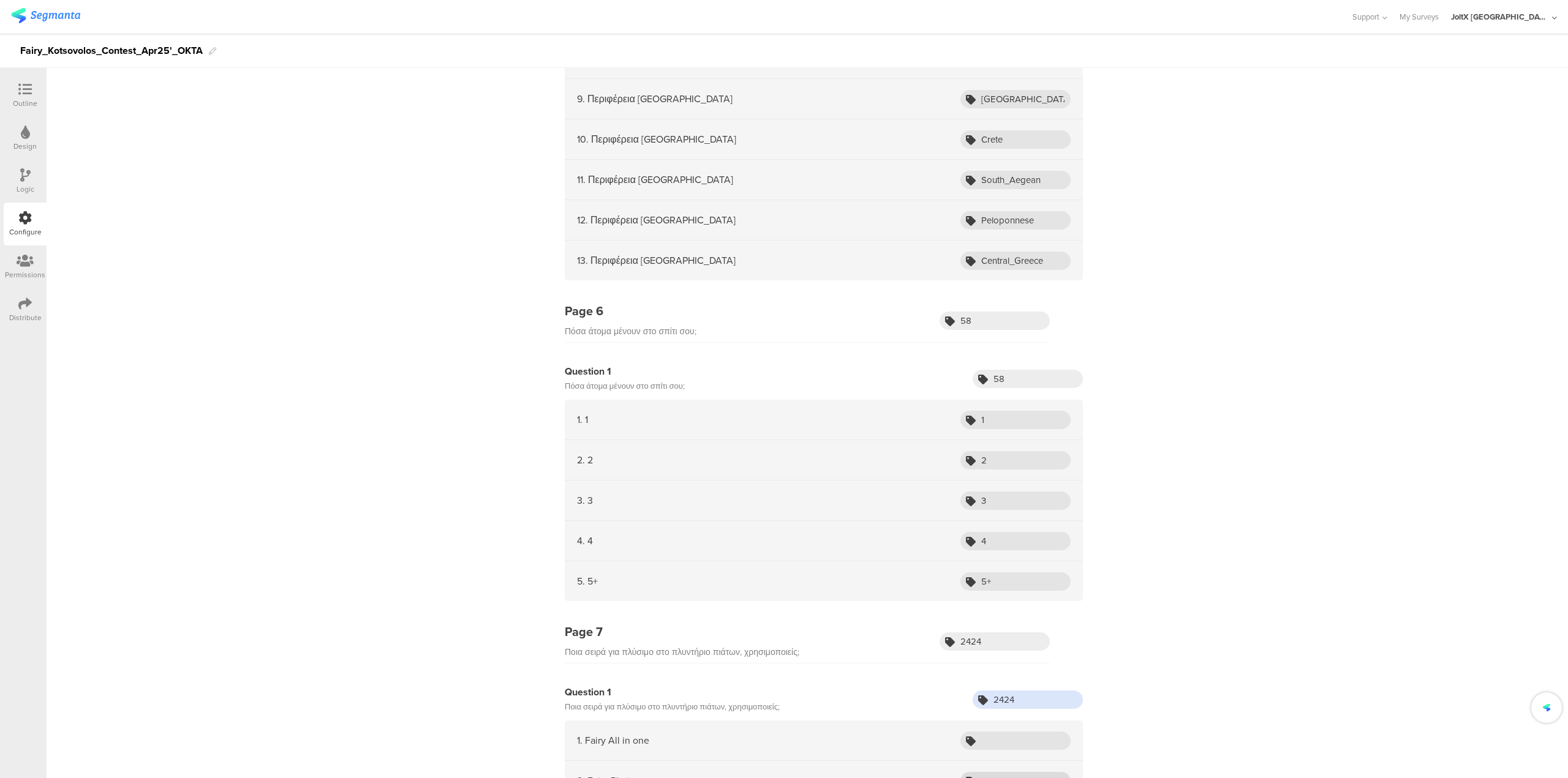
type input "2424"
click at [1013, 744] on input "text" at bounding box center [1015, 740] width 110 height 19
paste input "Fairy All in one"
type input "Fairy All in one"
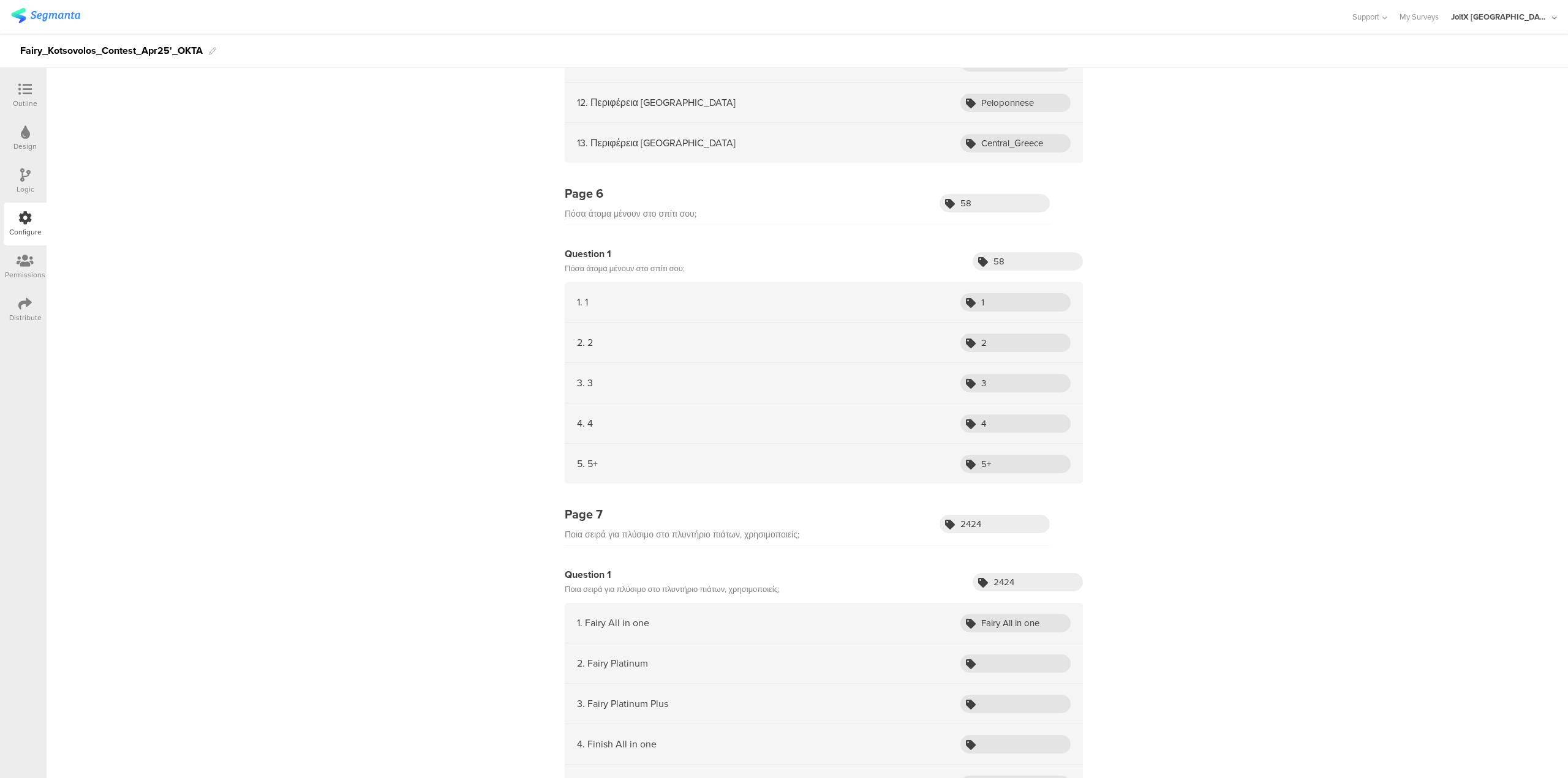
scroll to position [1714, 0]
click at [993, 660] on input "text" at bounding box center [1015, 659] width 110 height 19
paste input "Fairy Platinum"
type input "Fairy Platinum"
click at [1046, 698] on input "text" at bounding box center [1015, 699] width 110 height 19
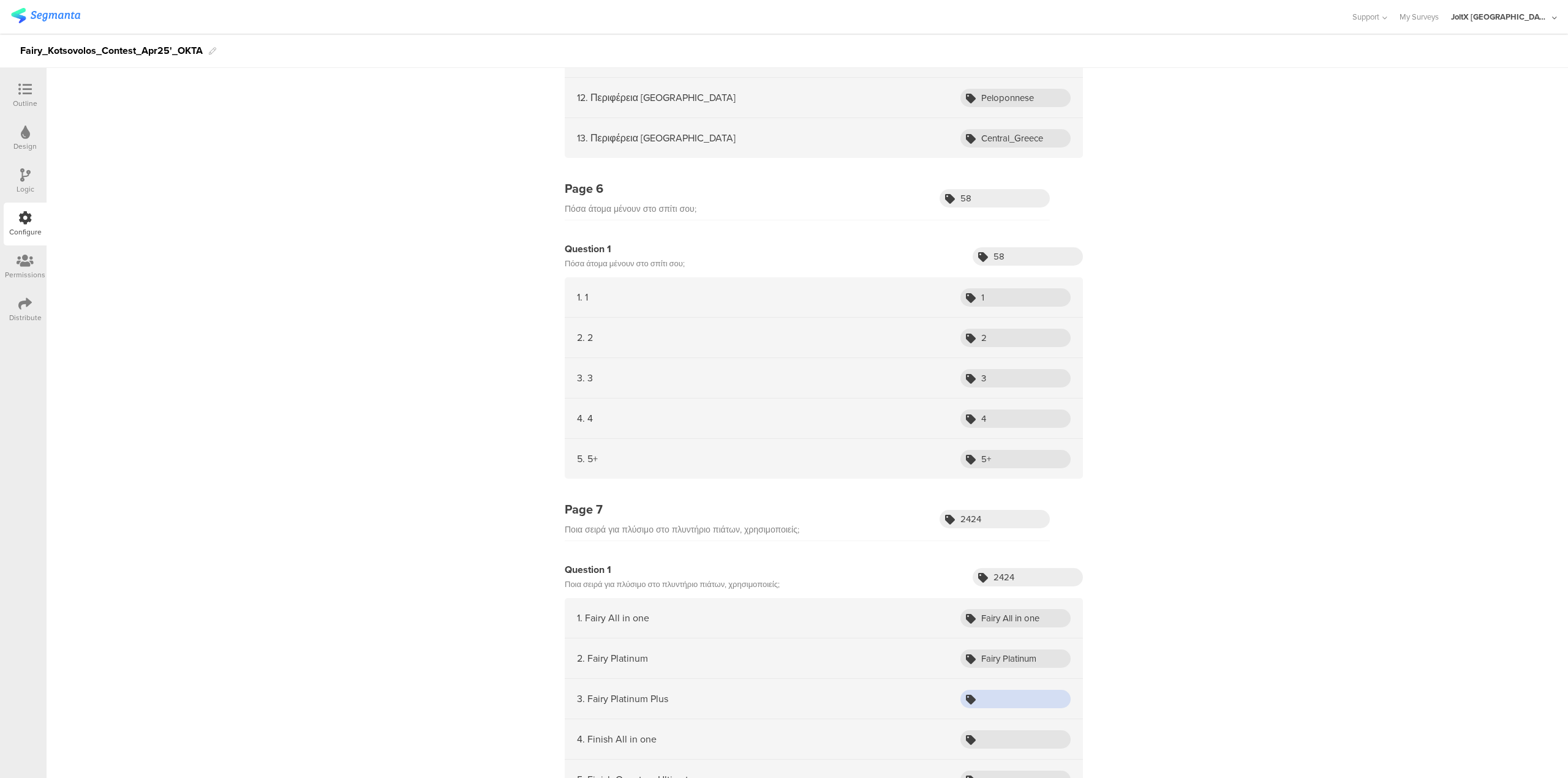
click at [1046, 698] on input "text" at bounding box center [1015, 699] width 110 height 19
paste input "Fairy Platinum Plus"
type input "Fairy Platinum Plus"
click at [1056, 743] on input "text" at bounding box center [1015, 740] width 110 height 19
paste input "Finish All in one"
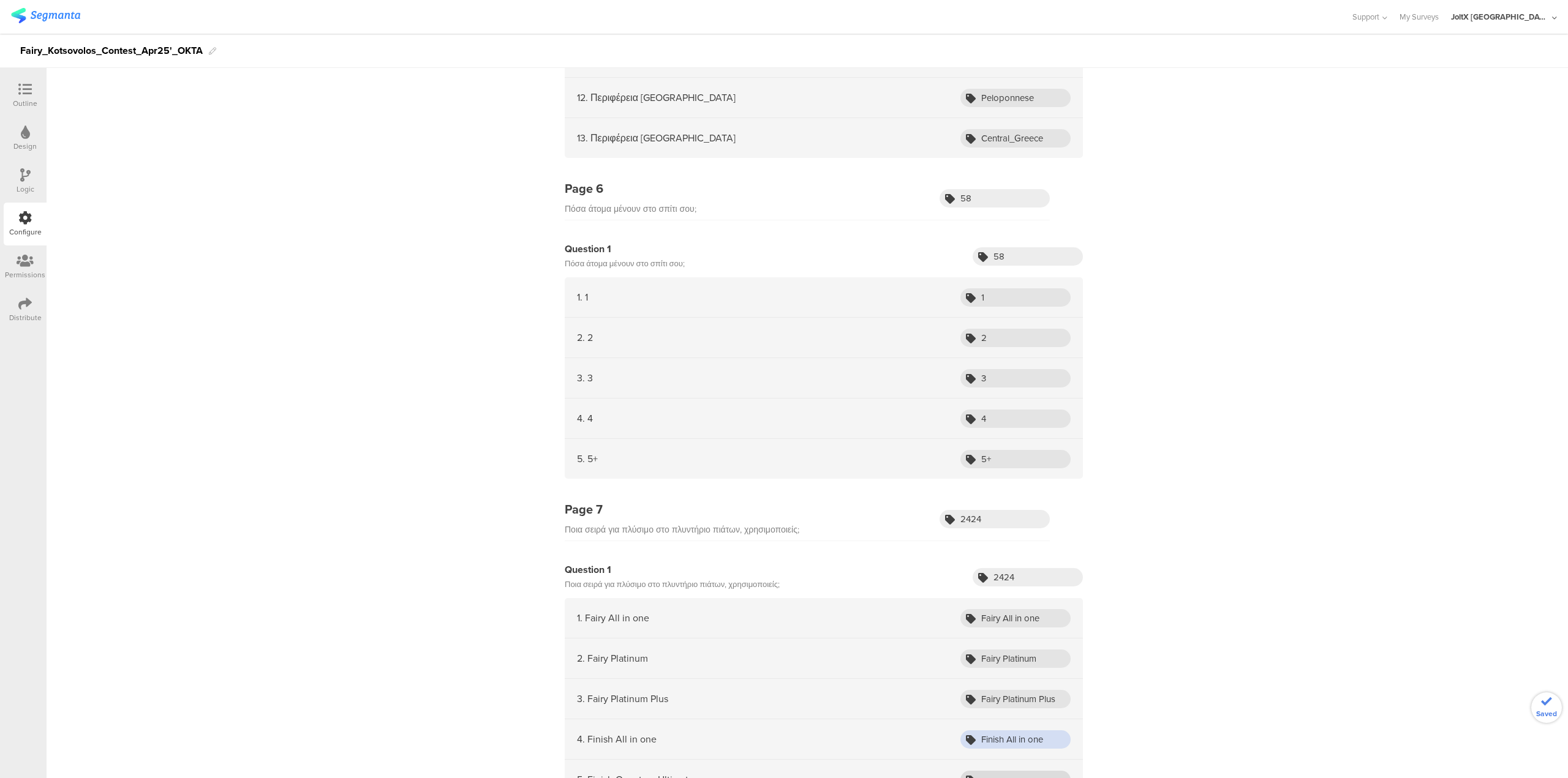
type input "Finish All in one"
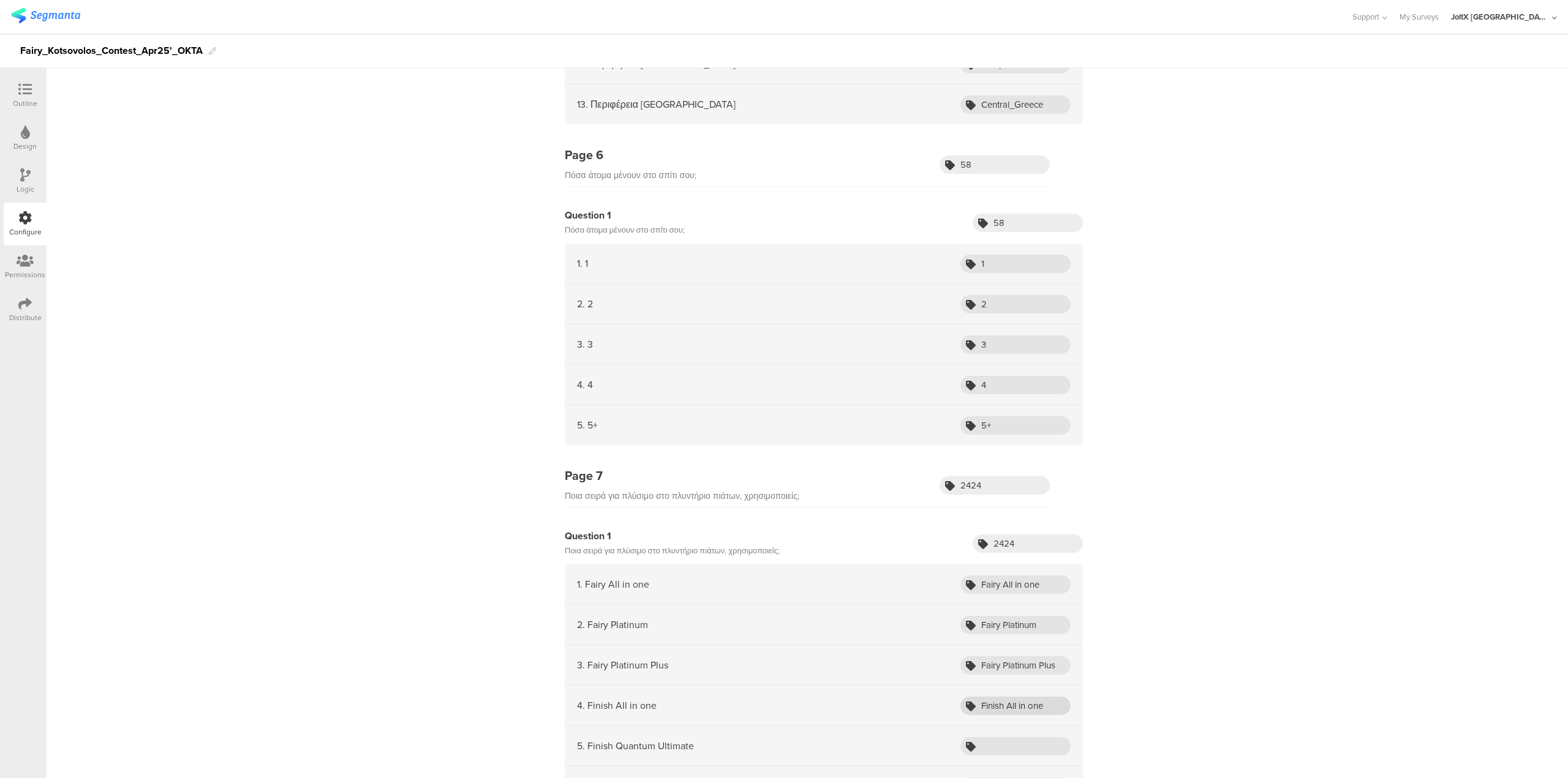
scroll to position [1776, 0]
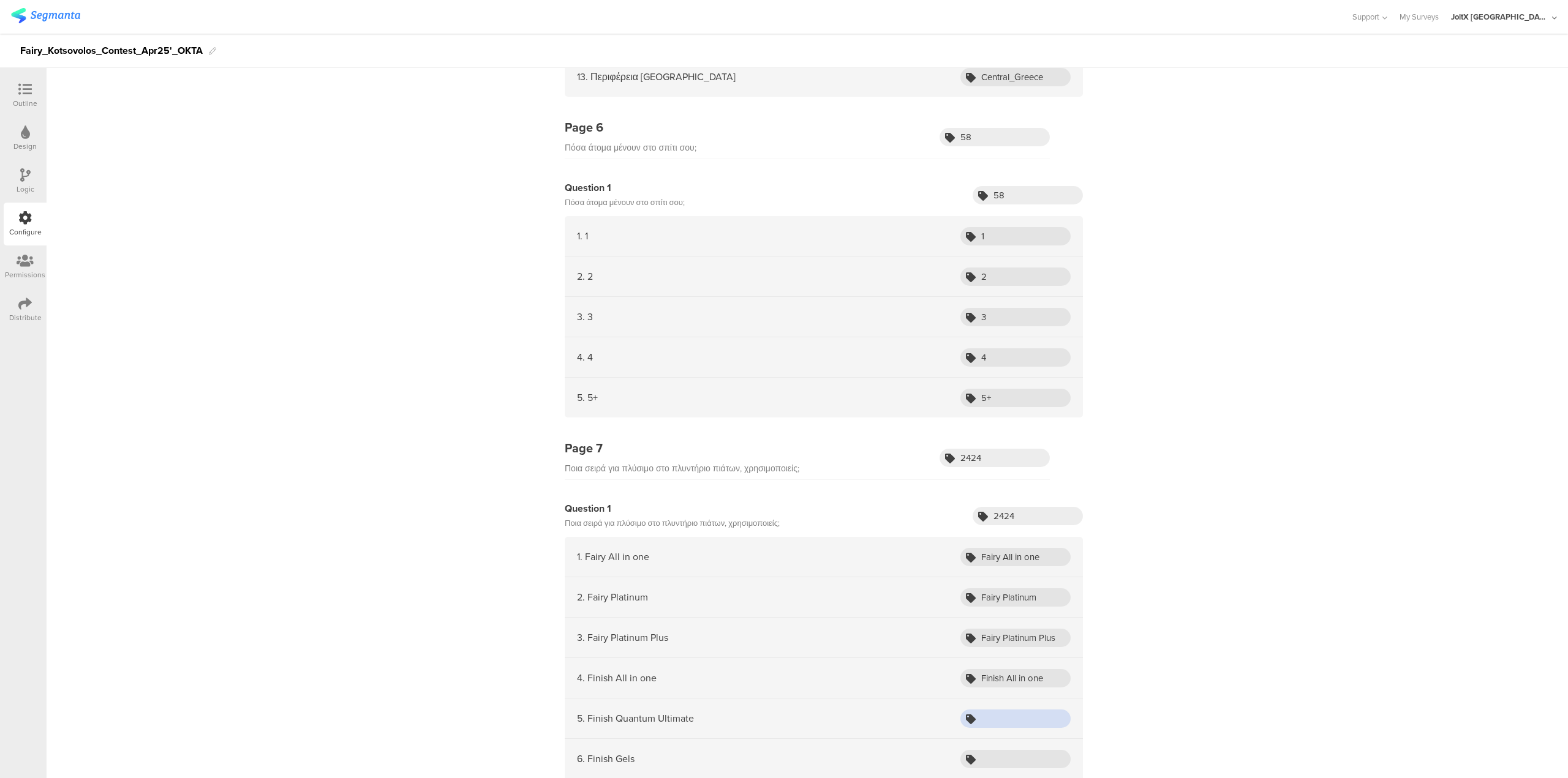
click at [1012, 718] on input "text" at bounding box center [1015, 718] width 110 height 19
paste input "Finish Quantum Ultimate"
type input "Finish Quantum Ultimate"
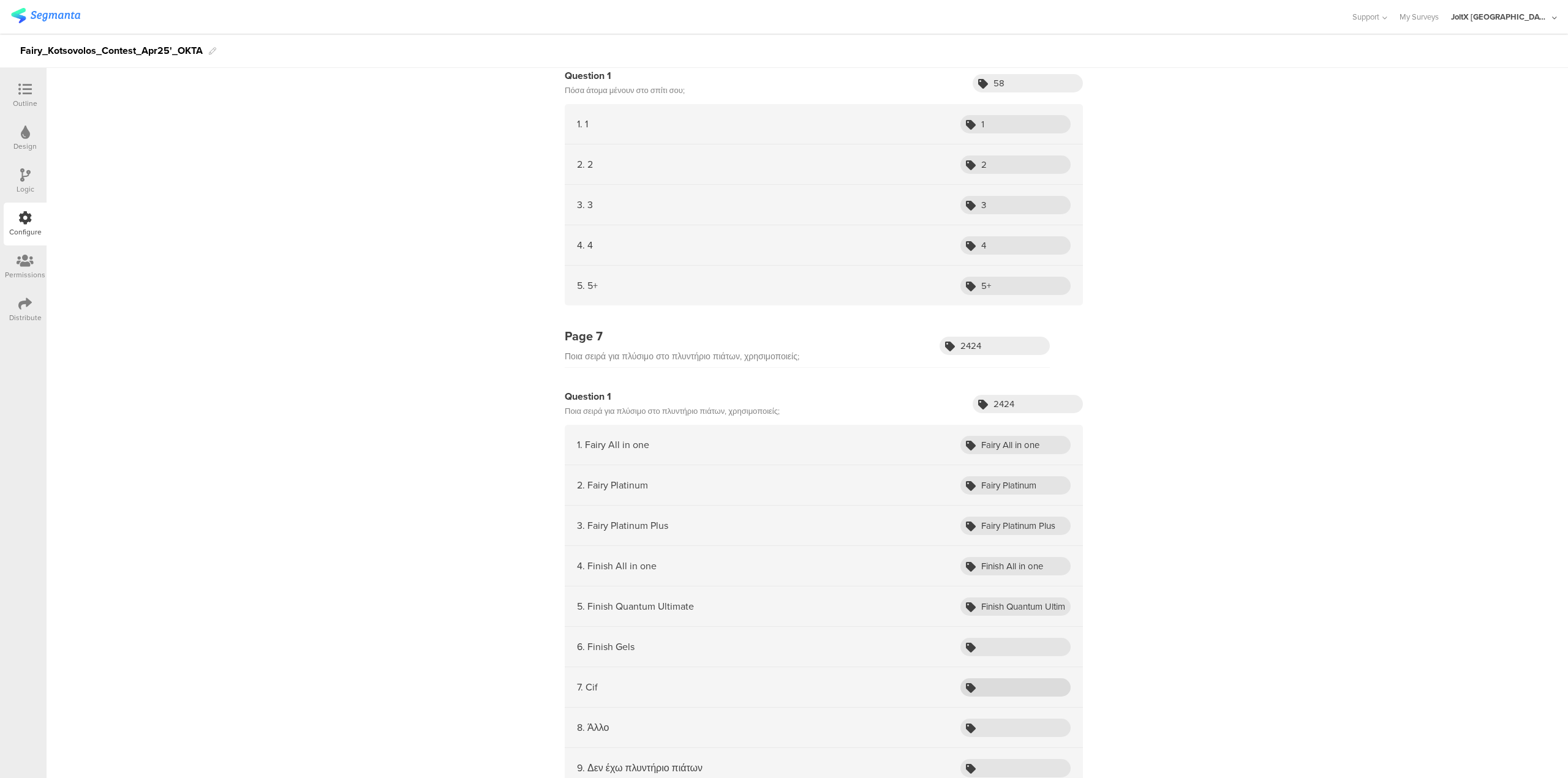
scroll to position [1898, 0]
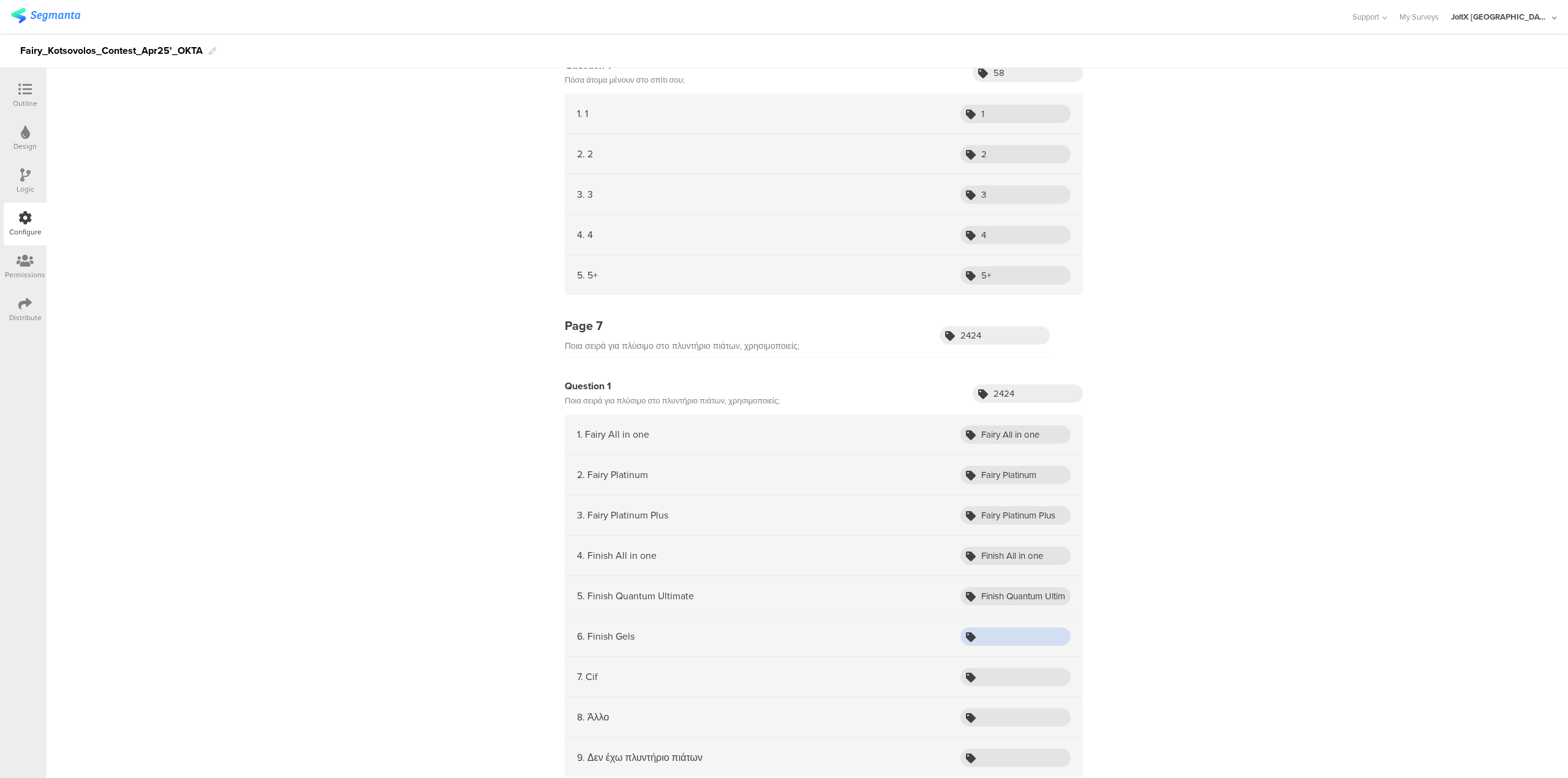
click at [1016, 638] on input "text" at bounding box center [1015, 637] width 110 height 19
paste input "Finish Gels"
type input "Finish Gels"
click at [996, 682] on input "text" at bounding box center [1015, 677] width 110 height 19
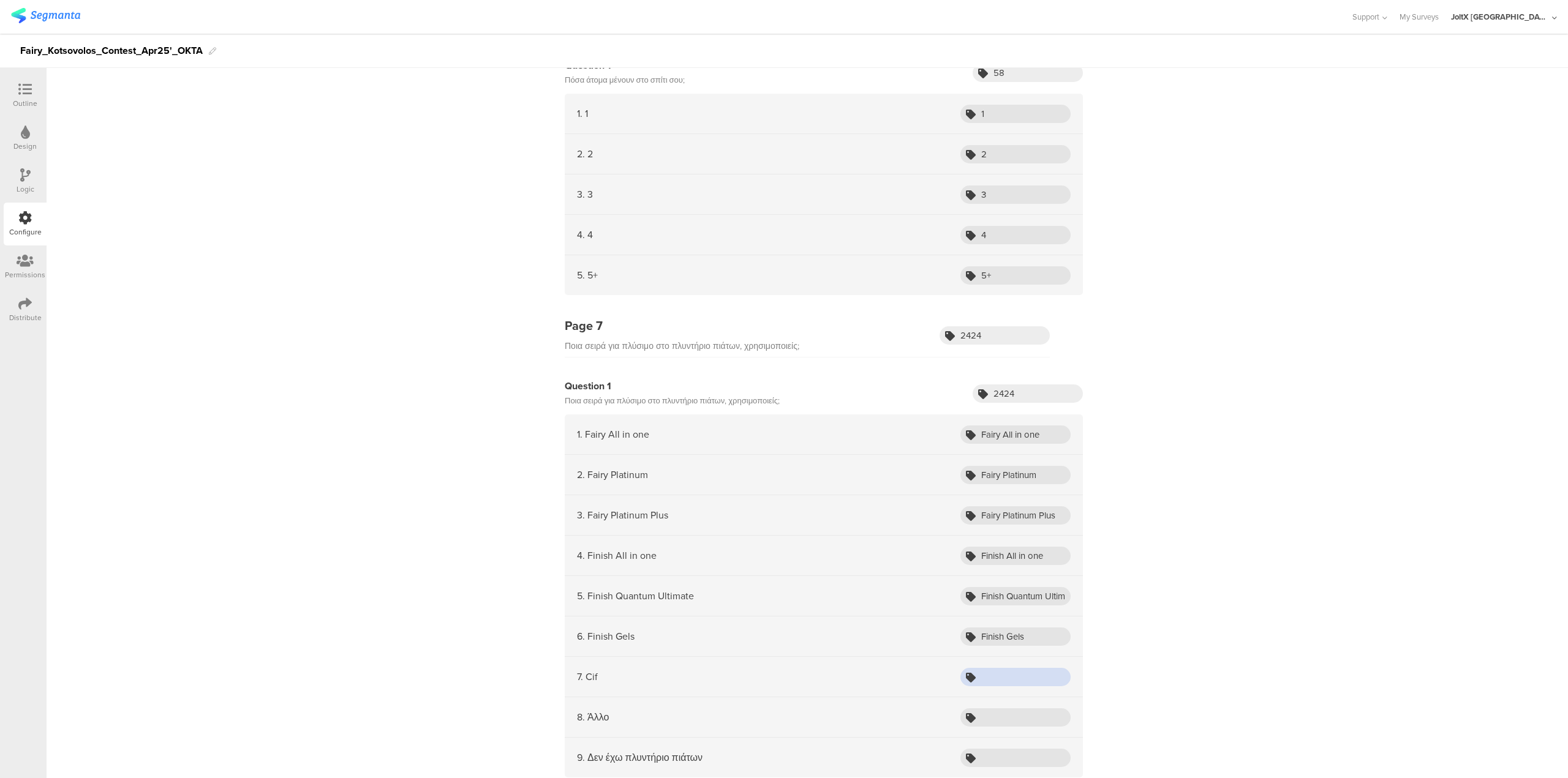
paste input "Cif"
type input "Cif"
click at [1000, 719] on input "text" at bounding box center [1015, 718] width 110 height 19
paste input "Other"
type input "Other"
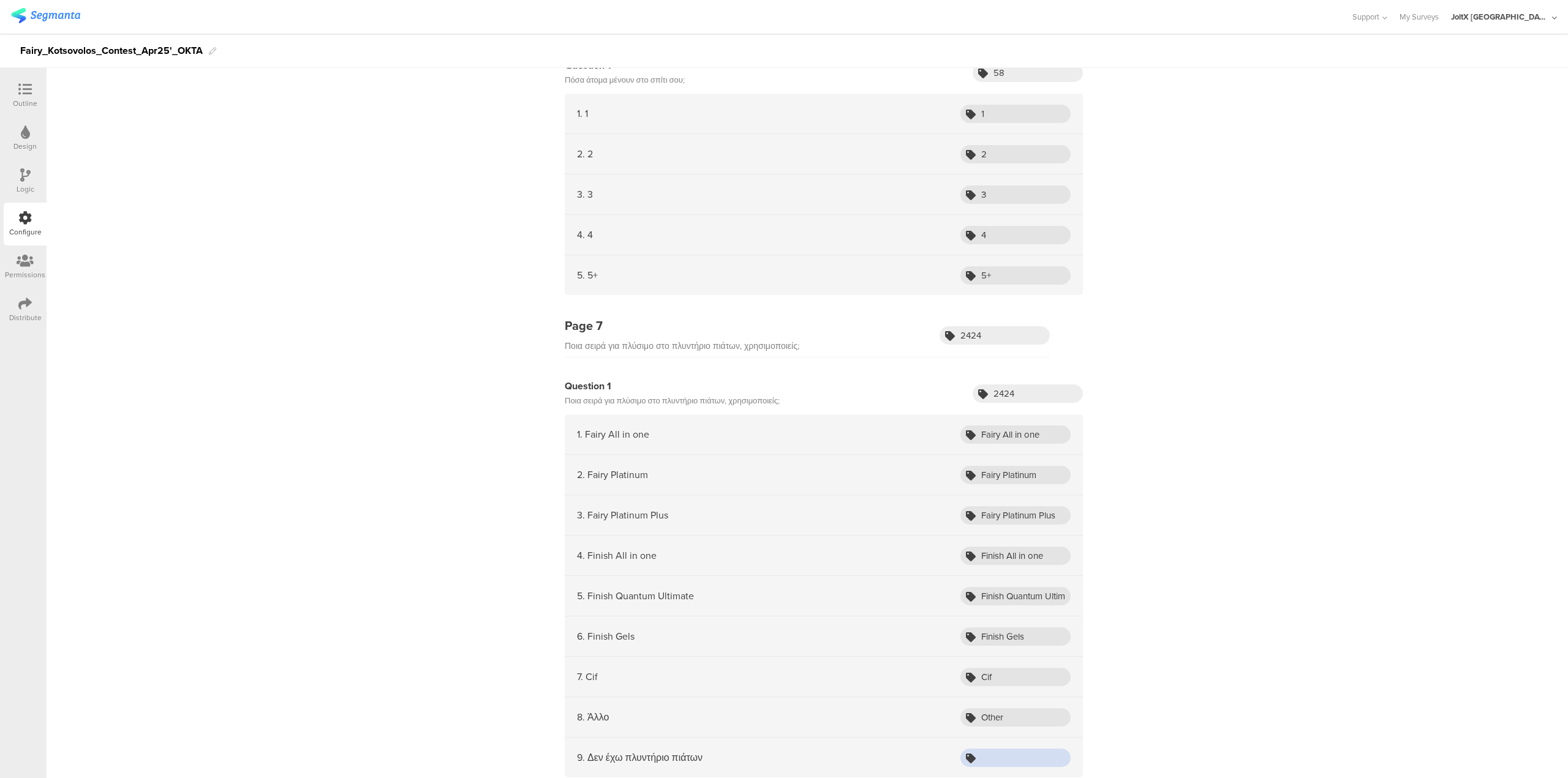
click at [1033, 758] on input "text" at bounding box center [1015, 758] width 110 height 19
paste input "Do not have a dishwasher"
type input "Do not have a dishwasher"
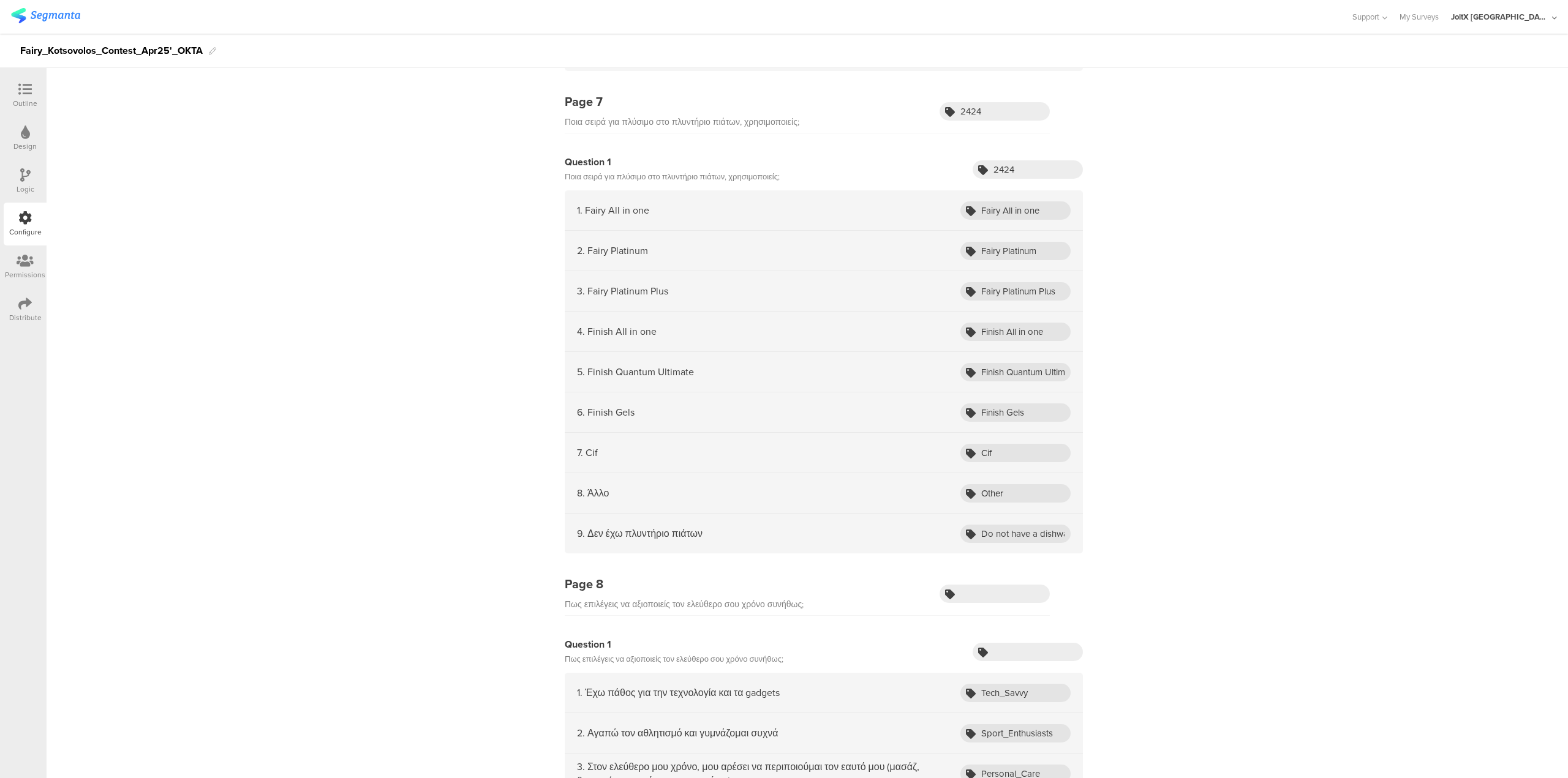
scroll to position [2144, 0]
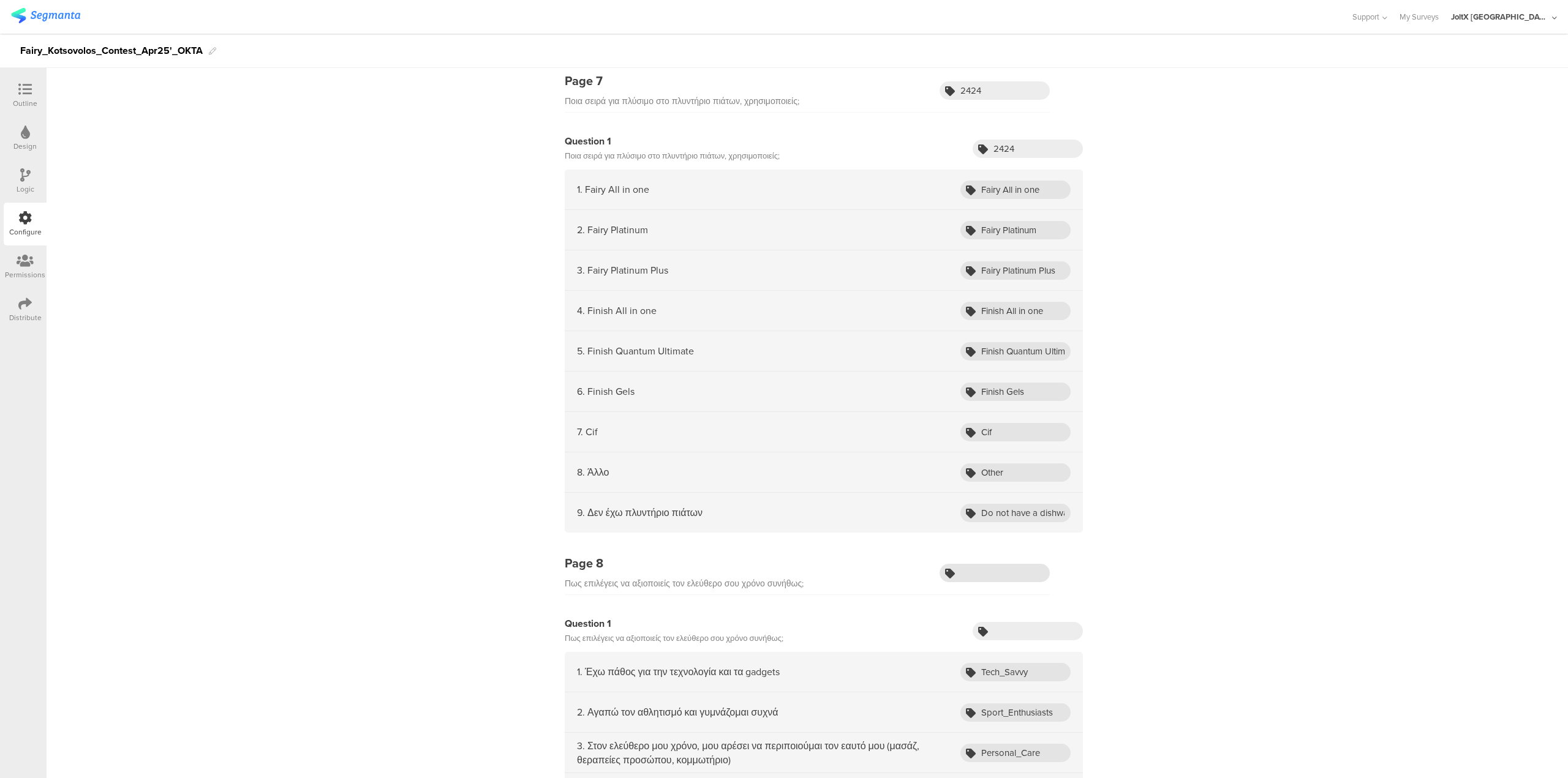
click at [986, 583] on div "Page 8 Πως επιλέγεις να αξιοποιείς τον ελεύθερο σου χρόνο συνήθως;" at bounding box center [808, 575] width 485 height 41
click at [987, 575] on input "text" at bounding box center [995, 573] width 110 height 19
paste input "3545"
type input "3545"
click at [1063, 633] on input "text" at bounding box center [1027, 631] width 110 height 19
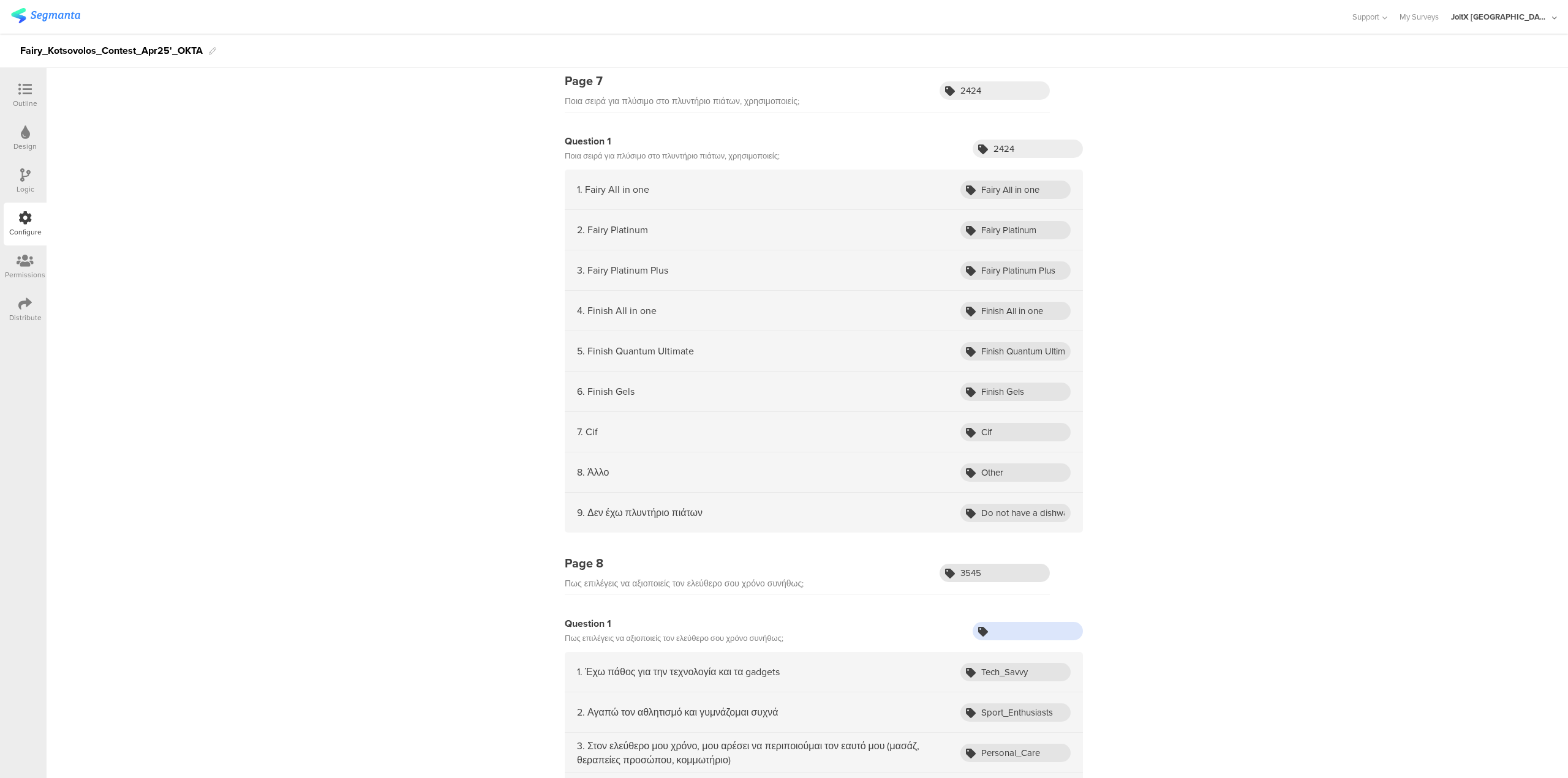
paste input "3545"
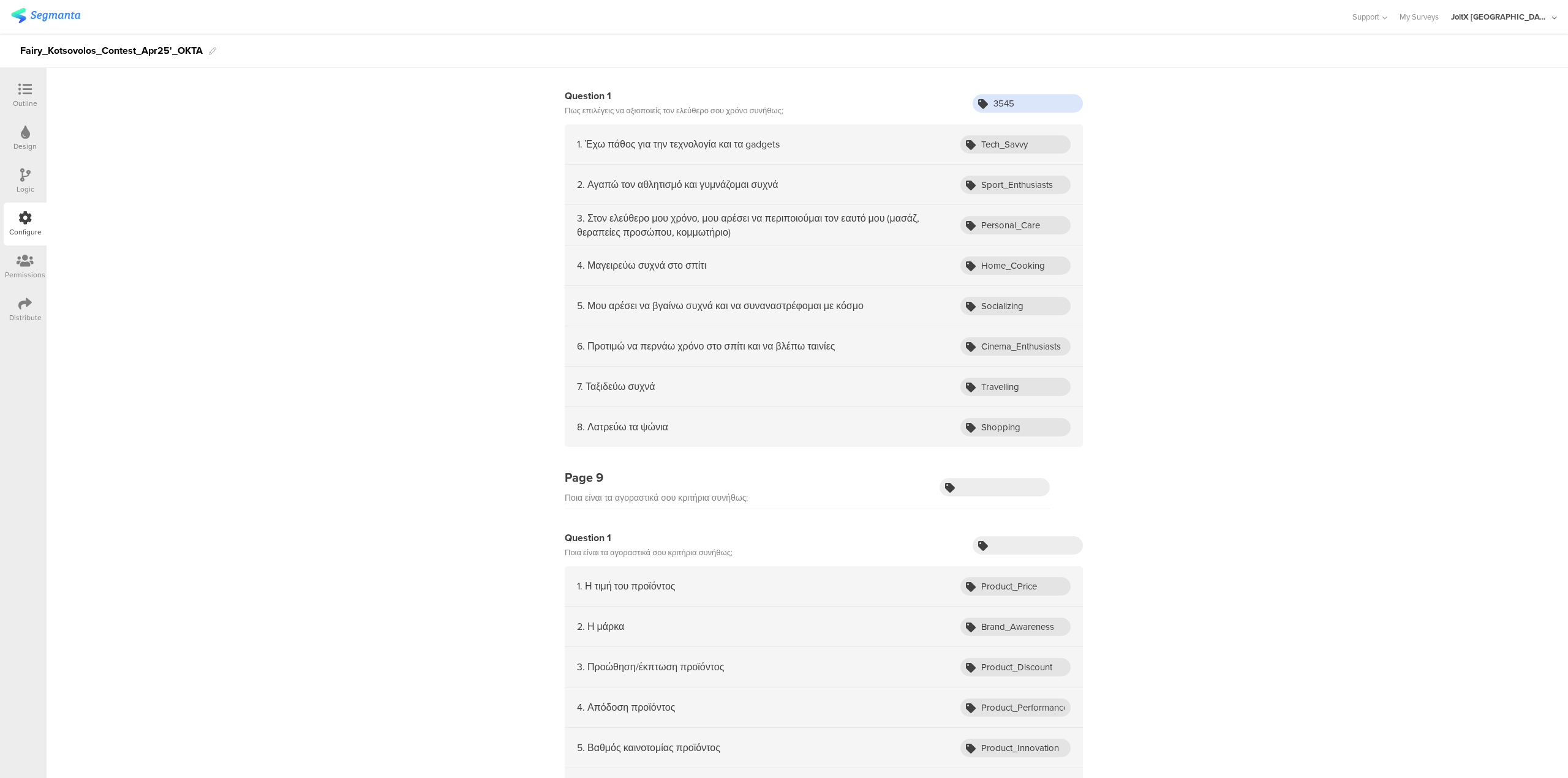
scroll to position [2695, 0]
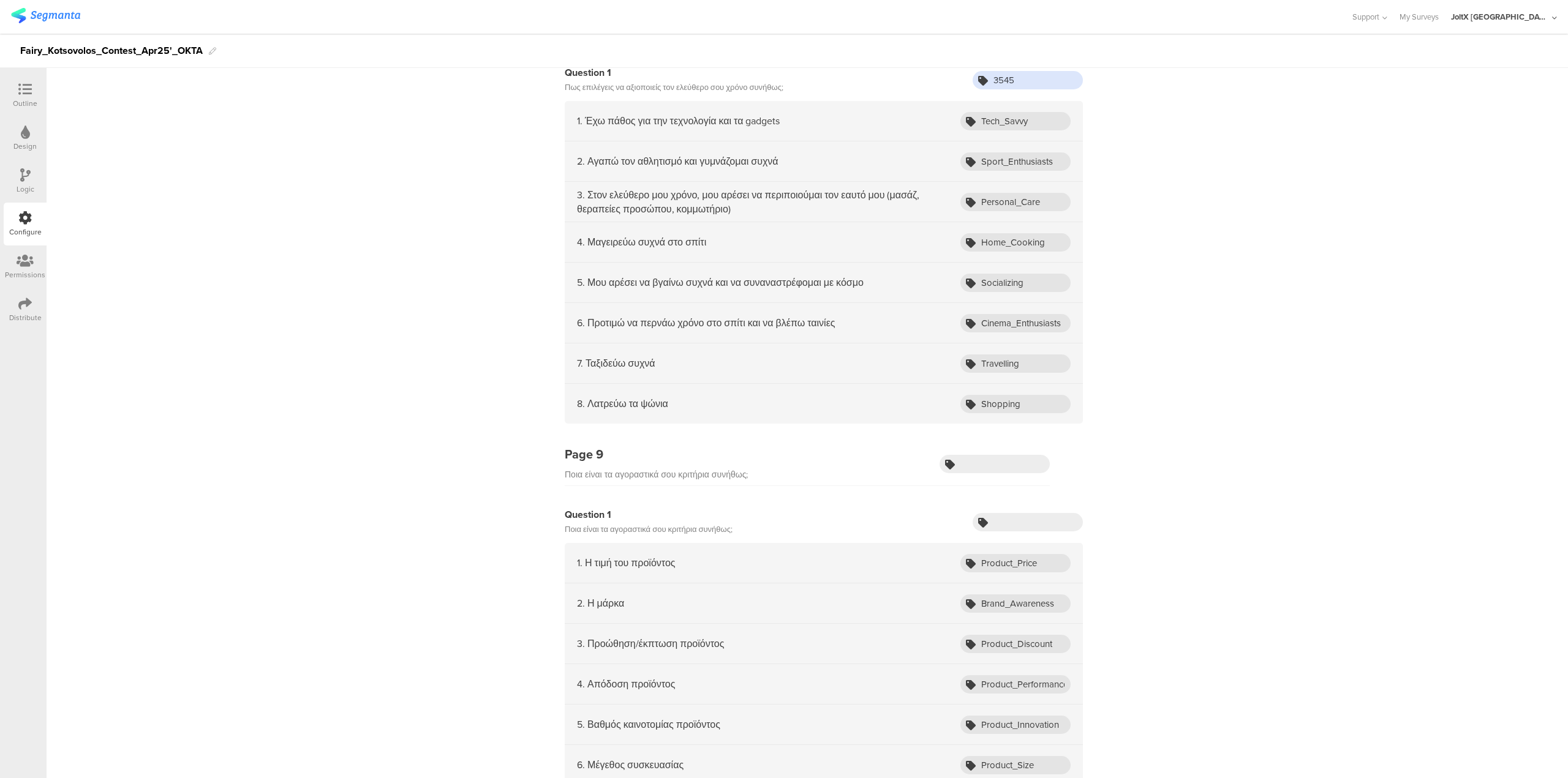
type input "3545"
click at [1027, 516] on input "text" at bounding box center [1027, 522] width 110 height 19
paste input "6964"
type input "6964"
click at [970, 457] on input "text" at bounding box center [995, 464] width 110 height 19
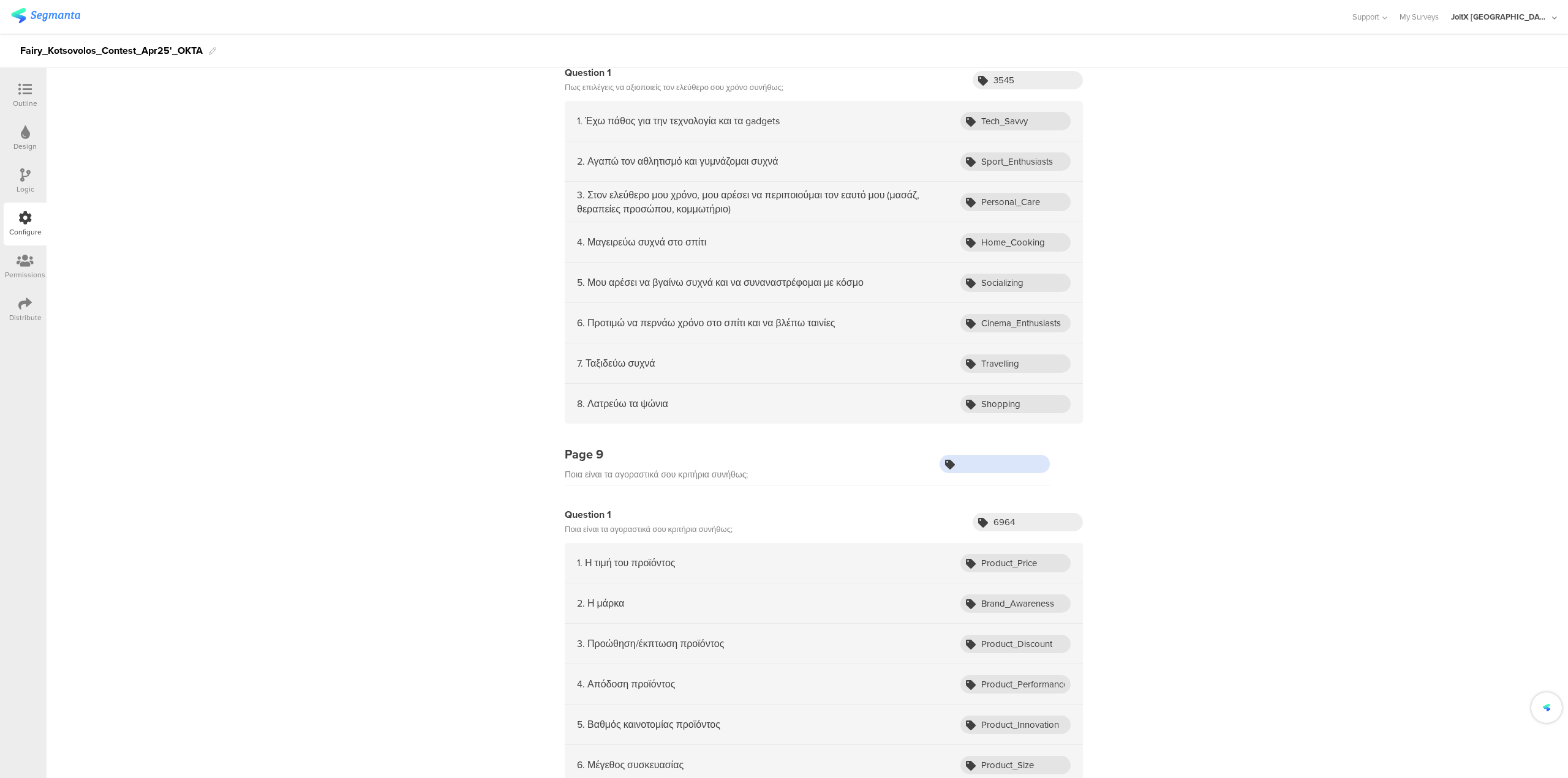
paste input "6964"
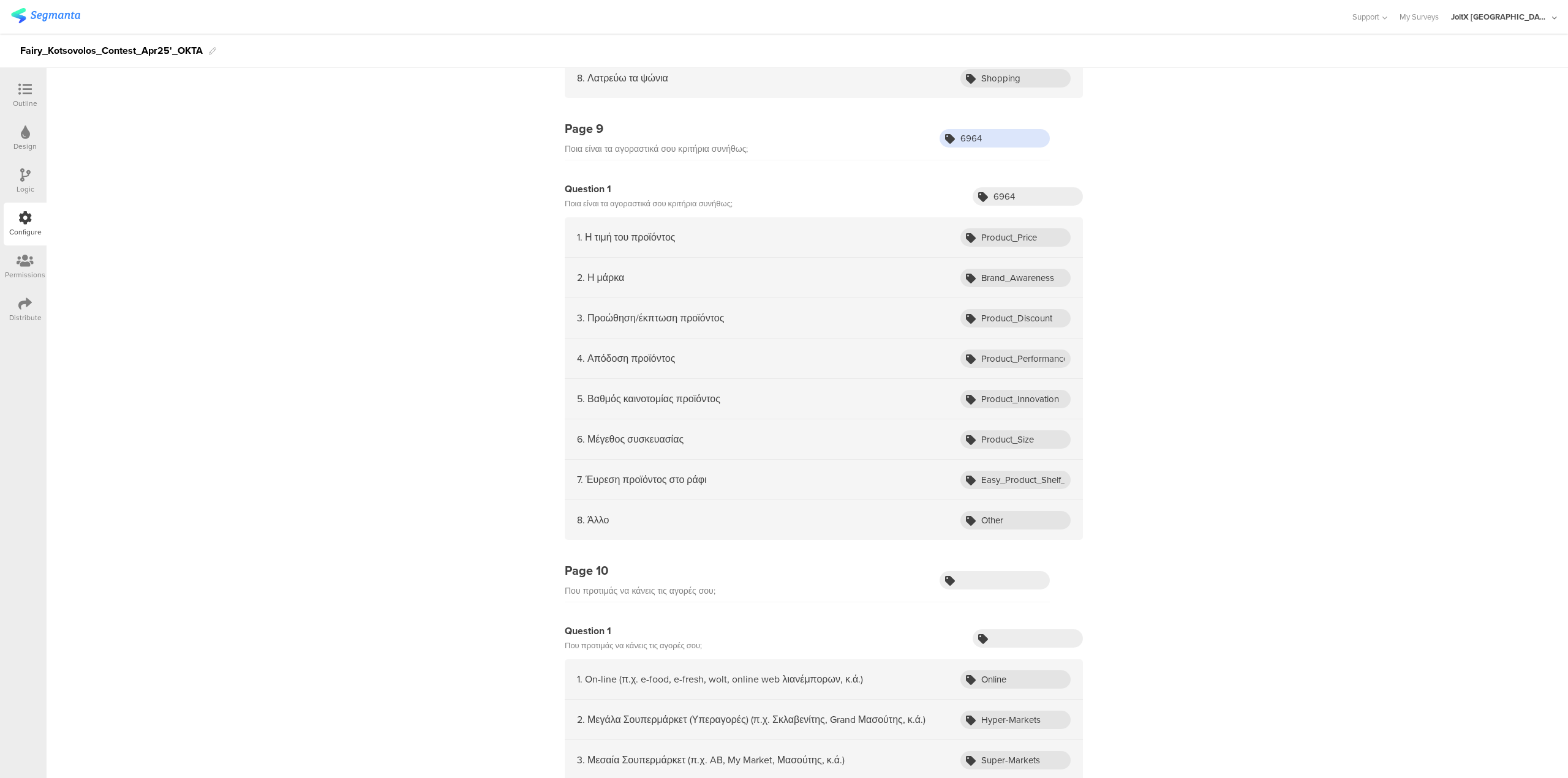
scroll to position [3001, 0]
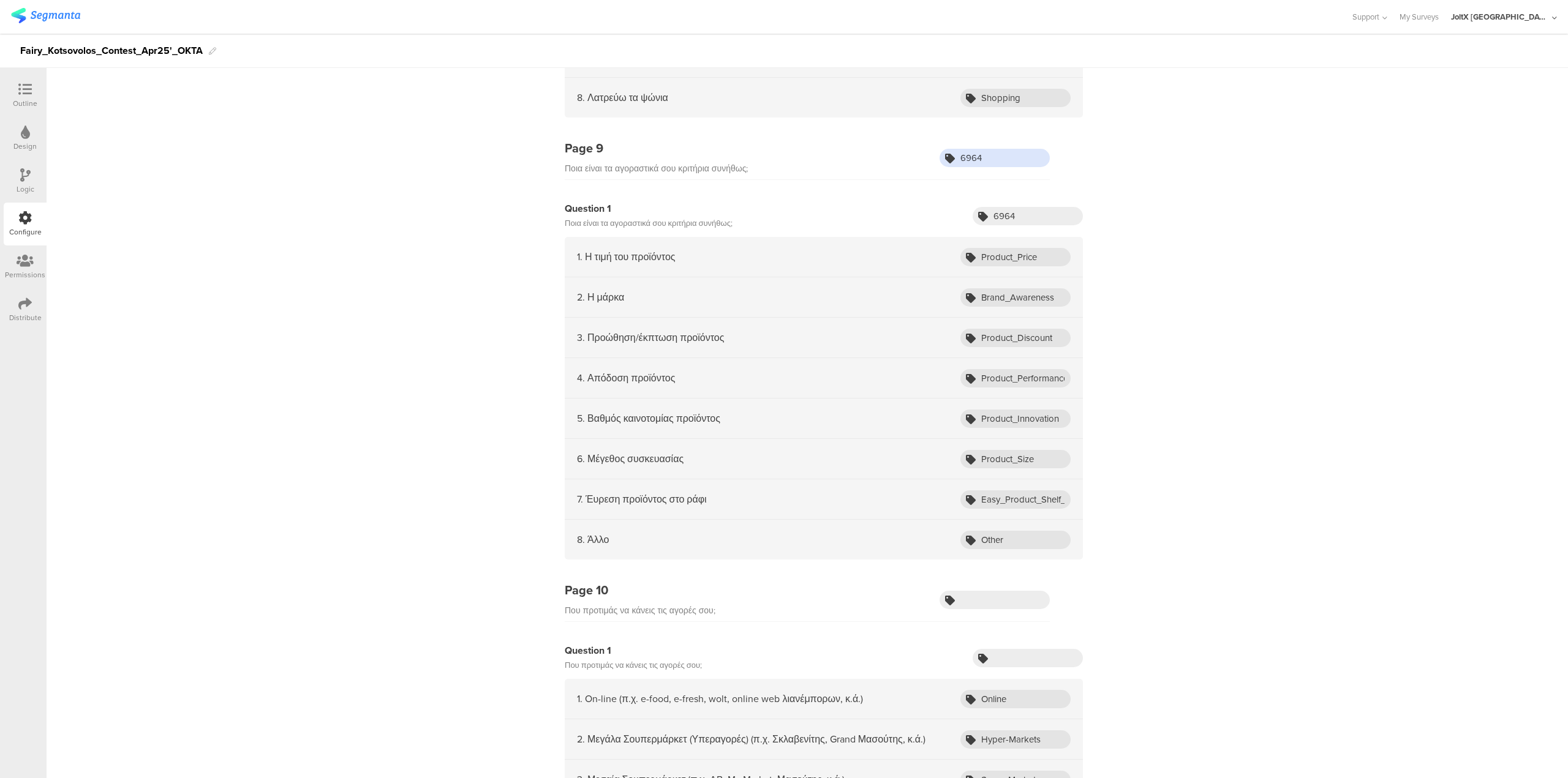
type input "6964"
click at [989, 594] on input "text" at bounding box center [995, 600] width 110 height 19
paste input "5961"
type input "5961"
click at [1000, 668] on div "Question 1 Που προτιμάς να κάνεις τις αγορές σου;" at bounding box center [824, 658] width 519 height 29
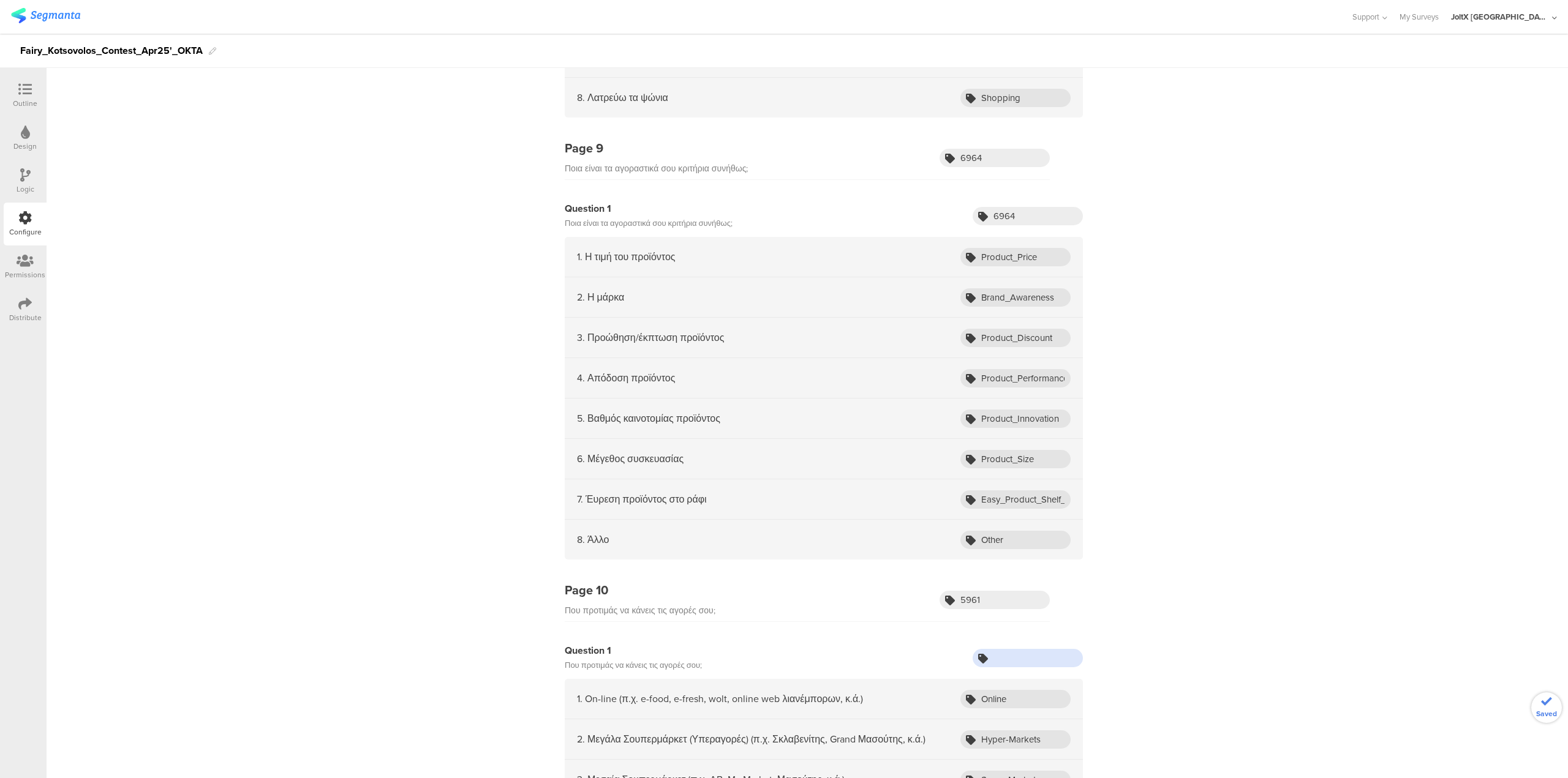
click at [1009, 660] on input "text" at bounding box center [1027, 658] width 110 height 19
paste input "5961"
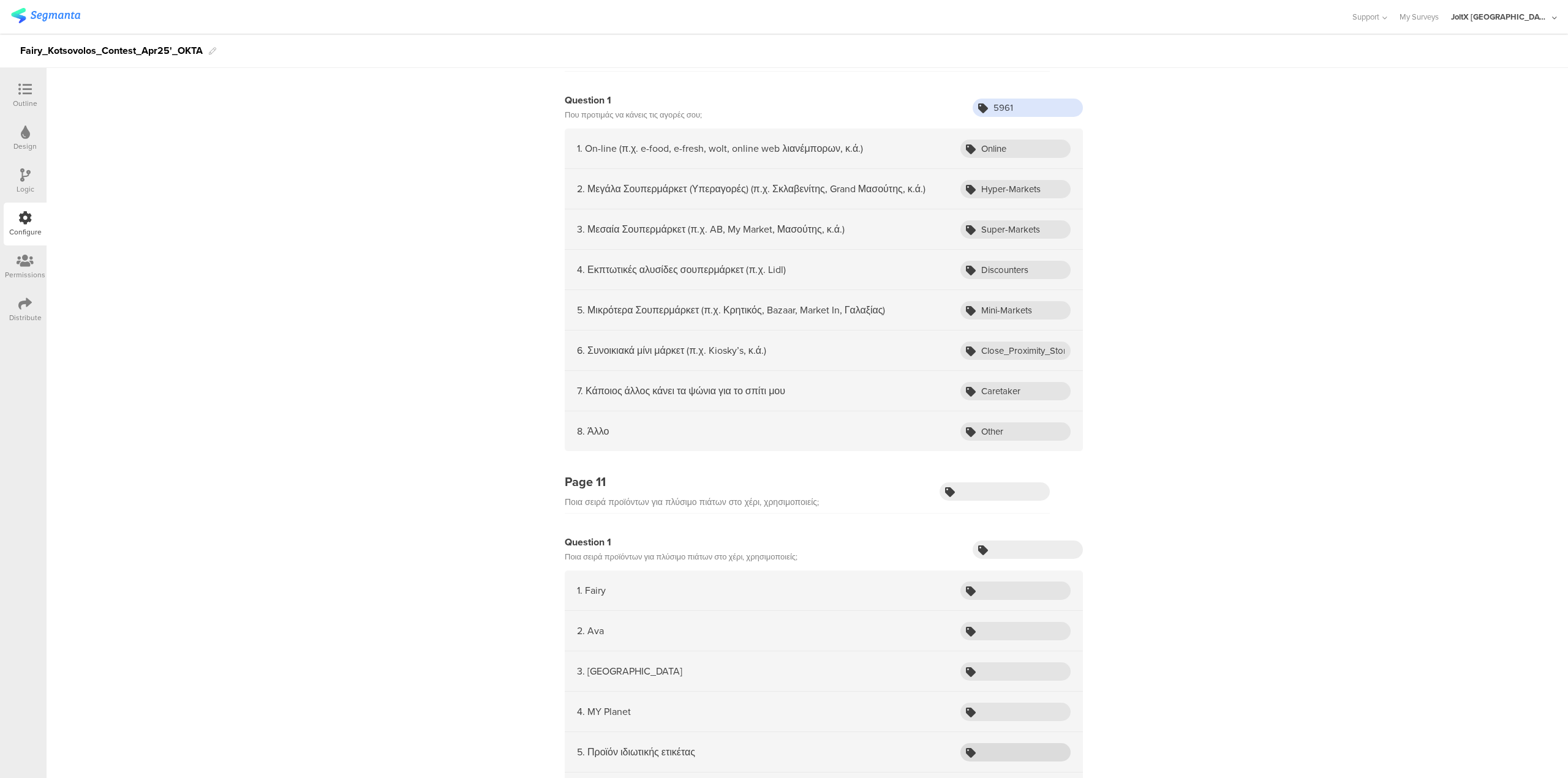
scroll to position [3552, 0]
type input "5961"
click at [986, 486] on input "text" at bounding box center [995, 491] width 110 height 19
paste input "605"
type input "605"
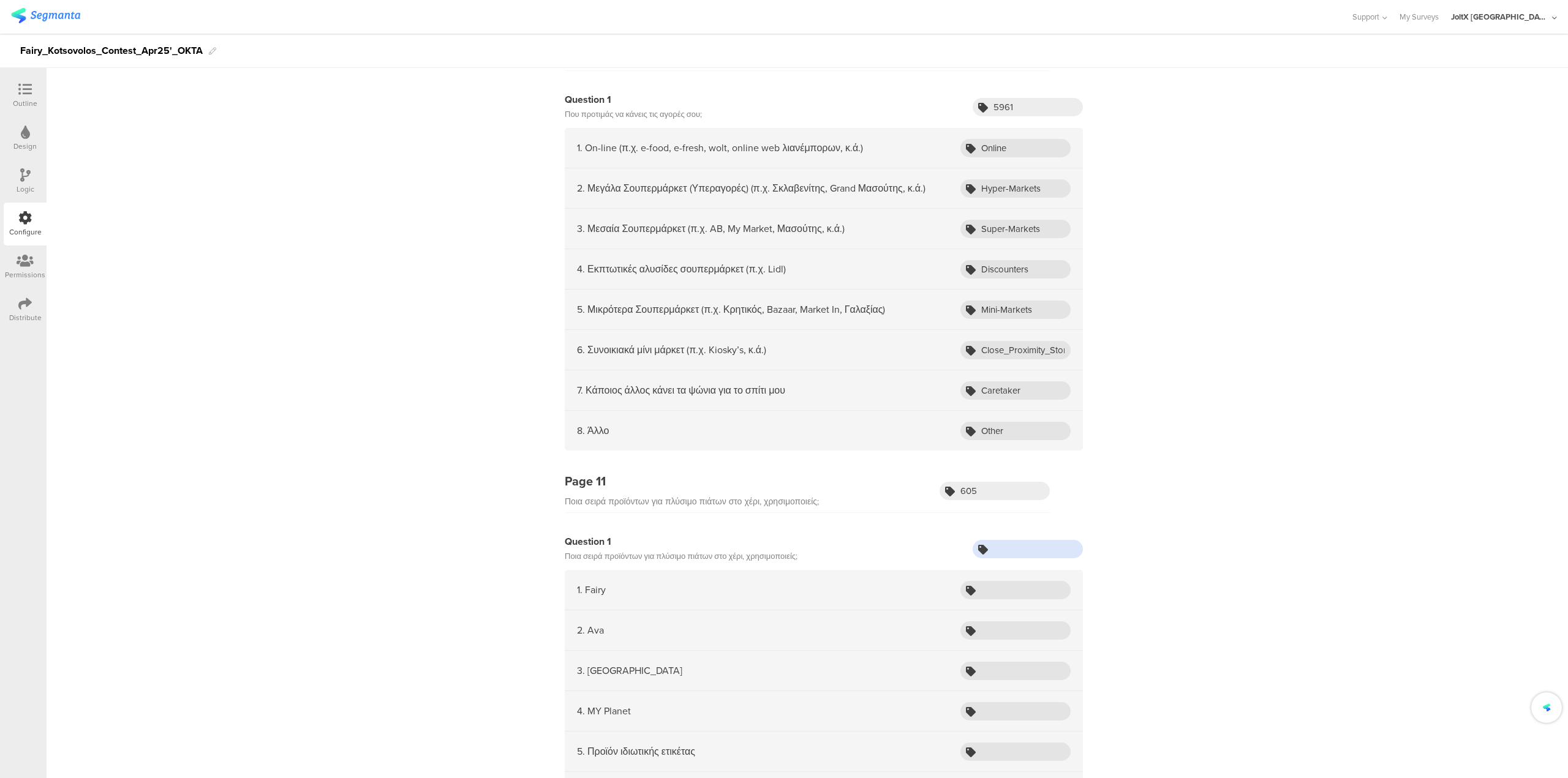
click at [995, 548] on input "text" at bounding box center [1027, 549] width 110 height 19
paste input "605"
type input "605"
click at [990, 589] on input "text" at bounding box center [1015, 590] width 110 height 19
paste input "Fairy"
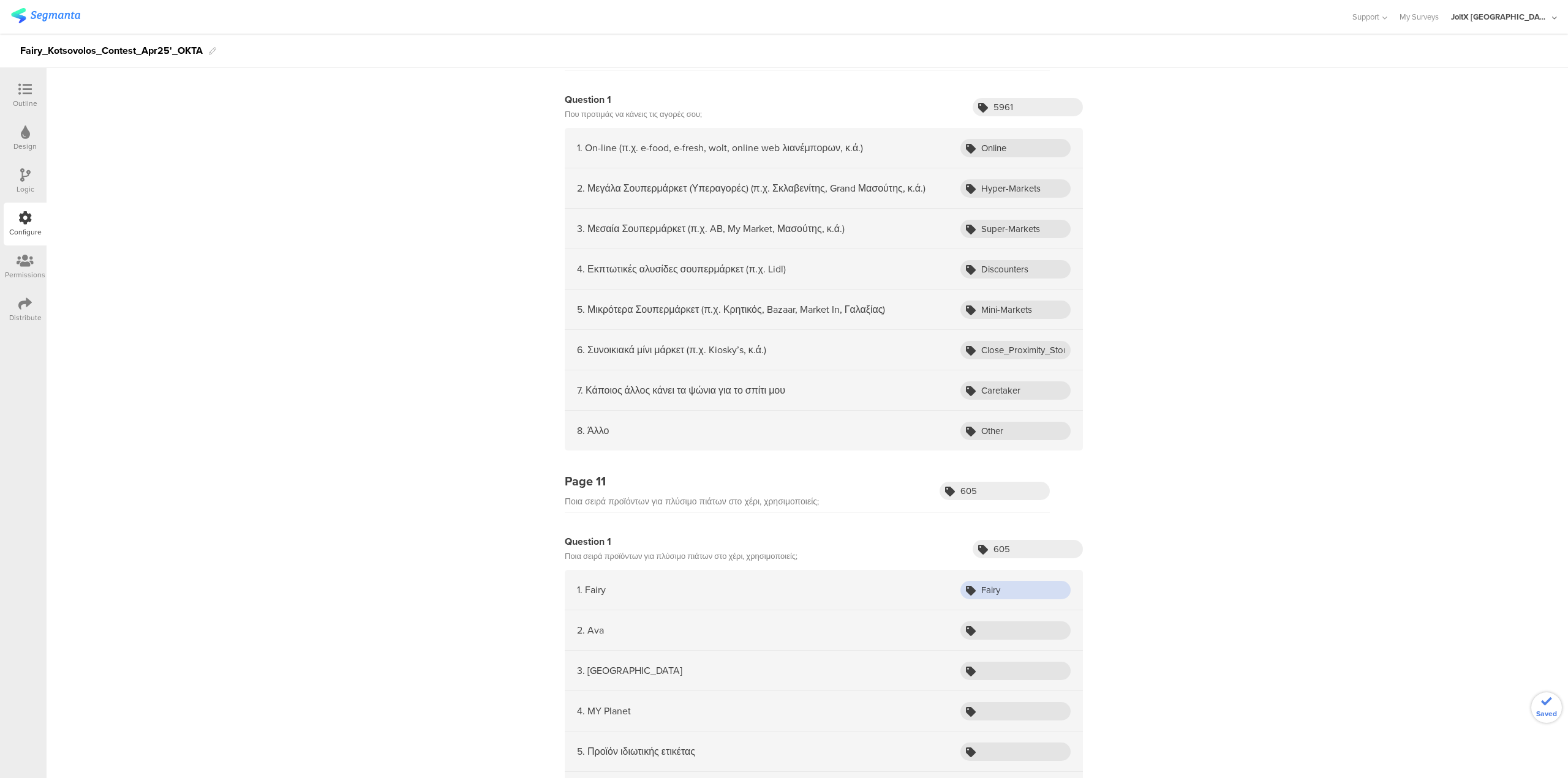
type input "Fairy"
click at [1001, 629] on input "text" at bounding box center [1015, 630] width 110 height 19
paste input "Ava"
type input "Ava"
click at [1016, 670] on input "text" at bounding box center [1015, 671] width 110 height 19
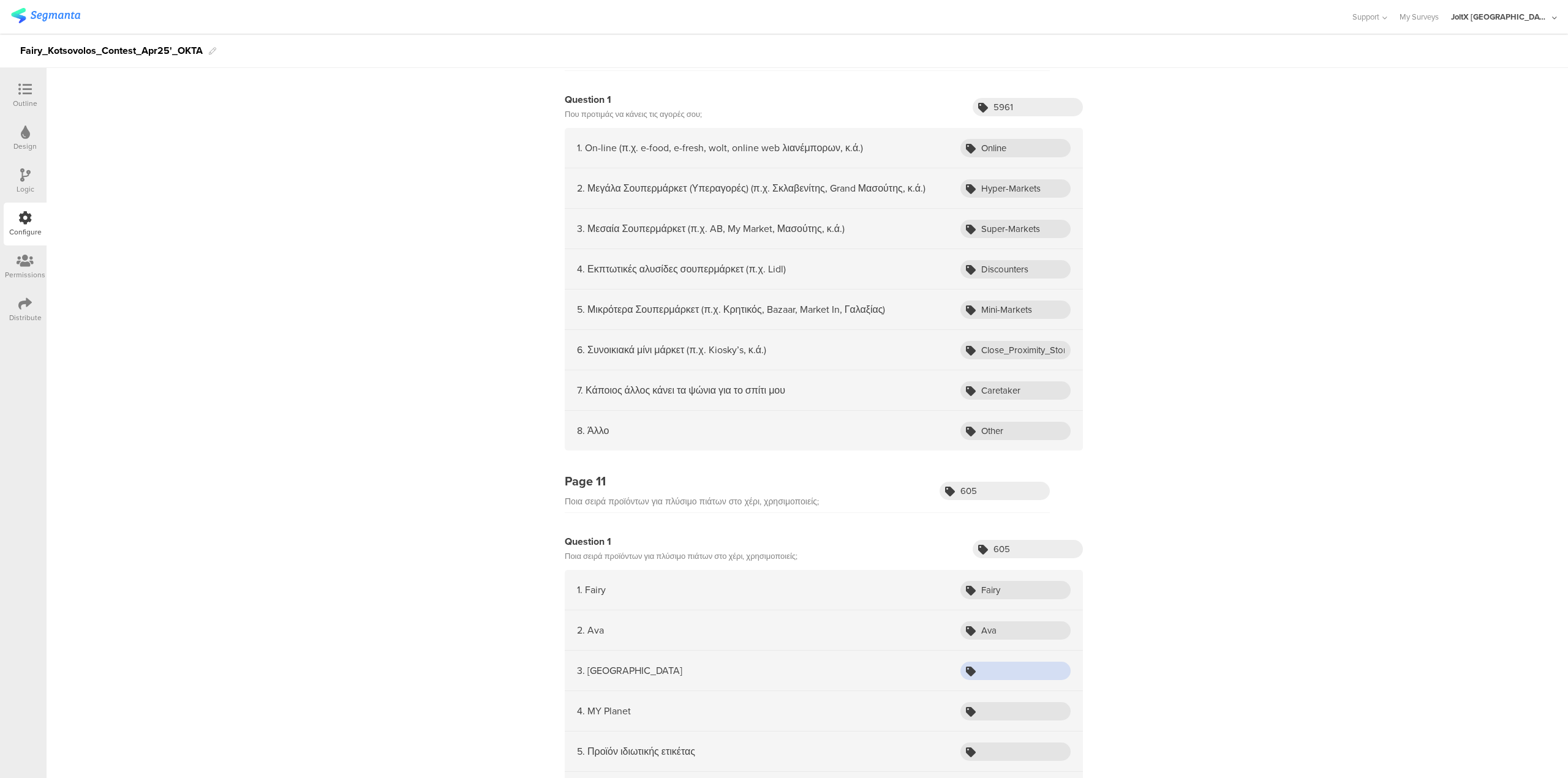
paste input "Palmolive"
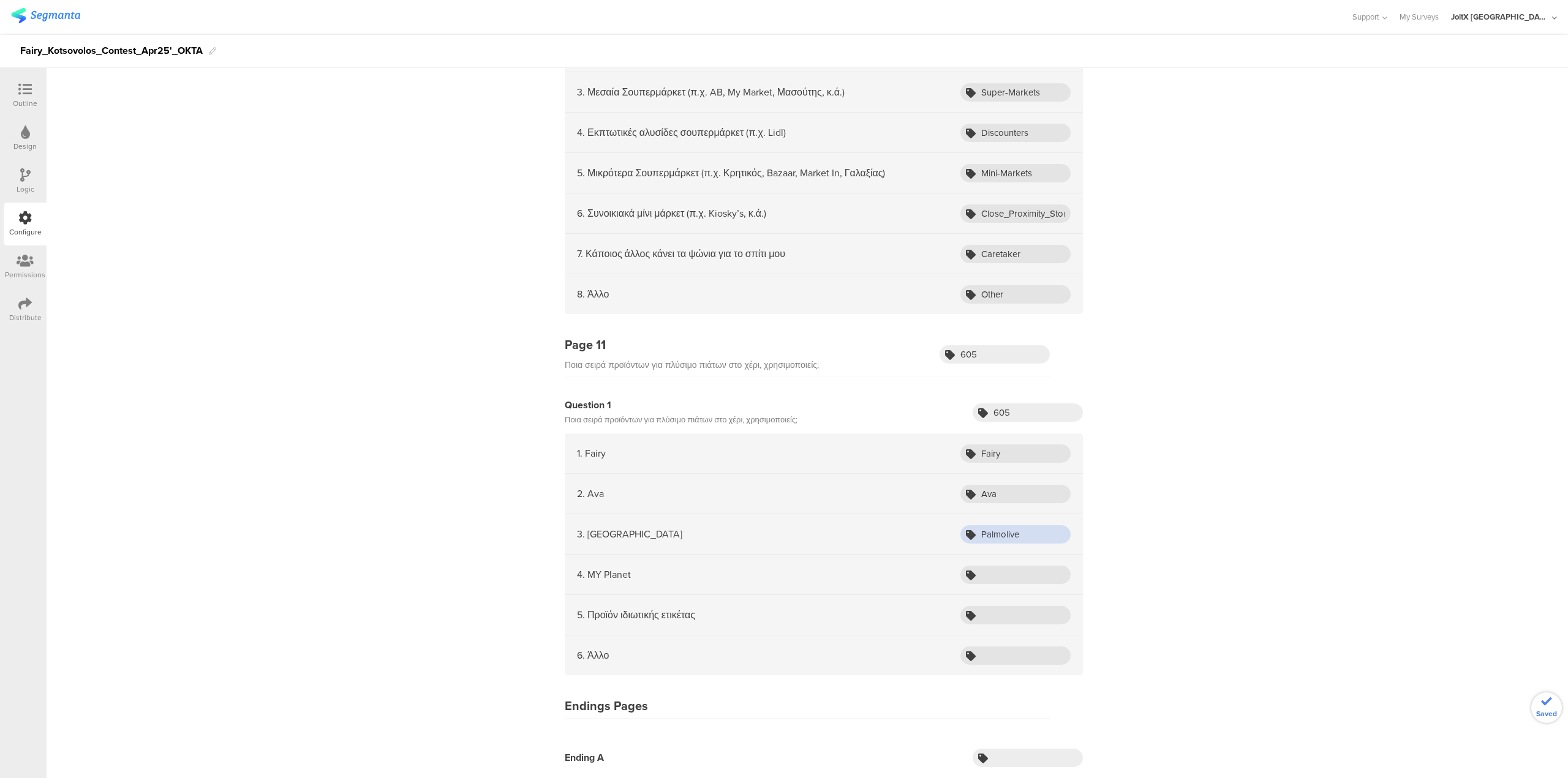
scroll to position [3690, 0]
type input "Palmolive"
click at [1029, 576] on input "text" at bounding box center [1015, 574] width 110 height 19
paste input "MY Planet"
type input "MY Planet"
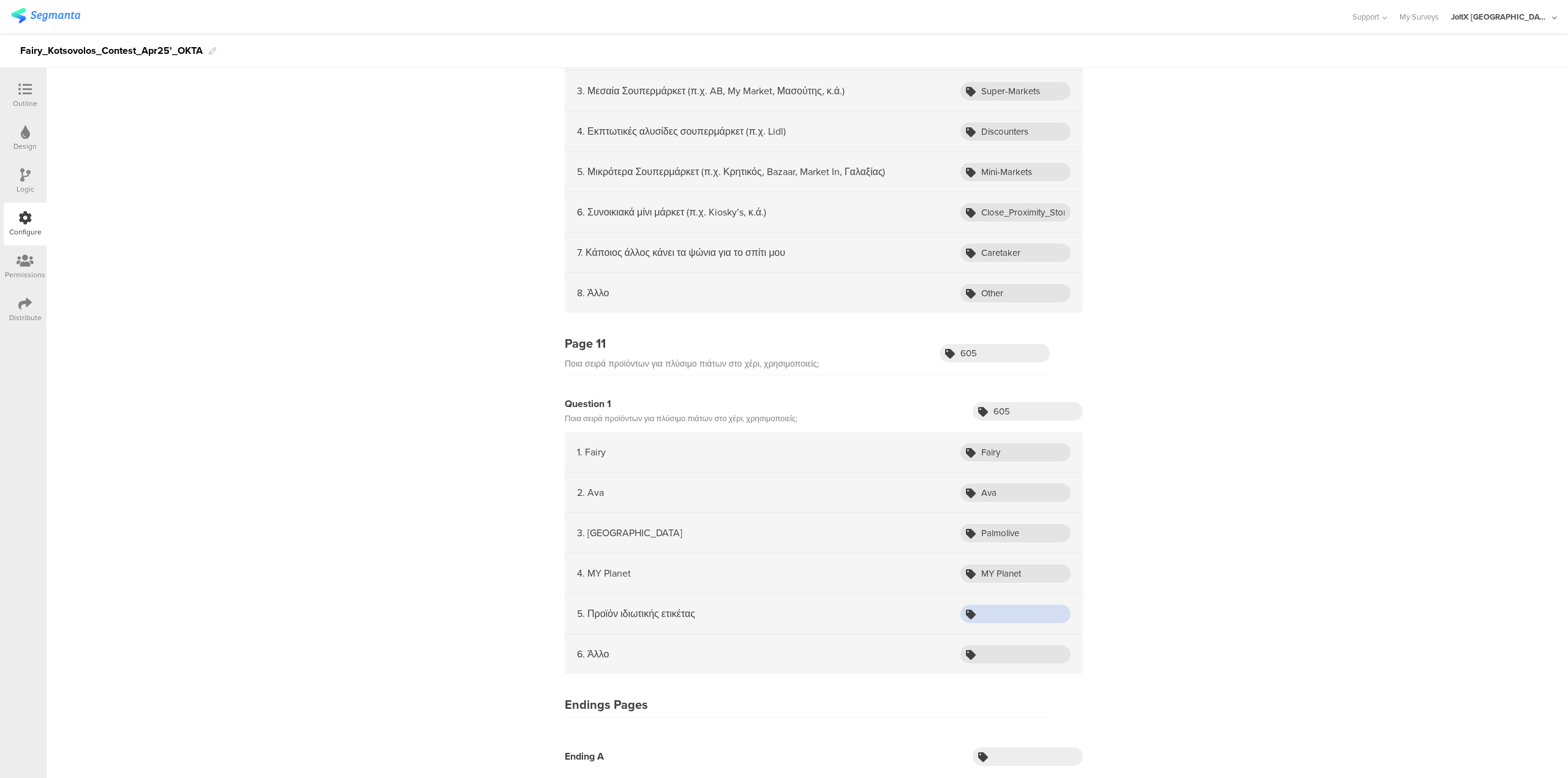
click at [1001, 607] on input "text" at bounding box center [1015, 614] width 110 height 19
paste input "Private label product"
type input "Private label product"
click at [1004, 658] on input "text" at bounding box center [1015, 655] width 110 height 19
paste input "Other"
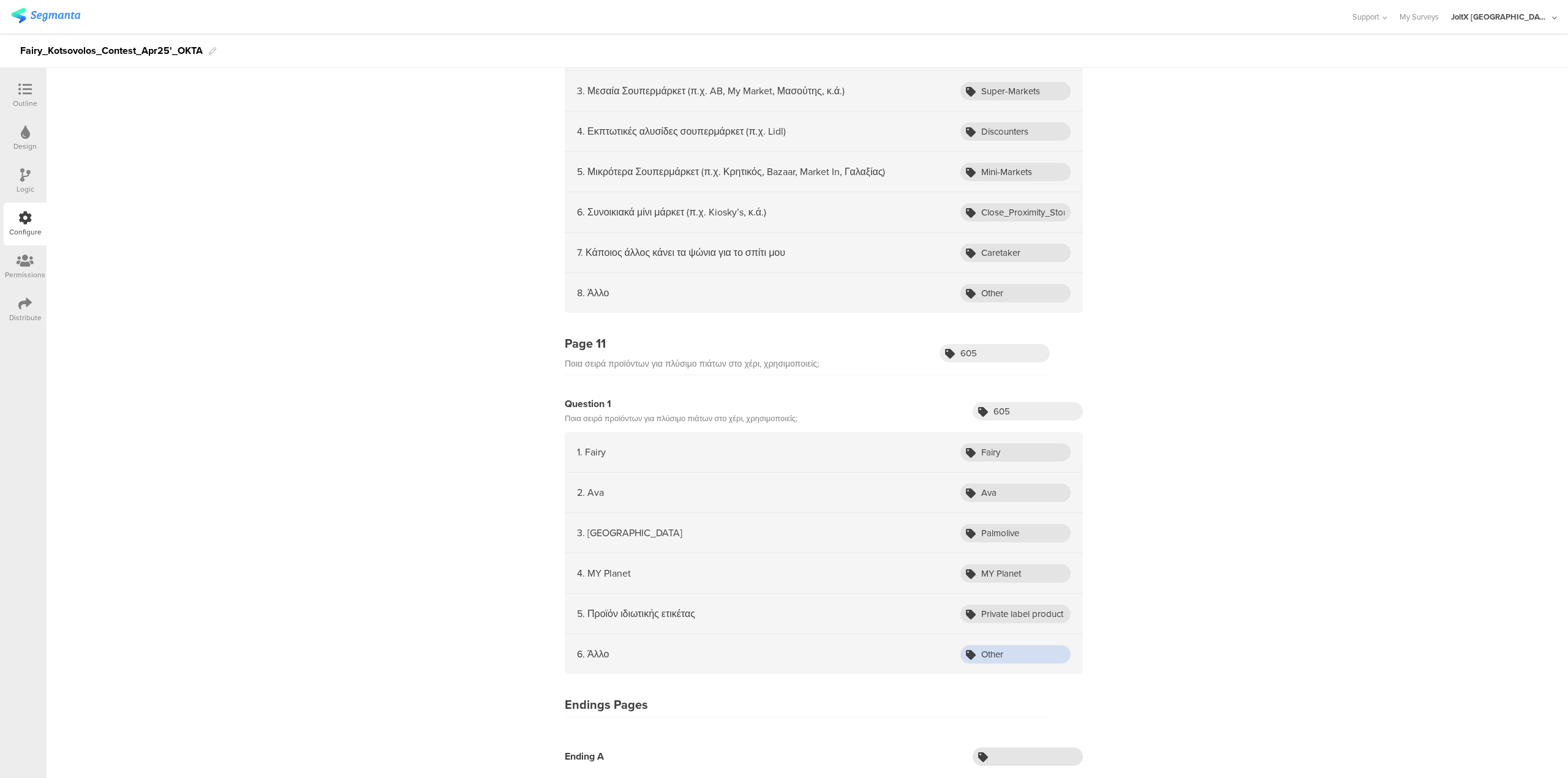
type input "Other"
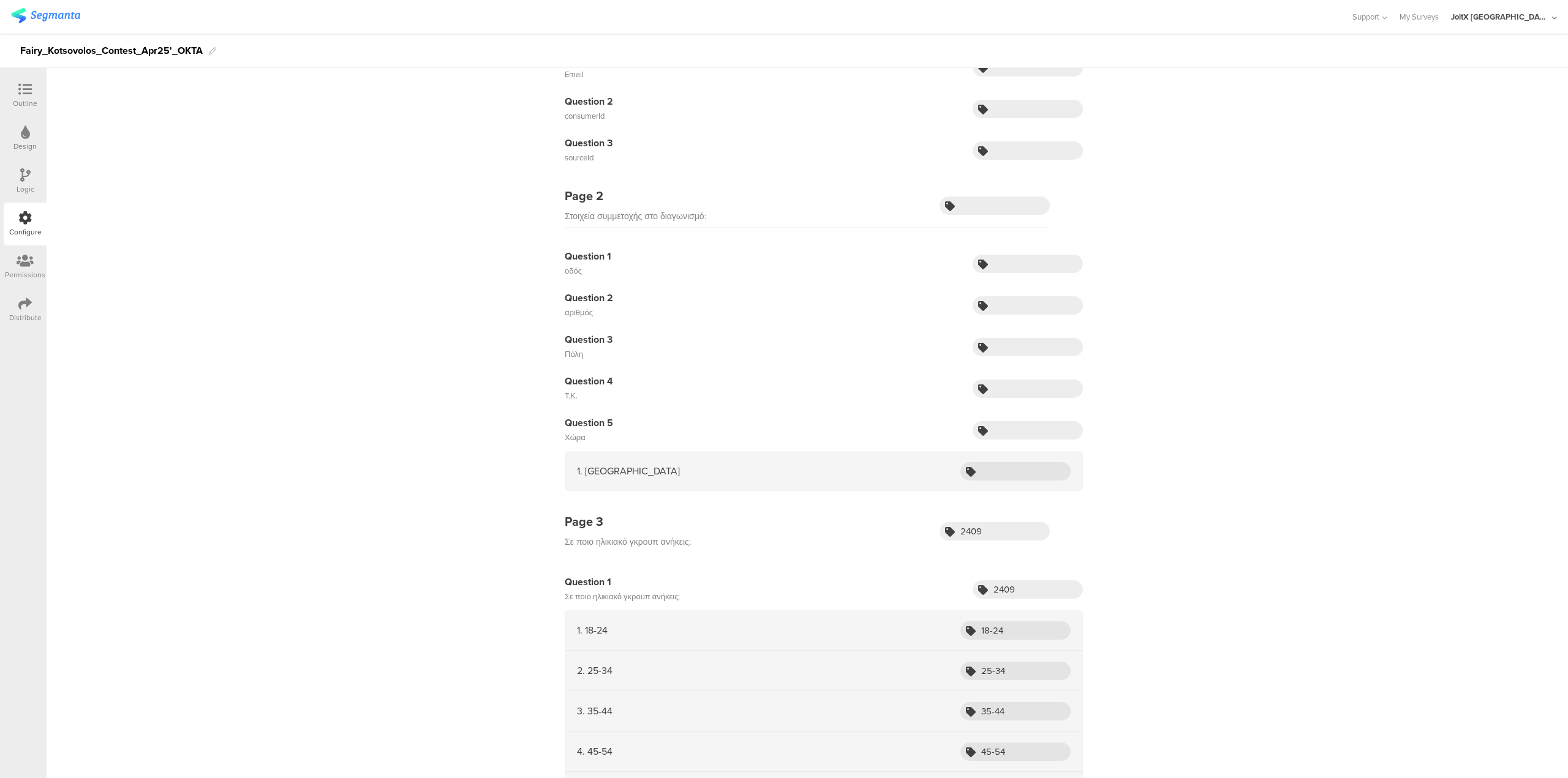
scroll to position [0, 0]
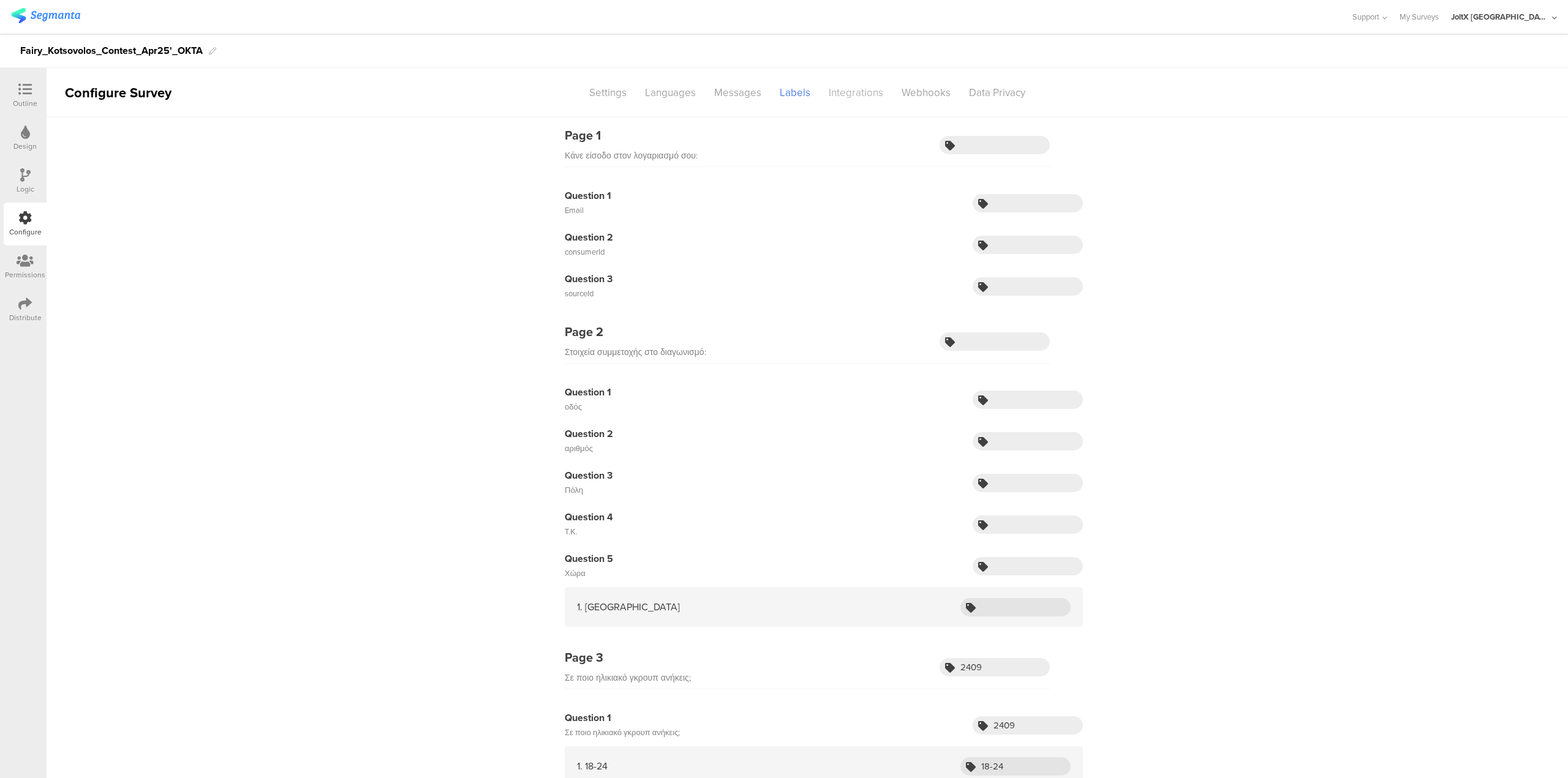
click at [842, 96] on div "Integrations" at bounding box center [856, 93] width 73 height 21
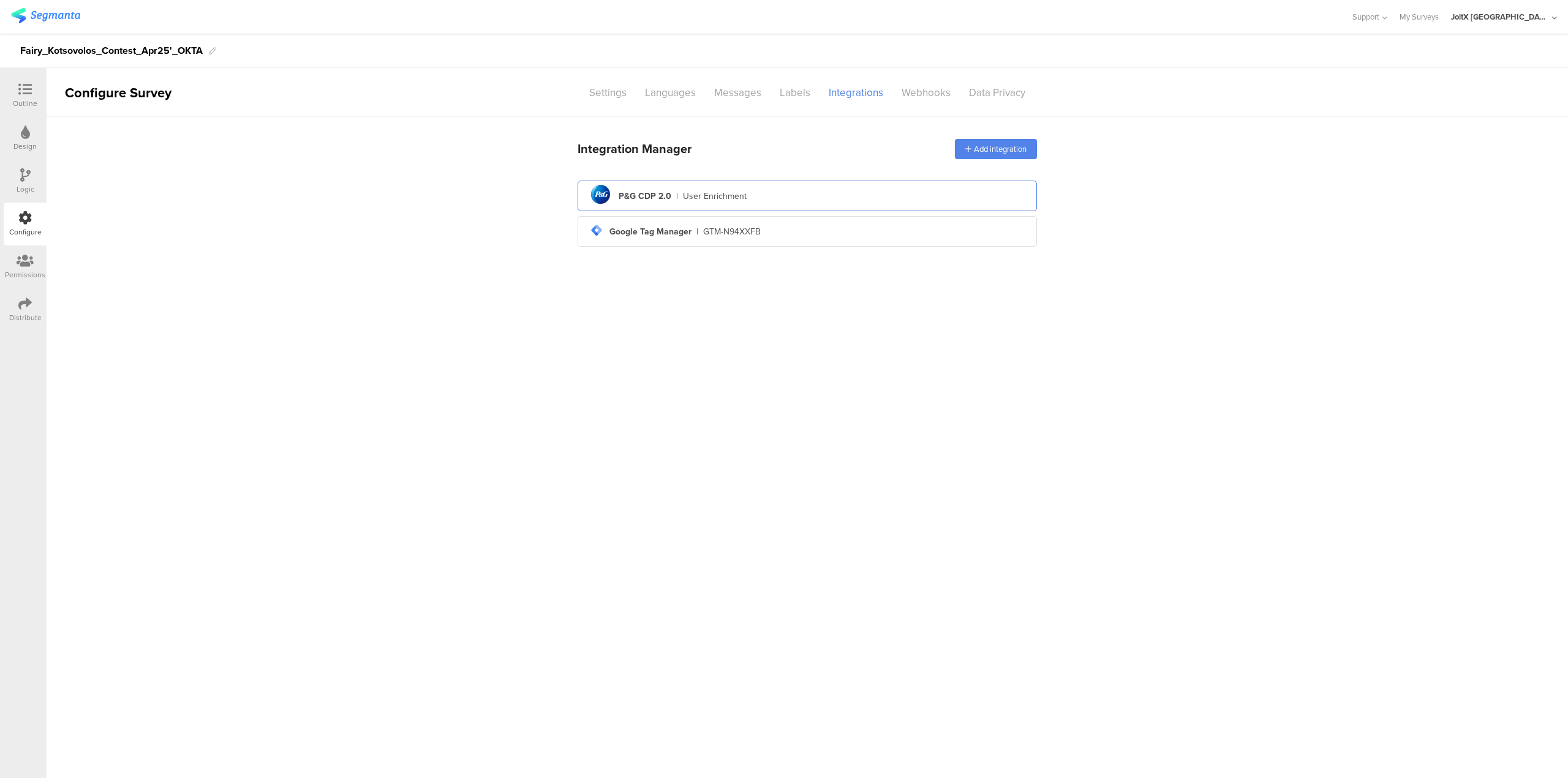
click at [656, 186] on div "pg logo P&G CDP 2.0 | User Enrichment" at bounding box center [807, 196] width 440 height 30
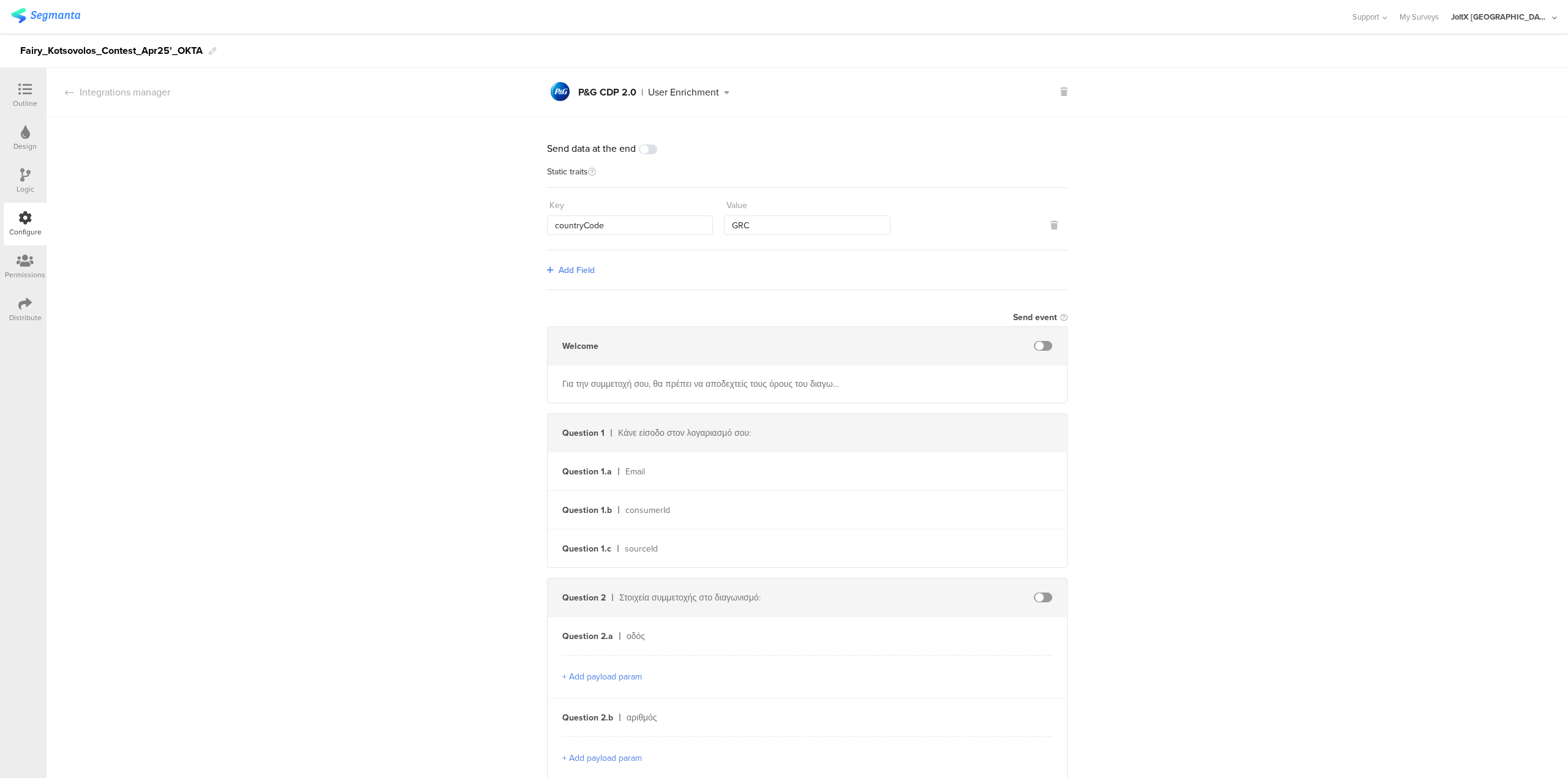
click at [1037, 599] on span at bounding box center [1043, 598] width 19 height 10
click at [941, 634] on input "text" at bounding box center [937, 636] width 135 height 20
paste input "addressStreet1"
type input "addressStreet1"
click at [955, 721] on input "text" at bounding box center [937, 718] width 135 height 20
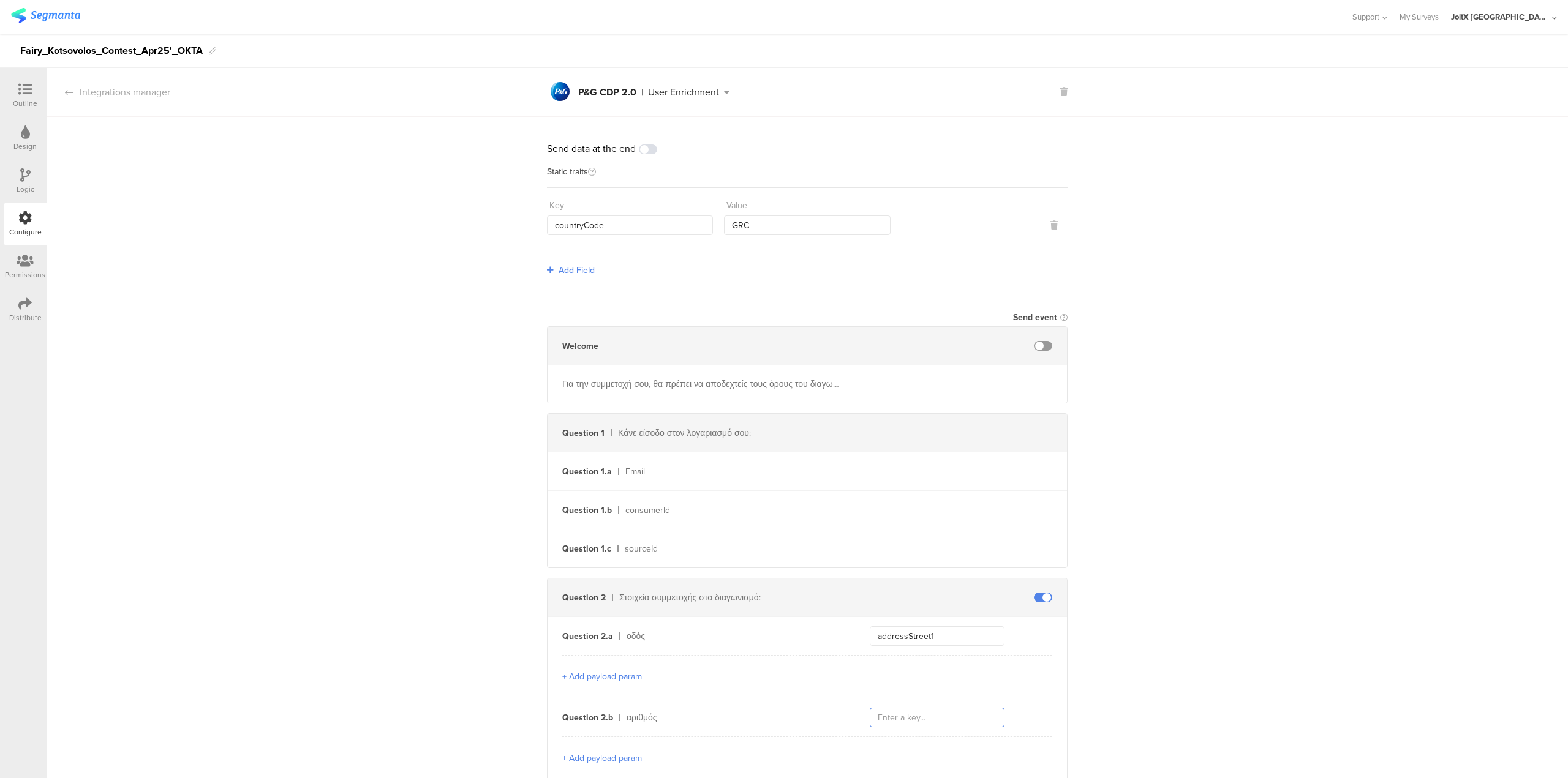
paste input "addressStreet2"
type input "addressStreet2"
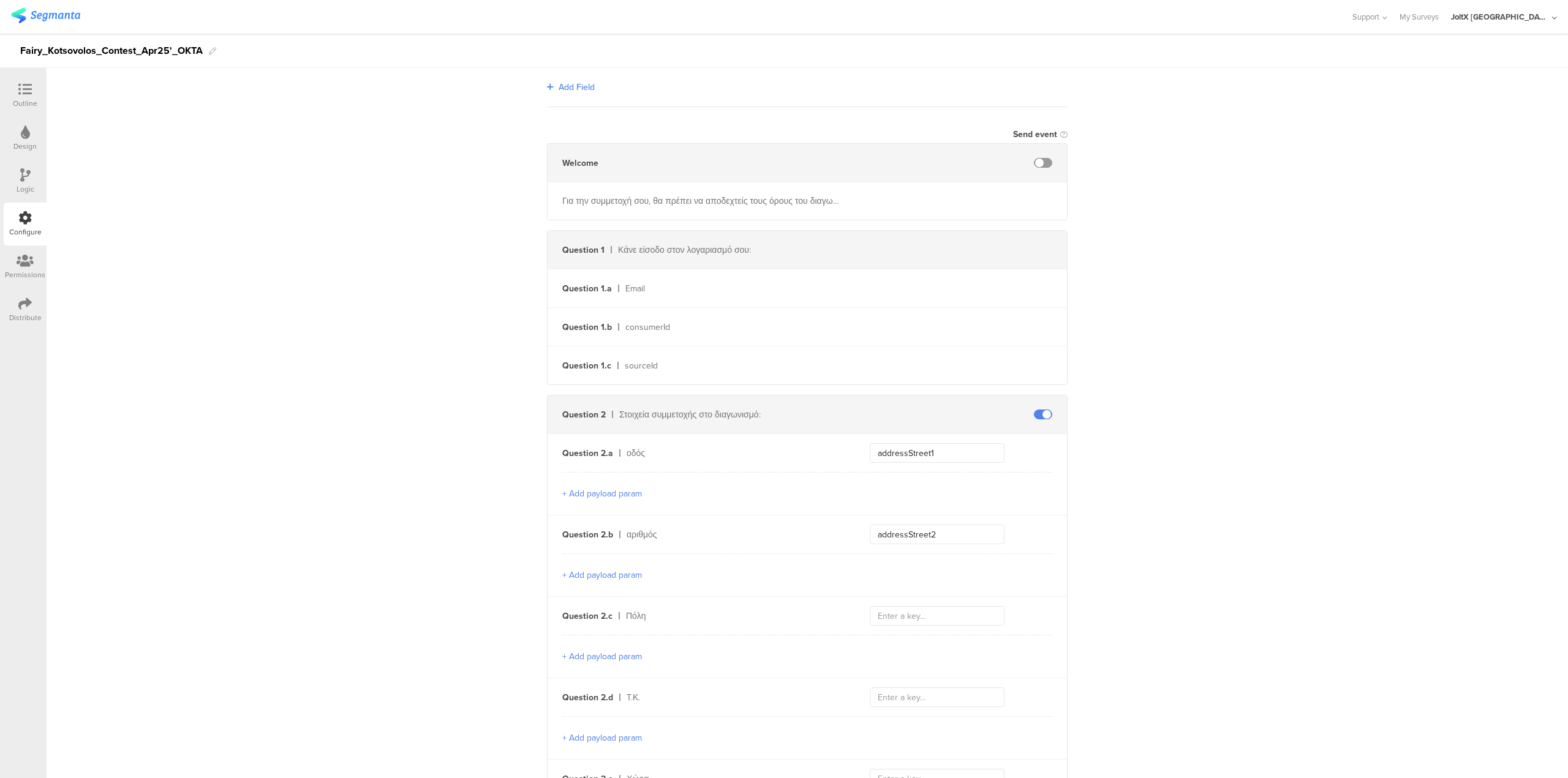
scroll to position [184, 0]
click at [922, 616] on input "text" at bounding box center [937, 616] width 135 height 20
paste input "addressCity"
type input "addressCity"
click at [920, 702] on input "text" at bounding box center [937, 697] width 135 height 20
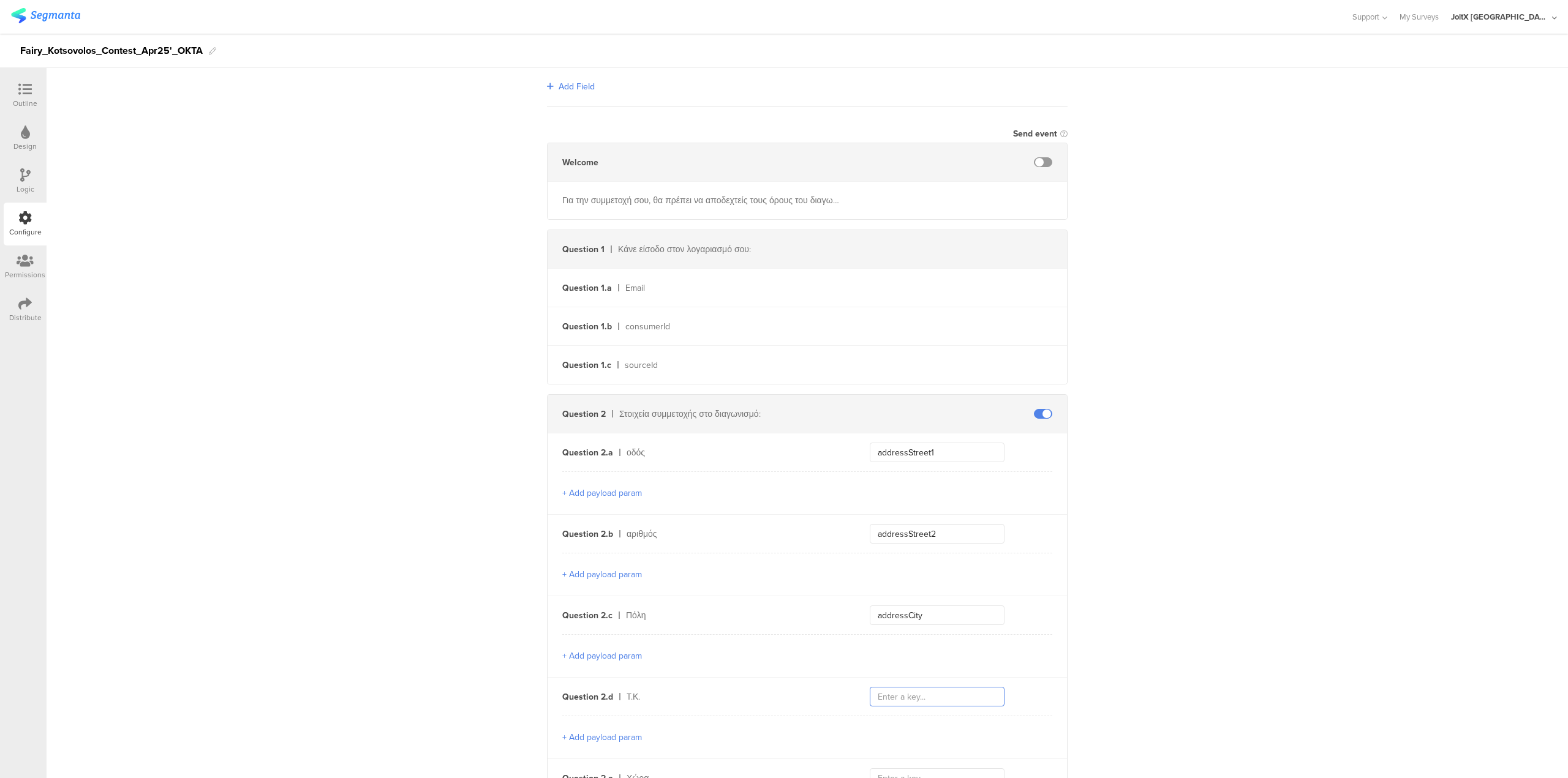
paste input "addressPostalCode"
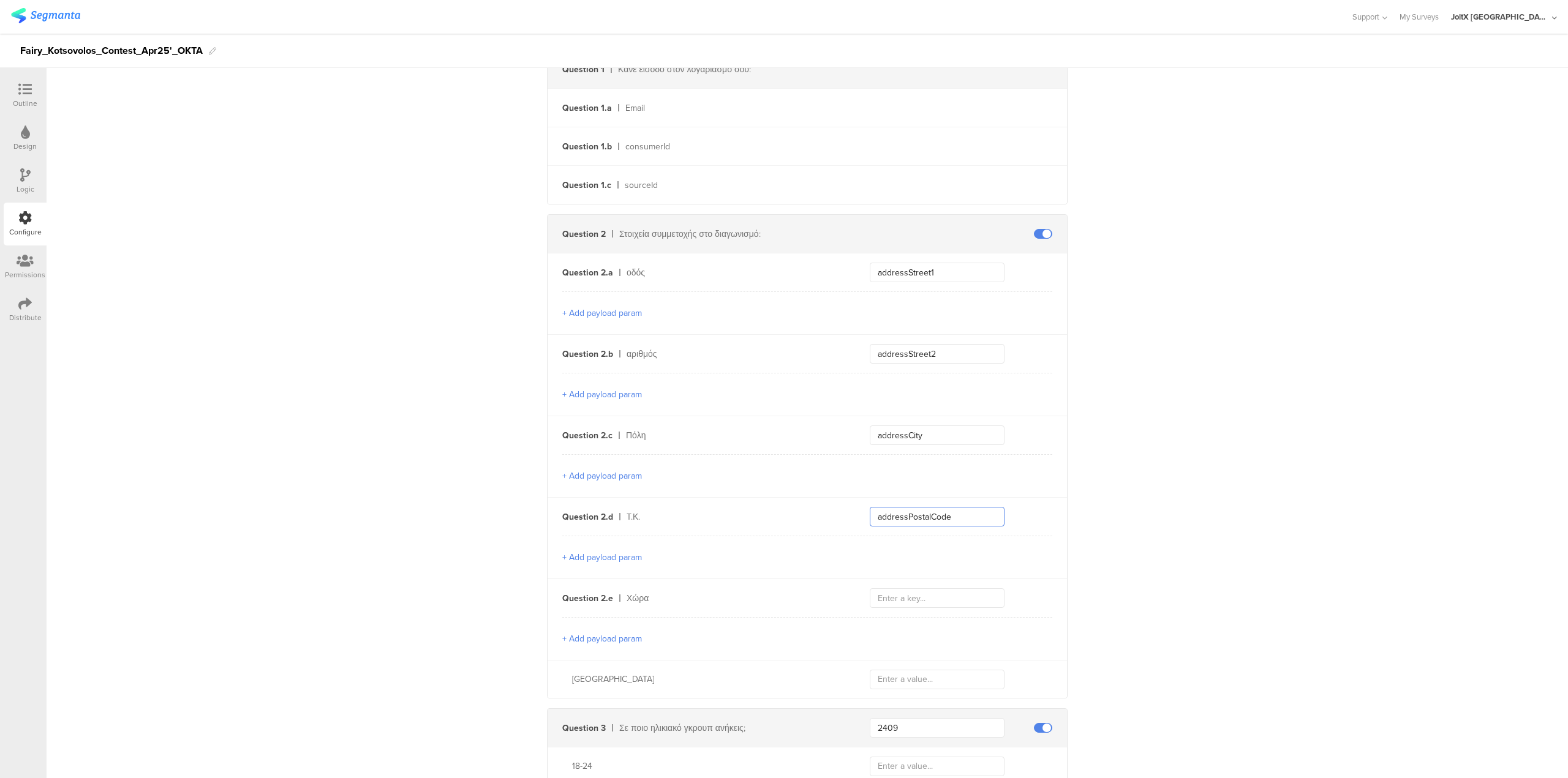
scroll to position [367, 0]
type input "addressPostalCode"
click at [902, 590] on input "text" at bounding box center [937, 594] width 135 height 20
click at [924, 591] on input "text" at bounding box center [937, 594] width 135 height 20
paste input "addressCountry"
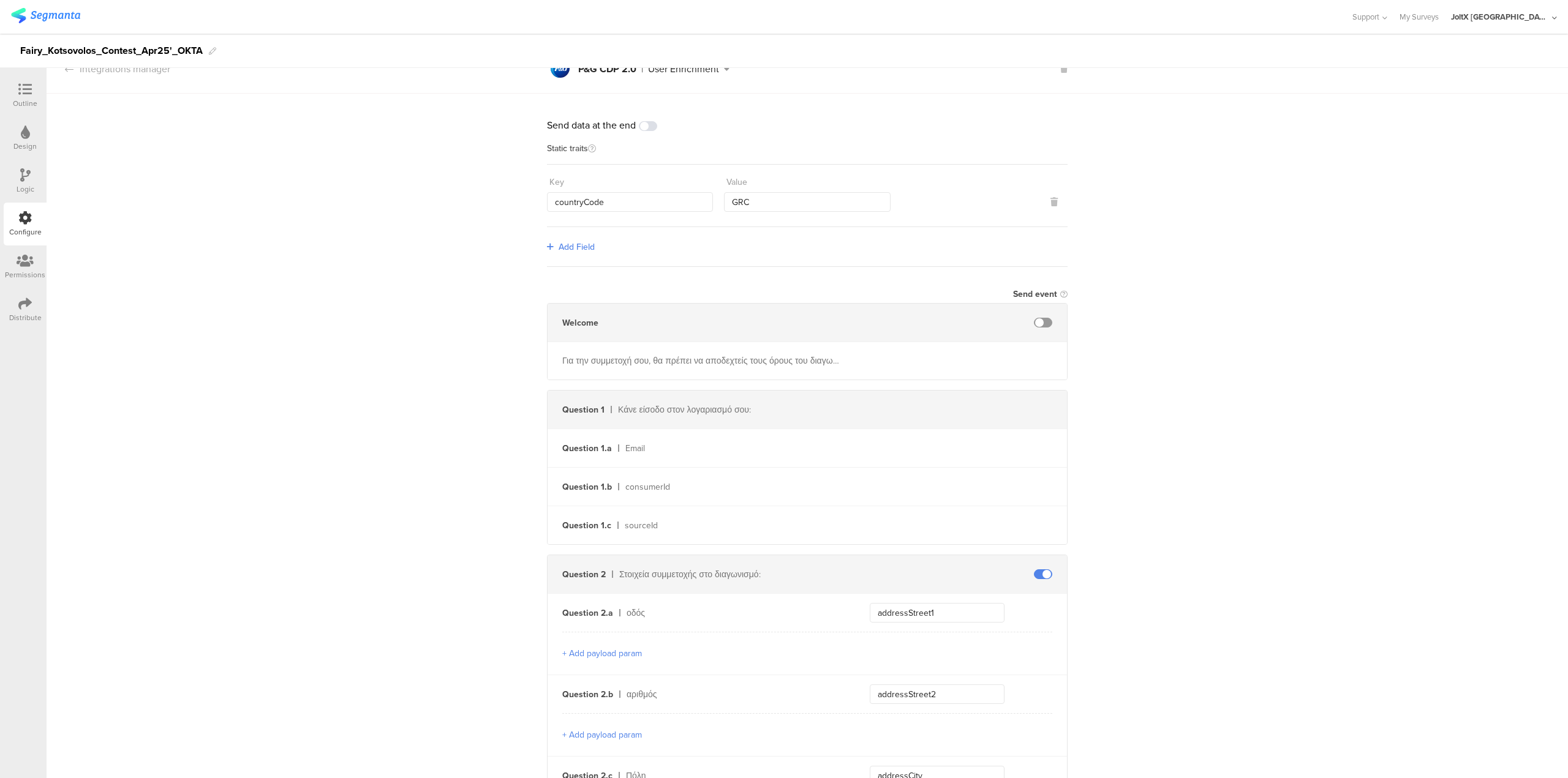
scroll to position [0, 0]
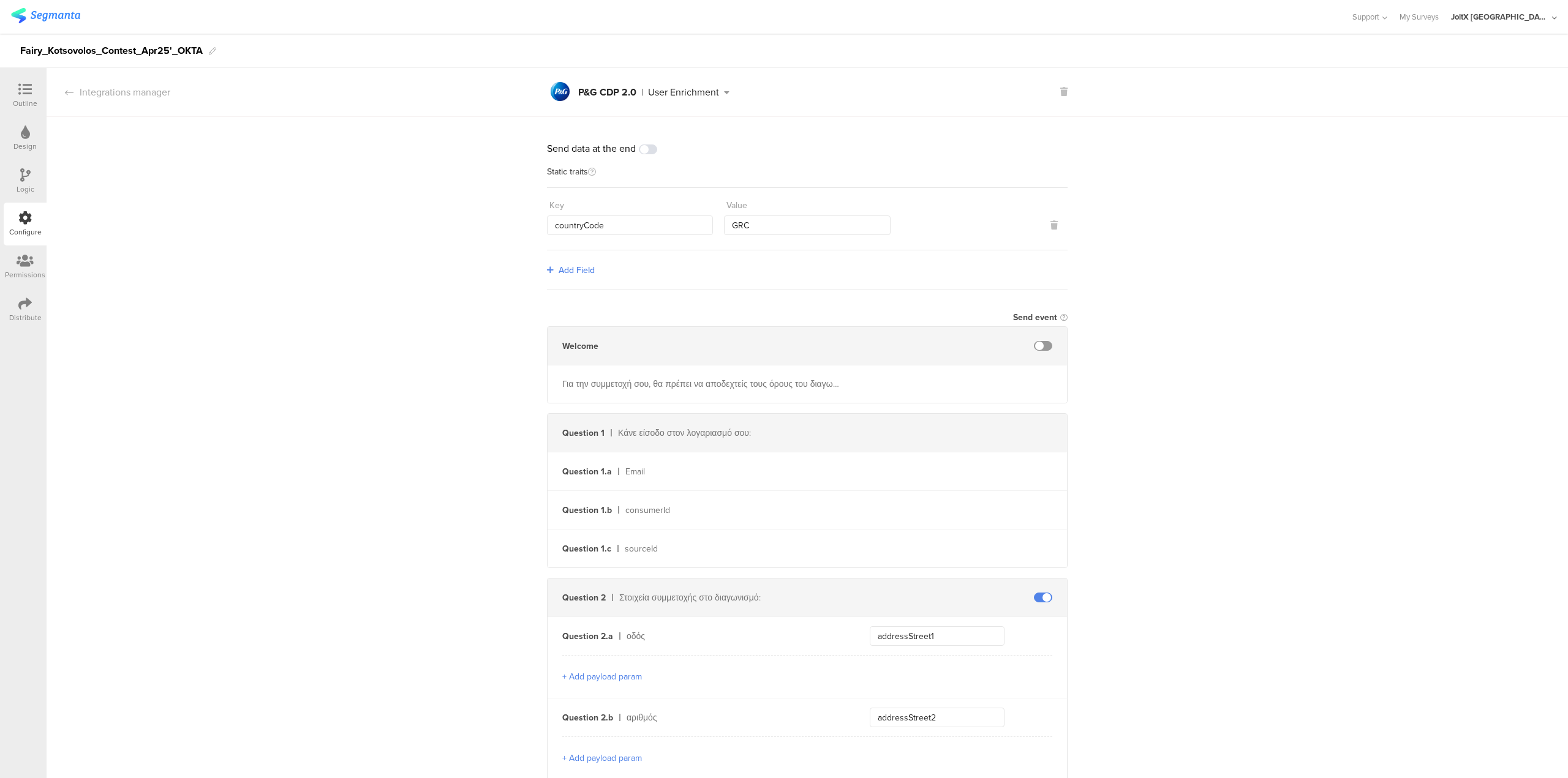
type input "addressCountry"
click at [16, 227] on div "Configure" at bounding box center [25, 233] width 33 height 11
click at [23, 301] on icon at bounding box center [25, 304] width 14 height 14
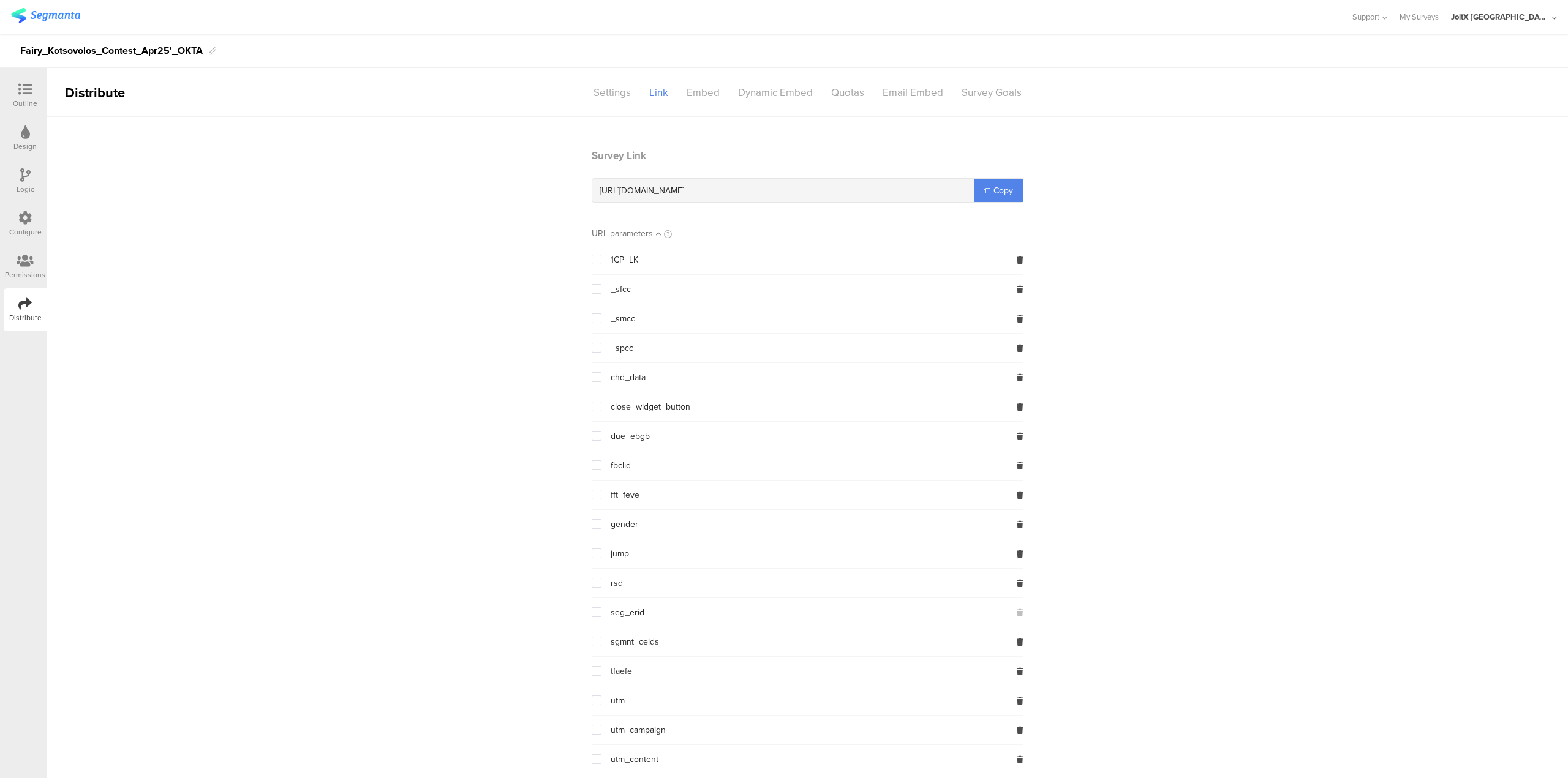
click at [27, 218] on icon at bounding box center [25, 218] width 14 height 14
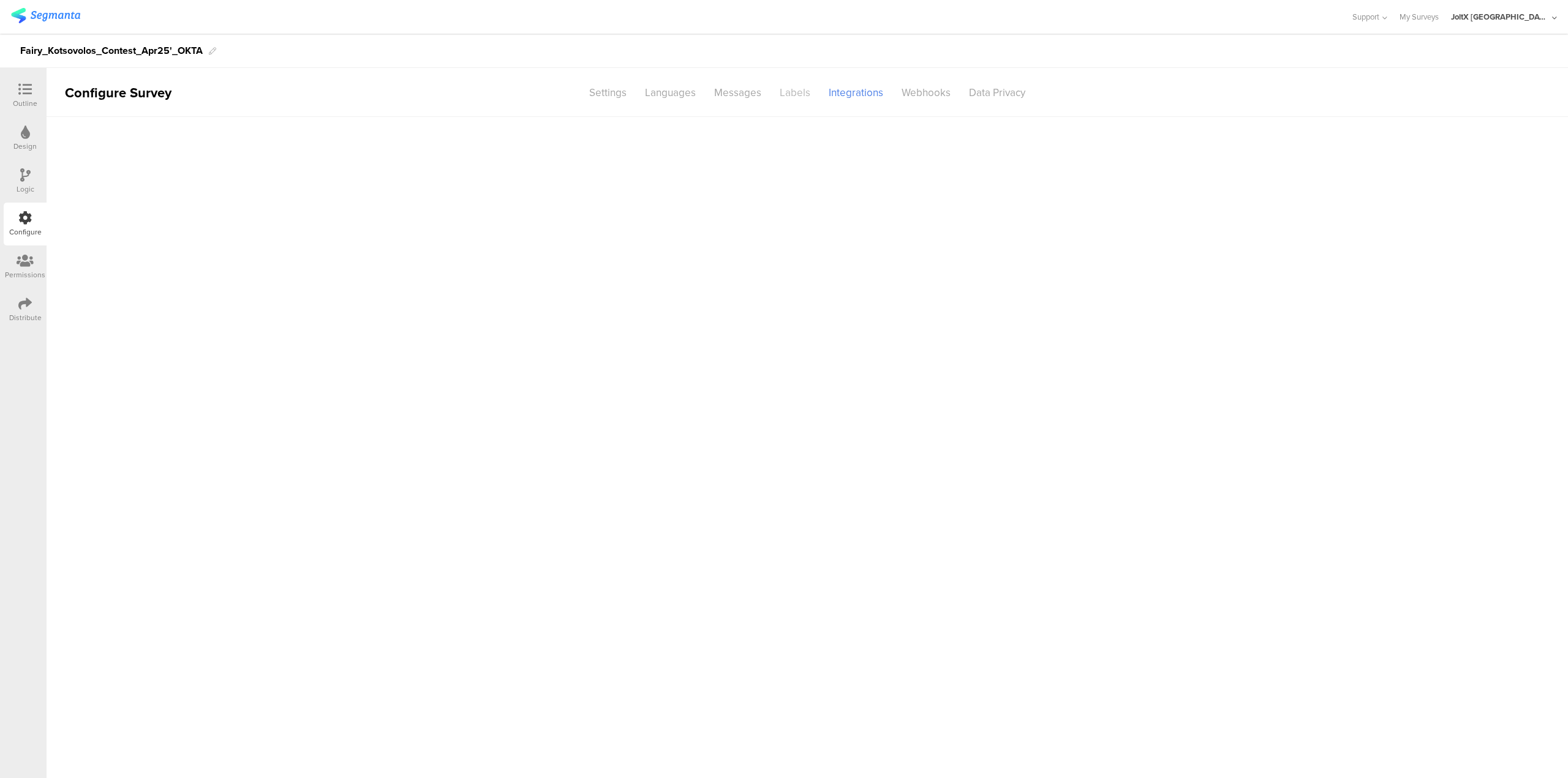
click at [790, 97] on div "Labels" at bounding box center [795, 93] width 49 height 21
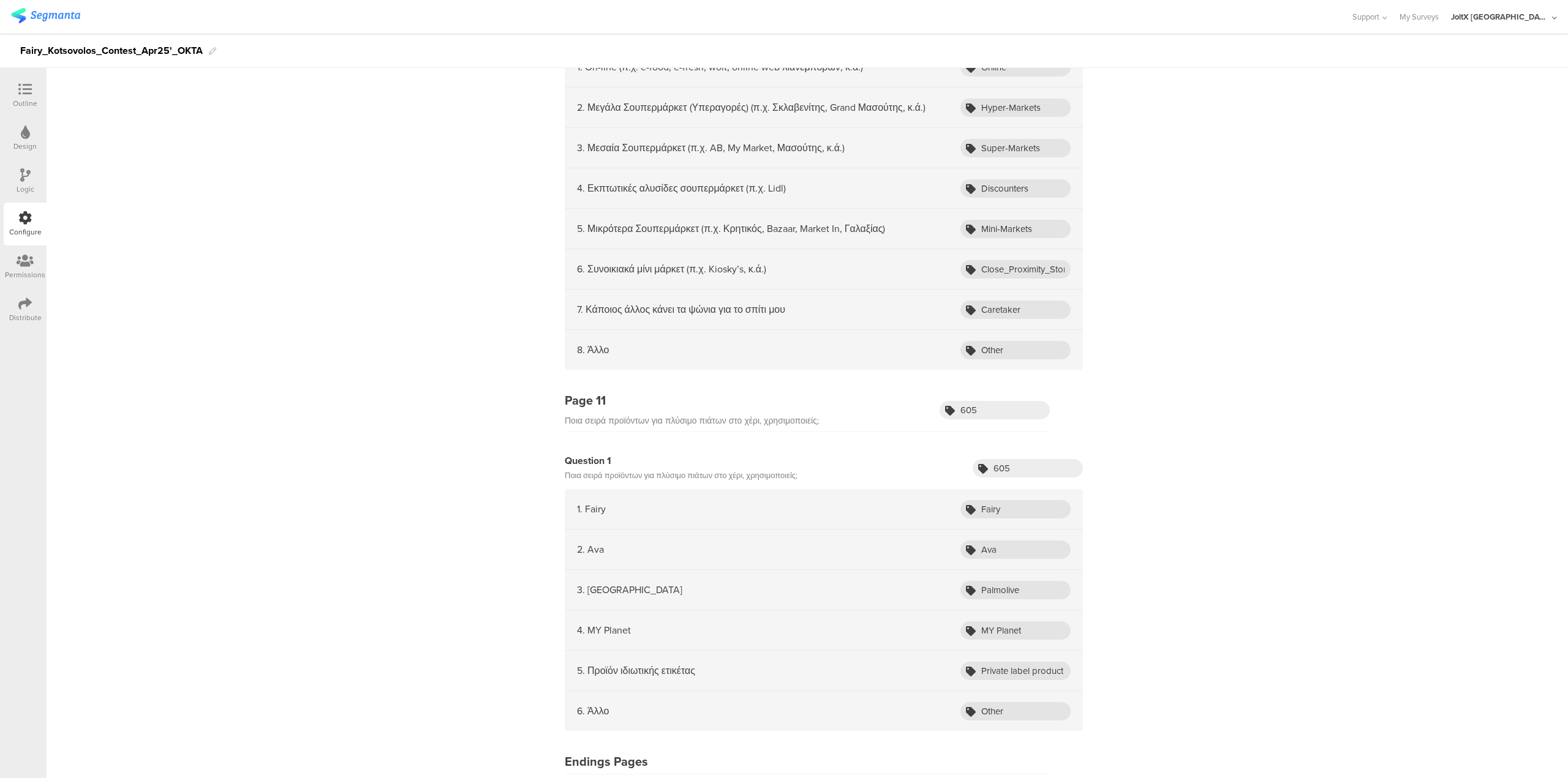
scroll to position [3690, 0]
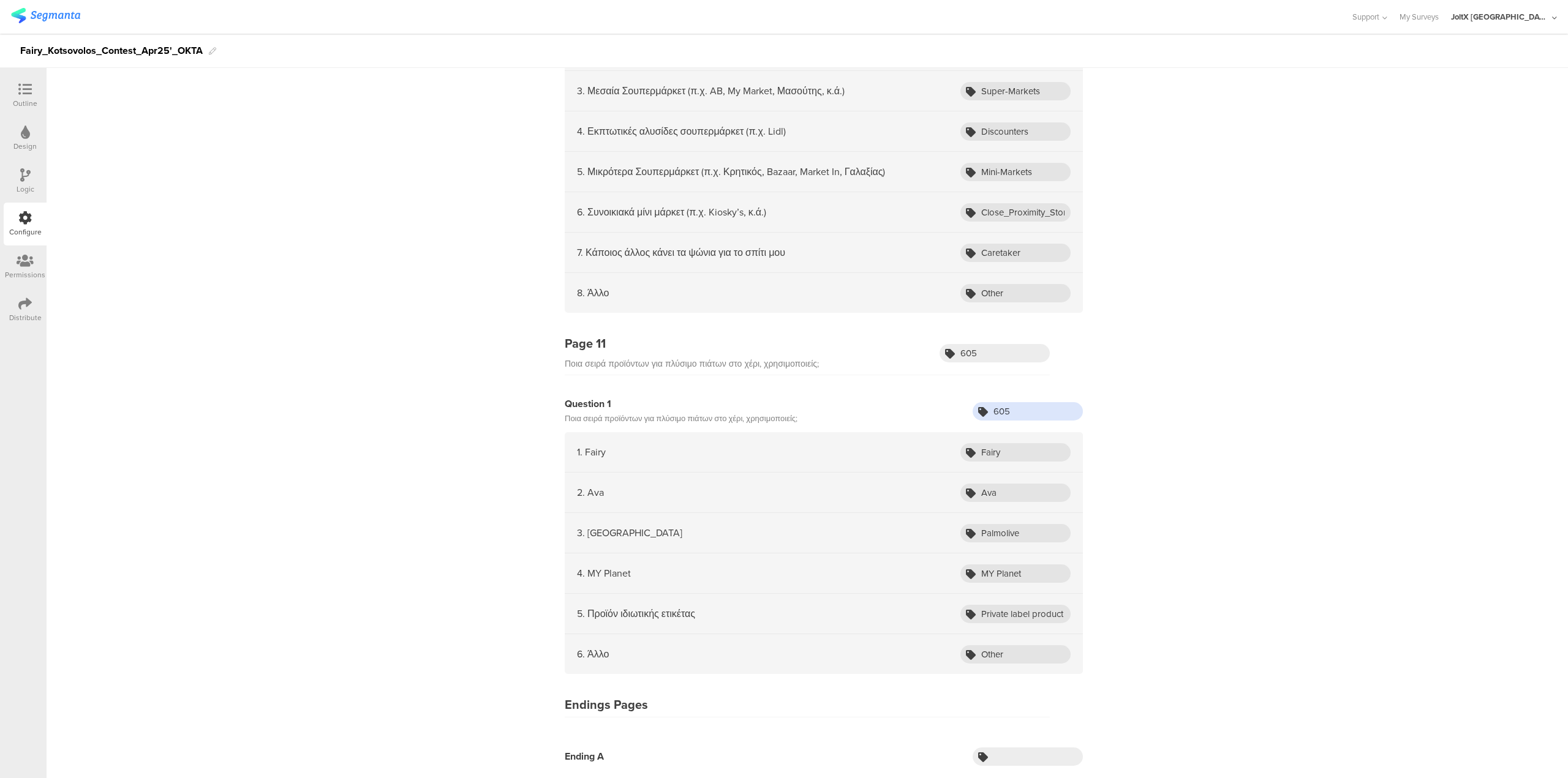
drag, startPoint x: 1012, startPoint y: 418, endPoint x: 957, endPoint y: 423, distance: 55.2
click at [957, 423] on div "Question 1 Ποια σειρά προϊόντων για πλύσιμο πιάτων στο χέρι, χρησιμοποιείς; 605" at bounding box center [824, 411] width 519 height 29
drag, startPoint x: 1002, startPoint y: 447, endPoint x: 914, endPoint y: 469, distance: 90.7
click at [915, 469] on div "1. Fairy Fairy" at bounding box center [824, 453] width 519 height 41
drag, startPoint x: 1012, startPoint y: 490, endPoint x: 956, endPoint y: 489, distance: 56.0
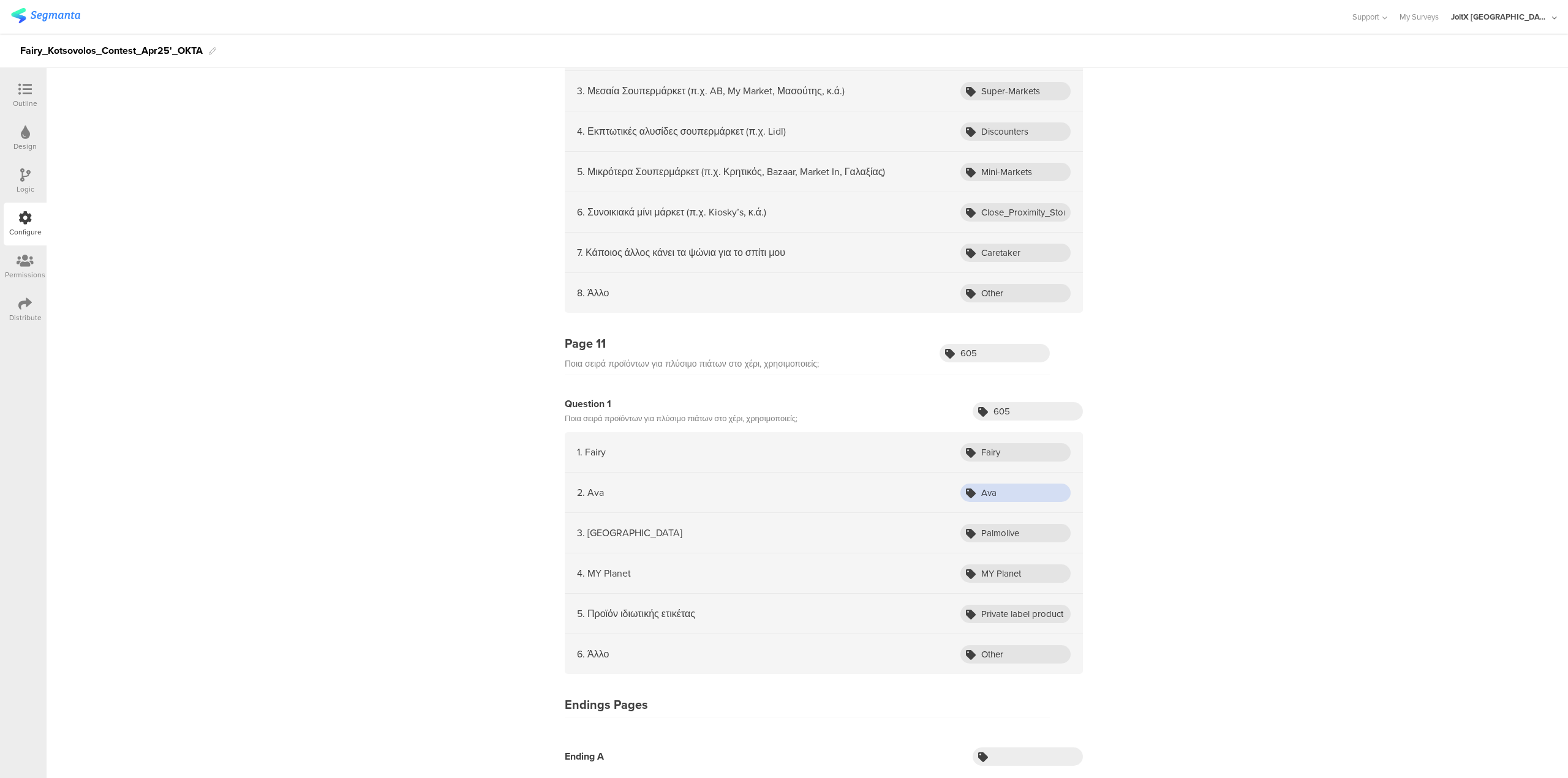
click at [960, 489] on div "Ava" at bounding box center [1015, 493] width 110 height 19
drag, startPoint x: 1038, startPoint y: 537, endPoint x: 935, endPoint y: 548, distance: 103.6
click at [935, 548] on div "3. Palmolive Palmolive" at bounding box center [824, 534] width 519 height 41
drag, startPoint x: 1033, startPoint y: 570, endPoint x: 946, endPoint y: 582, distance: 87.8
click at [947, 582] on div "4. MY Planet MY Planet" at bounding box center [824, 574] width 519 height 41
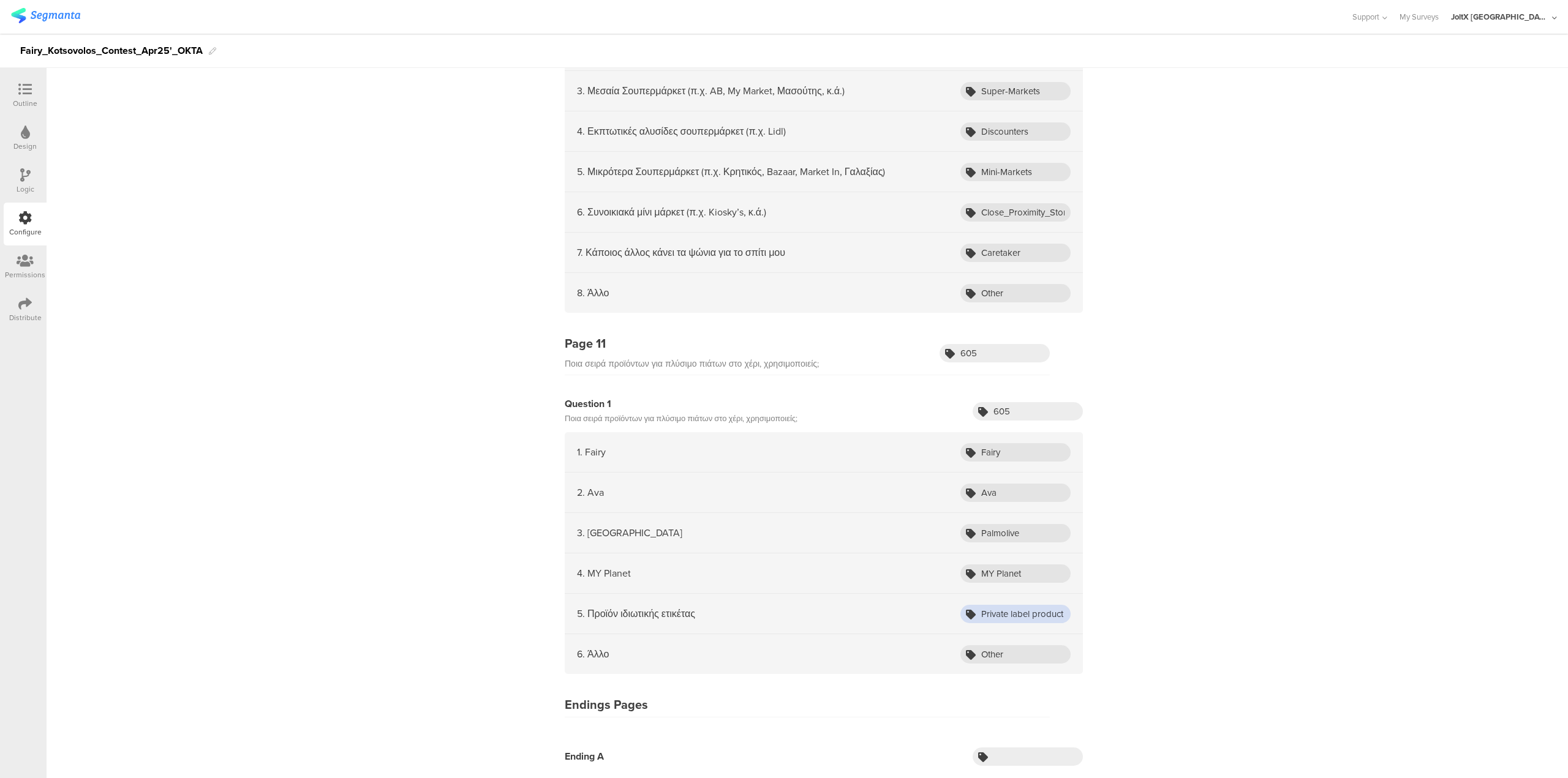
click at [1042, 616] on input "Private label product" at bounding box center [1015, 614] width 110 height 19
drag, startPoint x: 1011, startPoint y: 658, endPoint x: 905, endPoint y: 659, distance: 106.0
click at [908, 659] on div "6. Άλλο Other" at bounding box center [824, 654] width 519 height 40
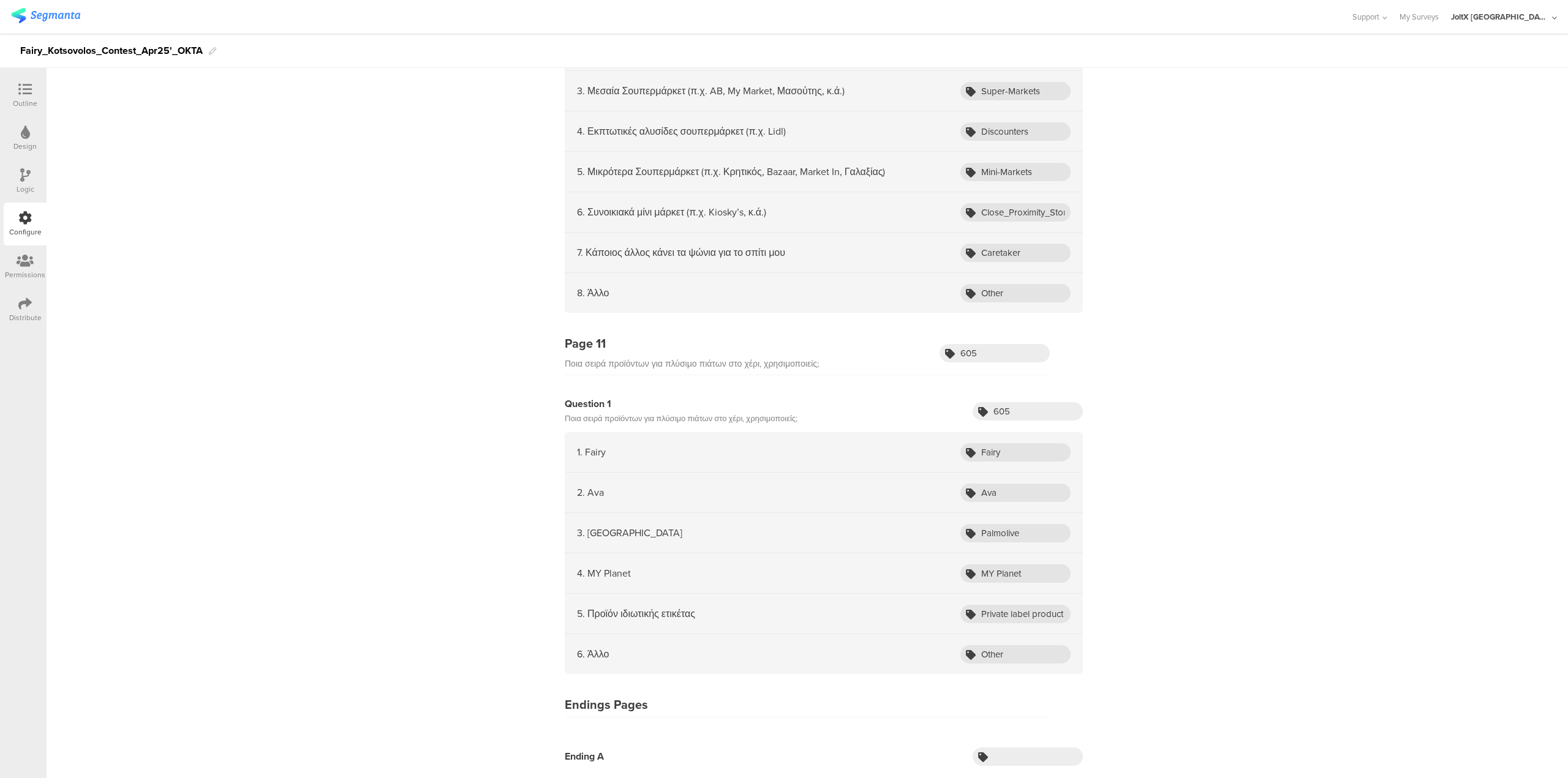
click at [11, 298] on div "Distribute" at bounding box center [25, 309] width 43 height 43
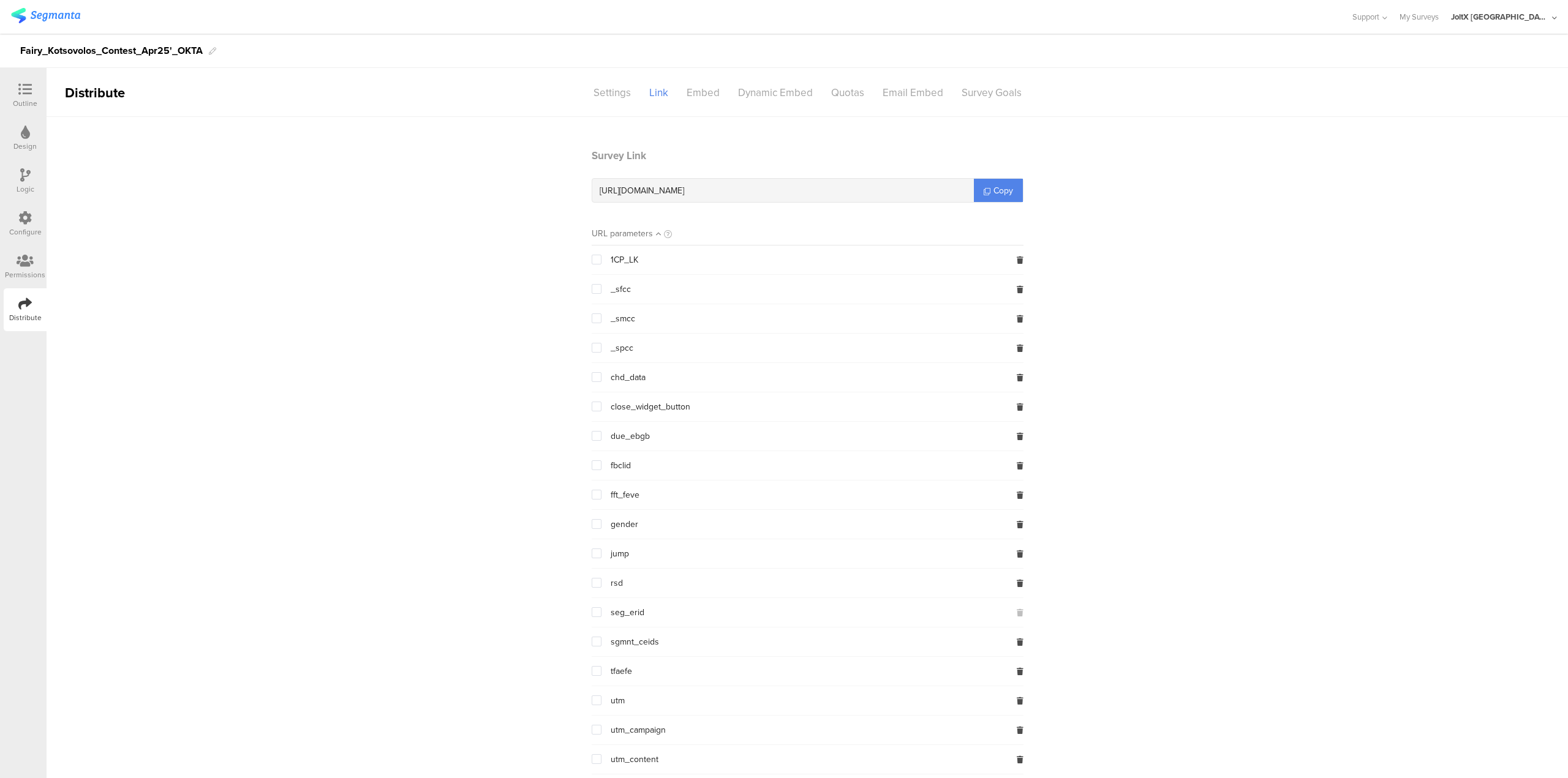
click at [4, 217] on div "Outline Design Logic Configure Permissions Distribute" at bounding box center [23, 202] width 47 height 257
click at [8, 217] on div "Configure" at bounding box center [25, 224] width 43 height 43
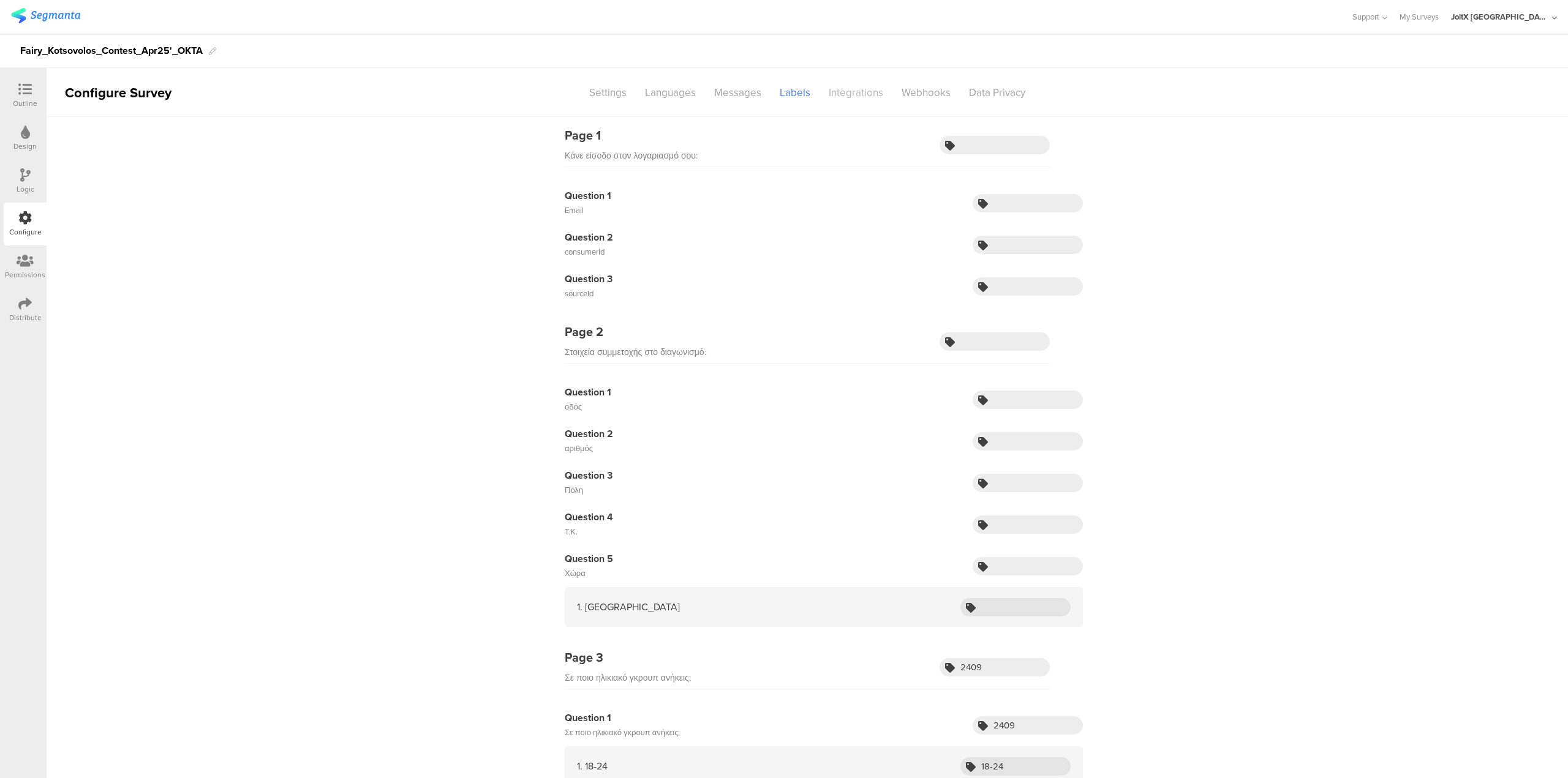
click at [881, 99] on div "Integrations" at bounding box center [856, 93] width 73 height 21
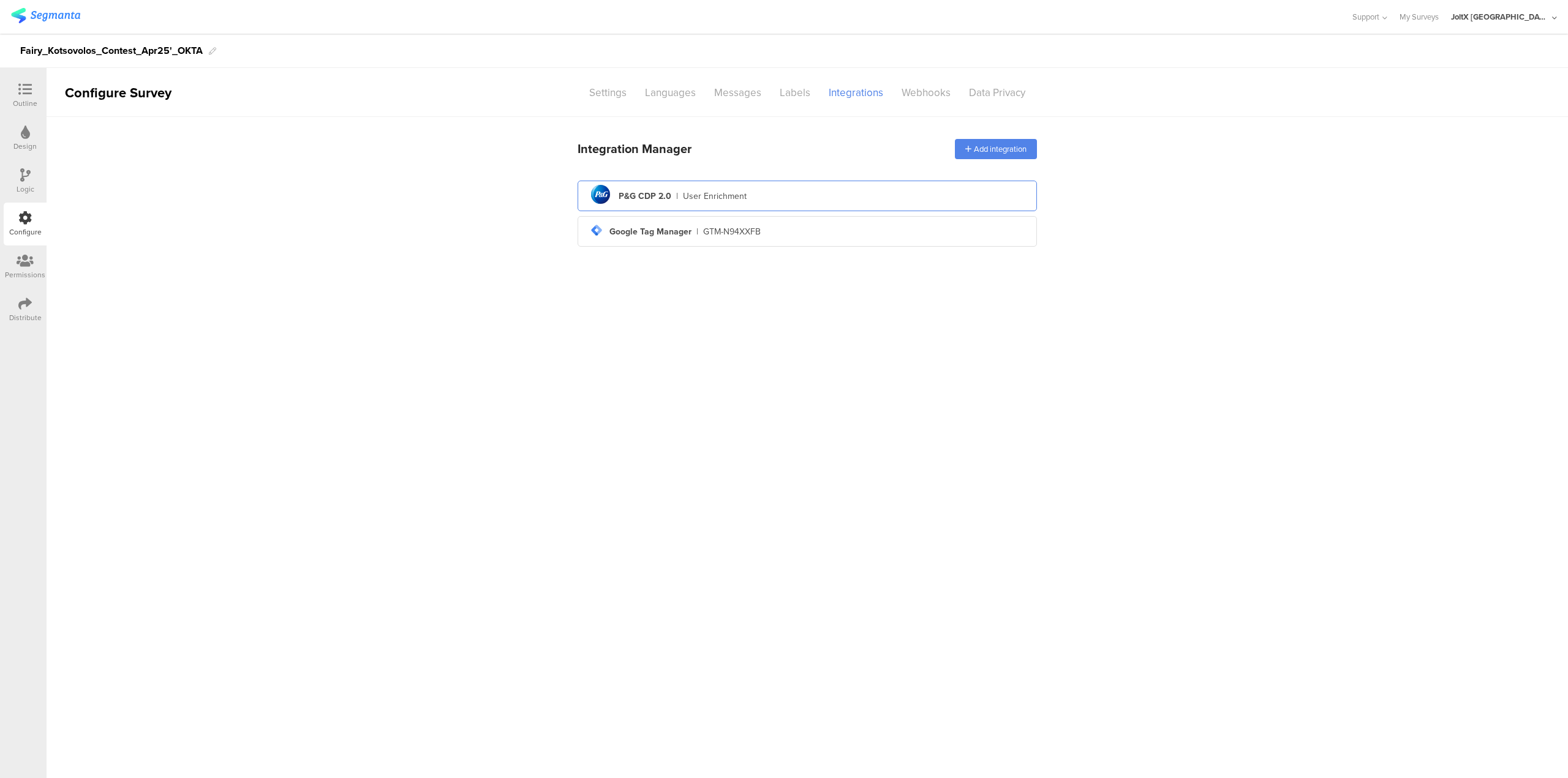
click at [687, 202] on div "User Enrichment" at bounding box center [715, 197] width 64 height 13
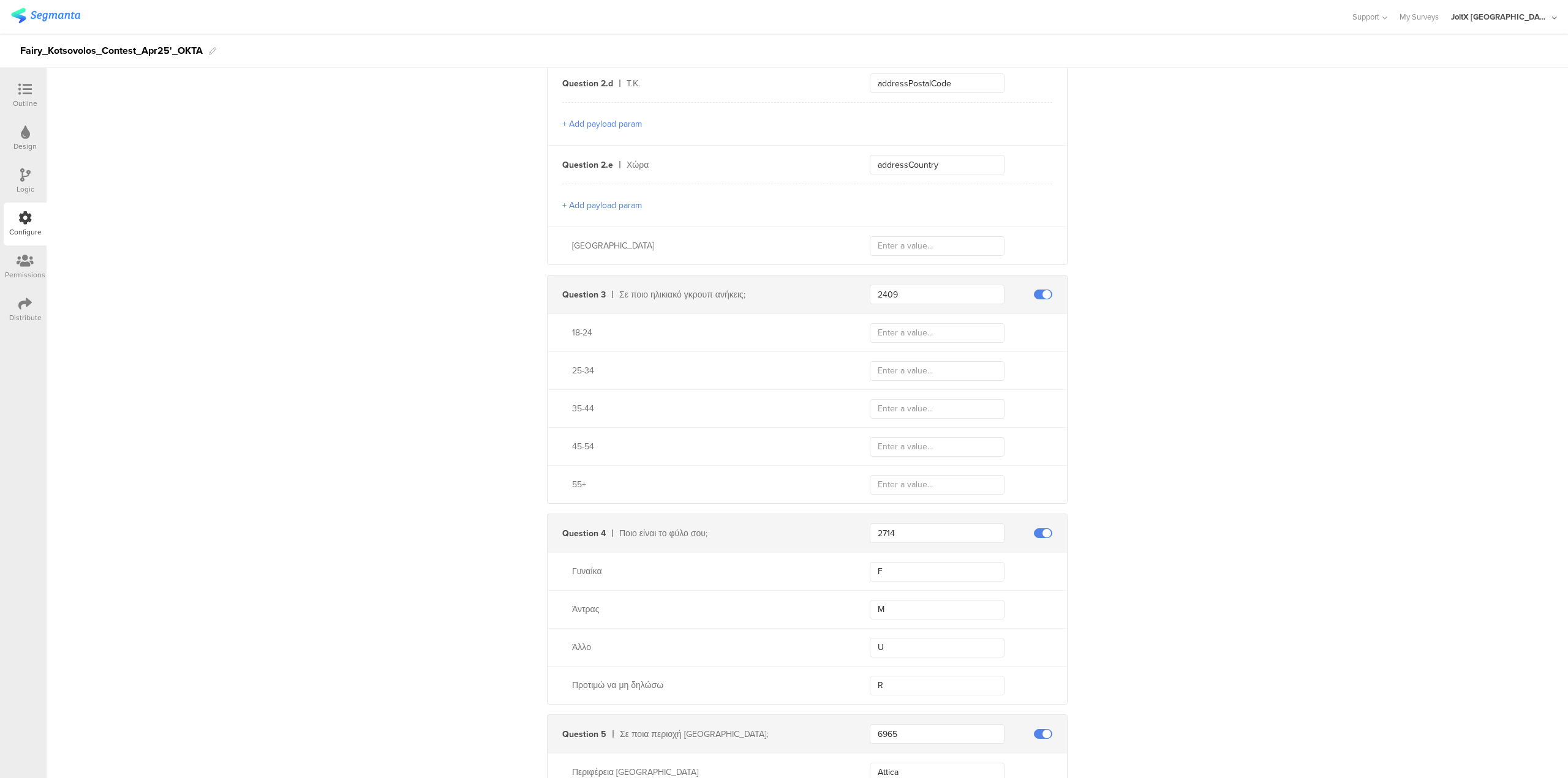
scroll to position [796, 0]
click at [889, 335] on input "text" at bounding box center [937, 335] width 135 height 20
paste input "18-24"
type input "18-24"
click at [915, 363] on input "text" at bounding box center [937, 372] width 135 height 20
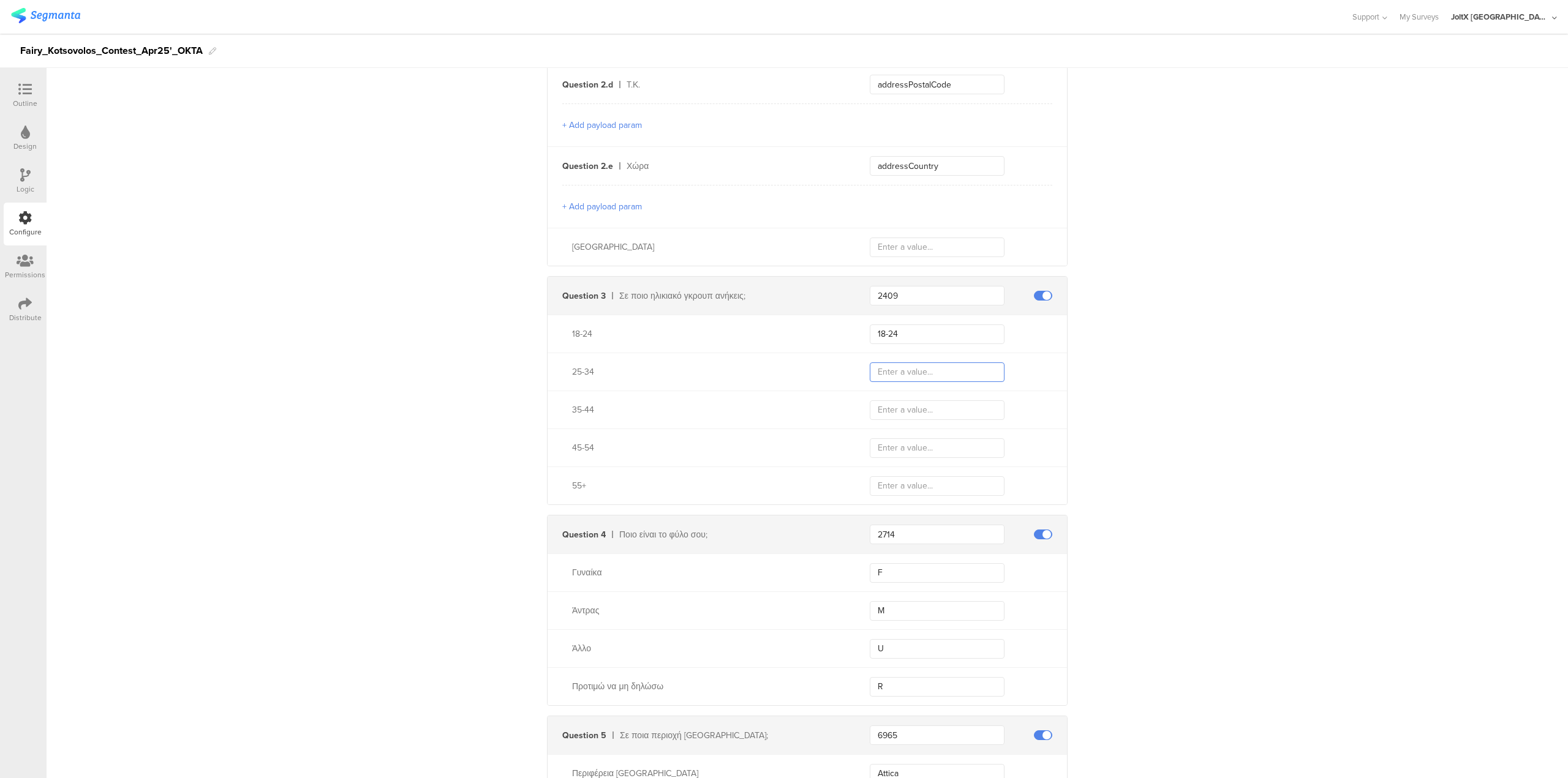
paste input "25-34"
type input "25-34"
click at [941, 412] on input "text" at bounding box center [937, 411] width 135 height 20
paste input "35-44"
type input "35-44"
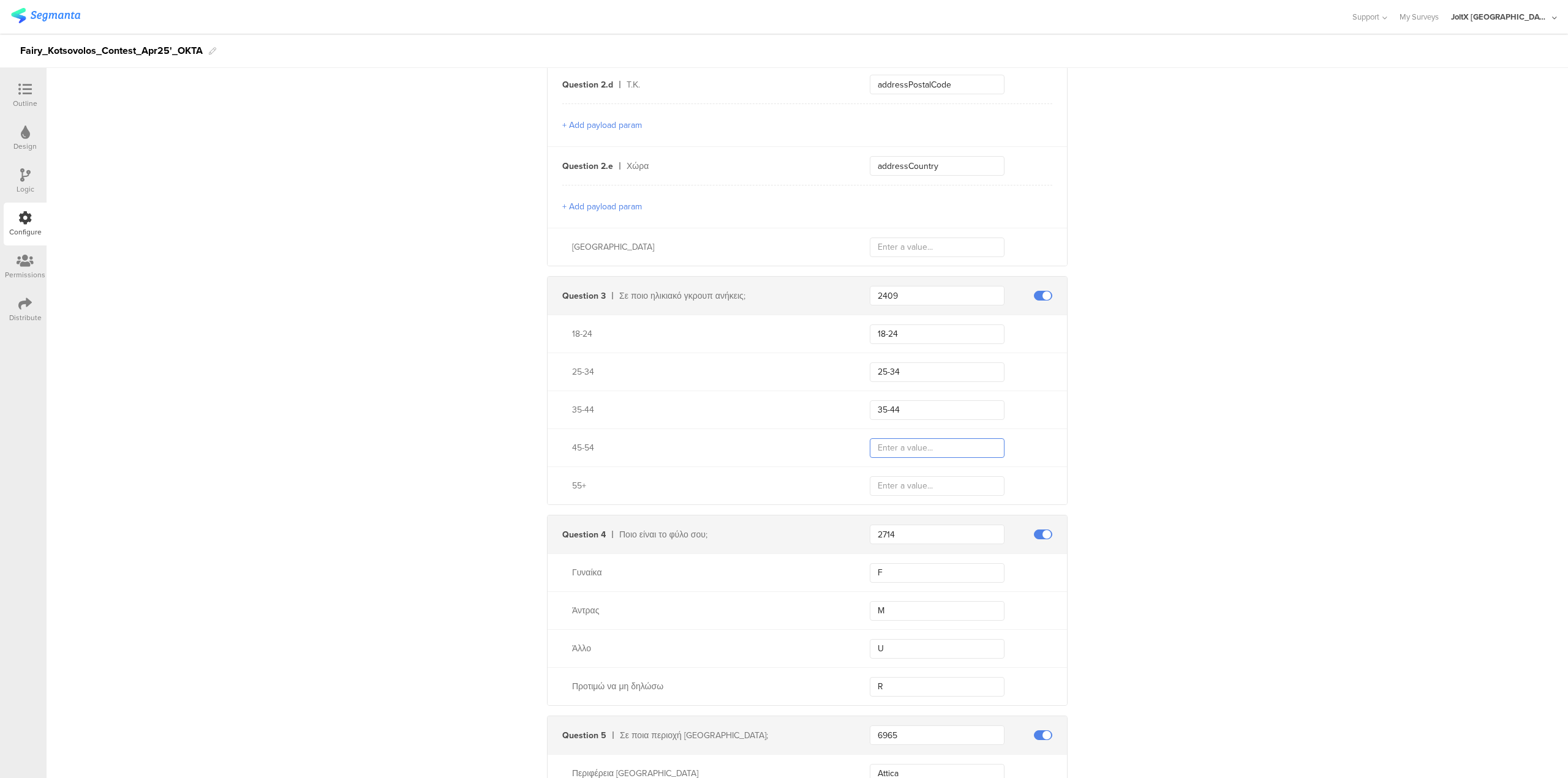
click at [906, 452] on input "text" at bounding box center [937, 448] width 135 height 20
paste input "45-54"
type input "45-54"
click at [914, 484] on input "text" at bounding box center [937, 487] width 135 height 20
paste input "55+"
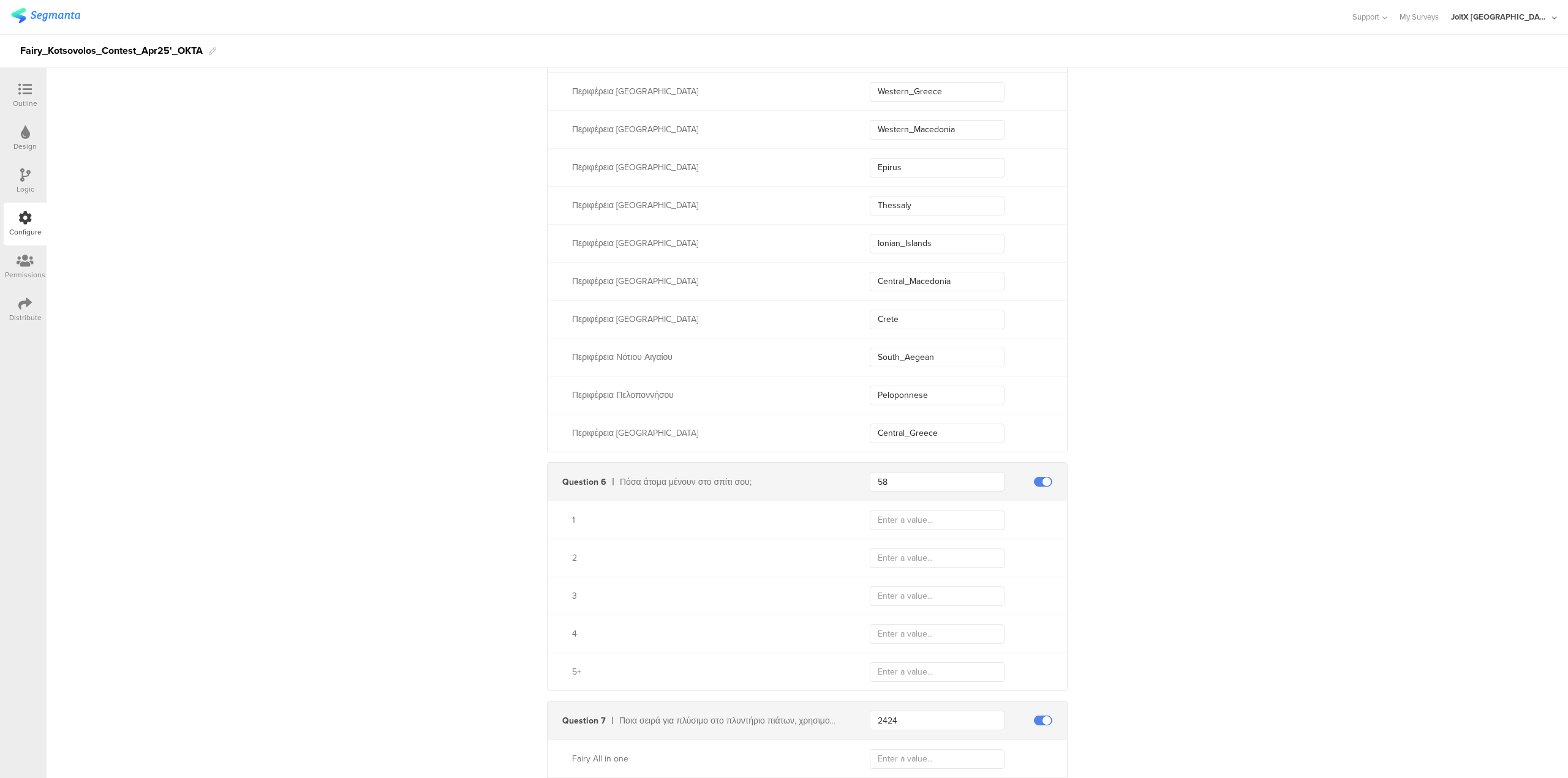
scroll to position [1653, 0]
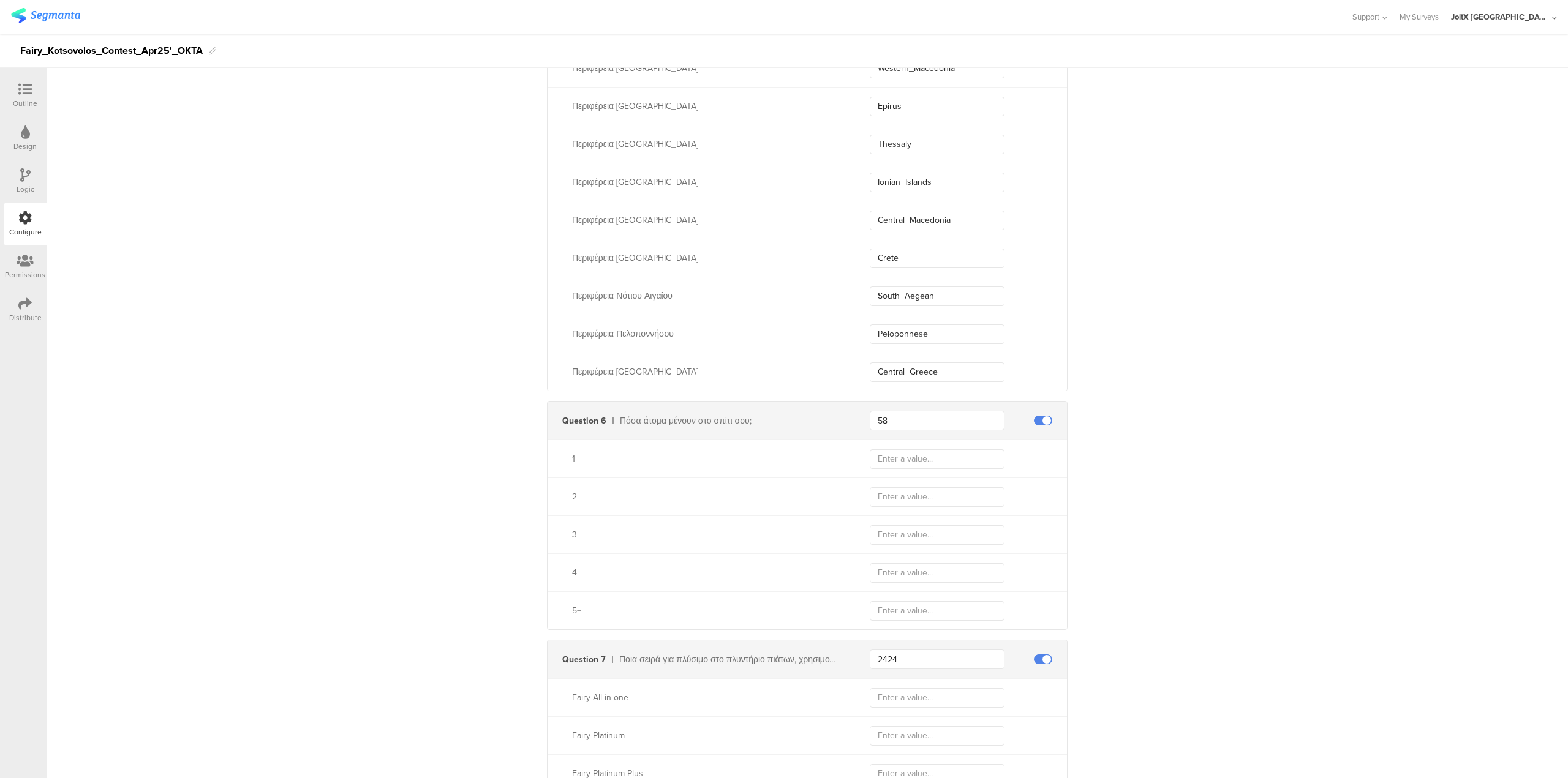
type input "55+"
click at [915, 455] on input "text" at bounding box center [937, 460] width 135 height 20
type input "1"
click at [925, 493] on input "text" at bounding box center [937, 497] width 135 height 20
type input "2"
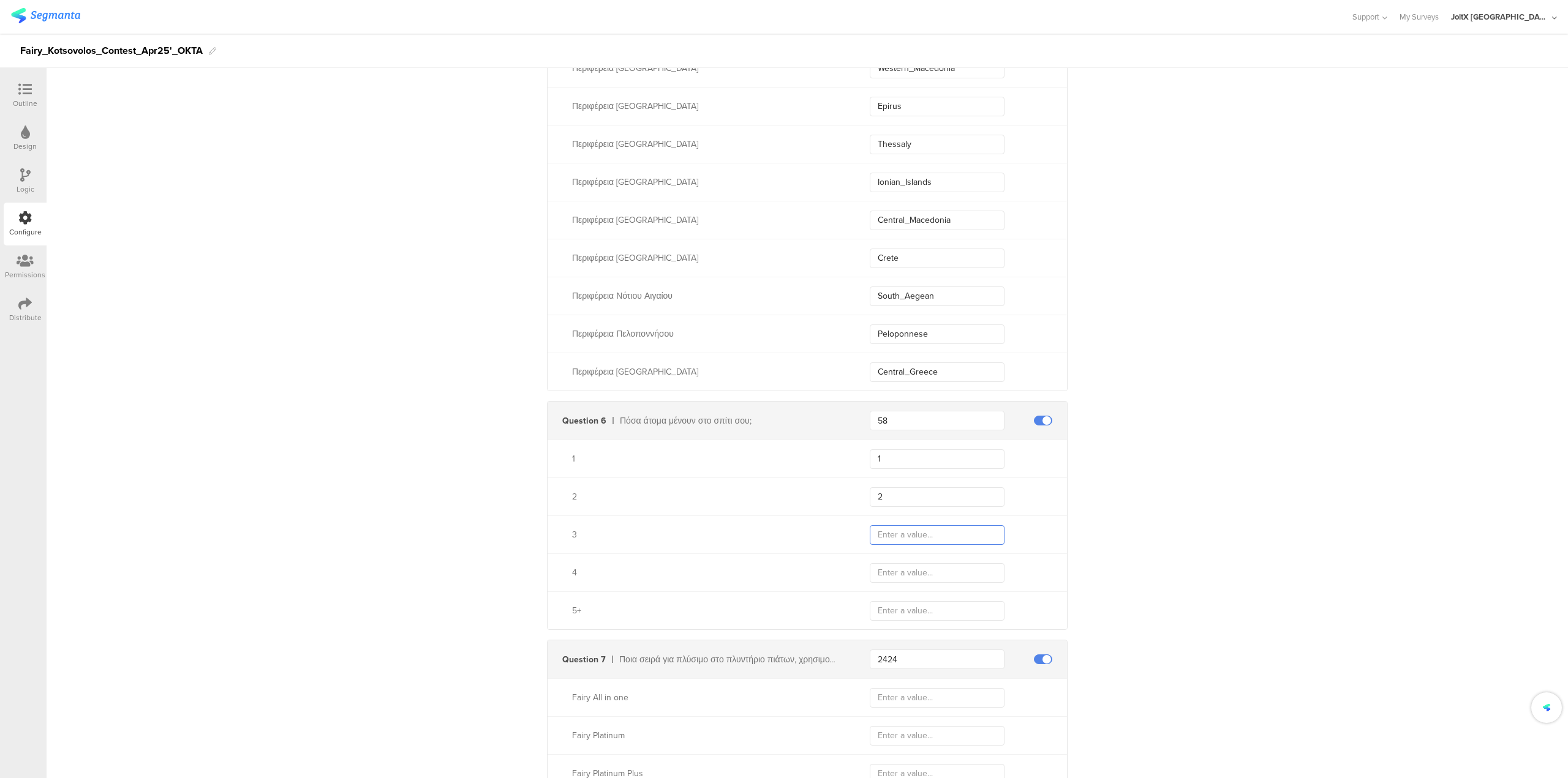
click at [916, 531] on input "text" at bounding box center [937, 536] width 135 height 20
type input "3"
click at [915, 577] on input "text" at bounding box center [937, 573] width 135 height 20
type input "4"
click at [918, 613] on input "text" at bounding box center [937, 611] width 135 height 20
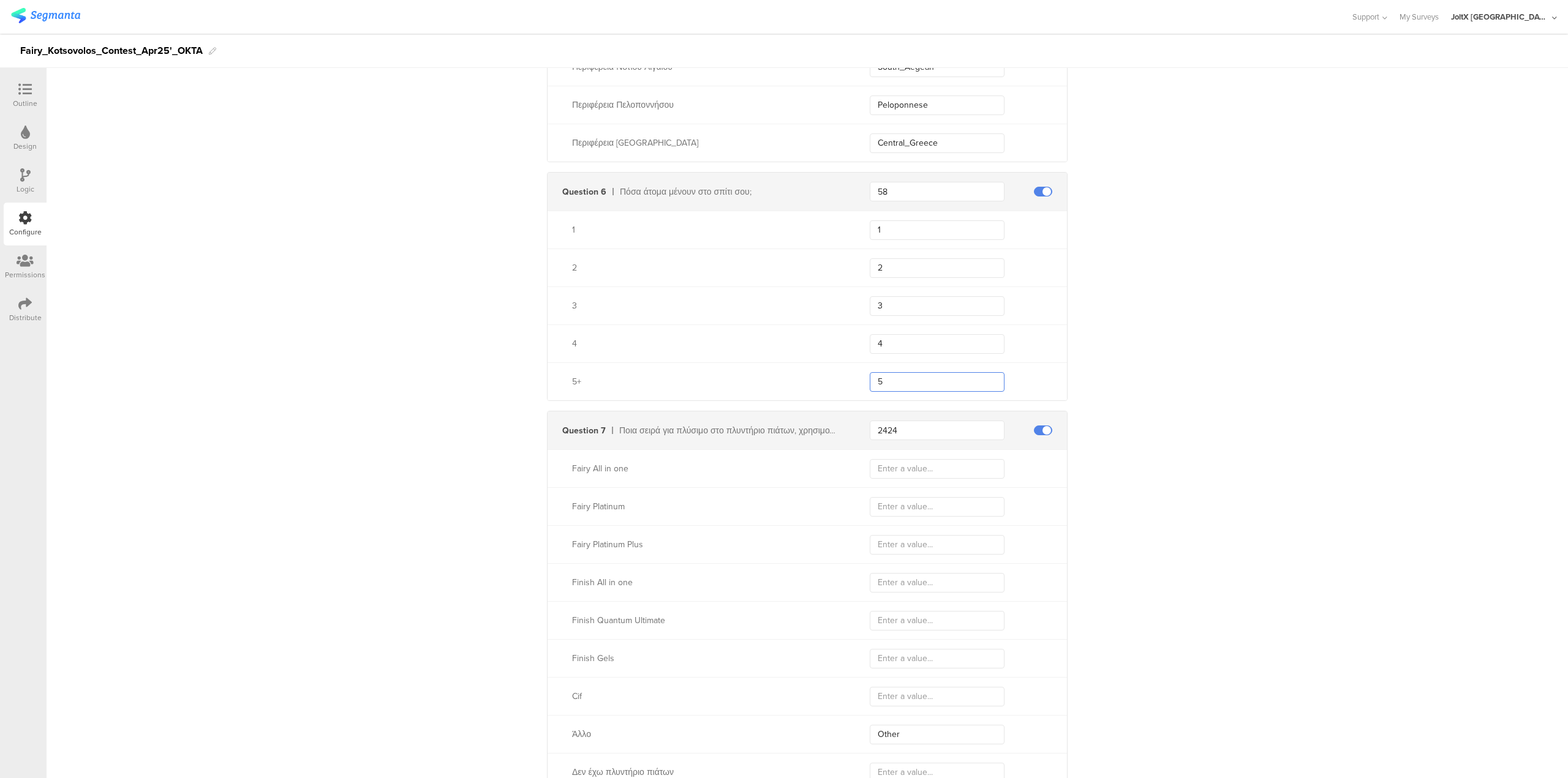
scroll to position [1898, 0]
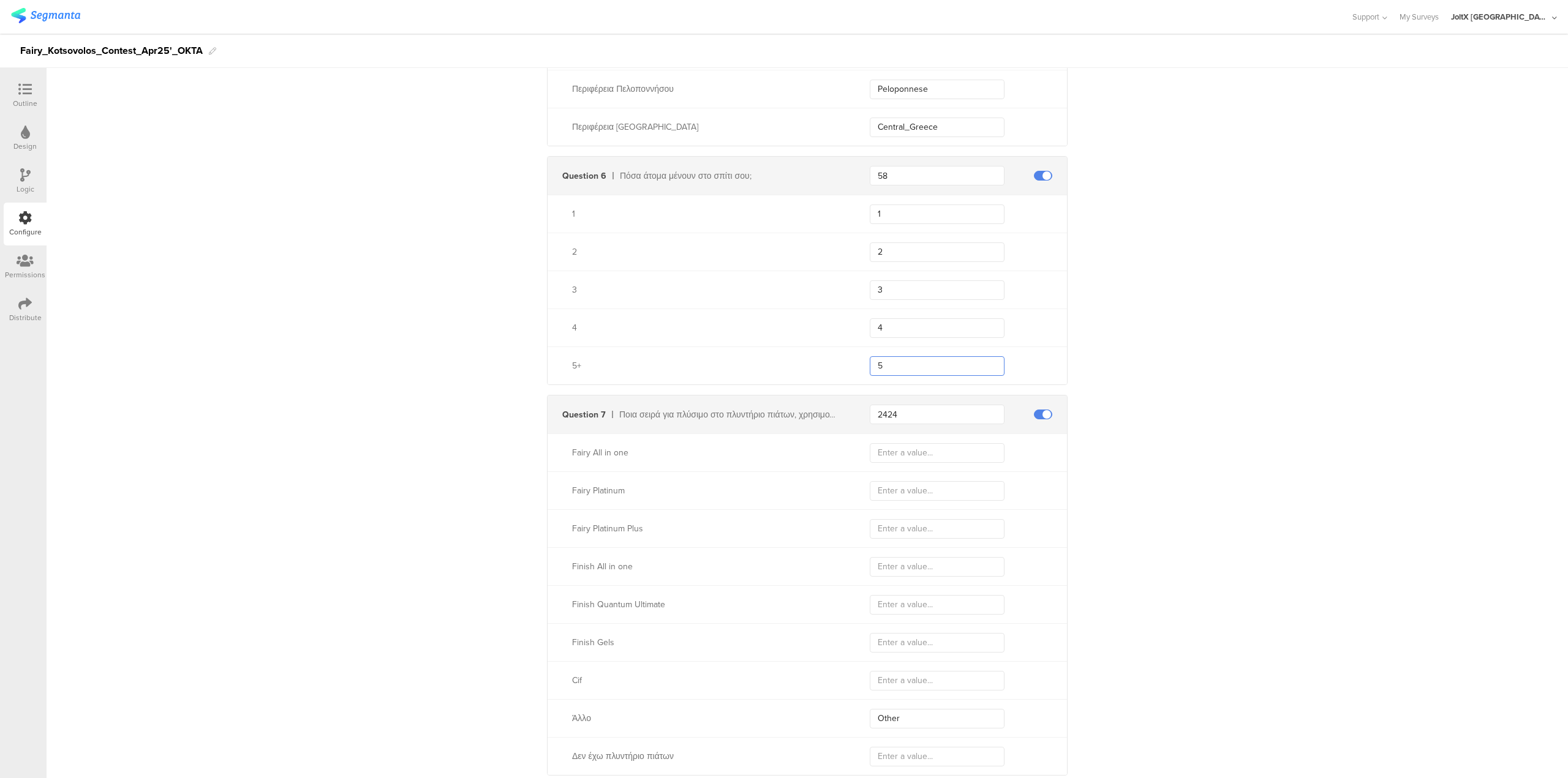
type input "5"
click at [924, 450] on input "text" at bounding box center [937, 453] width 135 height 20
paste input "Fairy All in one"
type input "Fairy All in one"
click at [913, 484] on input "text" at bounding box center [937, 491] width 135 height 20
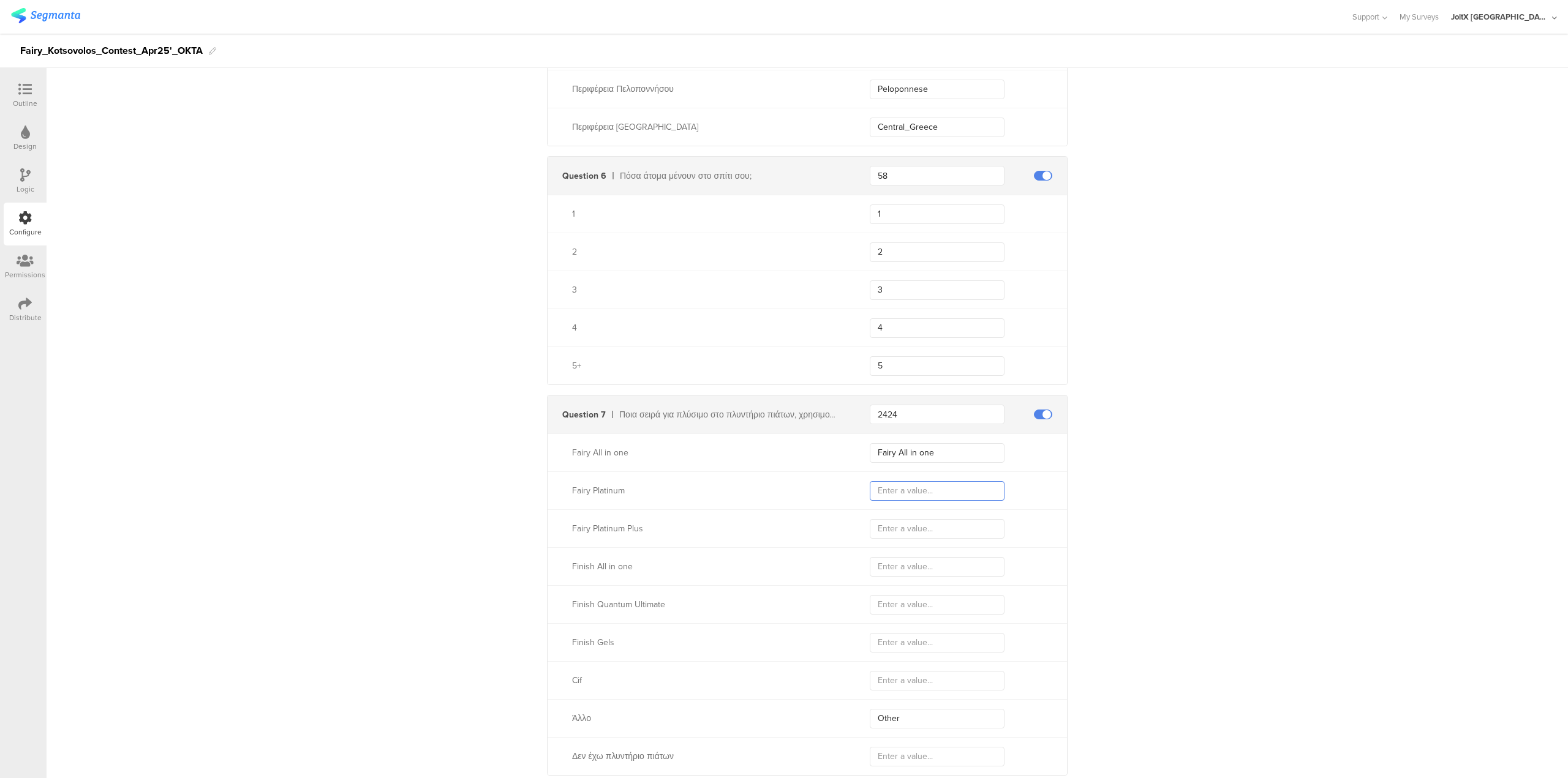
paste input "Fairy Platinum"
type input "Fairy Platinum"
click at [894, 517] on div "Fairy Platinum Plus" at bounding box center [808, 528] width 519 height 38
click at [895, 523] on input "text" at bounding box center [937, 529] width 135 height 20
paste input "Fairy Platinum Plus"
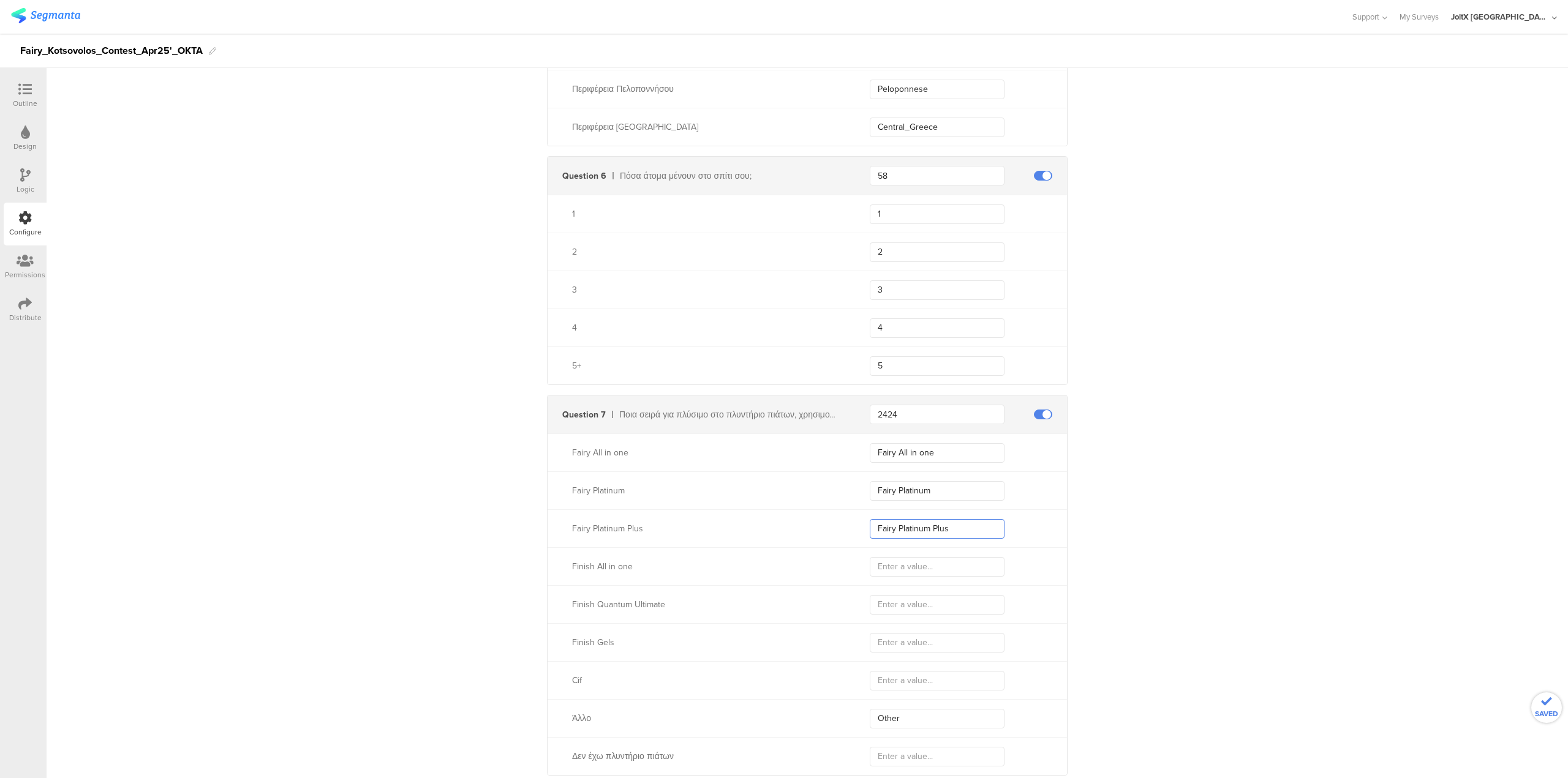
type input "Fairy Platinum Plus"
click at [891, 562] on input "text" at bounding box center [937, 567] width 135 height 20
paste input "Finish All in one"
type input "Finish All in one"
click at [917, 602] on input "text" at bounding box center [937, 605] width 135 height 20
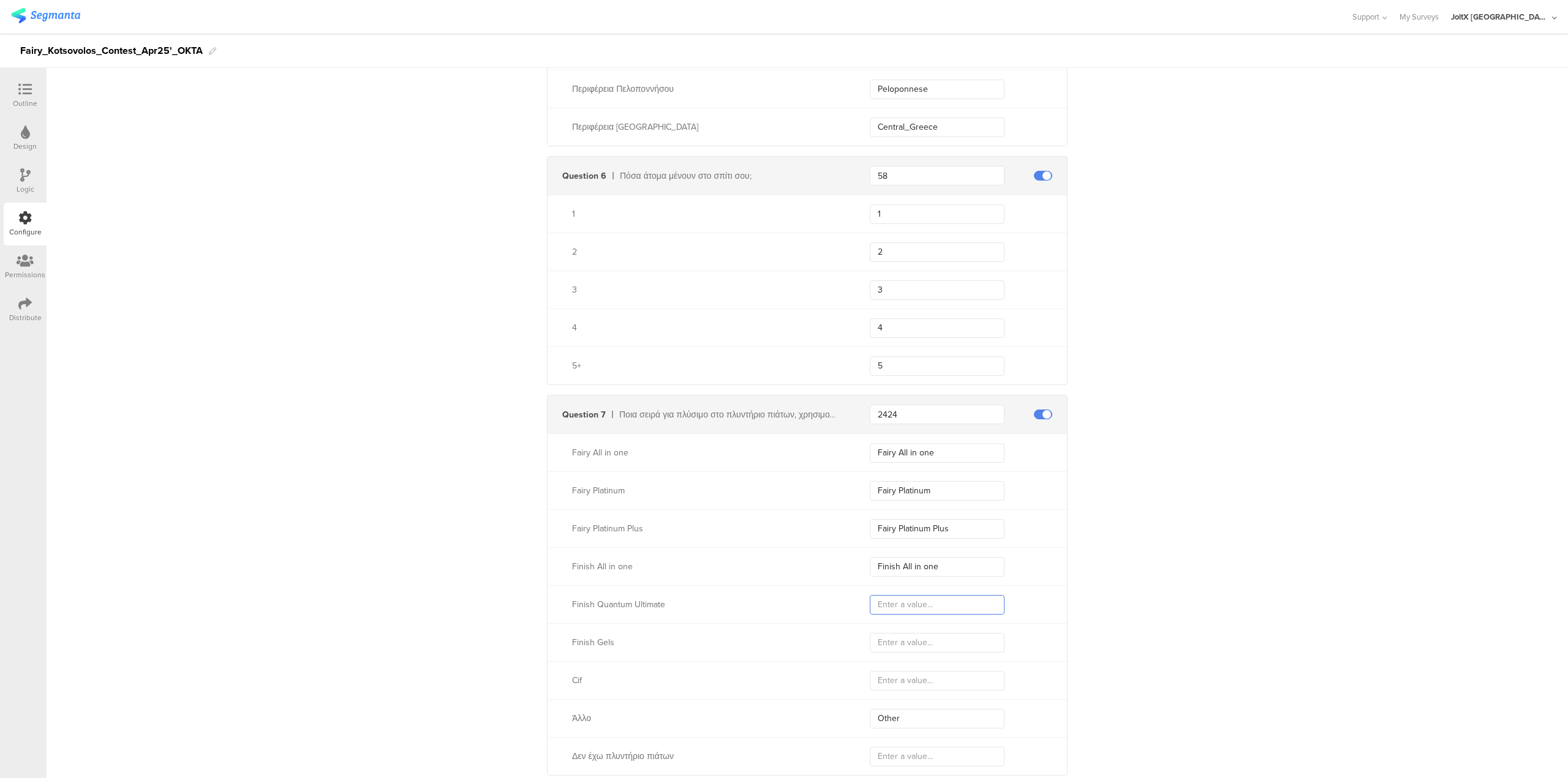
paste input "Finish Quantum Ultimate"
type input "Finish Quantum Ultimate"
click at [920, 651] on input "text" at bounding box center [937, 643] width 135 height 20
paste input "Finish Gels"
type input "Finish Gels"
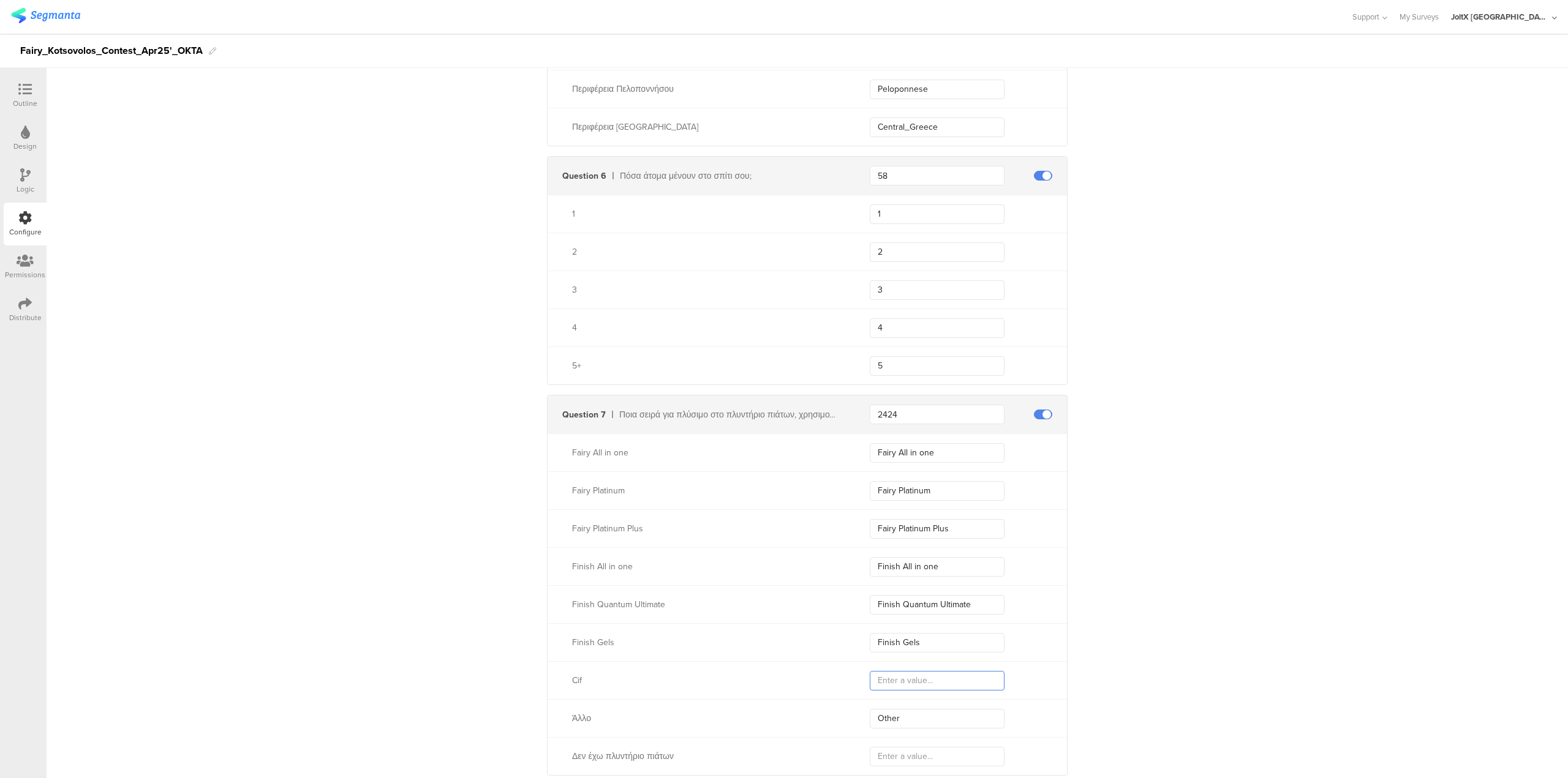
click at [909, 687] on input "text" at bounding box center [937, 681] width 135 height 20
paste input "Cif"
type input "Cif"
click at [969, 758] on input "text" at bounding box center [937, 757] width 135 height 20
paste input "Do not have a dishwasher"
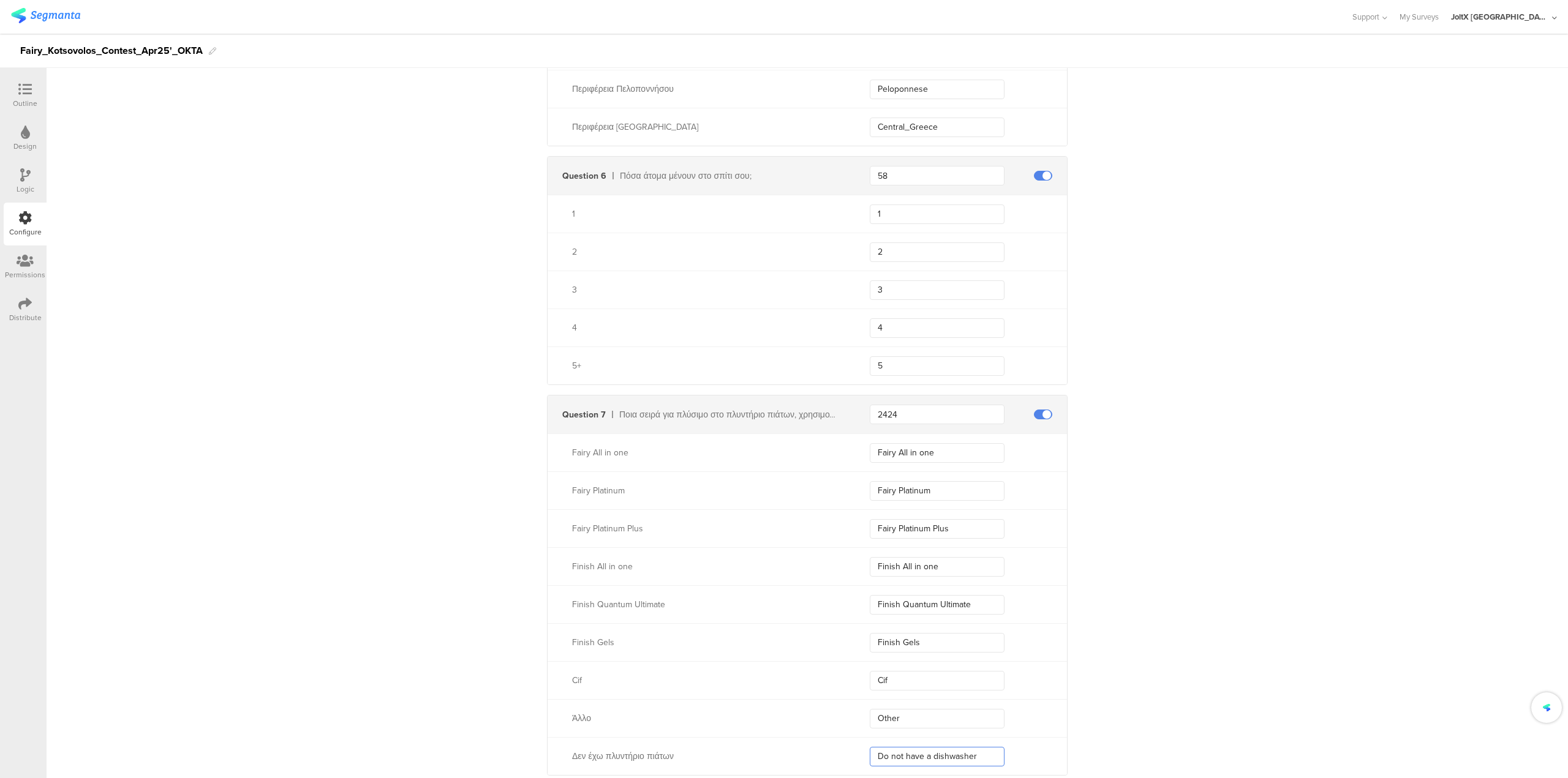
type input "Do not have a dishwasher"
click at [923, 634] on input "Finish Gels" at bounding box center [937, 643] width 135 height 20
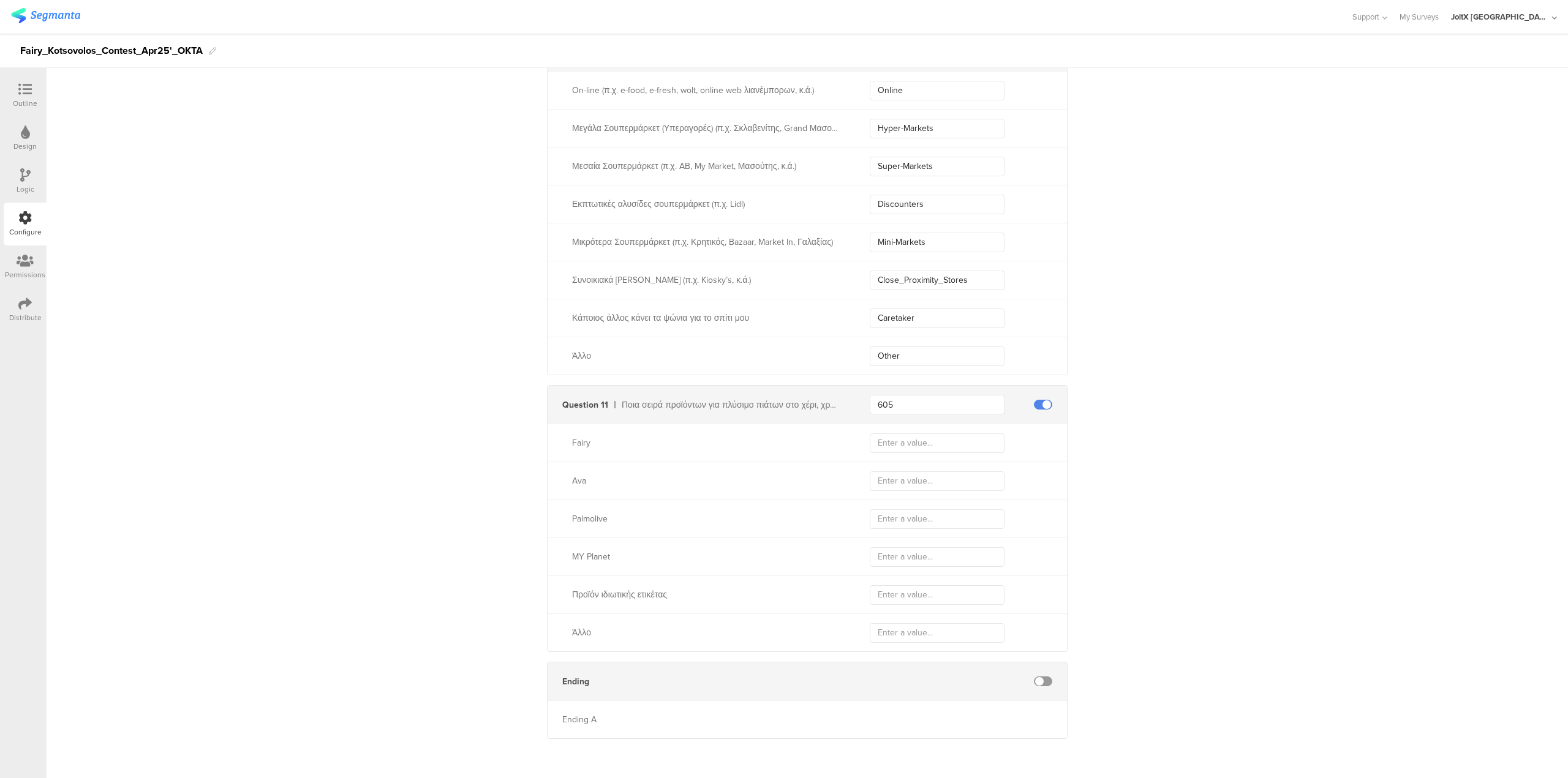
scroll to position [3358, 0]
click at [933, 447] on input "text" at bounding box center [937, 442] width 135 height 20
paste input "Fairy"
type input "Fairy"
click at [909, 484] on input "text" at bounding box center [937, 481] width 135 height 20
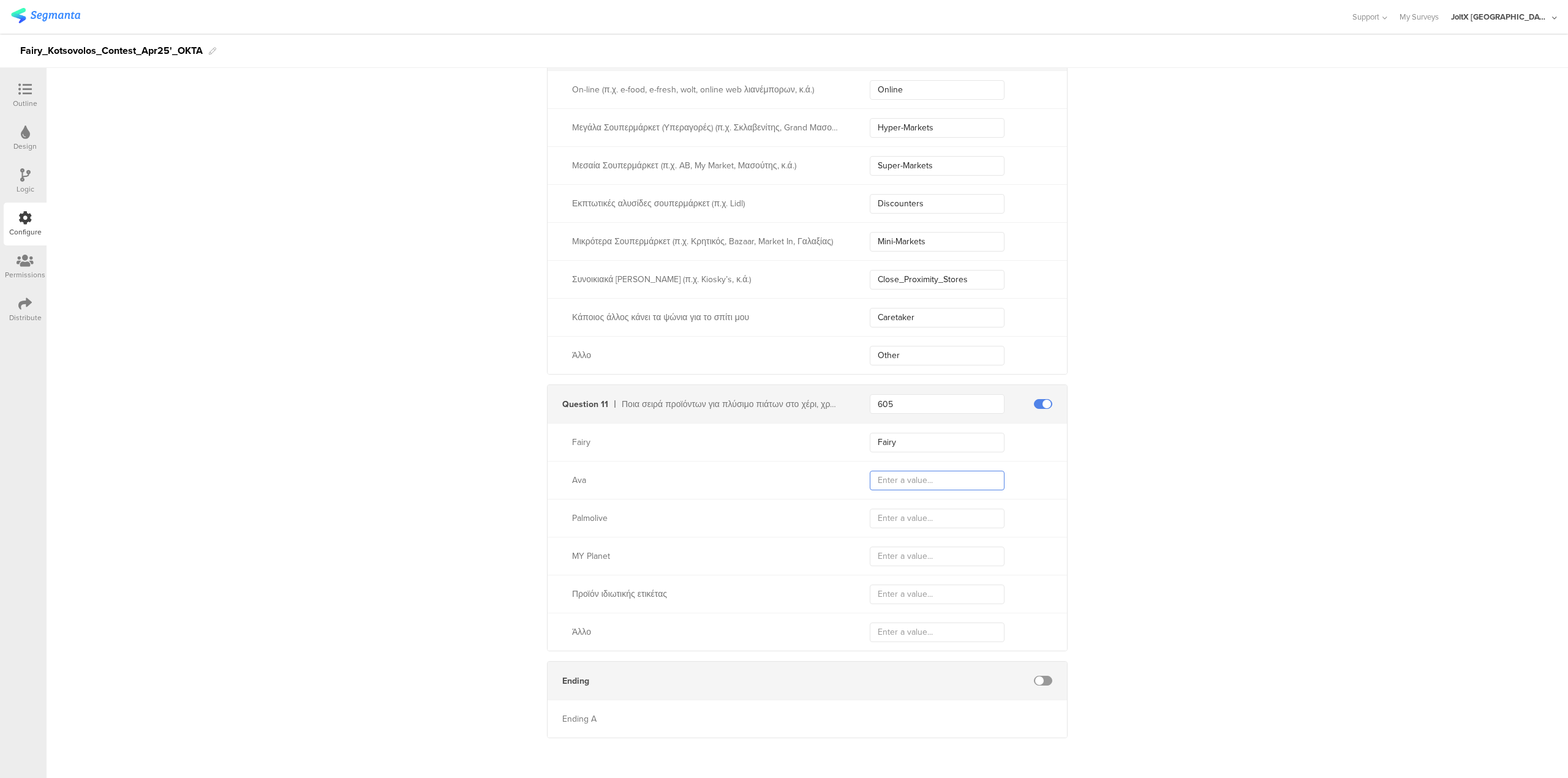
paste input "Ava"
type input "Ava"
click at [971, 523] on input "text" at bounding box center [937, 518] width 135 height 20
paste input "Palmolive"
type input "Palmolive"
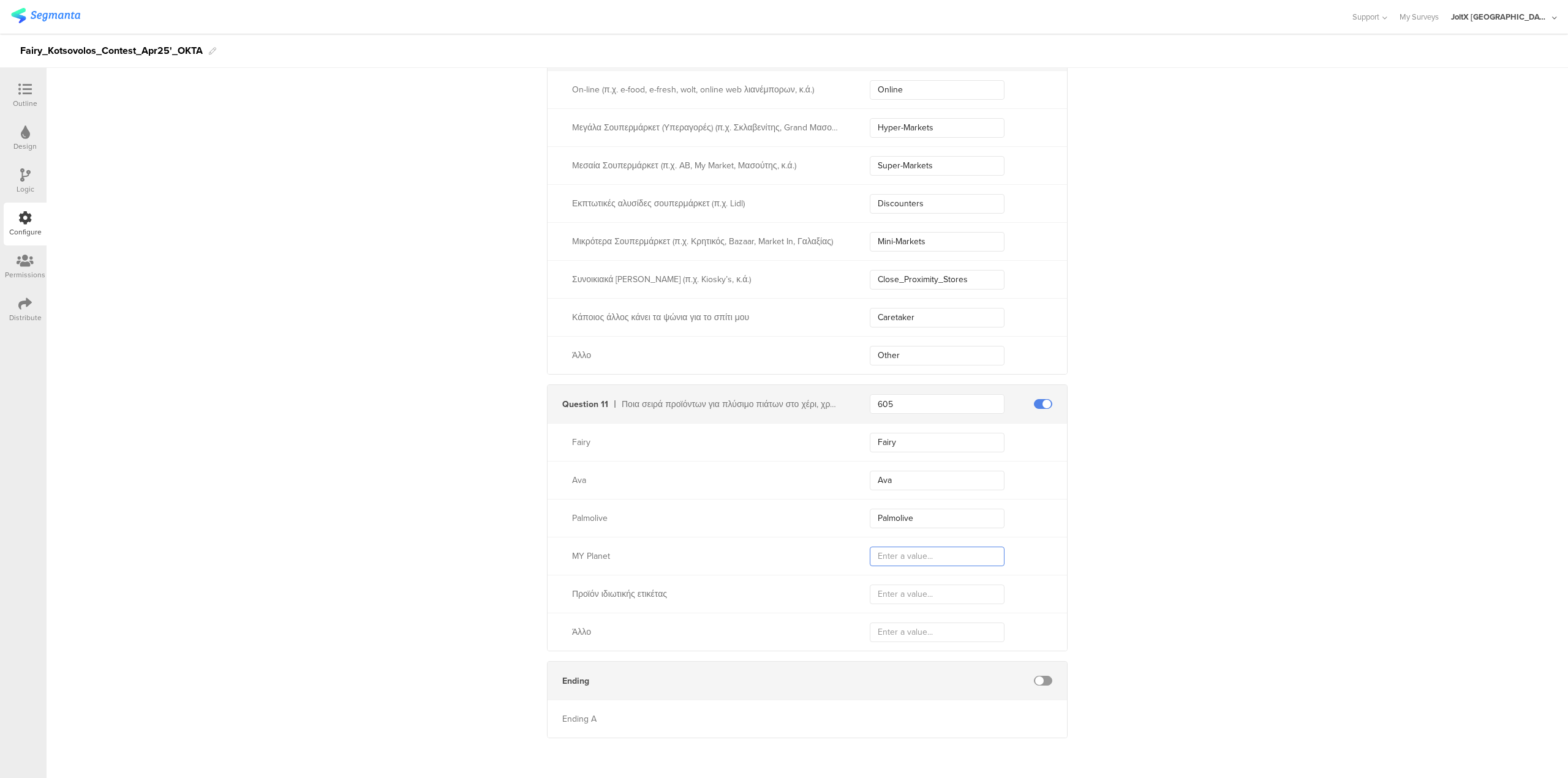
click at [929, 564] on input "text" at bounding box center [937, 557] width 135 height 20
paste input "MY Planet"
type input "MY Planet"
click at [913, 596] on input "text" at bounding box center [937, 594] width 135 height 20
paste input "Private label product"
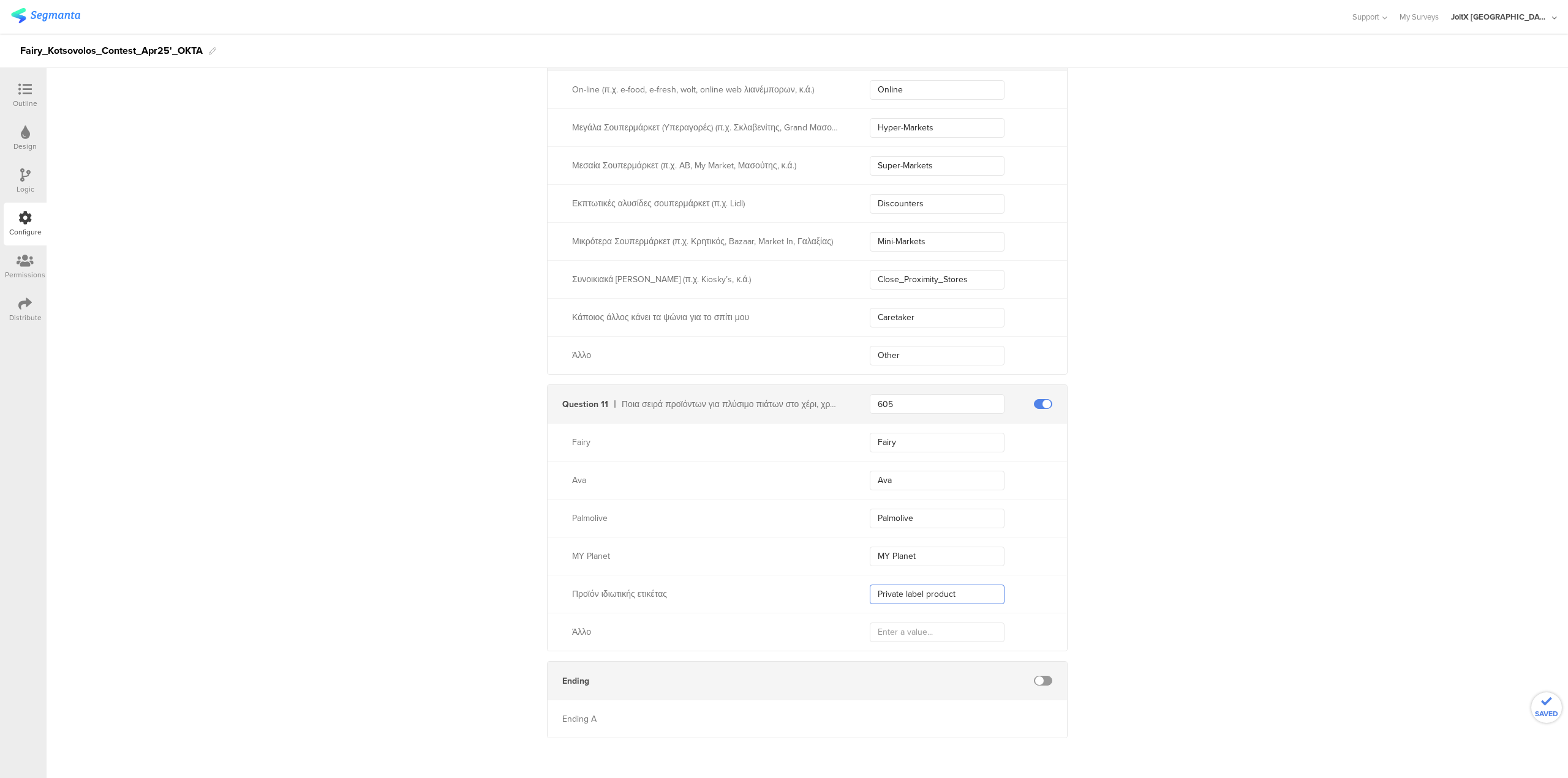
type input "Private label product"
click at [912, 634] on input "text" at bounding box center [937, 633] width 135 height 20
paste input "Other"
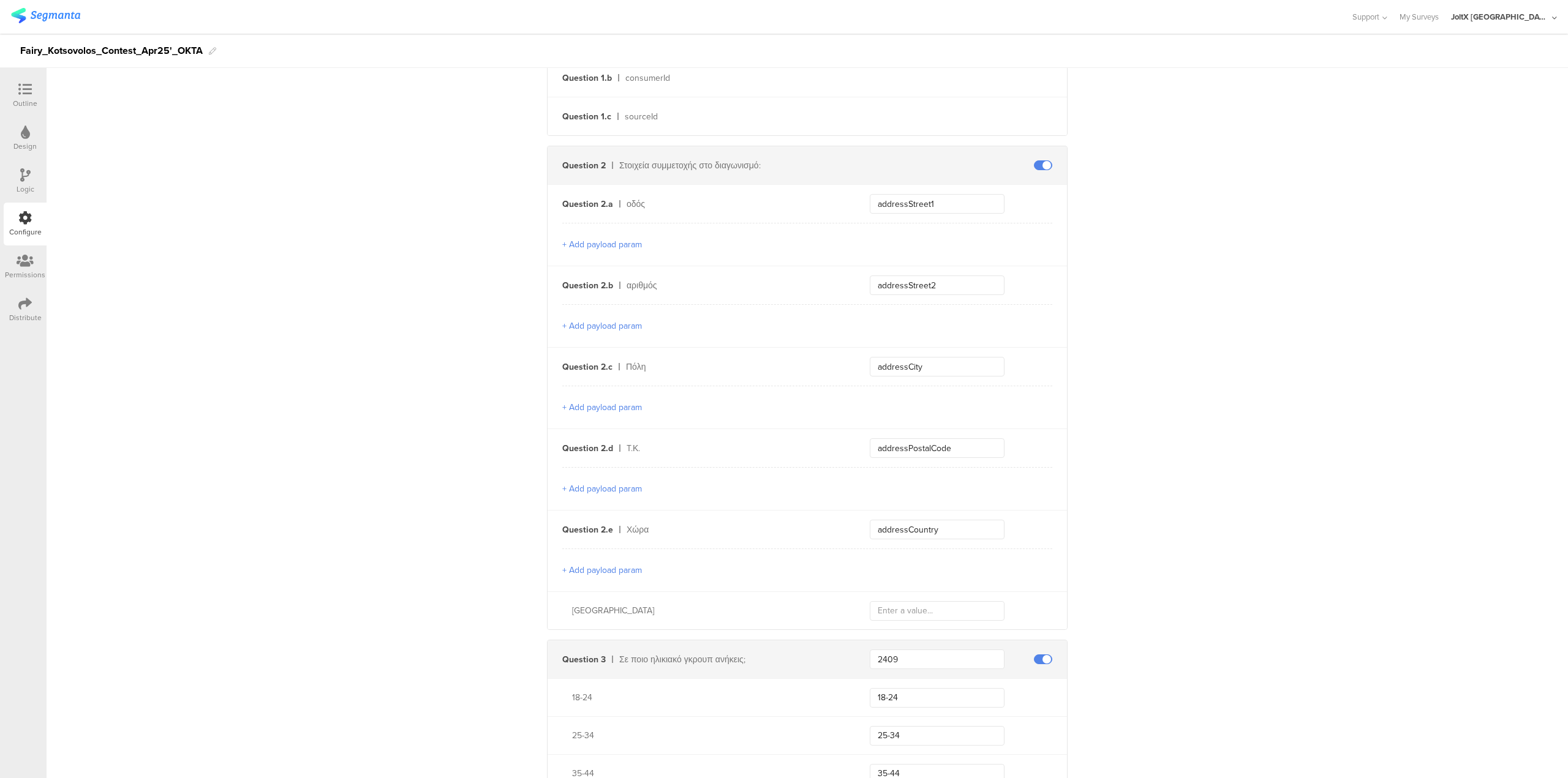
scroll to position [0, 0]
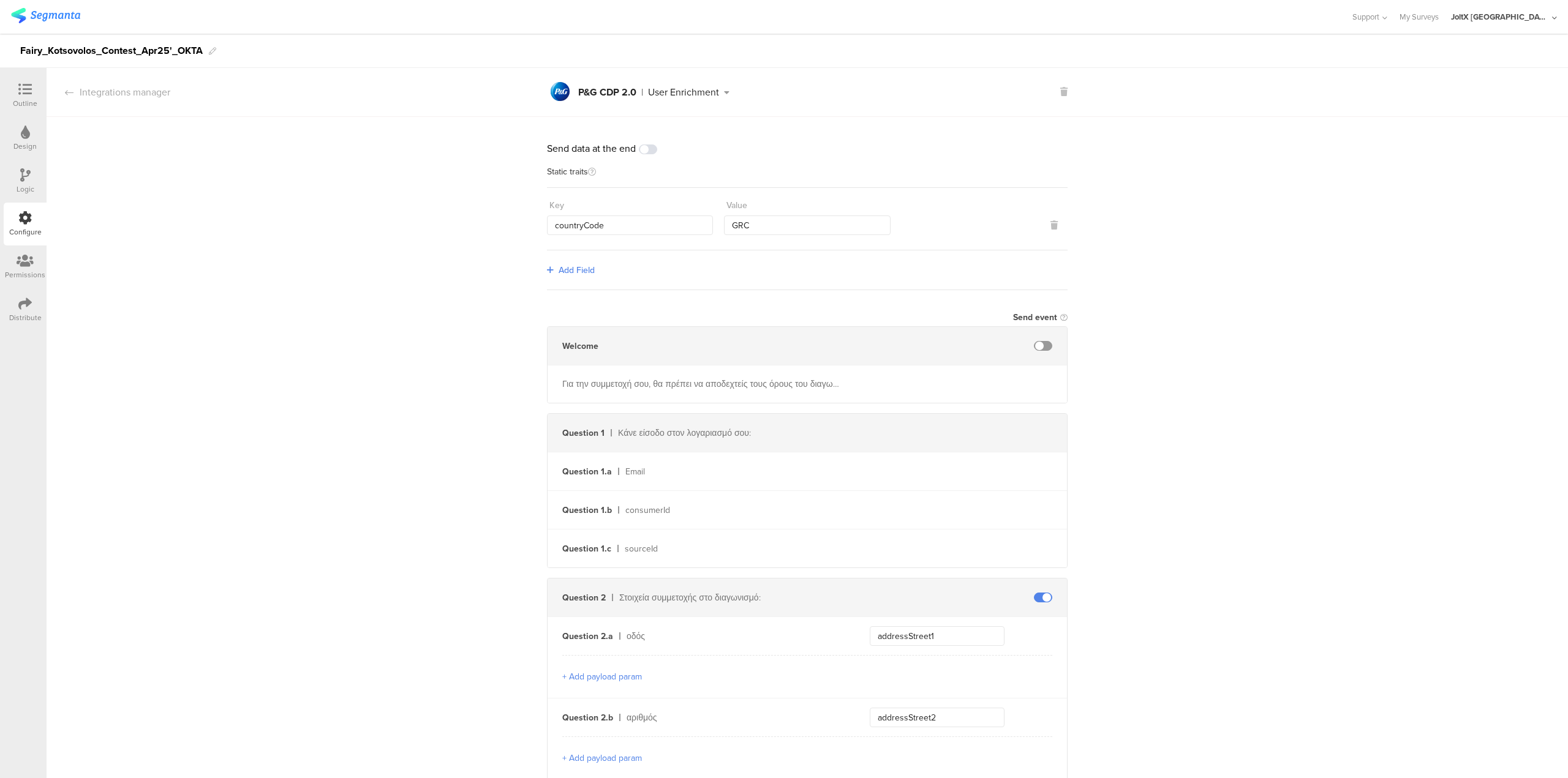
type input "Other"
click at [28, 295] on div "Distribute" at bounding box center [25, 309] width 43 height 43
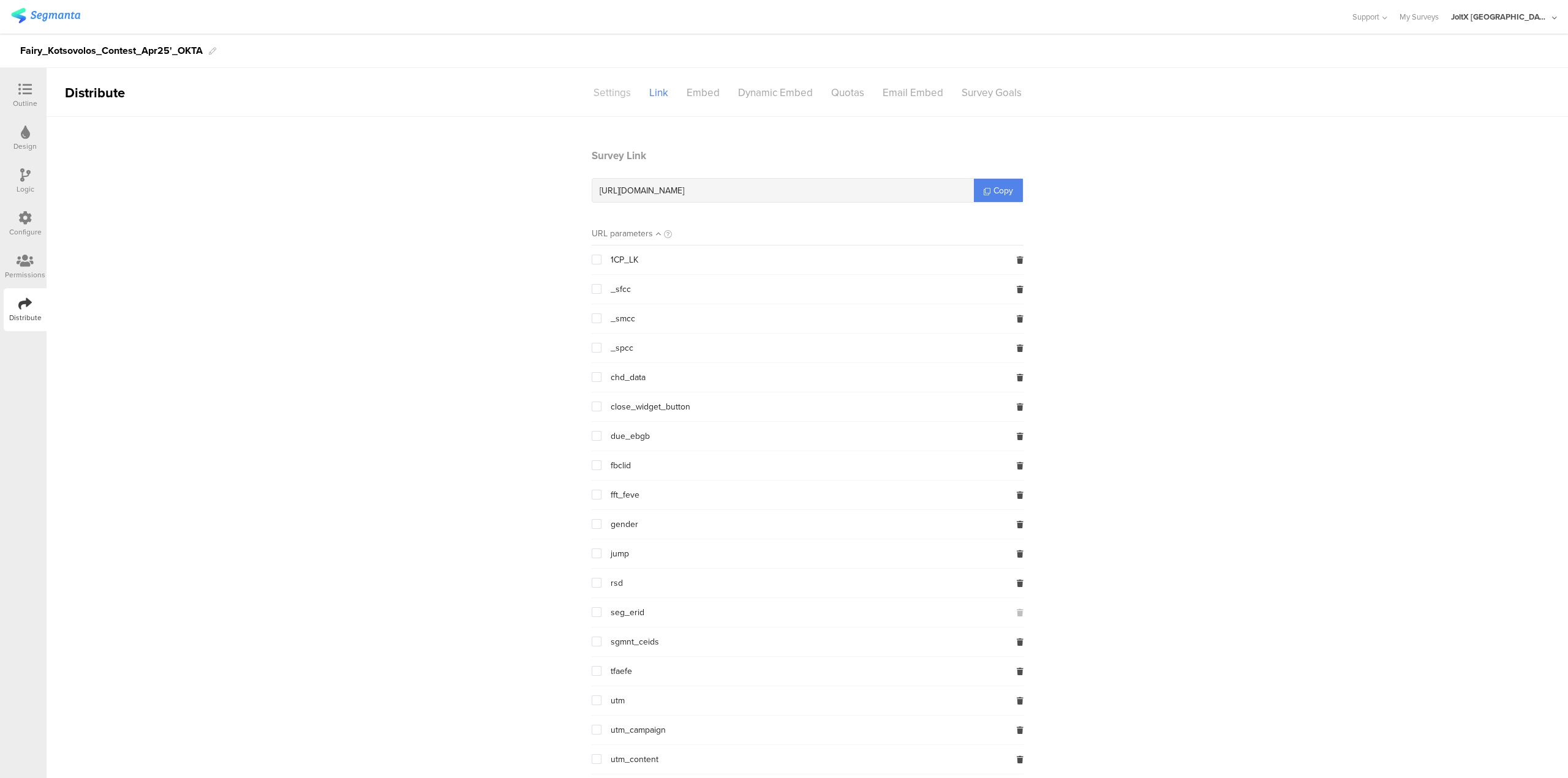
click at [610, 95] on div "Settings" at bounding box center [612, 93] width 56 height 21
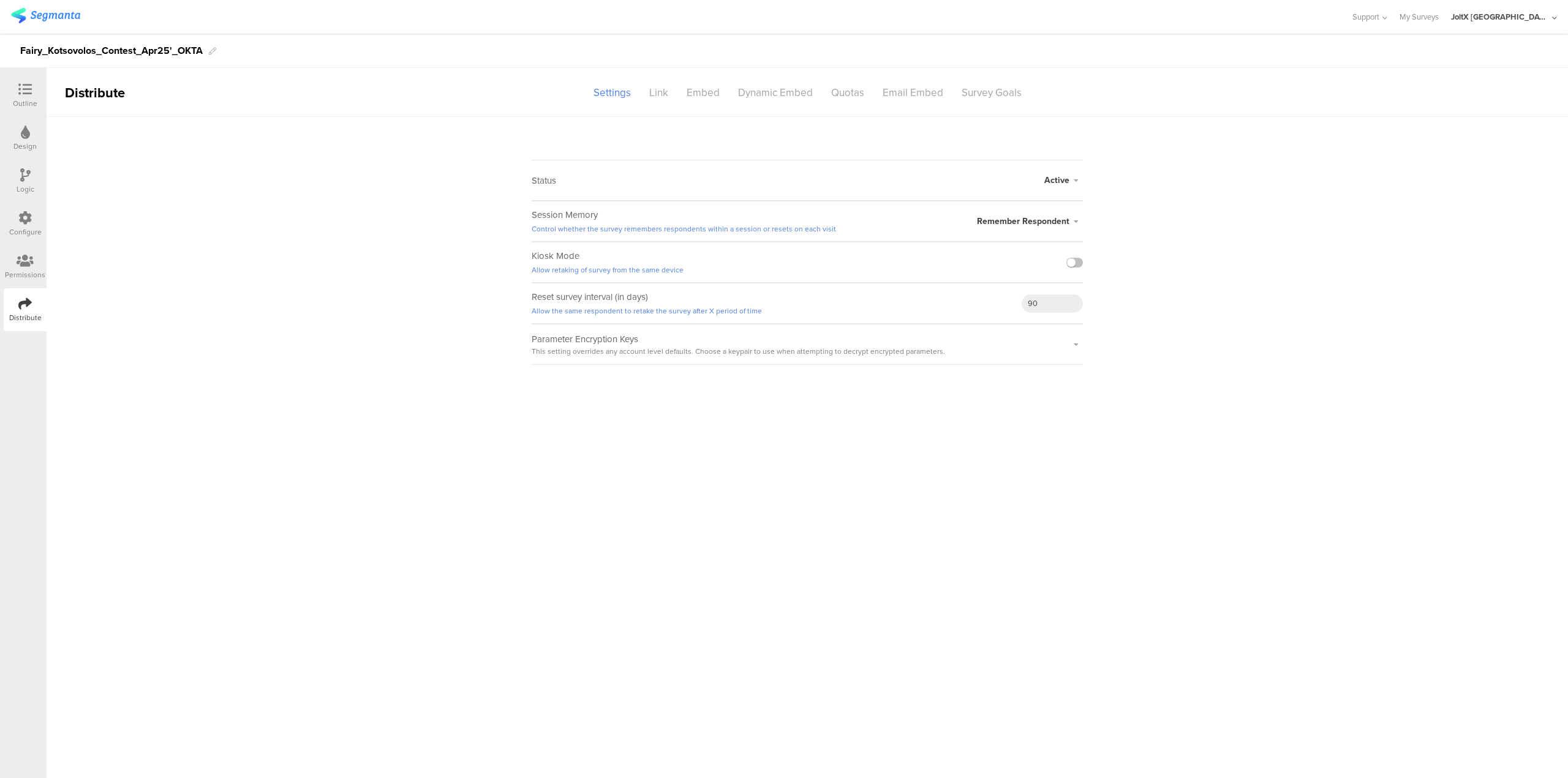
click at [1064, 177] on span "Active" at bounding box center [1057, 180] width 25 height 13
click at [989, 203] on li "Active" at bounding box center [1013, 204] width 141 height 25
click at [647, 85] on div "Link" at bounding box center [659, 93] width 38 height 21
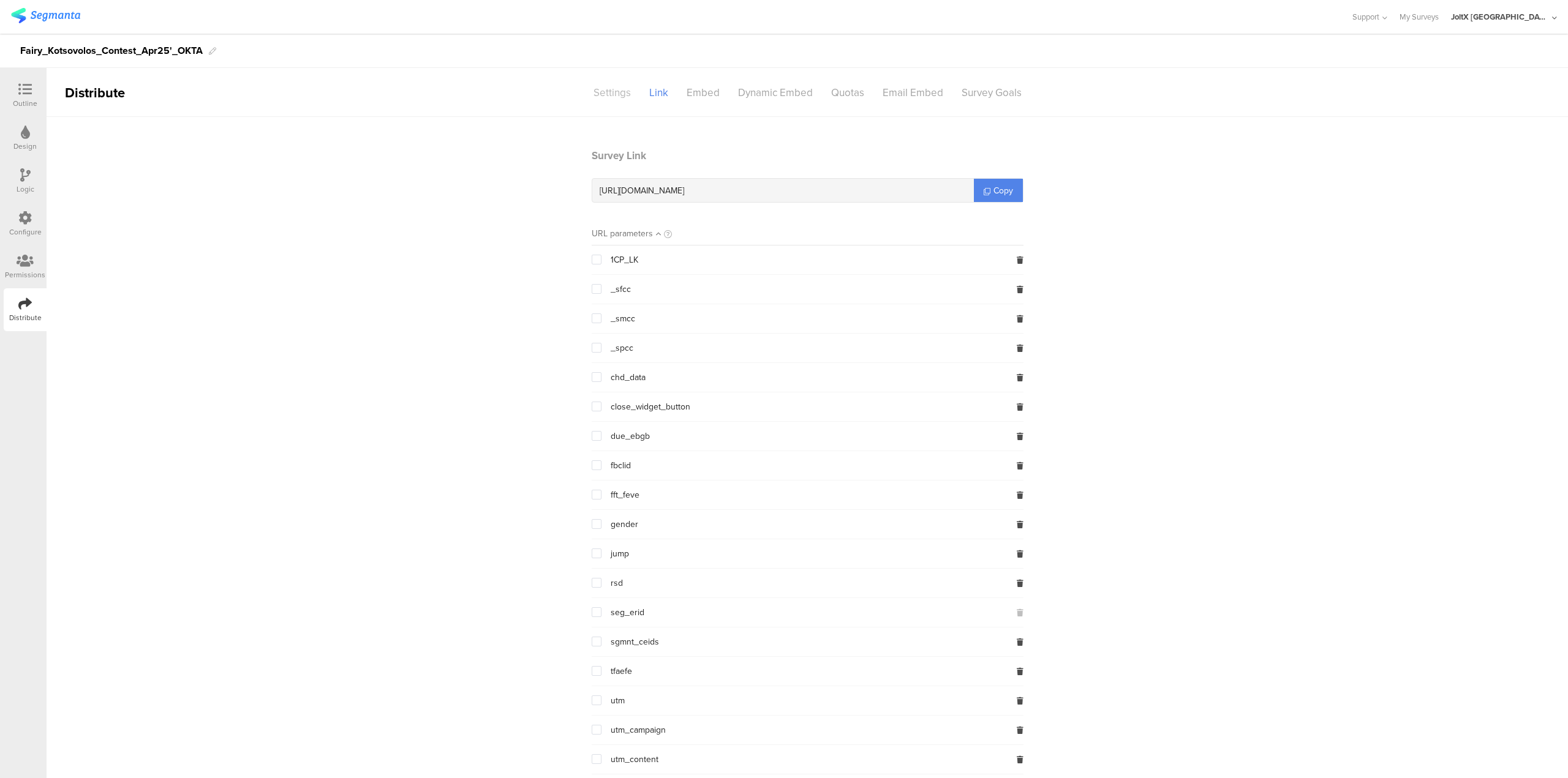
click at [610, 90] on div "Settings" at bounding box center [612, 93] width 56 height 21
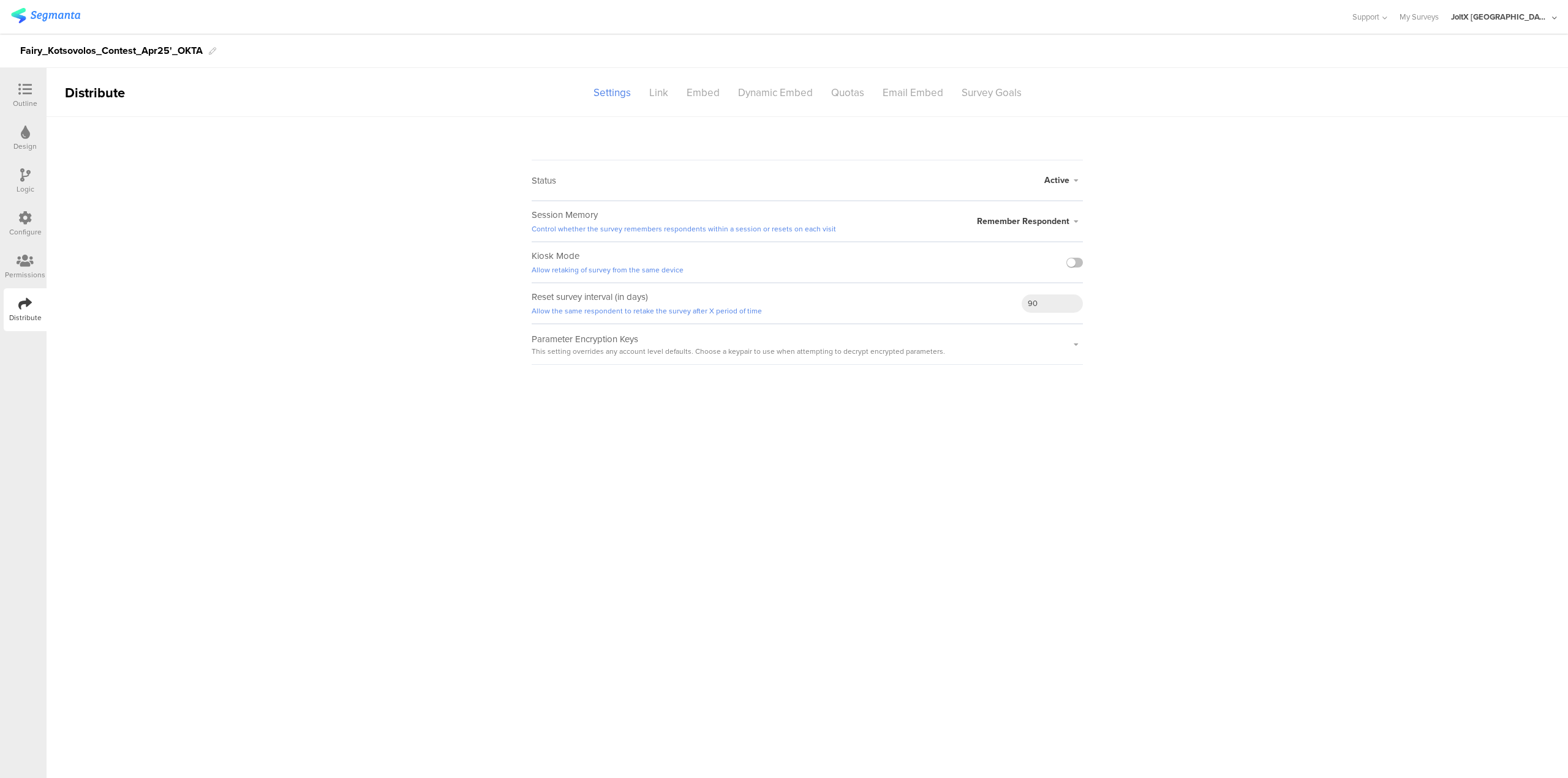
click at [19, 208] on div "Configure" at bounding box center [25, 224] width 43 height 43
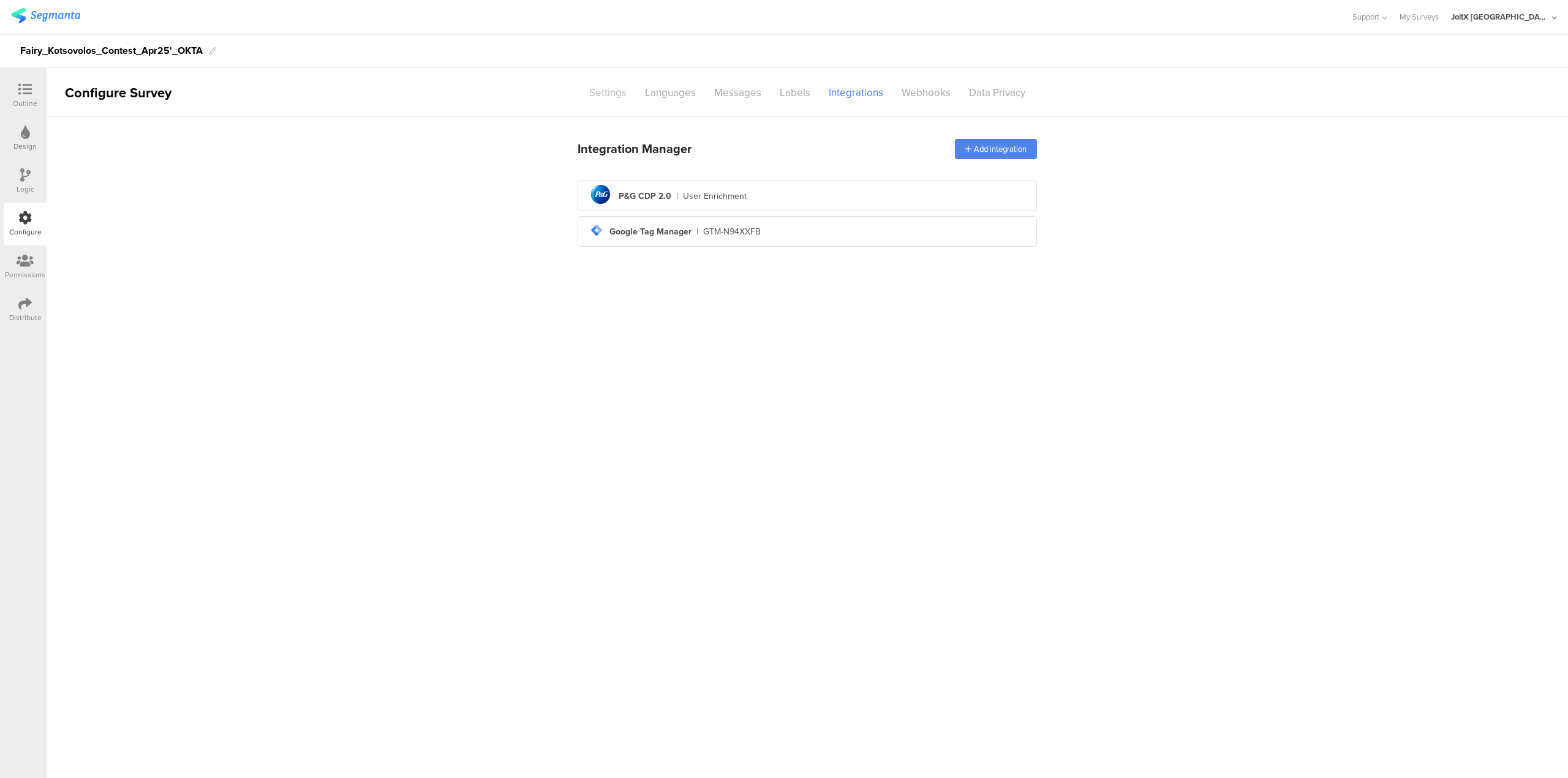
click at [592, 92] on div "Settings" at bounding box center [608, 93] width 56 height 21
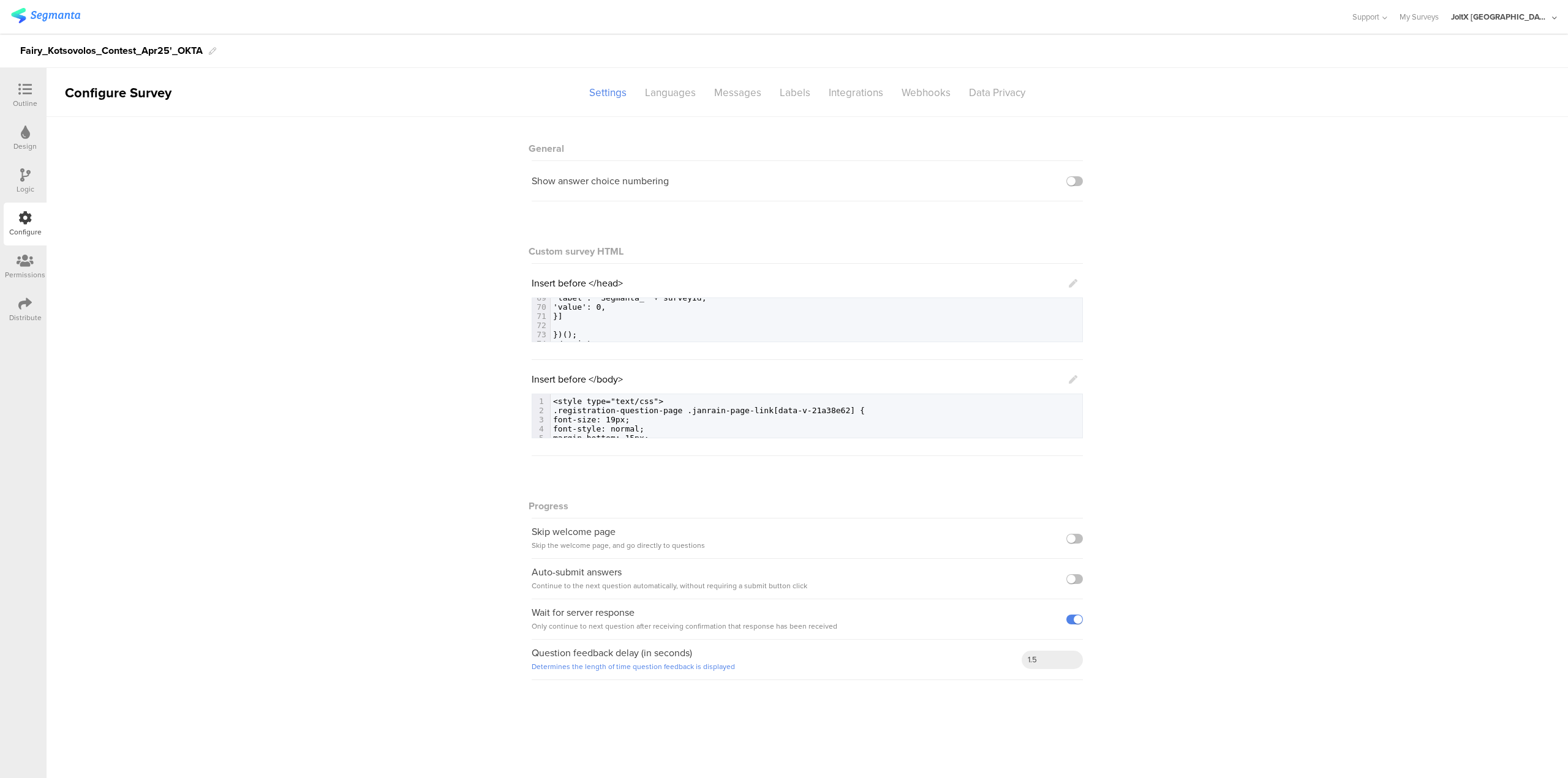
click at [41, 98] on div "Outline" at bounding box center [25, 96] width 43 height 43
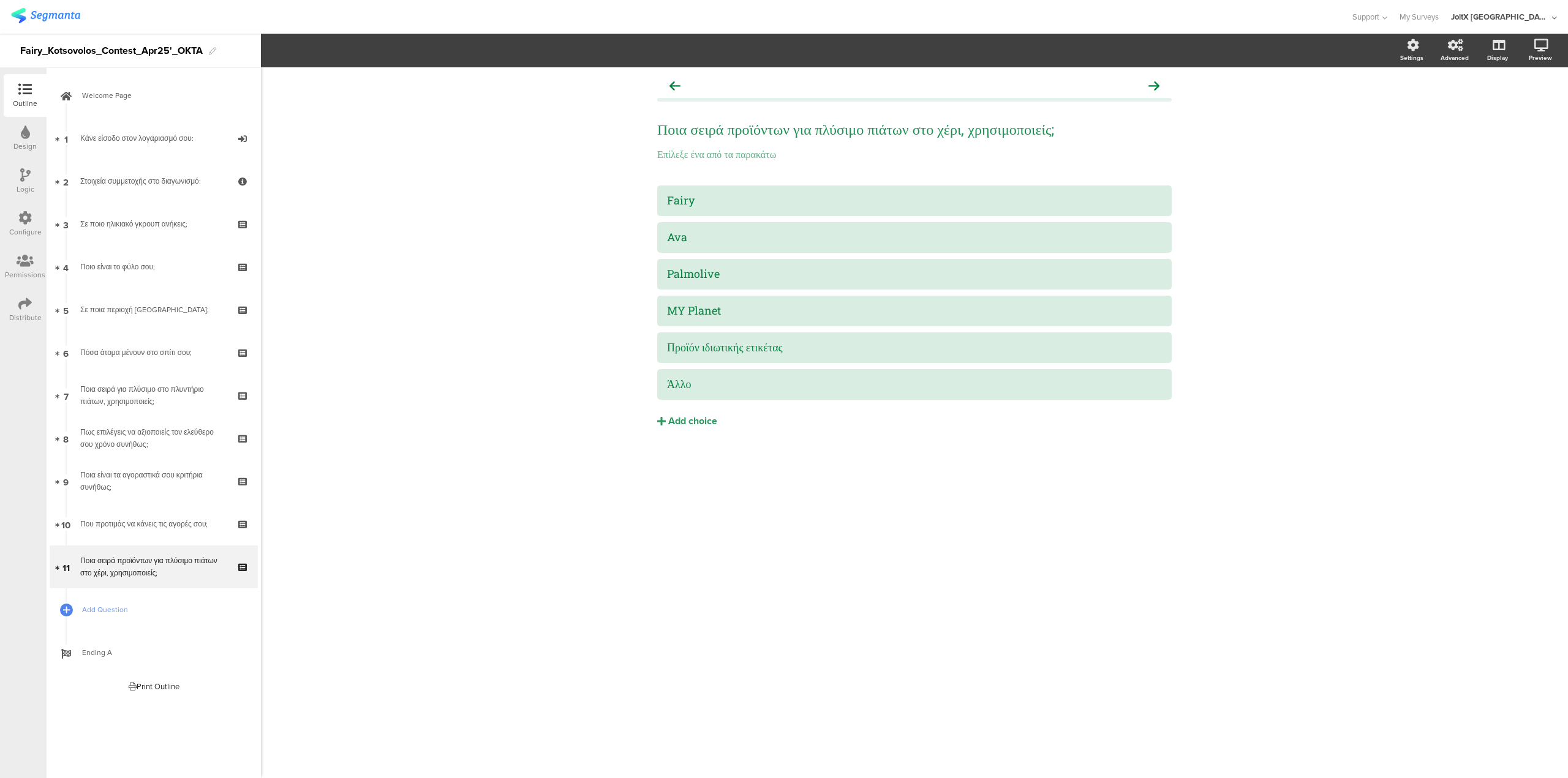
click at [33, 137] on div "Design" at bounding box center [25, 138] width 43 height 43
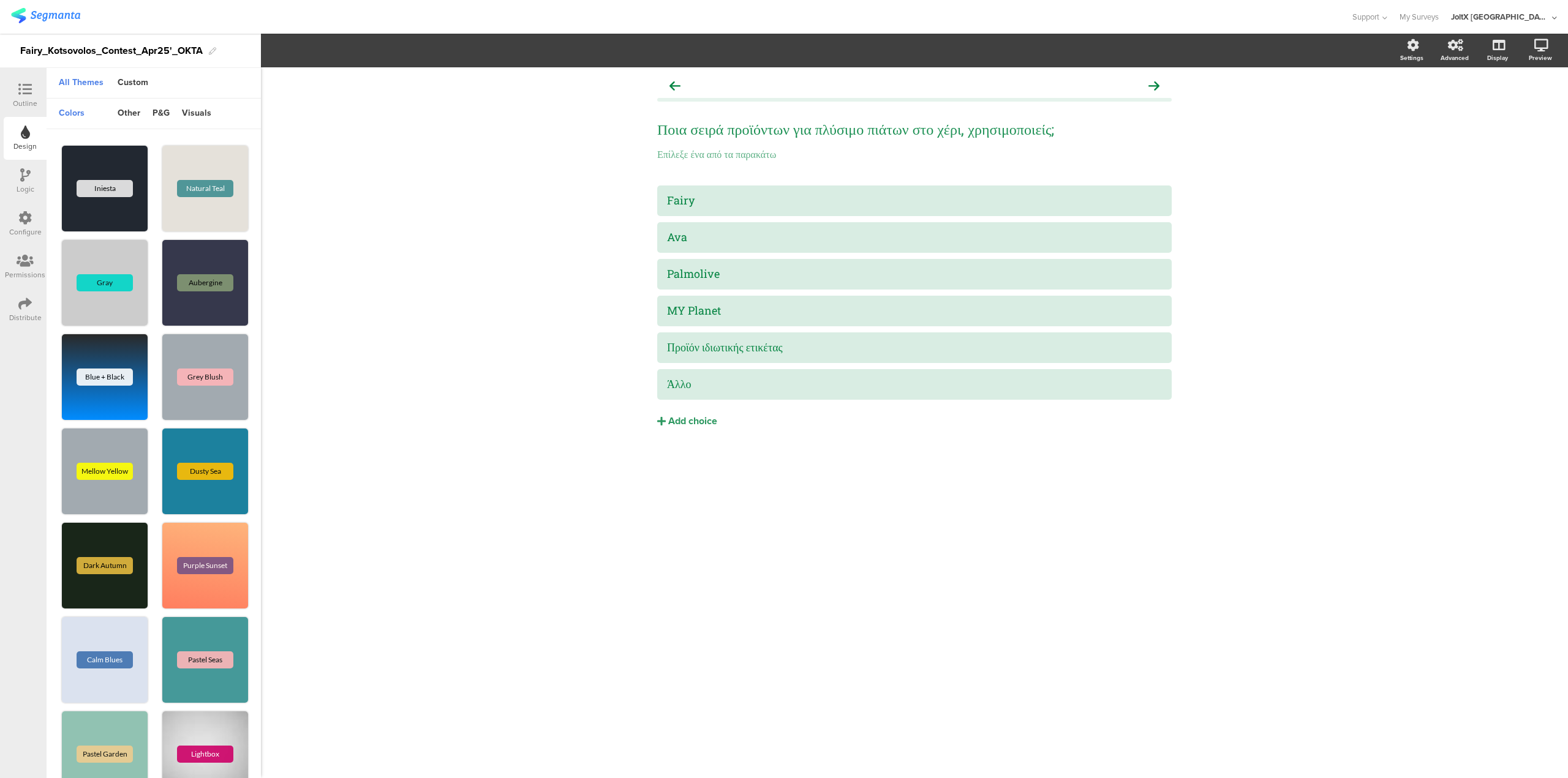
click at [16, 313] on div "Distribute" at bounding box center [25, 318] width 33 height 11
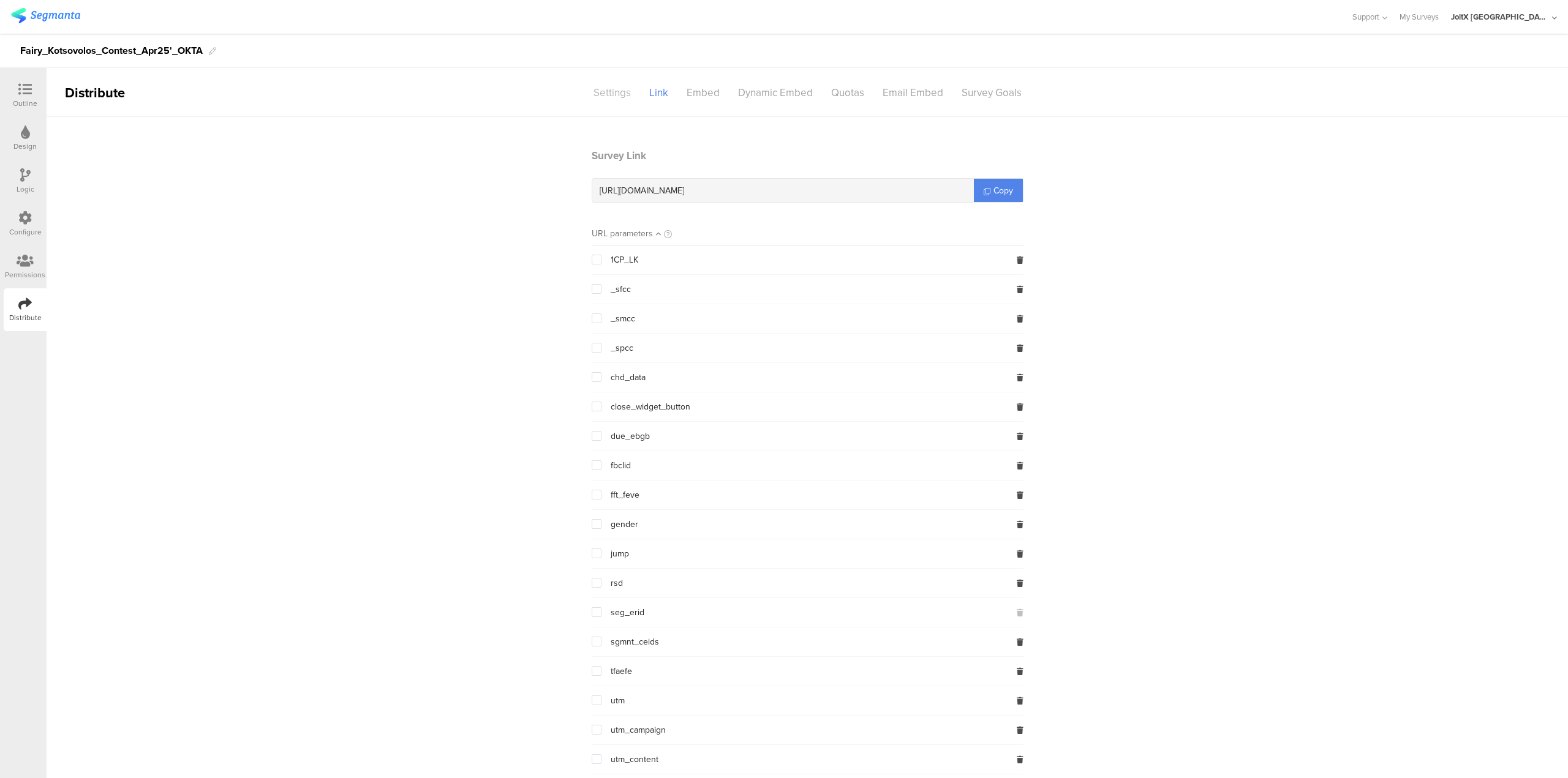
click at [596, 92] on div "Settings" at bounding box center [612, 93] width 56 height 21
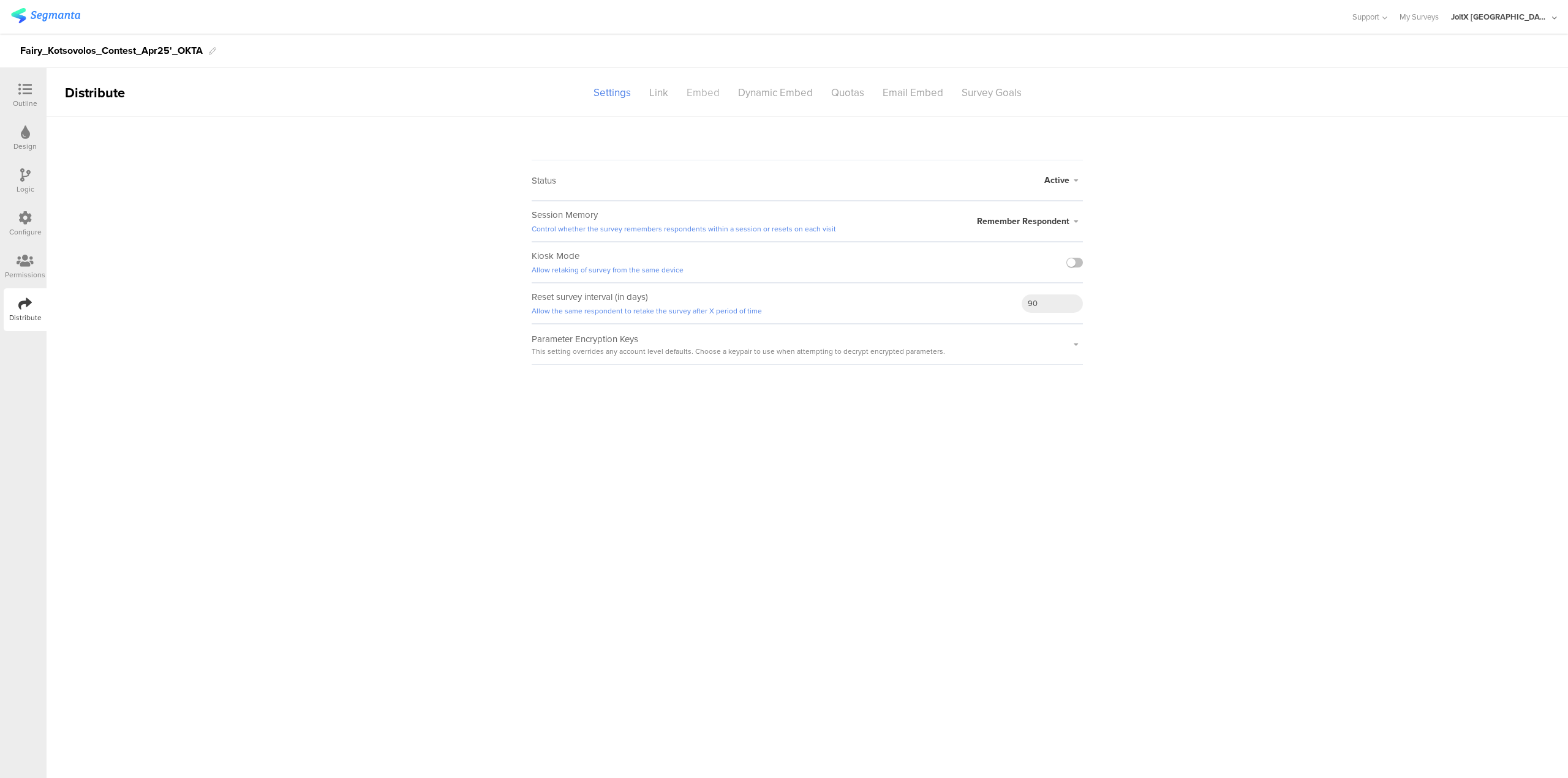
click at [686, 91] on div "Embed" at bounding box center [703, 93] width 51 height 21
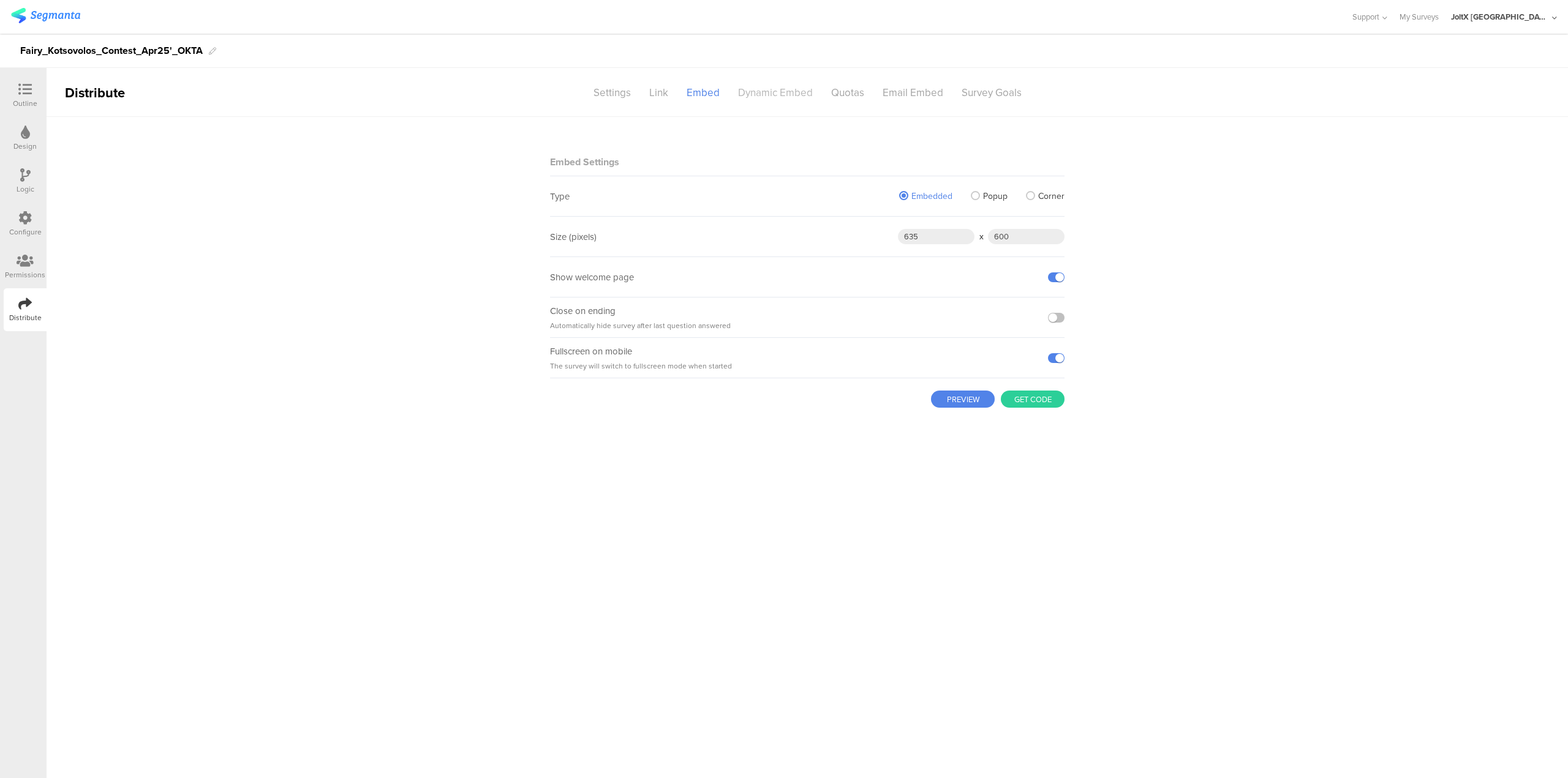
click at [768, 90] on div "Dynamic Embed" at bounding box center [776, 93] width 93 height 21
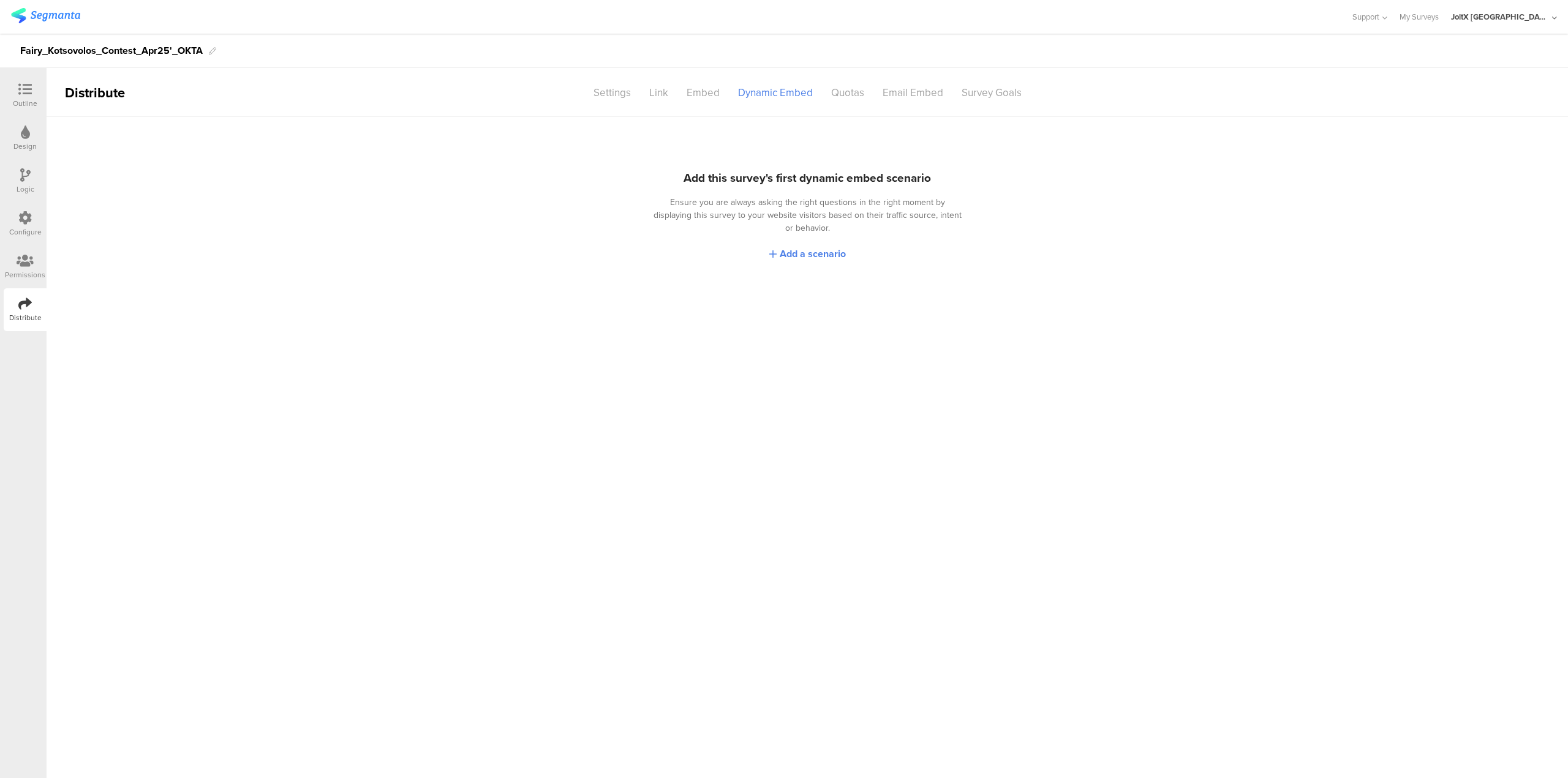
click at [30, 221] on icon at bounding box center [25, 218] width 14 height 14
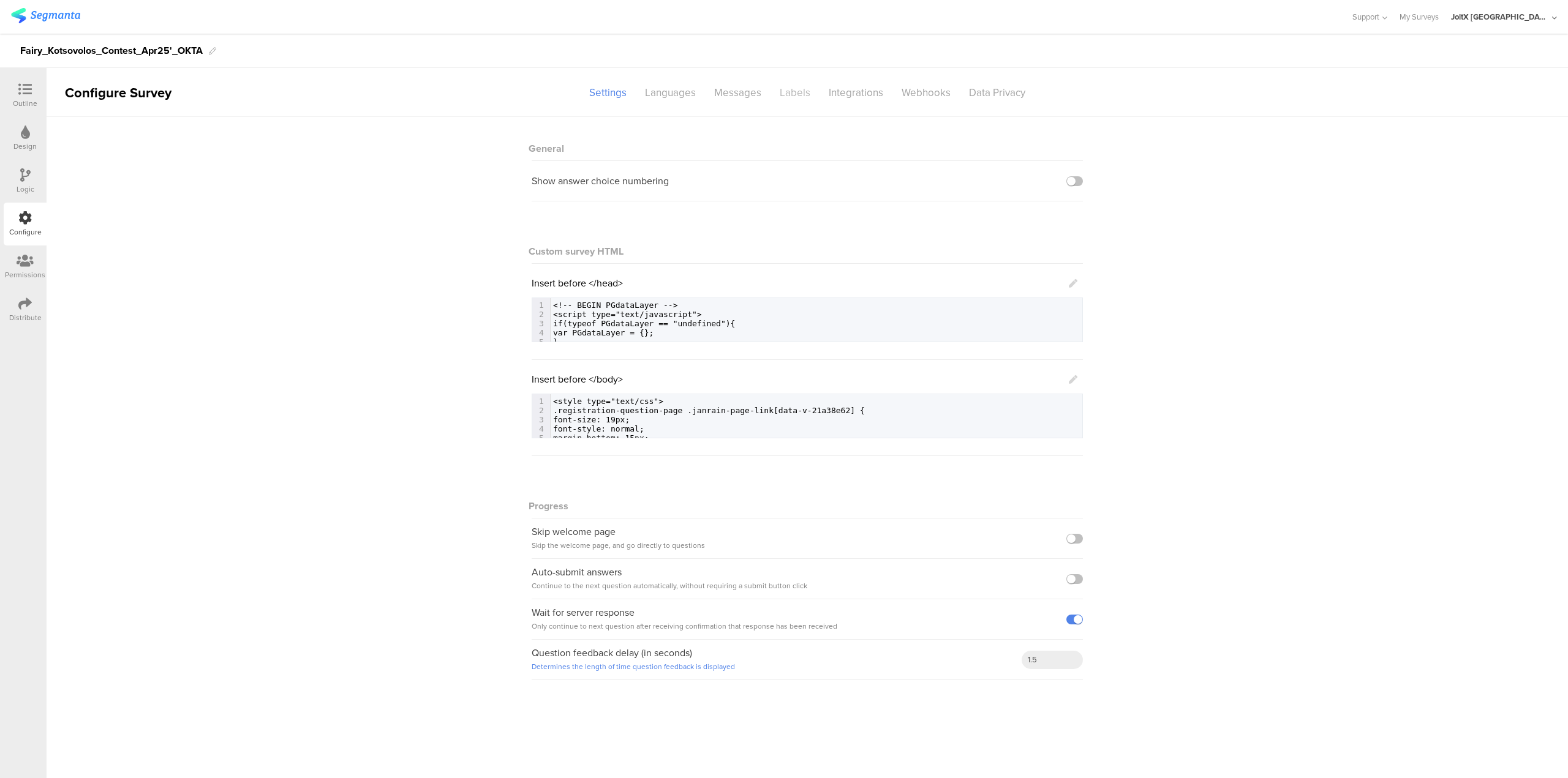
click at [795, 96] on div "Labels" at bounding box center [795, 93] width 49 height 21
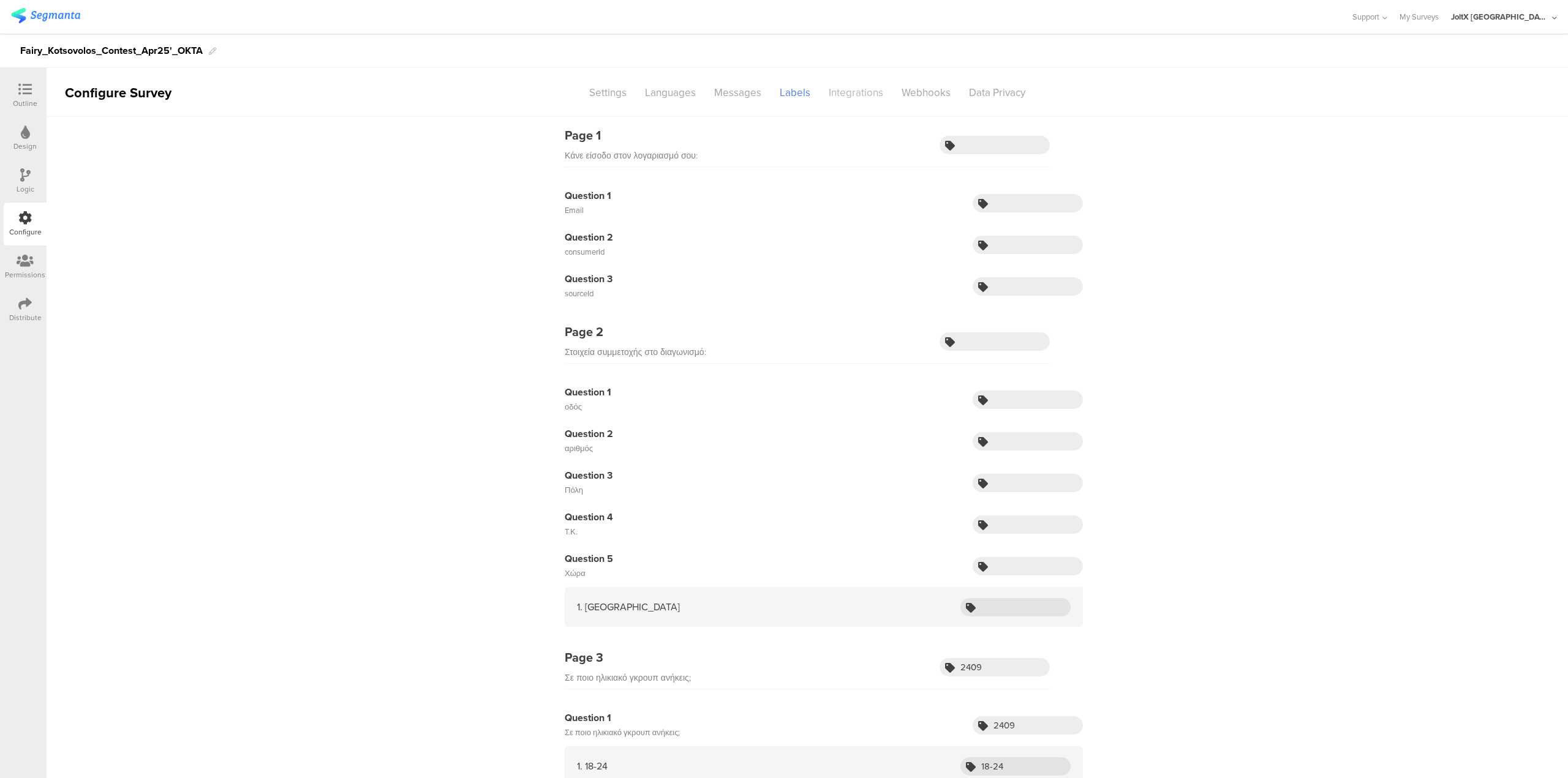
click at [854, 95] on div "Integrations" at bounding box center [856, 93] width 73 height 21
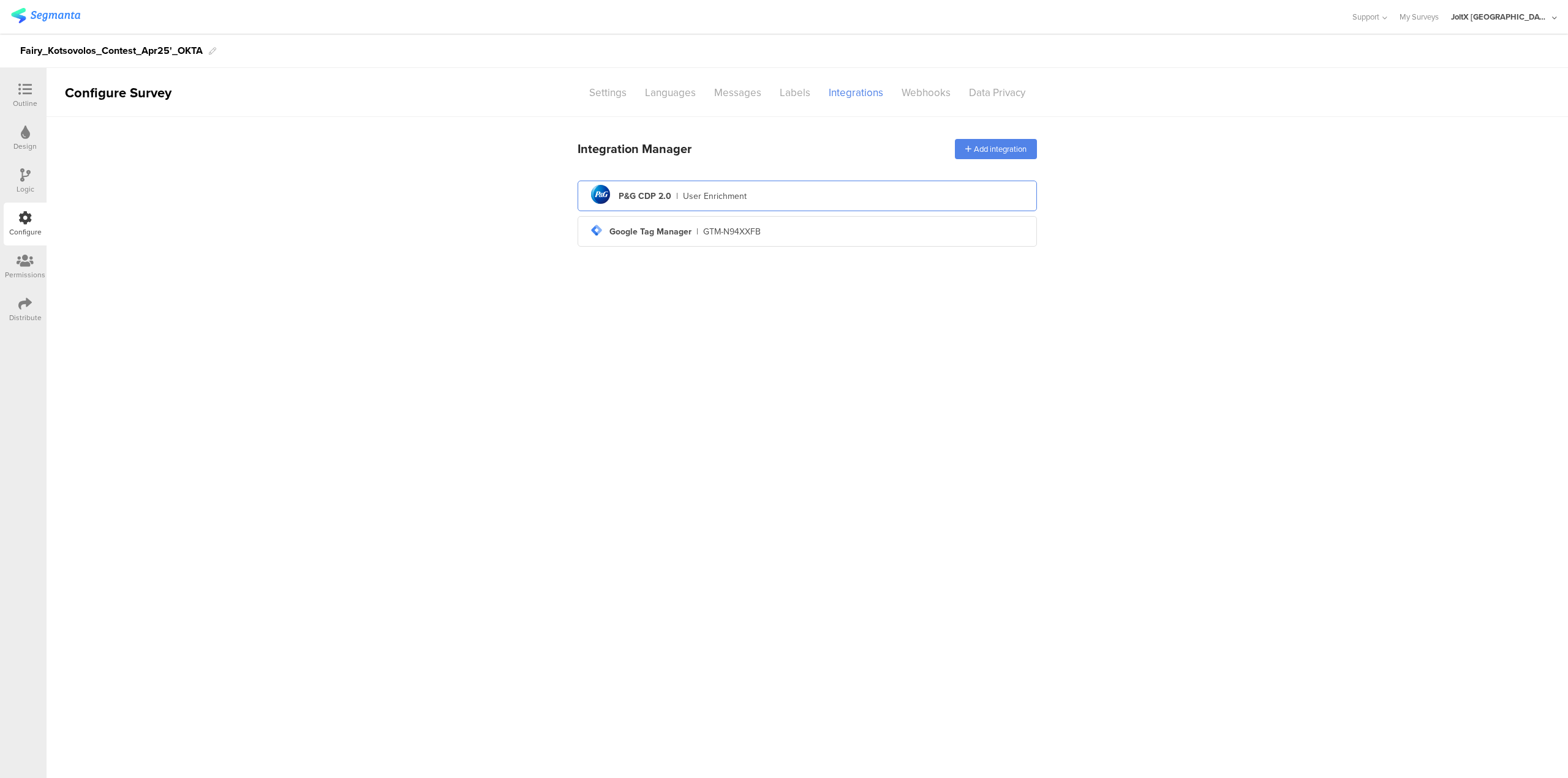
click at [637, 202] on div "pg logo P&G CDP 2.0 | User Enrichment" at bounding box center [807, 196] width 440 height 30
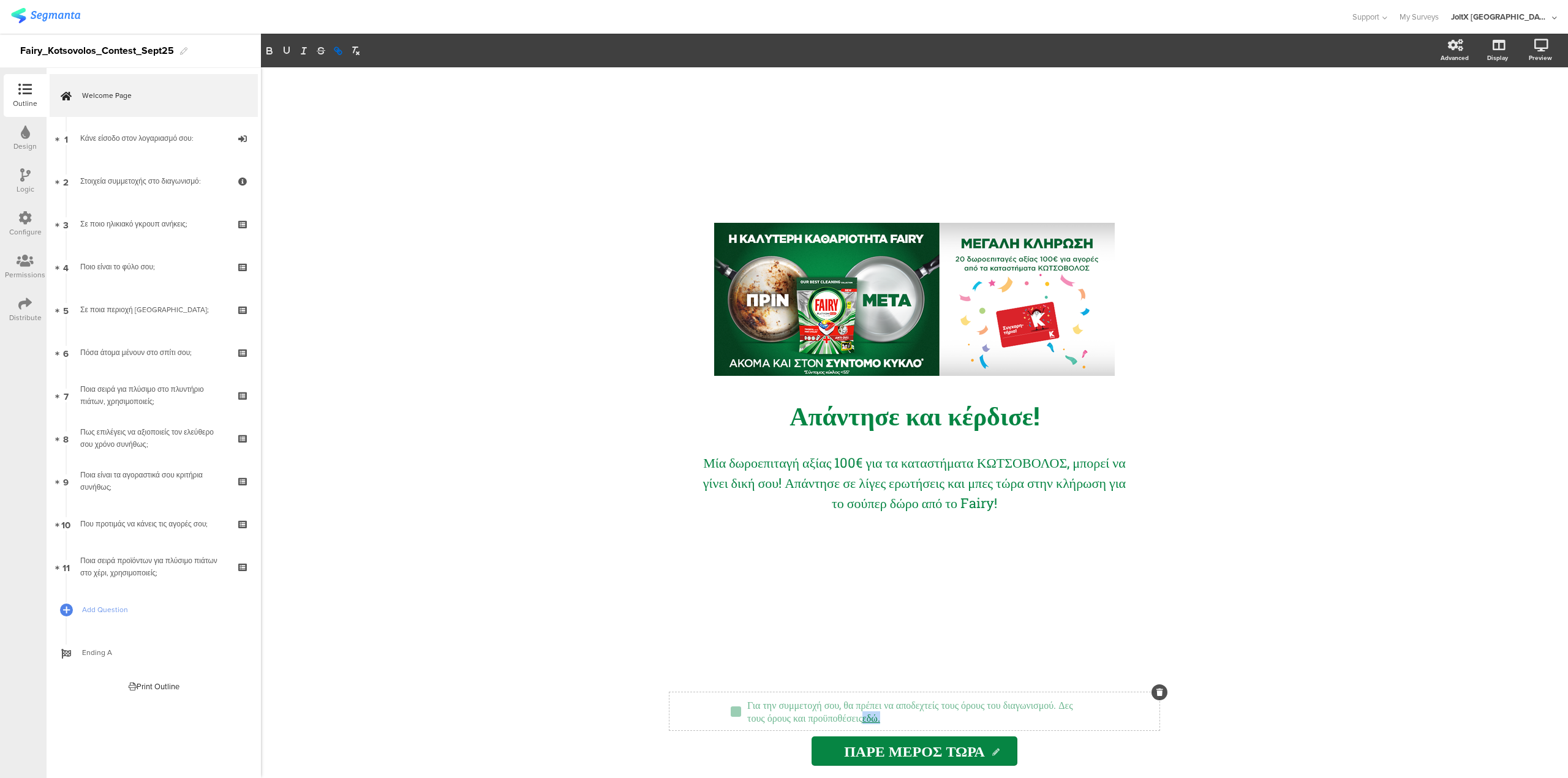
drag, startPoint x: 995, startPoint y: 714, endPoint x: 973, endPoint y: 718, distance: 22.4
click at [973, 718] on div "Για την συμμετοχή σου, θα πρέπει να αποδεχτείς τους όρους του διαγωνισμού. Δες …" at bounding box center [920, 711] width 351 height 32
click at [880, 722] on link "εδώ." at bounding box center [871, 718] width 18 height 13
click at [1078, 745] on link at bounding box center [1063, 742] width 31 height 11
type input "https://www.epithimies.gr/%CE%B3%CE%B5%CE%BD%CE%B9%CE%BA%CE%AC/%CF%8C%CF%81%CE%…"
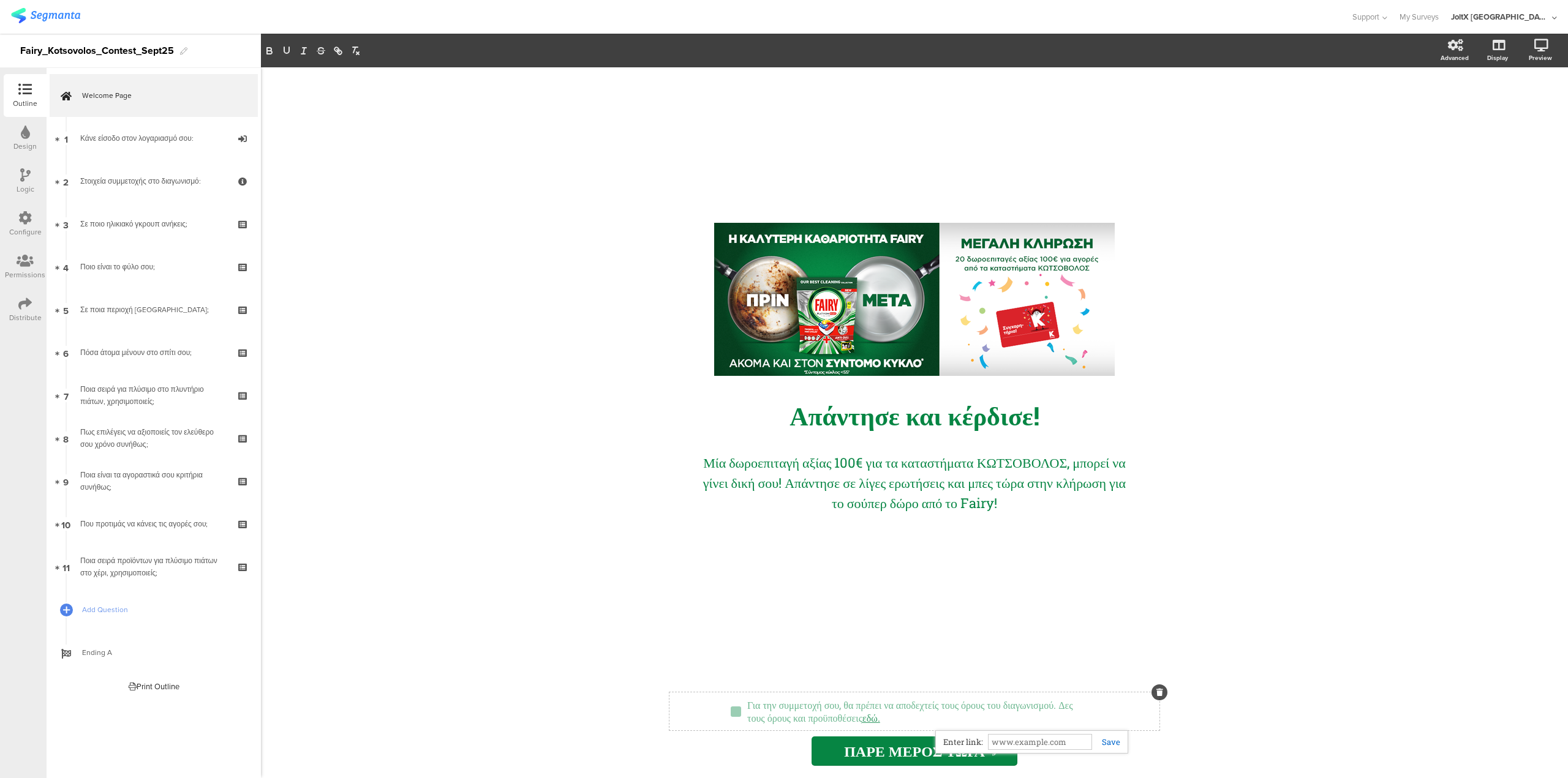
paste input "https://www.epithimies.gr/%CE%B3%CE%B5%CE%BD%CE%B9%CE%BA%CE%AC/%CF%8C%CF%81%CE%…"
type input "https://www.epithimies.gr/%CE%B3%CE%B5%CE%BD%CE%B9%CE%BA%CE%AC/%CF%8C%CF%81%CE%…"
click at [1120, 746] on div "https://www.epithimies.gr/%CE%B3%CE%B5%CE%BD%CE%B9%CE%BA%CE%AC/%CF%8C%CF%81%CE%…" at bounding box center [1031, 742] width 193 height 24
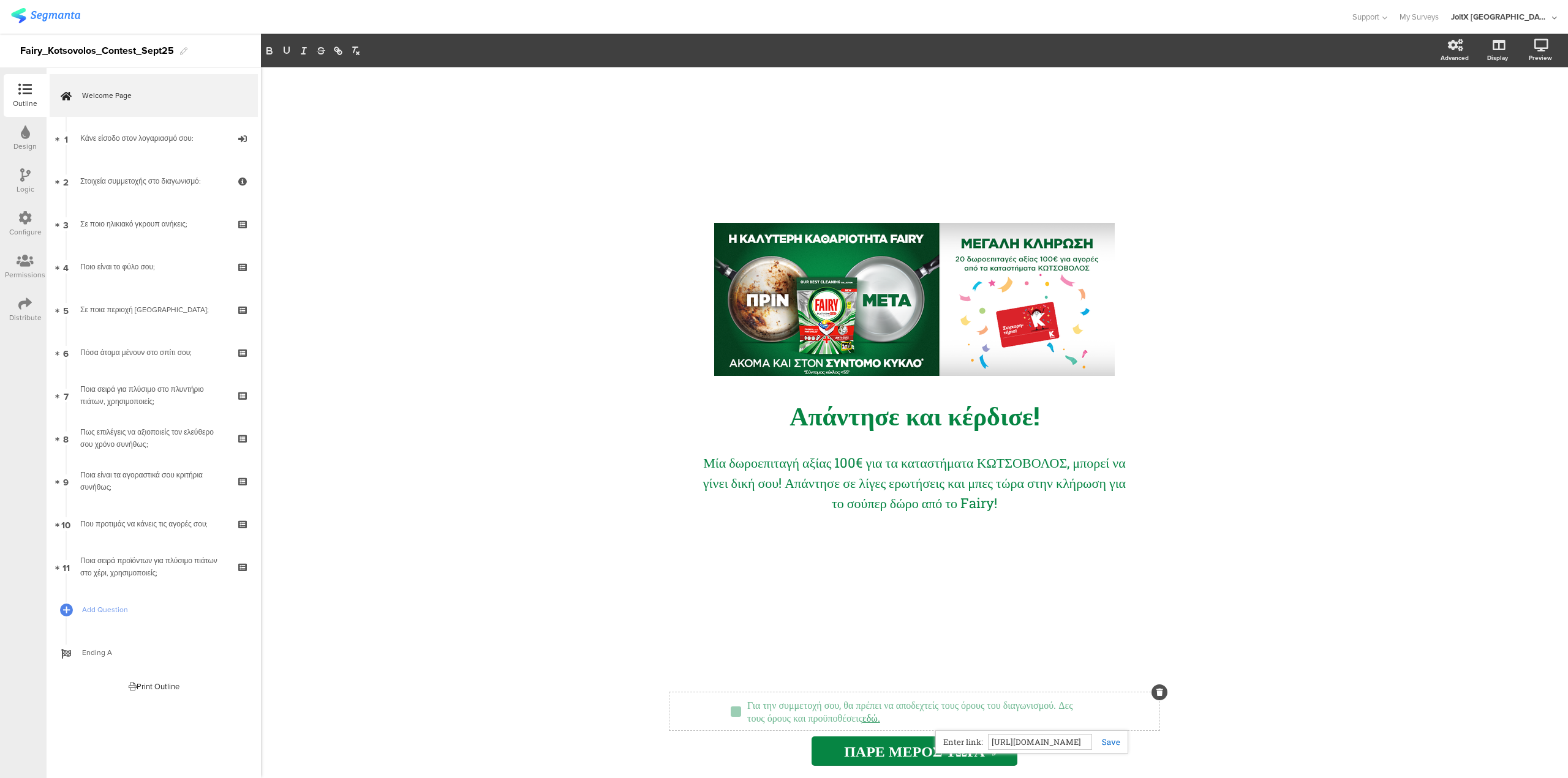
click at [1114, 744] on link at bounding box center [1107, 742] width 29 height 11
click at [20, 274] on div "Permissions" at bounding box center [25, 275] width 41 height 11
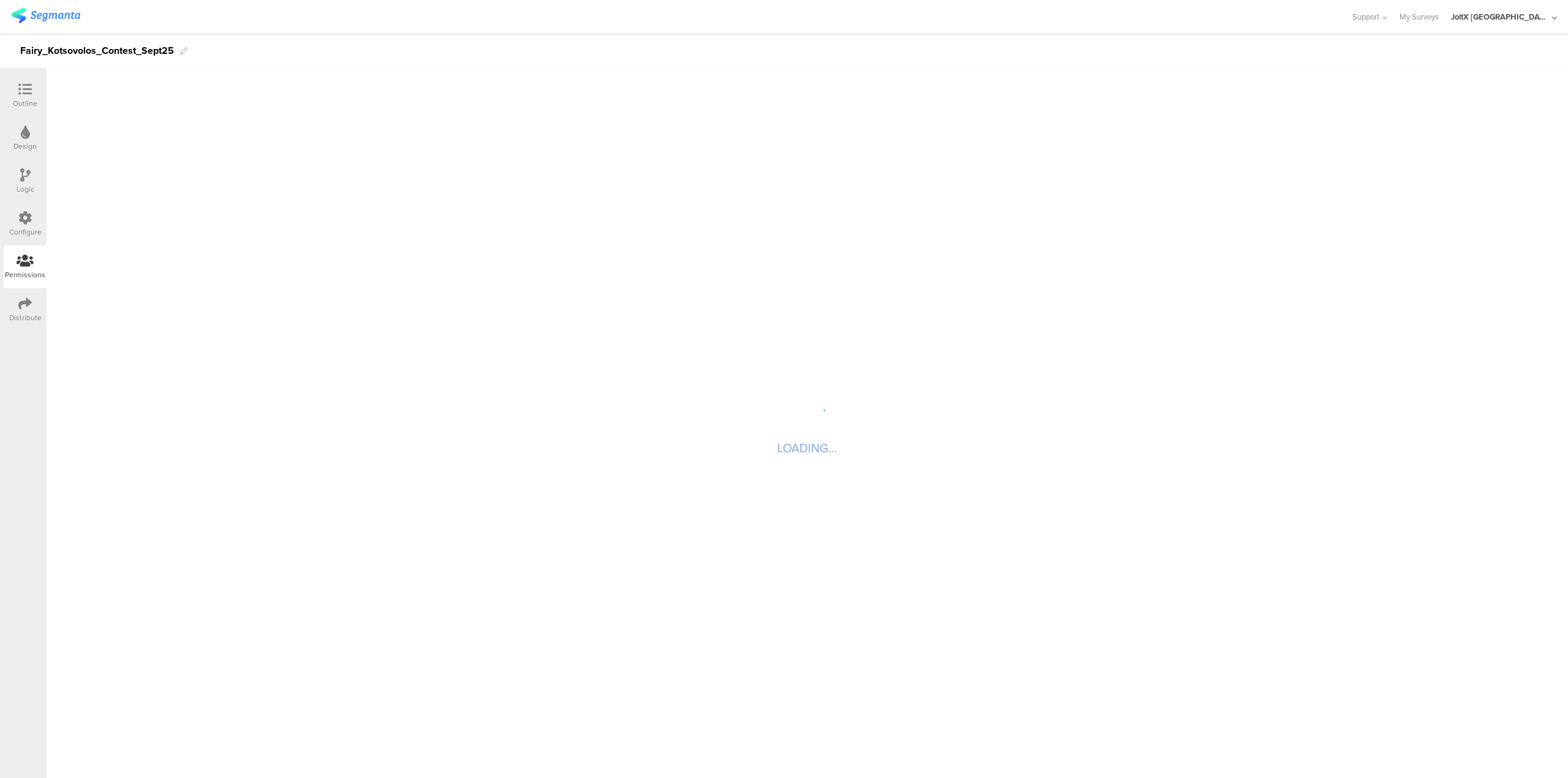
click at [24, 229] on div "Configure" at bounding box center [25, 233] width 33 height 11
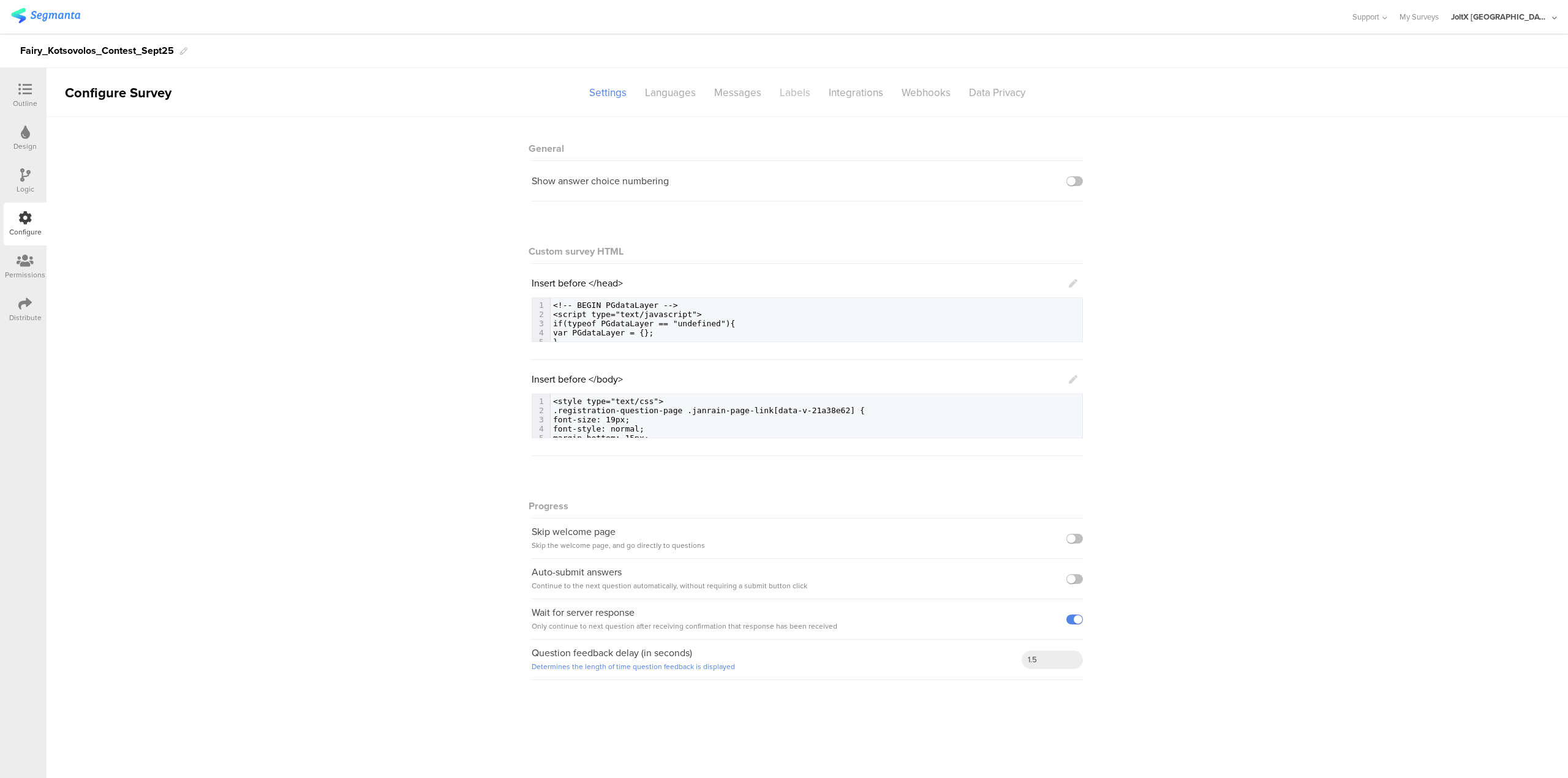
click at [800, 97] on div "Labels" at bounding box center [795, 93] width 49 height 21
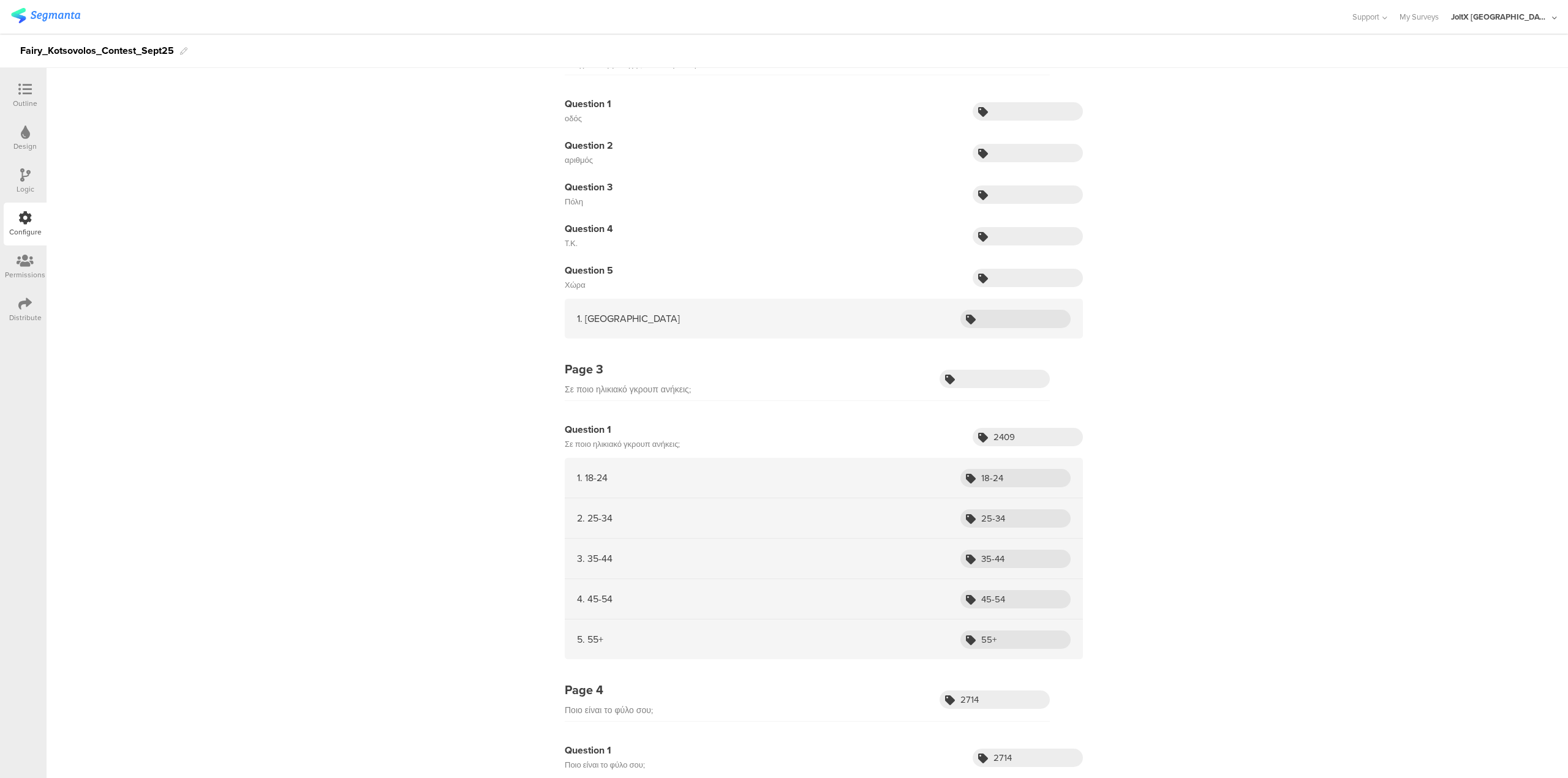
scroll to position [306, 0]
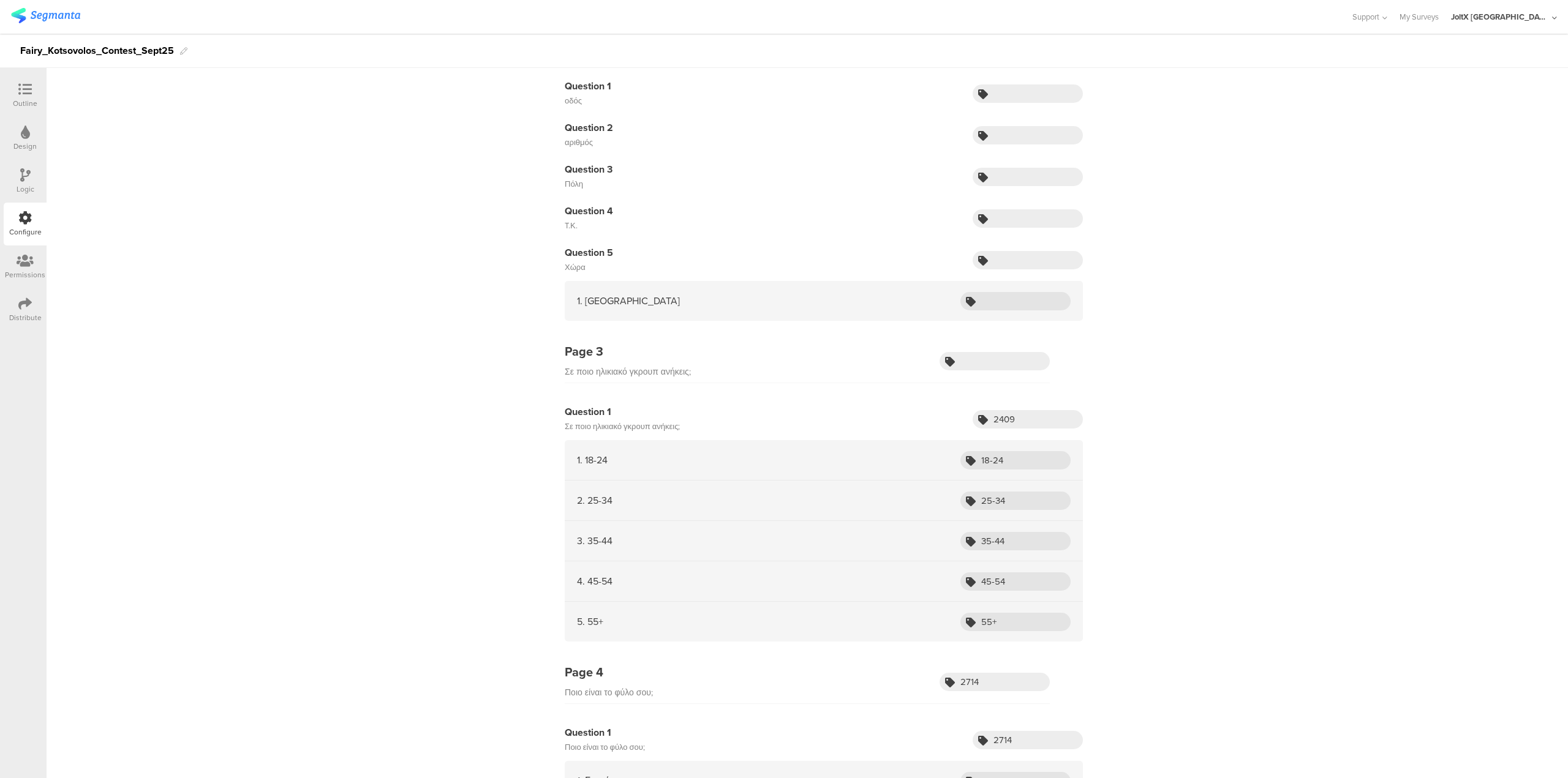
click at [26, 85] on icon at bounding box center [25, 89] width 14 height 14
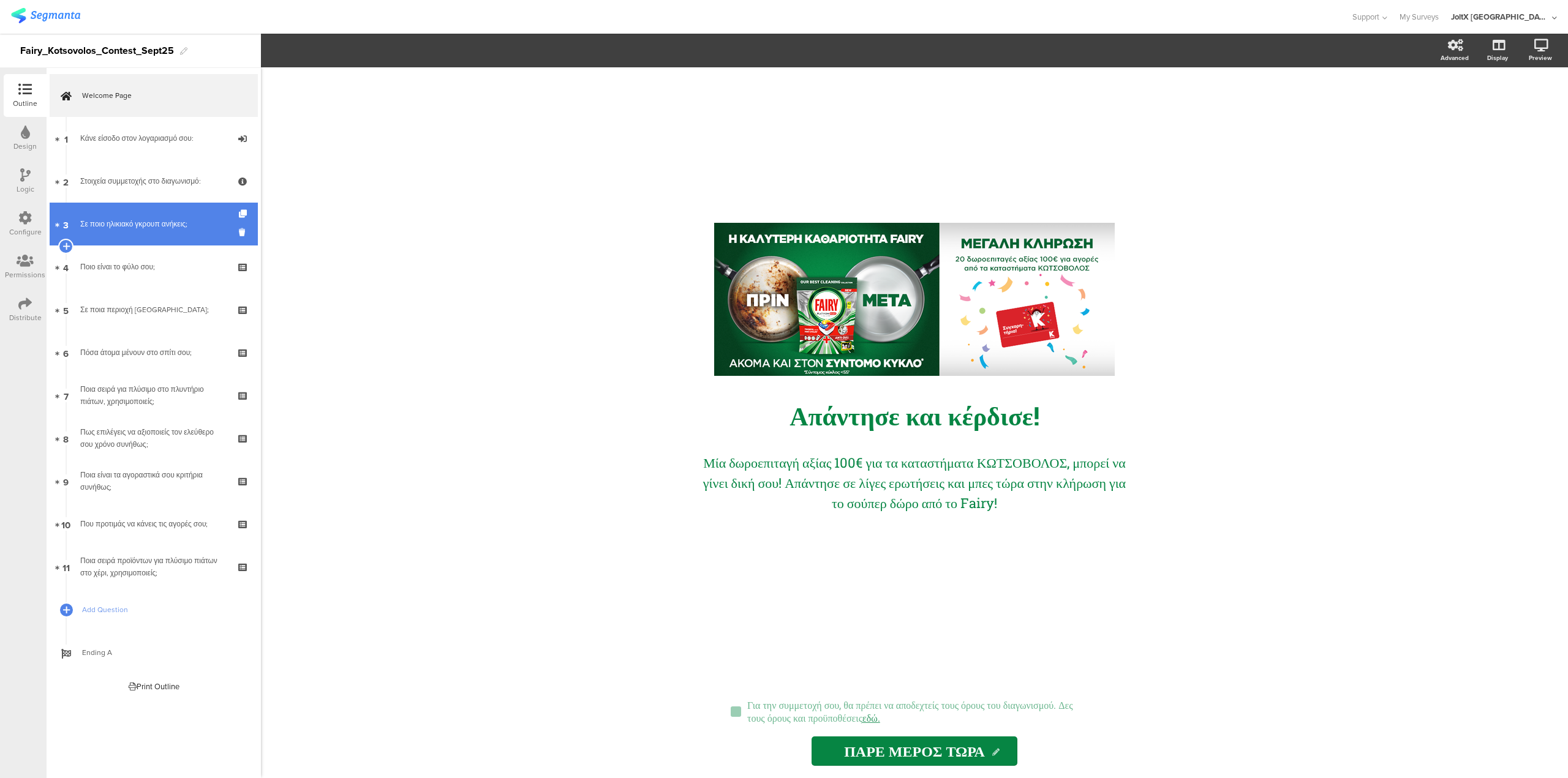
click at [122, 226] on div "Σε ποιο ηλικιακό γκρουπ ανήκεις;" at bounding box center [153, 224] width 146 height 12
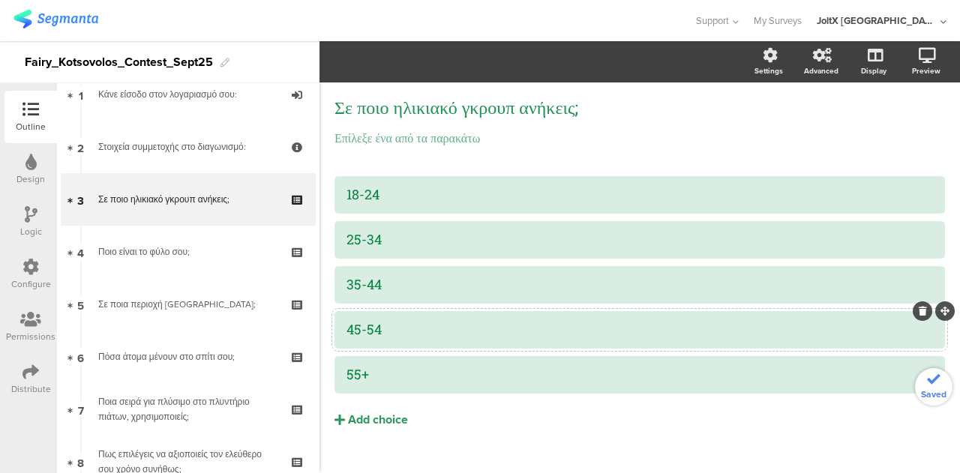
scroll to position [75, 0]
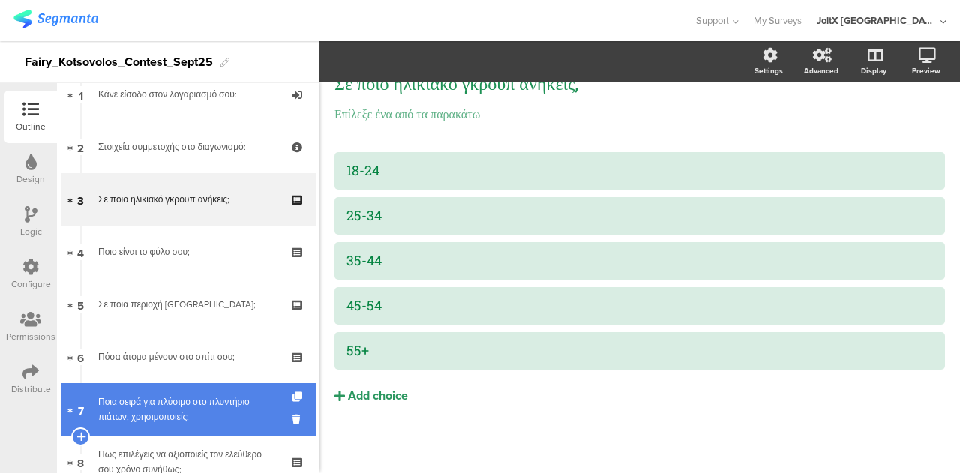
click at [162, 417] on div "Ποια σειρά για πλύσιμο στο πλυντήριο πιάτων, χρησιμοποιείς;" at bounding box center [187, 410] width 179 height 30
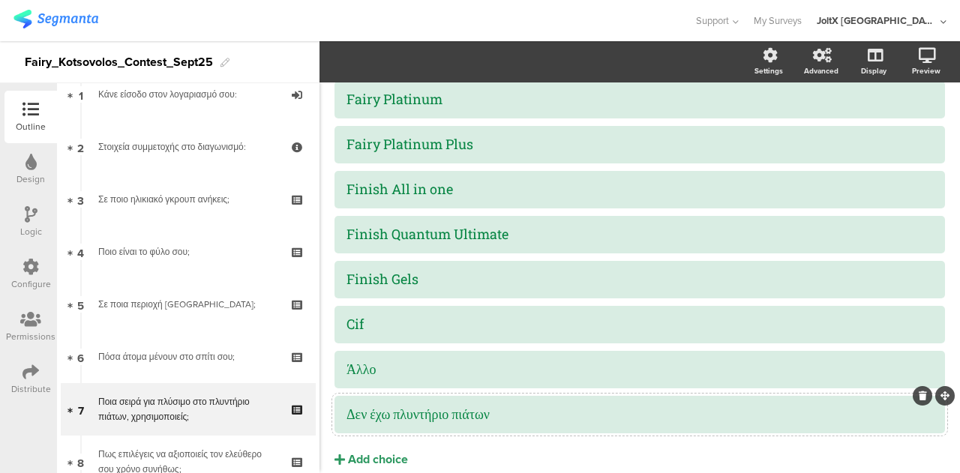
scroll to position [225, 0]
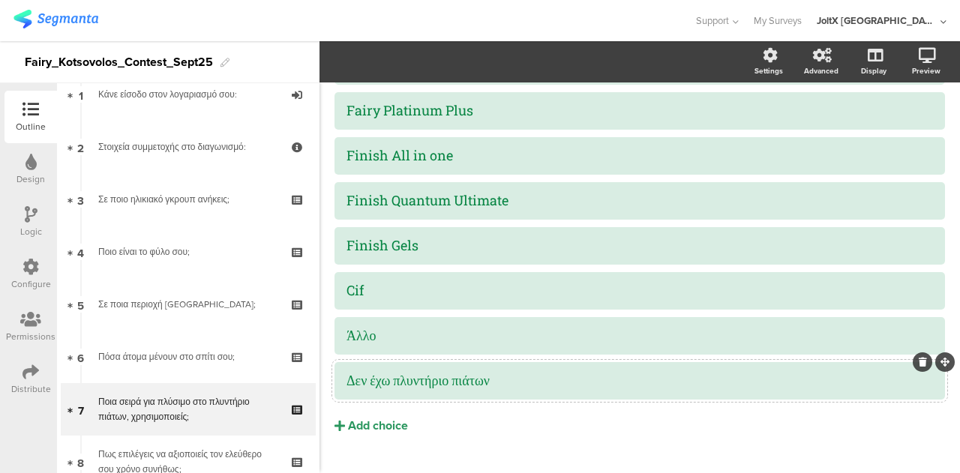
click at [405, 375] on div "Δεν έχω πλυντήριο πιάτων" at bounding box center [640, 380] width 587 height 17
copy div "Δεν έχω πλυντήριο πιάτων"
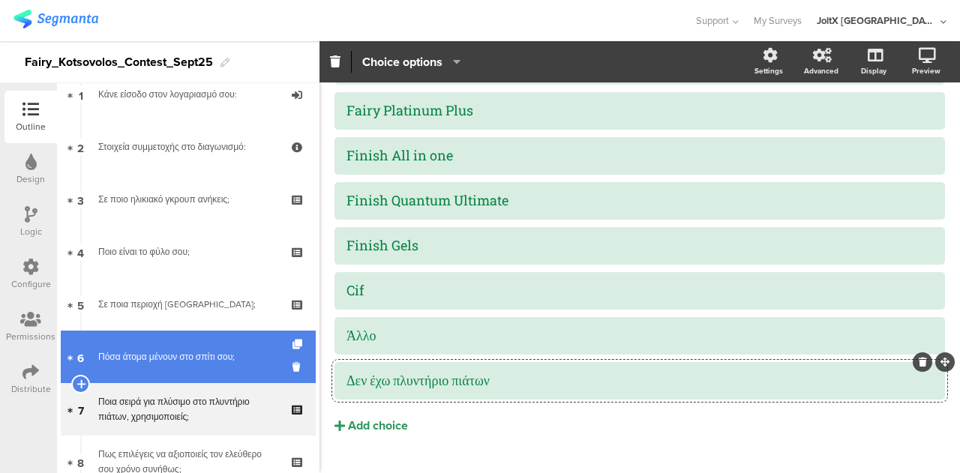
scroll to position [150, 0]
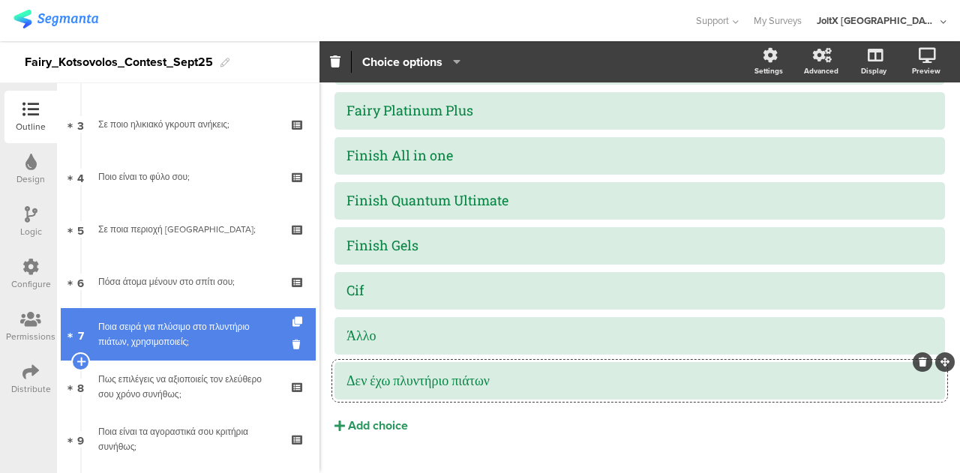
click at [149, 358] on link "7 Ποια σειρά για πλύσιμο στο πλυντήριο πιάτων, χρησιμοποιείς;" at bounding box center [188, 334] width 255 height 53
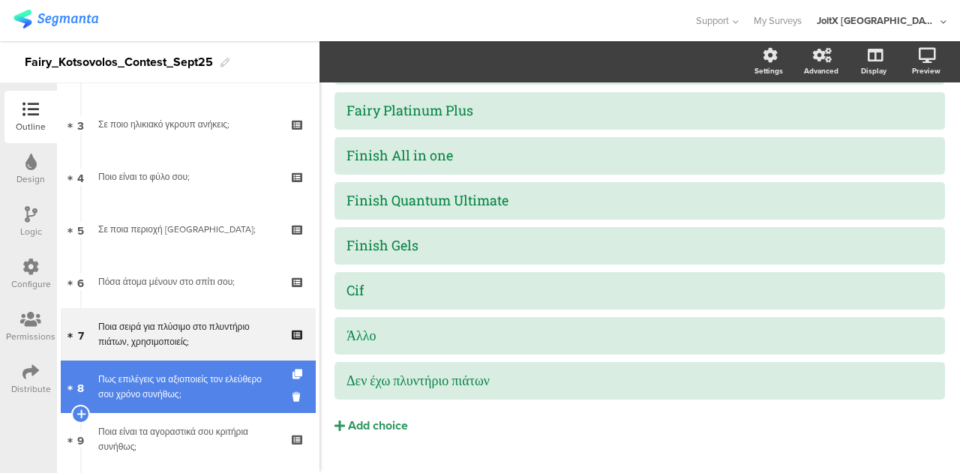
click at [158, 390] on div "Πως επιλέγεις να αξιοποιείς τον ελεύθερο σου χρόνο συνήθως;" at bounding box center [187, 387] width 179 height 30
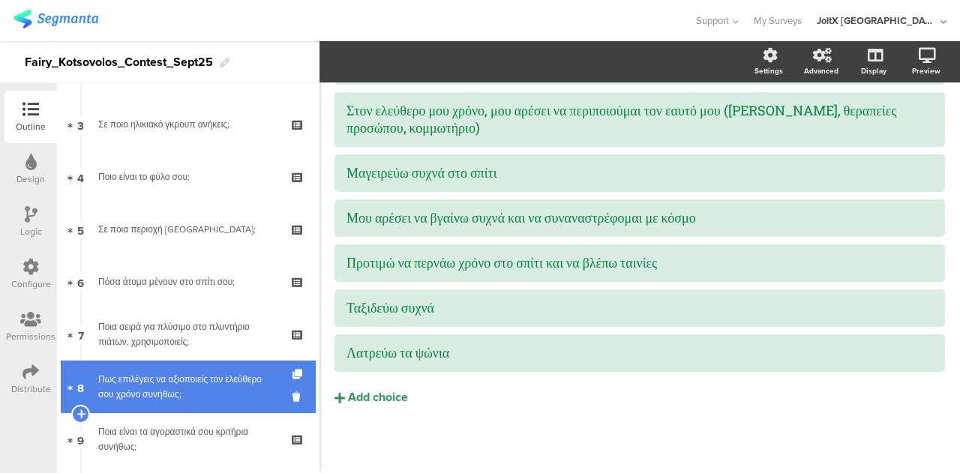
scroll to position [228, 0]
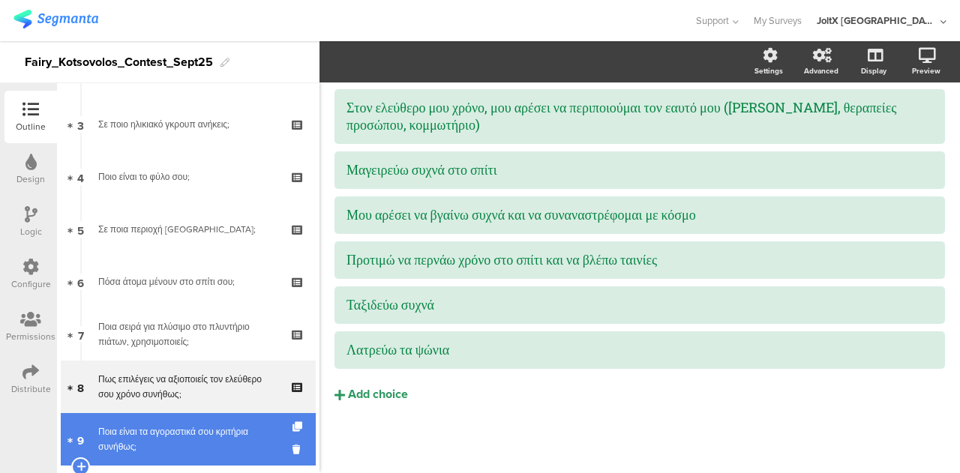
click at [155, 433] on div "Ποια είναι τα αγοραστικά σου κριτήρια συνήθως;" at bounding box center [187, 440] width 179 height 30
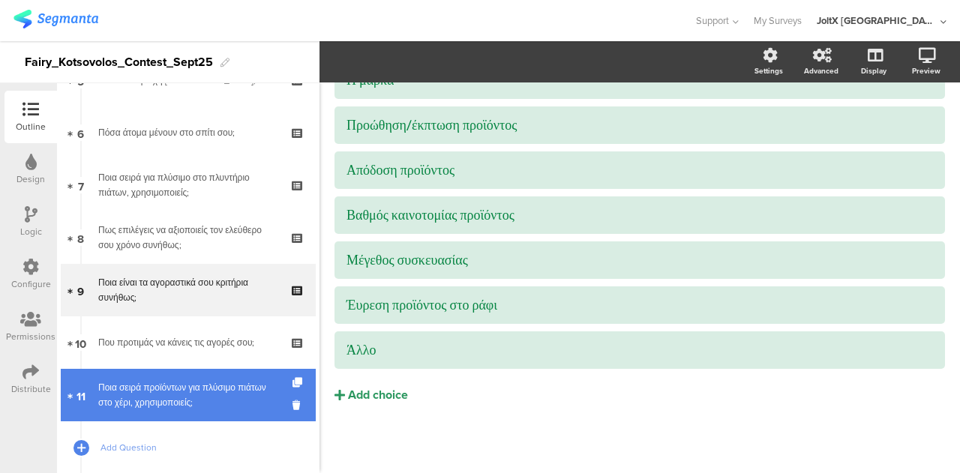
scroll to position [300, 0]
click at [170, 390] on div "Ποια σειρά προϊόντων για πλύσιμο πιάτων στο χέρι, χρησιμοποιείς;" at bounding box center [187, 395] width 179 height 30
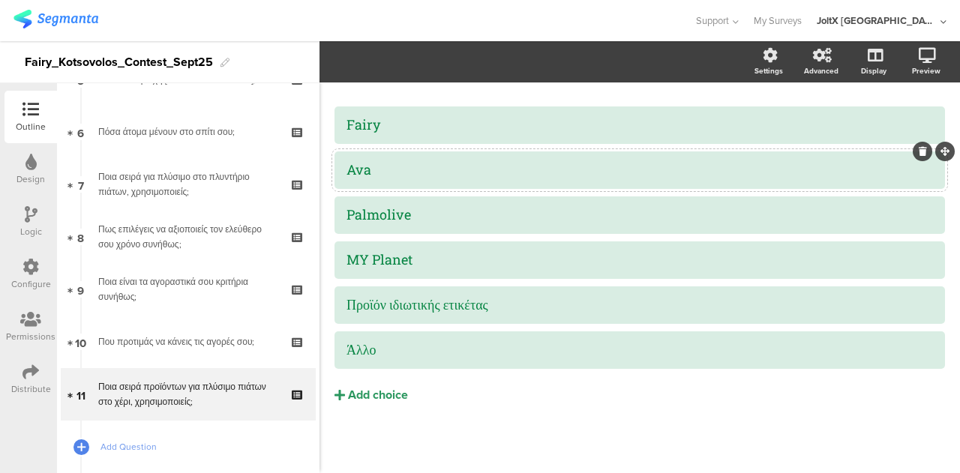
click at [369, 161] on div "Ava" at bounding box center [640, 169] width 587 height 17
copy div "Ava"
click at [383, 209] on div "Palmolive" at bounding box center [640, 214] width 587 height 17
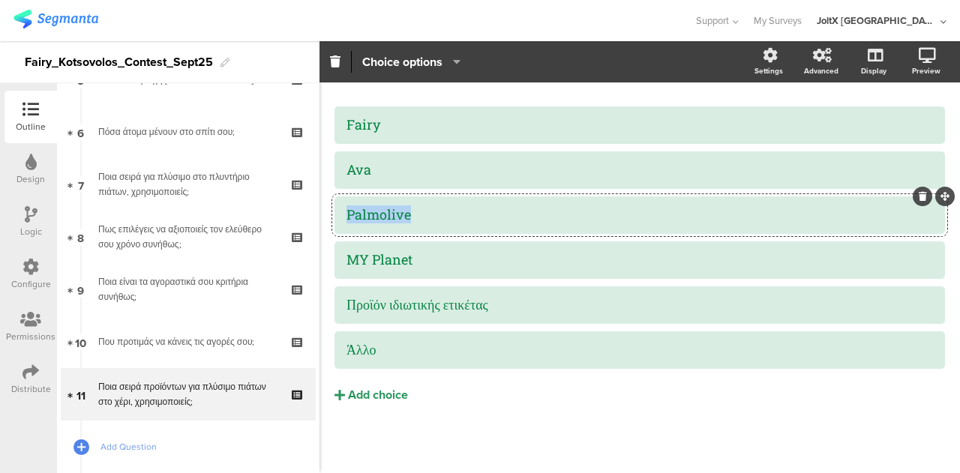
click at [383, 209] on div "Palmolive" at bounding box center [640, 214] width 587 height 17
copy div "Palmolive"
click at [389, 259] on div "MY Planet" at bounding box center [640, 259] width 587 height 17
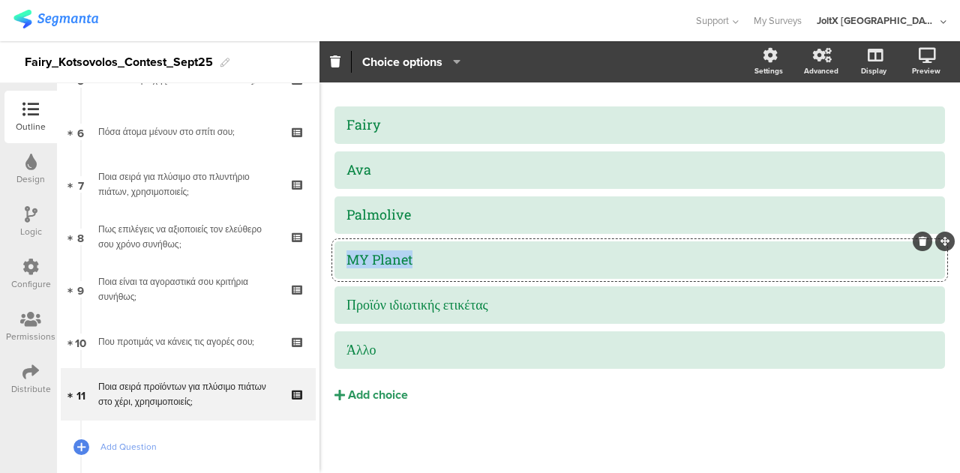
click at [389, 259] on div "MY Planet" at bounding box center [640, 259] width 587 height 17
copy div "MY Planet"
click at [424, 303] on div "Προϊόν ιδιωτικής ετικέτας" at bounding box center [640, 304] width 587 height 17
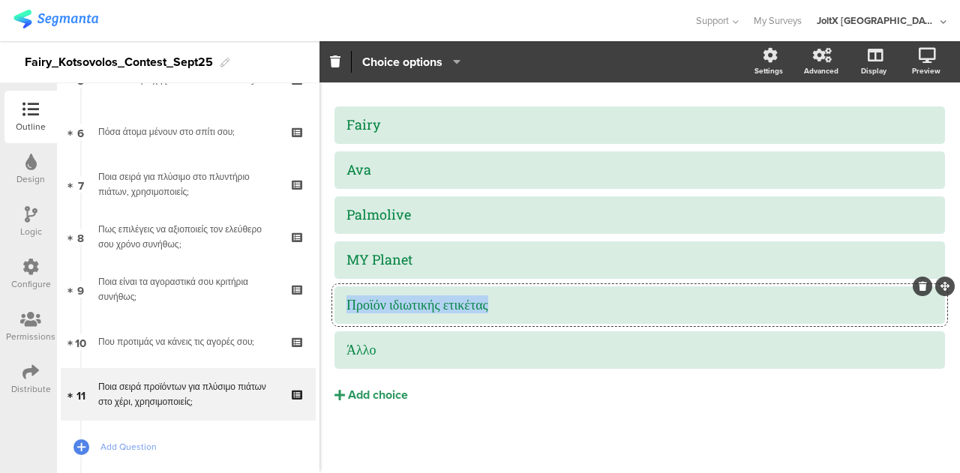
click at [424, 303] on div "Προϊόν ιδιωτικής ετικέτας" at bounding box center [640, 304] width 587 height 17
copy div "Προϊόν ιδιωτικής ετικέτας"
click at [29, 268] on icon at bounding box center [31, 267] width 17 height 17
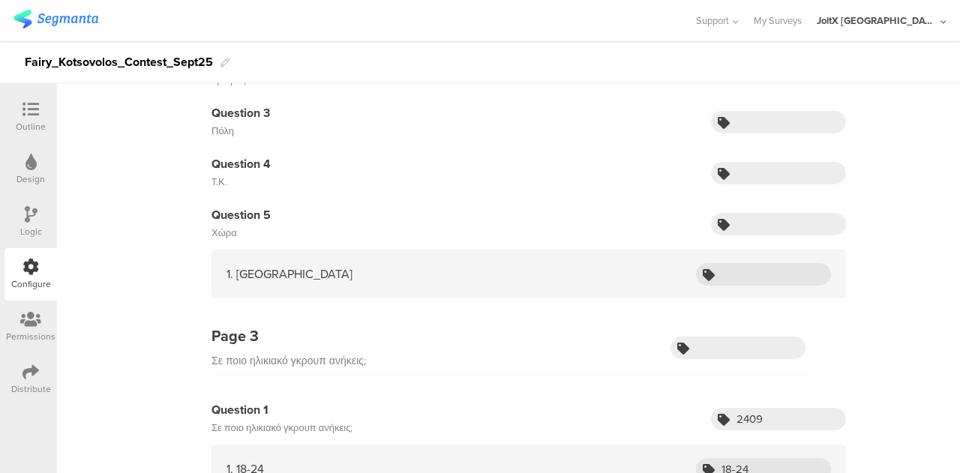
scroll to position [646, 0]
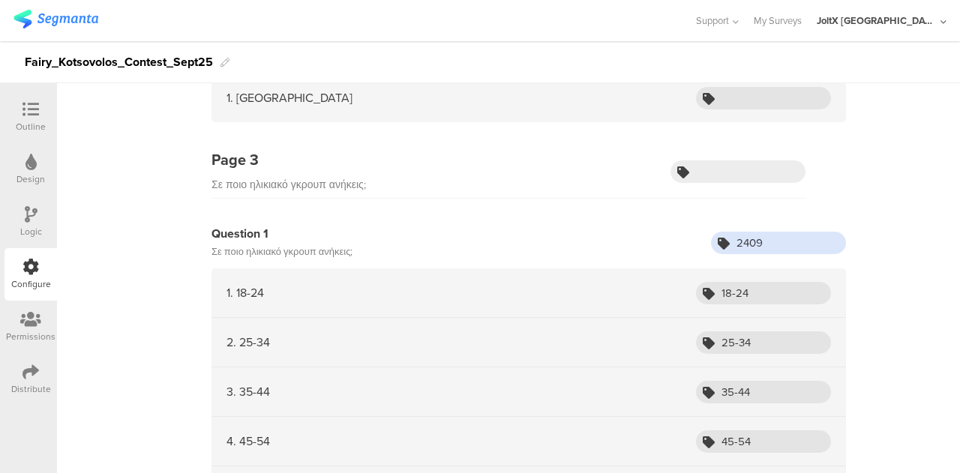
drag, startPoint x: 773, startPoint y: 241, endPoint x: 666, endPoint y: 242, distance: 106.5
click at [666, 242] on div "Question 1 Σε ποιο ηλικιακό γκρουπ ανήκεις; 2409" at bounding box center [529, 243] width 635 height 36
drag, startPoint x: 761, startPoint y: 291, endPoint x: 662, endPoint y: 298, distance: 98.5
click at [662, 298] on div "1. 18-24 18-24" at bounding box center [529, 294] width 635 height 50
drag, startPoint x: 761, startPoint y: 341, endPoint x: 674, endPoint y: 342, distance: 87.0
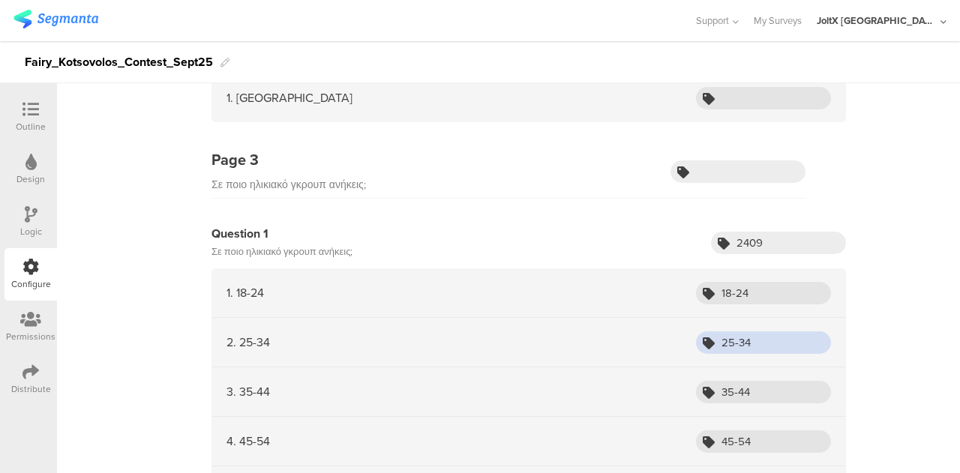
click at [674, 342] on div "2. 25-34 25-34" at bounding box center [529, 343] width 635 height 50
drag, startPoint x: 769, startPoint y: 396, endPoint x: 665, endPoint y: 401, distance: 104.4
click at [665, 401] on div "3. 35-44 35-44" at bounding box center [529, 393] width 635 height 50
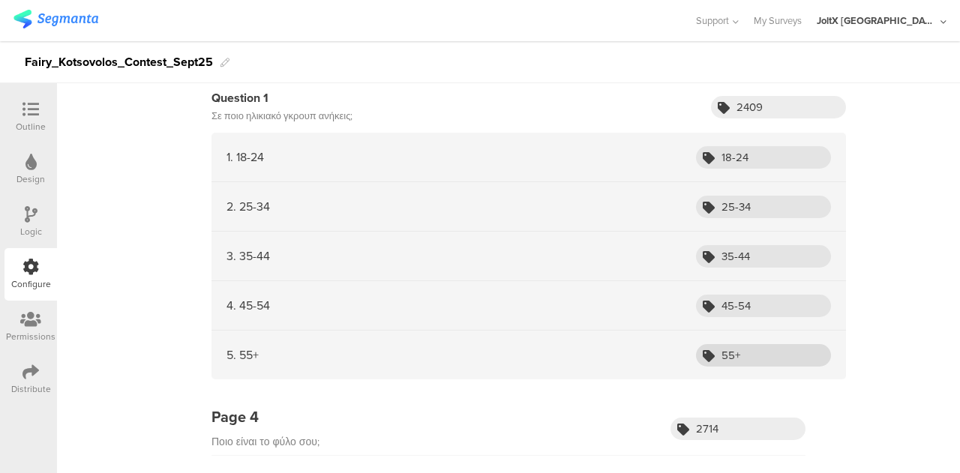
scroll to position [796, 0]
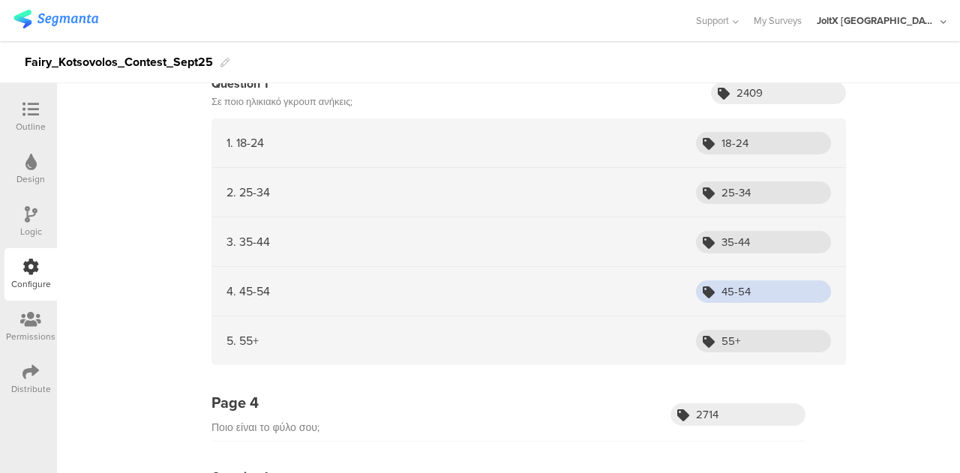
drag, startPoint x: 759, startPoint y: 295, endPoint x: 647, endPoint y: 292, distance: 112.6
click at [647, 292] on div "4. 45-54 45-54" at bounding box center [529, 292] width 635 height 50
drag, startPoint x: 744, startPoint y: 335, endPoint x: 668, endPoint y: 343, distance: 76.1
click at [669, 343] on div "5. 55+ 55+" at bounding box center [529, 341] width 635 height 49
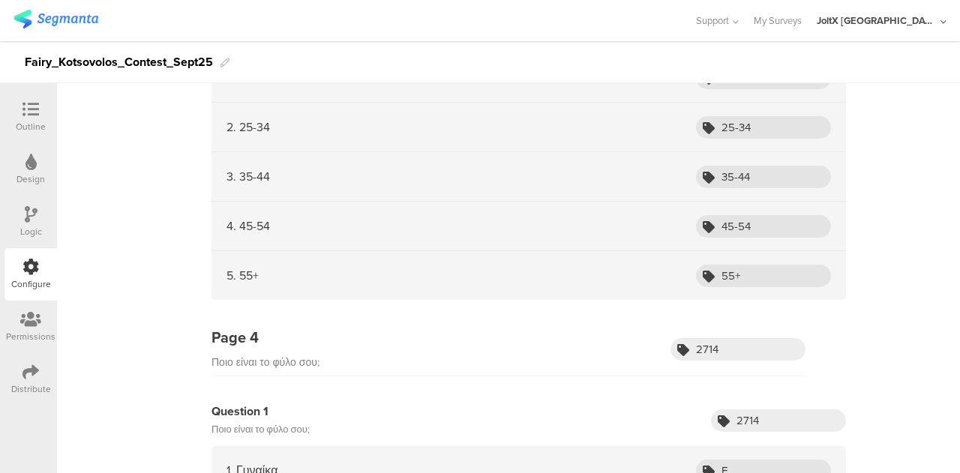
scroll to position [946, 0]
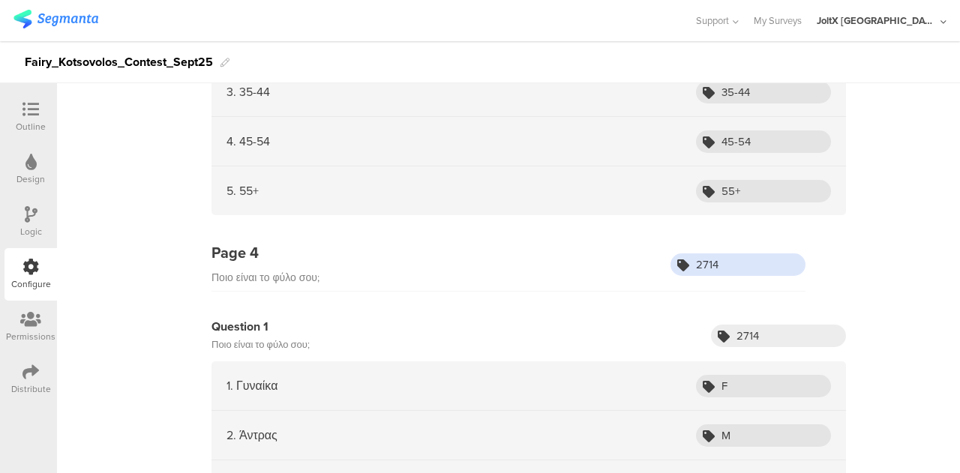
drag, startPoint x: 696, startPoint y: 269, endPoint x: 638, endPoint y: 272, distance: 58.6
click at [639, 274] on div "Page 4 Ποιο είναι το φύλο σου; 2714" at bounding box center [509, 267] width 594 height 50
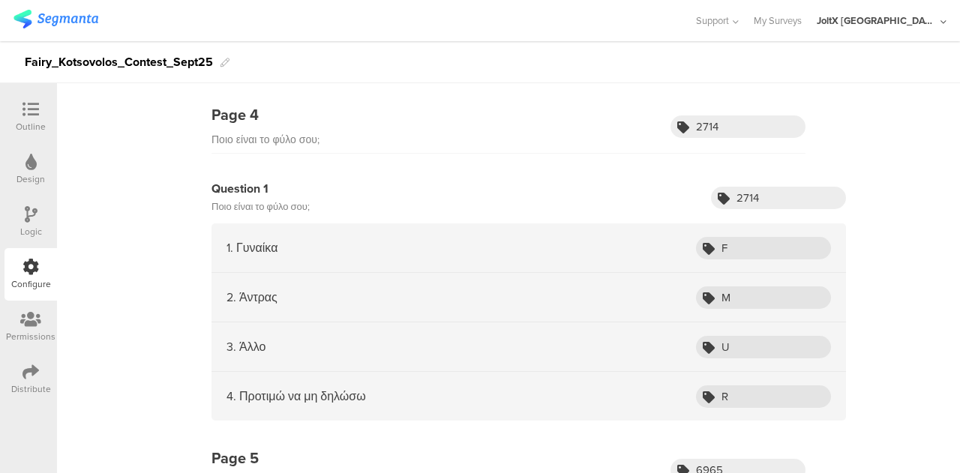
scroll to position [1096, 0]
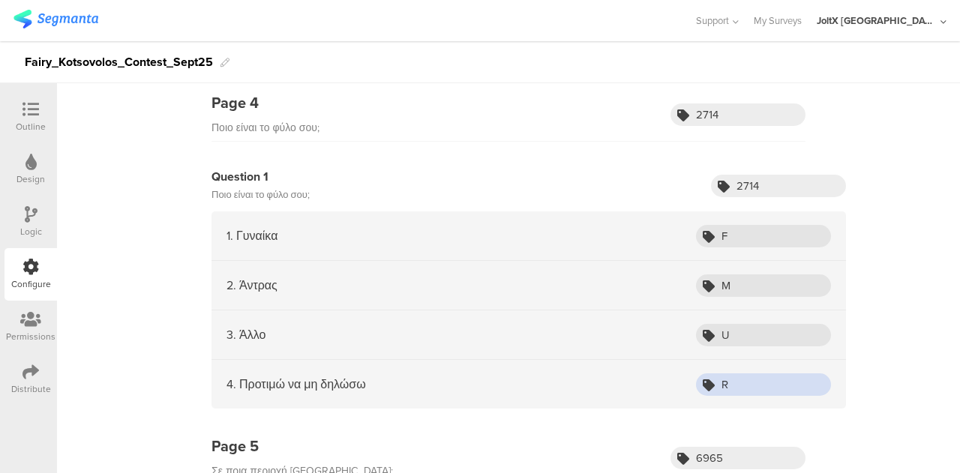
drag, startPoint x: 742, startPoint y: 383, endPoint x: 680, endPoint y: 380, distance: 62.3
click at [683, 383] on div "4. Προτιμώ να μη δηλώσω R" at bounding box center [529, 384] width 635 height 49
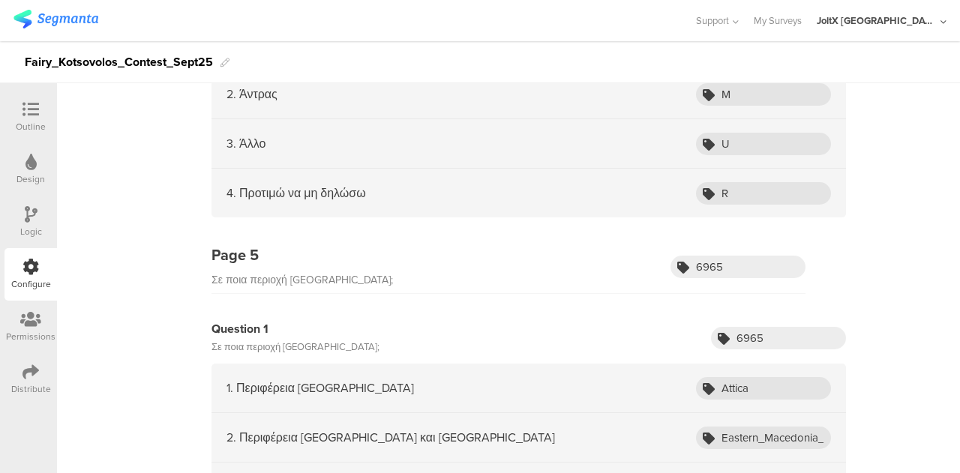
scroll to position [1471, 0]
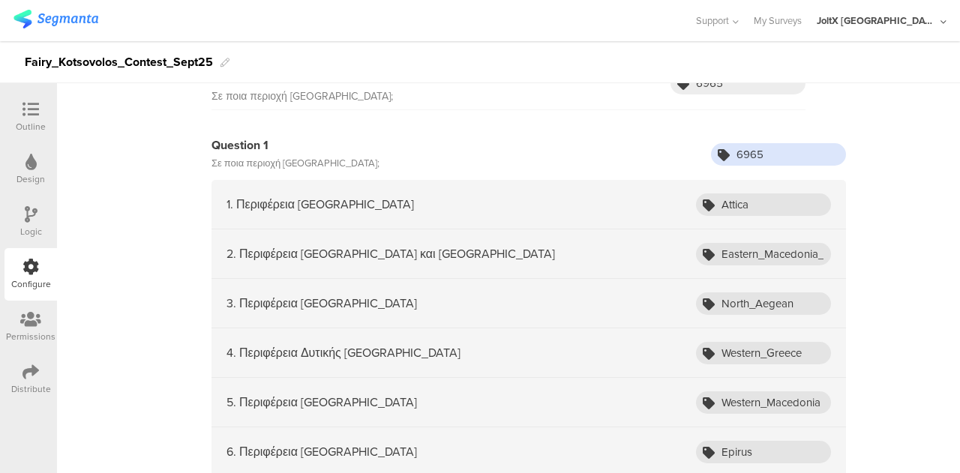
drag, startPoint x: 779, startPoint y: 149, endPoint x: 656, endPoint y: 113, distance: 128.2
click at [662, 158] on div "Question 1 Σε ποια περιοχή μένεις; 6965" at bounding box center [529, 155] width 635 height 36
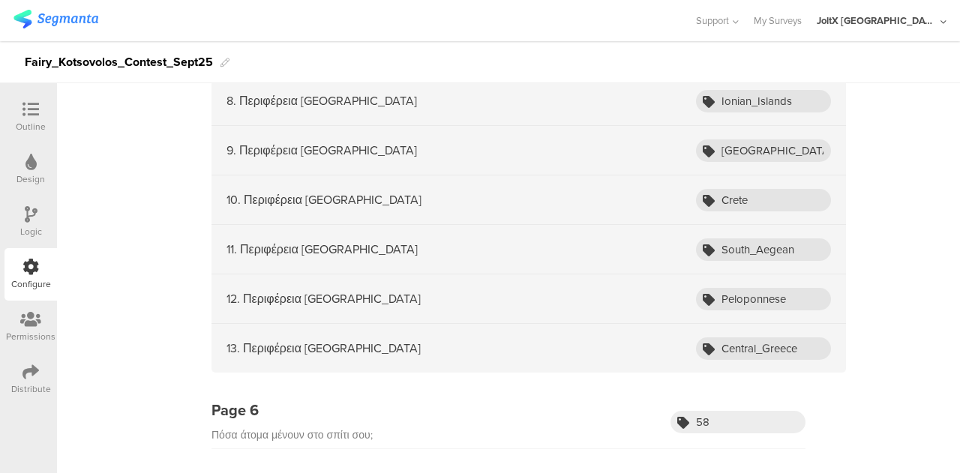
scroll to position [2071, 0]
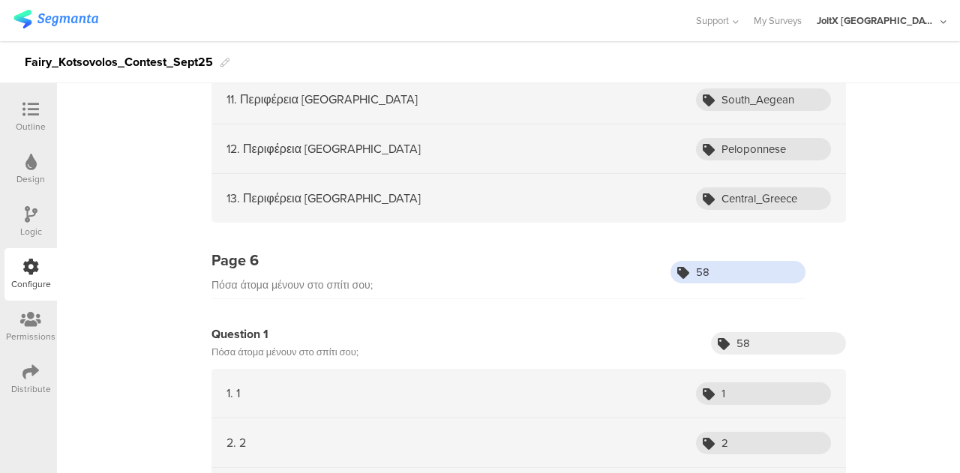
drag, startPoint x: 729, startPoint y: 265, endPoint x: 657, endPoint y: 266, distance: 72.0
click at [659, 268] on div "Page 6 Πόσα άτομα μένουν στο σπίτι σου; 58" at bounding box center [509, 274] width 594 height 50
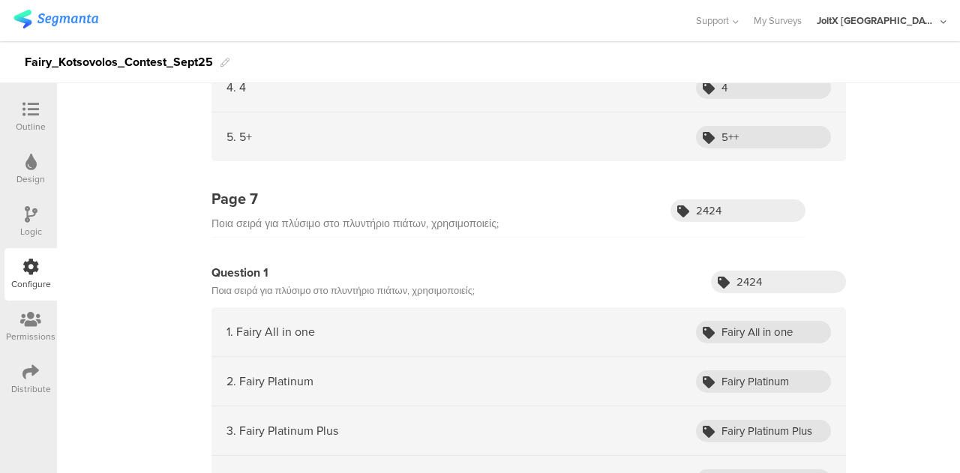
scroll to position [2596, 0]
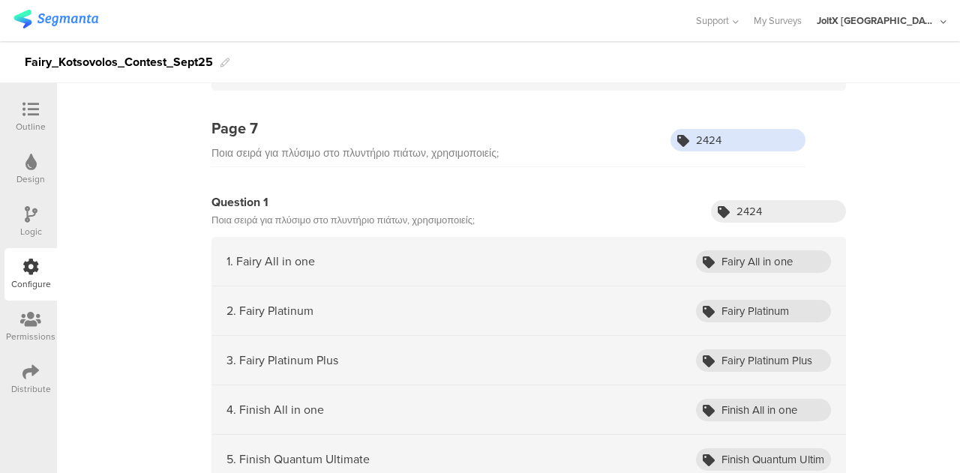
drag, startPoint x: 764, startPoint y: 134, endPoint x: 572, endPoint y: 112, distance: 193.3
click at [594, 131] on div "Page 7 Ποια σειρά για πλύσιμο στο πλυντήριο πιάτων, χρησιμοποιείς; 2424" at bounding box center [509, 142] width 594 height 50
click at [725, 251] on input "Fairy All in one" at bounding box center [763, 262] width 135 height 23
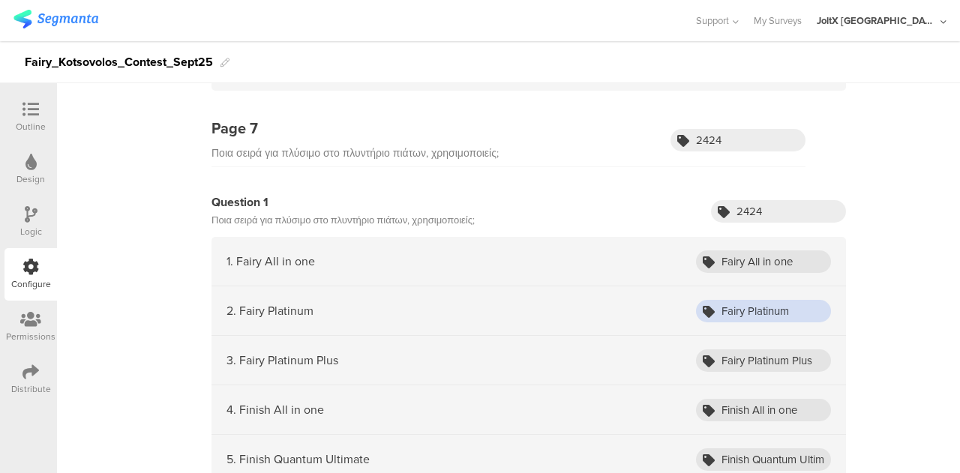
click at [753, 301] on input "Fairy Platinum" at bounding box center [763, 311] width 135 height 23
click at [772, 300] on input "Fairy Platinum" at bounding box center [763, 311] width 135 height 23
click at [773, 300] on input "Fairy Platinum" at bounding box center [763, 311] width 135 height 23
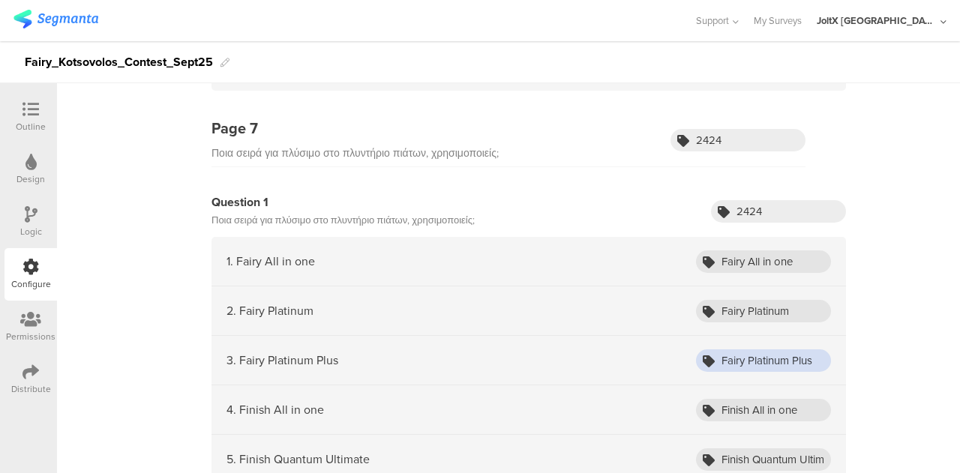
click at [753, 350] on input "Fairy Platinum Plus" at bounding box center [763, 361] width 135 height 23
click at [734, 399] on input "Finish All in one" at bounding box center [763, 410] width 135 height 23
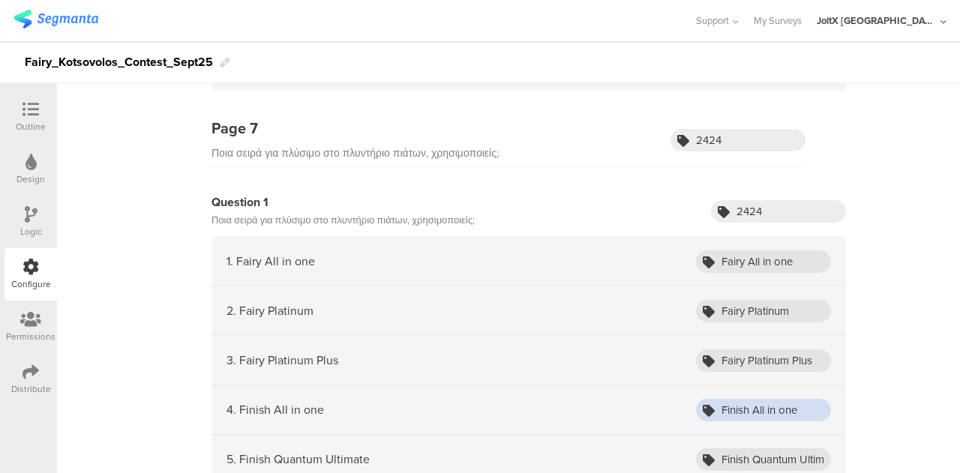
click at [734, 399] on input "Finish All in one" at bounding box center [763, 410] width 135 height 23
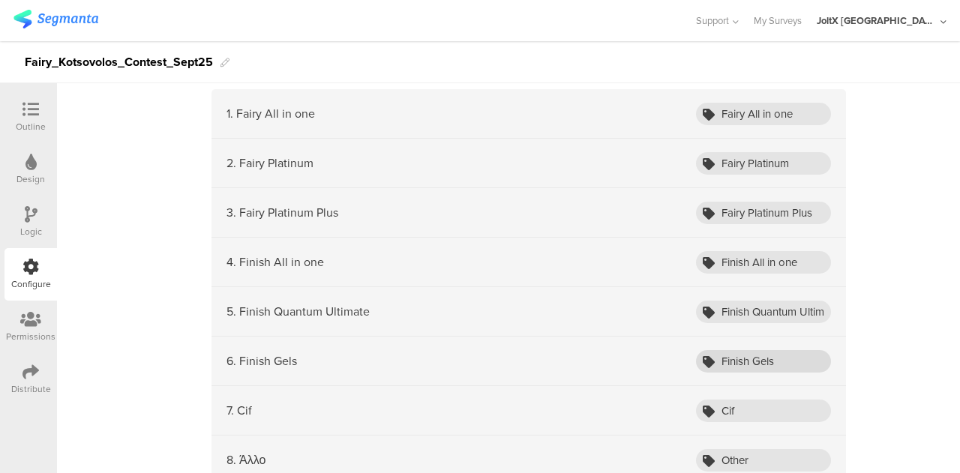
scroll to position [2746, 0]
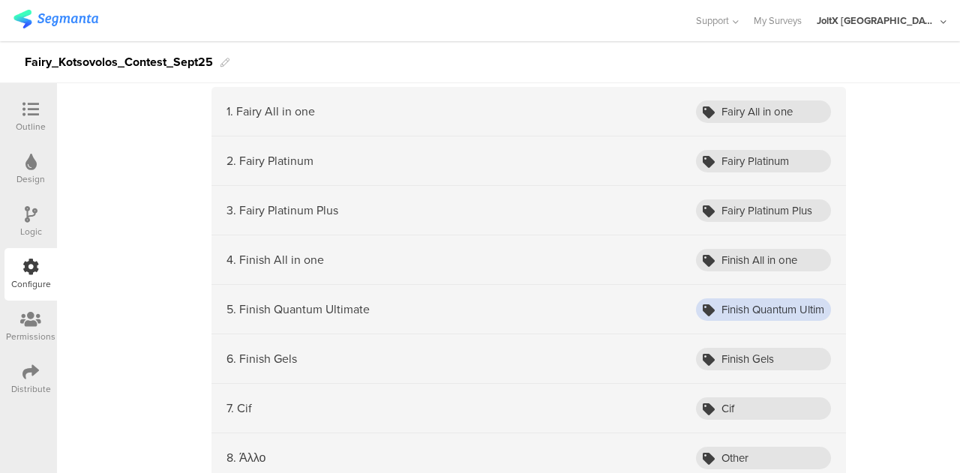
click at [747, 299] on input "Finish Quantum Ultimate" at bounding box center [763, 310] width 135 height 23
click at [737, 348] on input "Finish Gels" at bounding box center [763, 359] width 135 height 23
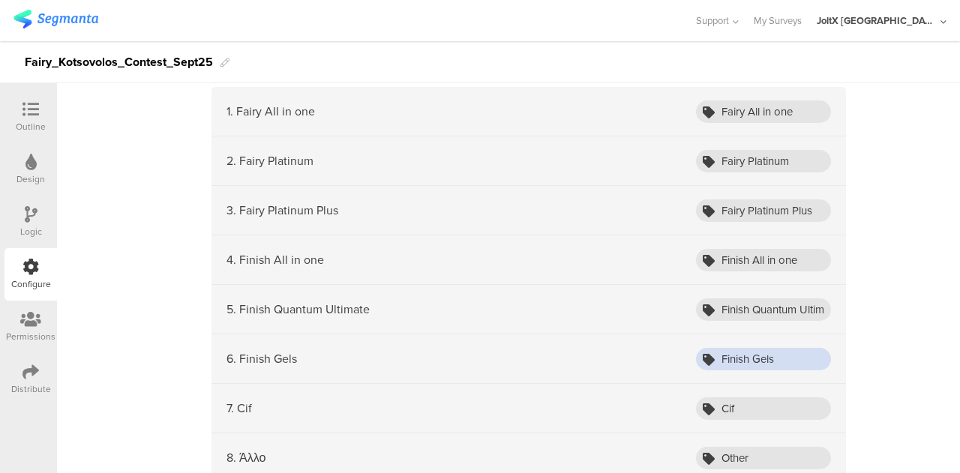
drag, startPoint x: 782, startPoint y: 342, endPoint x: 683, endPoint y: 347, distance: 98.4
click at [684, 347] on div "6. Finish Gels Finish Gels" at bounding box center [529, 360] width 635 height 50
drag, startPoint x: 752, startPoint y: 401, endPoint x: 669, endPoint y: 389, distance: 83.4
click at [674, 397] on div "7. Cif Cif" at bounding box center [529, 409] width 635 height 50
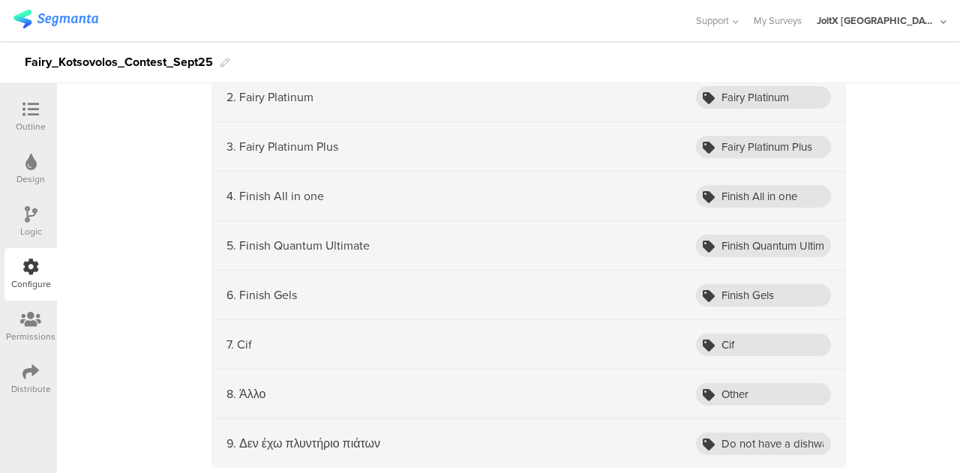
scroll to position [2896, 0]
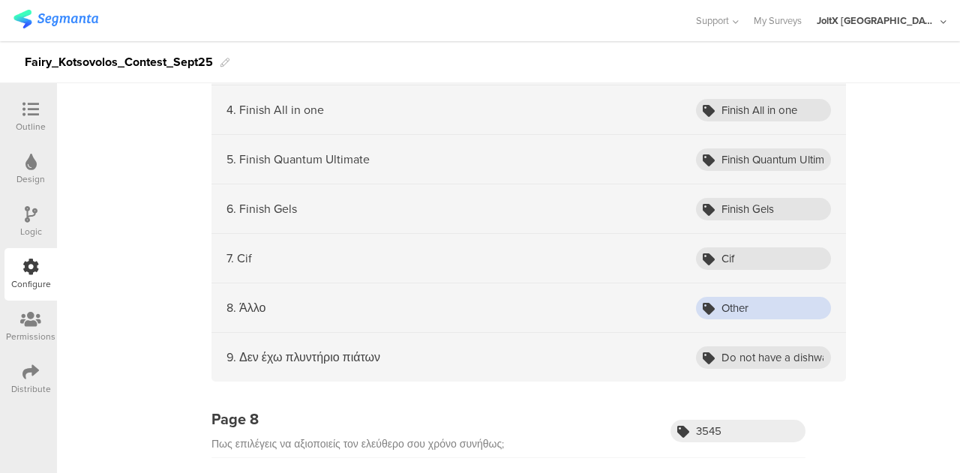
click at [737, 297] on input "Other" at bounding box center [763, 308] width 135 height 23
click at [730, 347] on input "Do not have a dishwasher" at bounding box center [763, 358] width 135 height 23
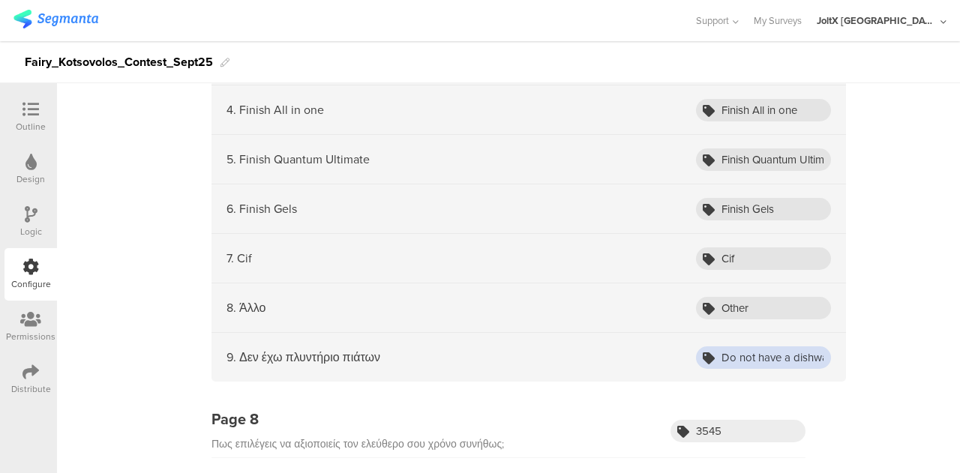
click at [730, 347] on input "Do not have a dishwasher" at bounding box center [763, 358] width 135 height 23
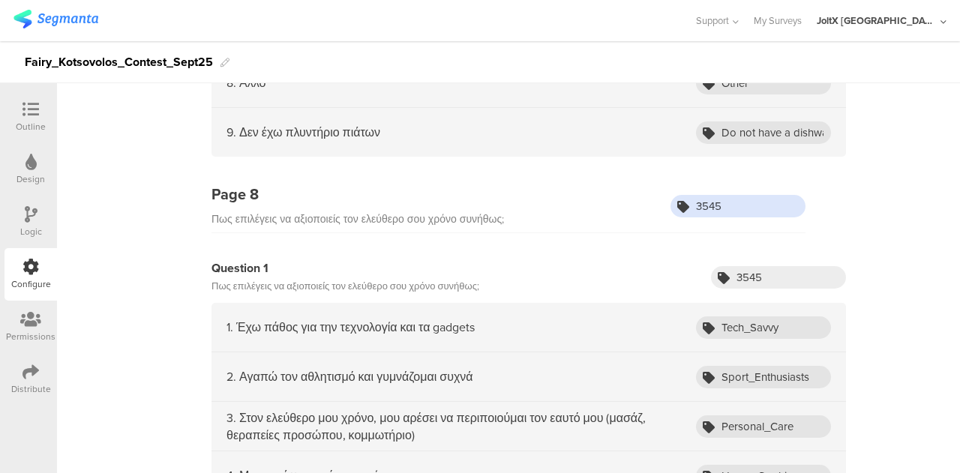
drag, startPoint x: 743, startPoint y: 197, endPoint x: 655, endPoint y: 202, distance: 87.9
click at [655, 202] on div "Page 8 Πως επιλέγεις να αξιοποιείς τον ελεύθερο σου χρόνο συνήθως; 3545" at bounding box center [509, 208] width 594 height 50
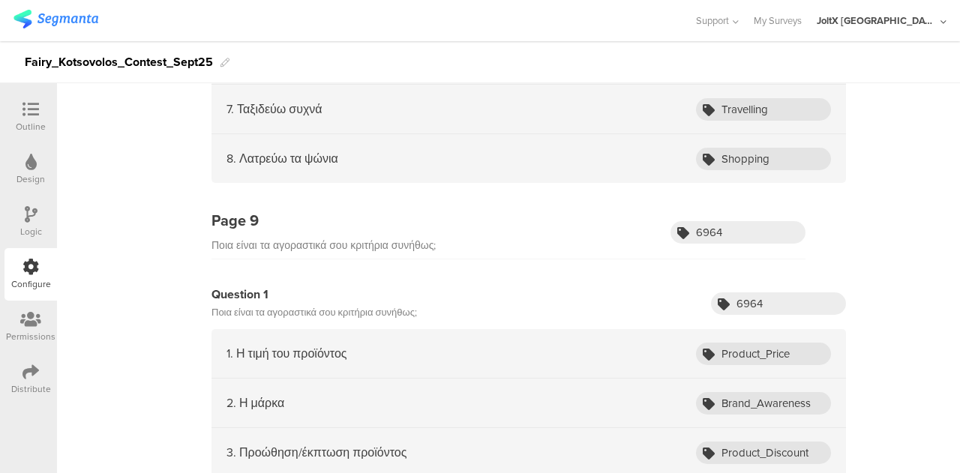
scroll to position [3646, 0]
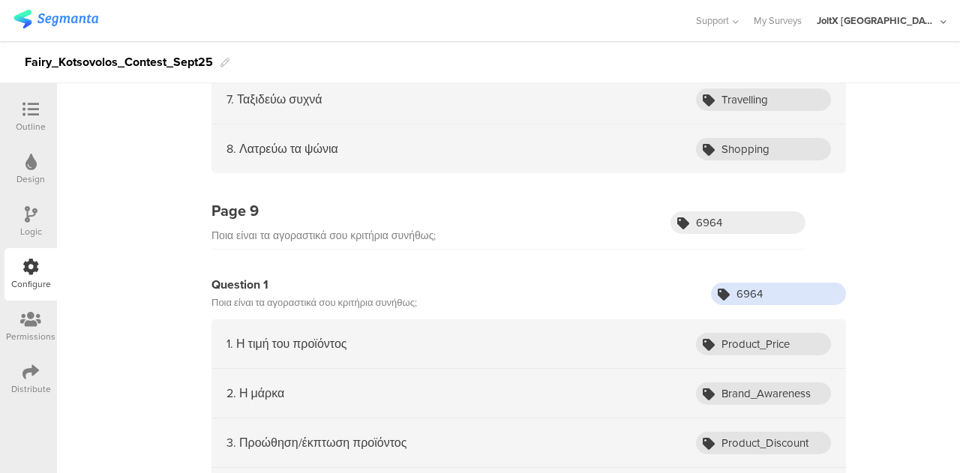
drag, startPoint x: 767, startPoint y: 274, endPoint x: 656, endPoint y: 270, distance: 111.1
click at [659, 276] on div "Question 1 Ποια είναι τα αγοραστικά σου κριτήρια συνήθως; 6964" at bounding box center [529, 294] width 635 height 36
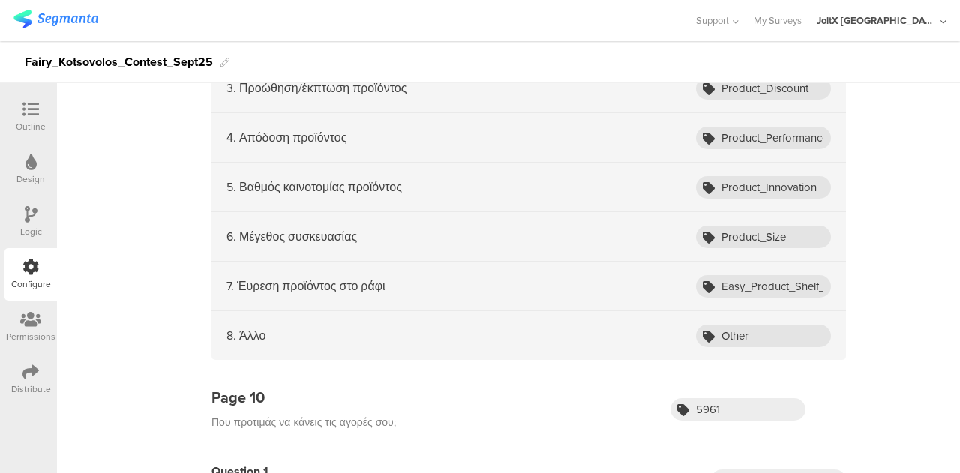
scroll to position [4172, 0]
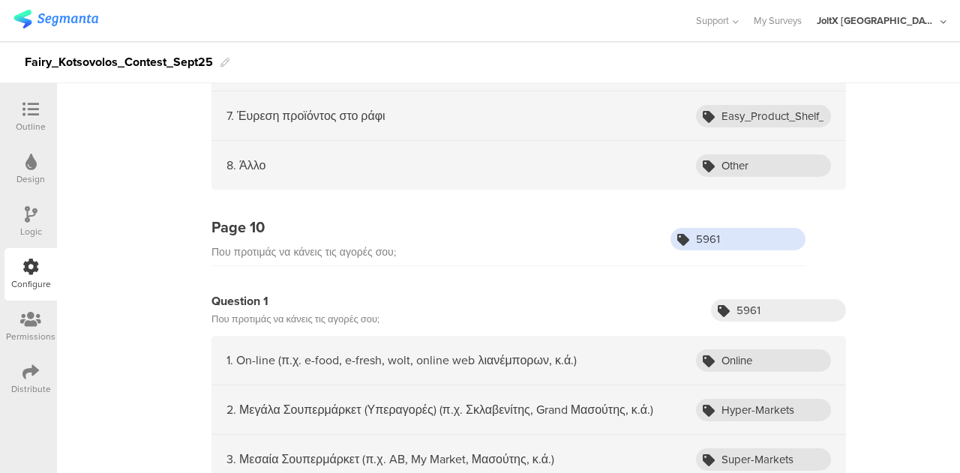
drag, startPoint x: 730, startPoint y: 215, endPoint x: 625, endPoint y: 199, distance: 106.3
click at [629, 216] on div "Page 10 Που προτιμάς να κάνεις τις αγορές σου; 5961" at bounding box center [509, 241] width 594 height 50
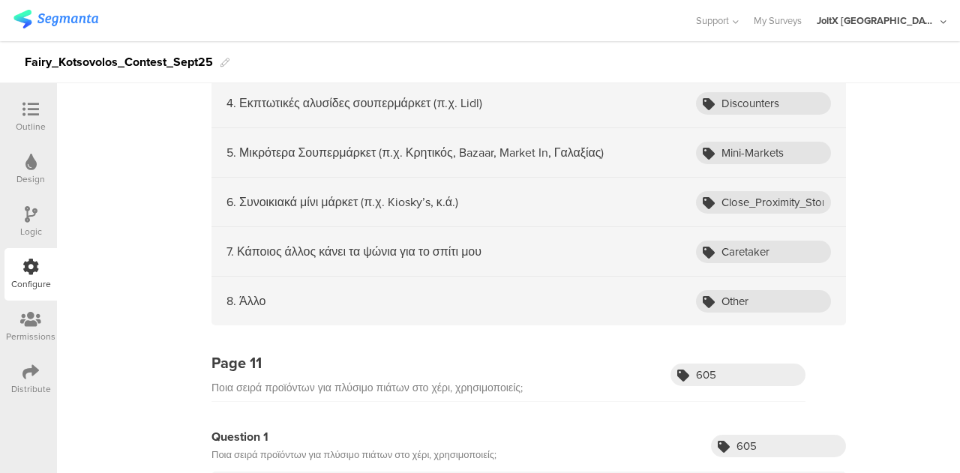
scroll to position [4697, 0]
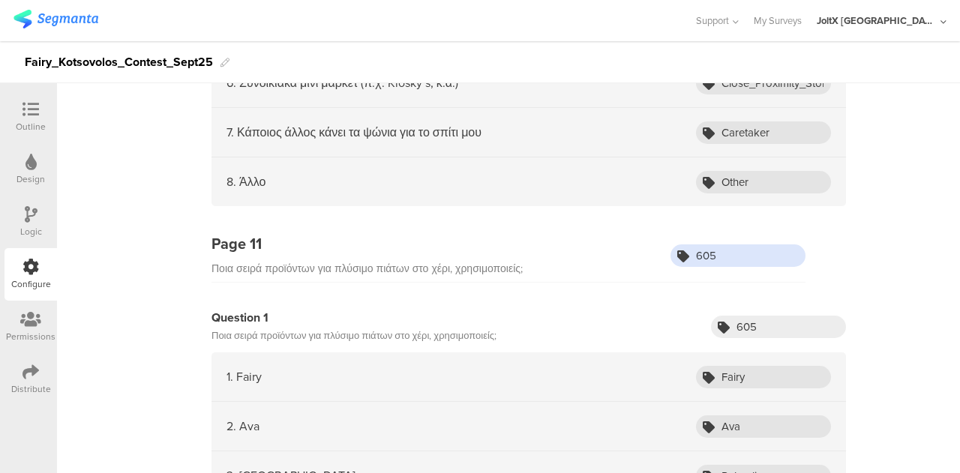
drag, startPoint x: 735, startPoint y: 233, endPoint x: 653, endPoint y: 218, distance: 84.0
click at [659, 233] on div "Page 11 Ποια σειρά προϊόντων για πλύσιμο πιάτων στο χέρι, χρησιμοποιείς; 605" at bounding box center [509, 258] width 594 height 50
drag, startPoint x: 759, startPoint y: 353, endPoint x: 680, endPoint y: 328, distance: 83.5
click at [681, 353] on div "1. Fairy Fairy" at bounding box center [529, 378] width 635 height 50
drag, startPoint x: 752, startPoint y: 395, endPoint x: 671, endPoint y: 398, distance: 81.9
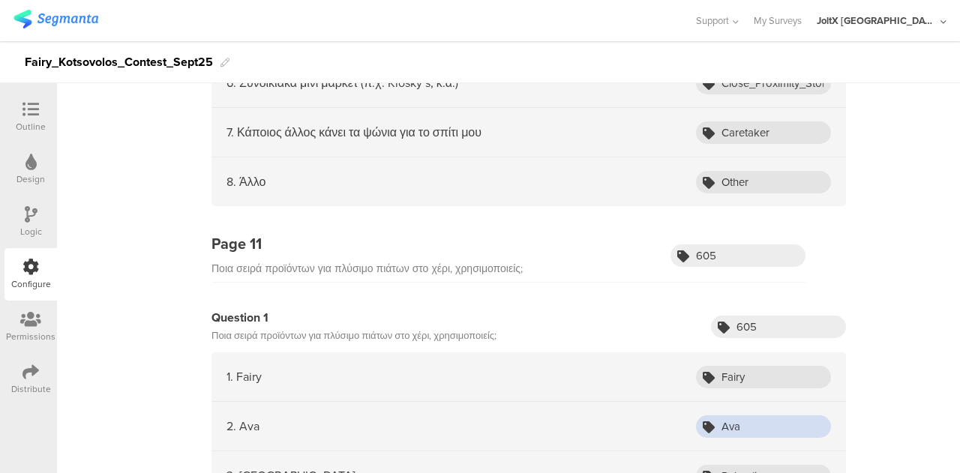
click at [672, 402] on div "2. Ava Ava" at bounding box center [529, 427] width 635 height 50
drag, startPoint x: 767, startPoint y: 455, endPoint x: 658, endPoint y: 448, distance: 109.0
click at [666, 457] on div "3. [GEOGRAPHIC_DATA] [GEOGRAPHIC_DATA]" at bounding box center [529, 477] width 635 height 50
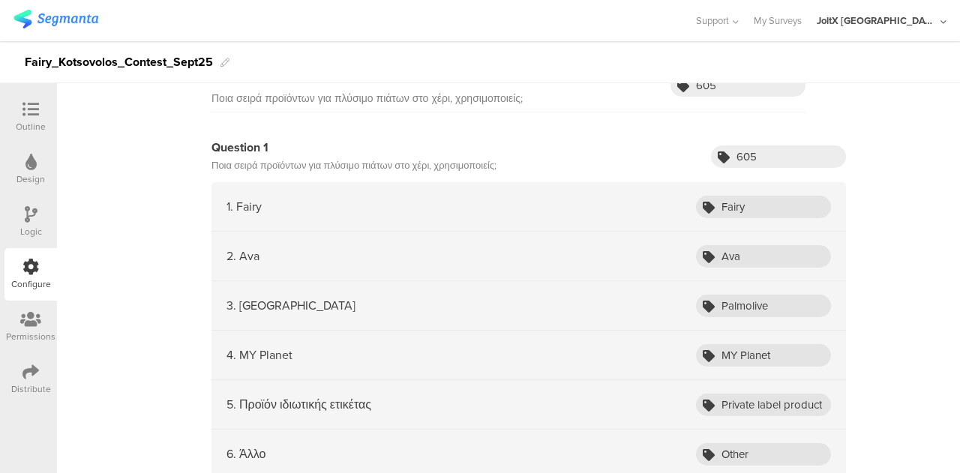
scroll to position [4922, 0]
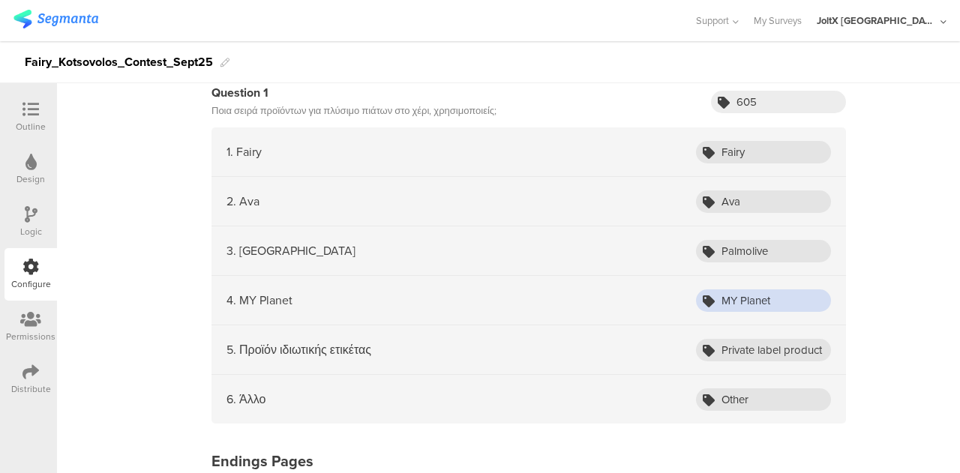
drag, startPoint x: 773, startPoint y: 277, endPoint x: 696, endPoint y: 272, distance: 76.6
click at [696, 290] on div "MY Planet" at bounding box center [763, 301] width 135 height 23
click at [759, 339] on input "Private label product" at bounding box center [763, 350] width 135 height 23
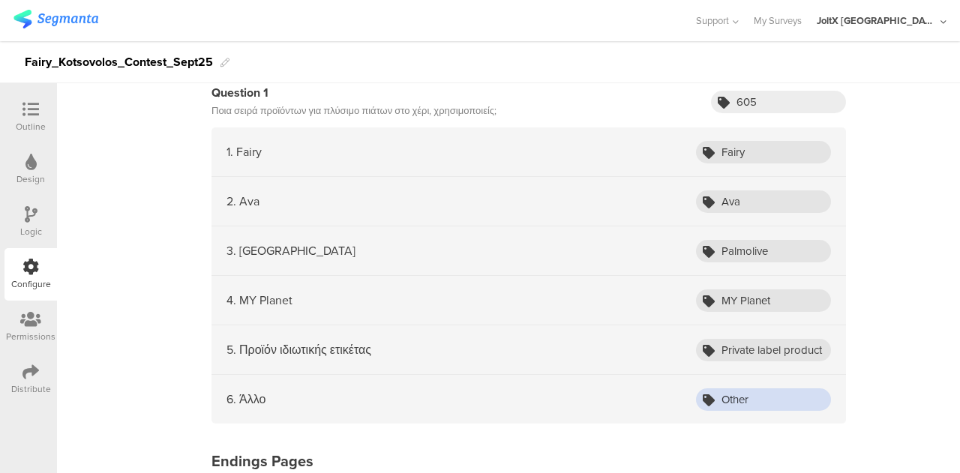
click at [734, 389] on input "Other" at bounding box center [763, 400] width 135 height 23
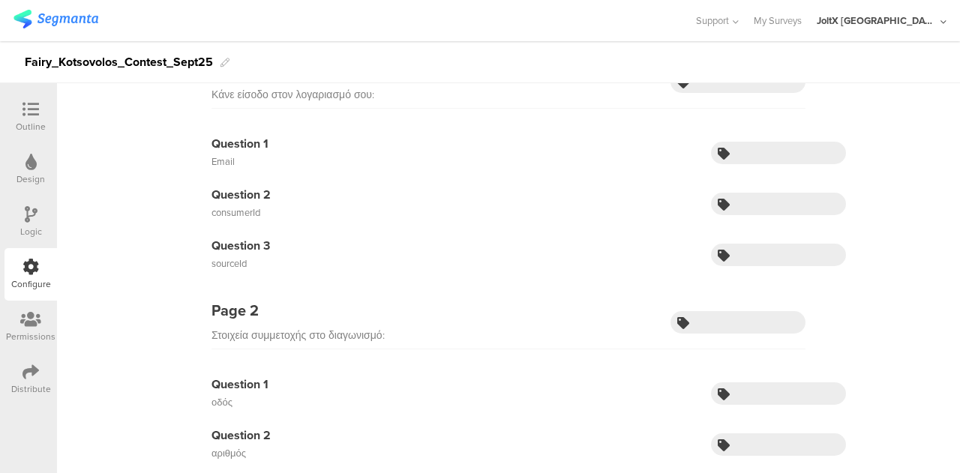
scroll to position [0, 0]
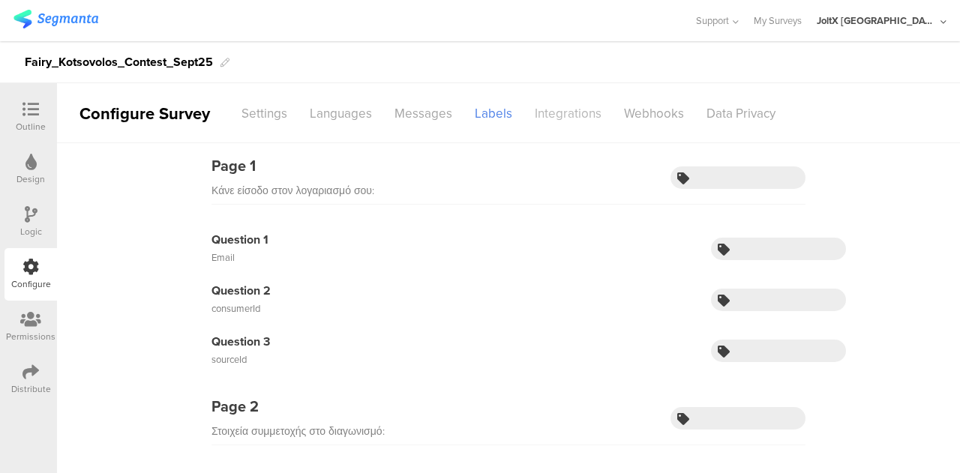
click at [557, 115] on div "Integrations" at bounding box center [568, 114] width 89 height 26
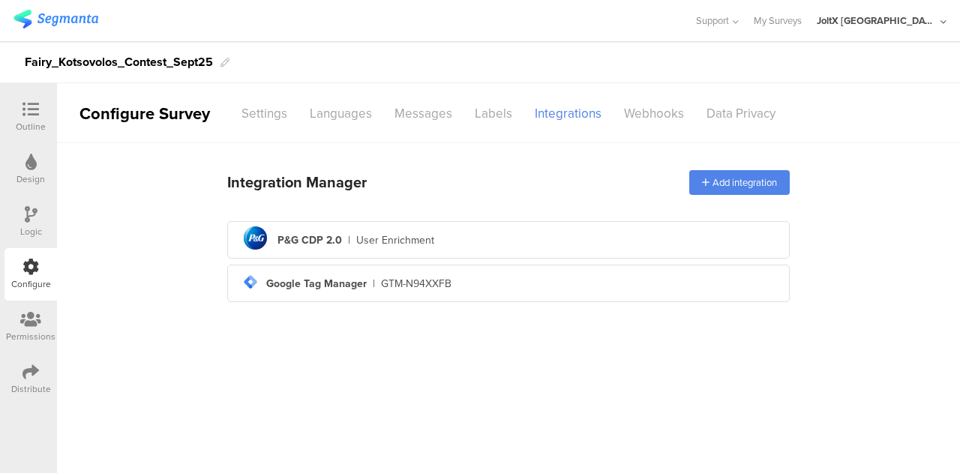
click at [322, 215] on div "Integration Manager Add integration pg logo P&G CDP 2.0 | User Enrichment tag-m…" at bounding box center [508, 234] width 563 height 147
click at [361, 248] on div "pg logo P&G CDP 2.0 | User Enrichment" at bounding box center [508, 240] width 539 height 37
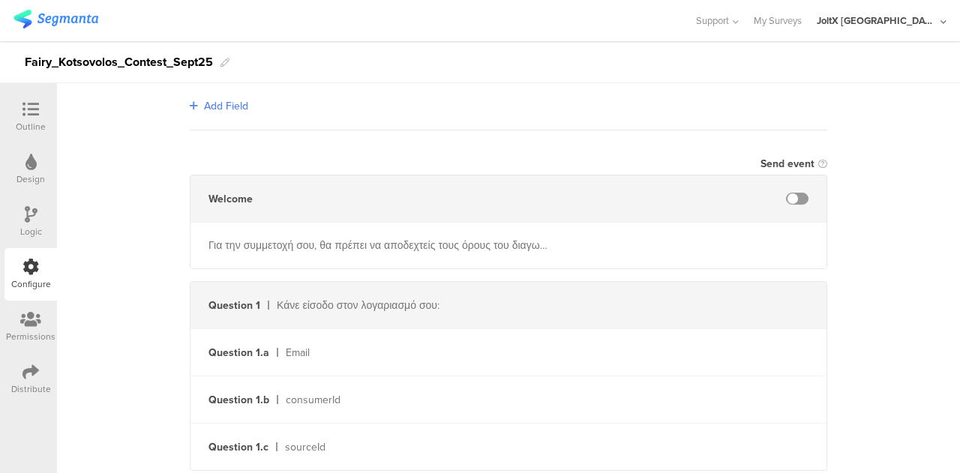
scroll to position [600, 0]
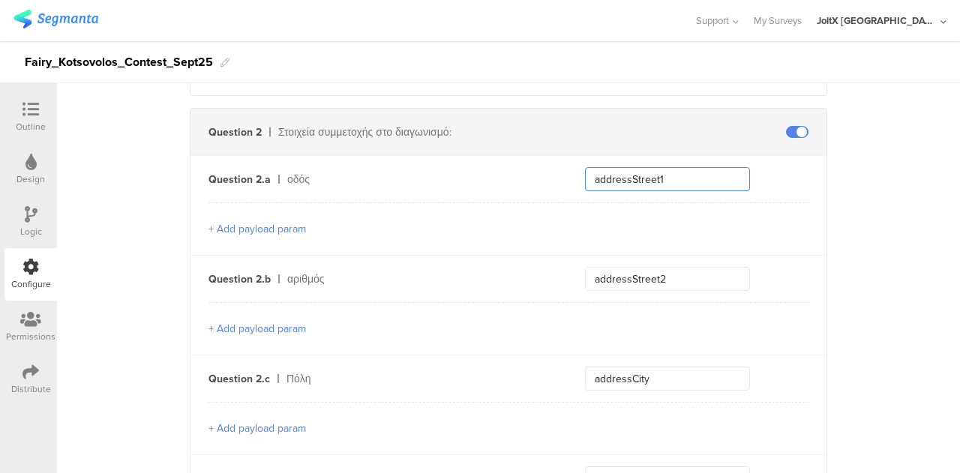
drag, startPoint x: 541, startPoint y: 174, endPoint x: 518, endPoint y: 167, distance: 23.7
click at [520, 168] on div "Question 2.a οδός addressStreet1" at bounding box center [509, 179] width 636 height 47
drag, startPoint x: 646, startPoint y: 277, endPoint x: 534, endPoint y: 250, distance: 115.0
click at [539, 273] on div "Question 2.b αριθμός addressStreet2" at bounding box center [509, 279] width 636 height 47
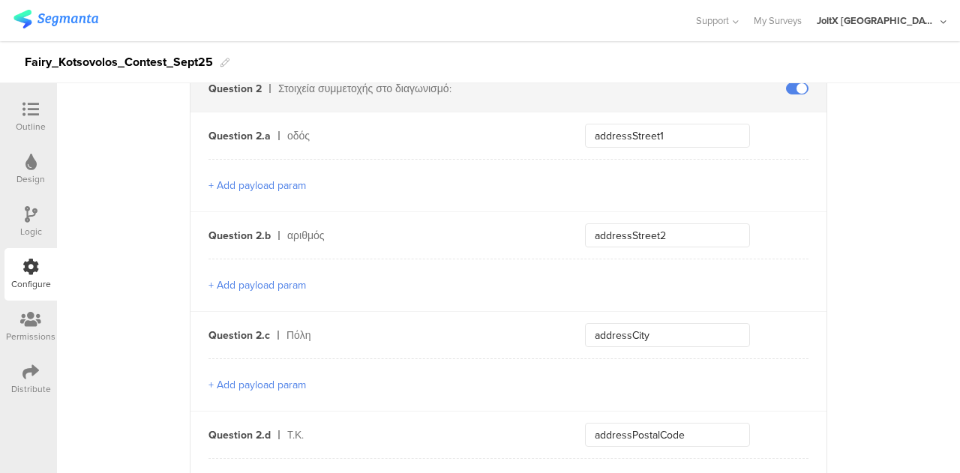
scroll to position [675, 0]
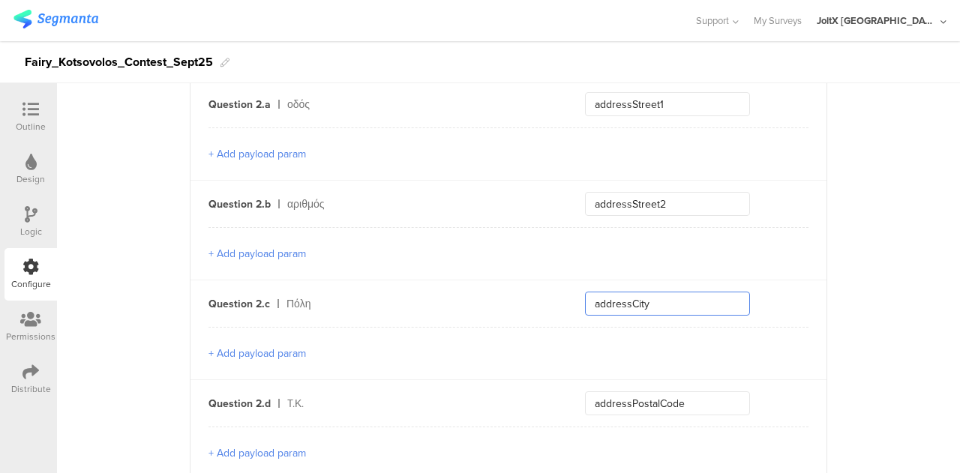
drag, startPoint x: 663, startPoint y: 301, endPoint x: 519, endPoint y: 295, distance: 144.2
click at [522, 298] on div "Question 2.c Πόλη addressCity" at bounding box center [509, 304] width 636 height 47
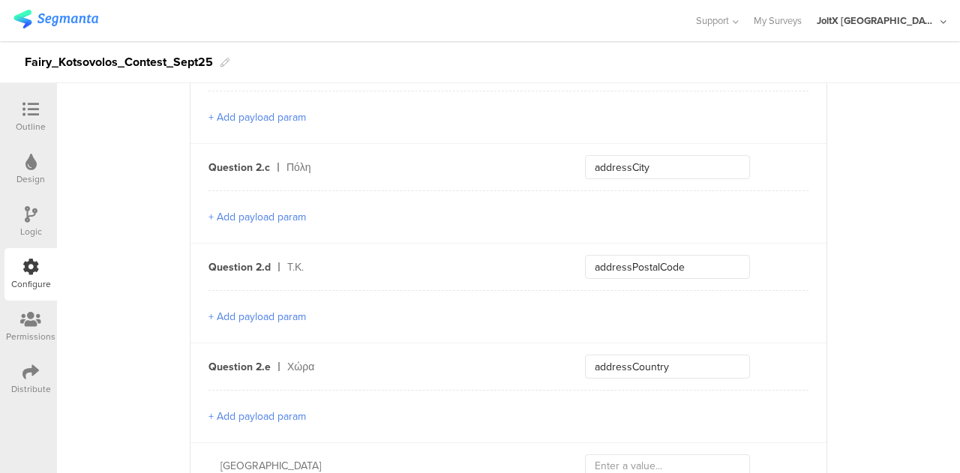
scroll to position [825, 0]
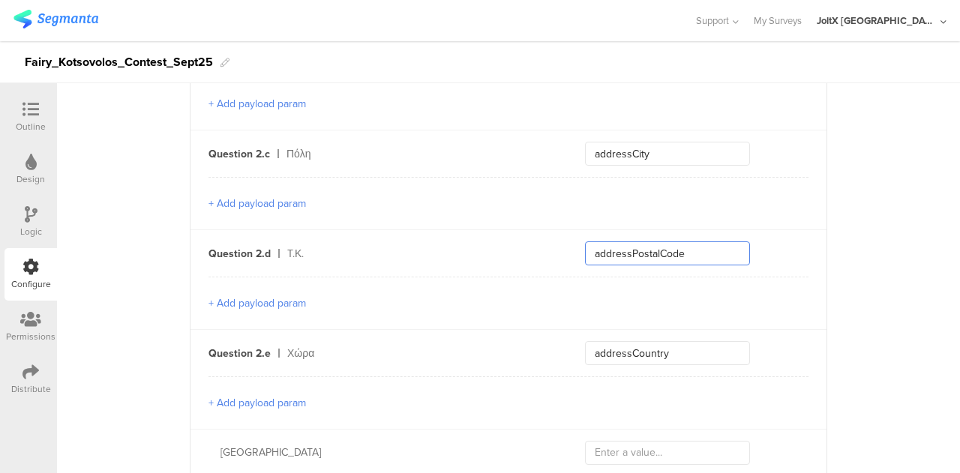
drag, startPoint x: 669, startPoint y: 250, endPoint x: 472, endPoint y: 230, distance: 198.3
click at [473, 231] on div "Question 2.d T.Κ. addressPostalCode" at bounding box center [509, 253] width 636 height 47
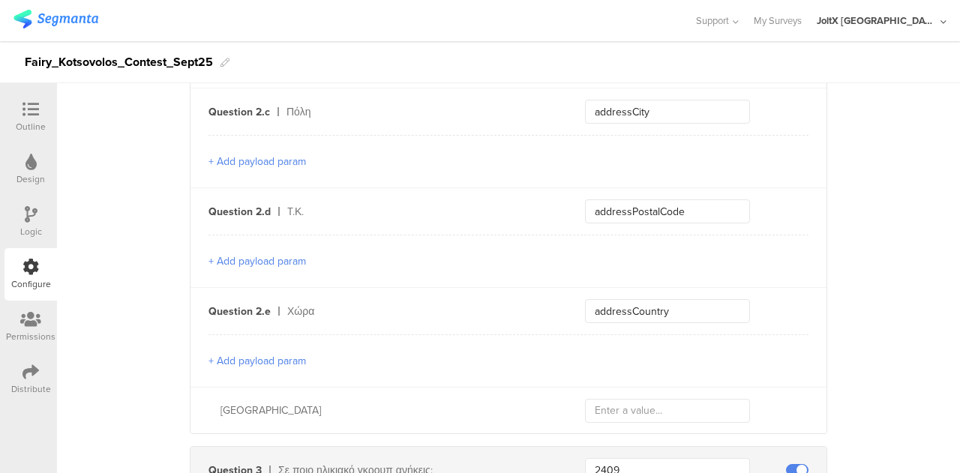
scroll to position [900, 0]
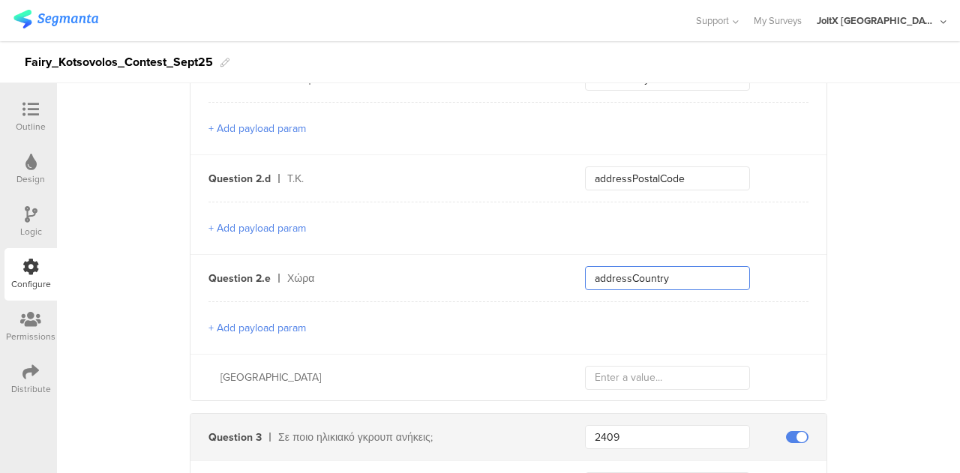
drag, startPoint x: 689, startPoint y: 275, endPoint x: 547, endPoint y: 260, distance: 143.4
click at [553, 268] on div "Question 2.e Χώρα addressCountry" at bounding box center [509, 278] width 636 height 47
paste input "PostalCode"
type input "addressCountry"
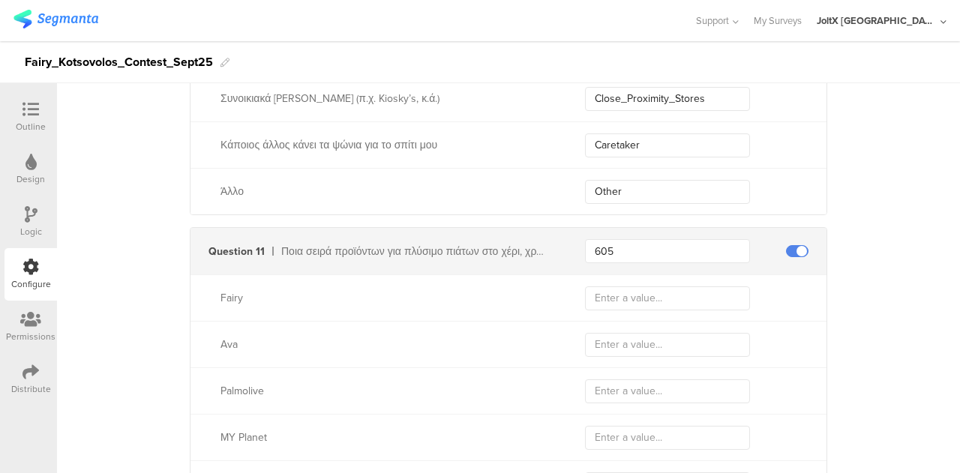
scroll to position [4432, 0]
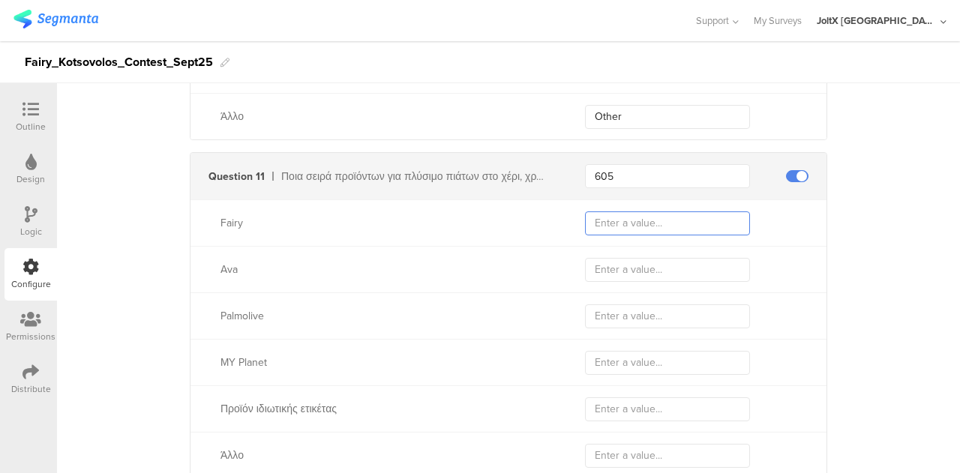
click at [671, 216] on input "text" at bounding box center [667, 224] width 165 height 24
paste input "Fairy"
type input "Fairy"
click at [687, 265] on input "text" at bounding box center [667, 270] width 165 height 24
paste input "Ava"
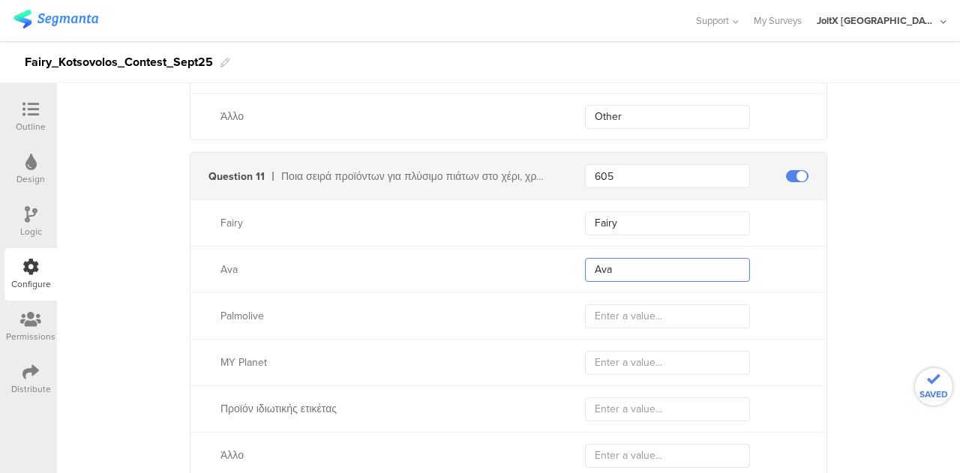
type input "Ava"
click at [719, 313] on input "text" at bounding box center [667, 317] width 165 height 24
paste input "Palmolive"
type input "Palmolive"
click at [689, 351] on input "text" at bounding box center [667, 363] width 165 height 24
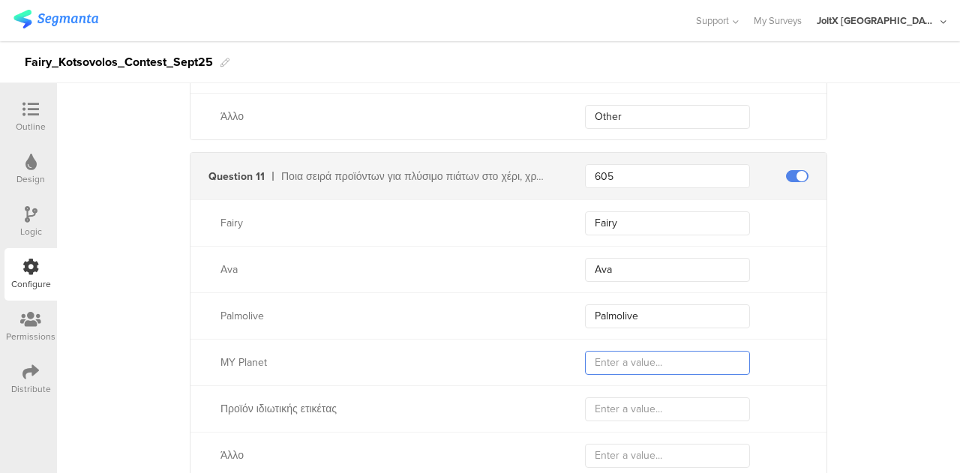
paste input "MY Planet"
type input "MY Planet"
click at [675, 398] on input "text" at bounding box center [667, 410] width 165 height 24
paste input "Private label product"
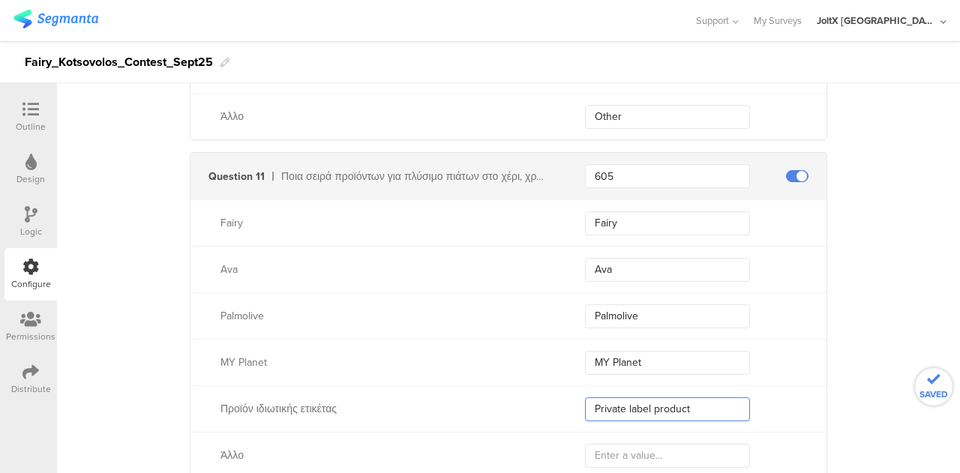
type input "Private label product"
click at [694, 444] on input "text" at bounding box center [667, 456] width 165 height 24
paste input "Other"
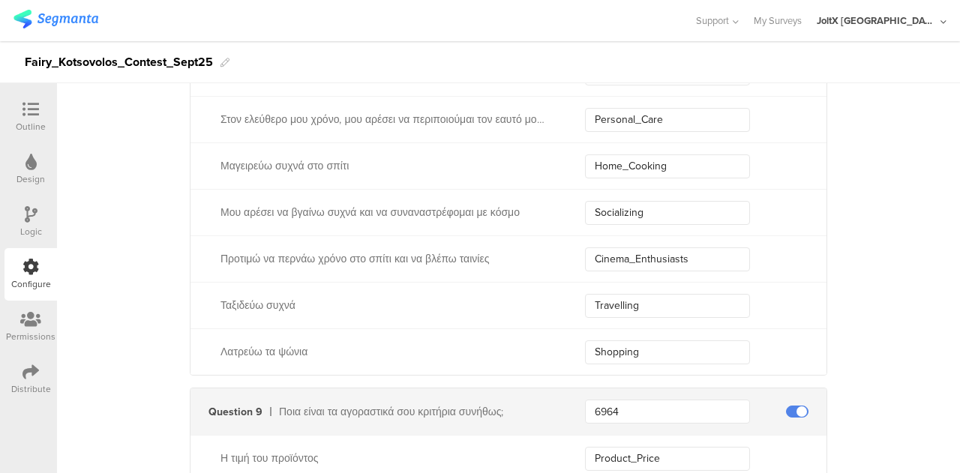
scroll to position [3307, 0]
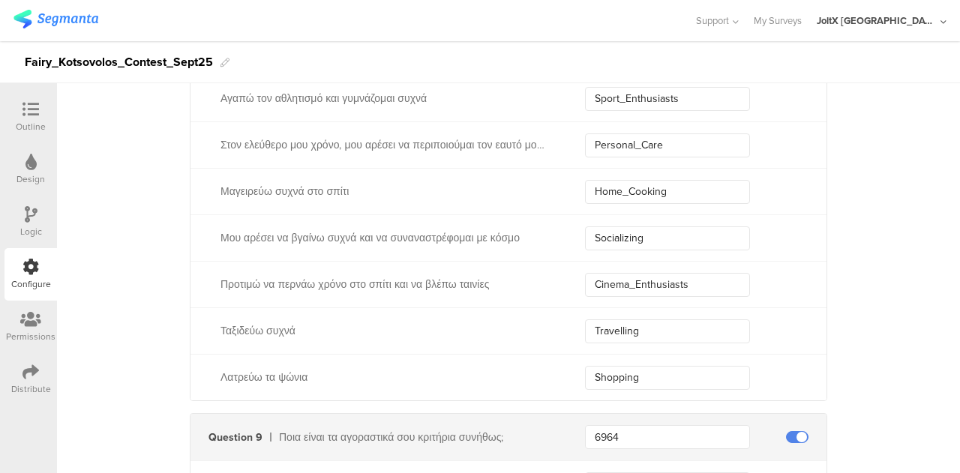
type input "Other"
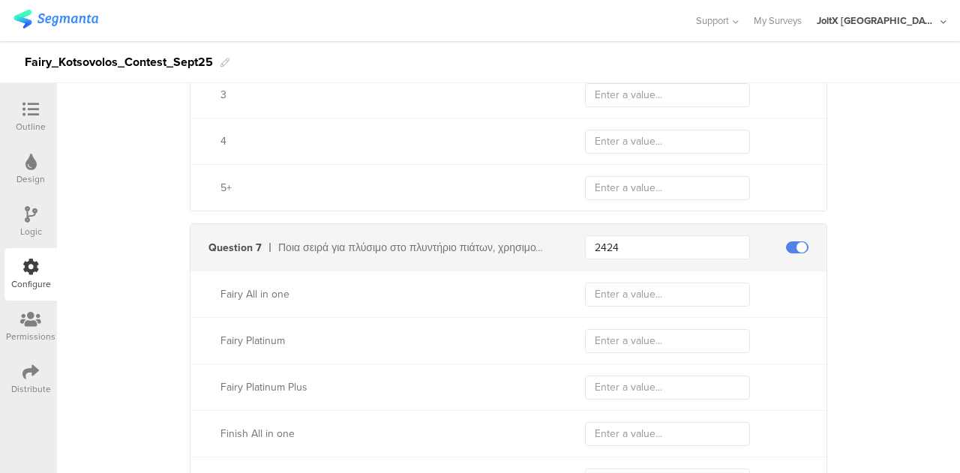
scroll to position [2557, 0]
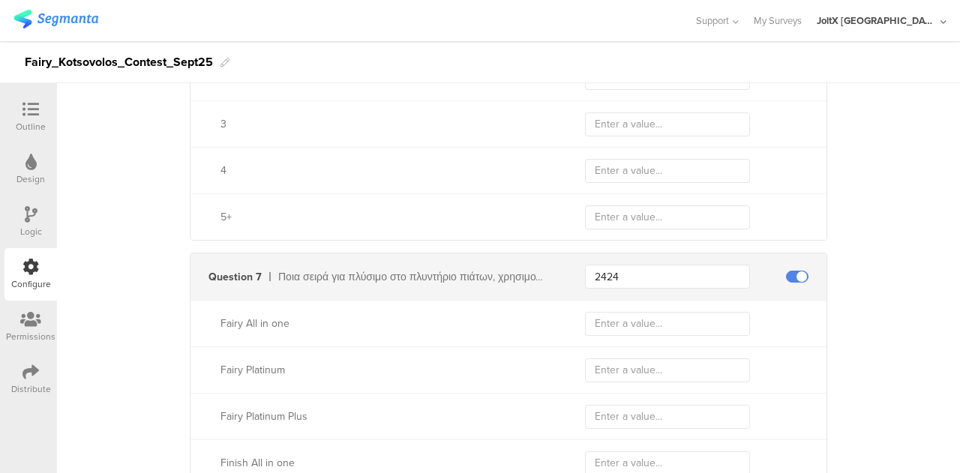
click at [29, 364] on icon at bounding box center [31, 372] width 17 height 17
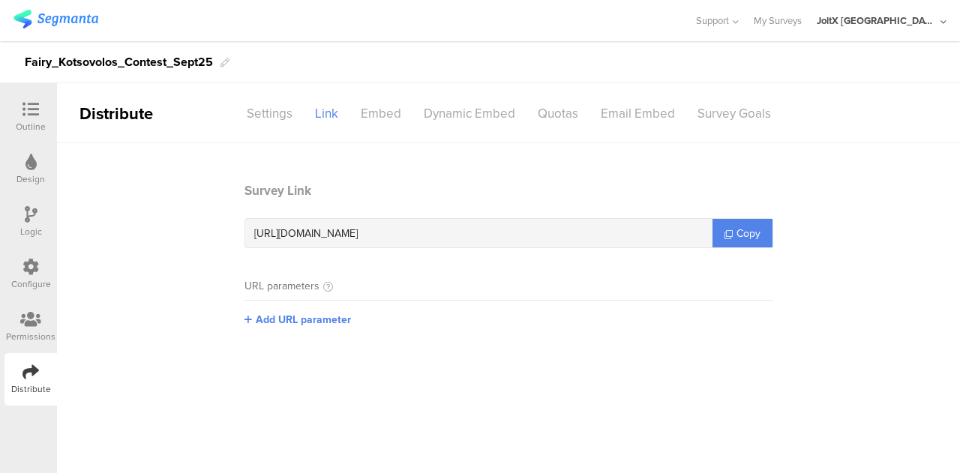
click at [26, 272] on icon at bounding box center [31, 267] width 17 height 17
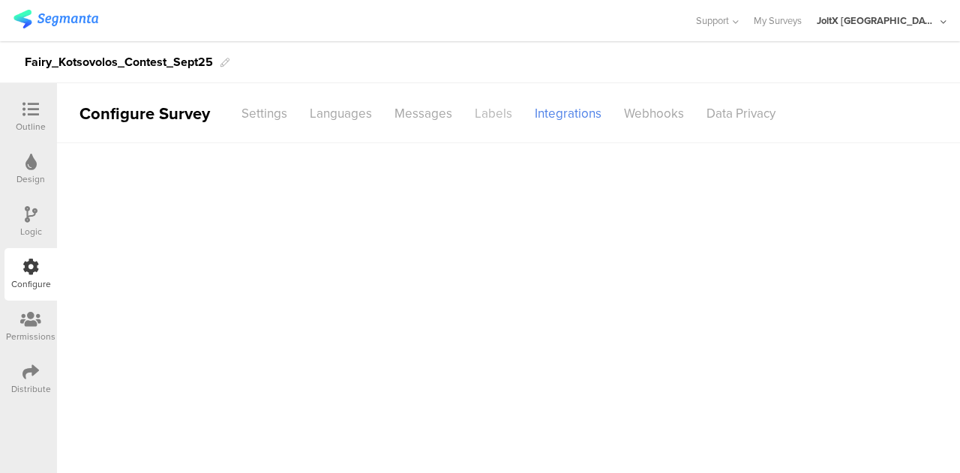
click at [480, 114] on div "Labels" at bounding box center [494, 114] width 60 height 26
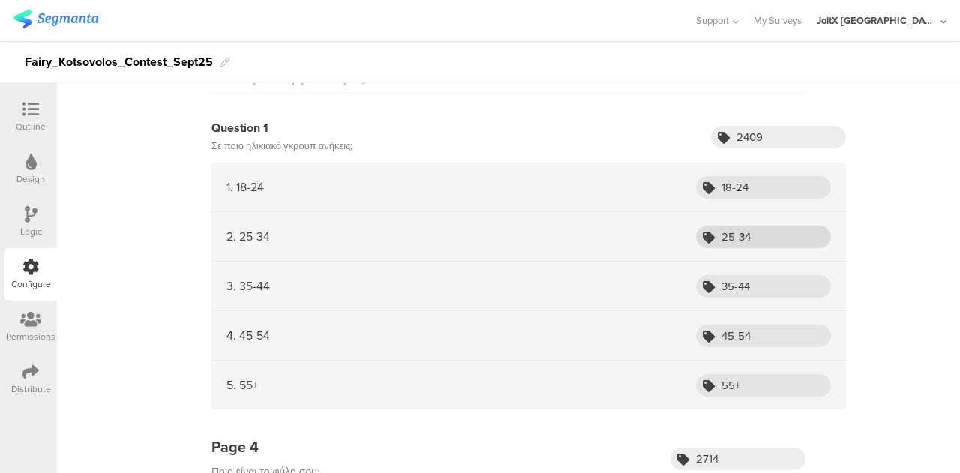
scroll to position [750, 0]
drag, startPoint x: 764, startPoint y: 176, endPoint x: 629, endPoint y: 170, distance: 135.9
click at [641, 182] on div "1. 18-24 18-24" at bounding box center [529, 189] width 635 height 50
drag, startPoint x: 681, startPoint y: 233, endPoint x: 659, endPoint y: 230, distance: 22.0
click at [660, 231] on div "2. 25-34 25-34" at bounding box center [529, 239] width 635 height 50
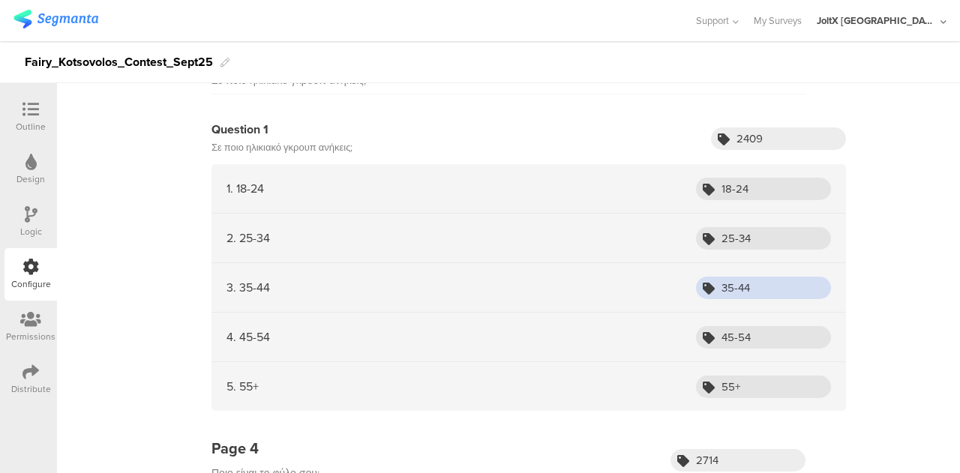
drag, startPoint x: 716, startPoint y: 285, endPoint x: 665, endPoint y: 272, distance: 53.3
click at [670, 281] on div "3. 35-44 35-44" at bounding box center [529, 288] width 635 height 50
drag, startPoint x: 759, startPoint y: 334, endPoint x: 626, endPoint y: 321, distance: 133.4
click at [635, 333] on div "4. 45-54 45-54" at bounding box center [529, 338] width 635 height 50
drag, startPoint x: 764, startPoint y: 392, endPoint x: 666, endPoint y: 371, distance: 99.8
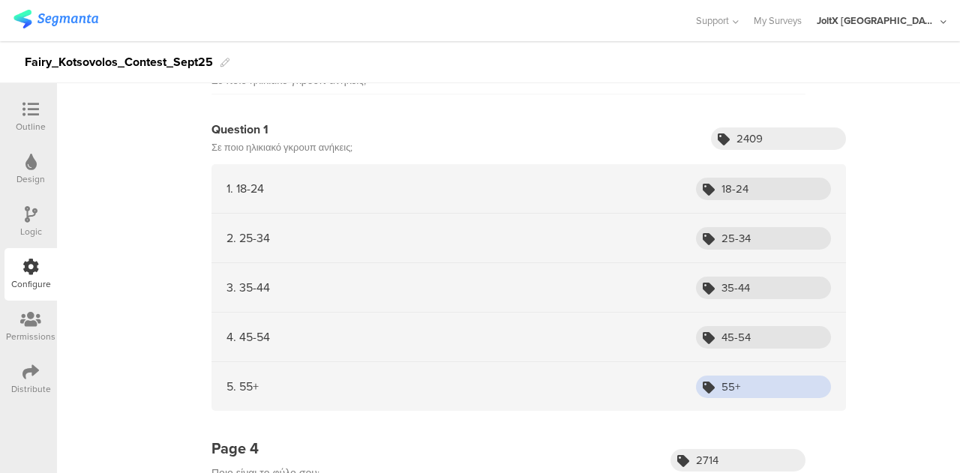
click at [668, 375] on div "5. 55+ 55+" at bounding box center [529, 386] width 635 height 49
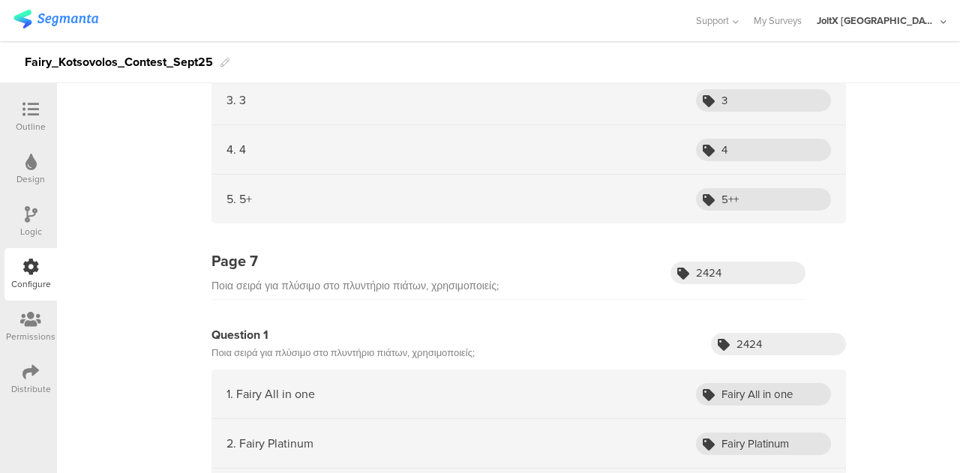
scroll to position [2551, 0]
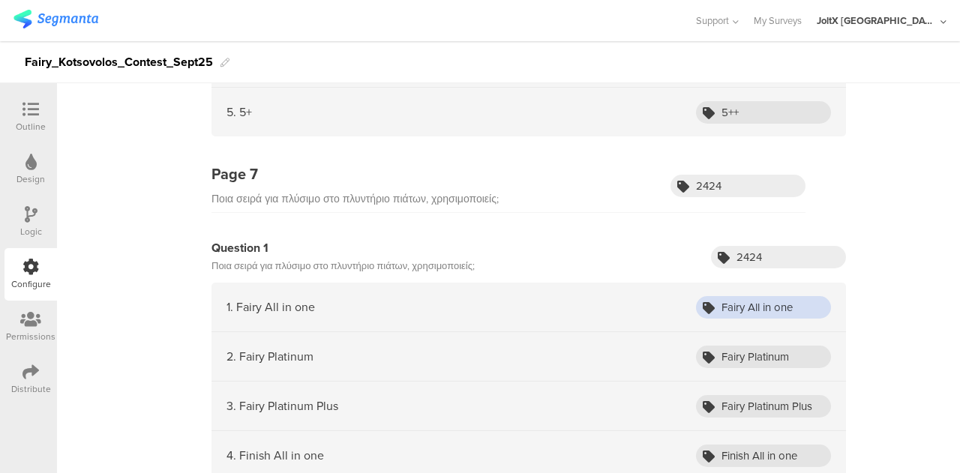
click at [738, 296] on input "Fairy All in one" at bounding box center [763, 307] width 135 height 23
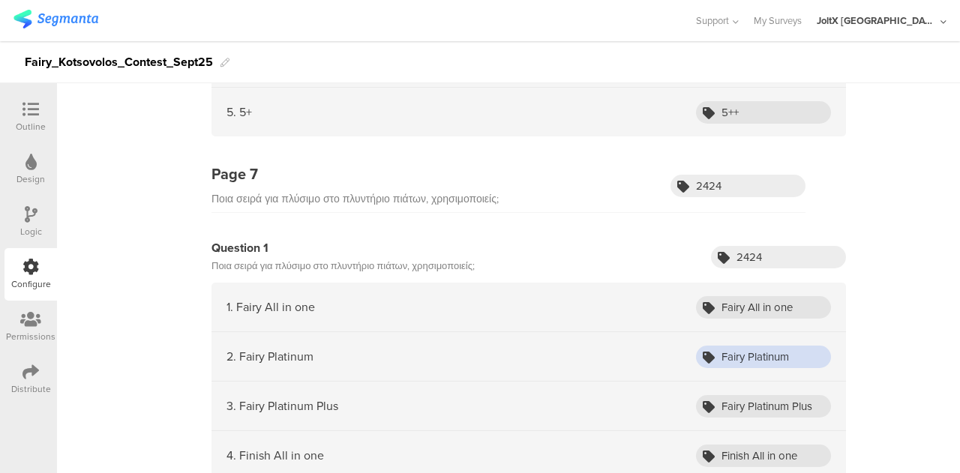
click at [768, 346] on input "Fairy Platinum" at bounding box center [763, 357] width 135 height 23
click at [755, 346] on input "Fairy Platinum" at bounding box center [763, 357] width 135 height 23
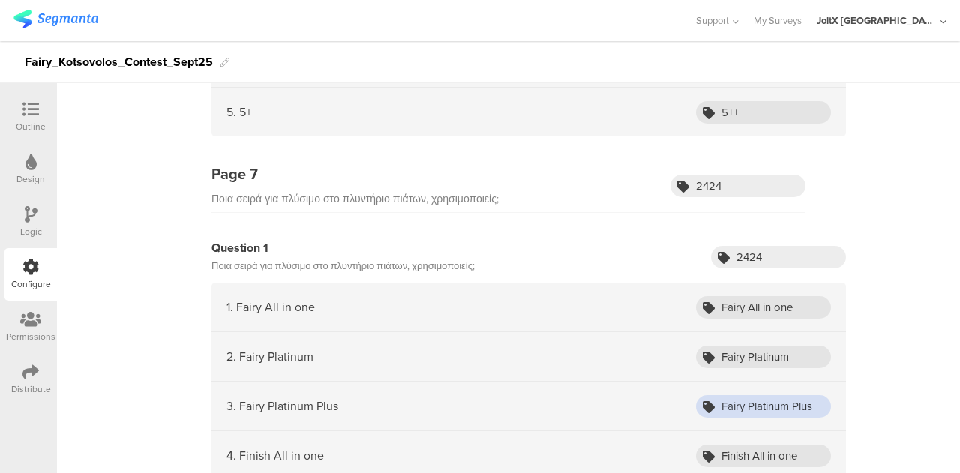
click at [746, 400] on input "Fairy Platinum Plus" at bounding box center [763, 406] width 135 height 23
click at [730, 445] on input "Finish All in one" at bounding box center [763, 456] width 135 height 23
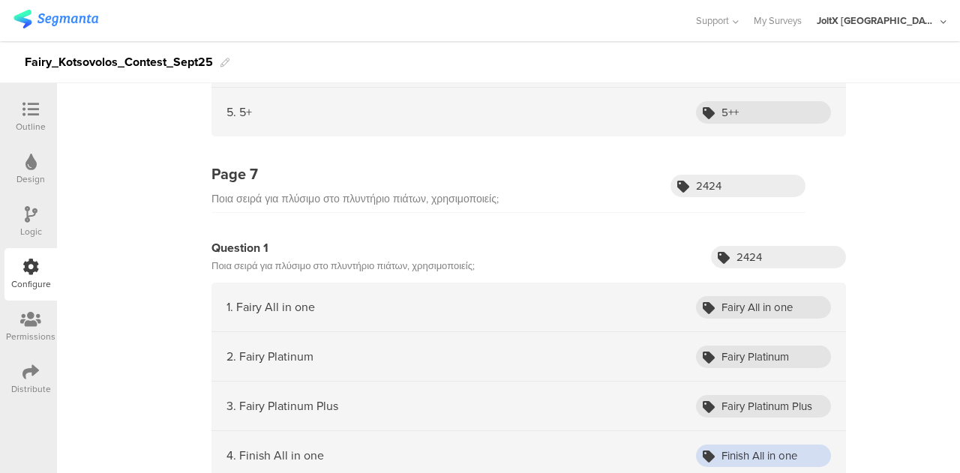
click at [730, 445] on input "Finish All in one" at bounding box center [763, 456] width 135 height 23
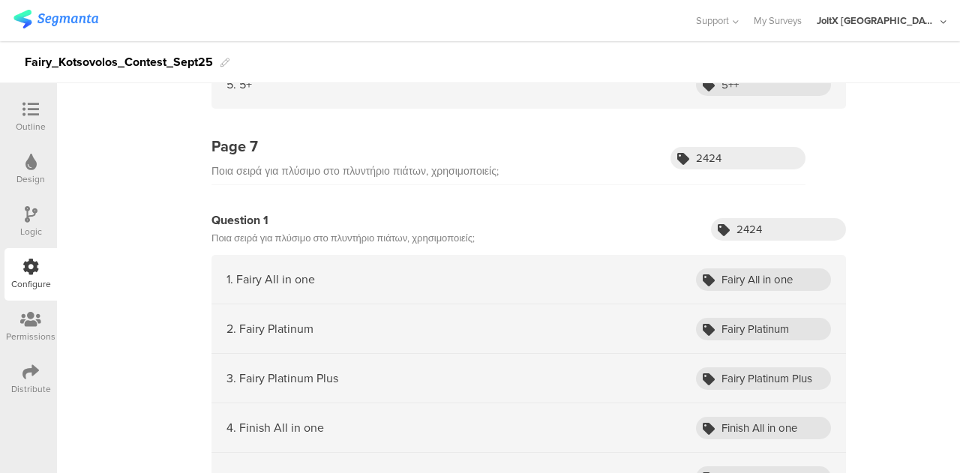
scroll to position [2701, 0]
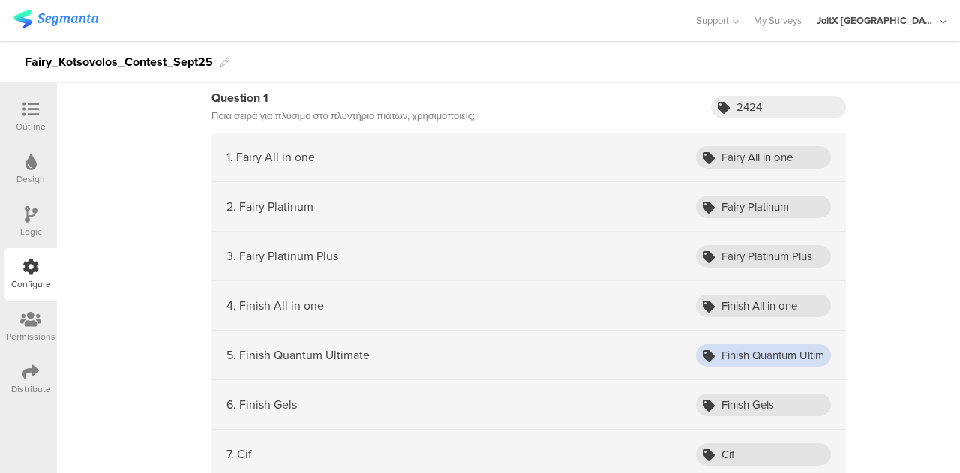
click at [740, 347] on input "Finish Quantum Ultimate" at bounding box center [763, 355] width 135 height 23
click at [755, 394] on input "Finish Gels" at bounding box center [763, 405] width 135 height 23
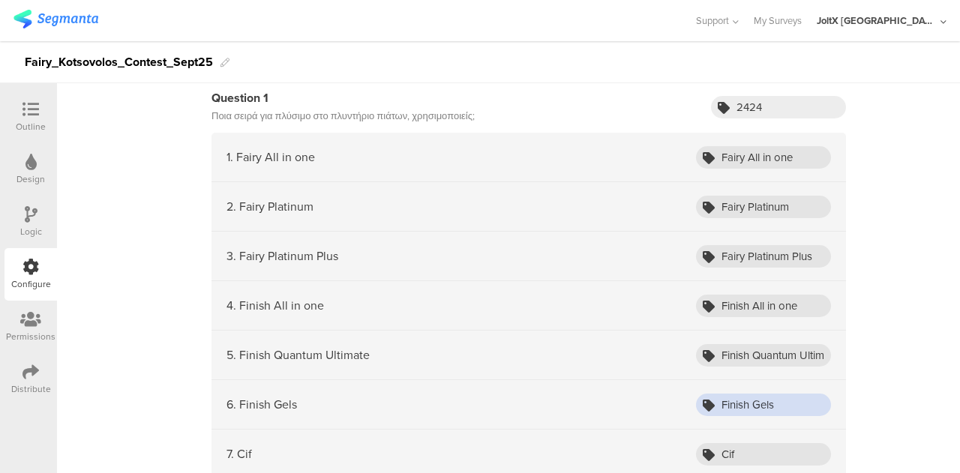
click at [753, 394] on input "Finish Gels" at bounding box center [763, 405] width 135 height 23
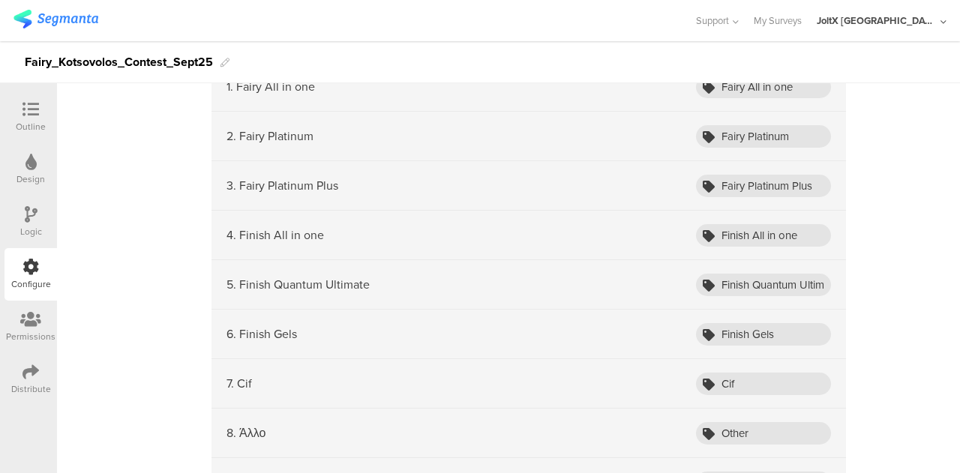
scroll to position [2851, 0]
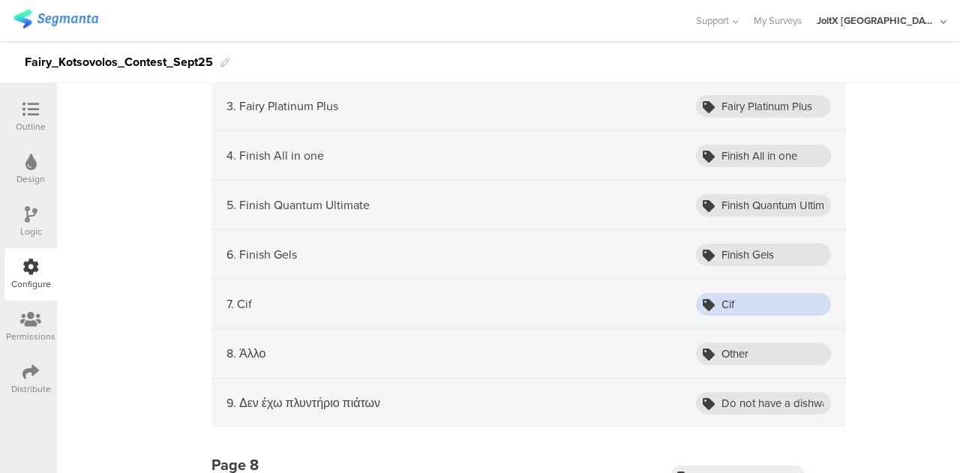
click at [734, 299] on input "Cif" at bounding box center [763, 304] width 135 height 23
click at [758, 392] on input "Do not have a dishwasher" at bounding box center [763, 403] width 135 height 23
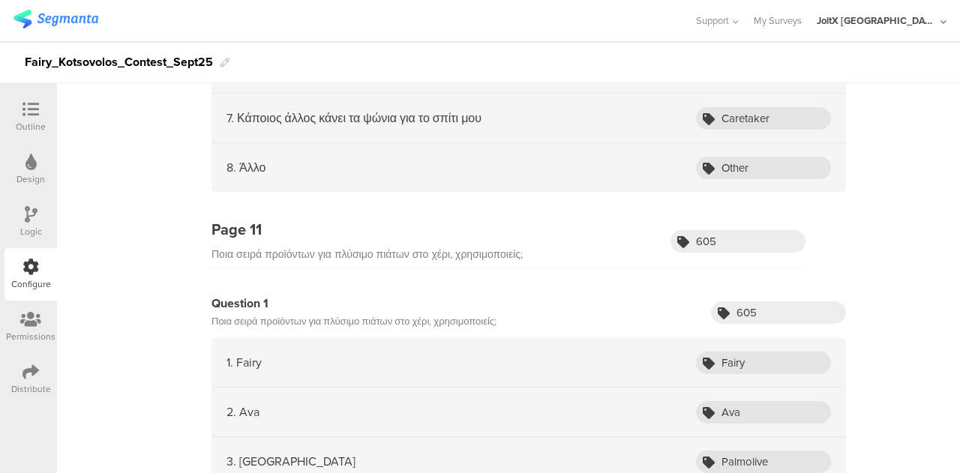
scroll to position [4801, 0]
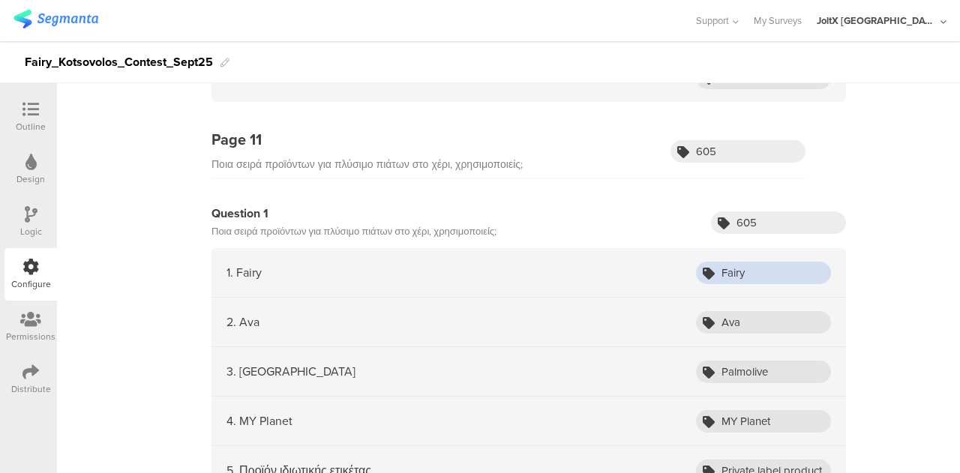
drag, startPoint x: 752, startPoint y: 252, endPoint x: 677, endPoint y: 244, distance: 74.7
click at [680, 248] on div "1. Fairy Fairy" at bounding box center [529, 273] width 635 height 50
drag, startPoint x: 759, startPoint y: 298, endPoint x: 638, endPoint y: 295, distance: 121.6
click at [642, 301] on div "2. Ava Ava" at bounding box center [529, 323] width 635 height 50
drag, startPoint x: 769, startPoint y: 353, endPoint x: 567, endPoint y: 332, distance: 203.0
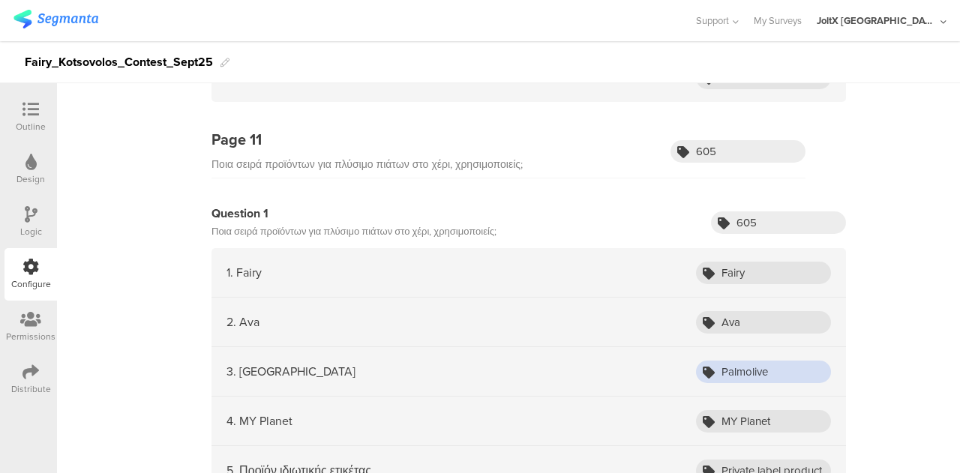
click at [575, 352] on div "3. [GEOGRAPHIC_DATA] [GEOGRAPHIC_DATA]" at bounding box center [529, 372] width 635 height 50
drag, startPoint x: 768, startPoint y: 414, endPoint x: 701, endPoint y: 401, distance: 68.9
click at [701, 401] on div "4. MY Planet MY Planet" at bounding box center [529, 422] width 635 height 50
copy div
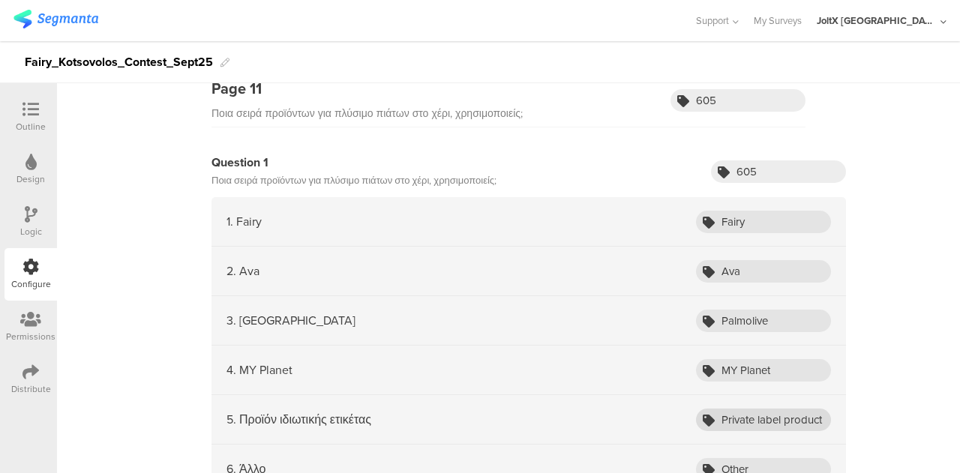
scroll to position [4876, 0]
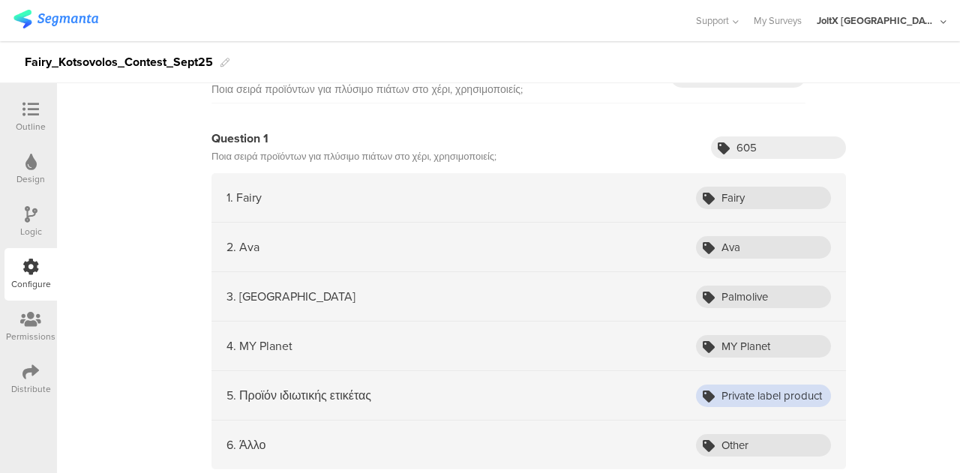
click at [773, 385] on input "Private label product" at bounding box center [763, 396] width 135 height 23
drag, startPoint x: 749, startPoint y: 421, endPoint x: 657, endPoint y: 416, distance: 92.4
click at [662, 427] on div "6. Άλλο Other" at bounding box center [529, 445] width 635 height 49
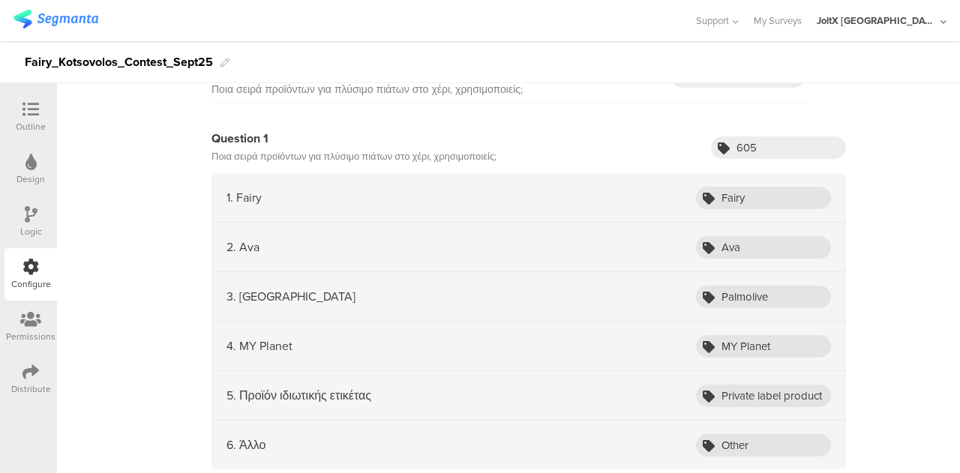
click at [33, 107] on icon at bounding box center [31, 109] width 17 height 17
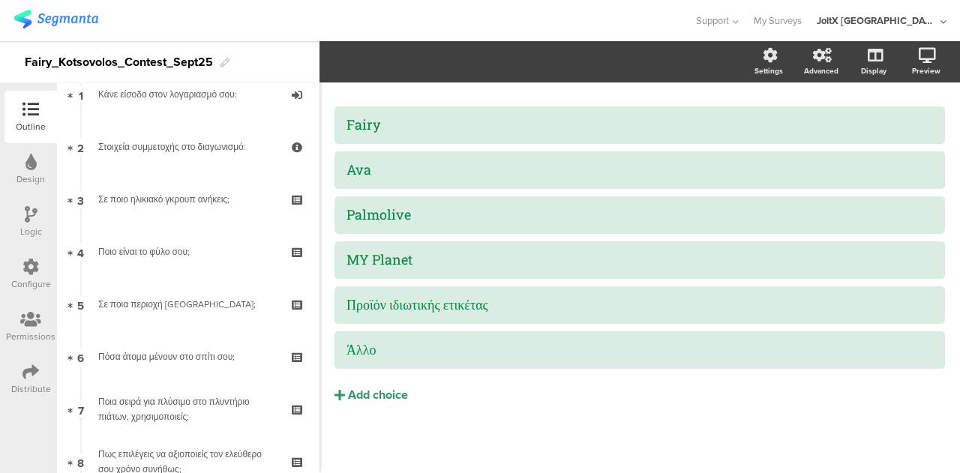
scroll to position [11, 0]
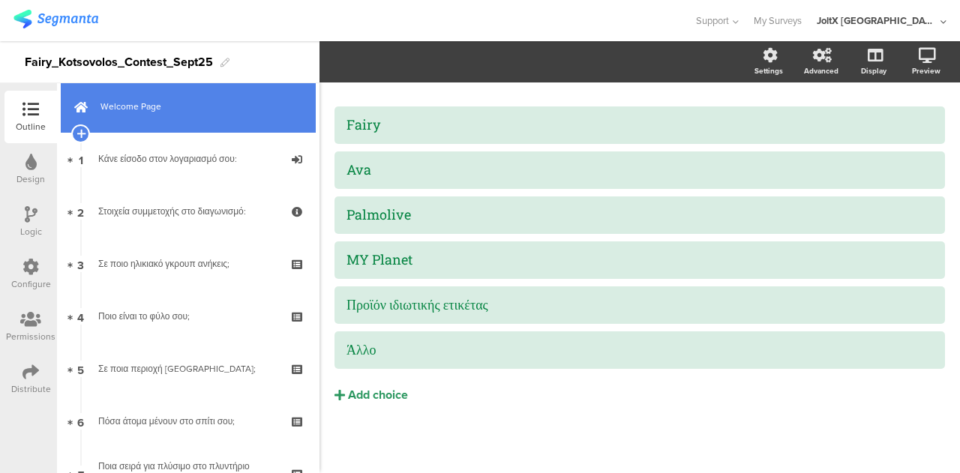
click at [142, 106] on span "Welcome Page" at bounding box center [197, 106] width 192 height 15
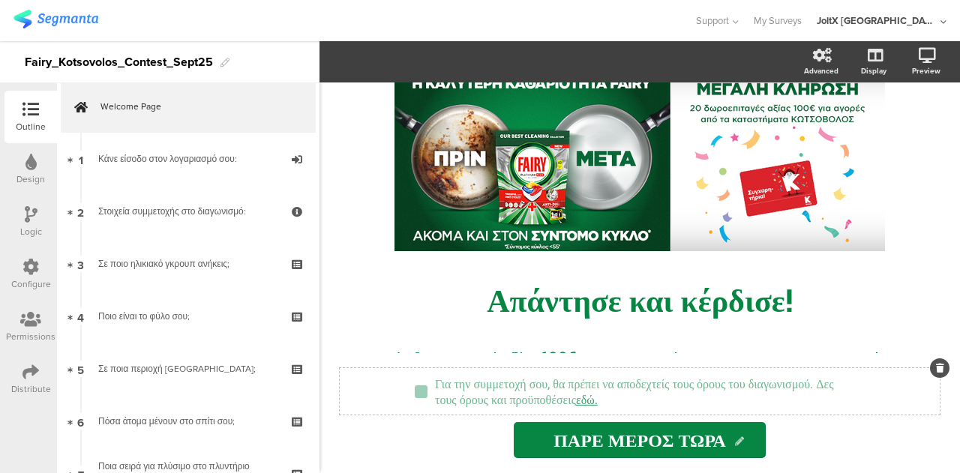
scroll to position [75, 0]
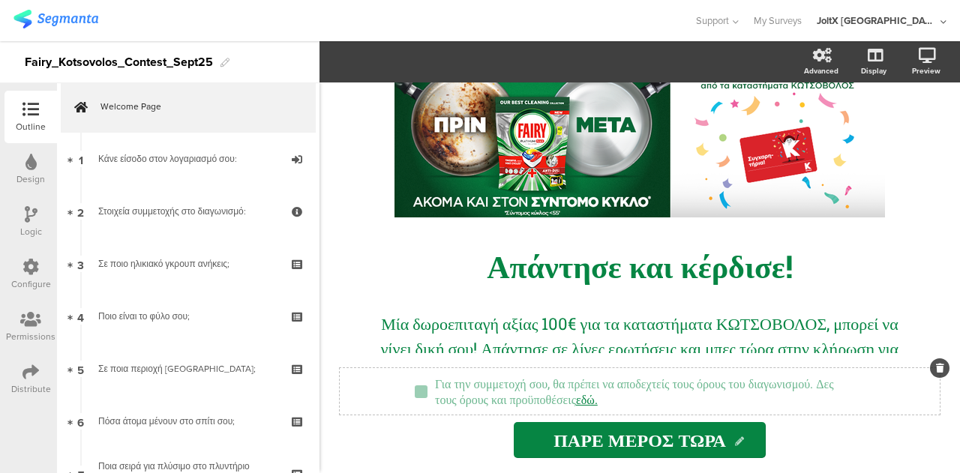
click at [728, 396] on div "Για την συμμετοχή σου, θα πρέπει να αποδεχτείς τους όρους του διαγωνισμού. Δες …" at bounding box center [646, 391] width 430 height 39
click at [598, 400] on link "εδώ." at bounding box center [587, 400] width 22 height 16
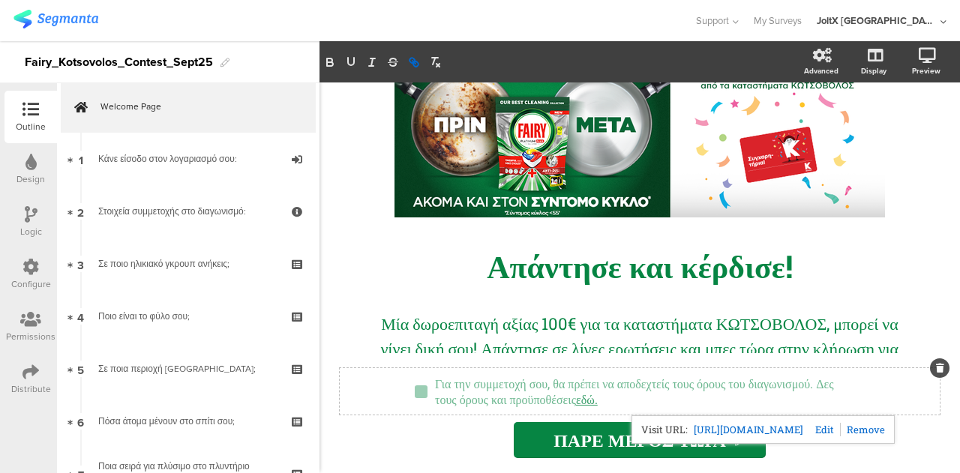
click at [740, 425] on link "https://www.epithimies.gr/%CE%B3%CE%B5%CE%BD%CE%B9%CE%BA%CE%AC/%CF%8C%CF%81%CE%…" at bounding box center [749, 430] width 110 height 20
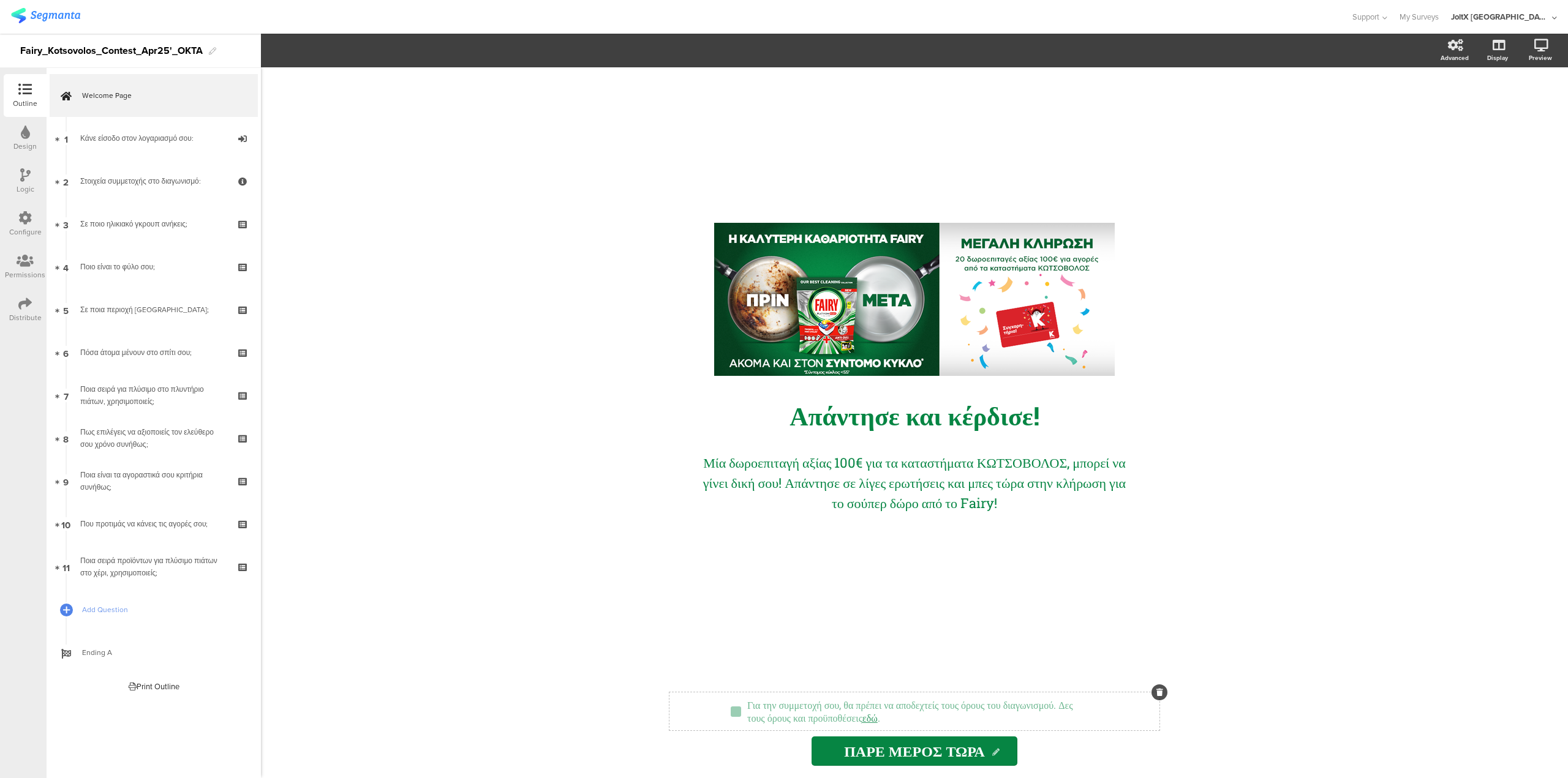
click at [981, 727] on div "Για την συμμετοχή σου, θα πρέπει να αποδεχτείς τους όρους του διαγωνισμού. Δες …" at bounding box center [920, 711] width 351 height 32
click at [878, 722] on link "εδώ" at bounding box center [870, 718] width 16 height 13
click at [1004, 742] on link "[URL][DOMAIN_NAME]" at bounding box center [1002, 742] width 90 height 16
